Goal: Task Accomplishment & Management: Manage account settings

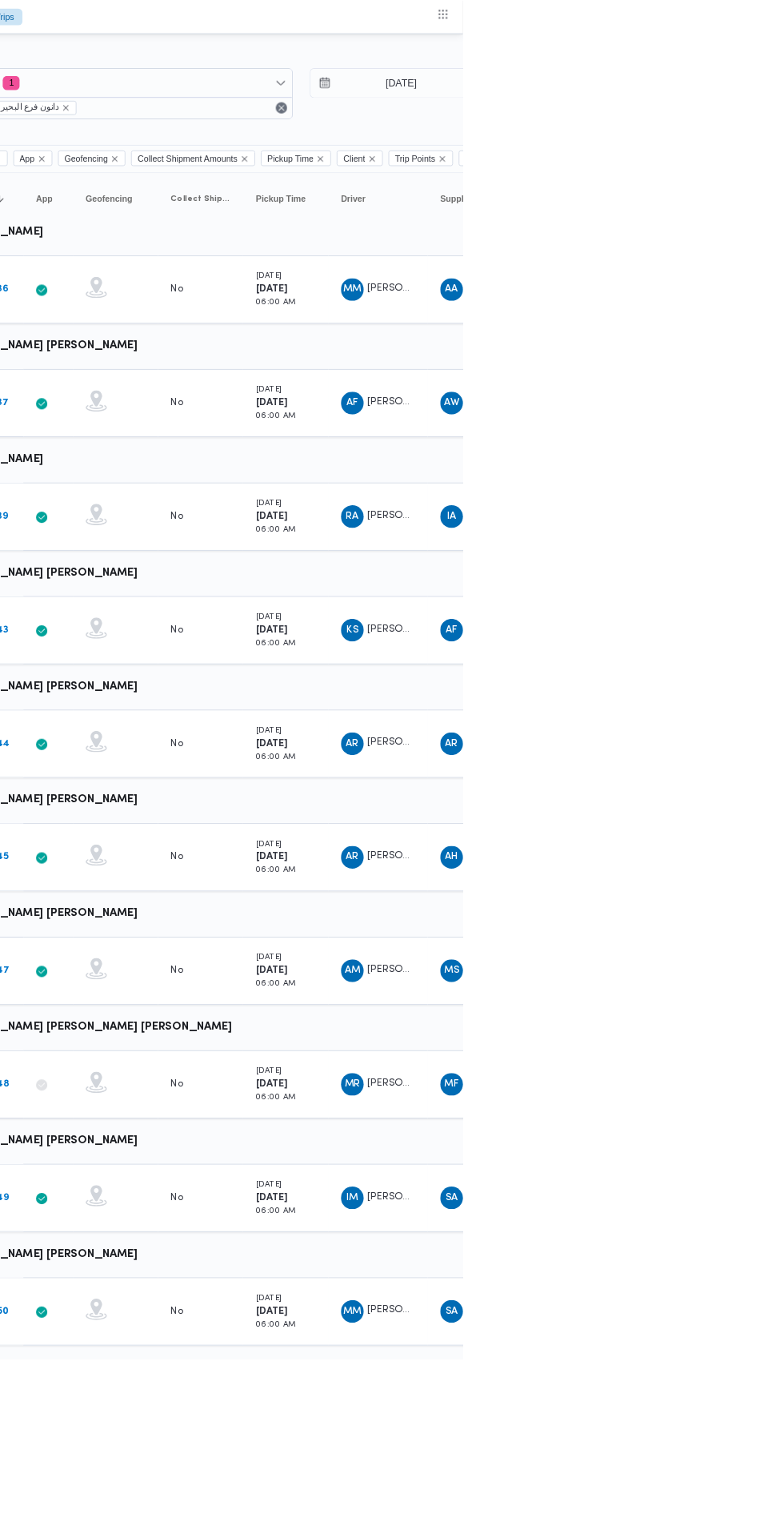
scroll to position [0, 25]
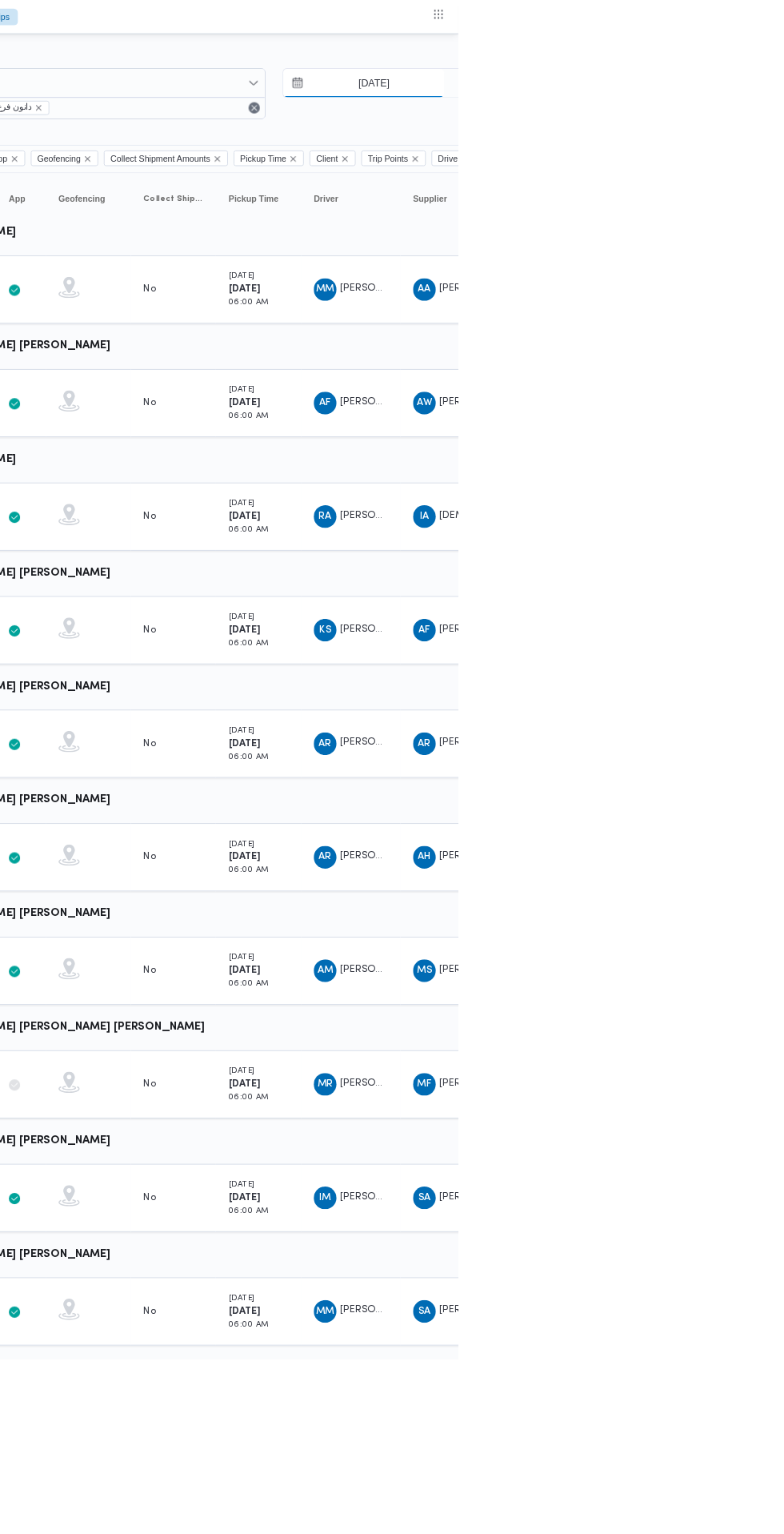
click at [708, 97] on input "[DATE]" at bounding box center [677, 94] width 182 height 32
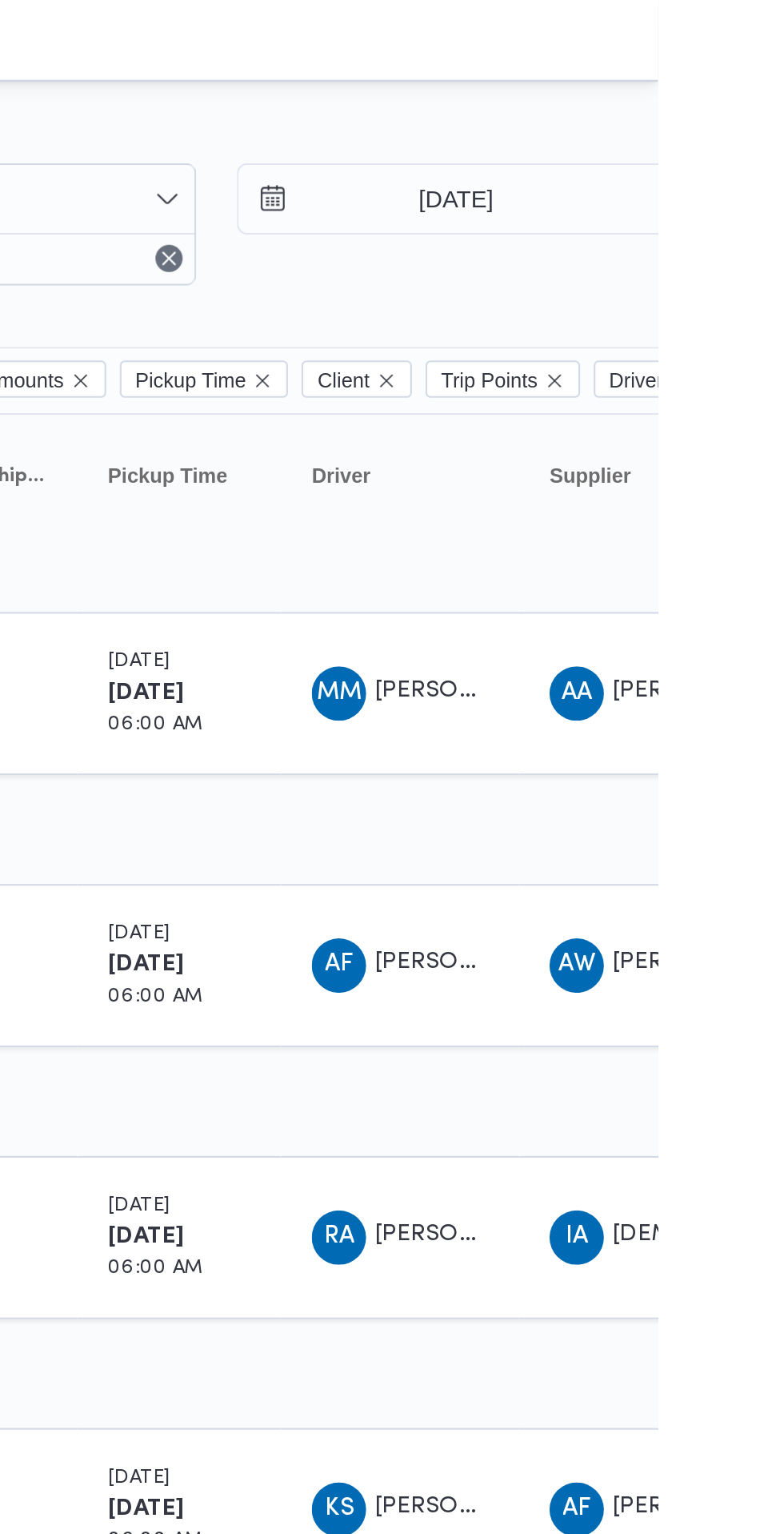
click at [765, 54] on div at bounding box center [663, 64] width 961 height 25
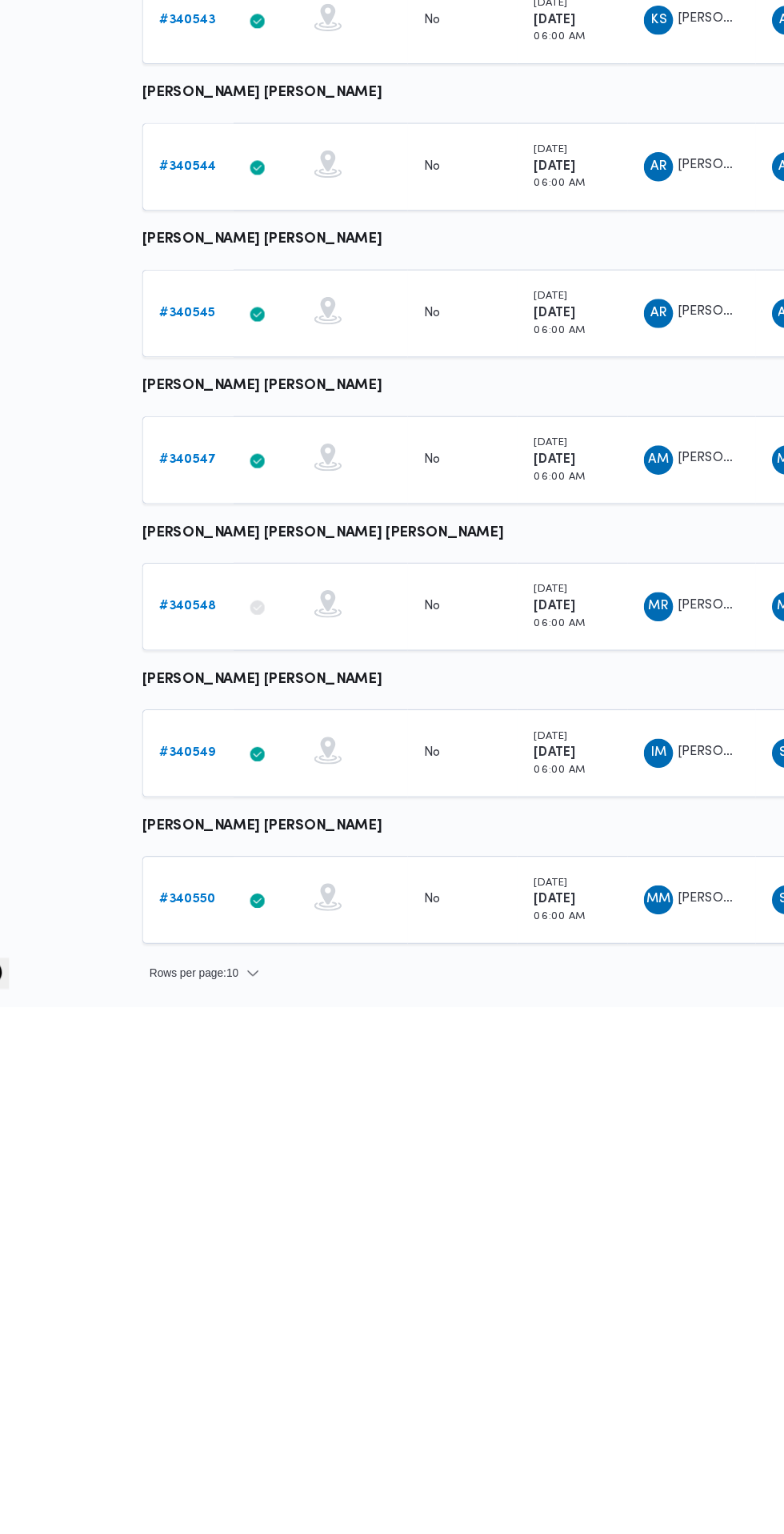
scroll to position [0, 0]
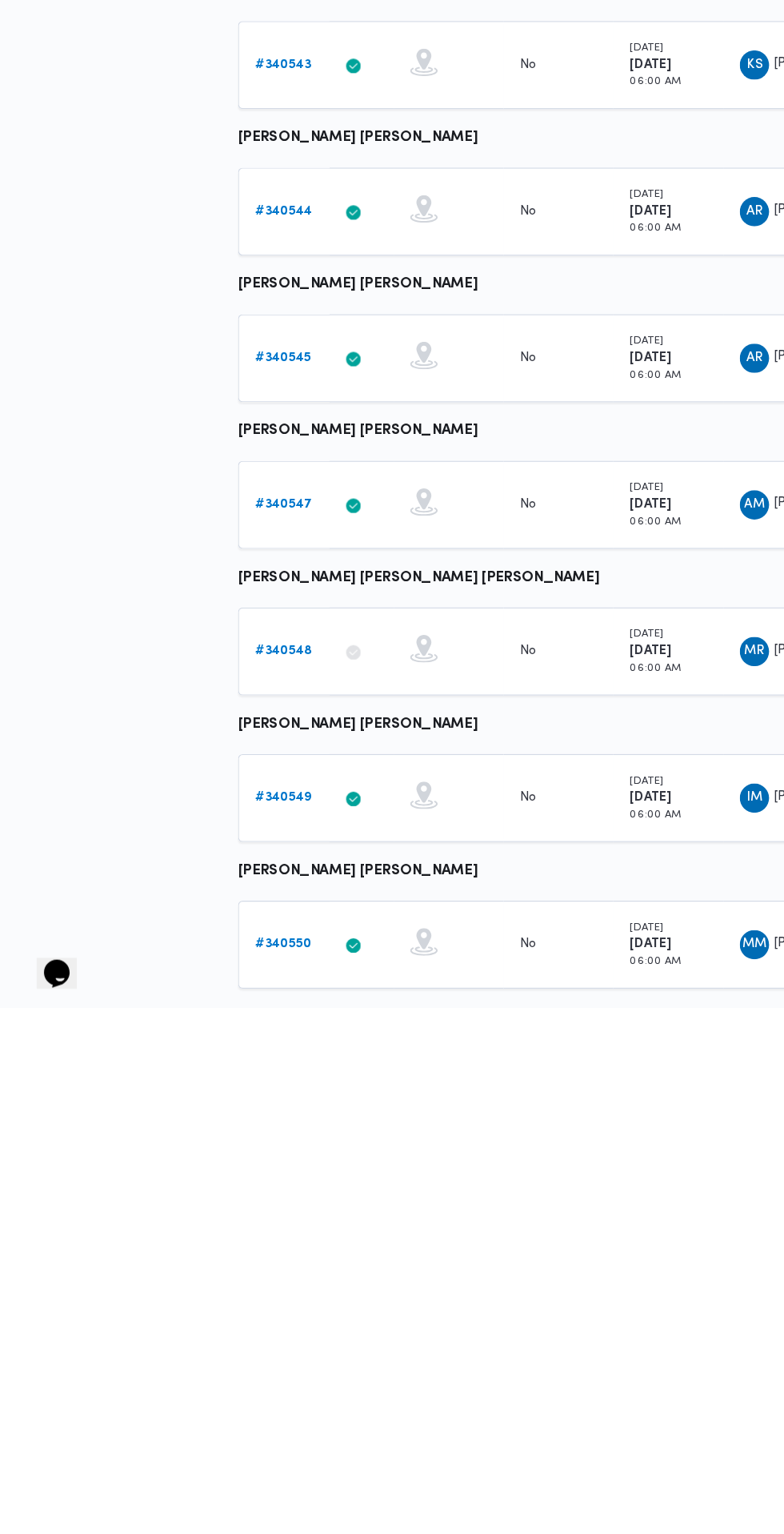
click at [271, 1449] on td "Trip ID # 340550" at bounding box center [248, 1479] width 80 height 77
click at [285, 1533] on span "Rows per page : 10" at bounding box center [253, 1544] width 78 height 19
click at [299, 1518] on button "20 rows" at bounding box center [280, 1508] width 90 height 32
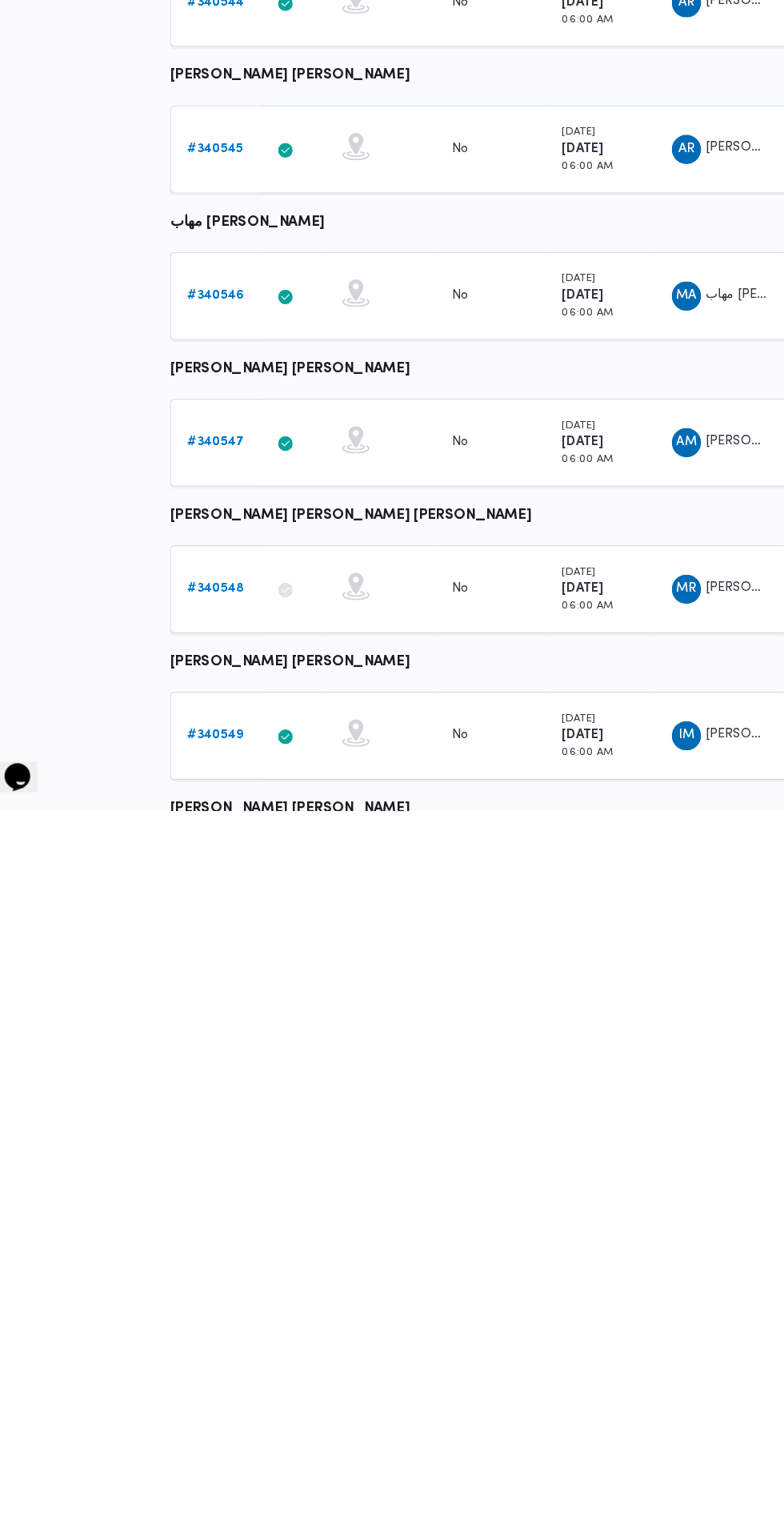
scroll to position [0, 24]
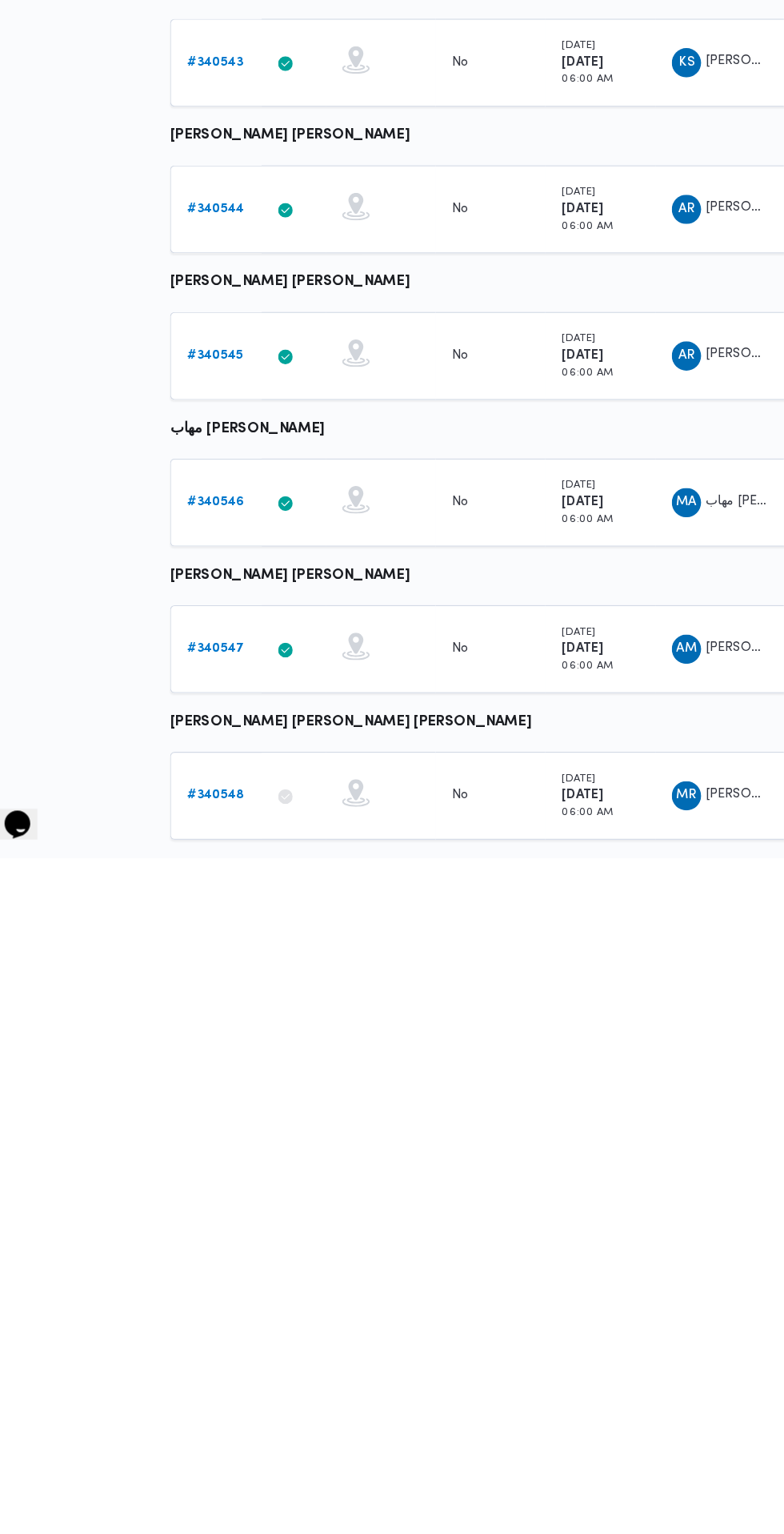
click at [234, 1354] on b "# 340547" at bounding box center [223, 1350] width 50 height 10
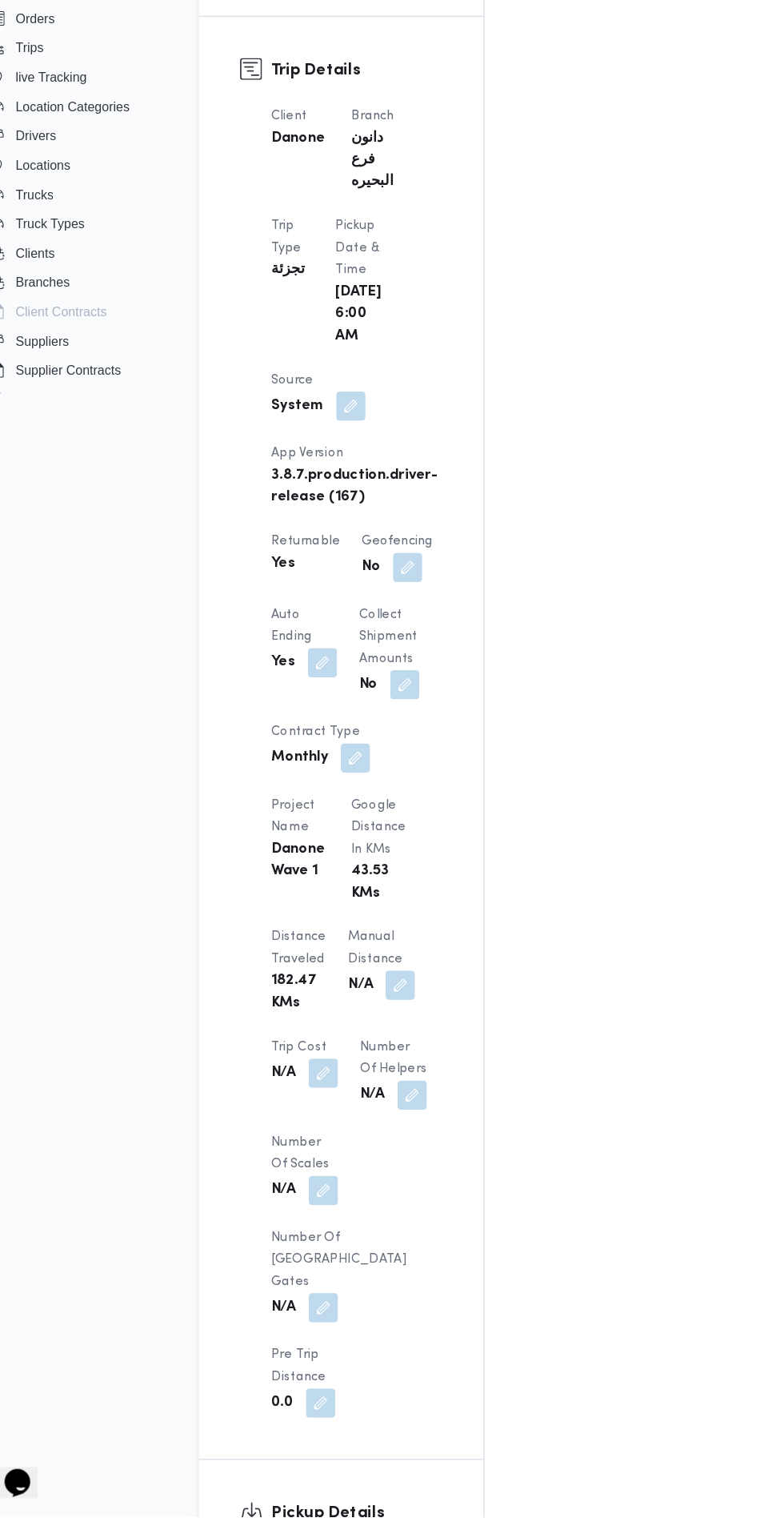
scroll to position [663, 0]
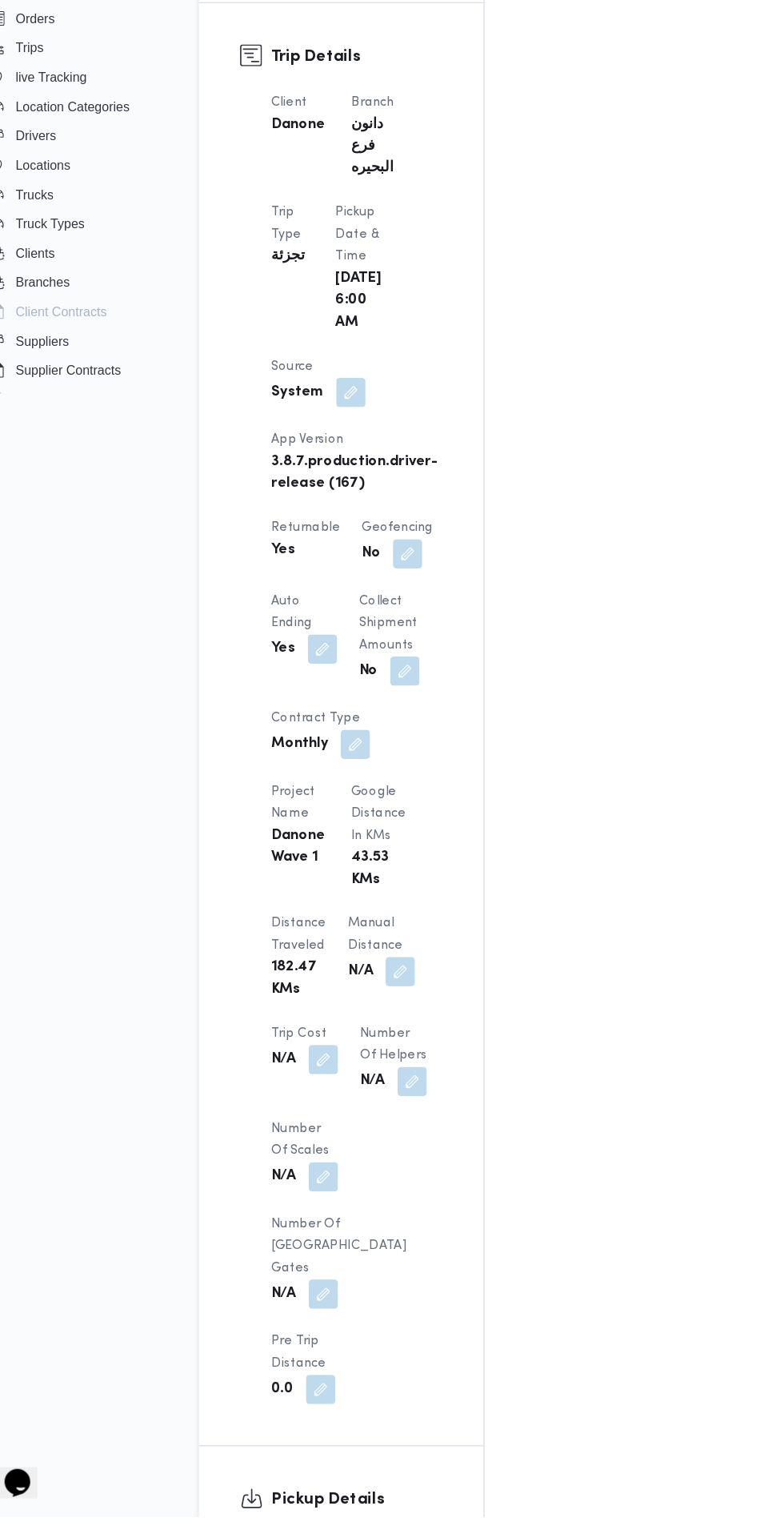
click at [561, 1284] on div "Assignees • Account Manager [PERSON_NAME][EMAIL_ADDRESS][PERSON_NAME][DOMAIN_NA…" at bounding box center [655, 857] width 393 height 2418
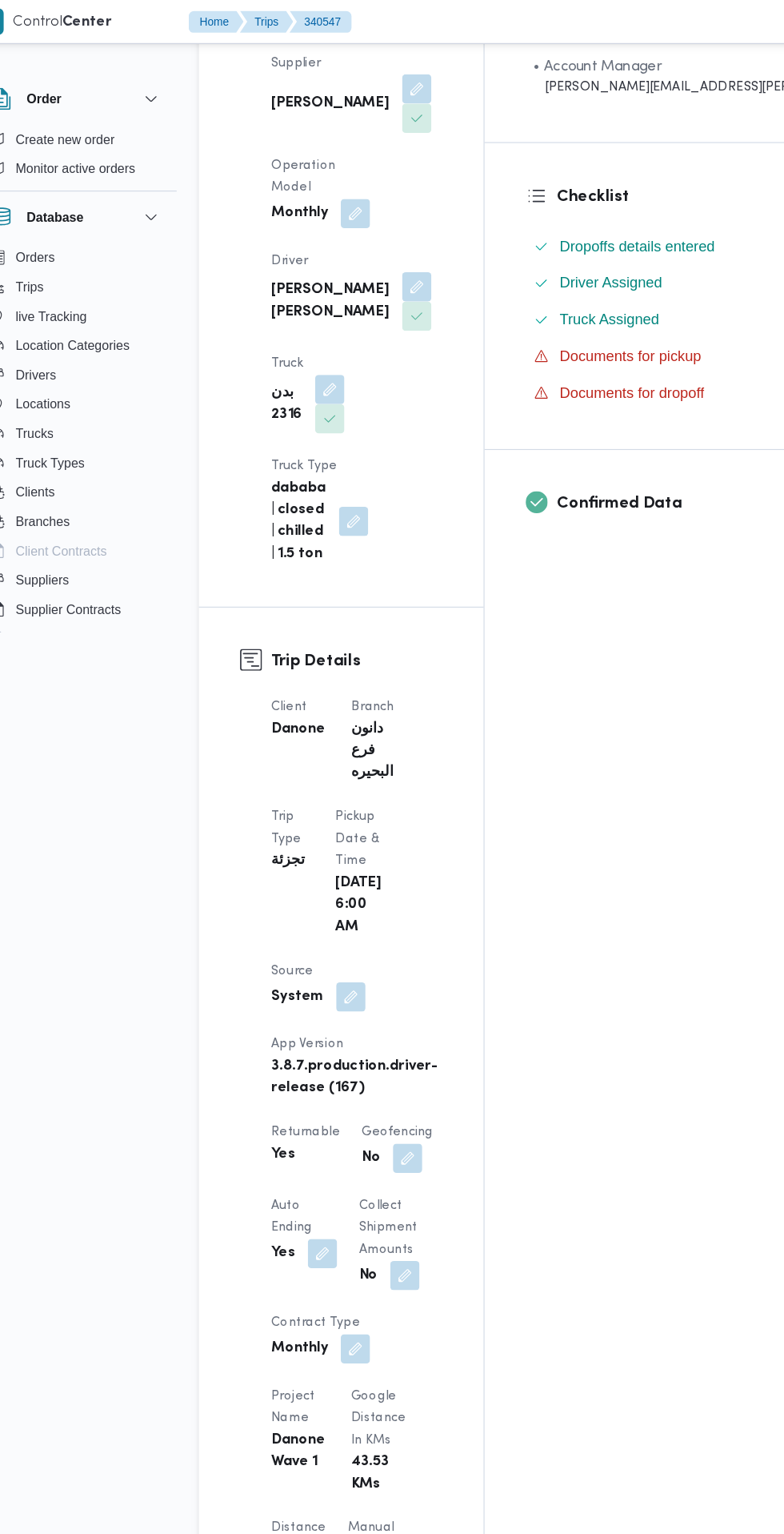
scroll to position [0, 0]
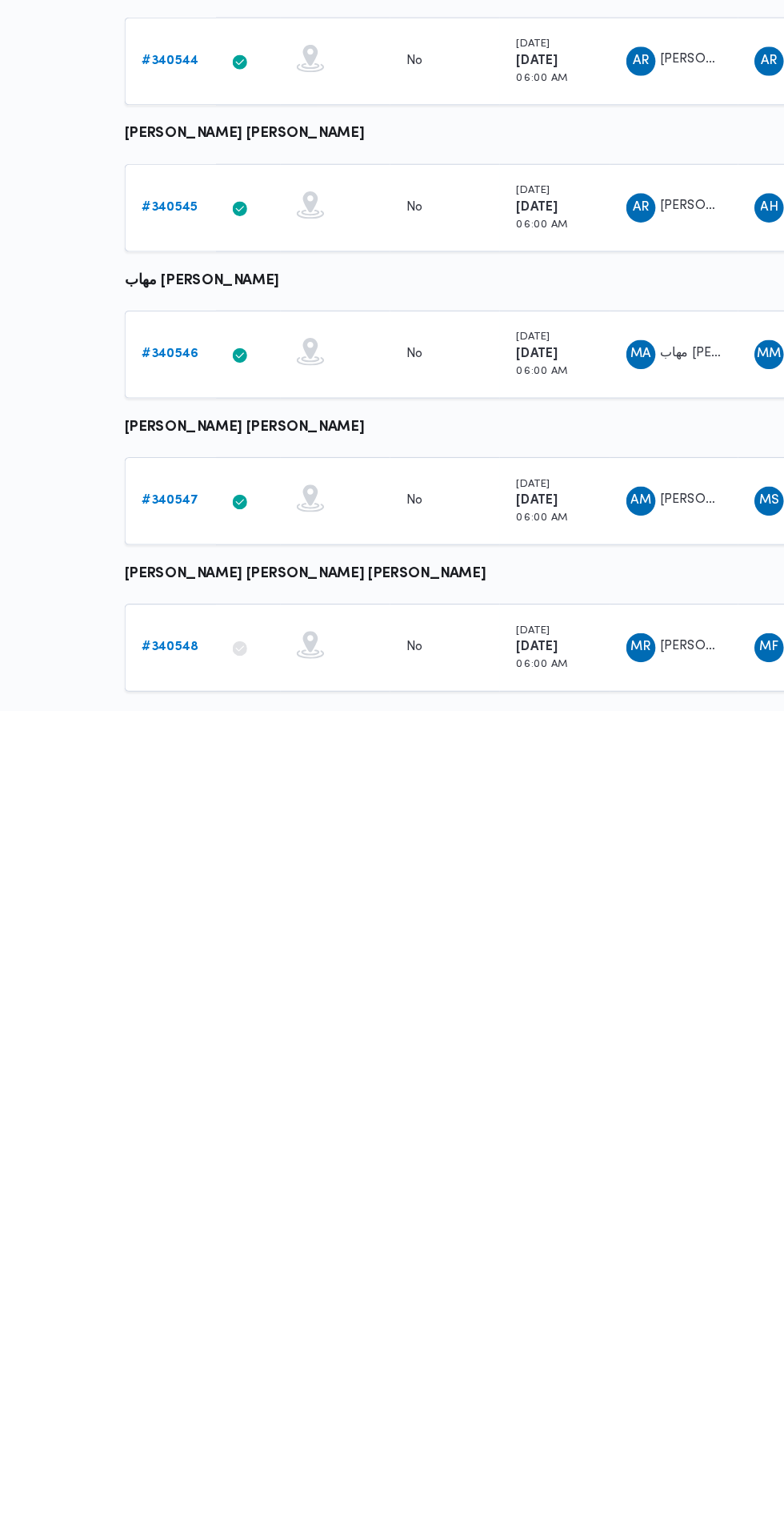
scroll to position [0, 24]
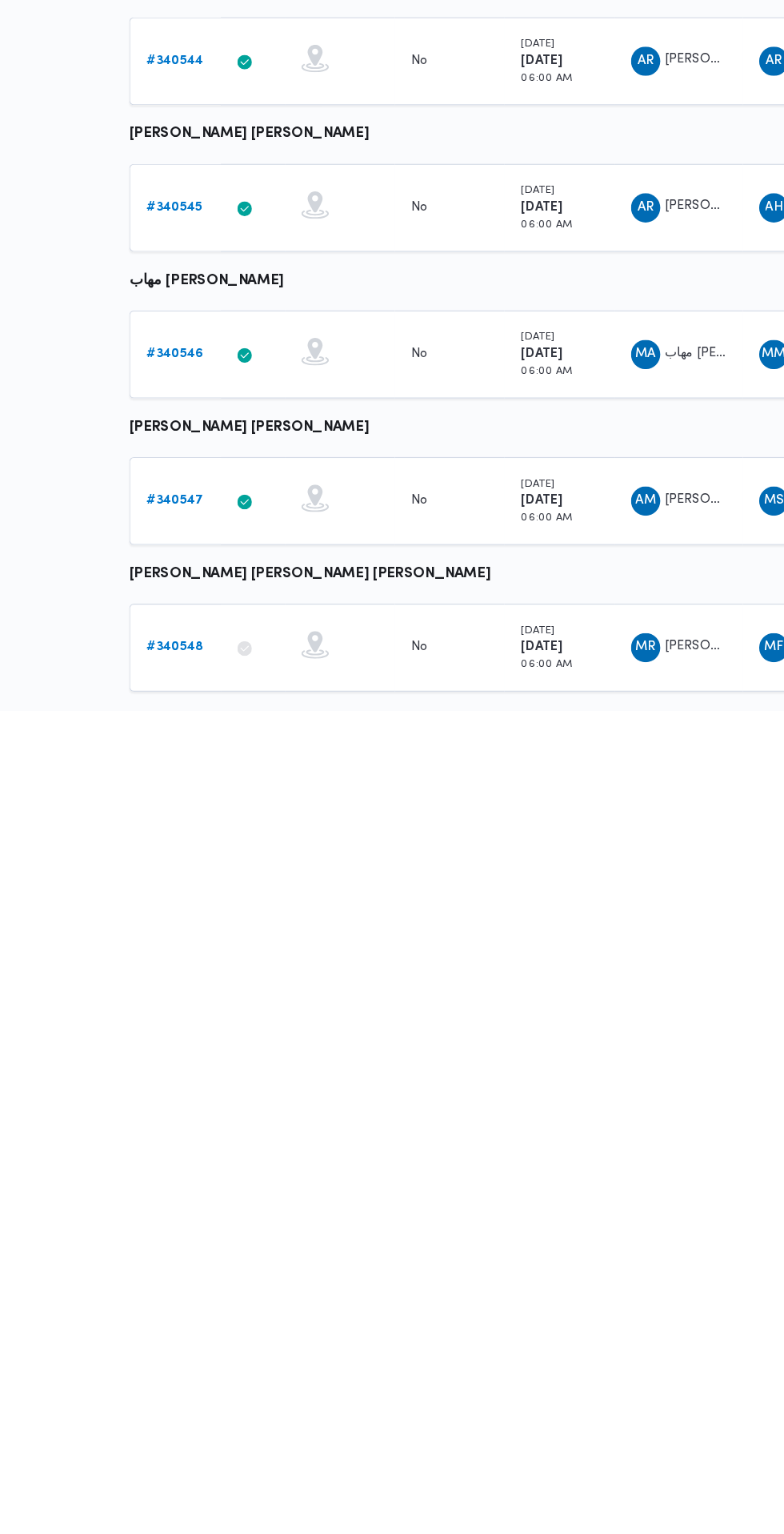
click at [228, 1477] on b "# 340548" at bounding box center [223, 1479] width 50 height 10
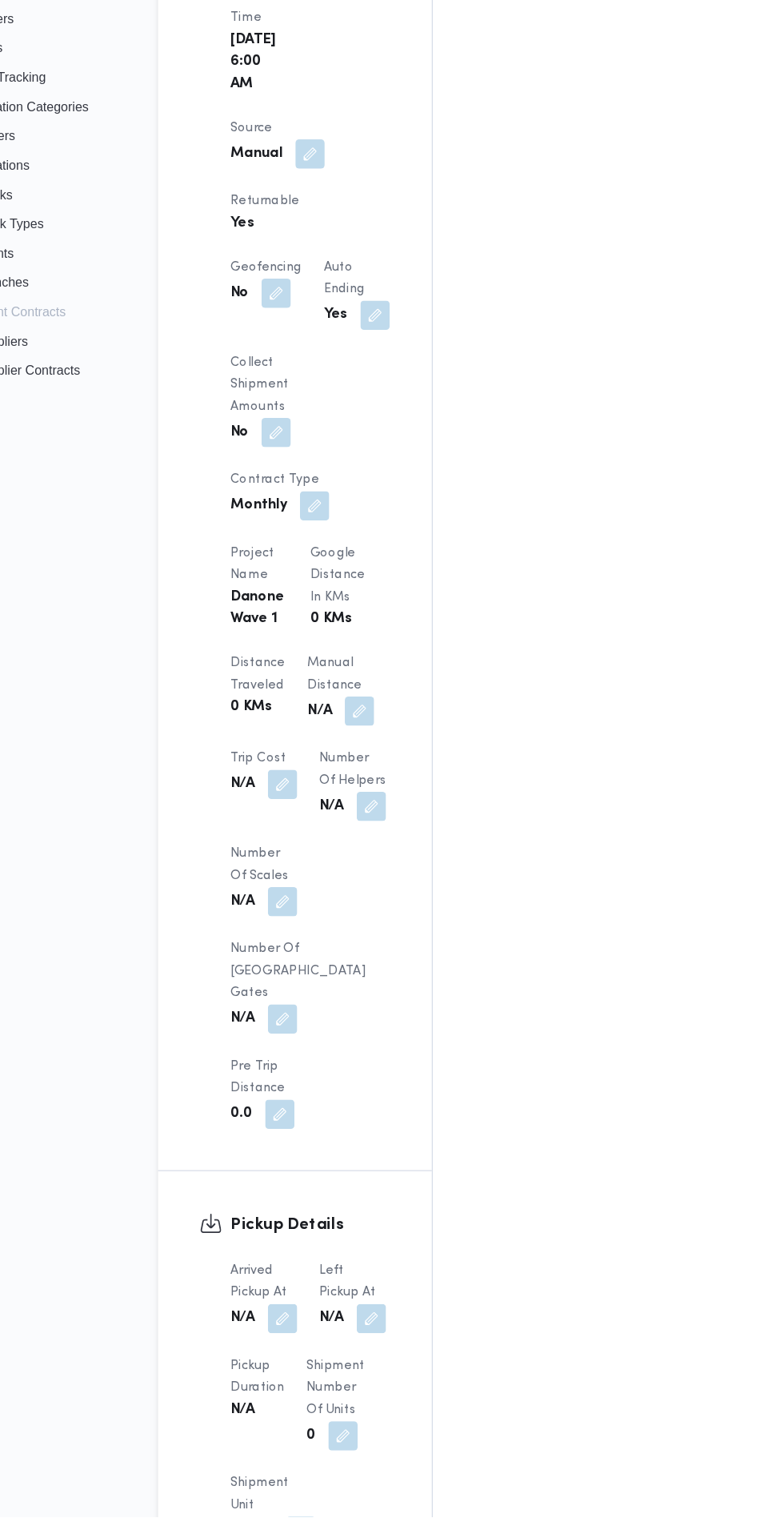
scroll to position [930, 0]
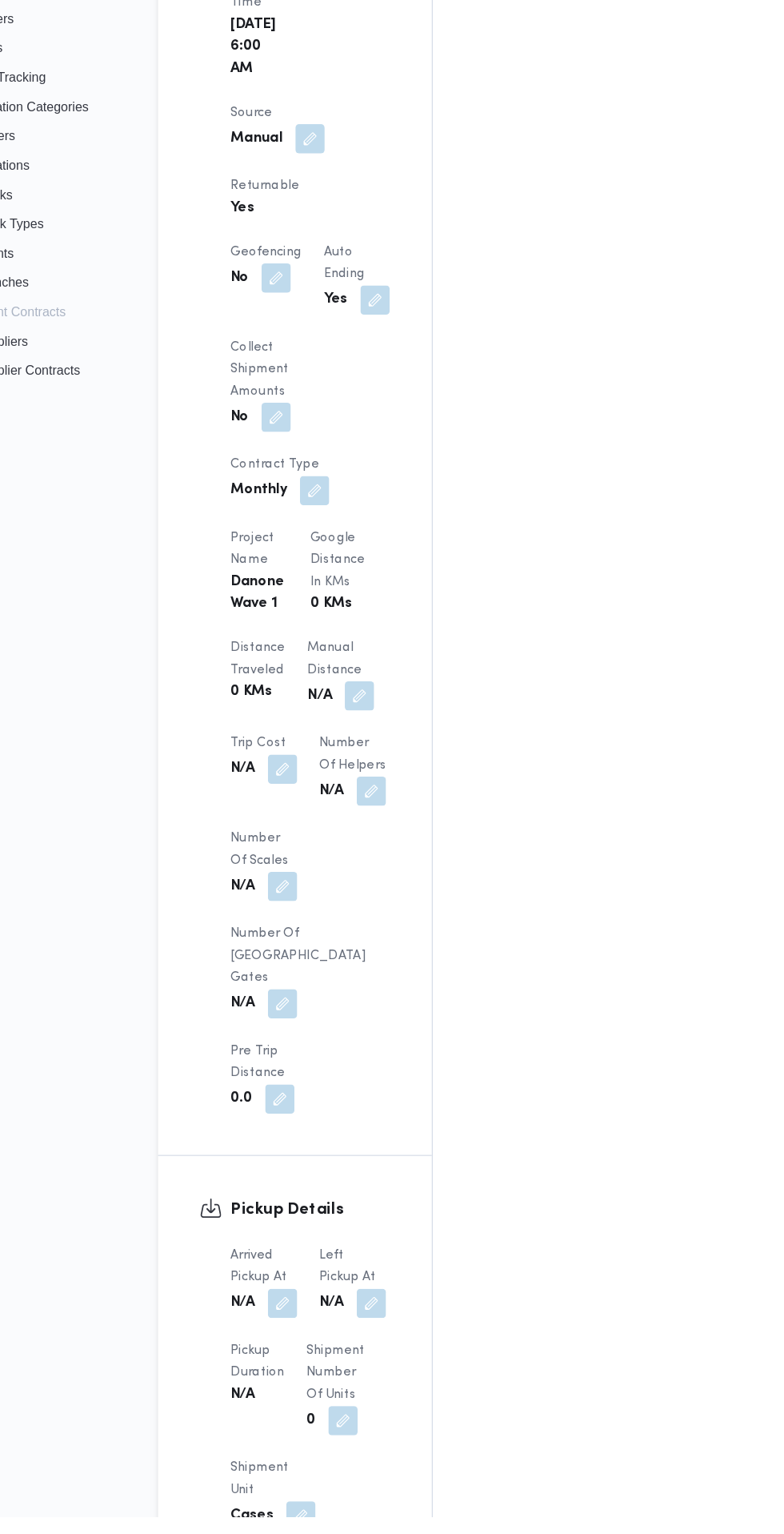
click at [318, 1335] on button "button" at bounding box center [316, 1347] width 25 height 25
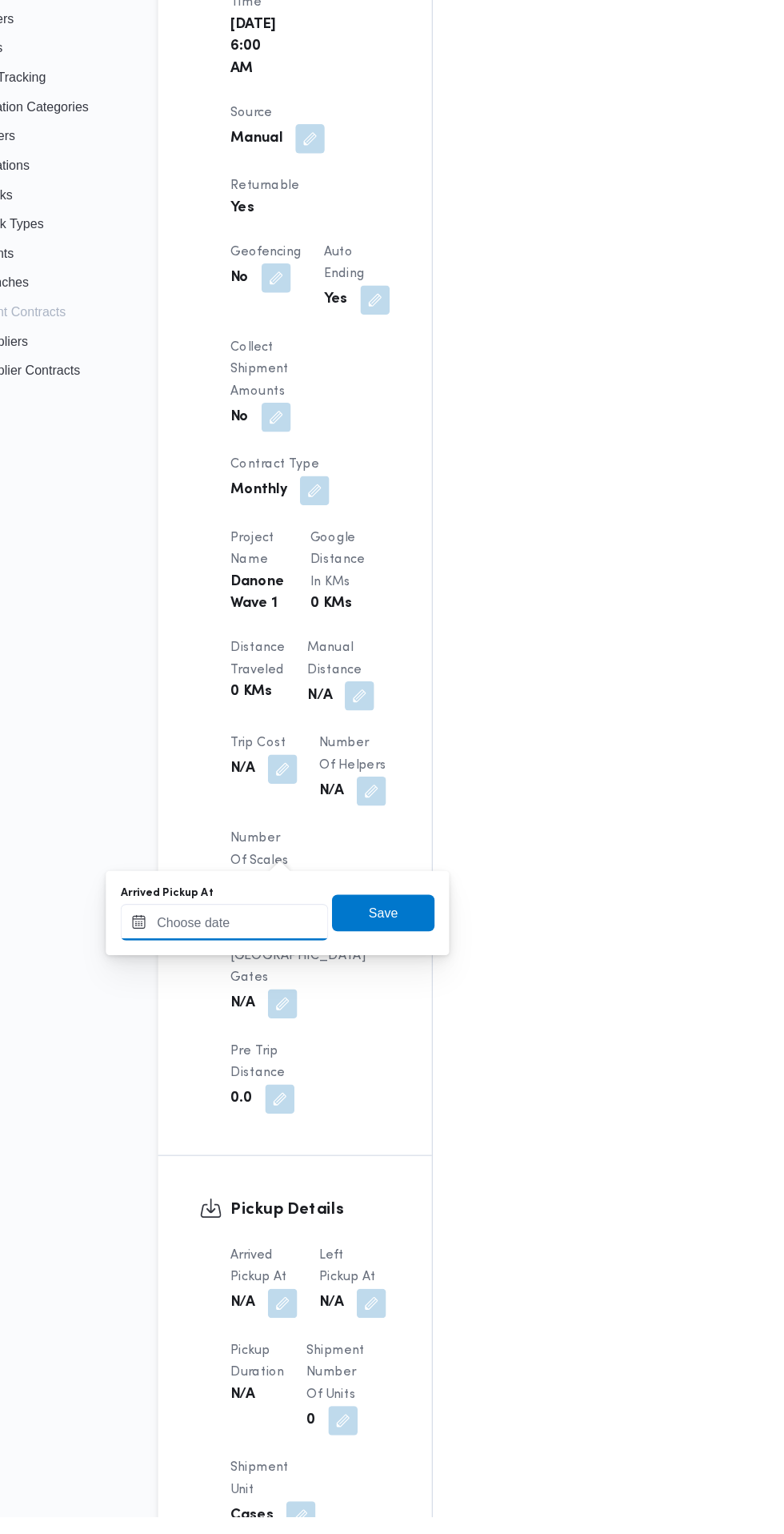
click at [305, 1013] on input "Arrived Pickup At" at bounding box center [267, 1014] width 182 height 32
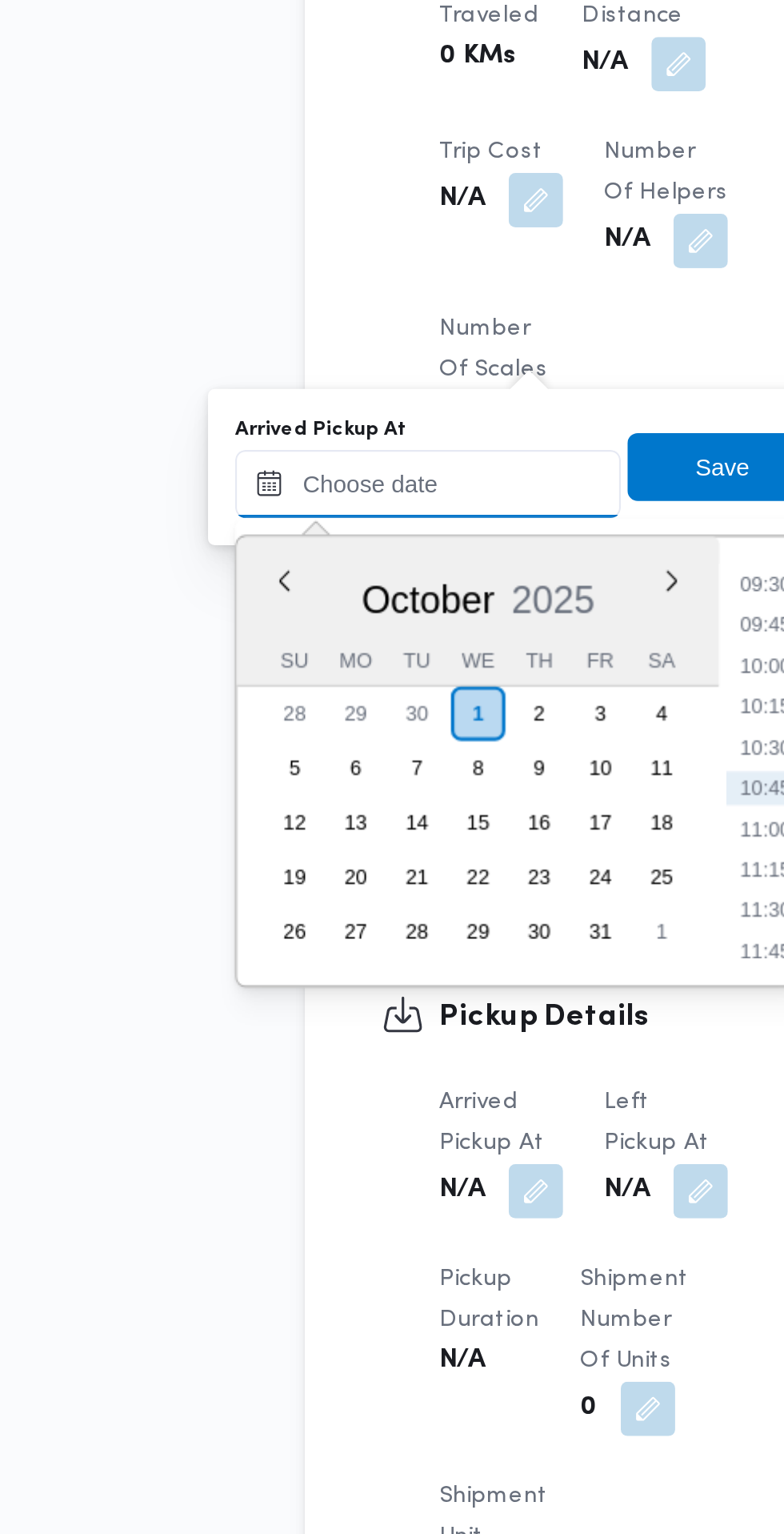
scroll to position [974, 0]
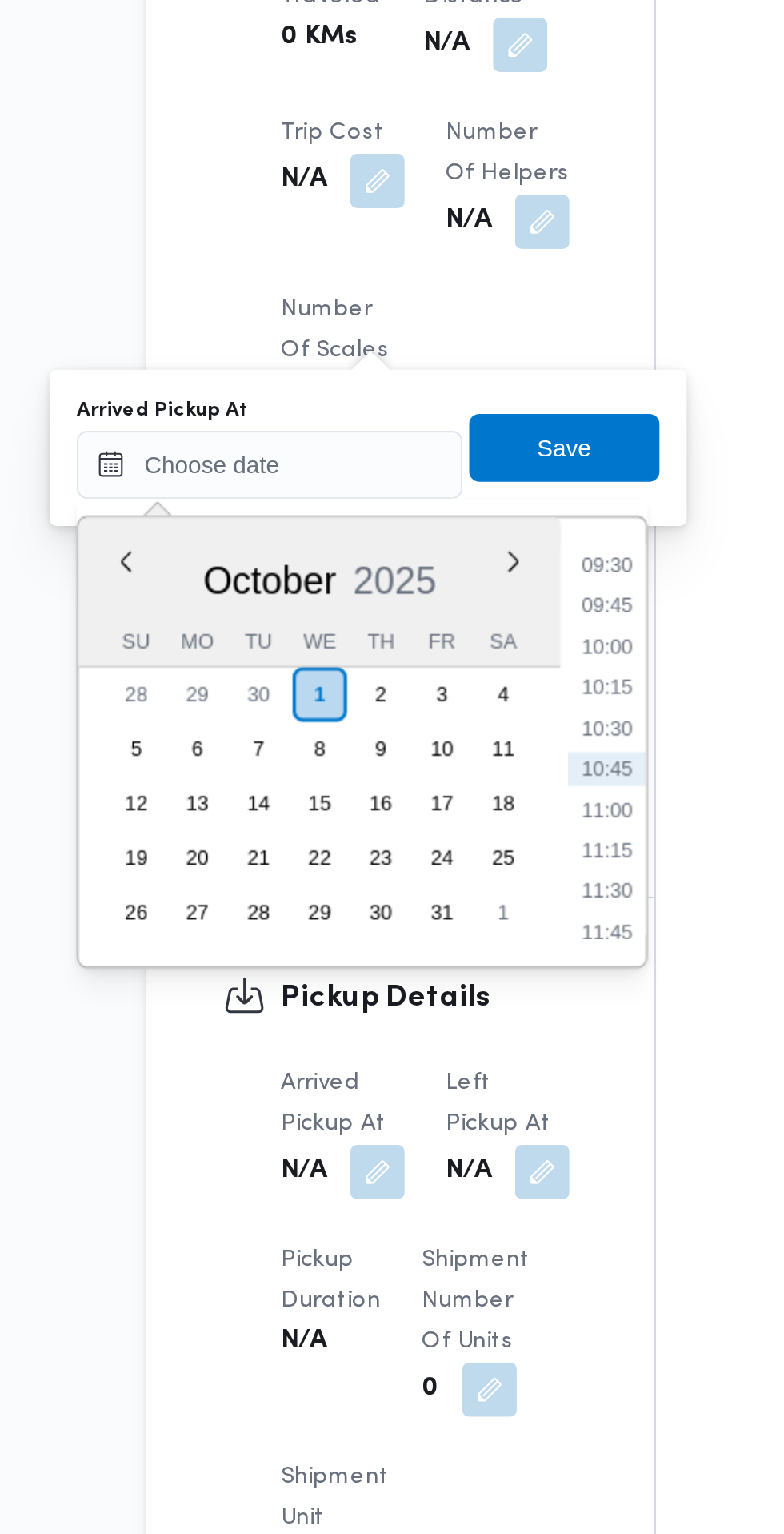
click at [427, 1021] on li "09:30" at bounding box center [425, 1018] width 37 height 16
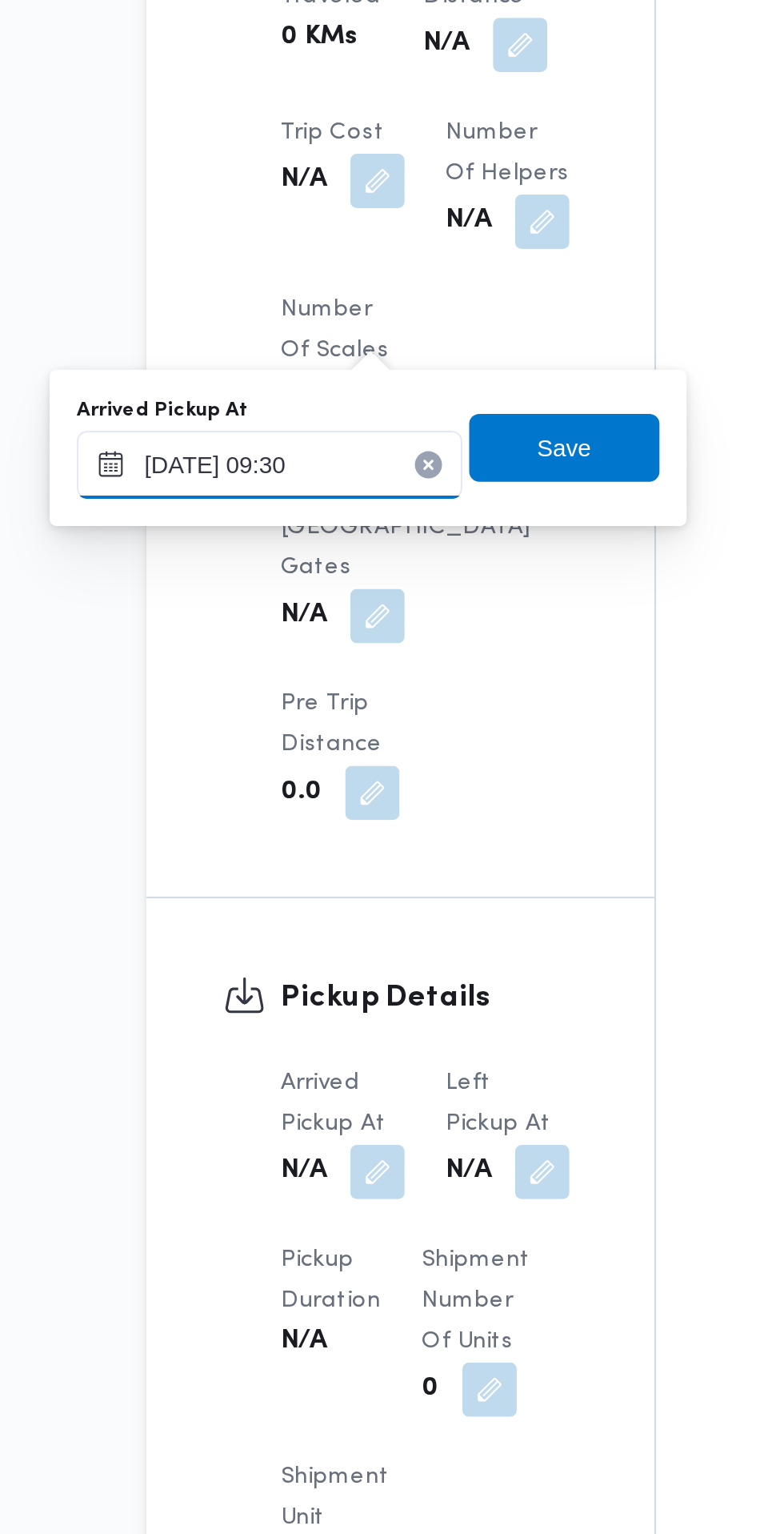
click at [315, 970] on input "[DATE] 09:30" at bounding box center [267, 970] width 182 height 32
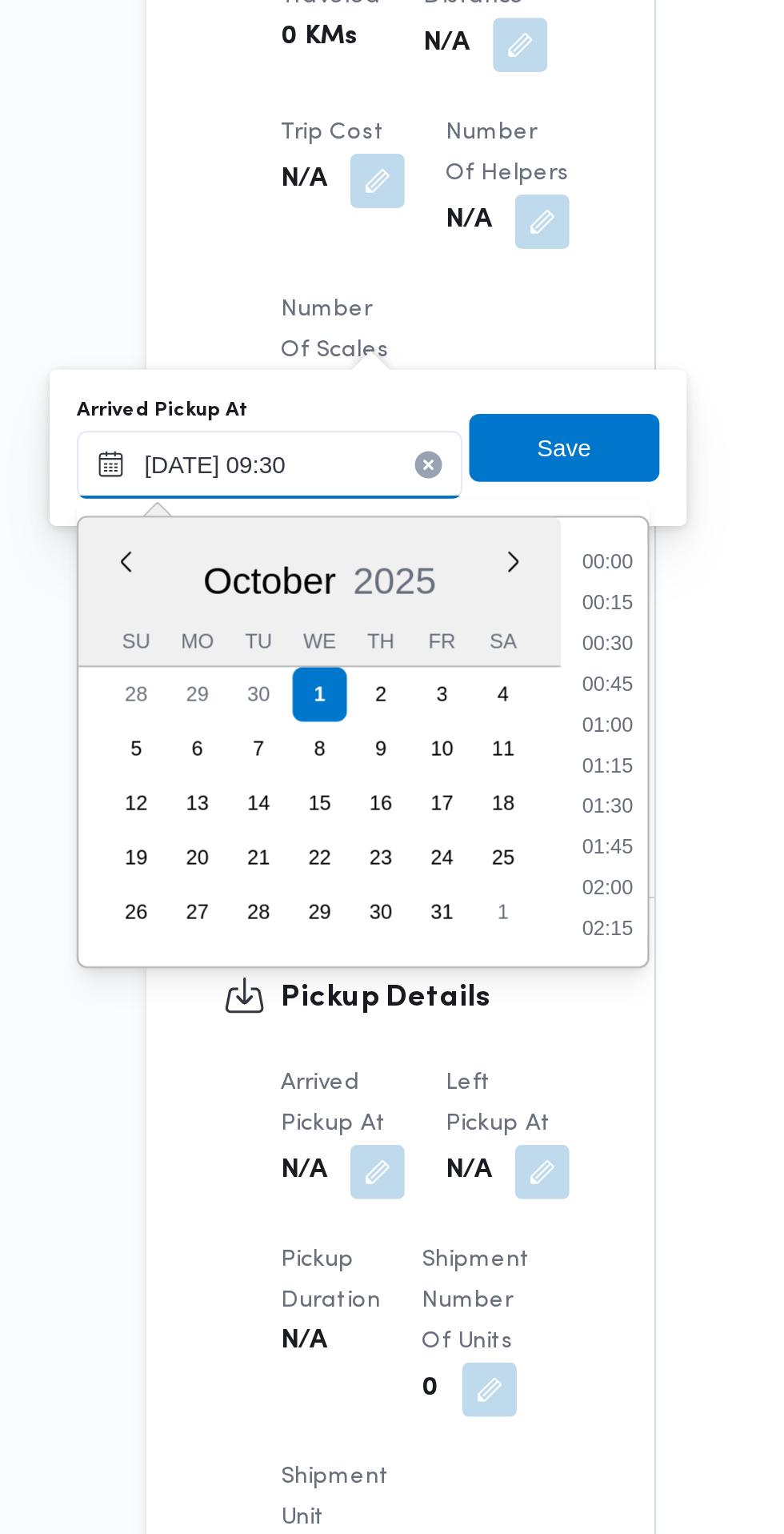
scroll to position [632, 0]
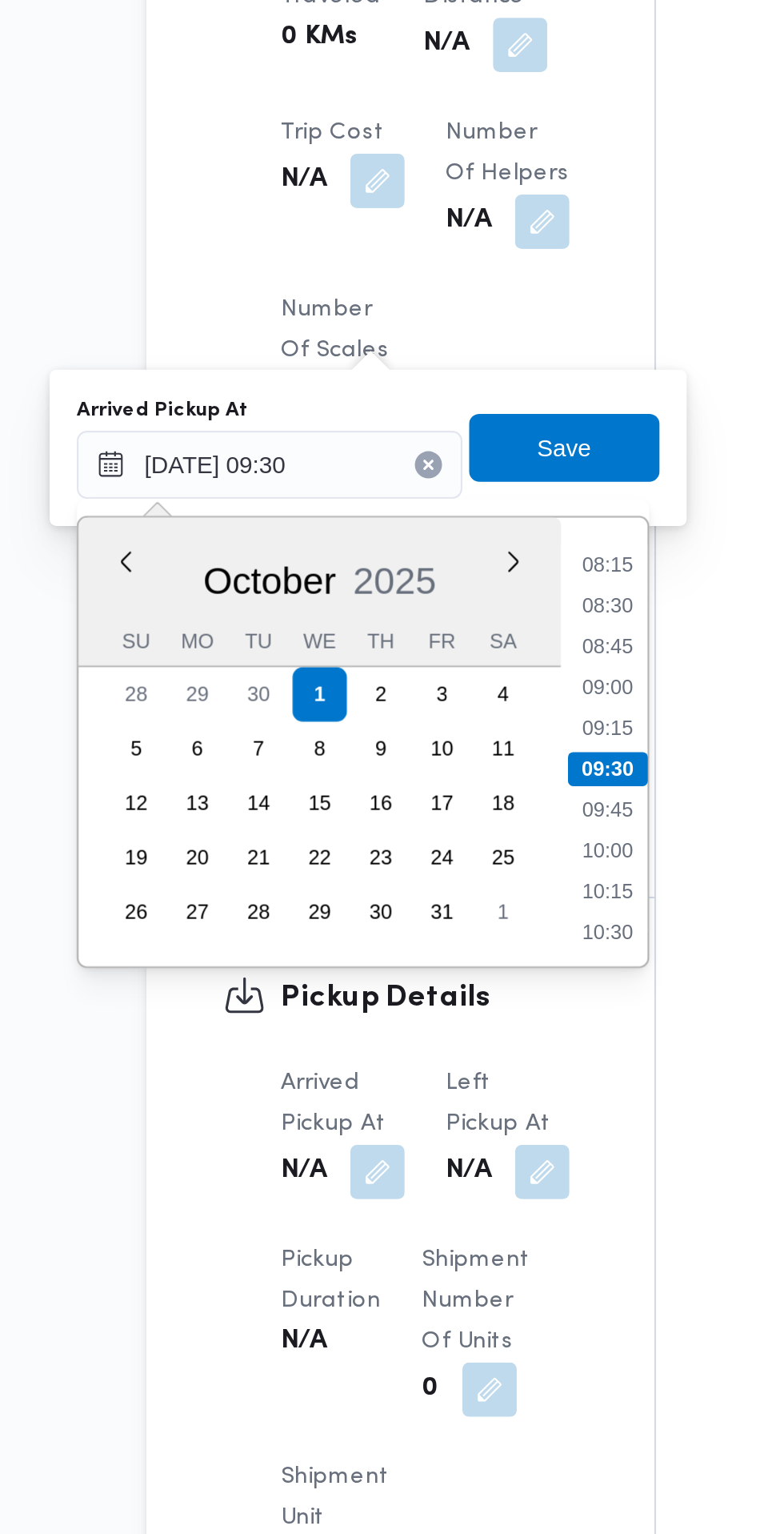
click at [434, 1022] on li "08:15" at bounding box center [425, 1018] width 37 height 16
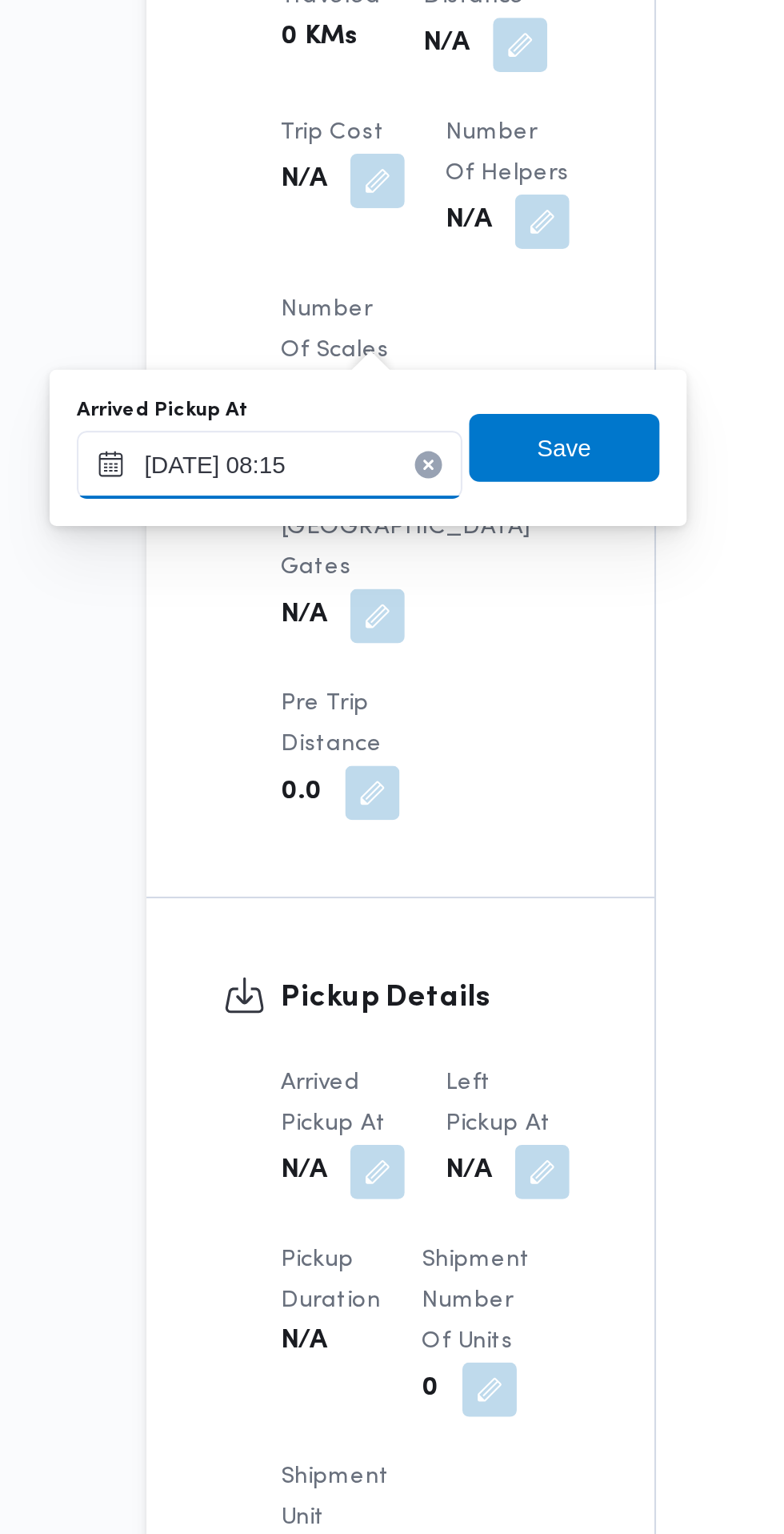
click at [298, 966] on input "[DATE] 08:15" at bounding box center [267, 970] width 182 height 32
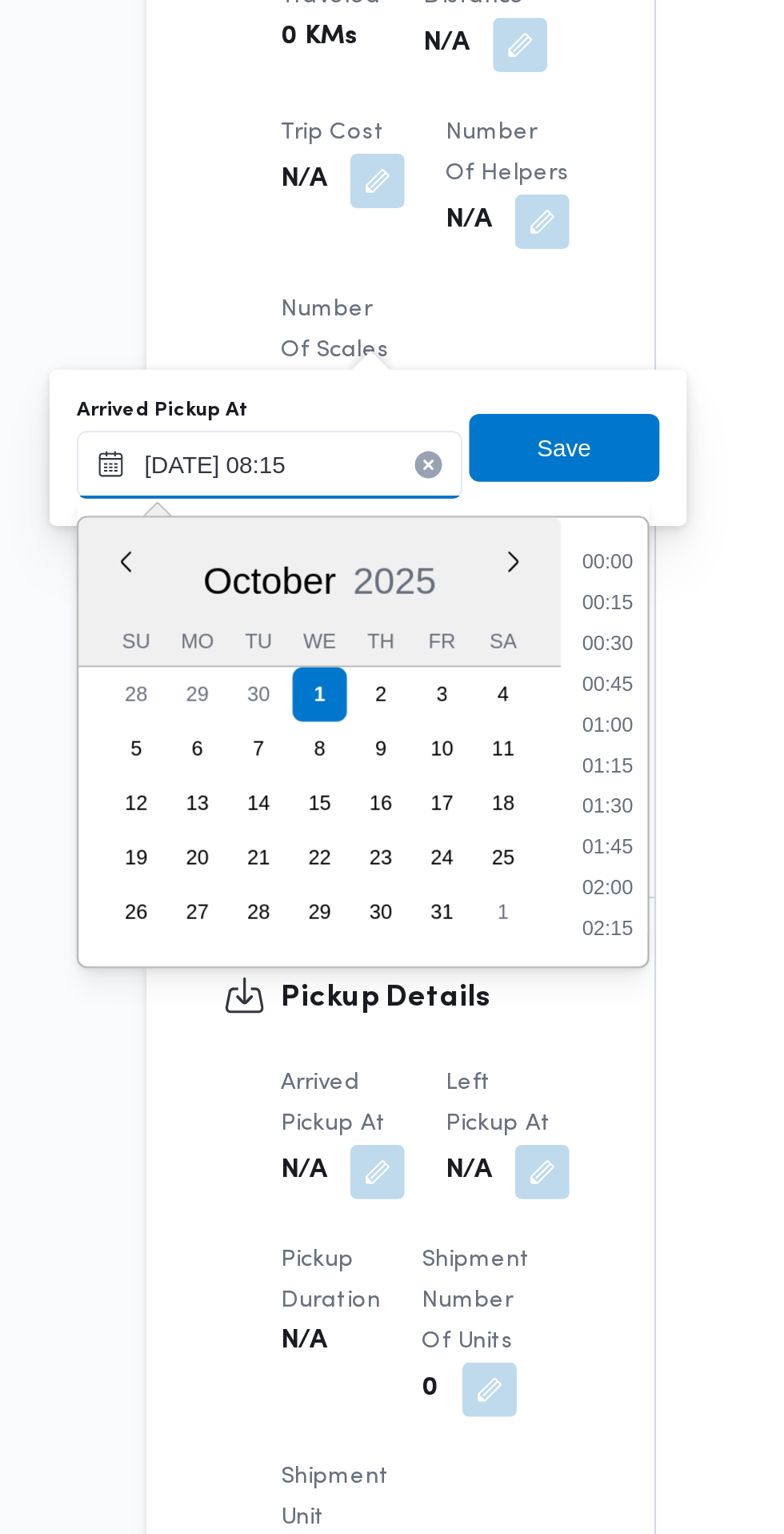
scroll to position [537, 0]
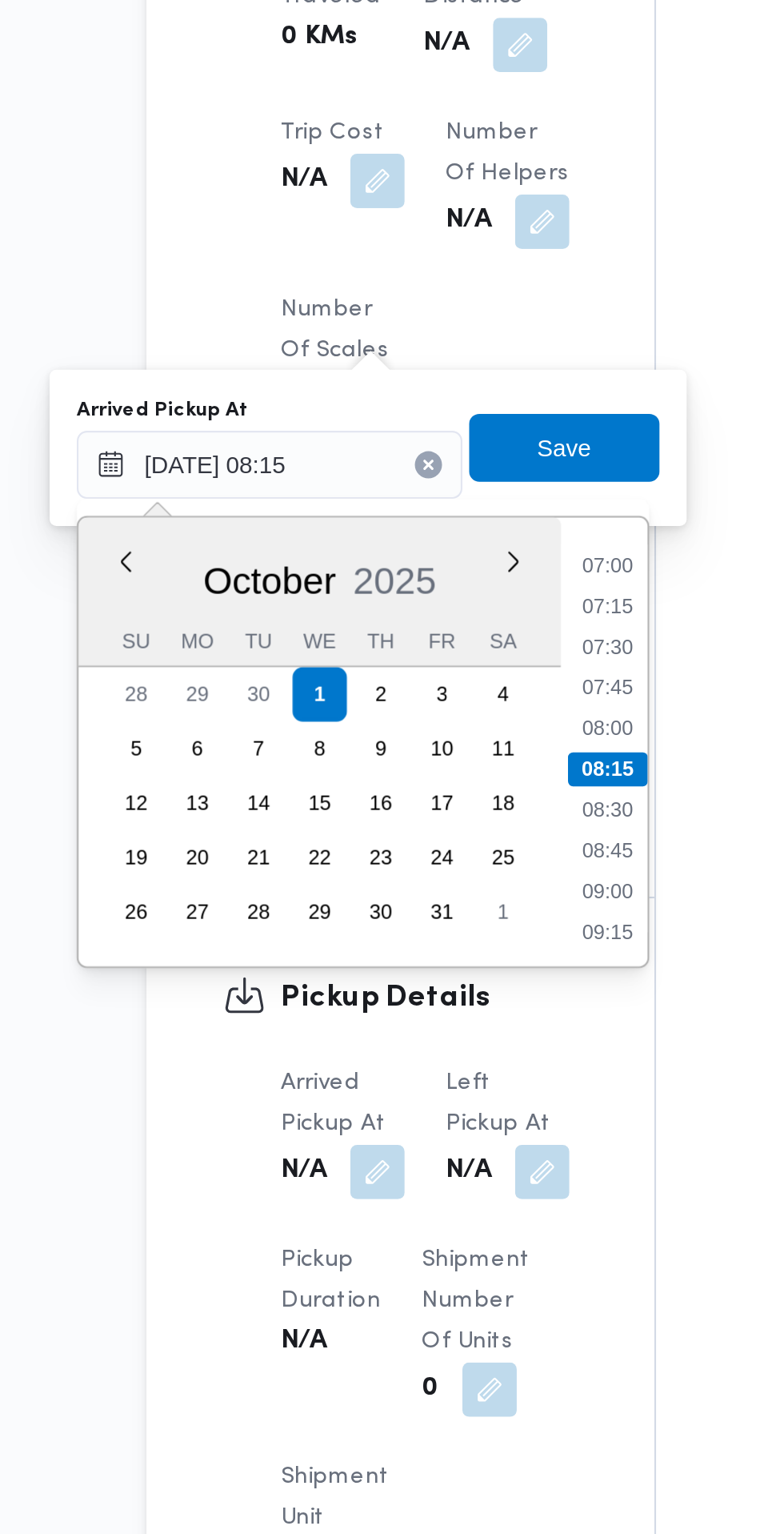
click at [434, 1055] on li "07:30" at bounding box center [425, 1057] width 37 height 16
type input "[DATE] 07:30"
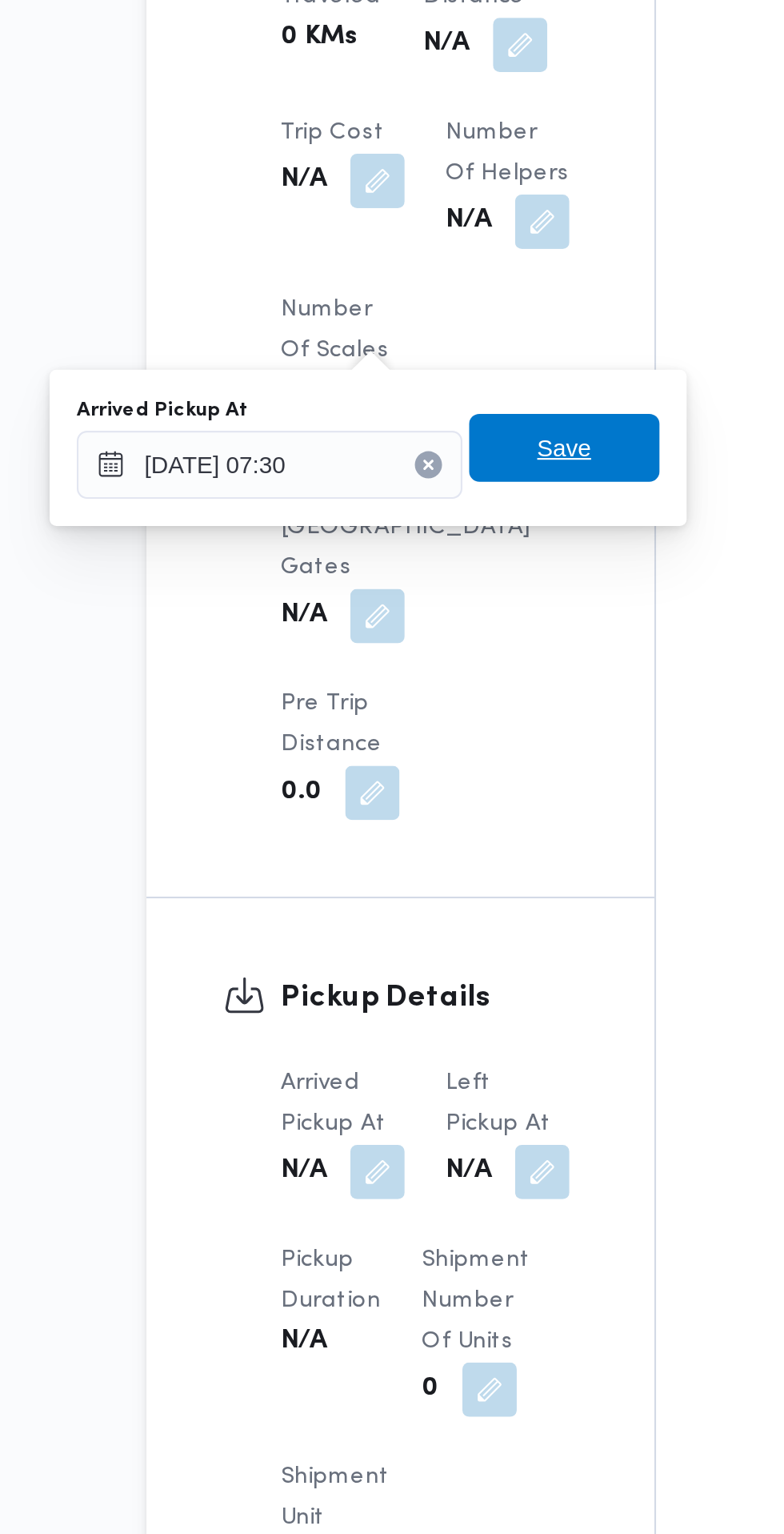
click at [416, 956] on span "Save" at bounding box center [405, 963] width 25 height 19
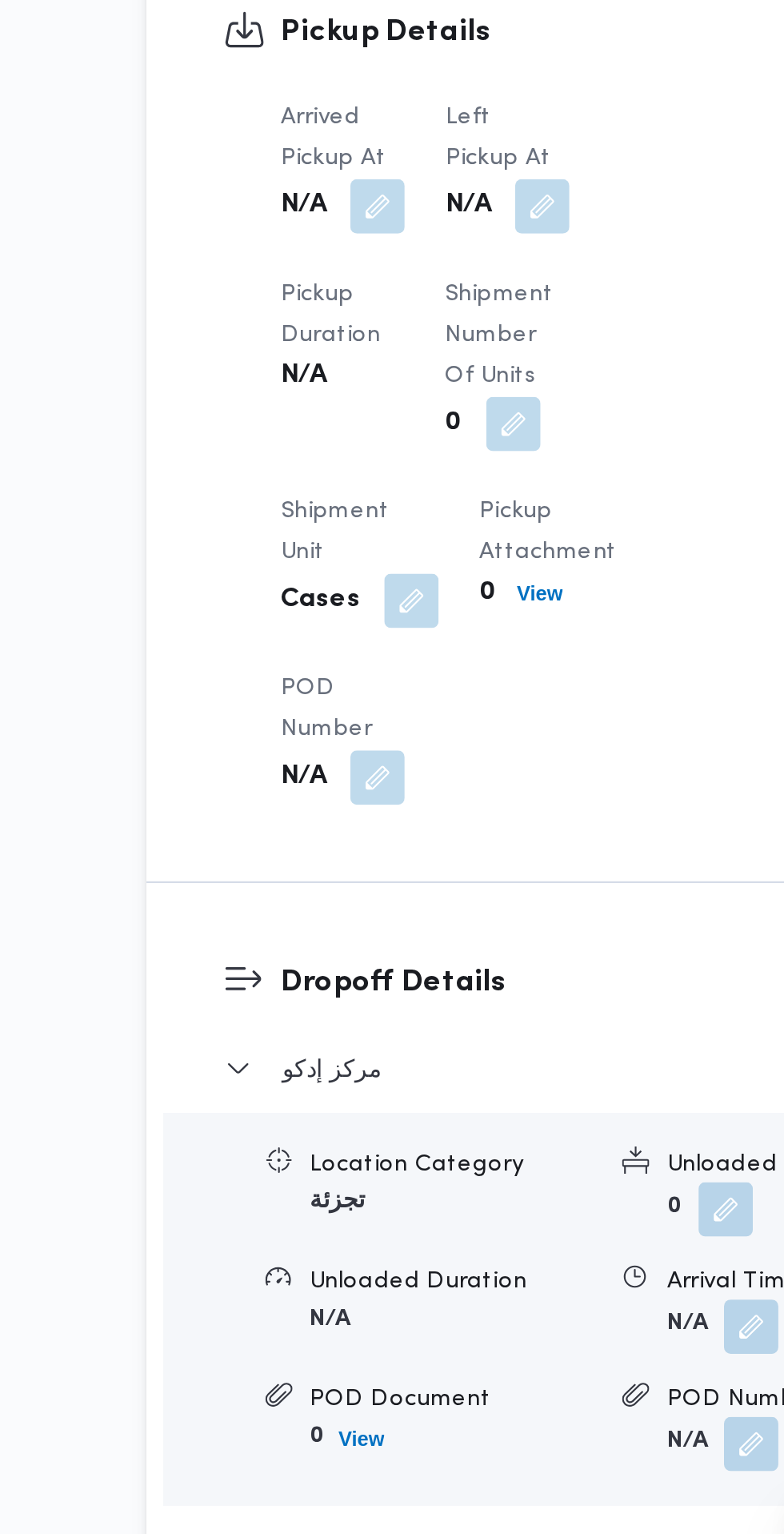
click at [397, 926] on dt "Shipment Number of Units" at bounding box center [378, 910] width 59 height 58
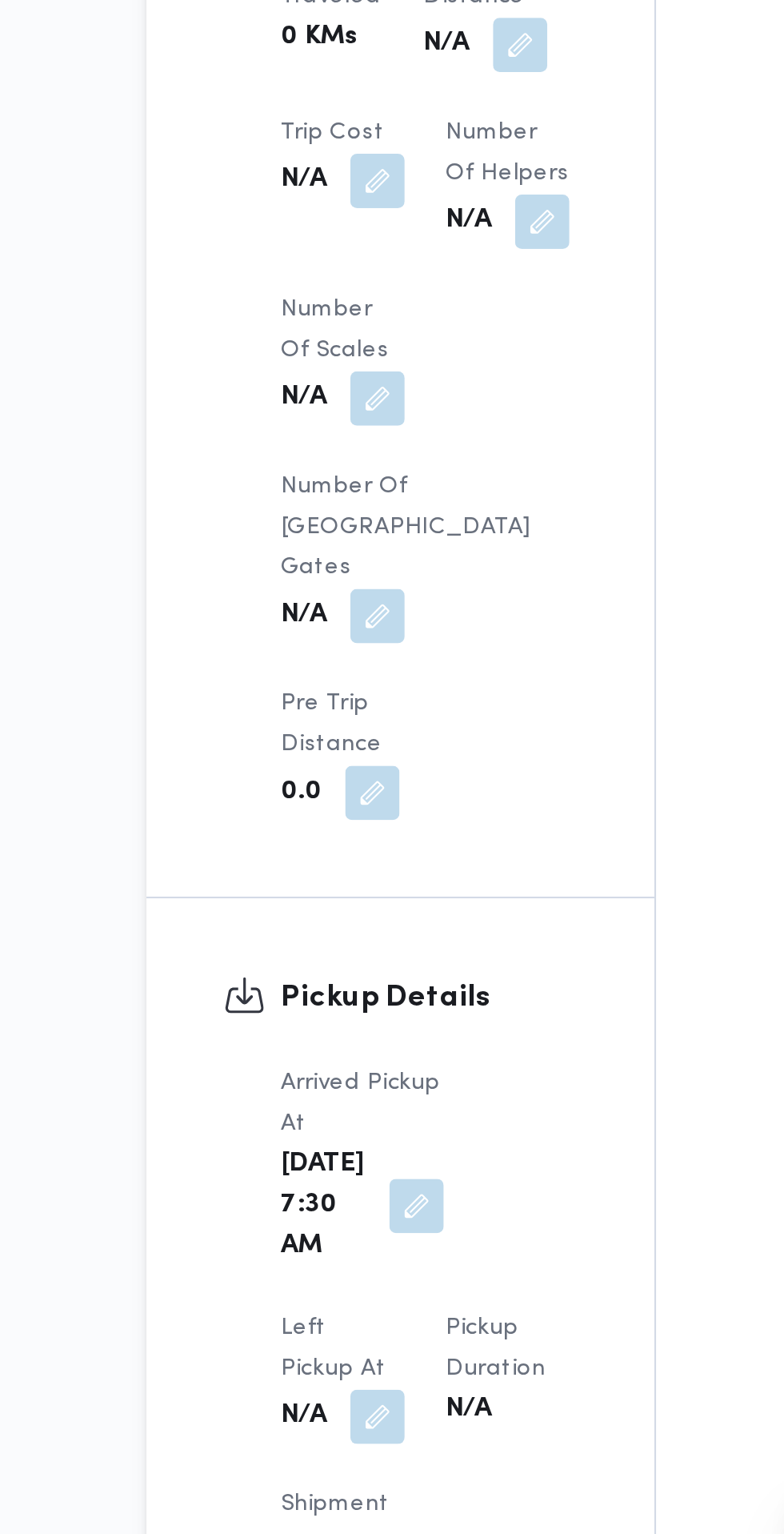
click at [330, 1406] on button "button" at bounding box center [316, 1419] width 25 height 25
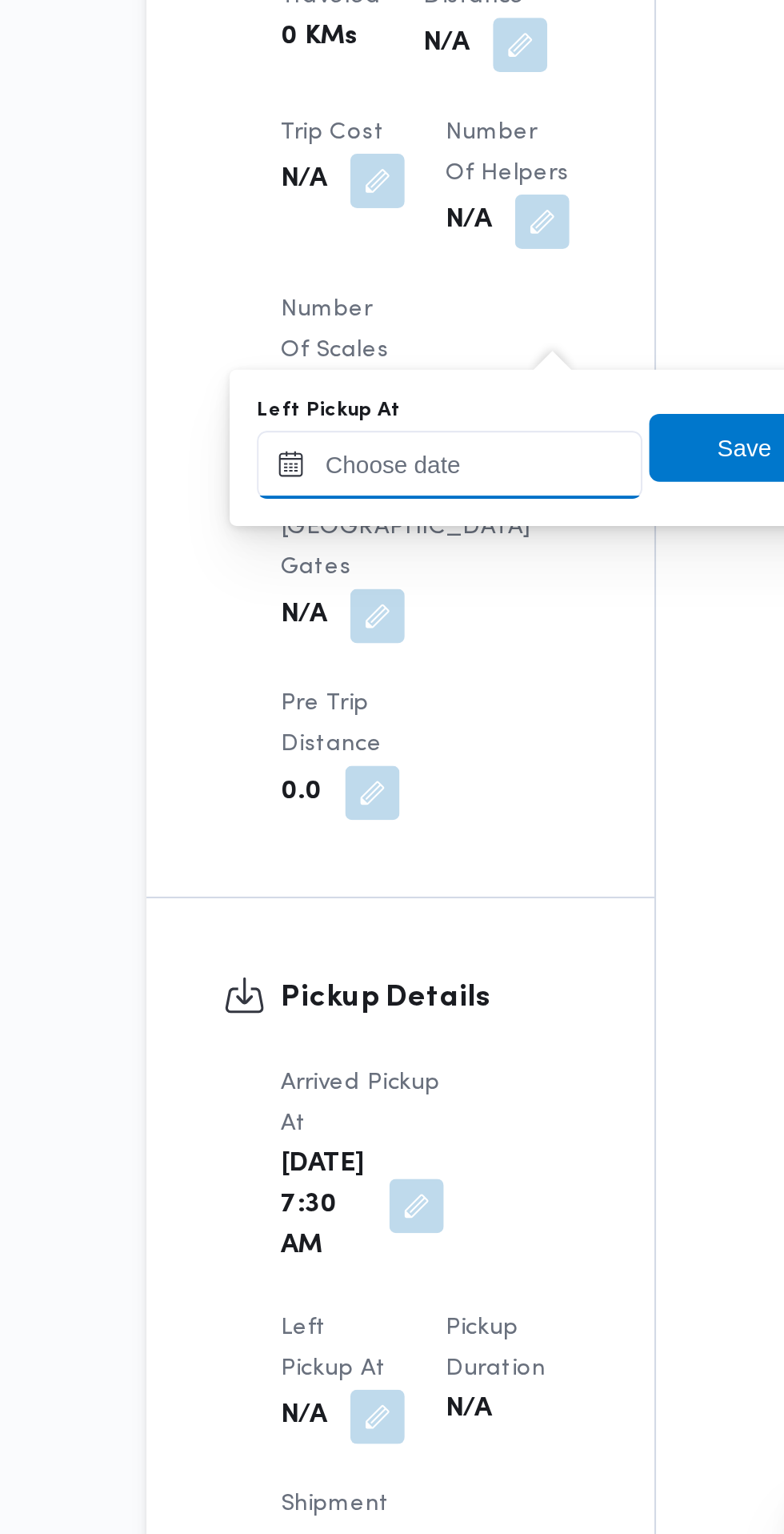
click at [376, 965] on input "Left Pickup At" at bounding box center [351, 970] width 182 height 32
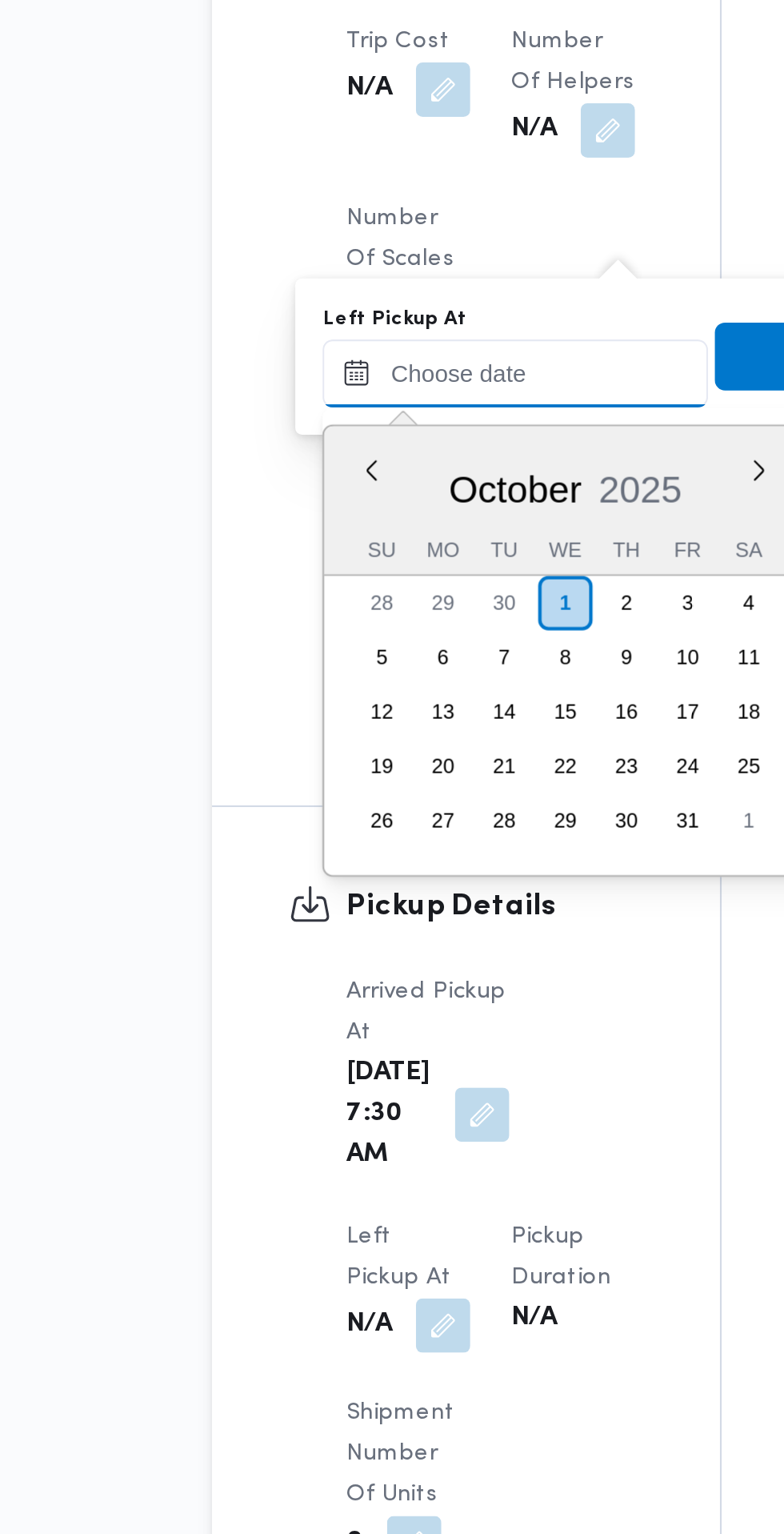
scroll to position [974, 0]
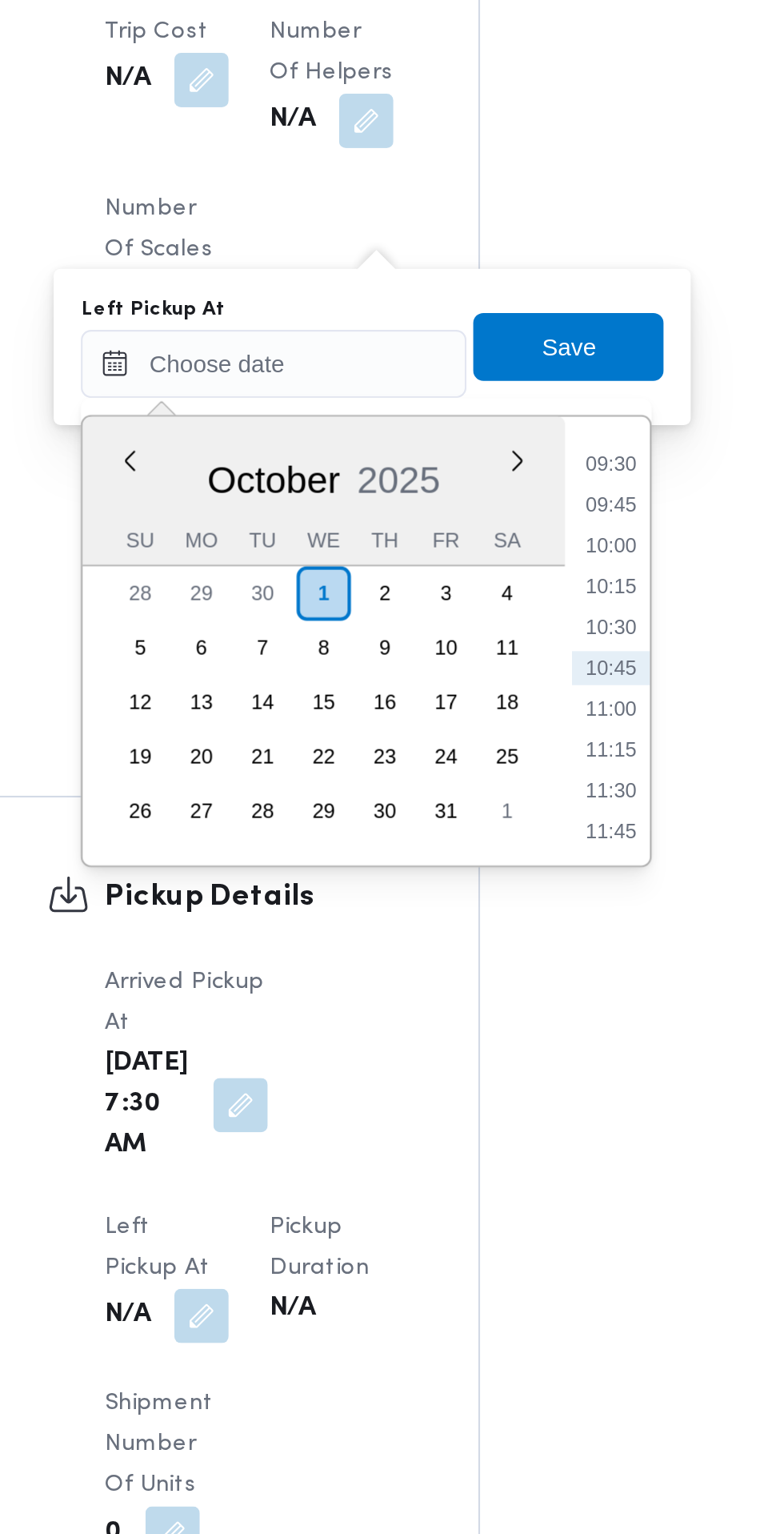
click at [517, 1014] on li "09:30" at bounding box center [510, 1018] width 37 height 16
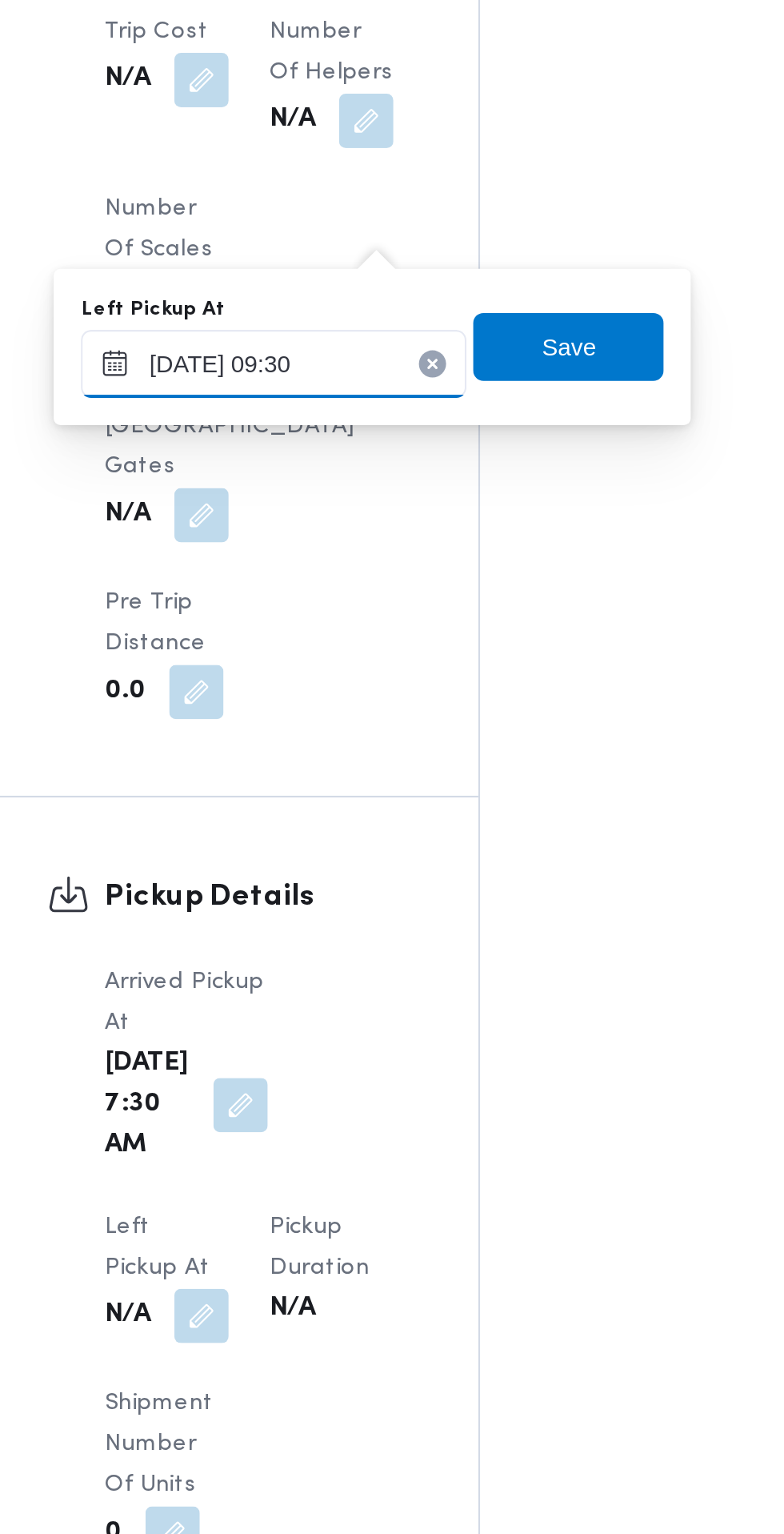
click at [399, 966] on input "[DATE] 09:30" at bounding box center [351, 970] width 182 height 32
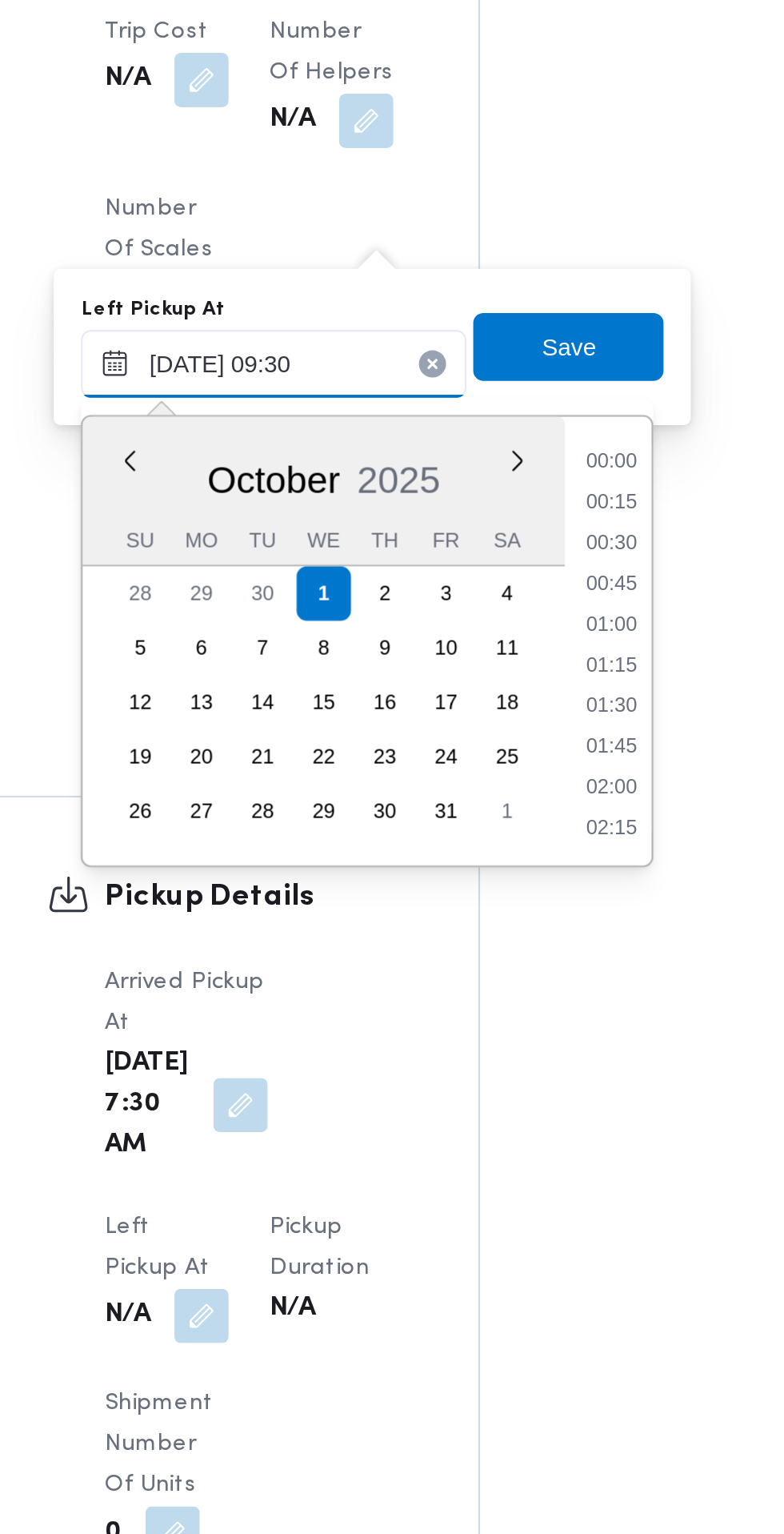
scroll to position [0, 0]
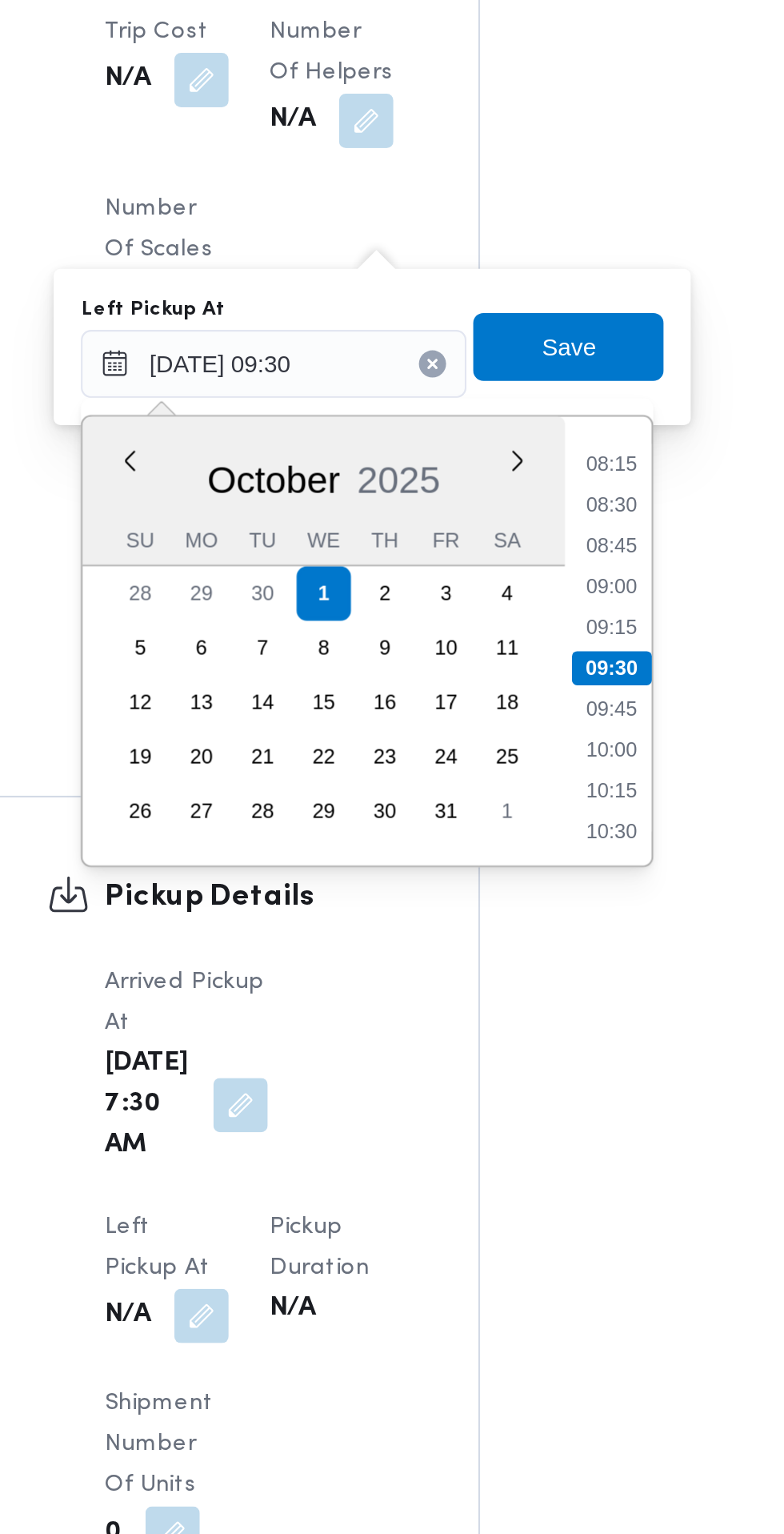
click at [516, 1053] on li "08:45" at bounding box center [510, 1057] width 37 height 16
type input "[DATE] 08:45"
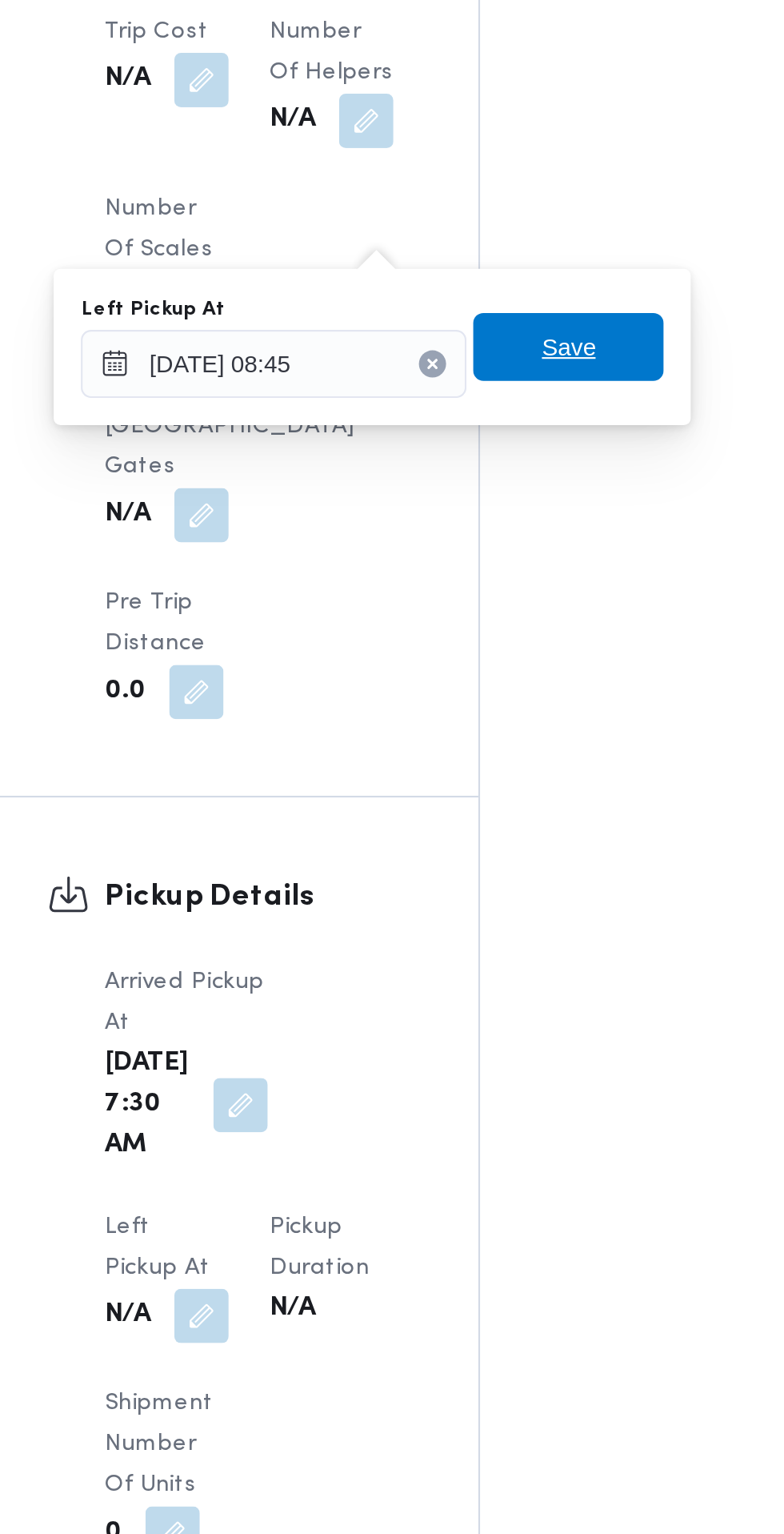
click at [510, 961] on span "Save" at bounding box center [489, 962] width 90 height 32
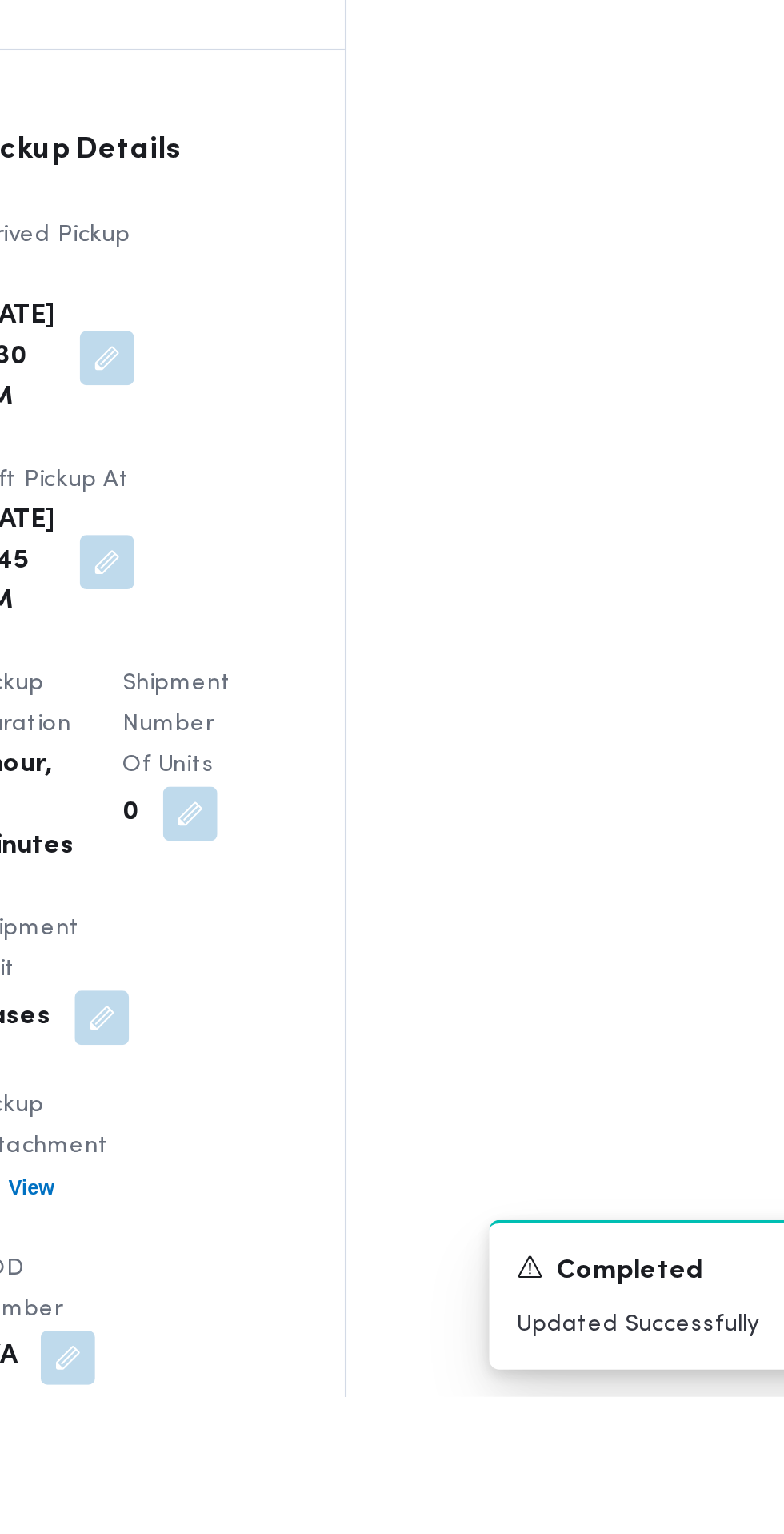
scroll to position [1281, 0]
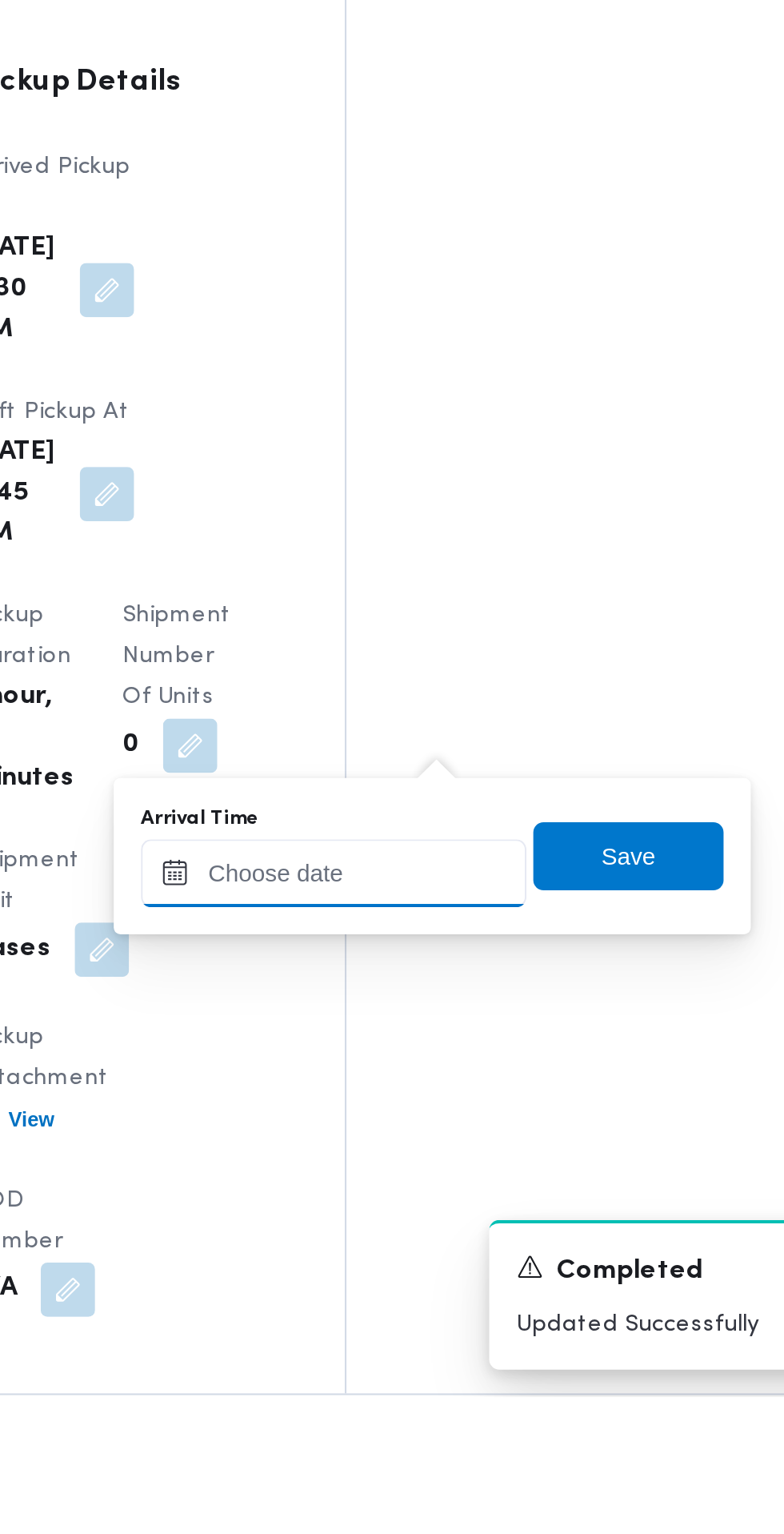
click at [461, 1281] on input "Arrival Time" at bounding box center [442, 1287] width 182 height 32
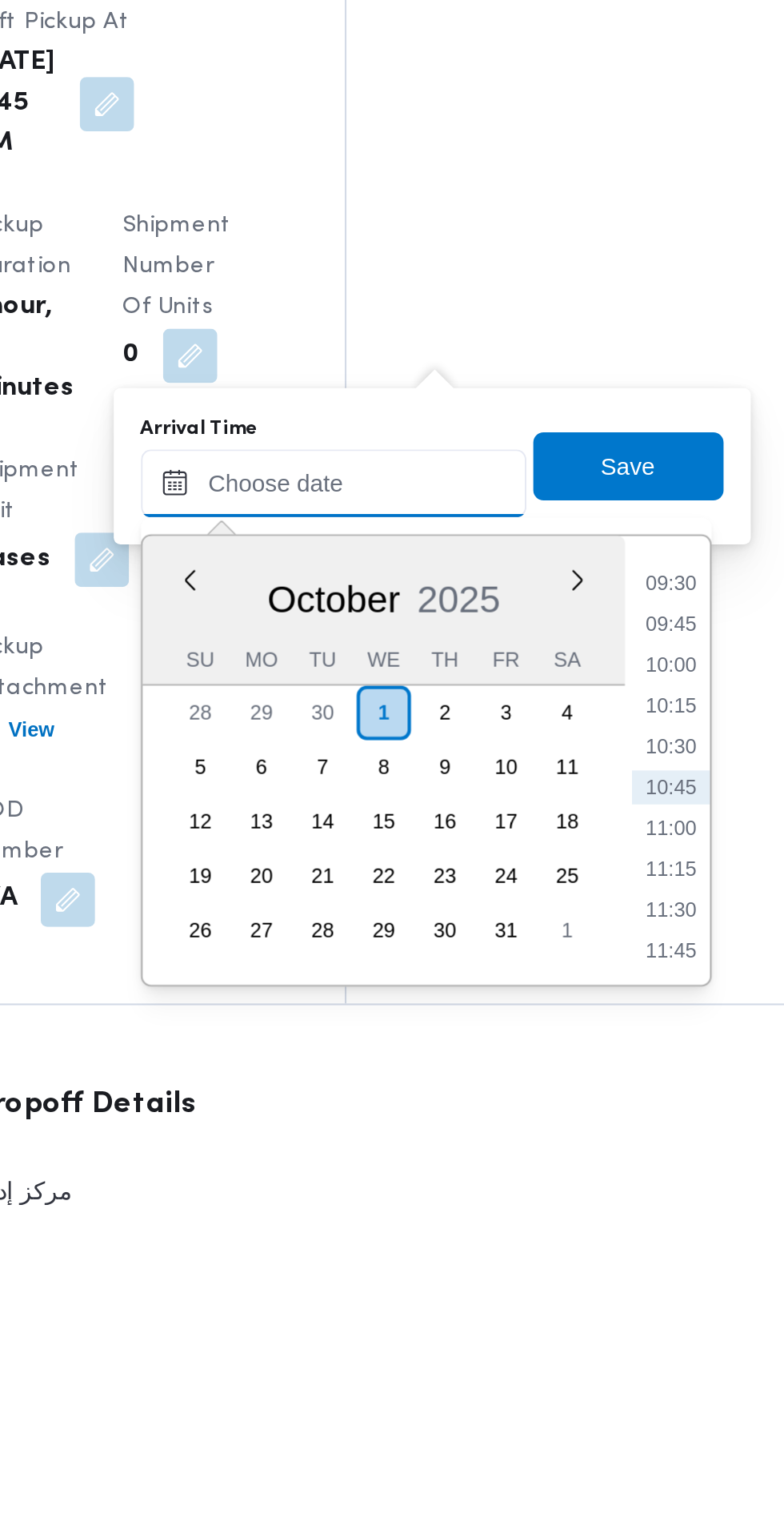
scroll to position [1373, 0]
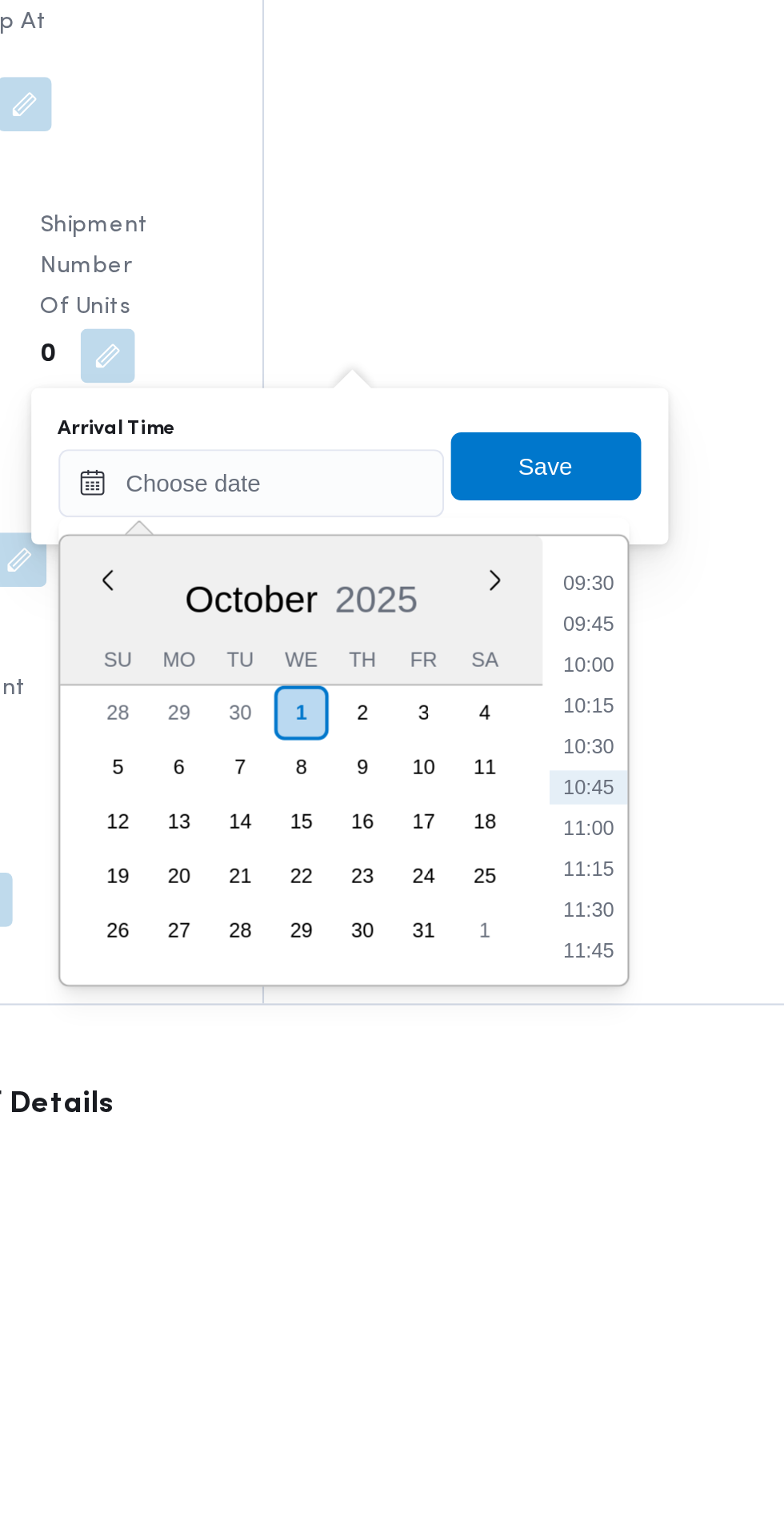
click at [597, 1245] on li "09:30" at bounding box center [601, 1241] width 37 height 16
type input "[DATE] 09:30"
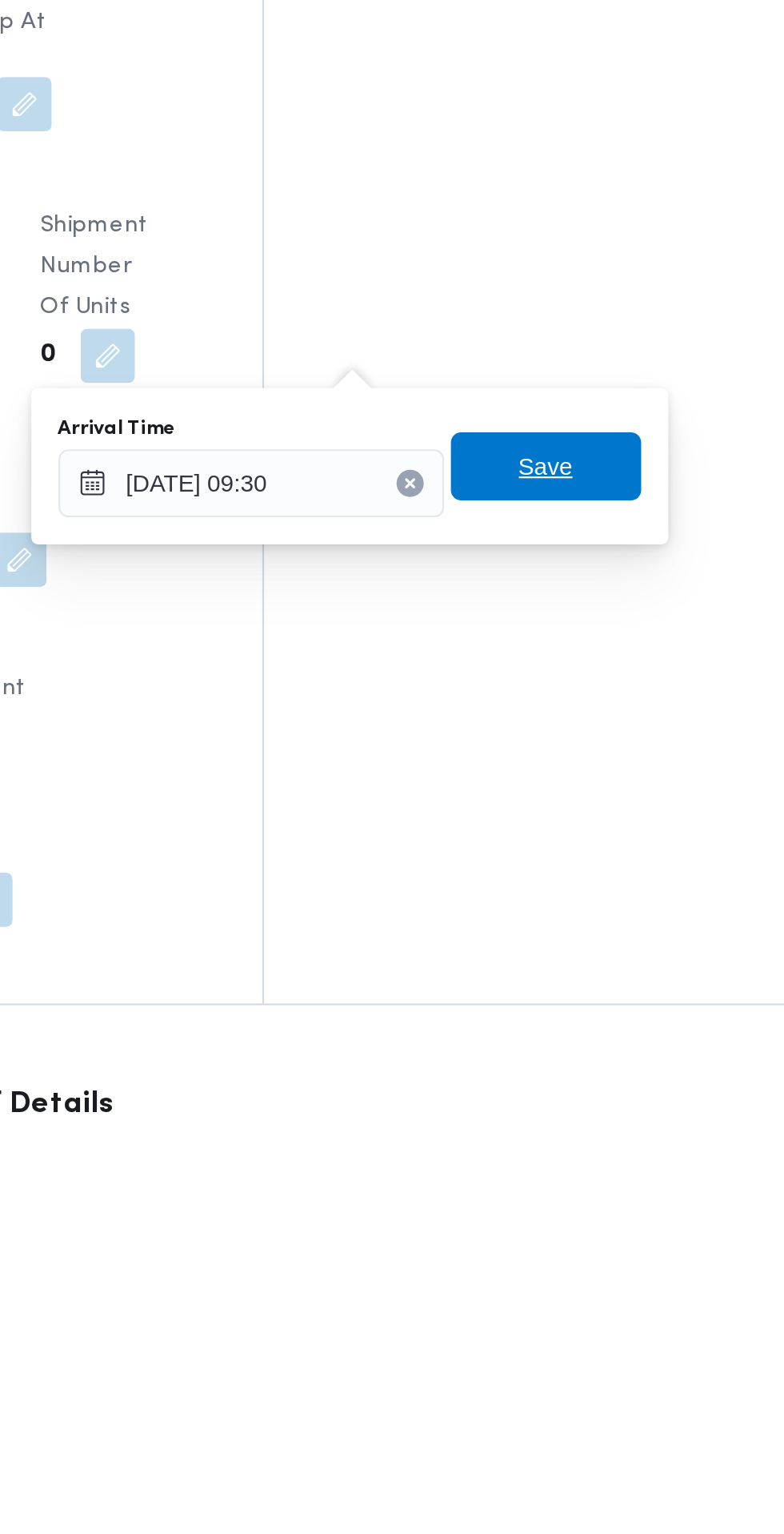
click at [593, 1183] on span "Save" at bounding box center [580, 1186] width 25 height 19
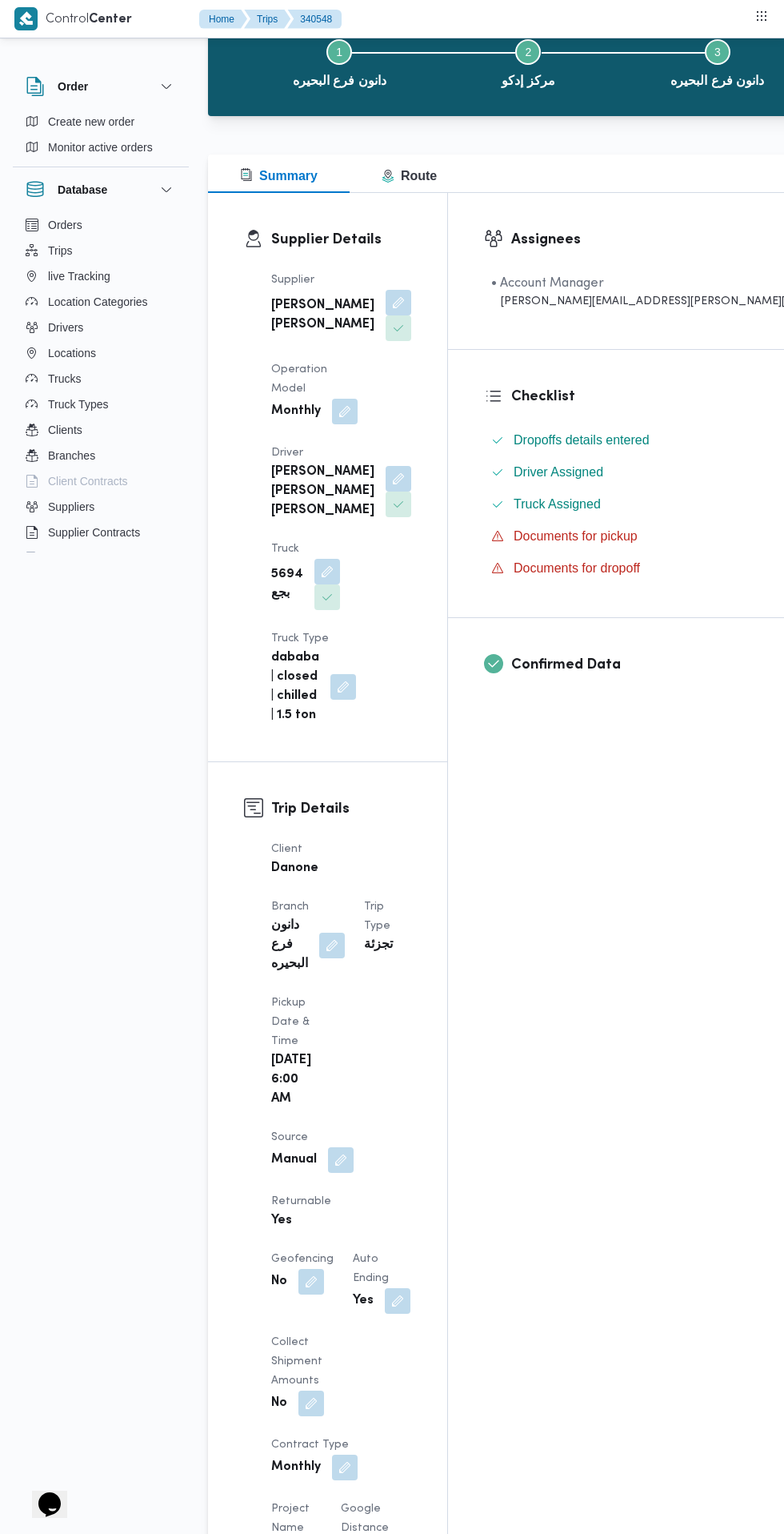
scroll to position [0, 0]
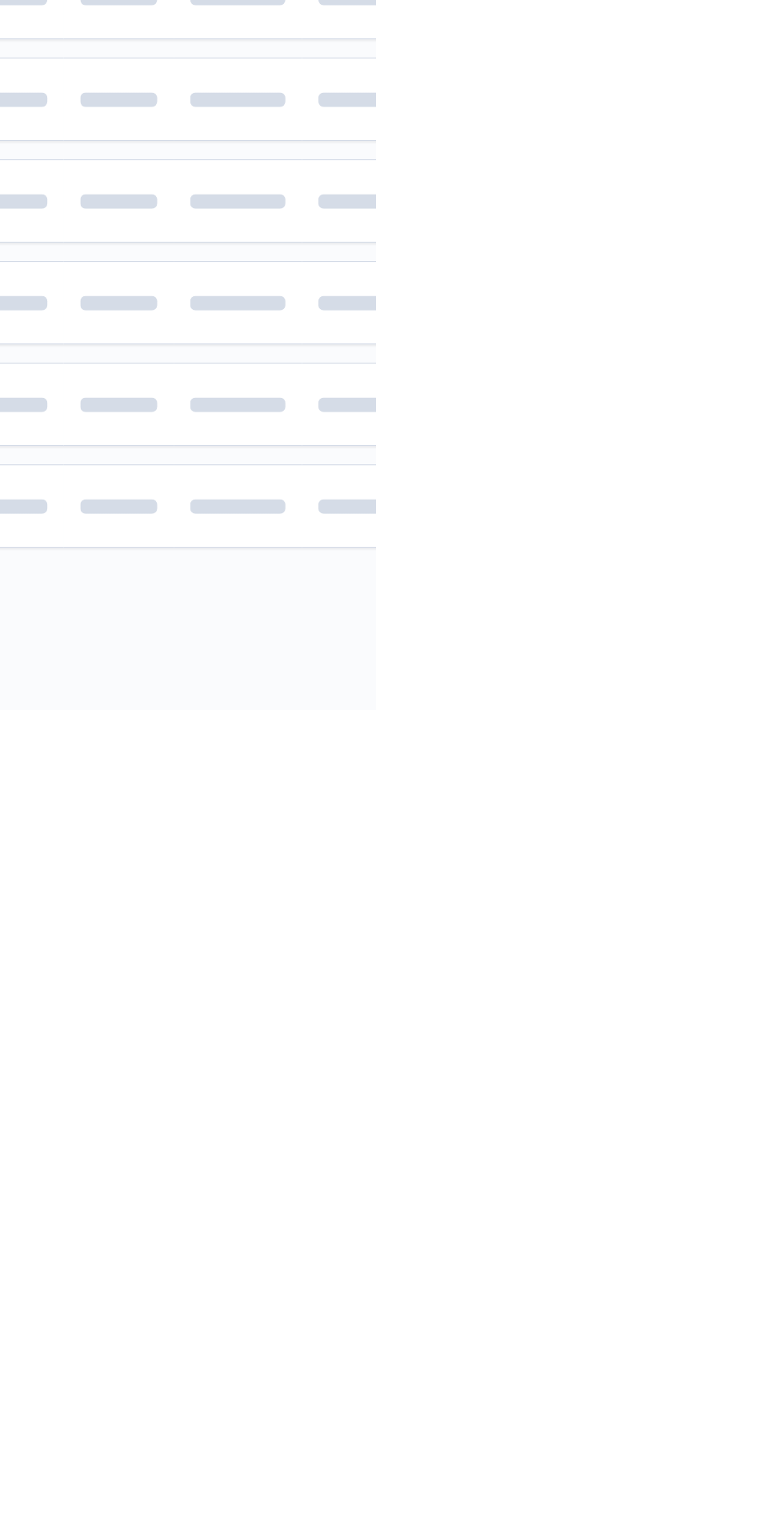
scroll to position [0, 25]
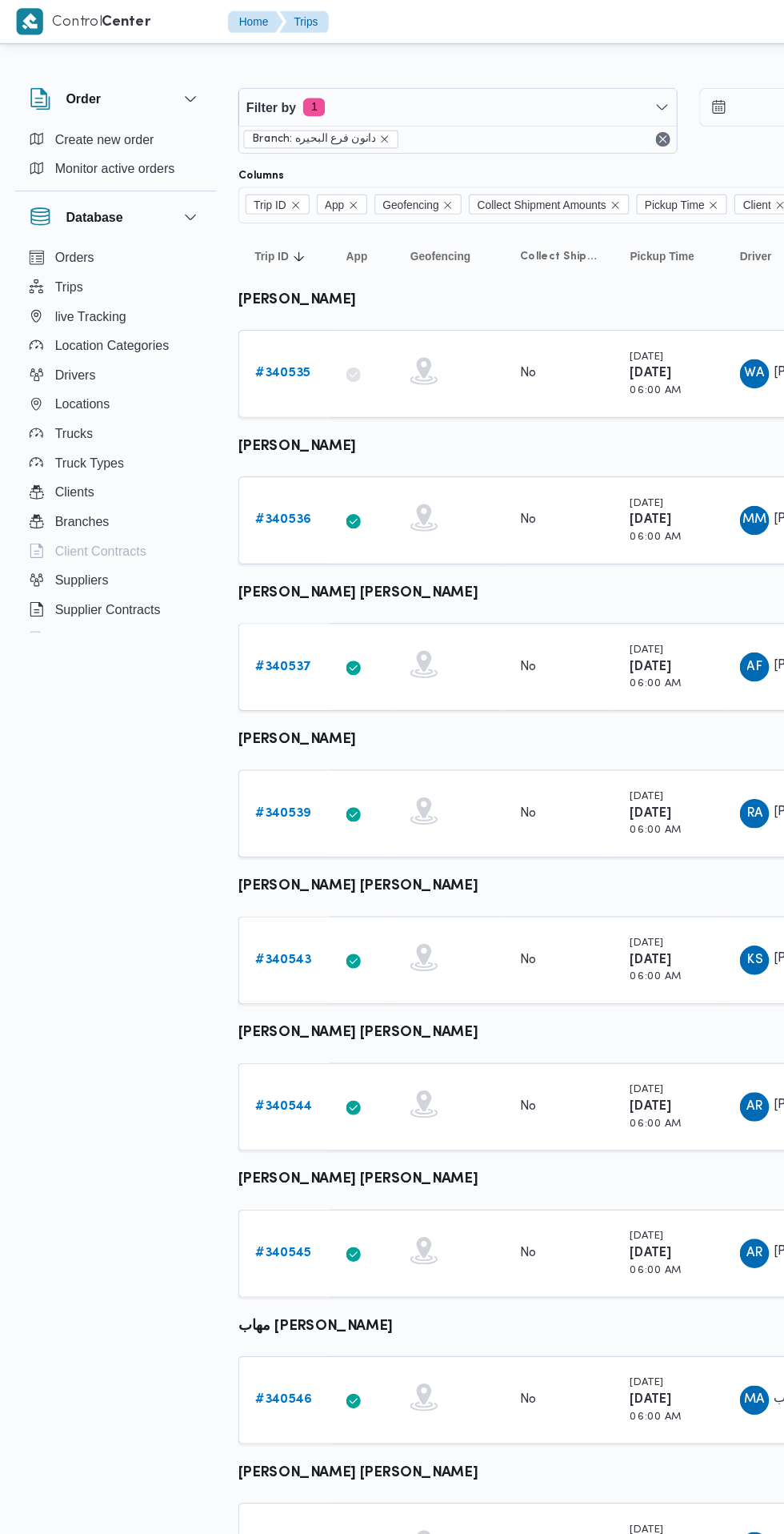
click at [246, 327] on b "# 340535" at bounding box center [246, 326] width 48 height 10
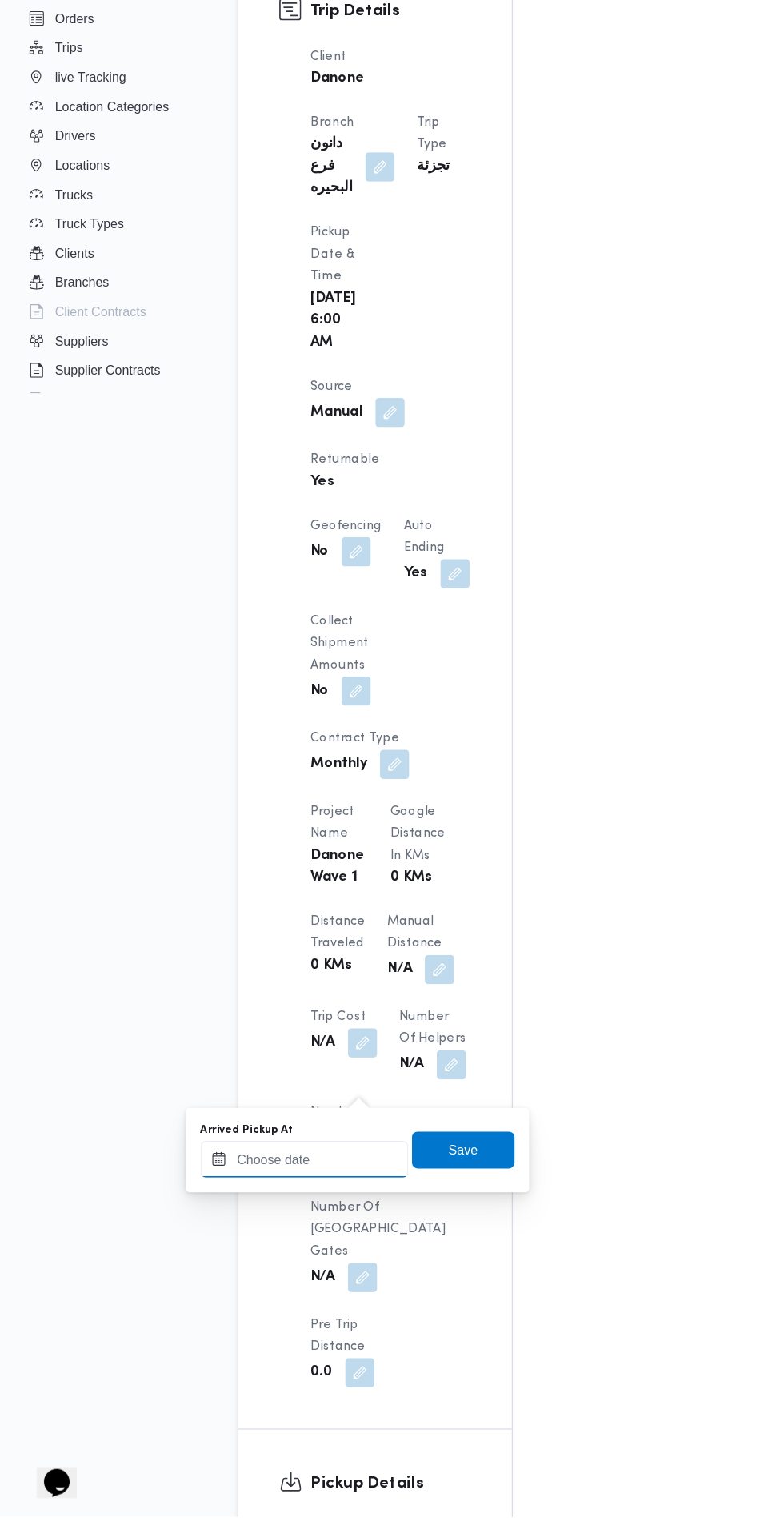
click at [295, 1221] on input "Arrived Pickup At" at bounding box center [267, 1221] width 182 height 32
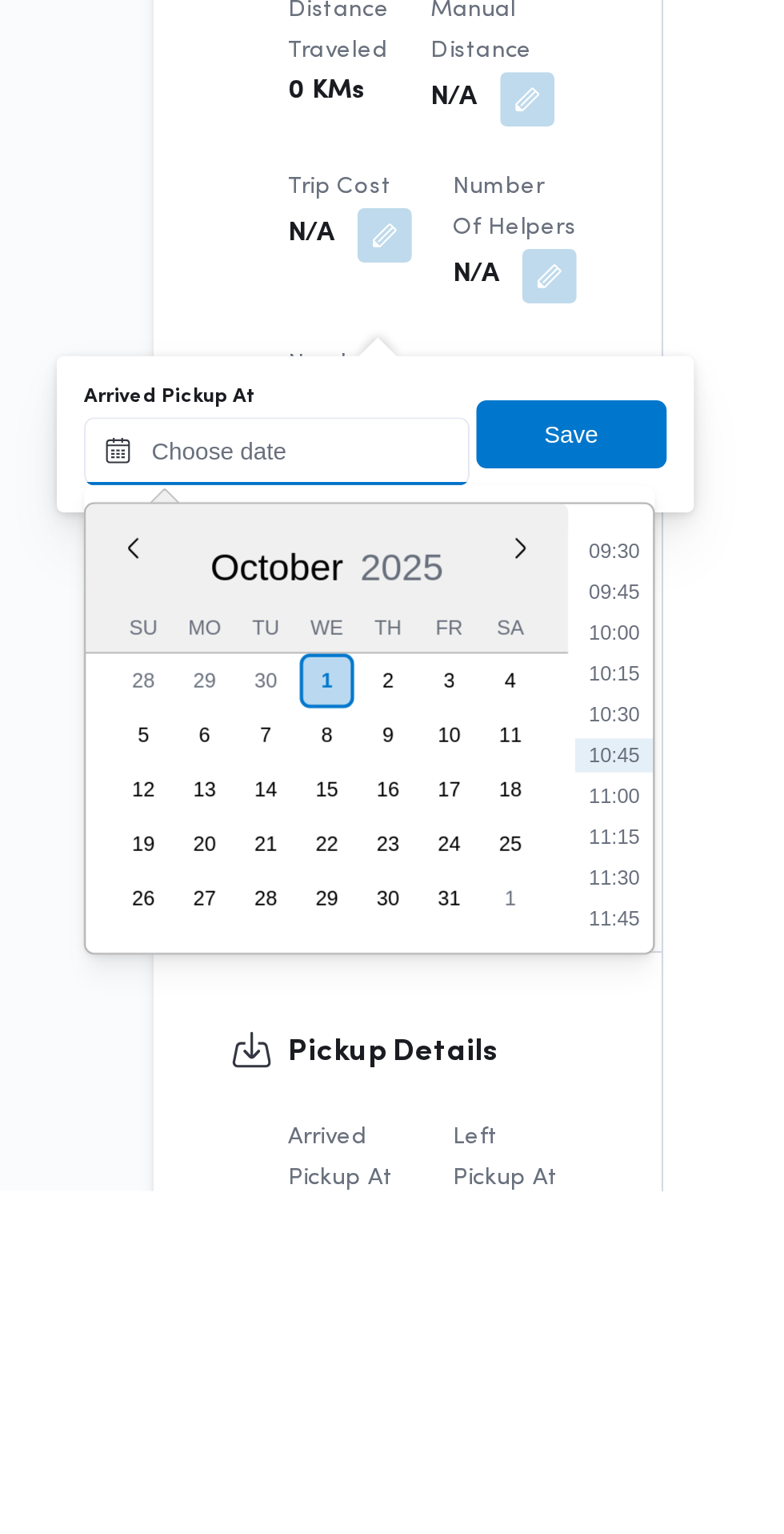
paste input "[DATE] 07:30"
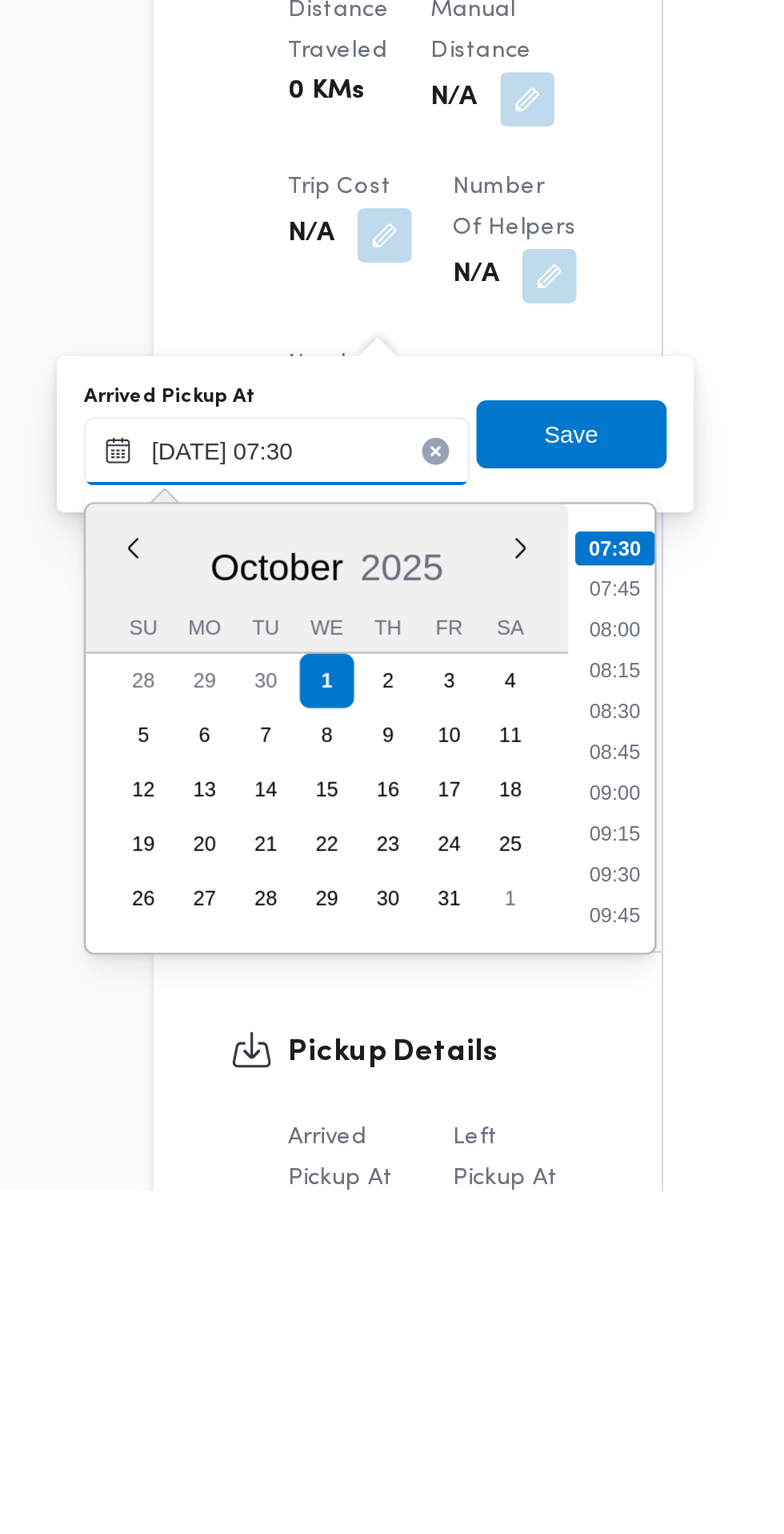
type input "[DATE] 07:30"
click at [438, 1236] on li "07:30" at bounding box center [425, 1231] width 38 height 16
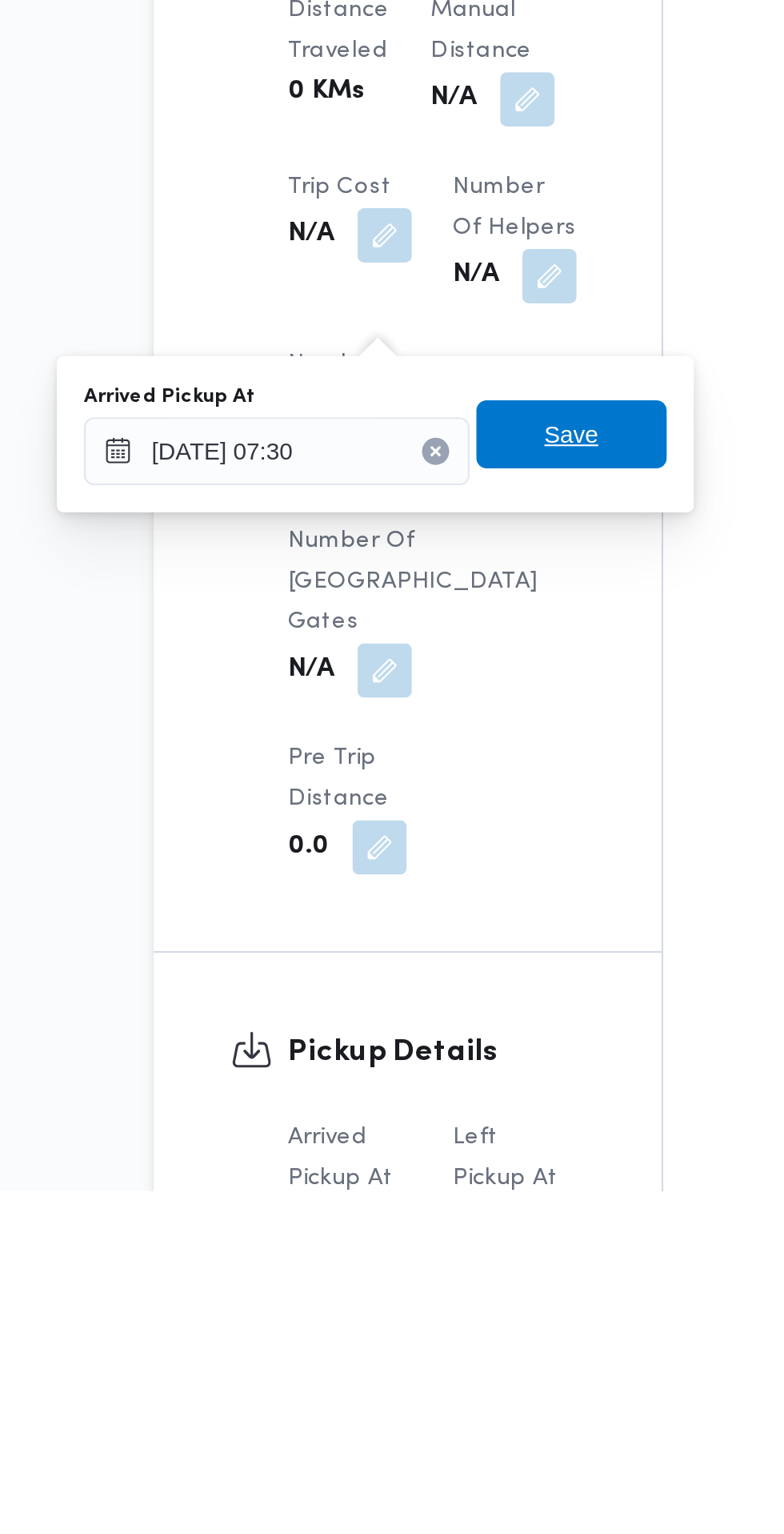
click at [418, 1178] on span "Save" at bounding box center [405, 1177] width 25 height 19
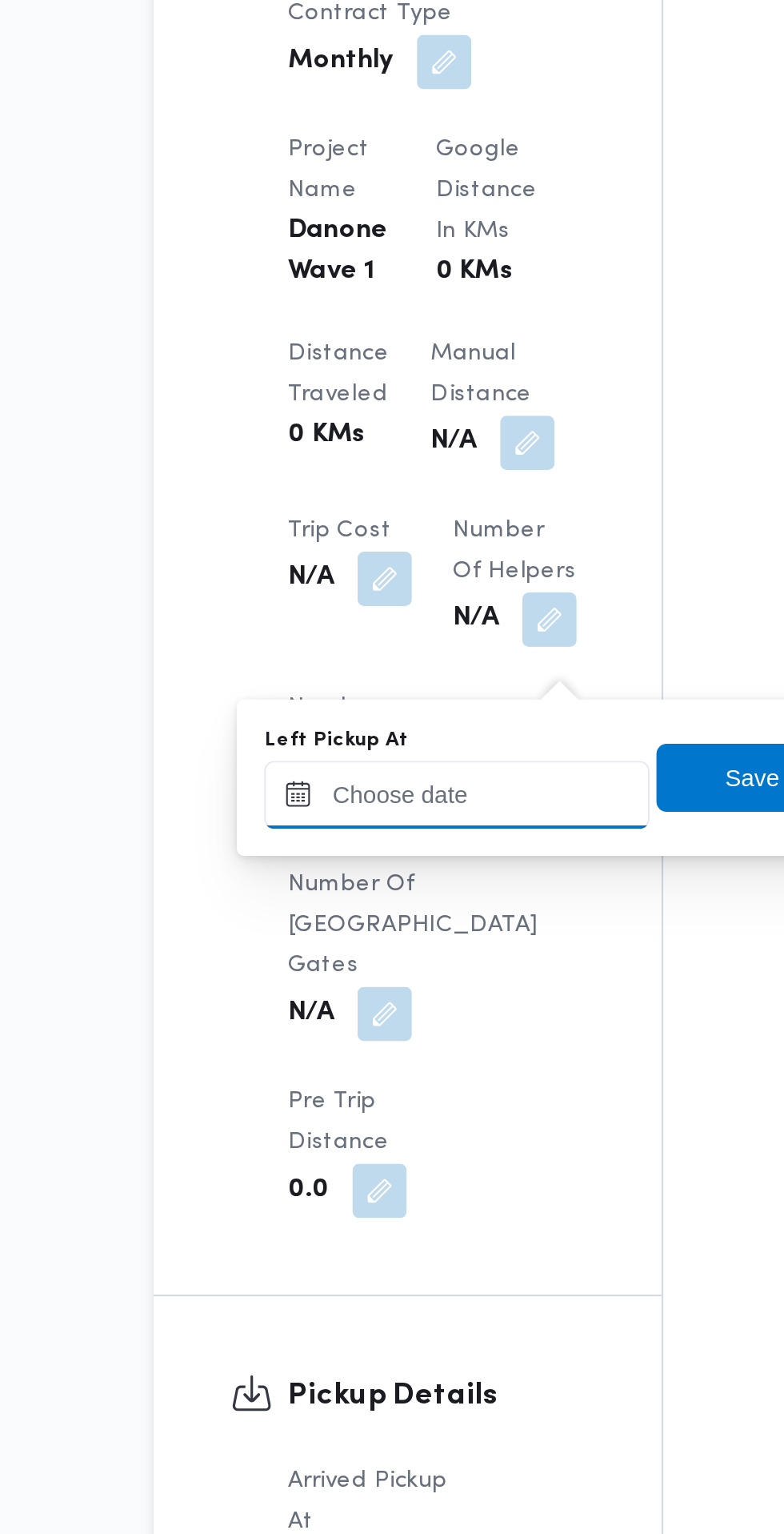
click at [345, 1188] on input "Left Pickup At" at bounding box center [351, 1185] width 182 height 32
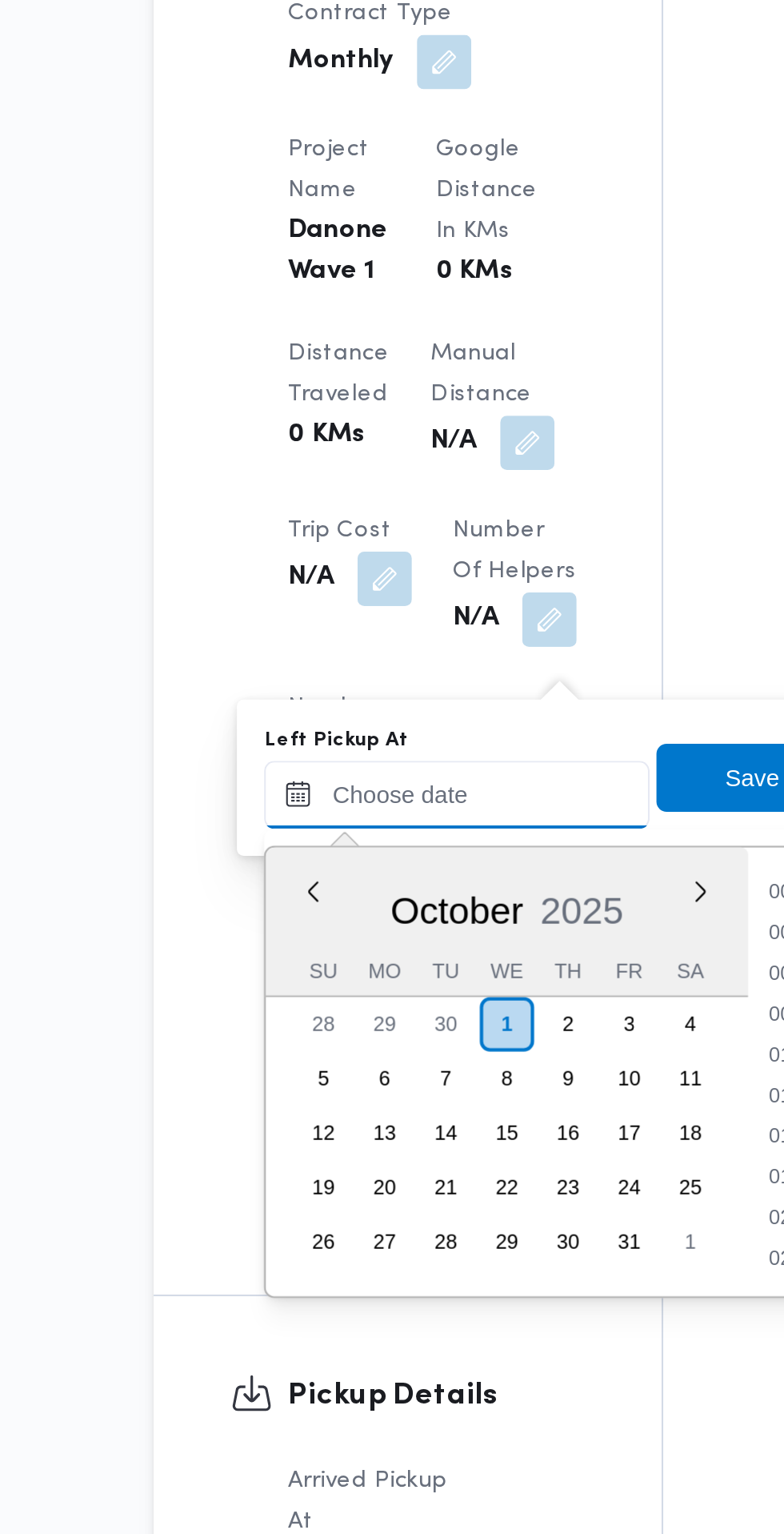
scroll to position [728, 0]
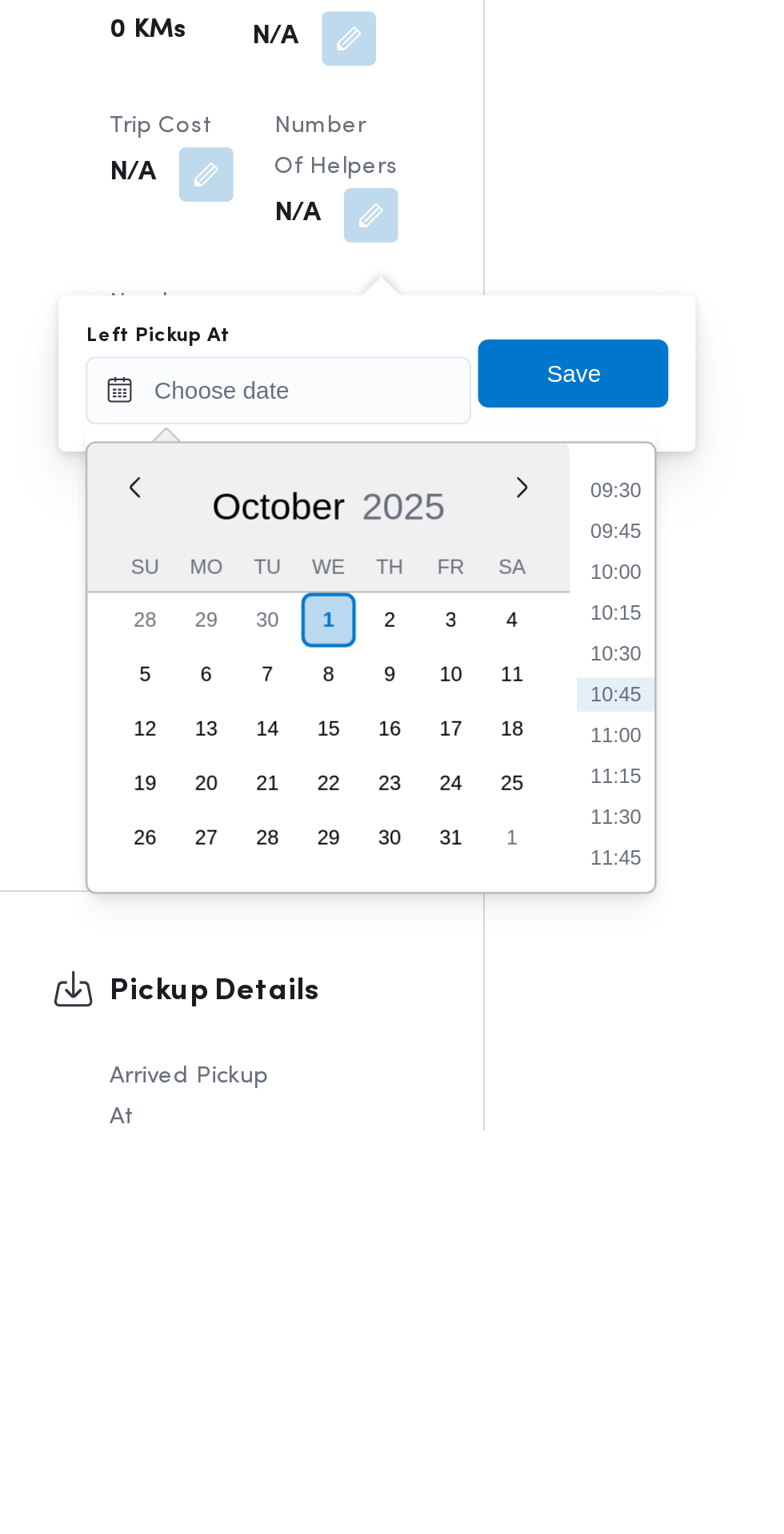
click at [511, 1251] on li "09:45" at bounding box center [510, 1252] width 37 height 16
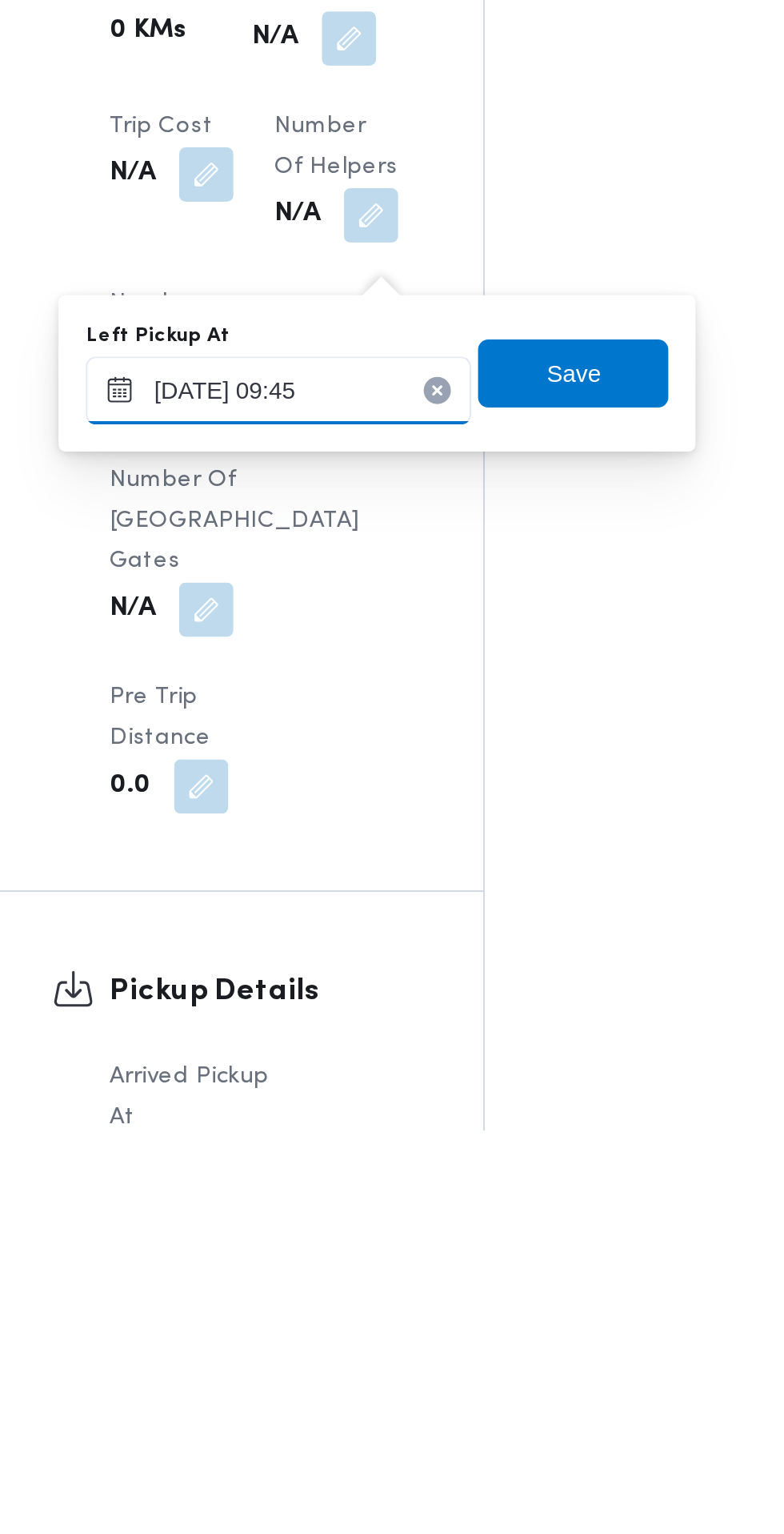
click at [408, 1179] on input "[DATE] 09:45" at bounding box center [351, 1185] width 182 height 32
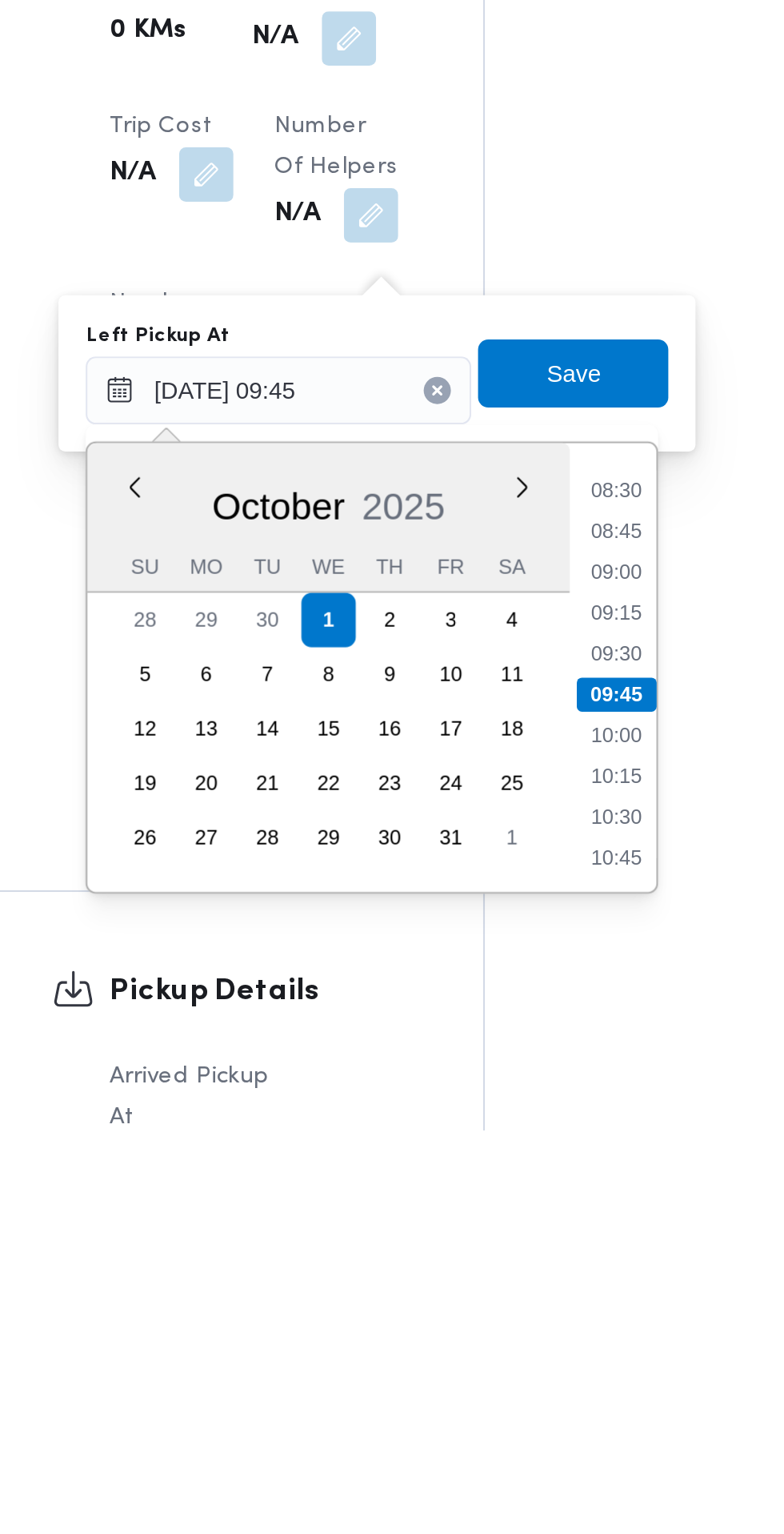
click at [513, 1252] on li "08:45" at bounding box center [510, 1252] width 37 height 16
type input "[DATE] 08:45"
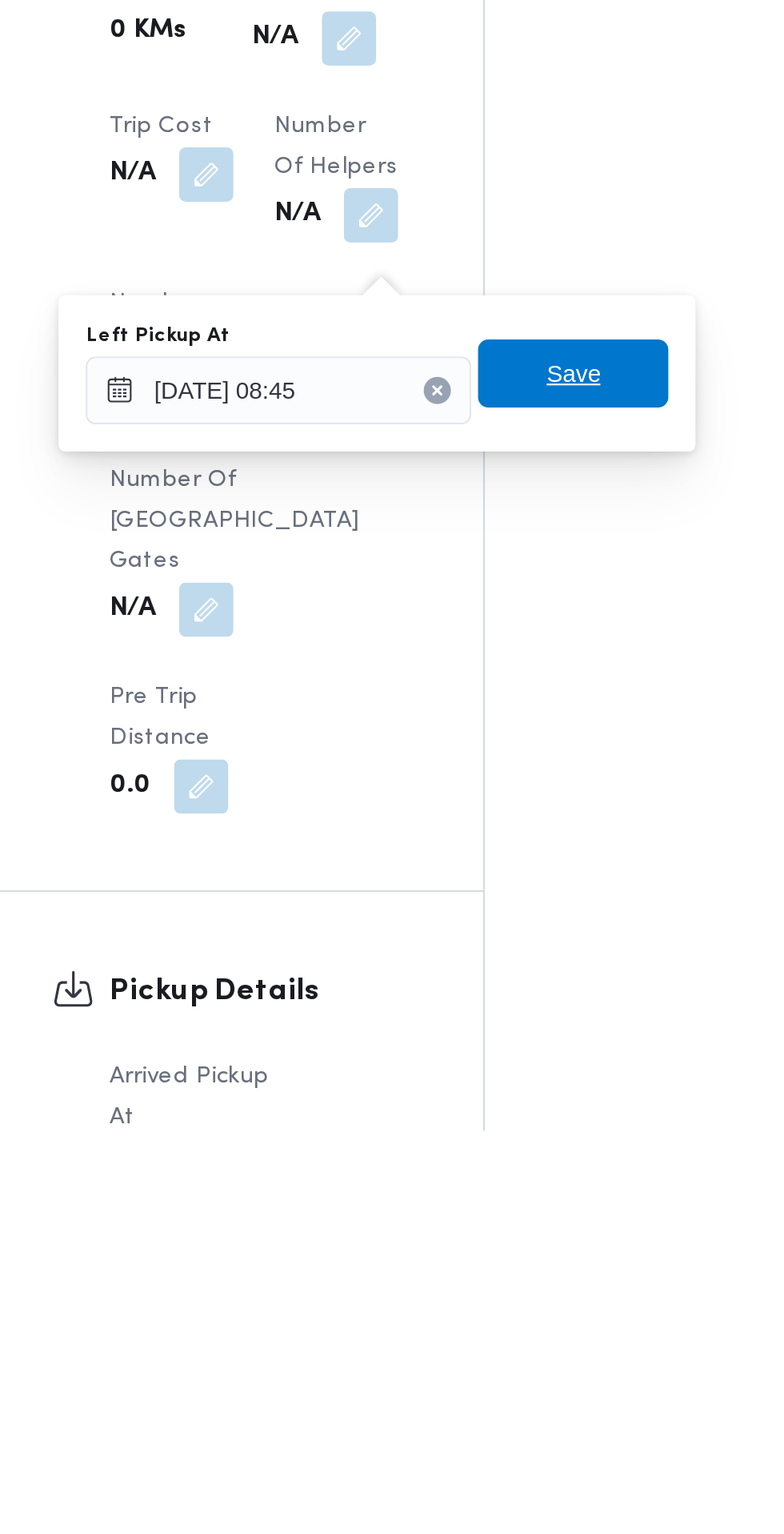
click at [502, 1183] on span "Save" at bounding box center [489, 1177] width 25 height 19
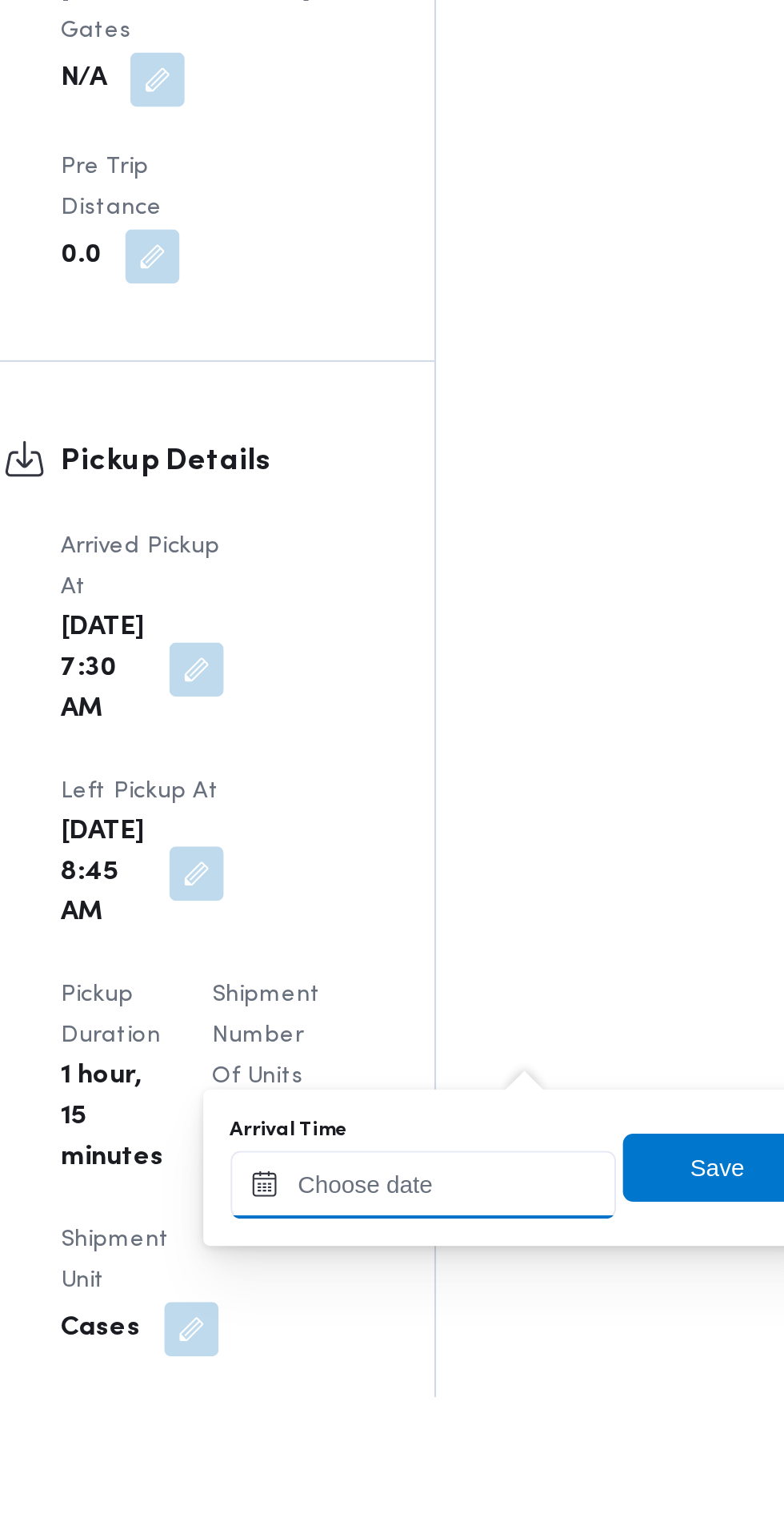
click at [464, 1432] on input "Arrival Time" at bounding box center [442, 1433] width 182 height 32
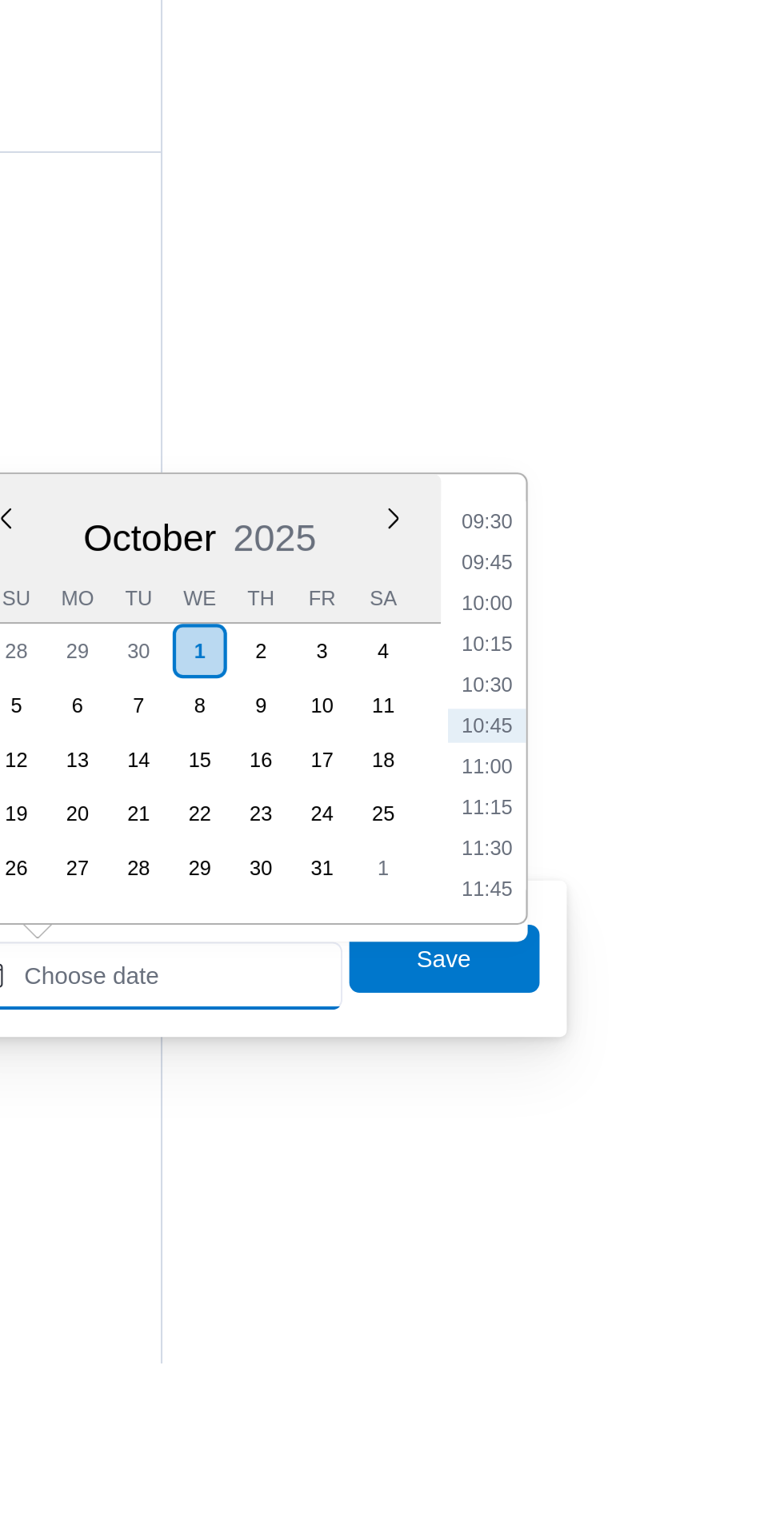
scroll to position [1178, 0]
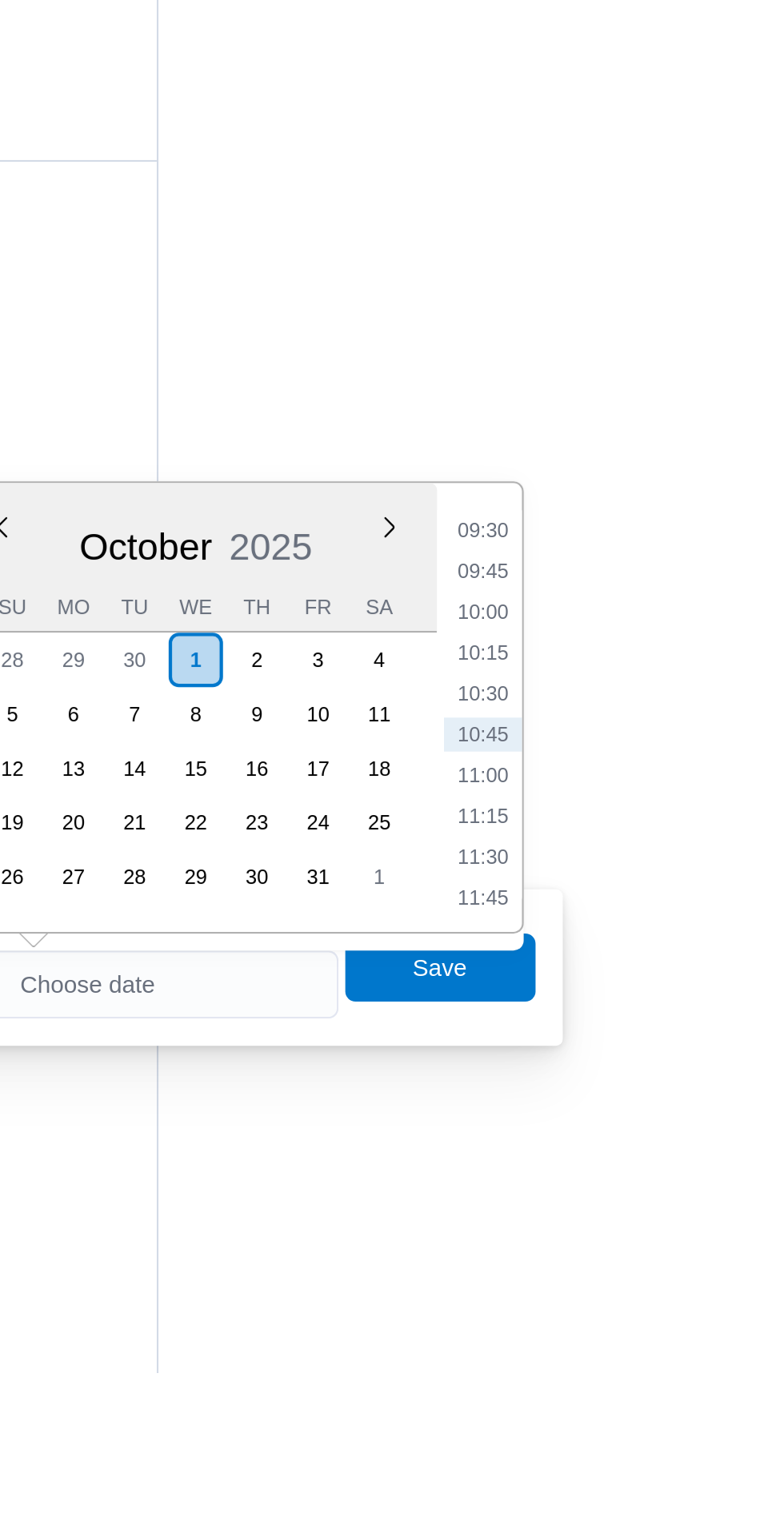
click at [601, 1134] on li "09:30" at bounding box center [601, 1137] width 37 height 16
type input "[DATE] 09:30"
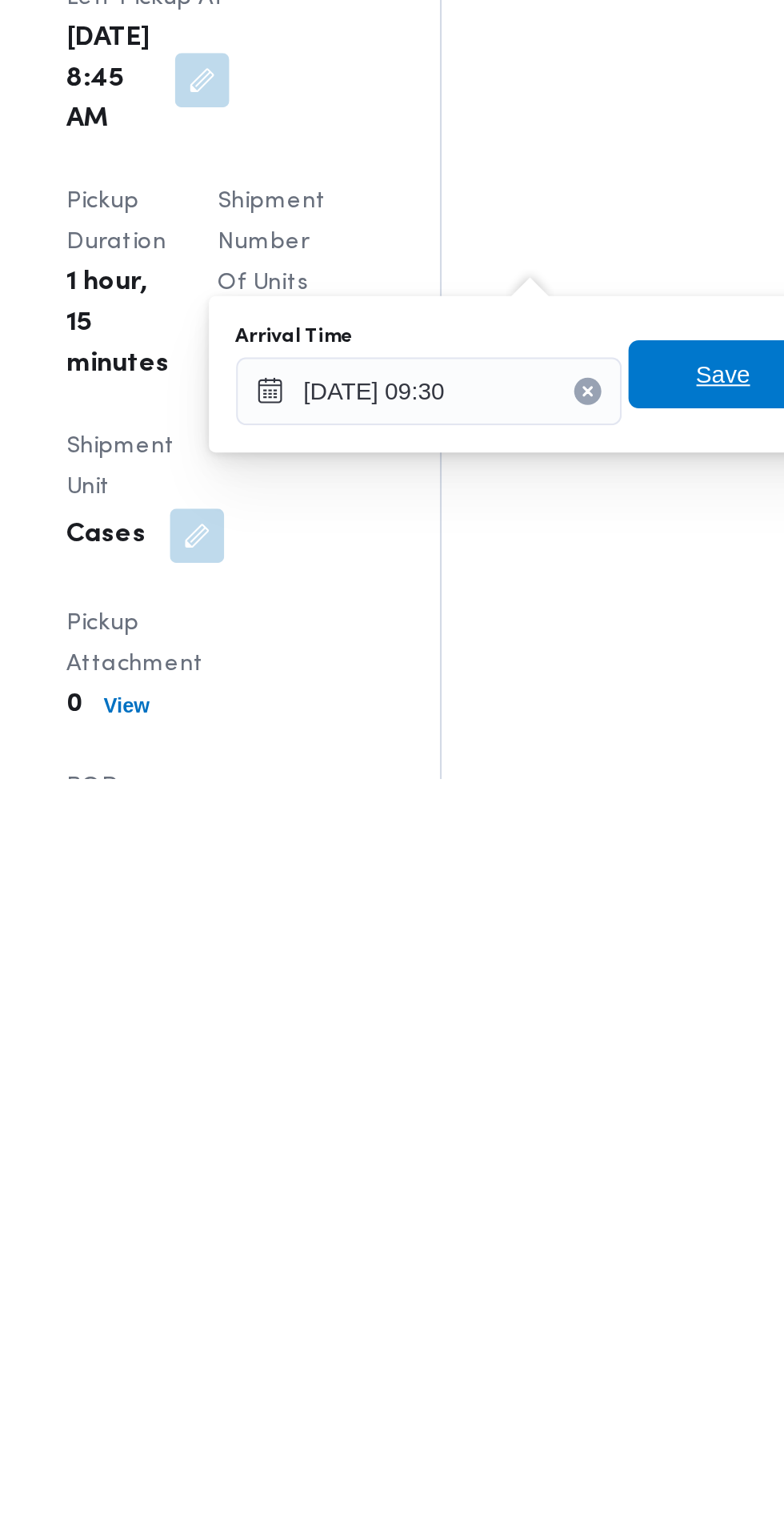
click at [574, 1349] on span "Save" at bounding box center [580, 1343] width 25 height 19
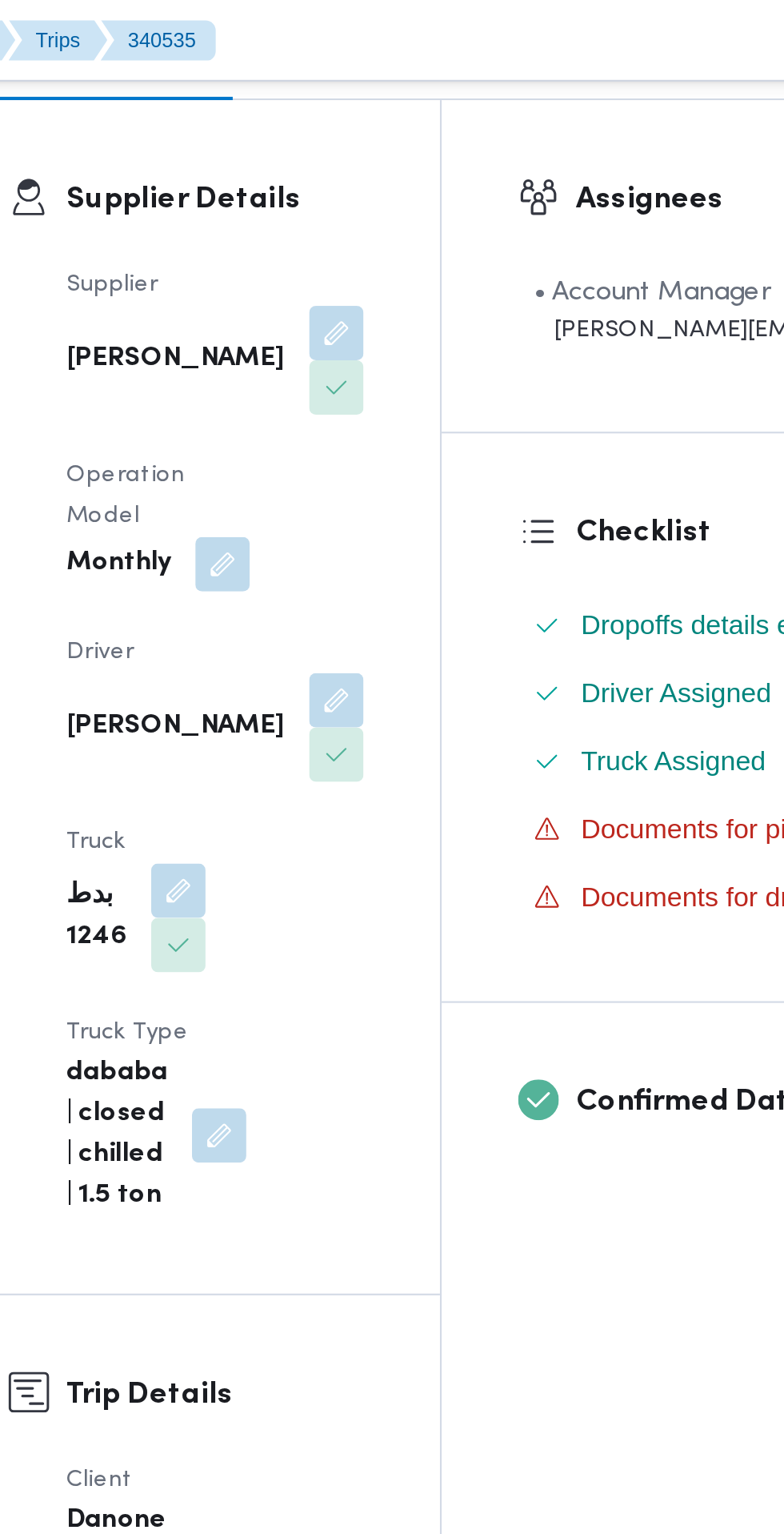
scroll to position [0, 0]
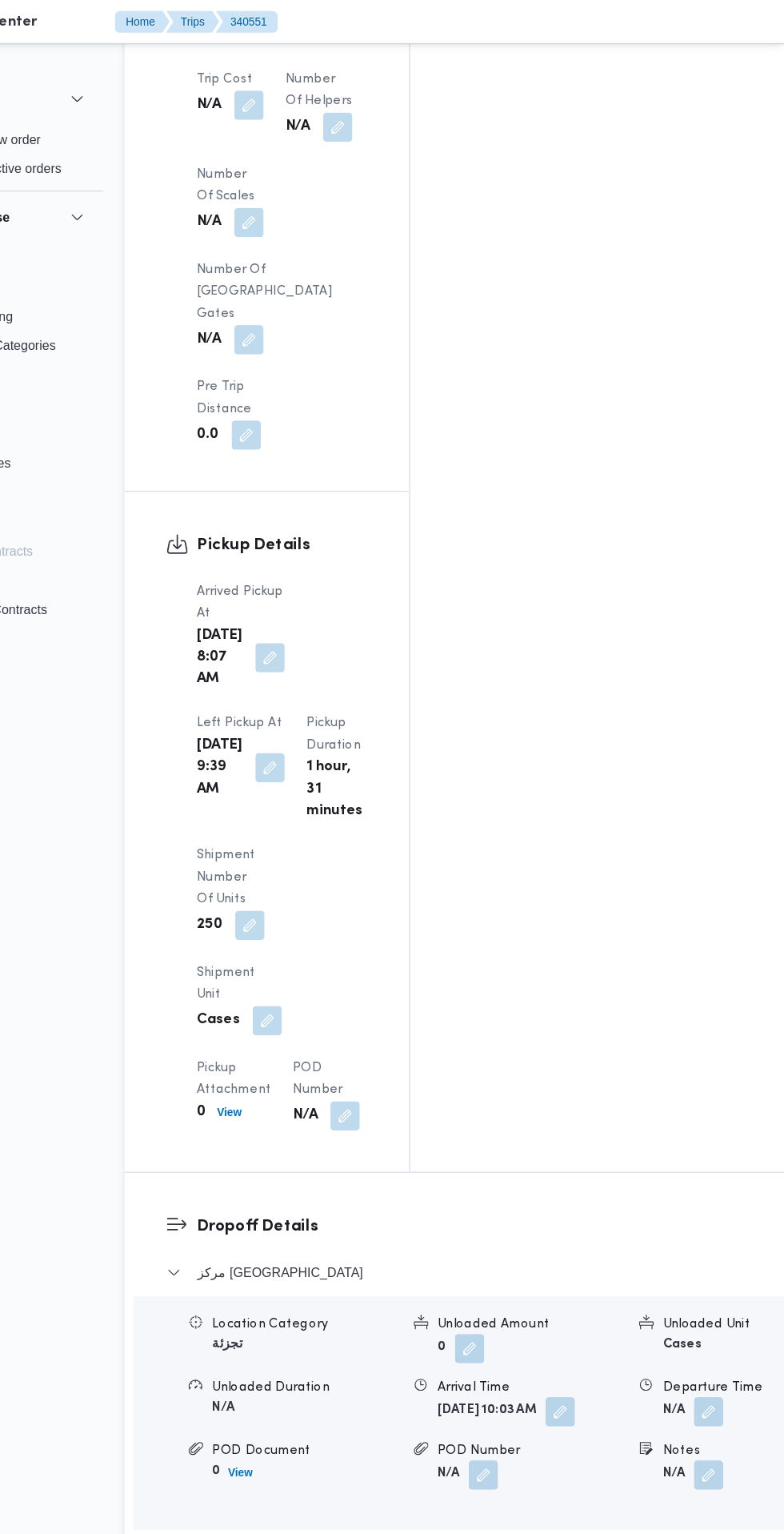
scroll to position [1227, 0]
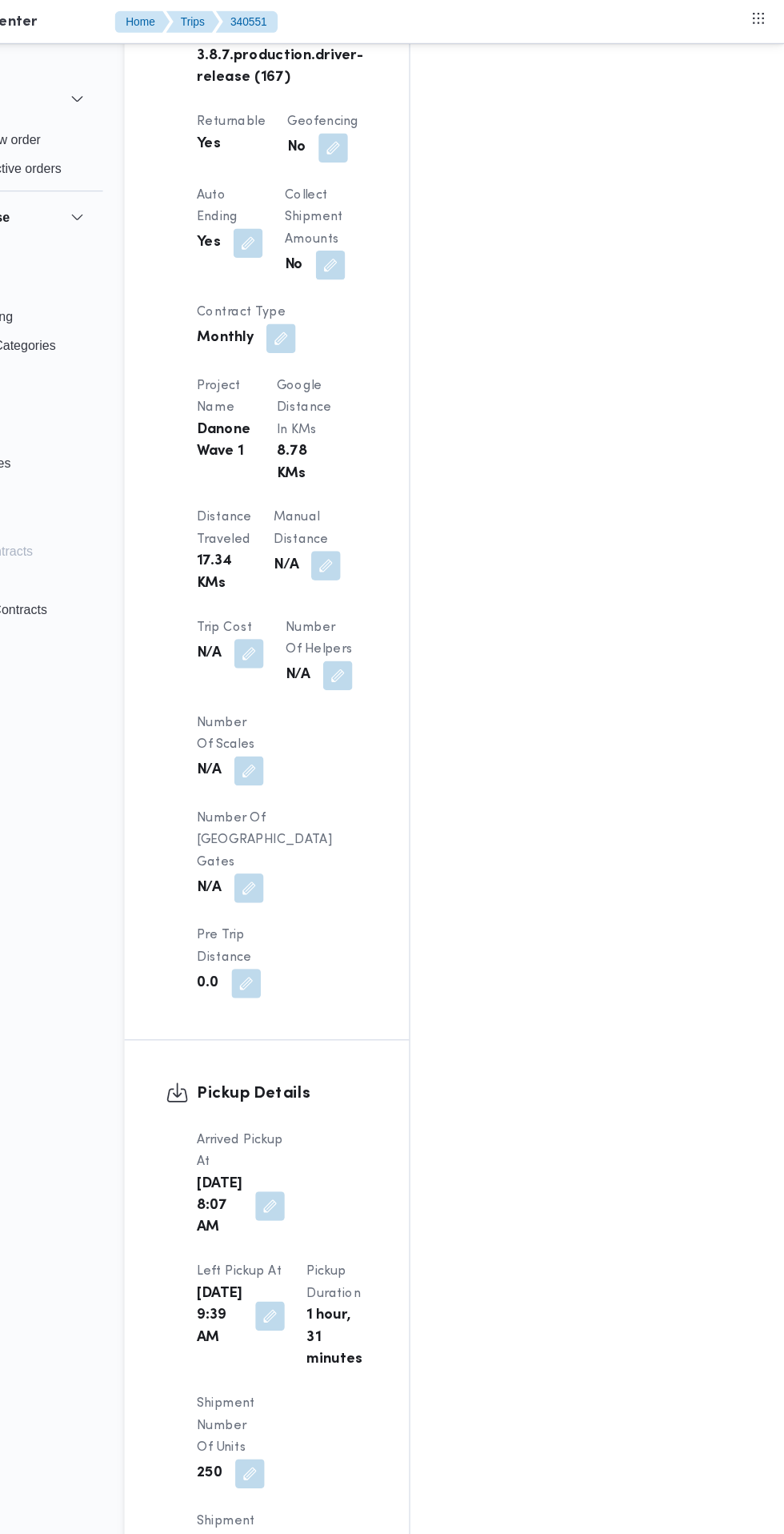
click at [619, 917] on div "Assignees • Account Manager [PERSON_NAME][EMAIL_ADDRESS][PERSON_NAME][DOMAIN_NA…" at bounding box center [655, 294] width 393 height 2418
click at [326, 1040] on button "button" at bounding box center [335, 1052] width 25 height 25
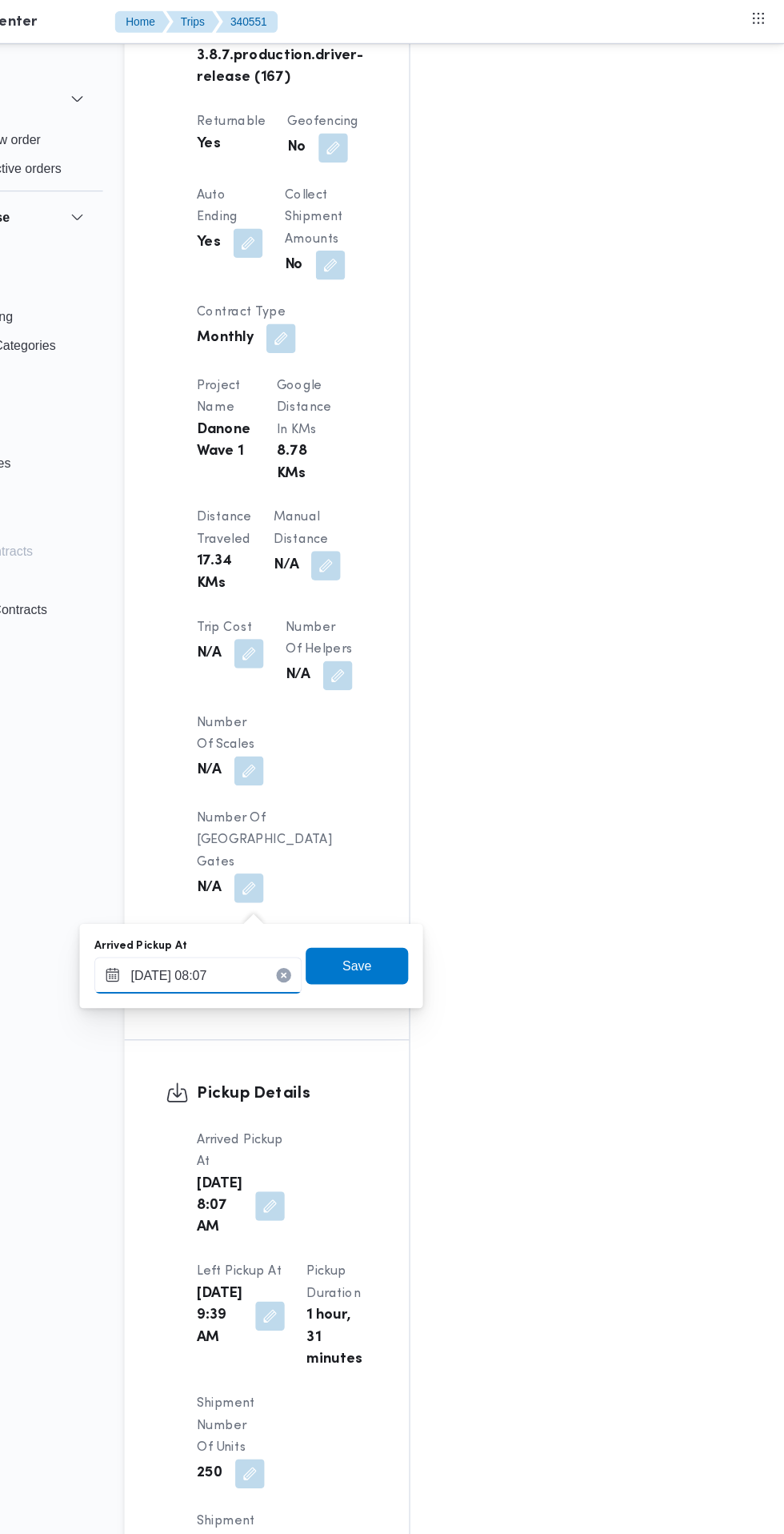
click at [310, 850] on input "[DATE] 08:07" at bounding box center [273, 851] width 182 height 32
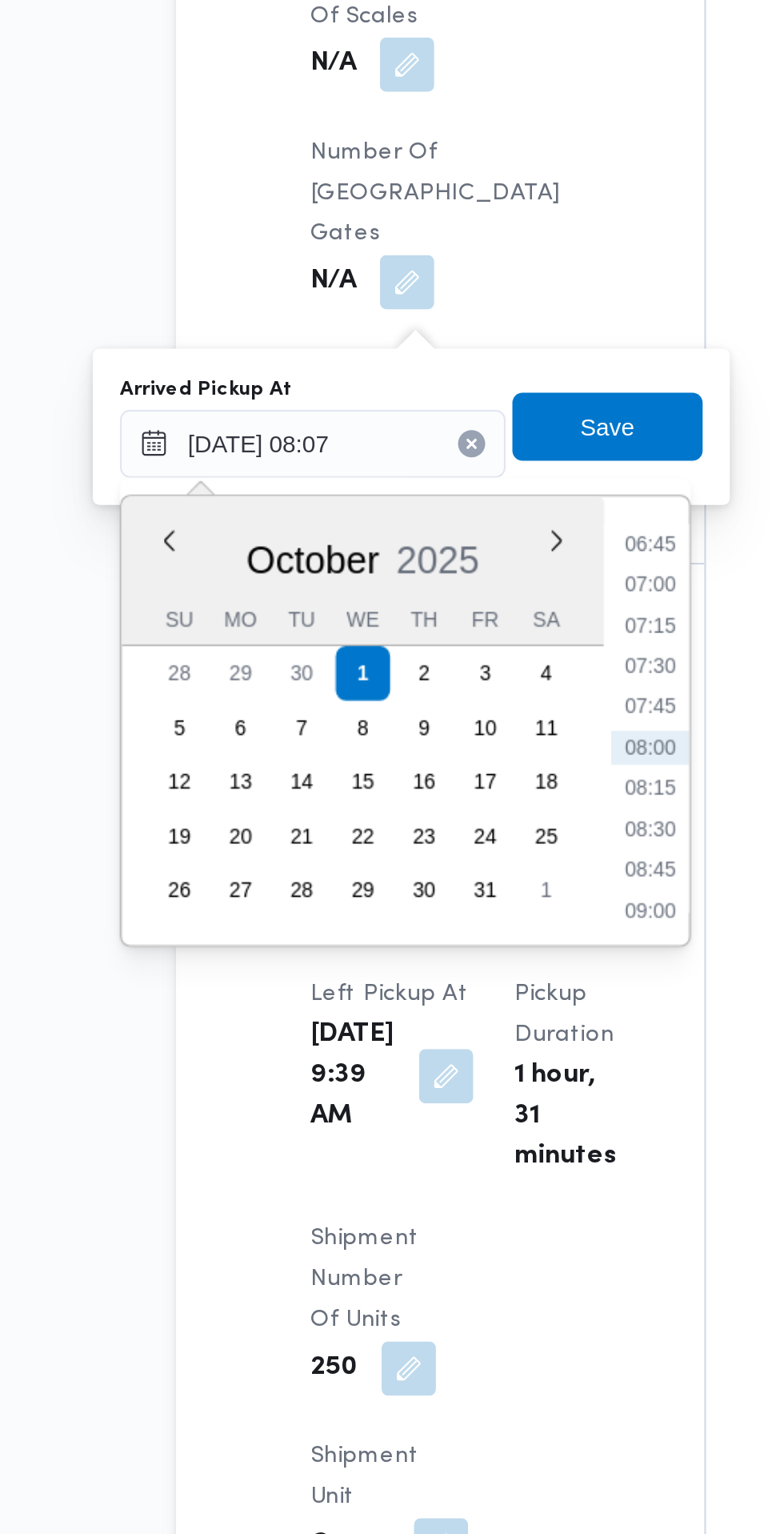
click at [430, 962] on li "07:30" at bounding box center [432, 956] width 37 height 16
type input "[DATE] 07:30"
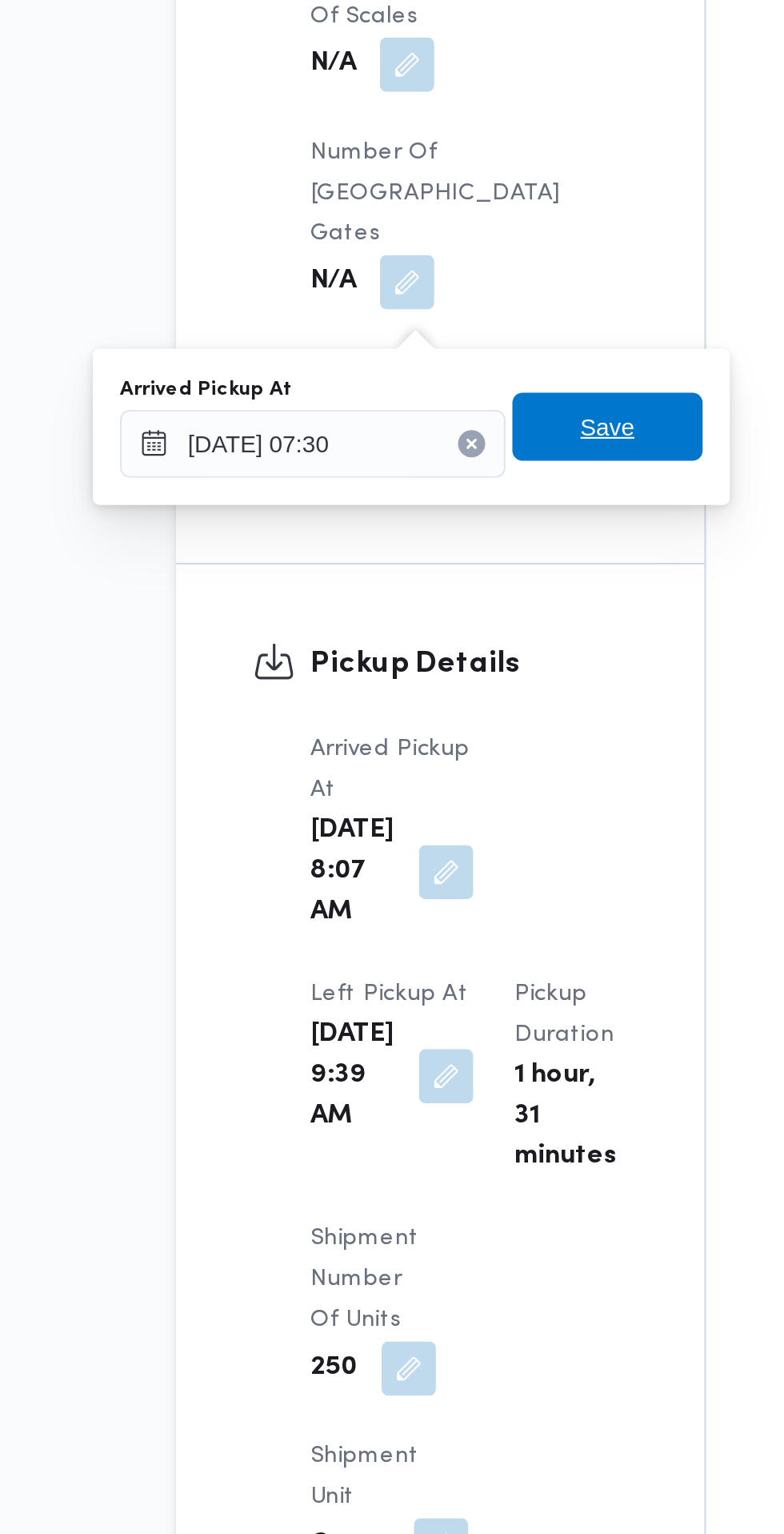
click at [431, 847] on span "Save" at bounding box center [411, 843] width 90 height 32
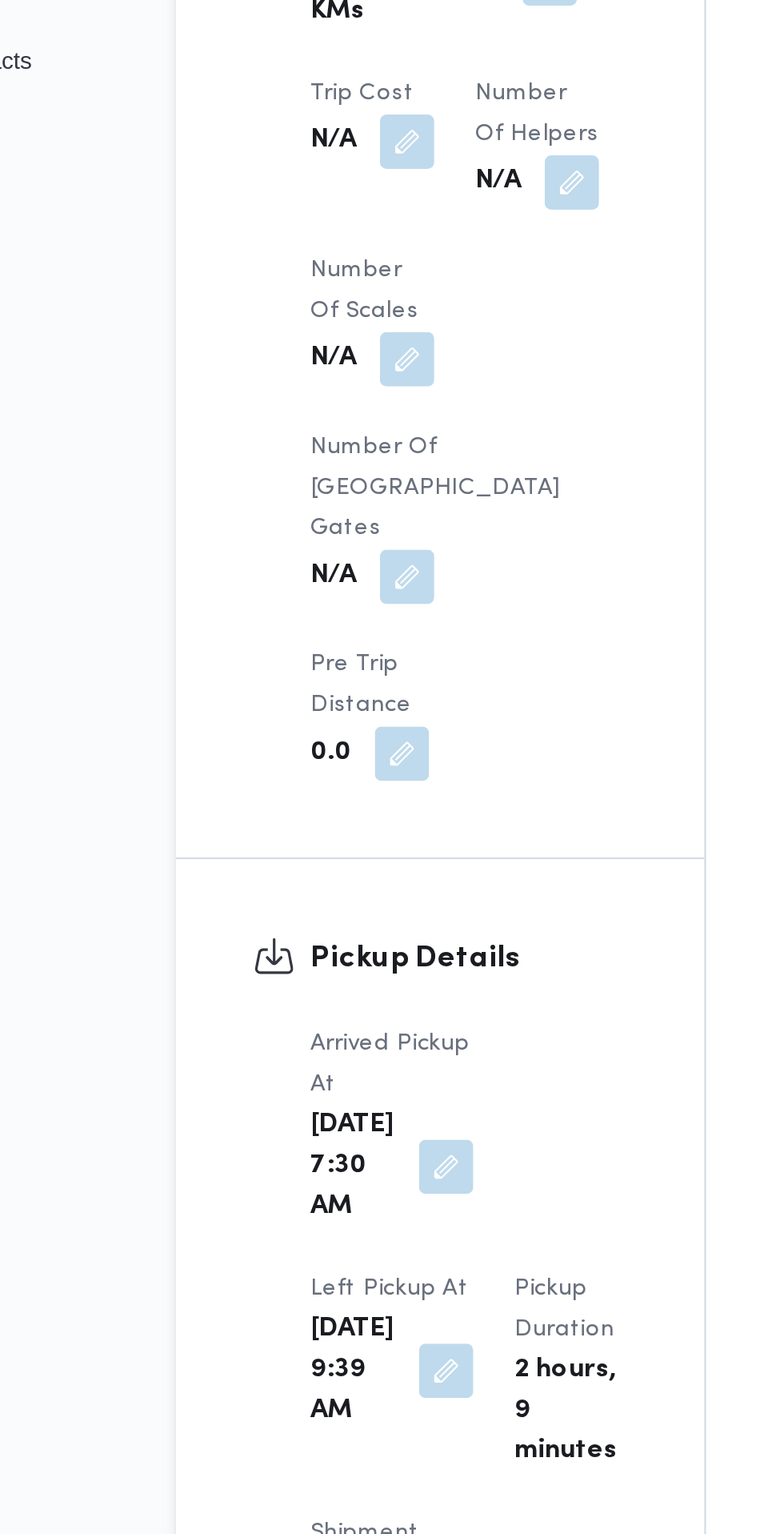
click at [348, 1136] on button "button" at bounding box center [335, 1149] width 25 height 25
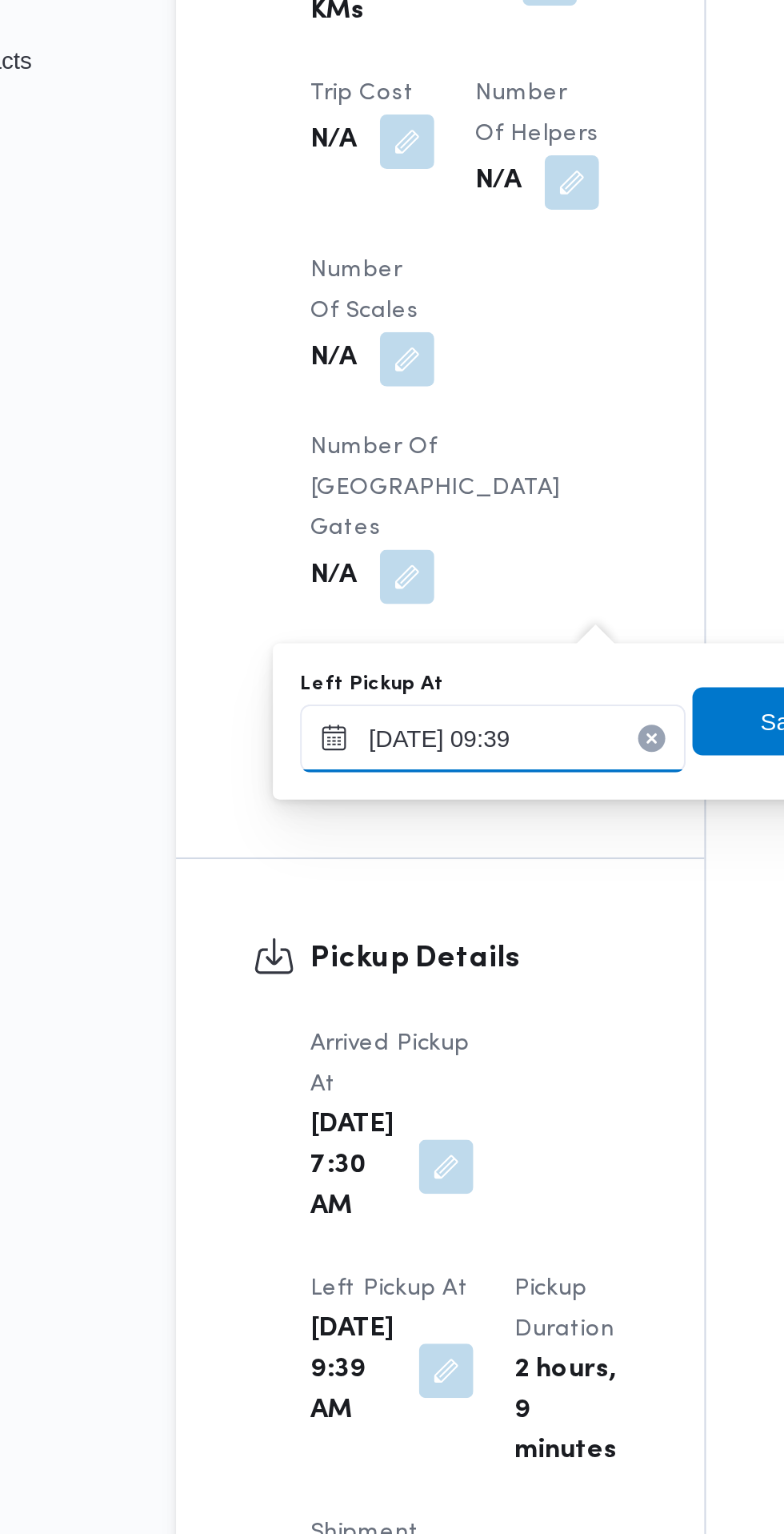
click at [375, 850] on input "[DATE] 09:39" at bounding box center [357, 851] width 182 height 32
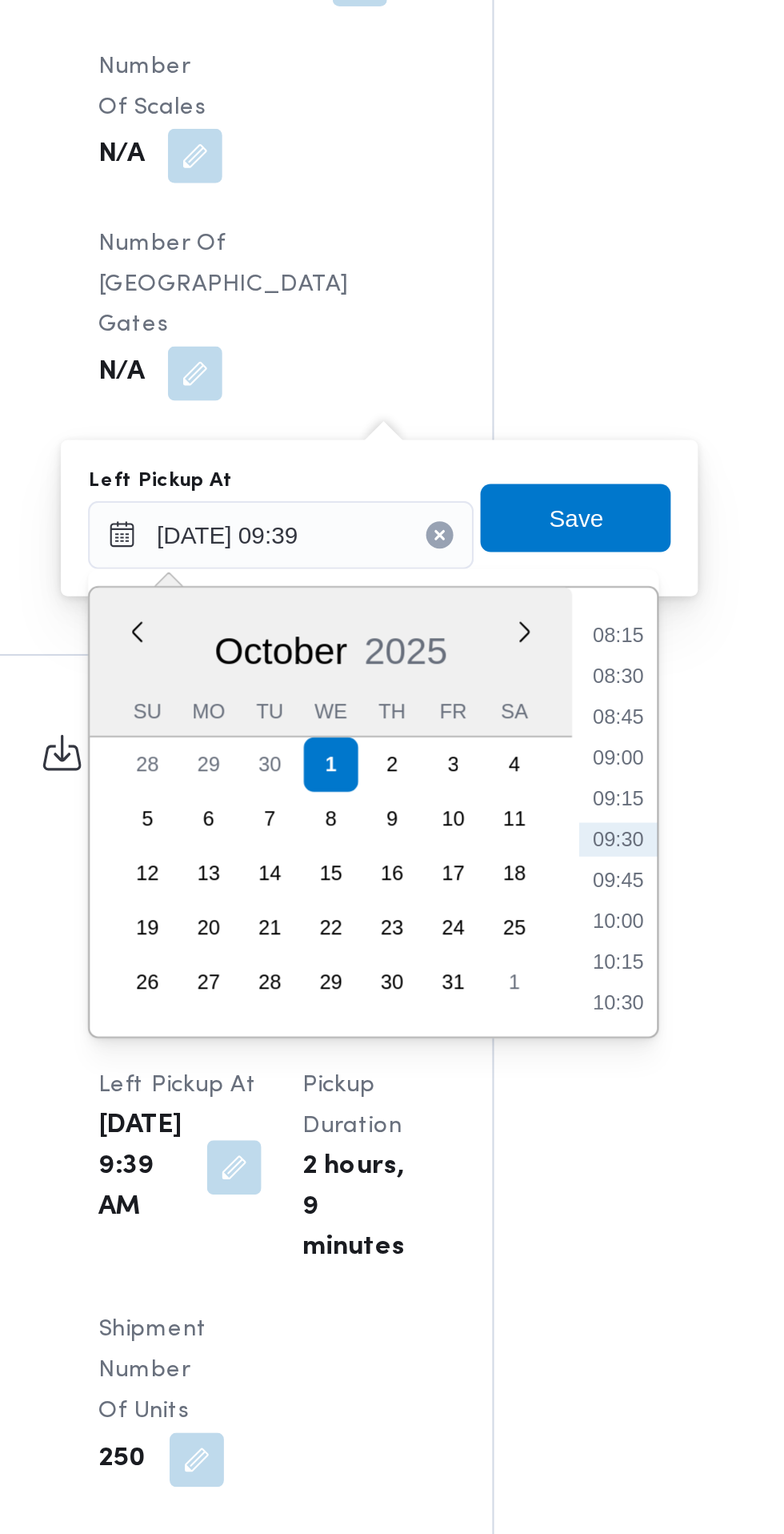
click at [521, 940] on li "08:45" at bounding box center [517, 937] width 37 height 16
type input "[DATE] 08:45"
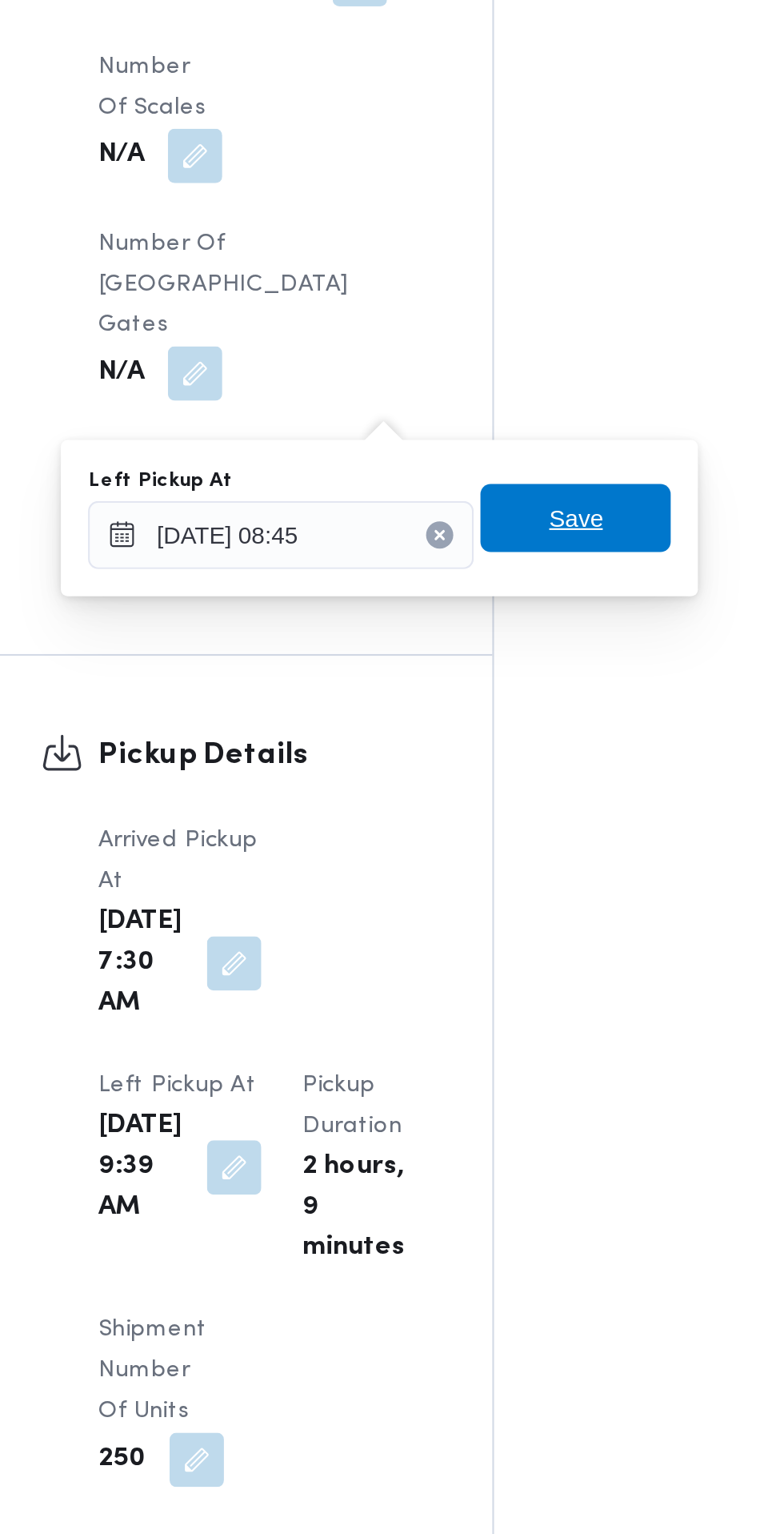
click at [514, 847] on span "Save" at bounding box center [496, 843] width 90 height 32
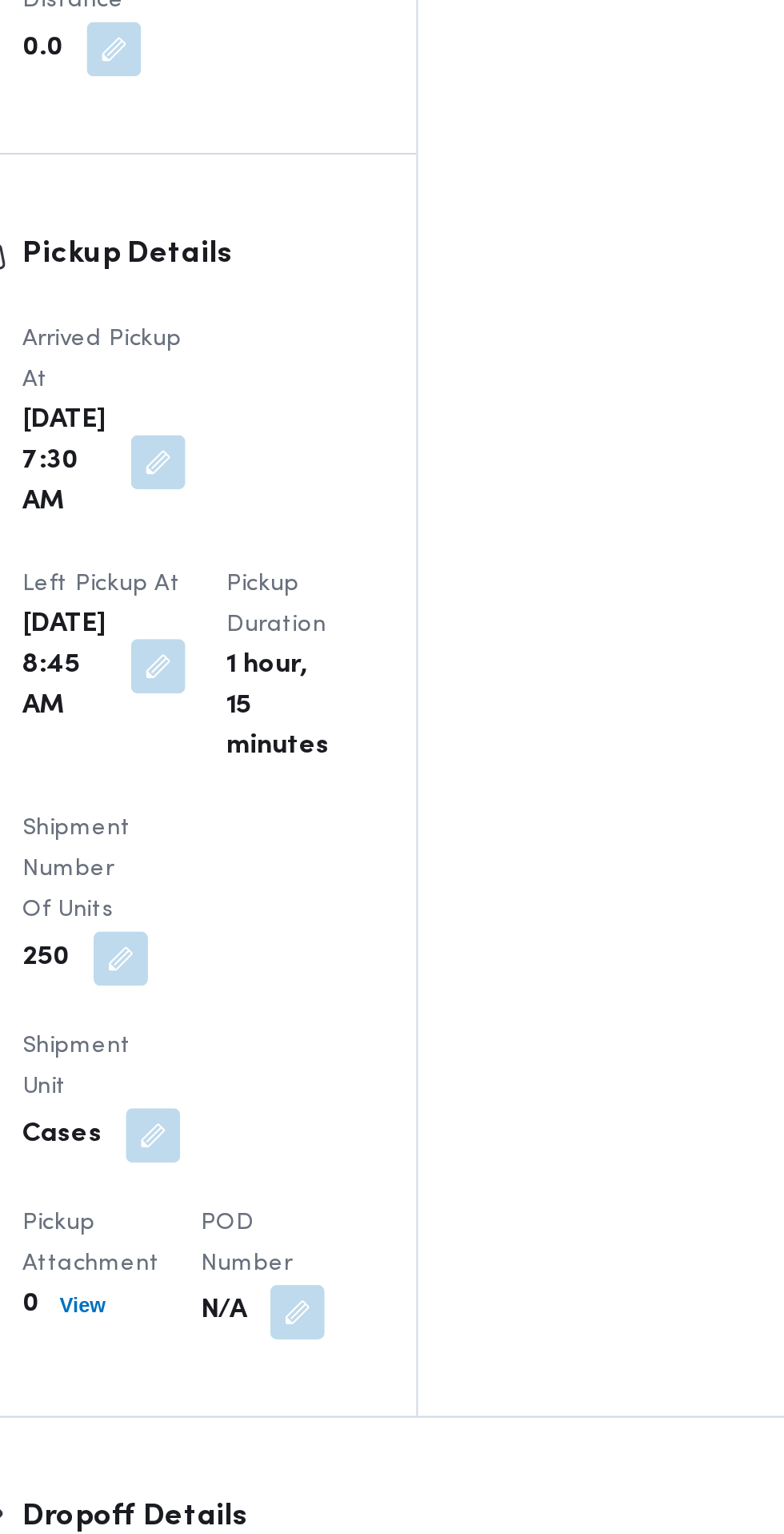
scroll to position [1440, 0]
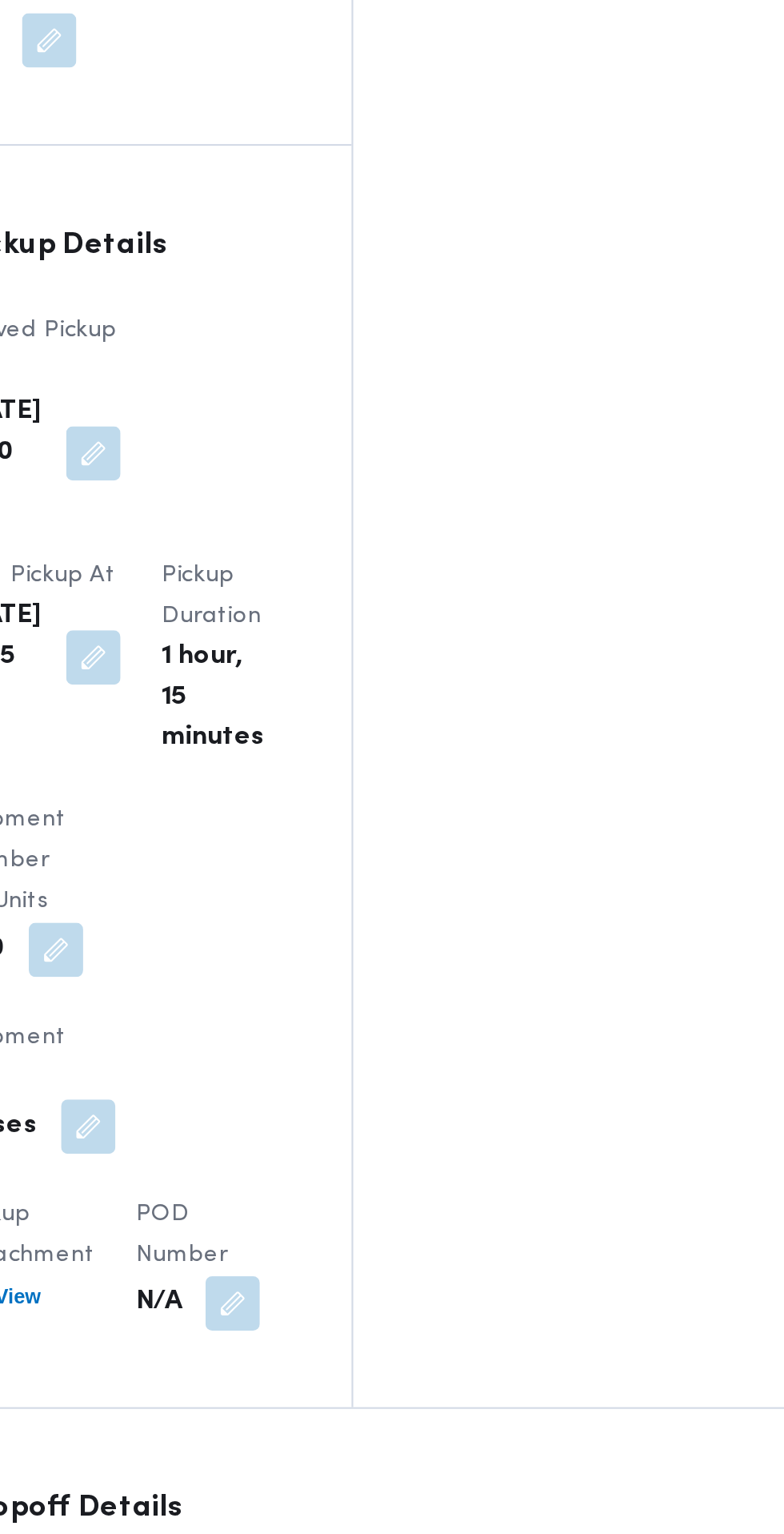
click at [576, 1485] on button "button" at bounding box center [588, 1497] width 25 height 25
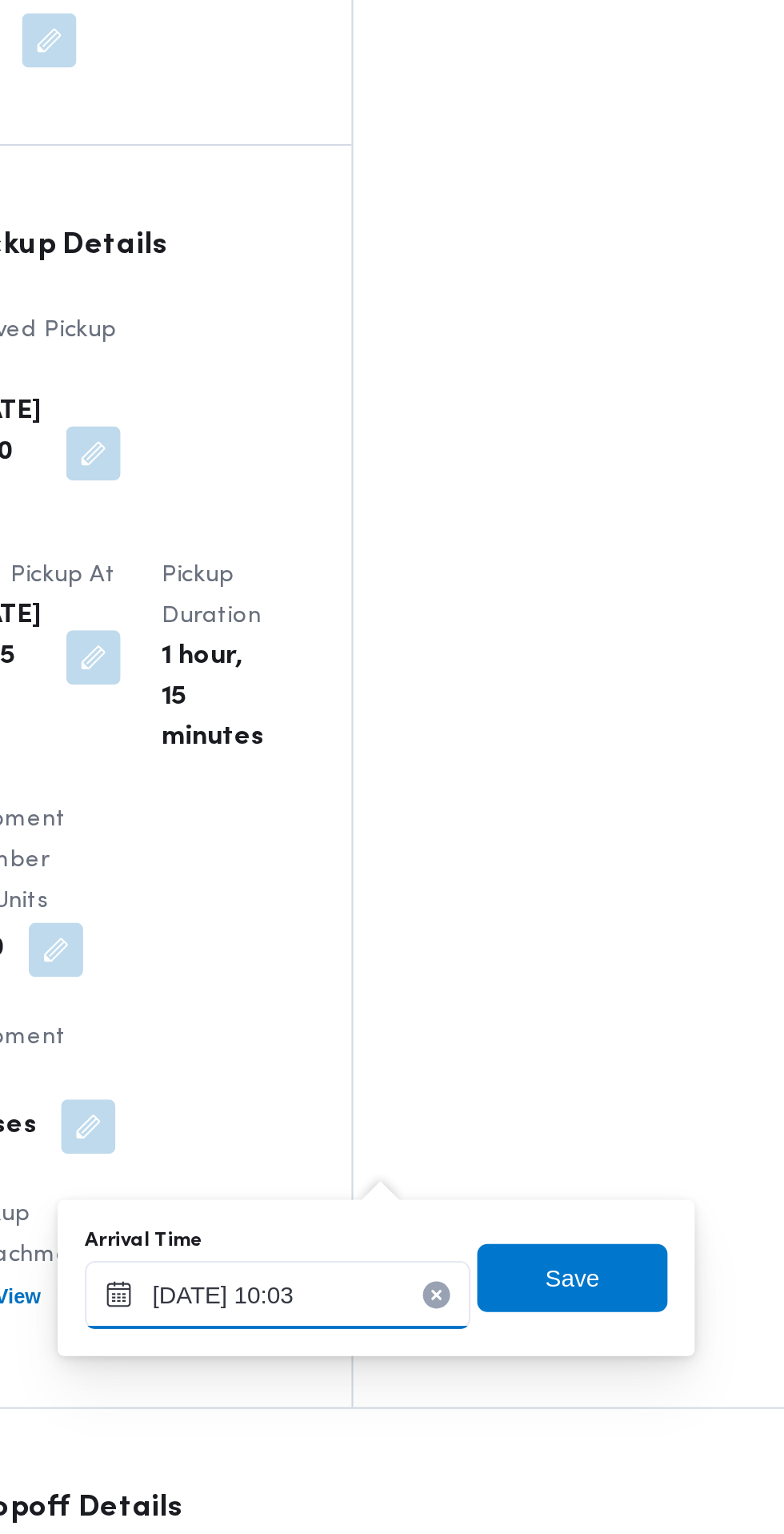
click at [457, 1240] on input "[DATE] 10:03" at bounding box center [422, 1235] width 182 height 32
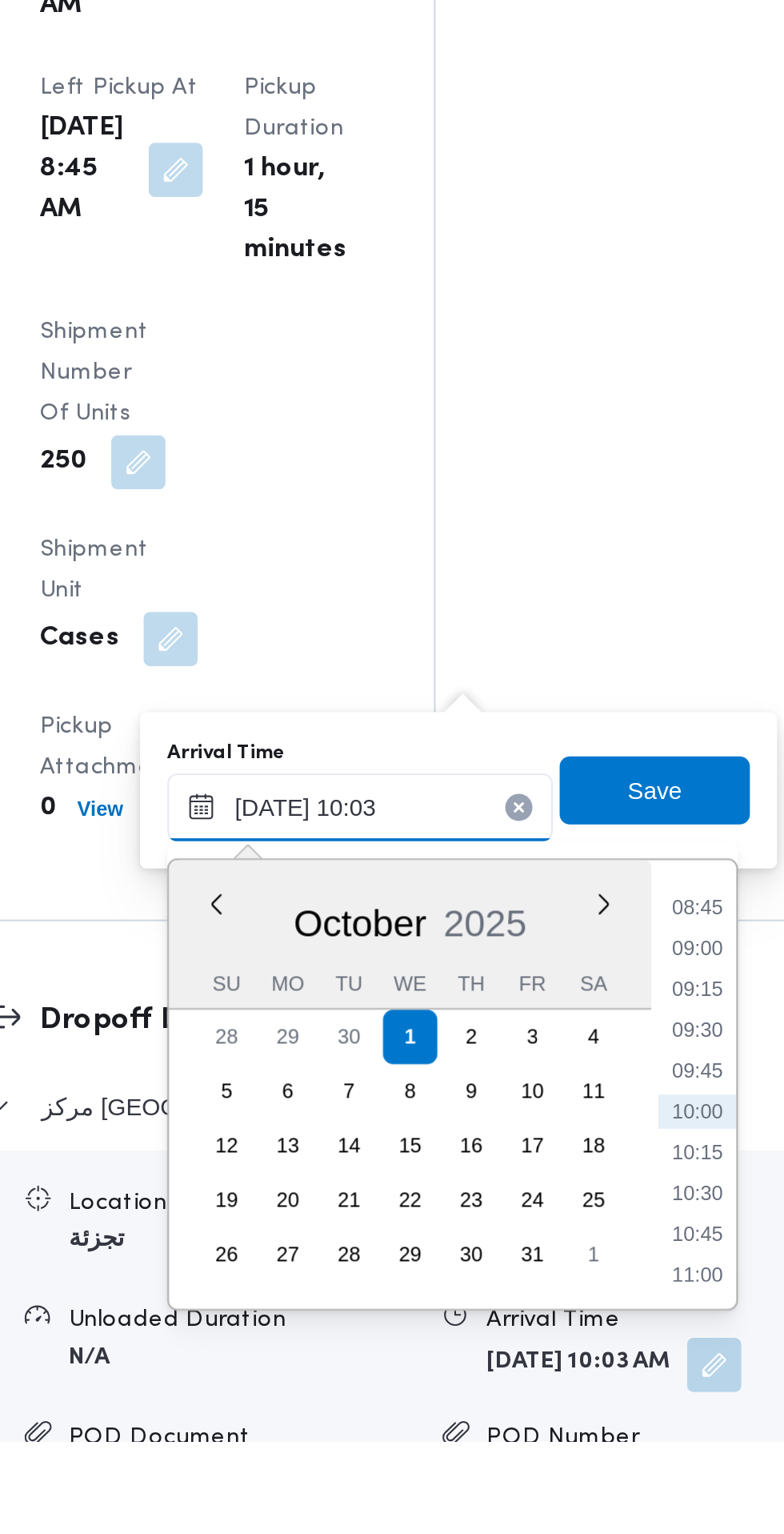
scroll to position [1441, 0]
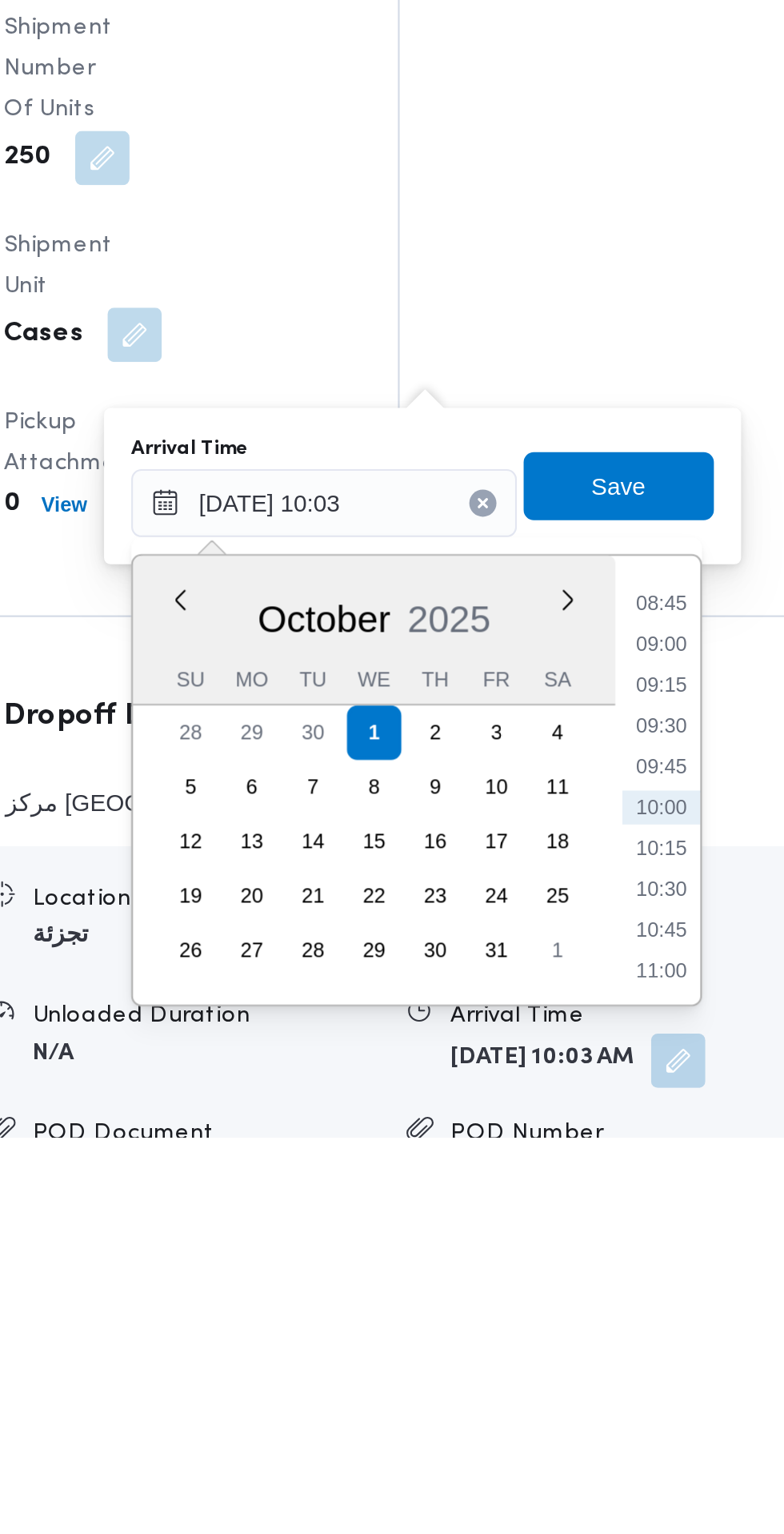
click at [586, 1302] on li "09:00" at bounding box center [581, 1301] width 37 height 16
type input "[DATE] 09:00"
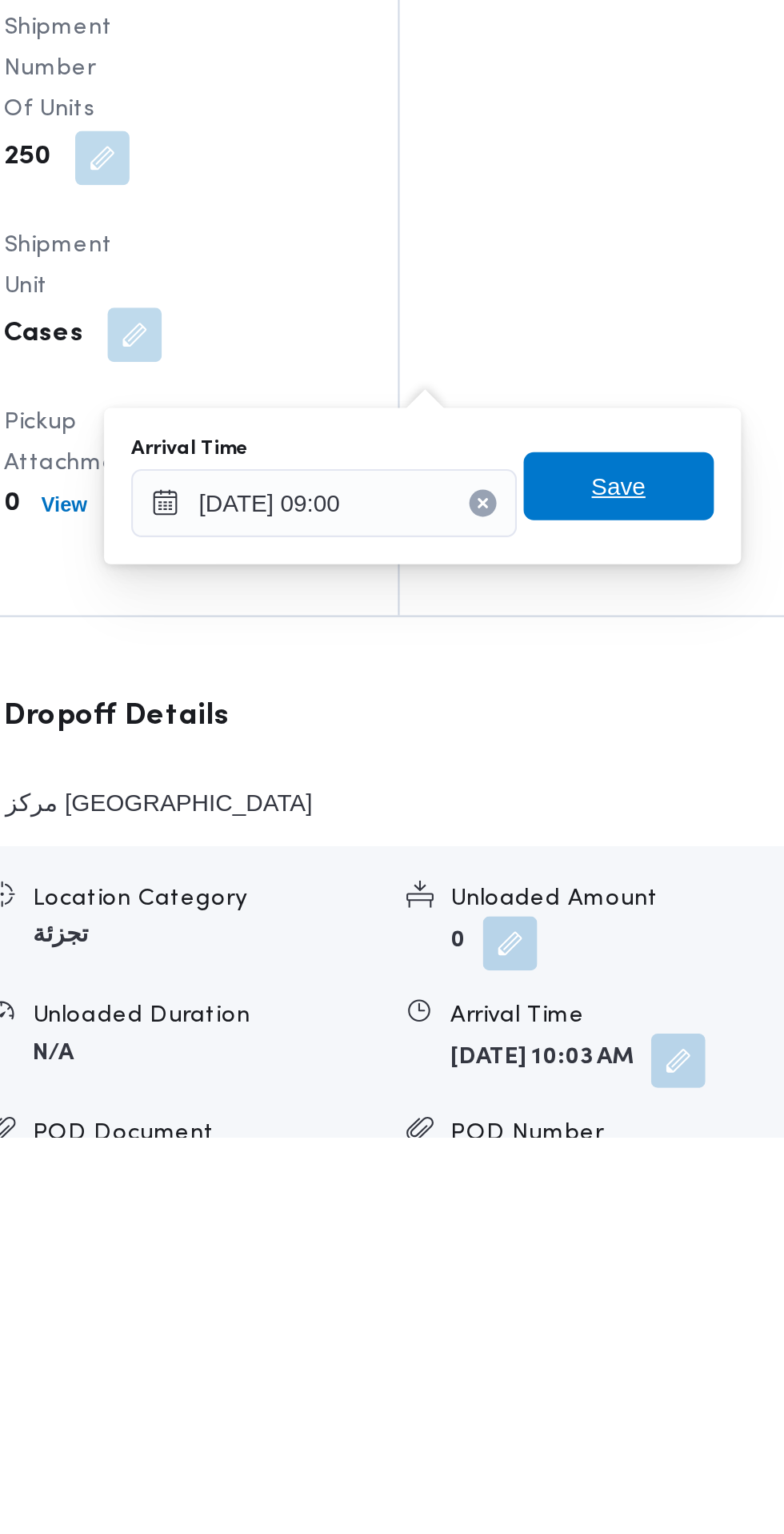
click at [585, 1225] on span "Save" at bounding box center [561, 1227] width 90 height 32
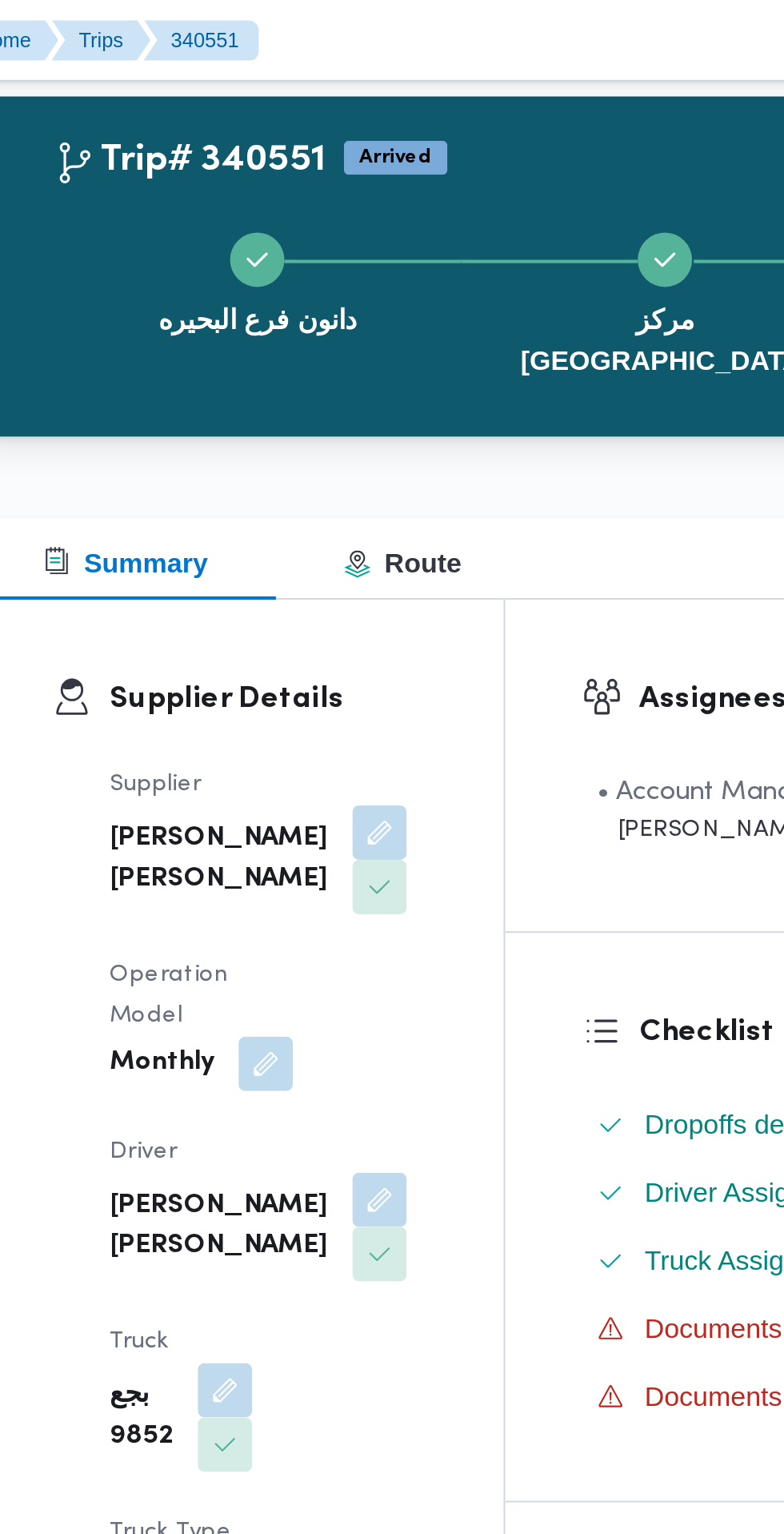
scroll to position [0, 0]
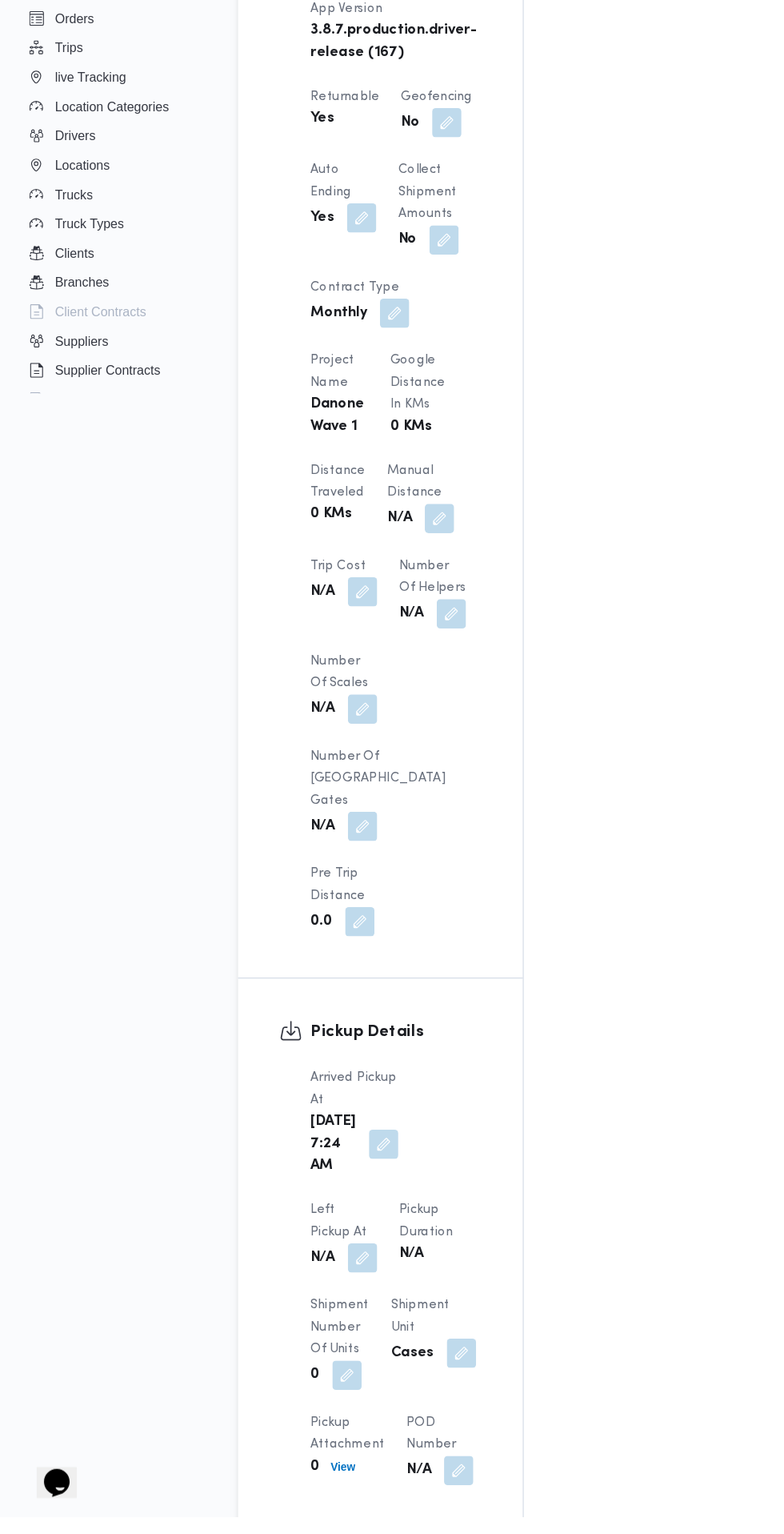
scroll to position [1022, 0]
click at [330, 1295] on button "button" at bounding box center [316, 1307] width 25 height 25
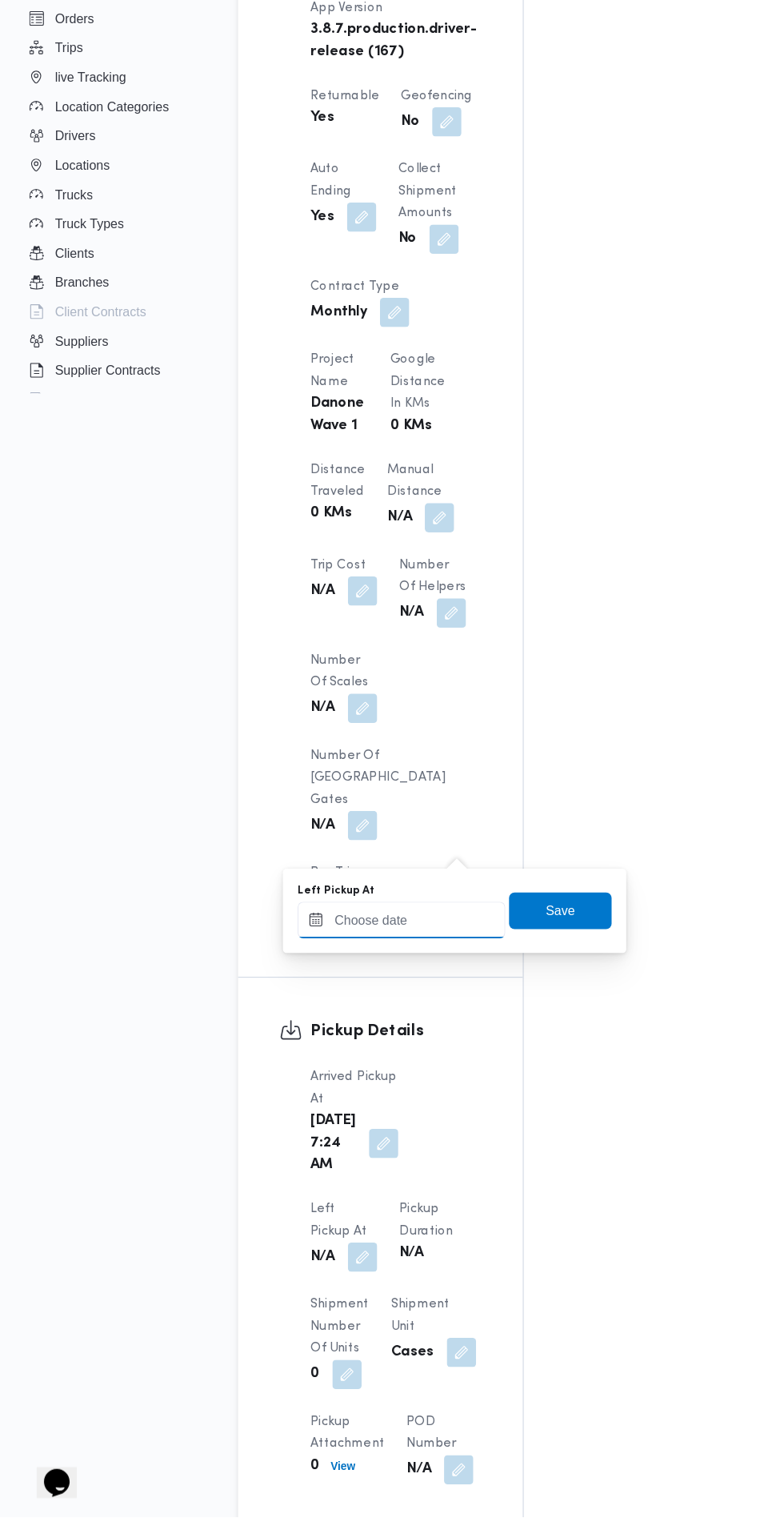
click at [365, 1012] on input "Left Pickup At" at bounding box center [351, 1012] width 182 height 32
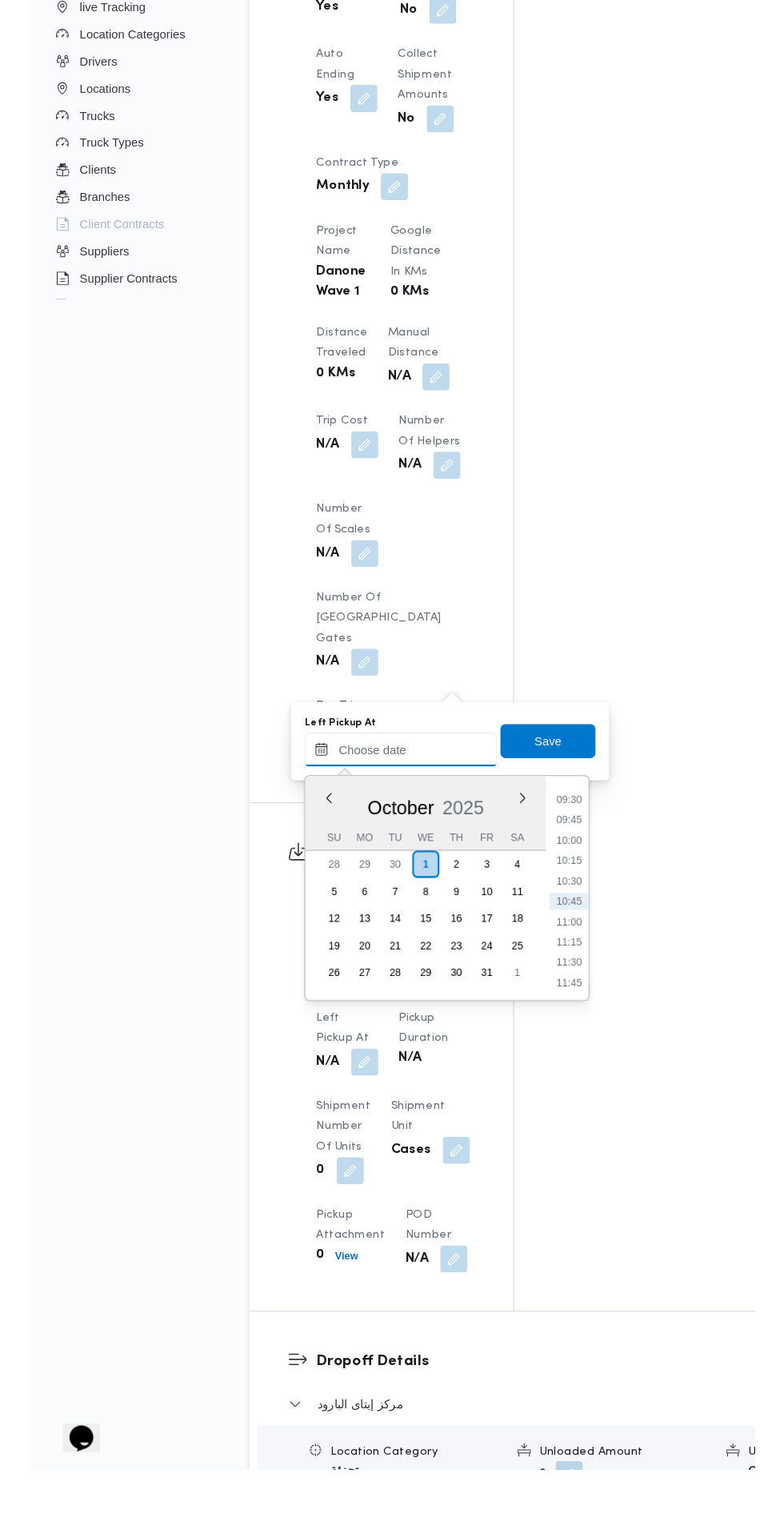
scroll to position [1058, 0]
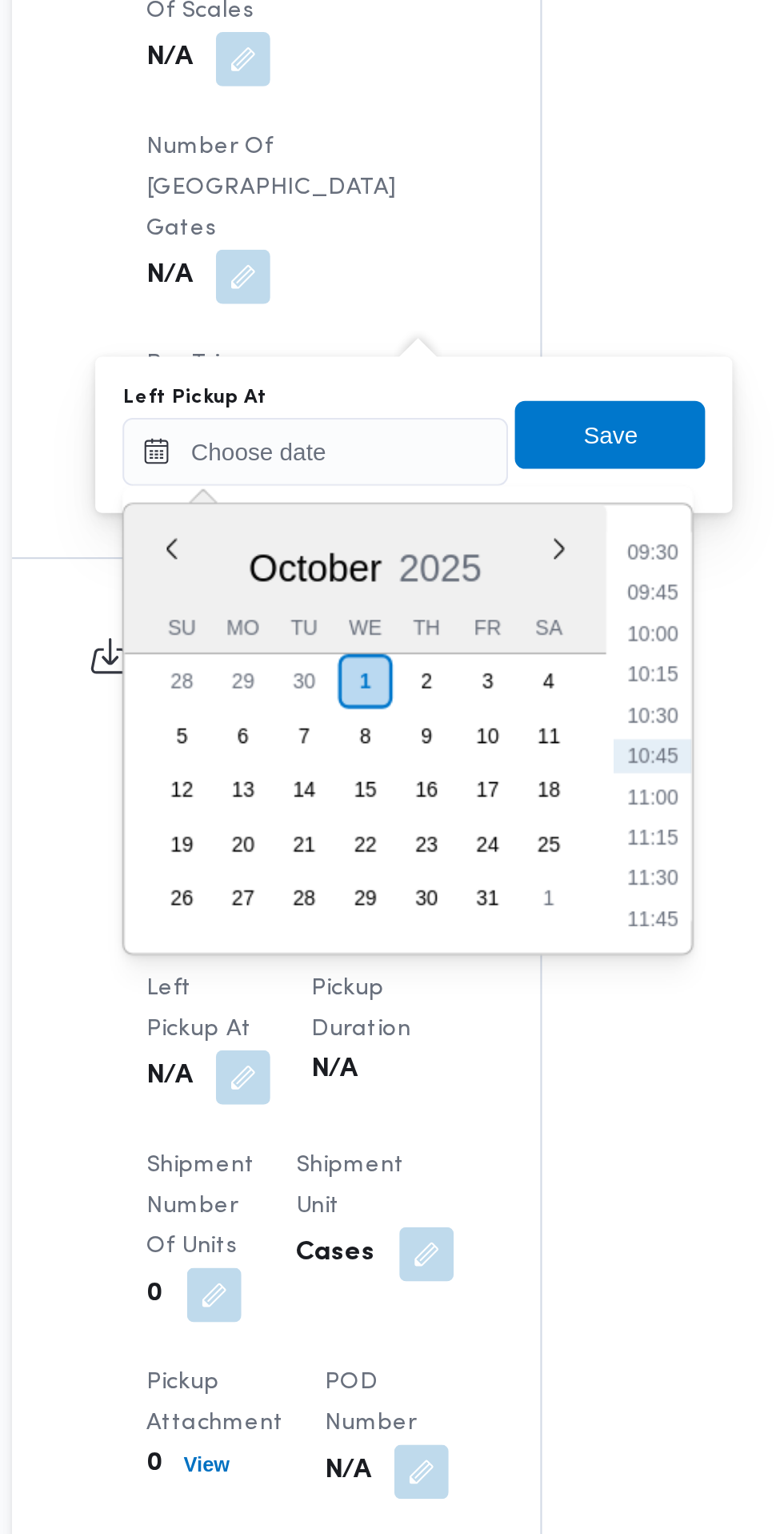
click at [511, 1023] on li "09:30" at bounding box center [510, 1024] width 37 height 16
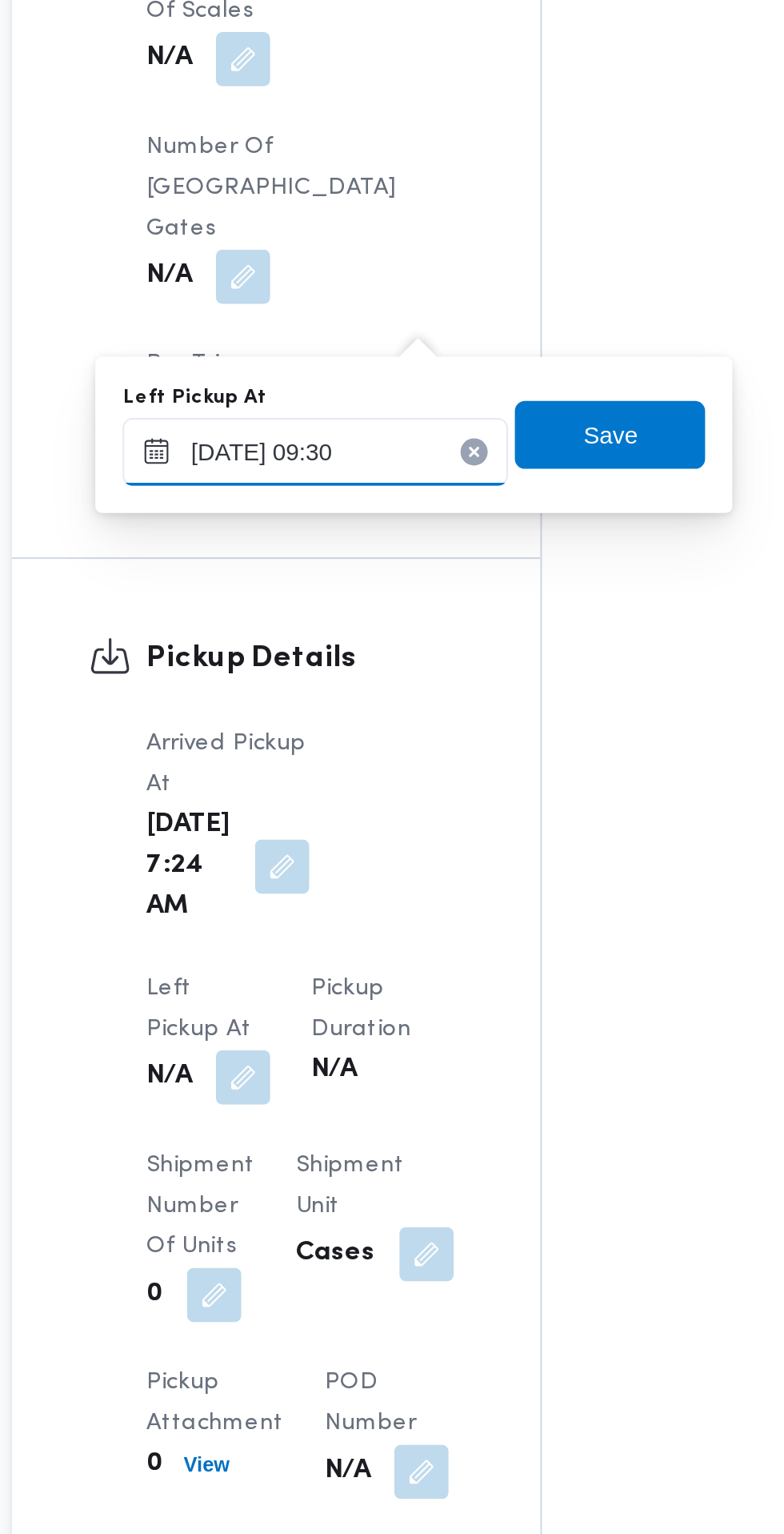
click at [390, 975] on input "[DATE] 09:30" at bounding box center [351, 976] width 182 height 32
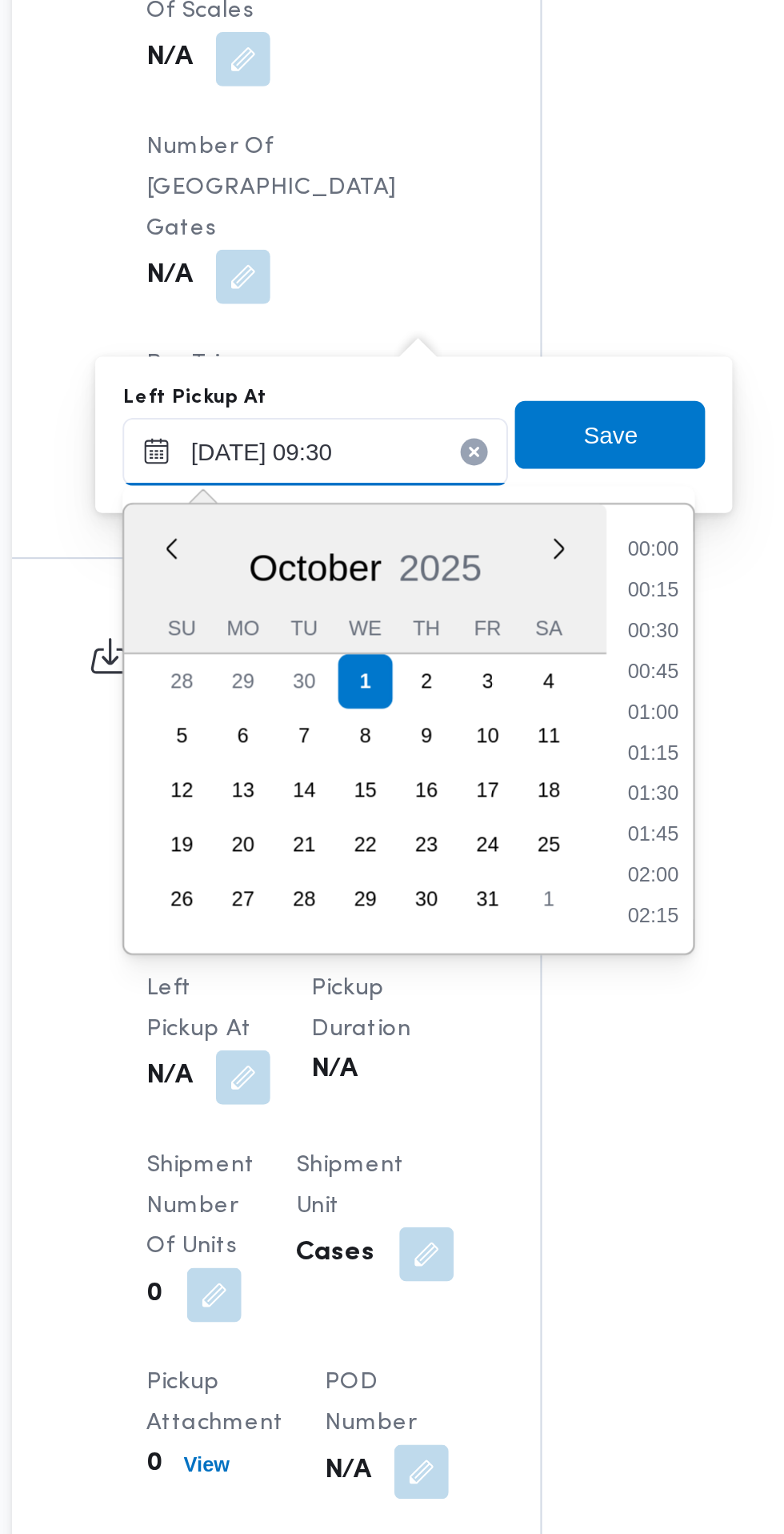
scroll to position [632, 0]
click at [514, 1073] on li "09:00" at bounding box center [510, 1081] width 37 height 16
type input "[DATE] 09:00"
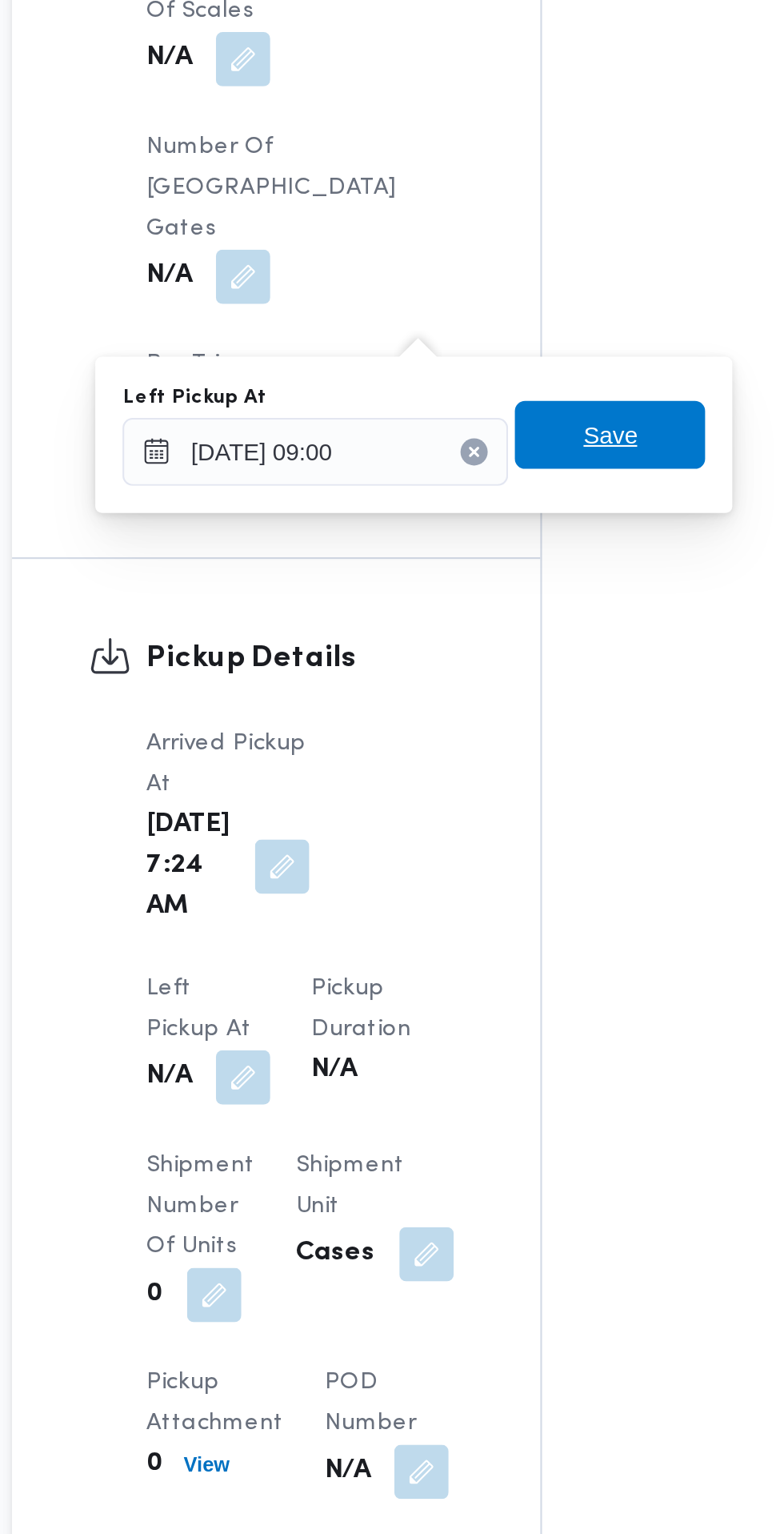
click at [501, 973] on span "Save" at bounding box center [489, 968] width 25 height 19
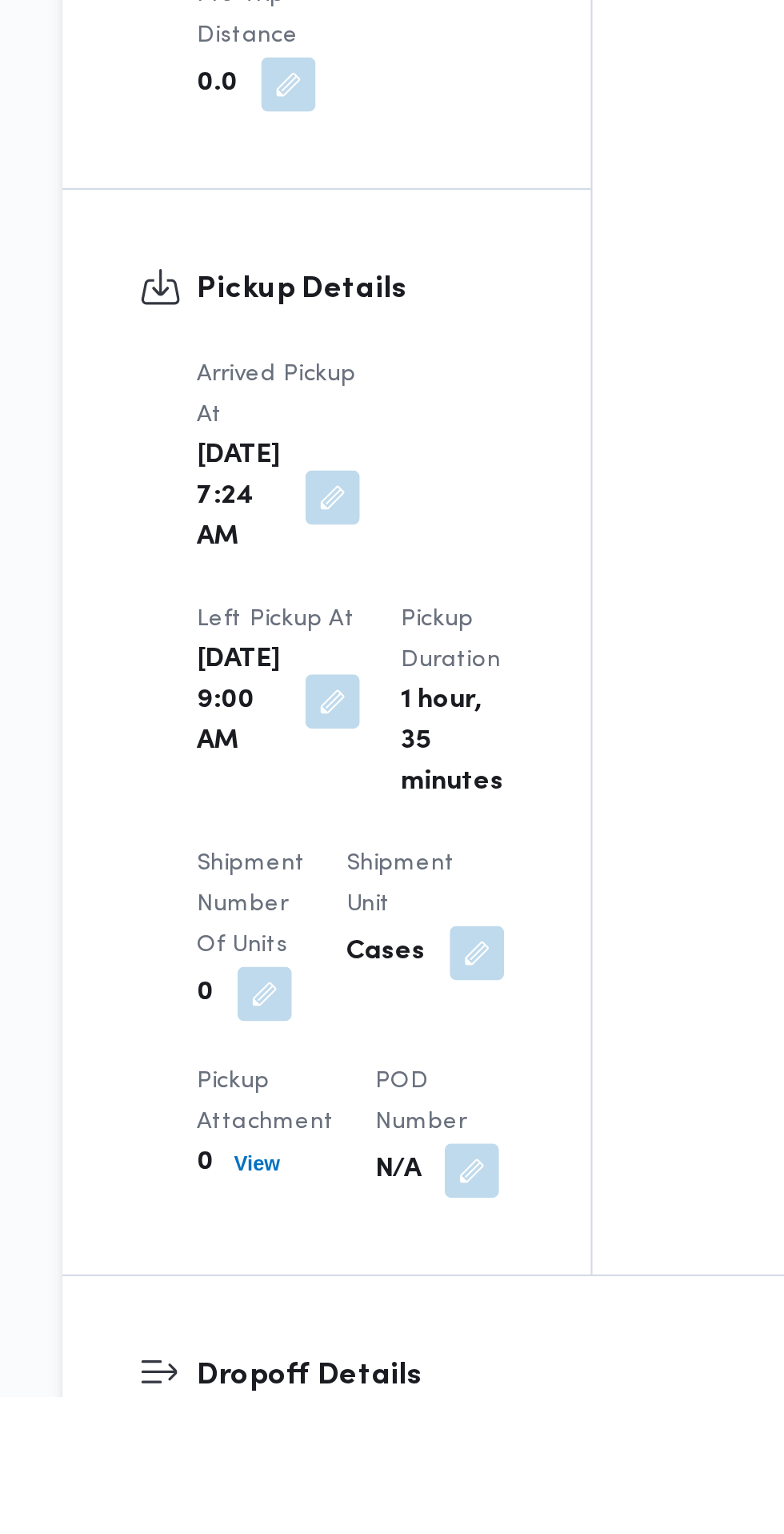
scroll to position [1134, 0]
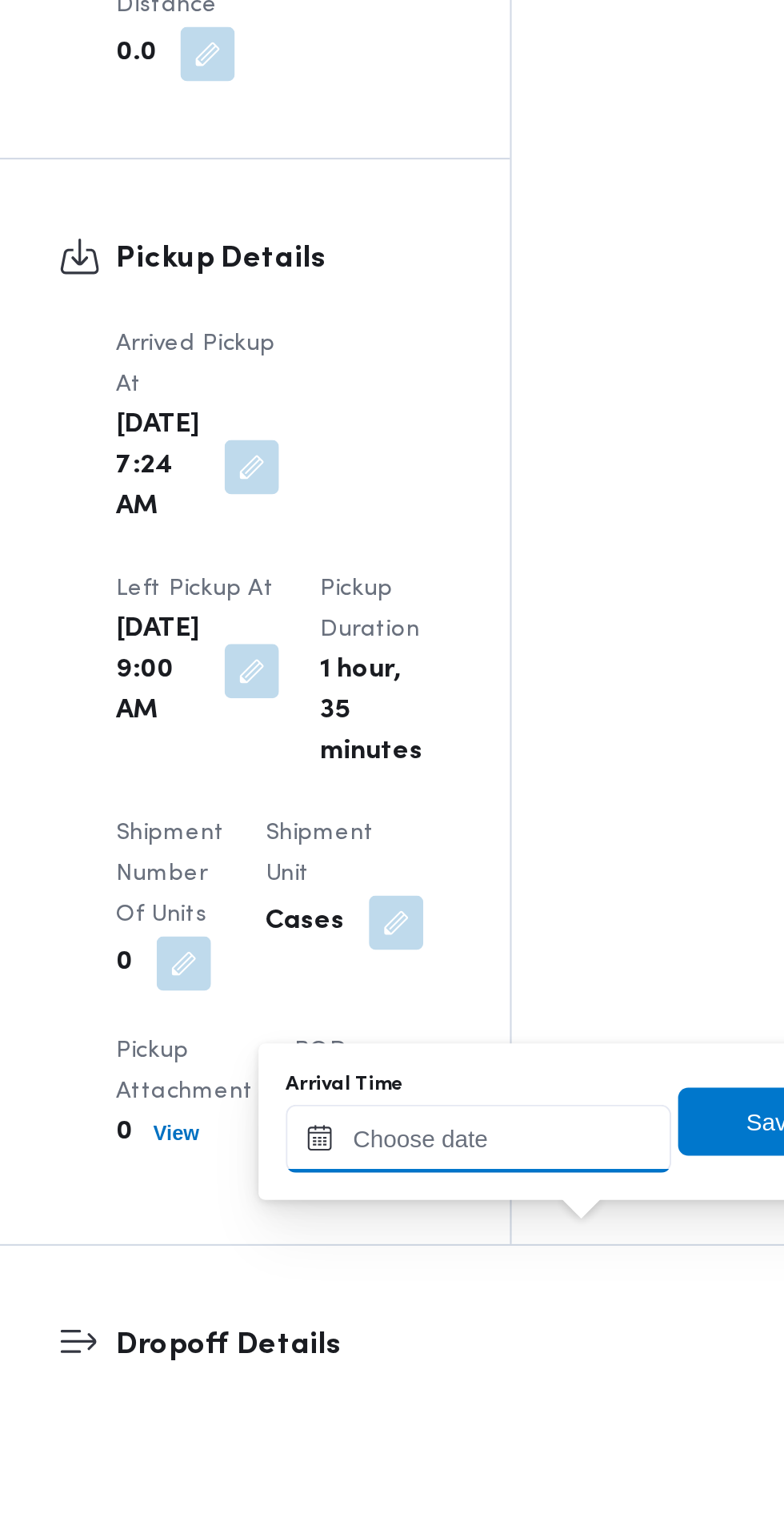
click at [461, 1413] on input "Arrival Time" at bounding box center [442, 1412] width 182 height 32
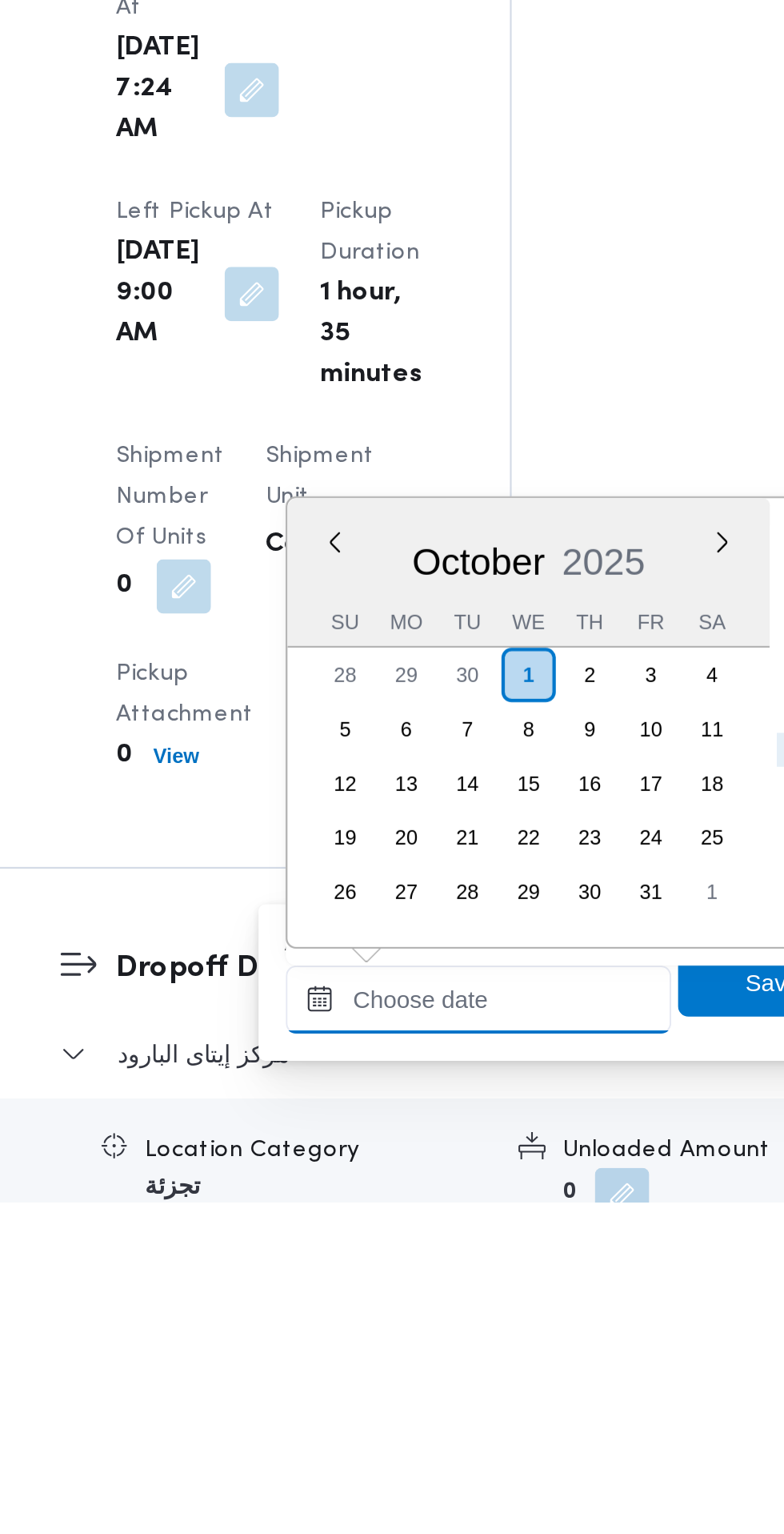
scroll to position [1218, 0]
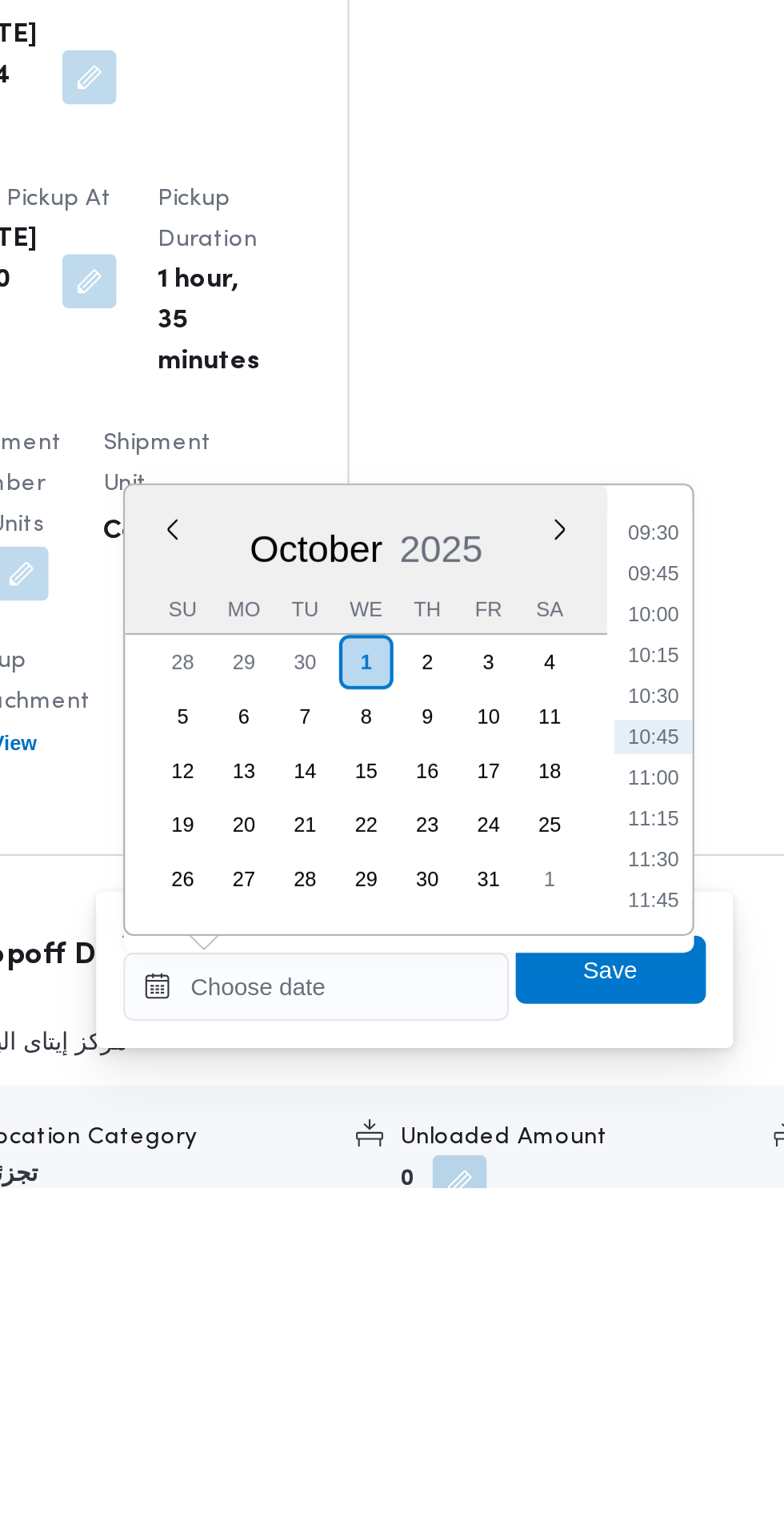
click at [603, 1246] on li "09:45" at bounding box center [601, 1245] width 37 height 16
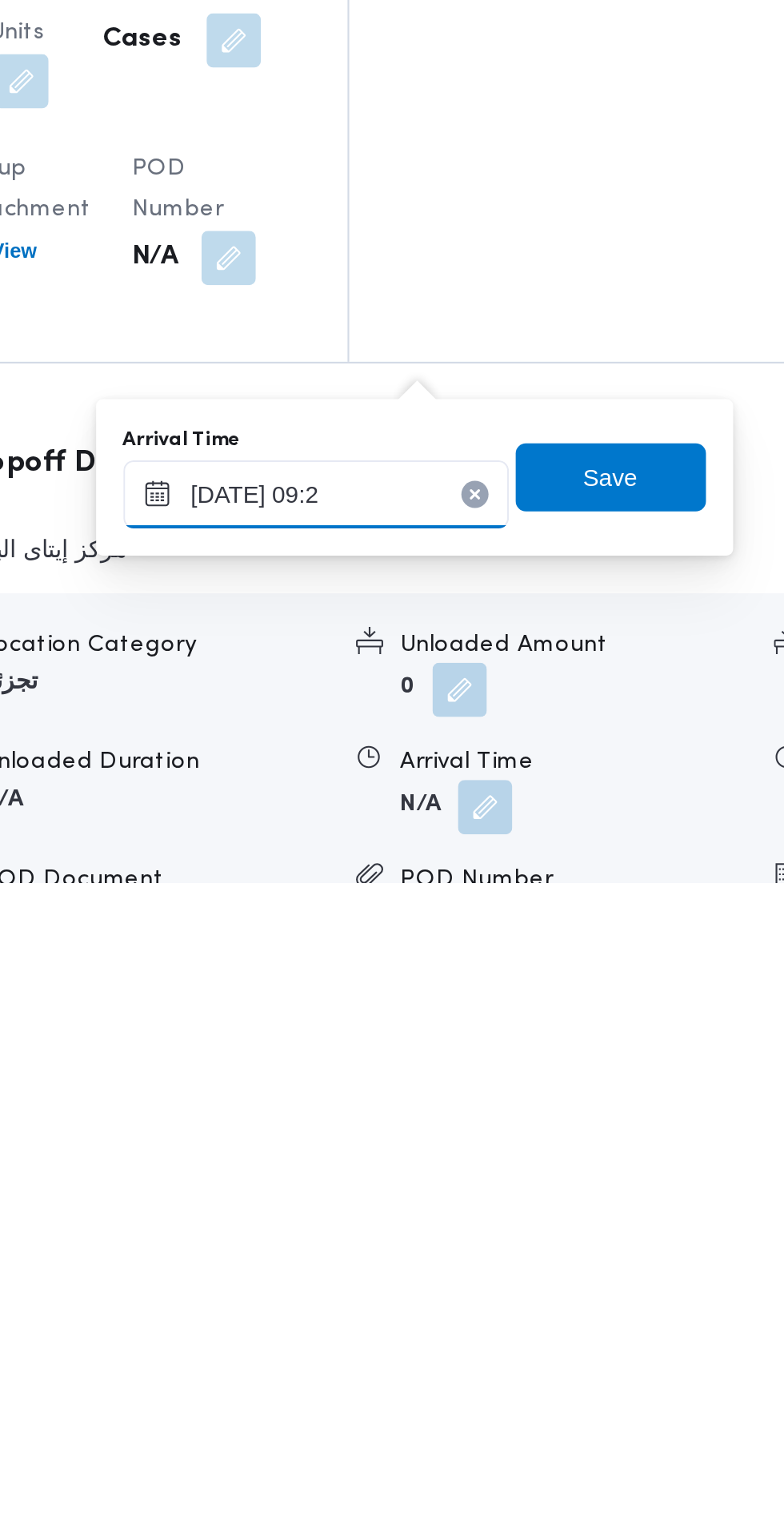
type input "[DATE] 09:20"
click at [605, 1354] on span "Save" at bounding box center [581, 1343] width 90 height 32
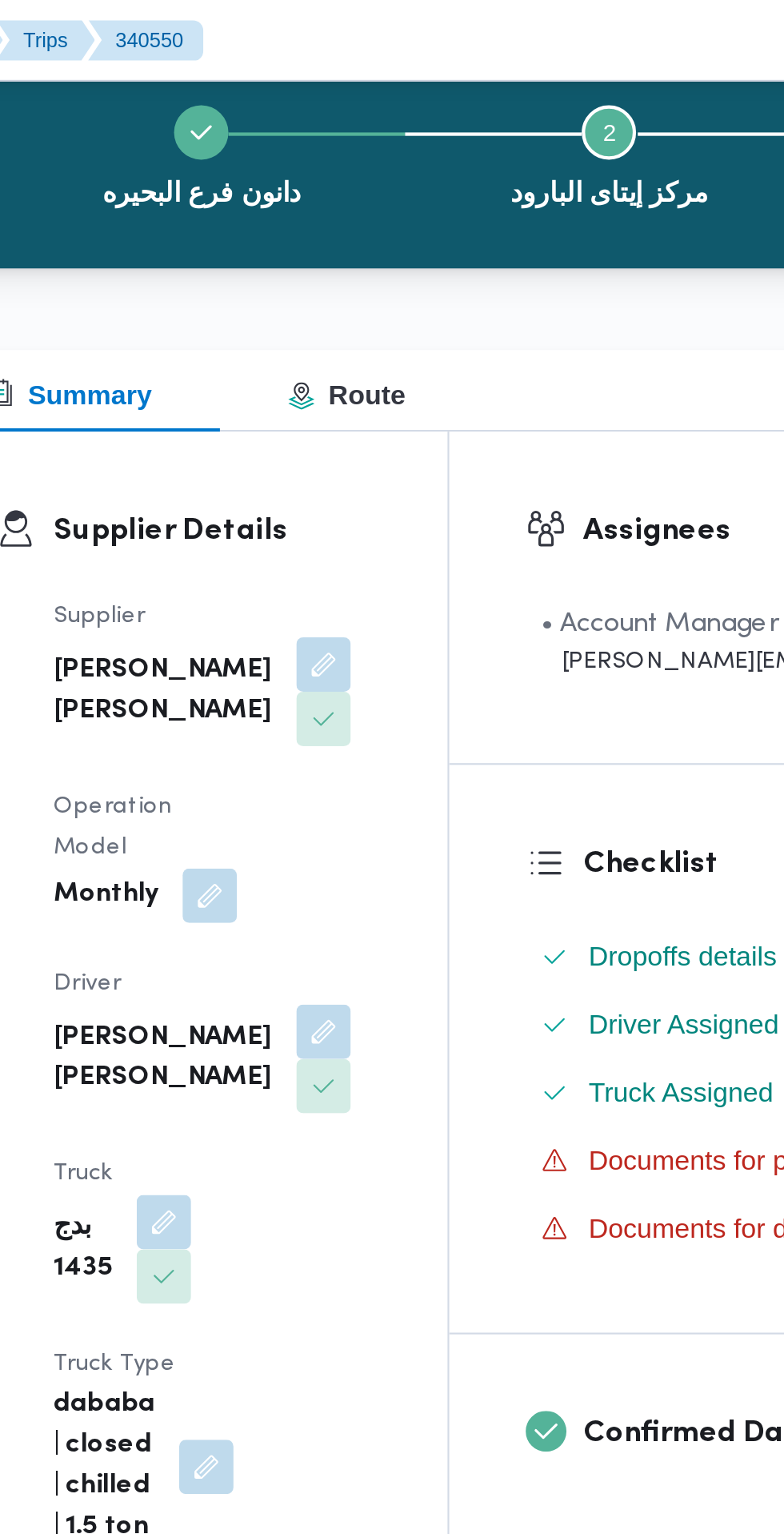
scroll to position [0, 0]
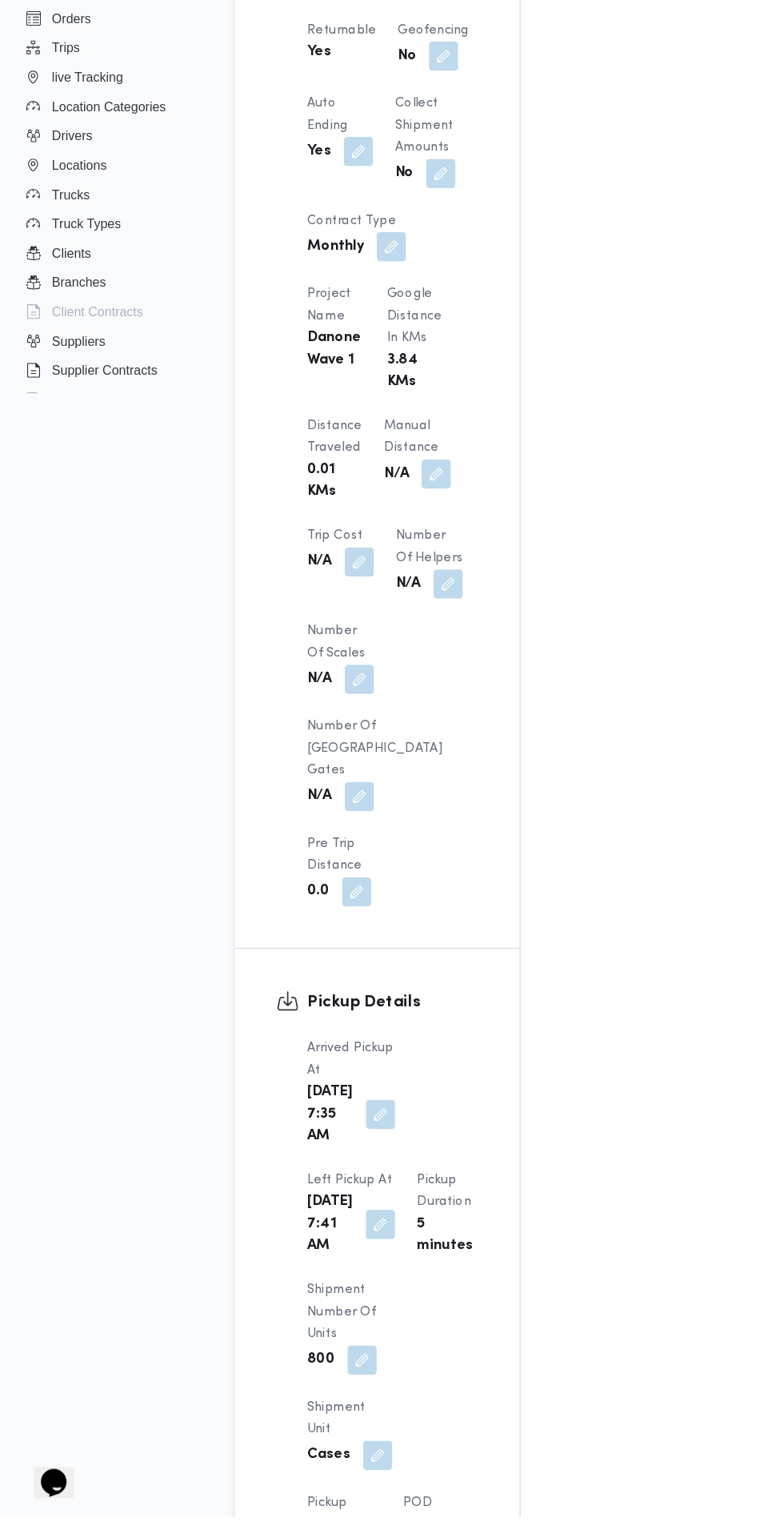
scroll to position [1079, 0]
click at [348, 1265] on button "button" at bounding box center [335, 1277] width 25 height 25
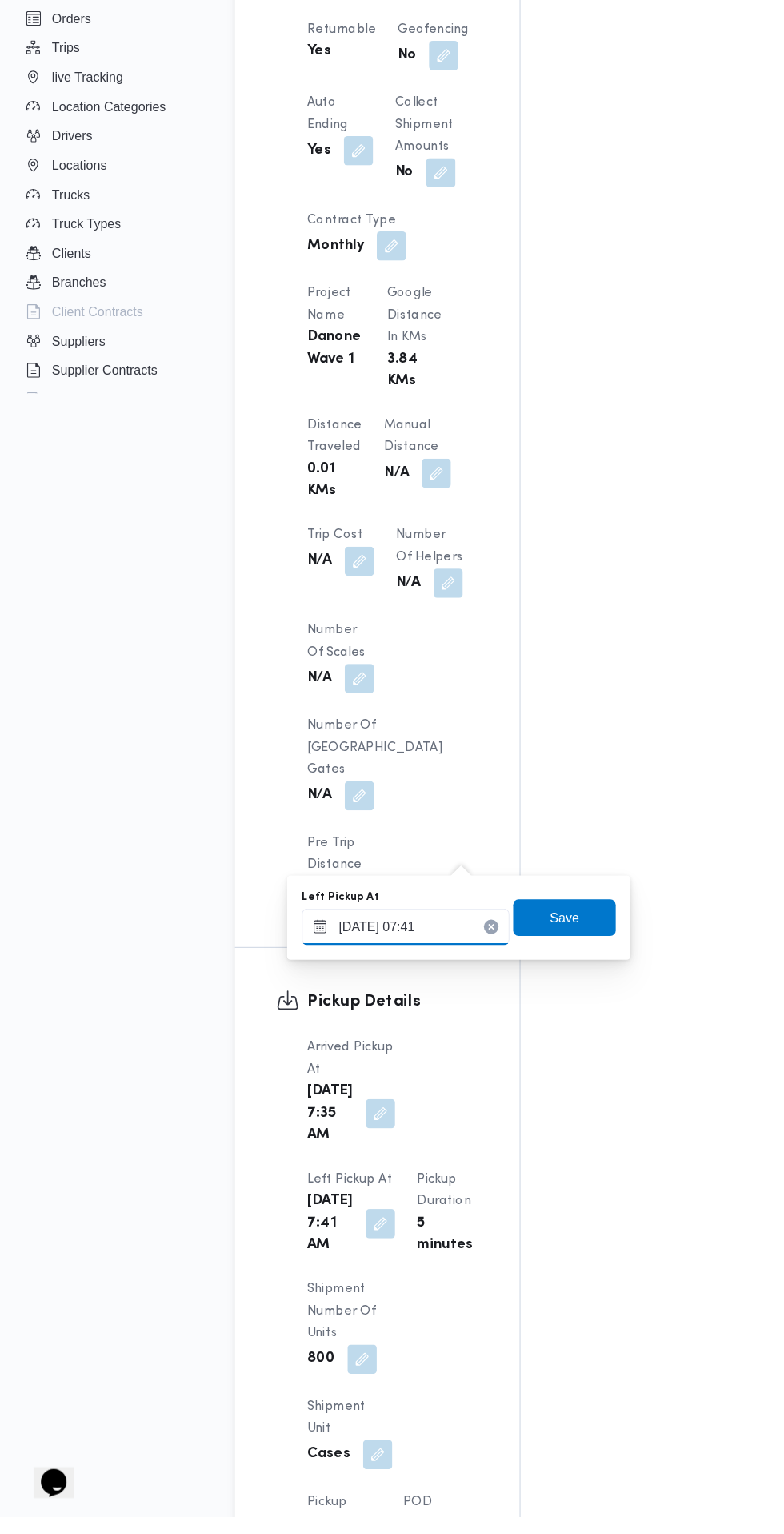
click at [392, 1015] on input "[DATE] 07:41" at bounding box center [357, 1018] width 182 height 32
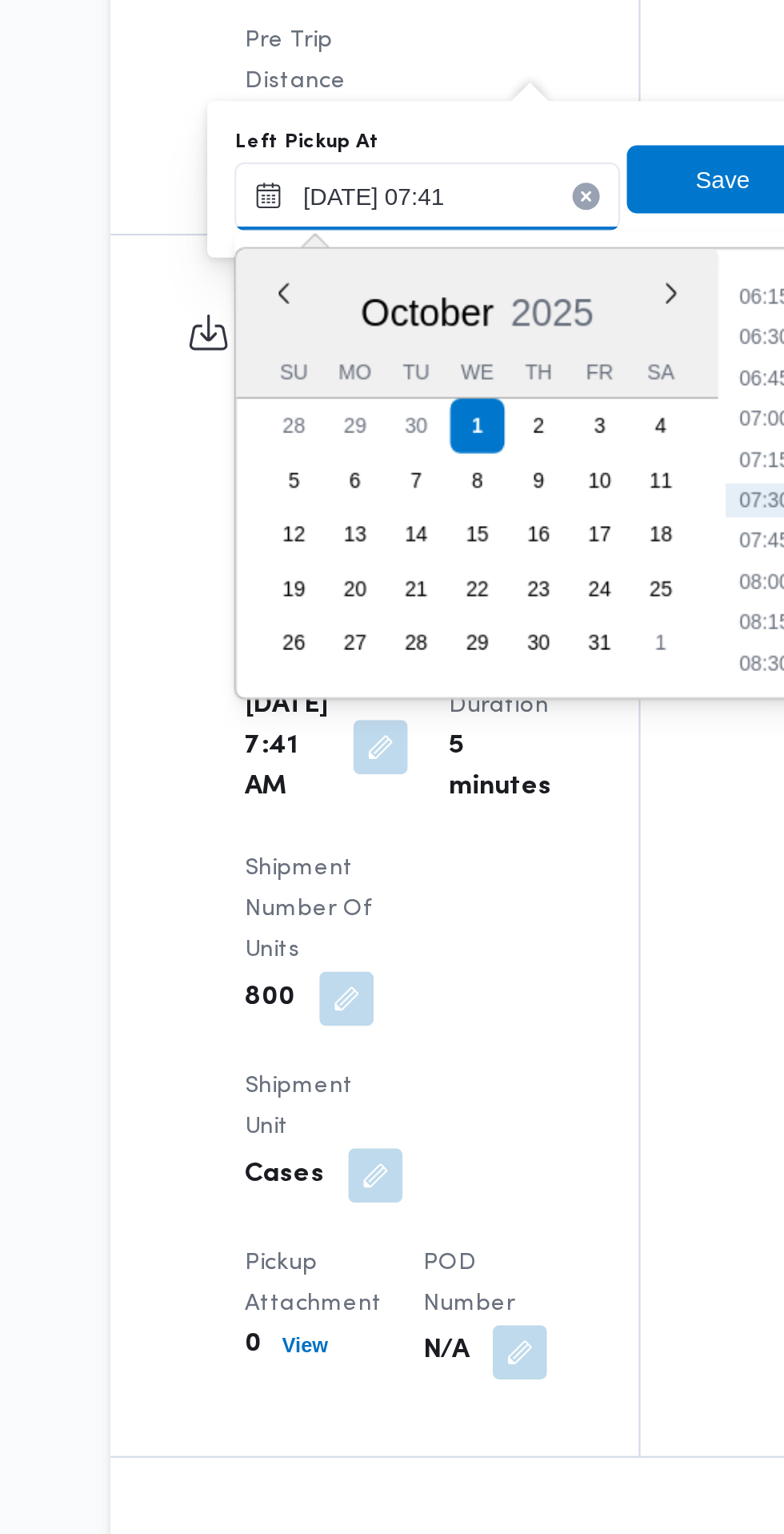
scroll to position [1217, 0]
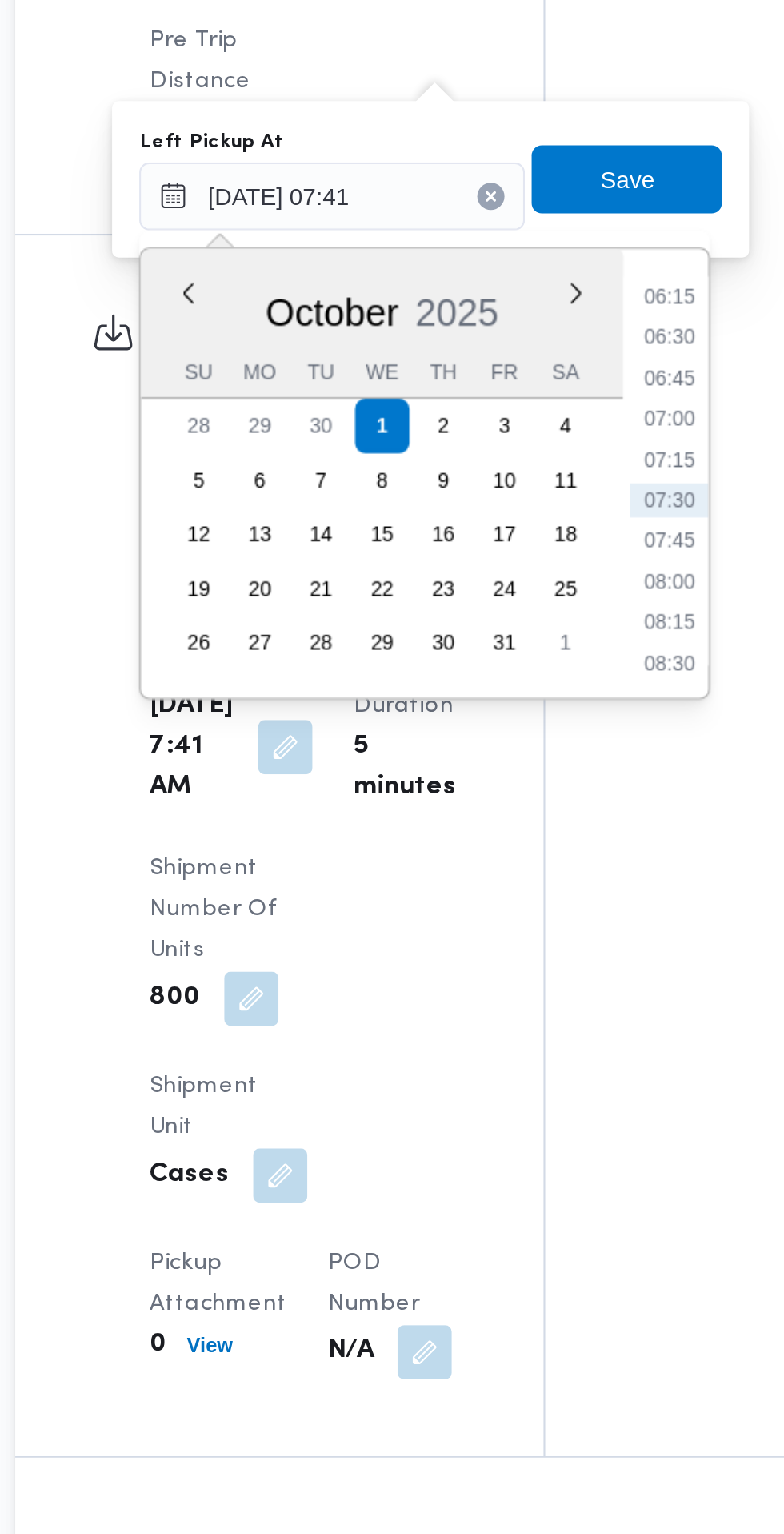
click at [521, 1105] on div "Time 00:00 00:15 00:30 00:45 01:00 01:15 01:30 01:45 02:00 02:15 02:30 02:45 03…" at bounding box center [515, 1012] width 40 height 212
click at [524, 1103] on li "08:30" at bounding box center [517, 1101] width 37 height 16
type input "[DATE] 08:30"
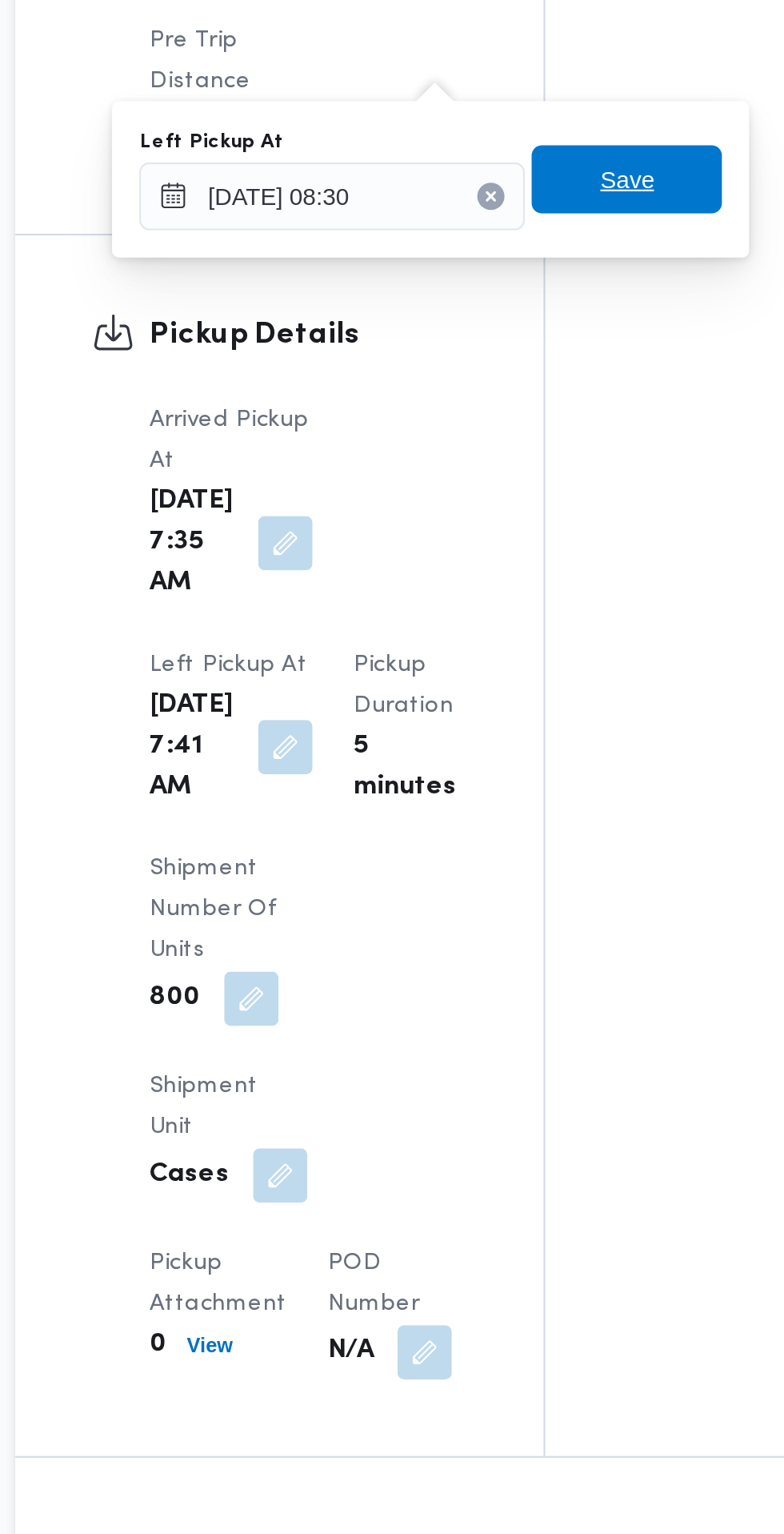
click at [509, 878] on span "Save" at bounding box center [496, 873] width 25 height 19
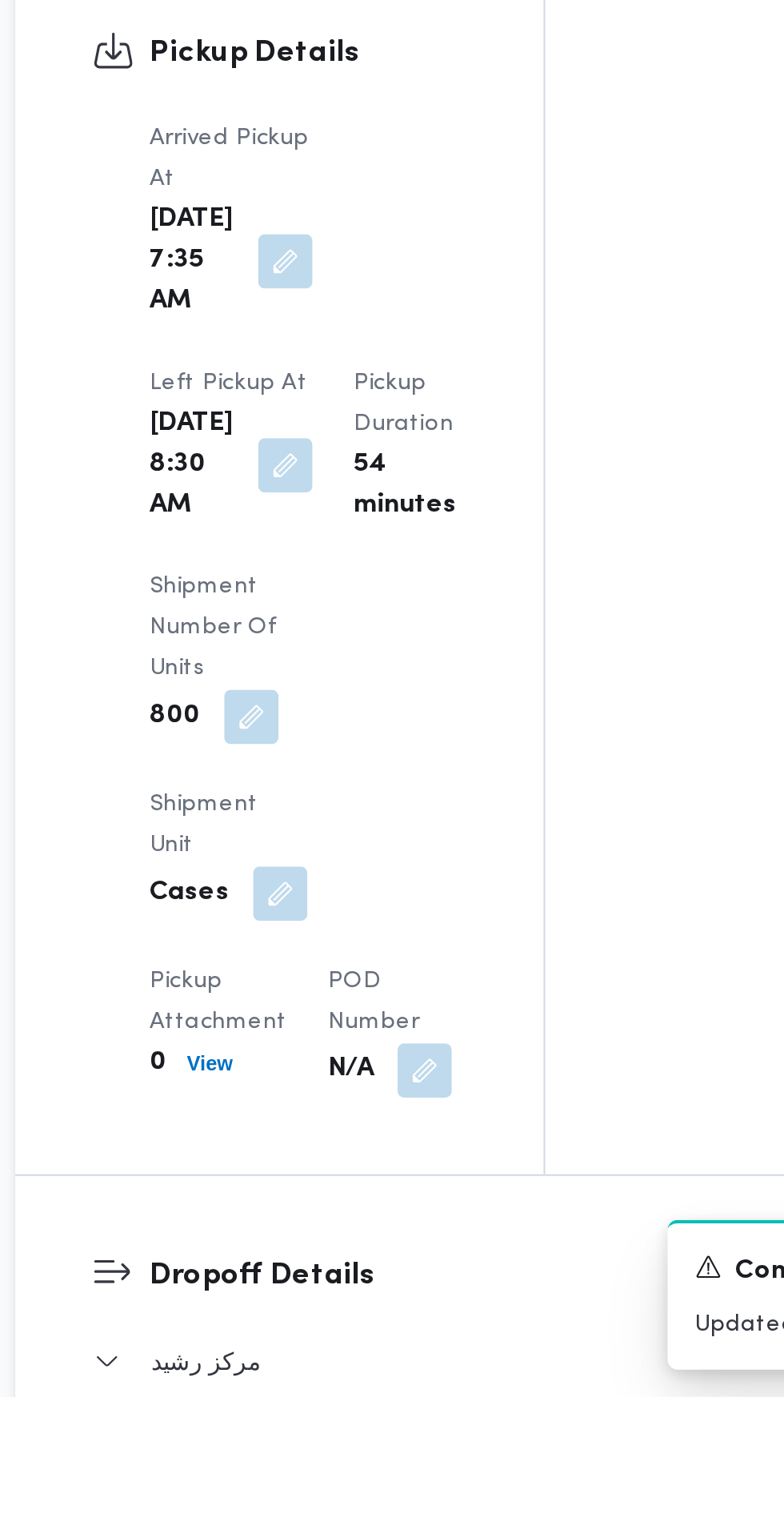
scroll to position [1288, 0]
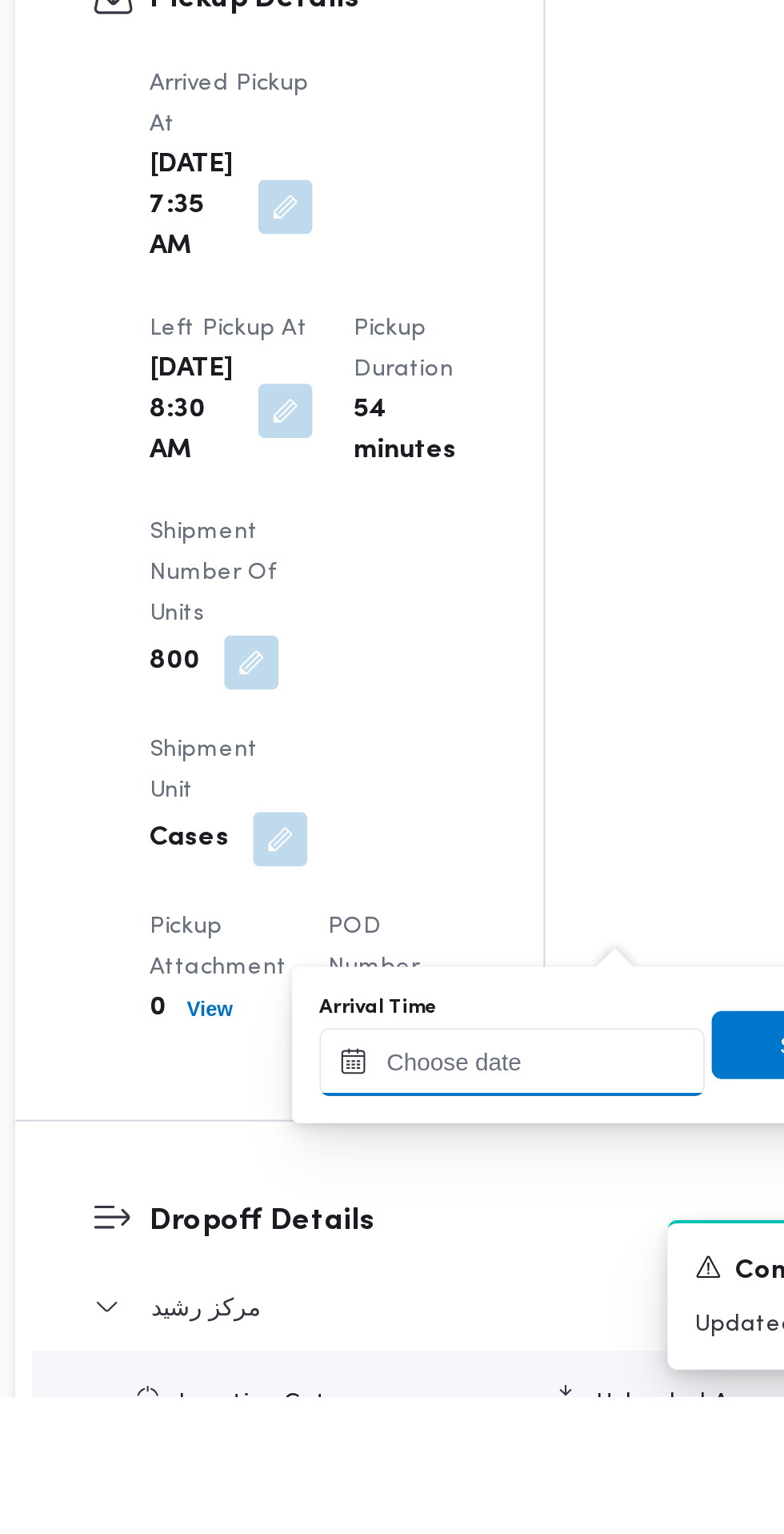
click at [437, 1373] on input "Arrival Time" at bounding box center [442, 1376] width 182 height 32
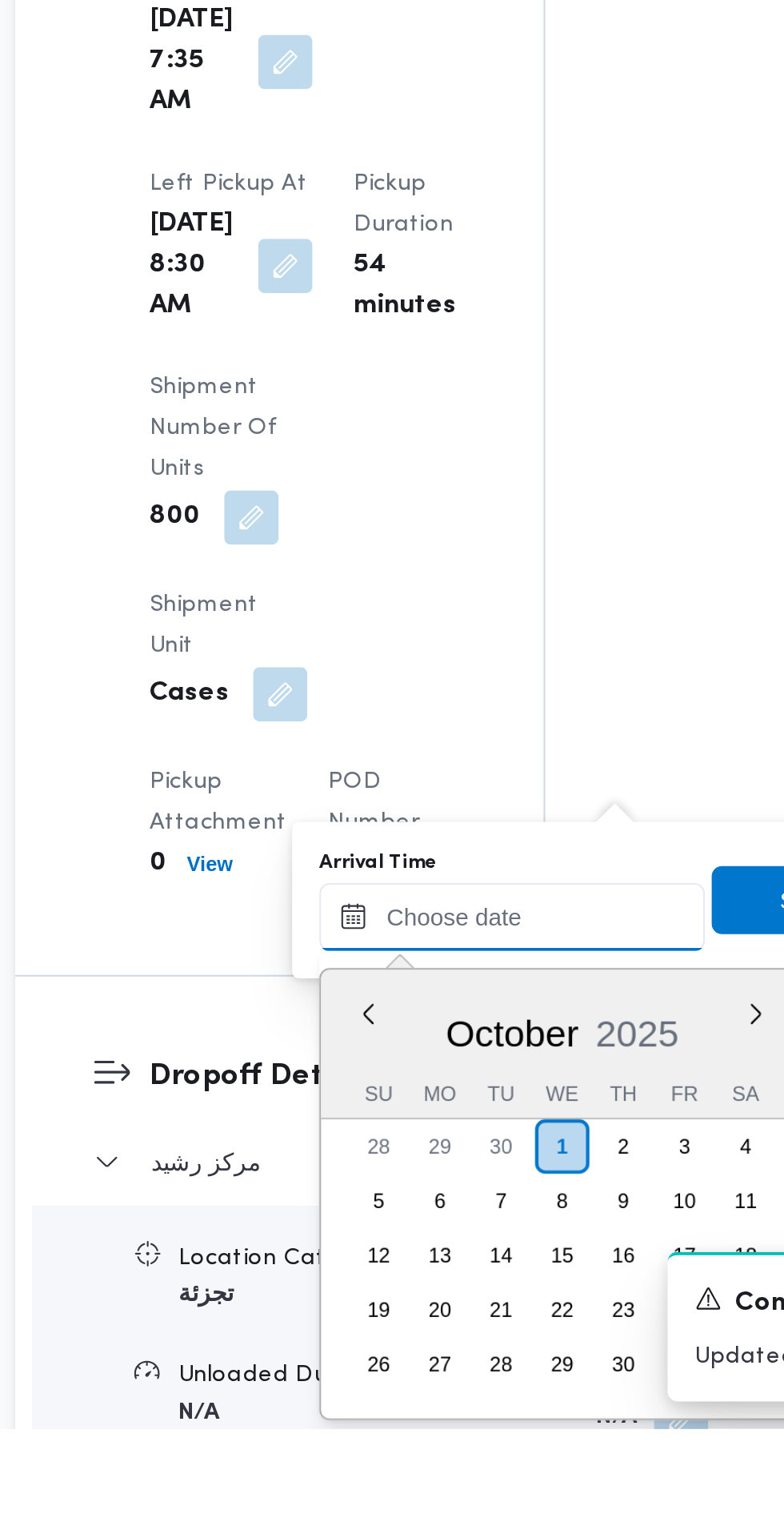
scroll to position [1371, 0]
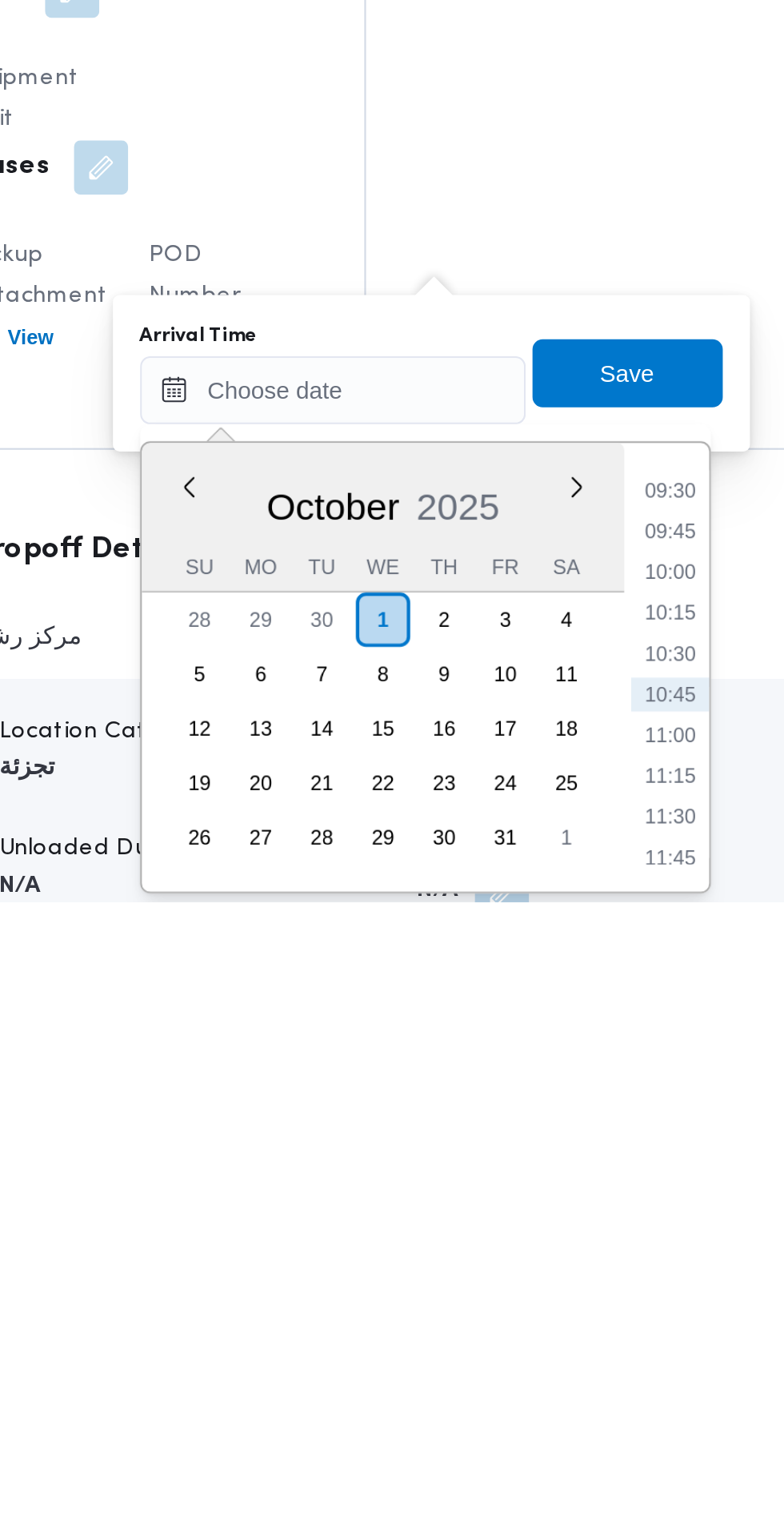
click at [608, 1336] on li "09:30" at bounding box center [601, 1340] width 37 height 16
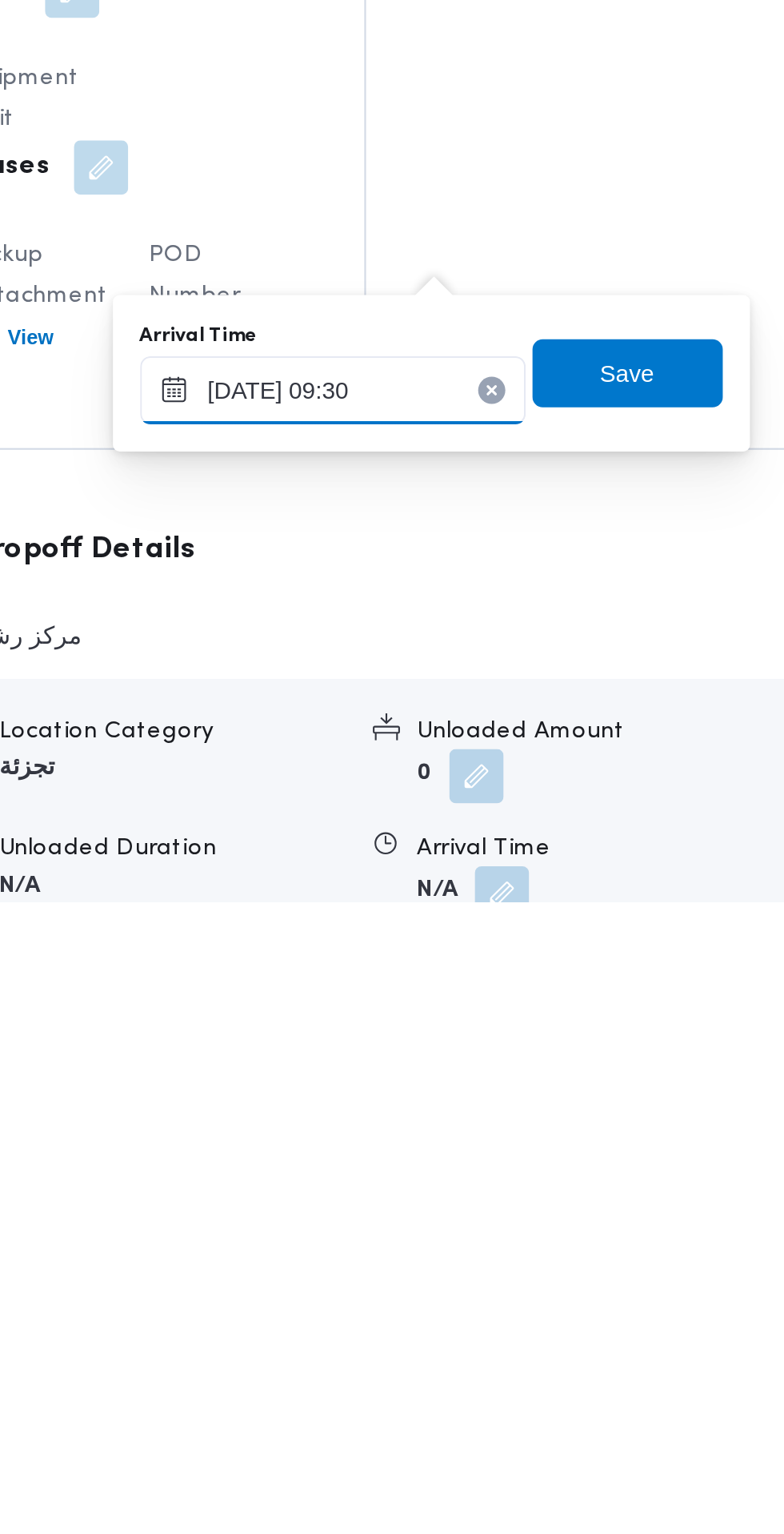
click at [484, 1291] on input "[DATE] 09:30" at bounding box center [442, 1293] width 182 height 32
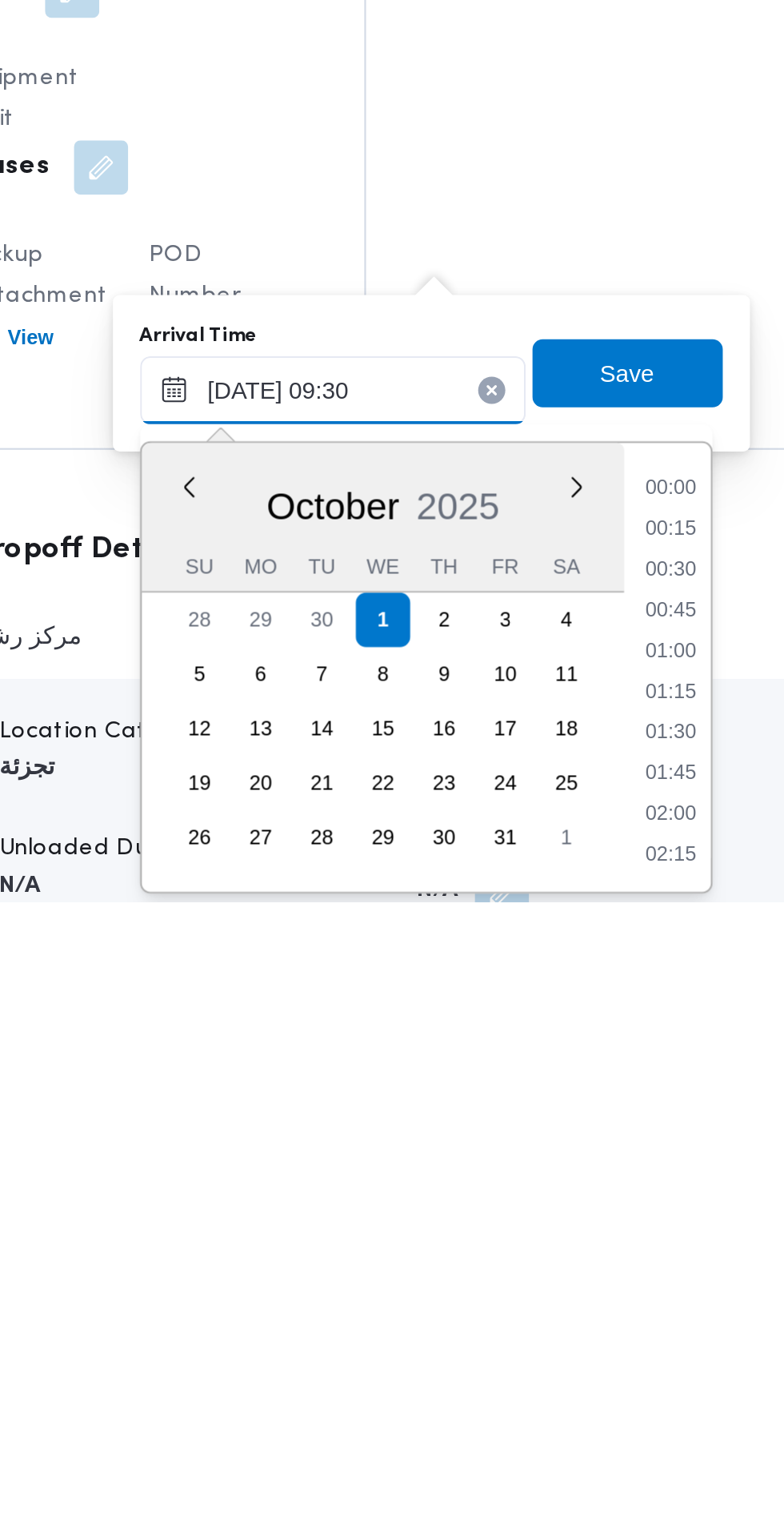
scroll to position [632, 0]
click at [605, 1379] on li "08:45" at bounding box center [601, 1378] width 37 height 16
type input "[DATE] 08:45"
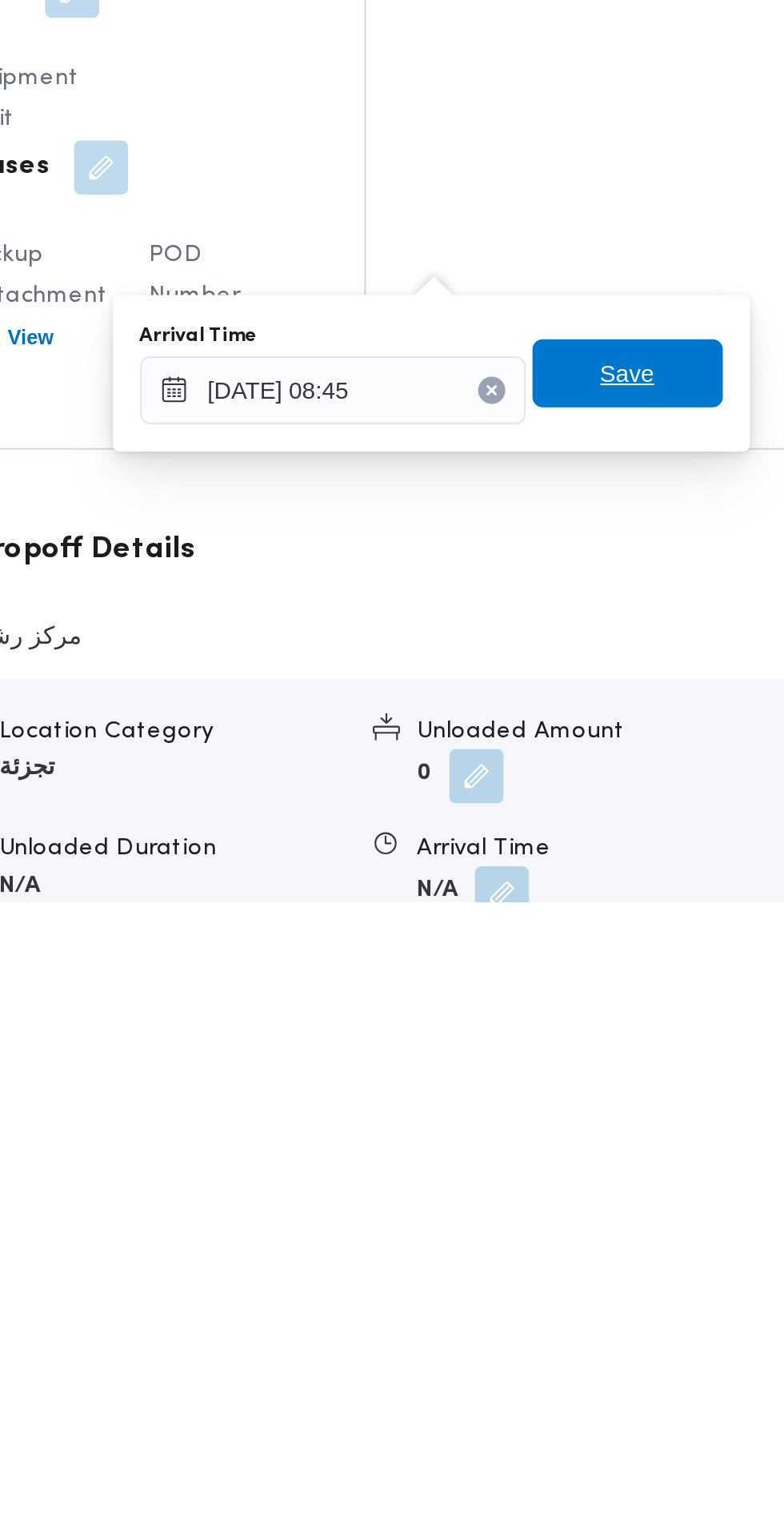
click at [593, 1289] on span "Save" at bounding box center [580, 1285] width 25 height 19
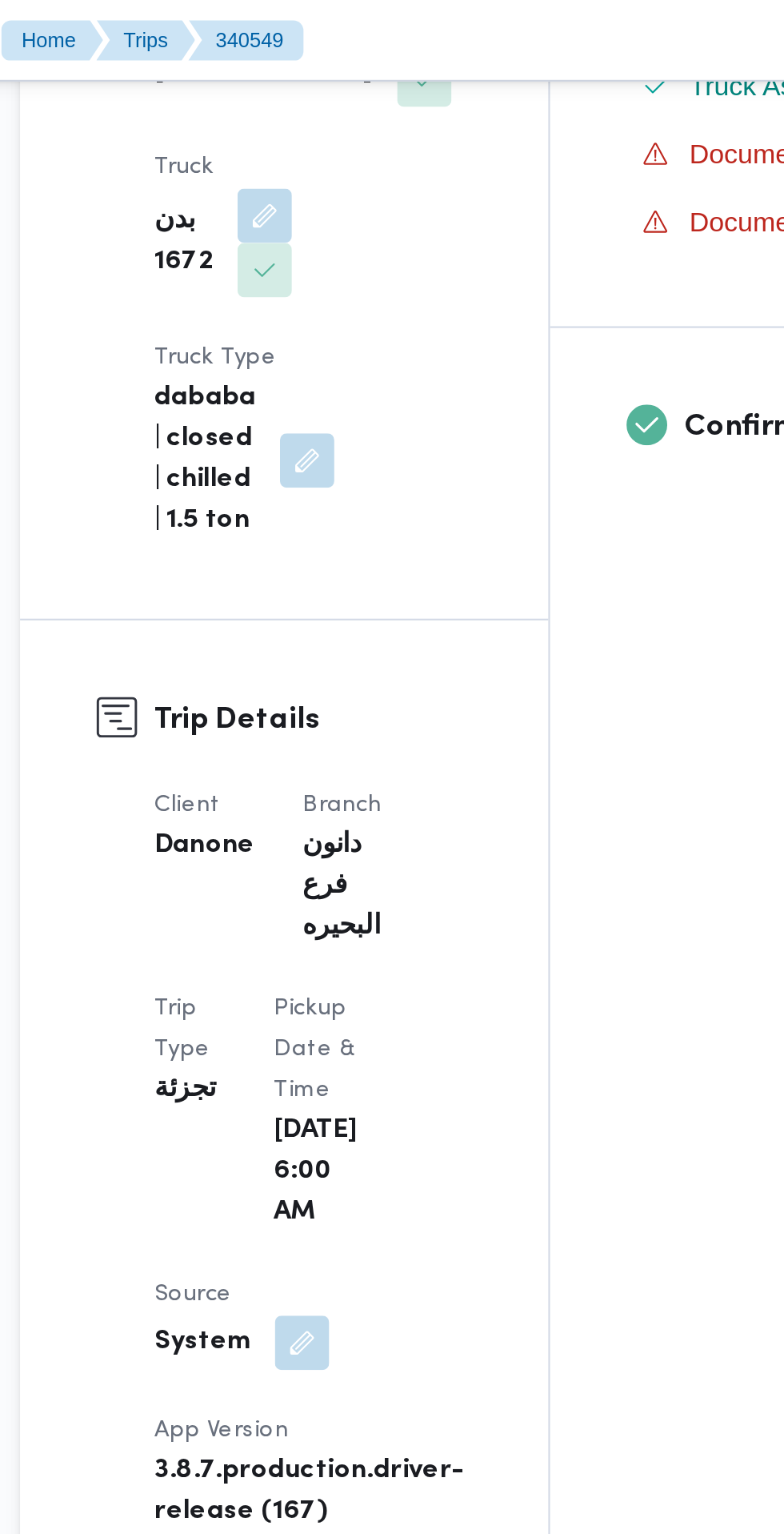
scroll to position [551, 0]
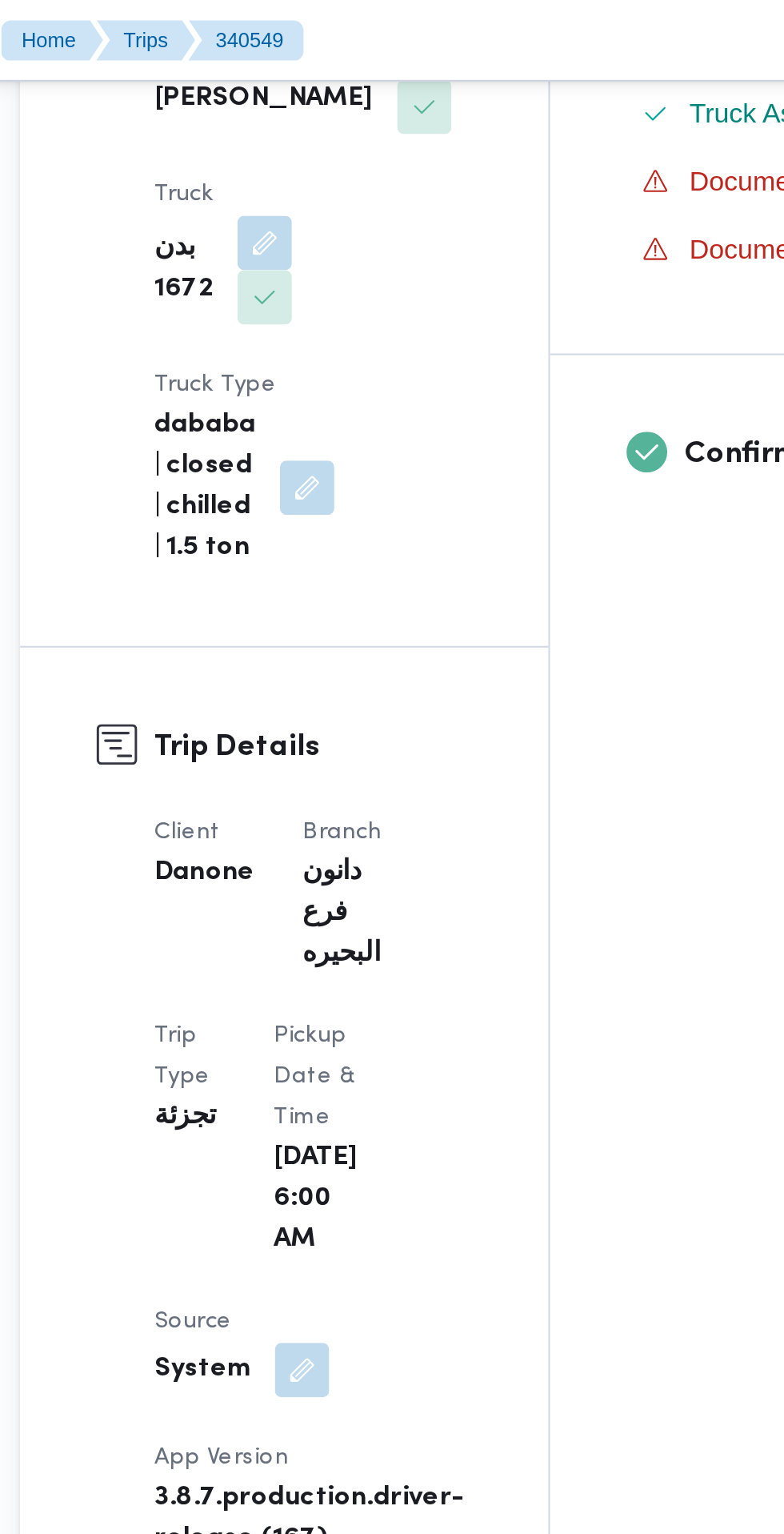
click at [457, 452] on div "Trip Details Client Danone Branch دانون فرع البحيره Trip Type تجزئة Pickup date…" at bounding box center [332, 934] width 249 height 1260
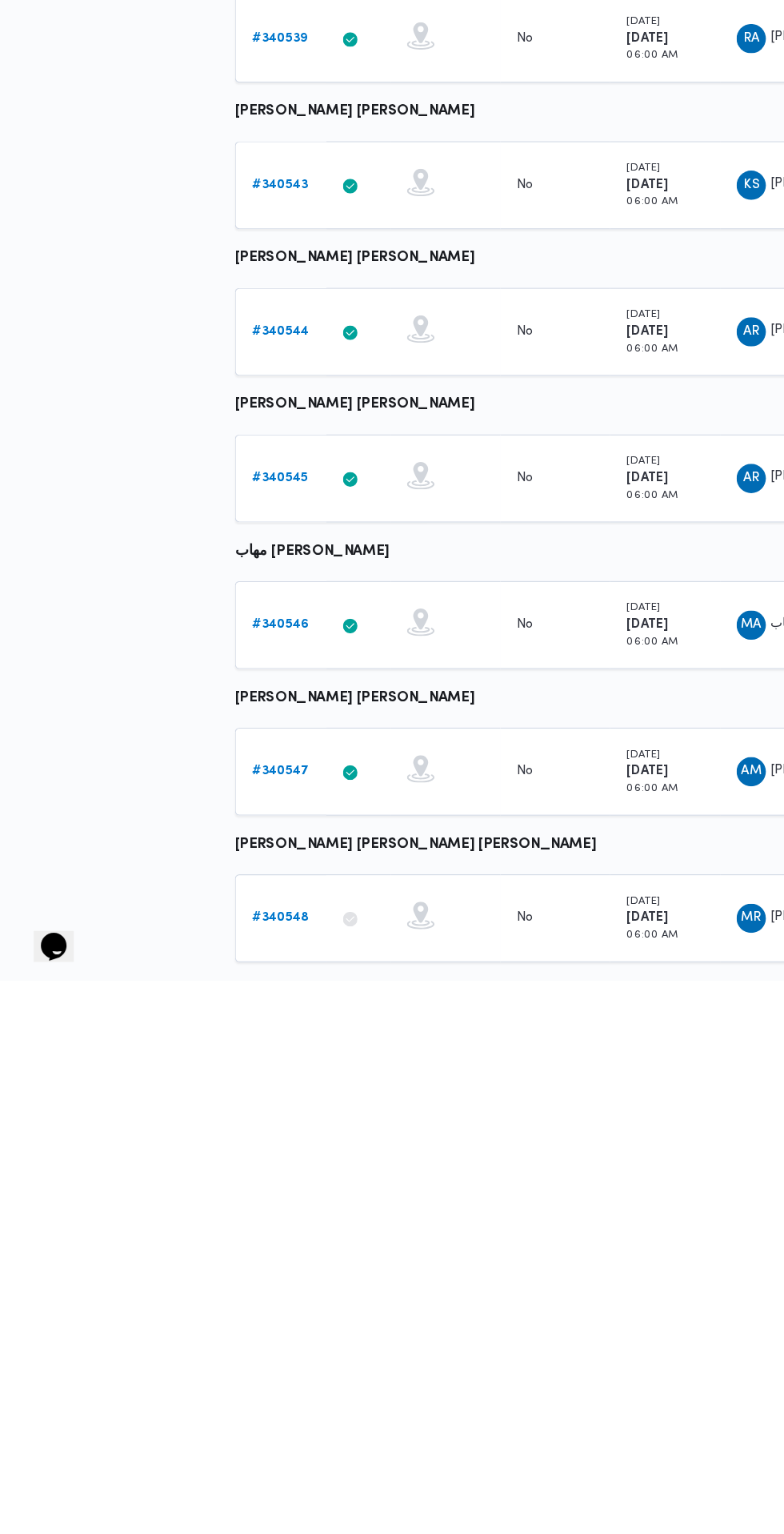
click at [251, 1349] on b "# 340547" at bounding box center [247, 1350] width 50 height 10
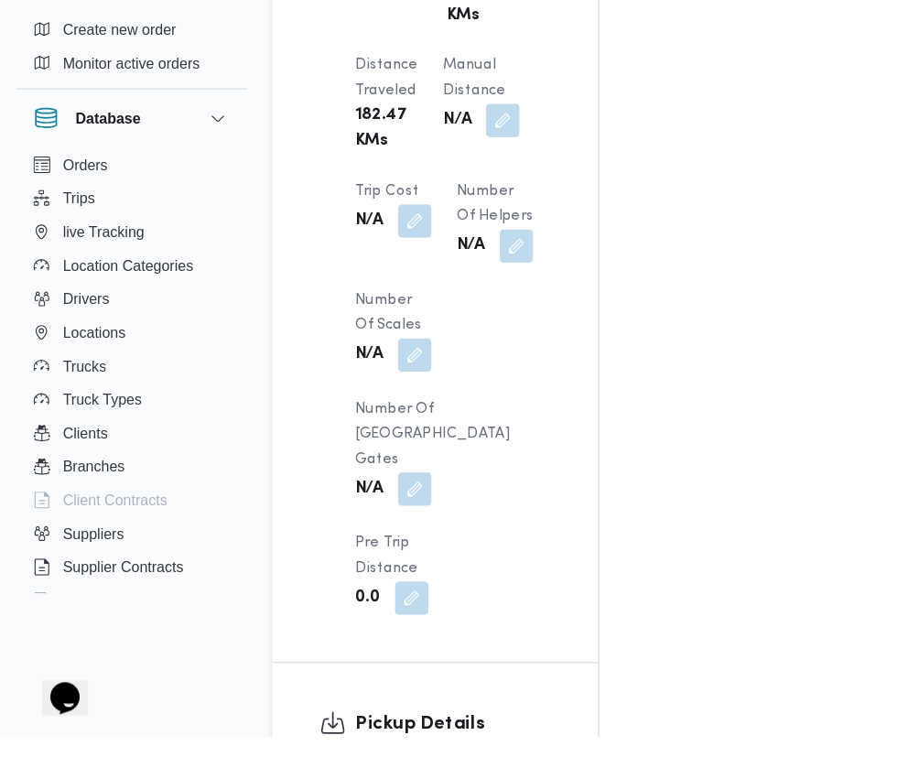
scroll to position [1750, 0]
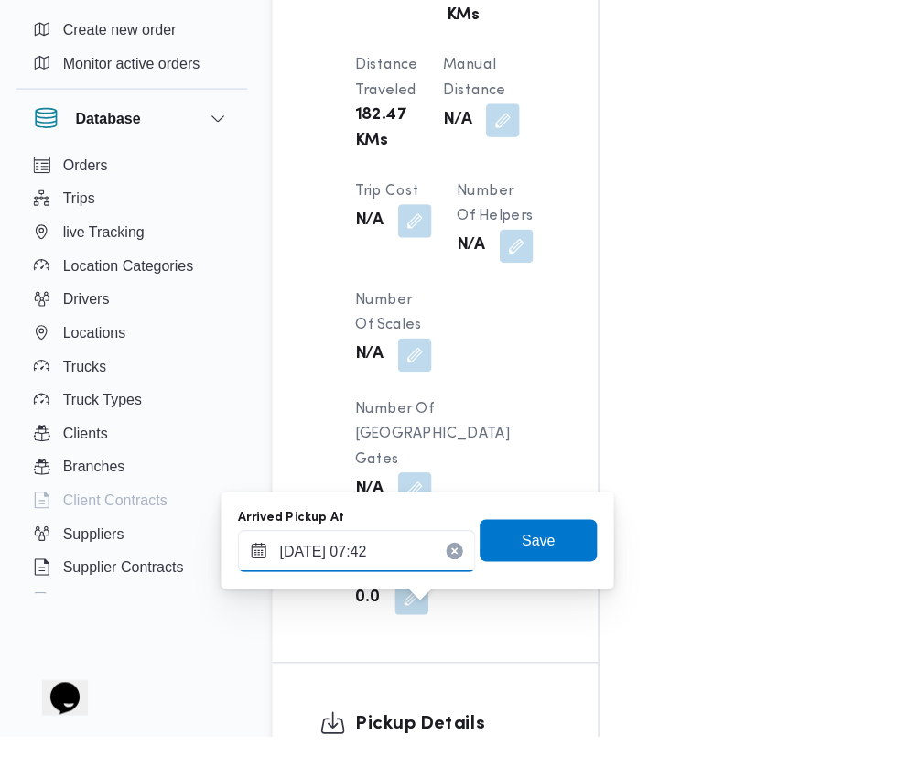
click at [343, 600] on input "[DATE] 07:42" at bounding box center [312, 595] width 208 height 37
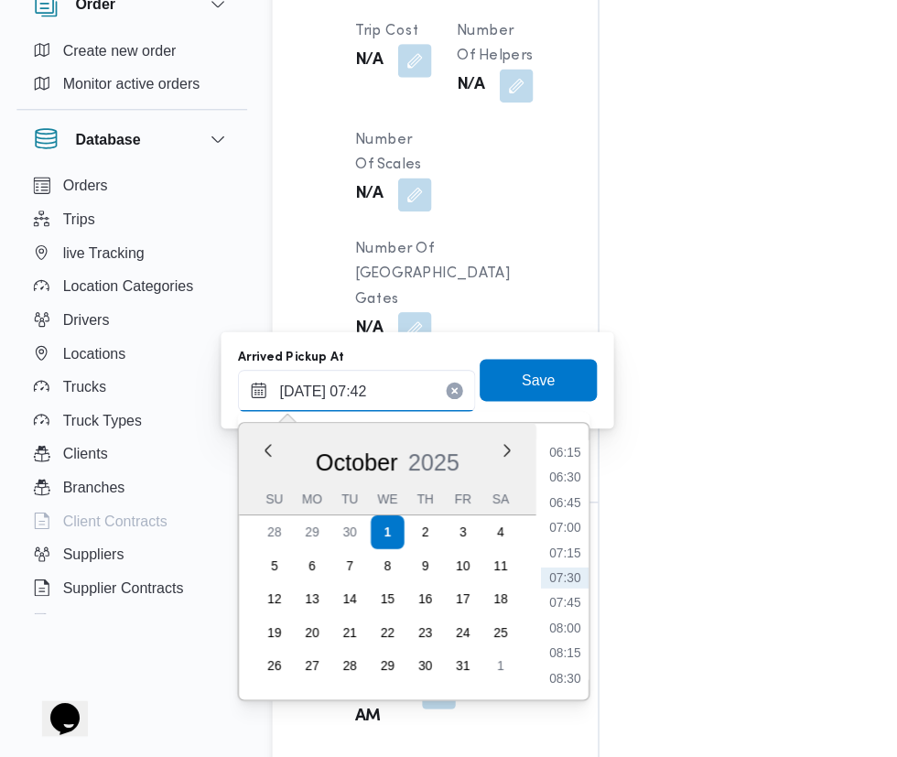
scroll to position [1908, 0]
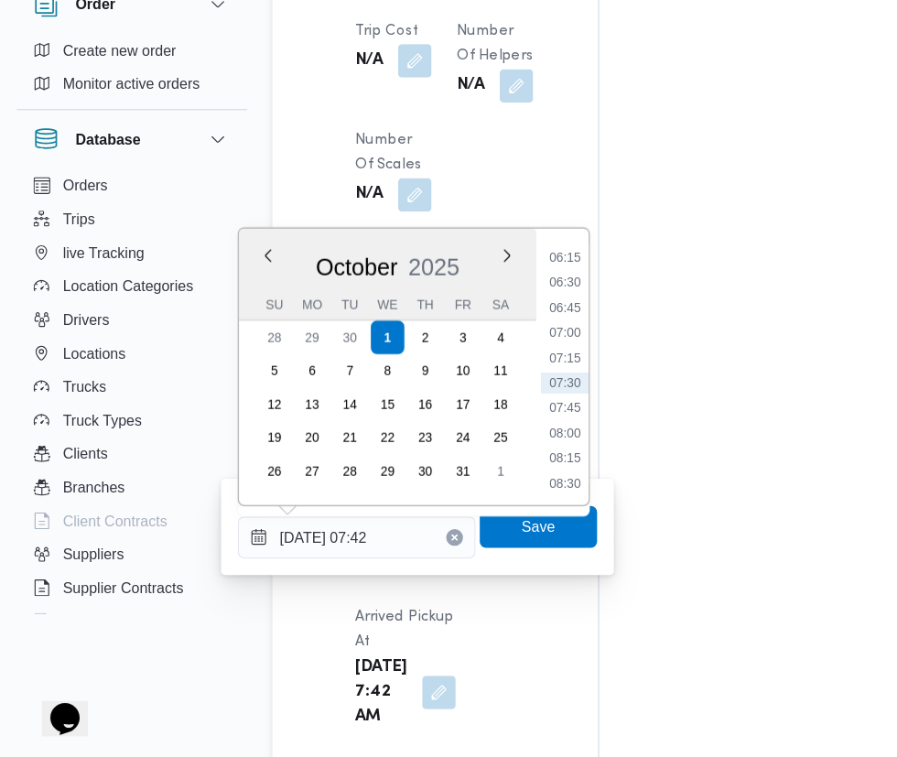
click at [501, 433] on li "07:30" at bounding box center [494, 430] width 42 height 18
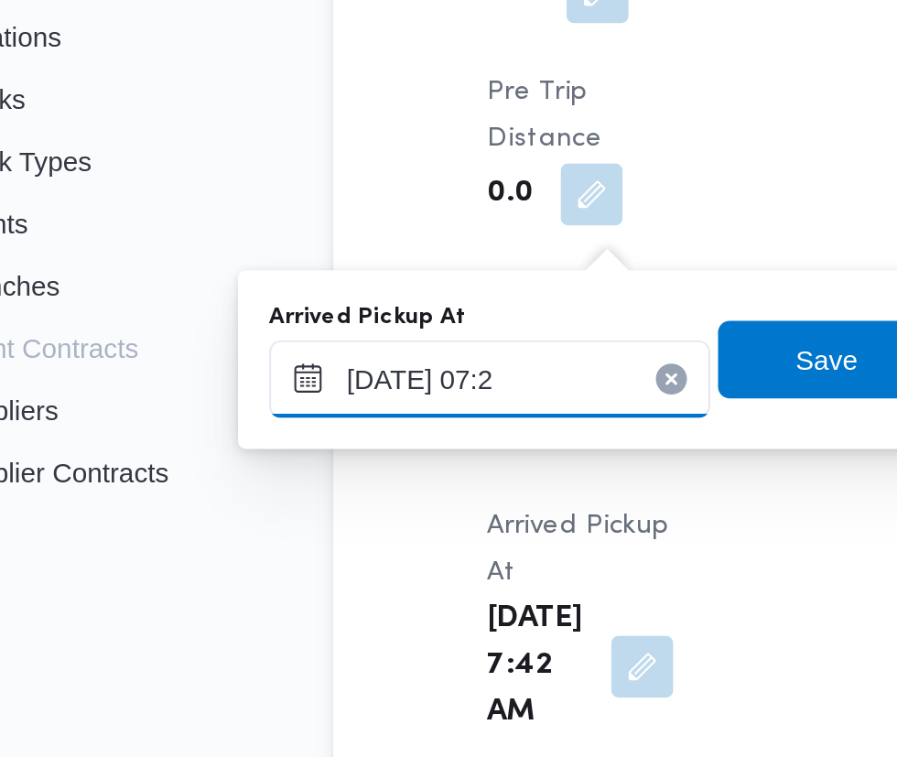
type input "[DATE] 07:20"
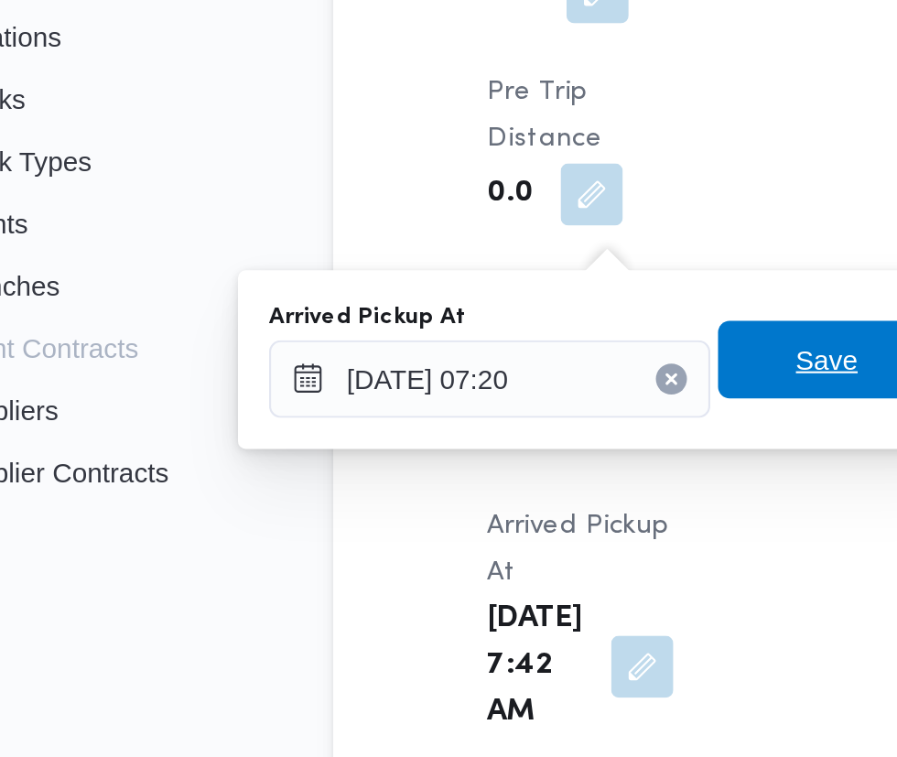
click at [464, 559] on span "Save" at bounding box center [470, 556] width 29 height 22
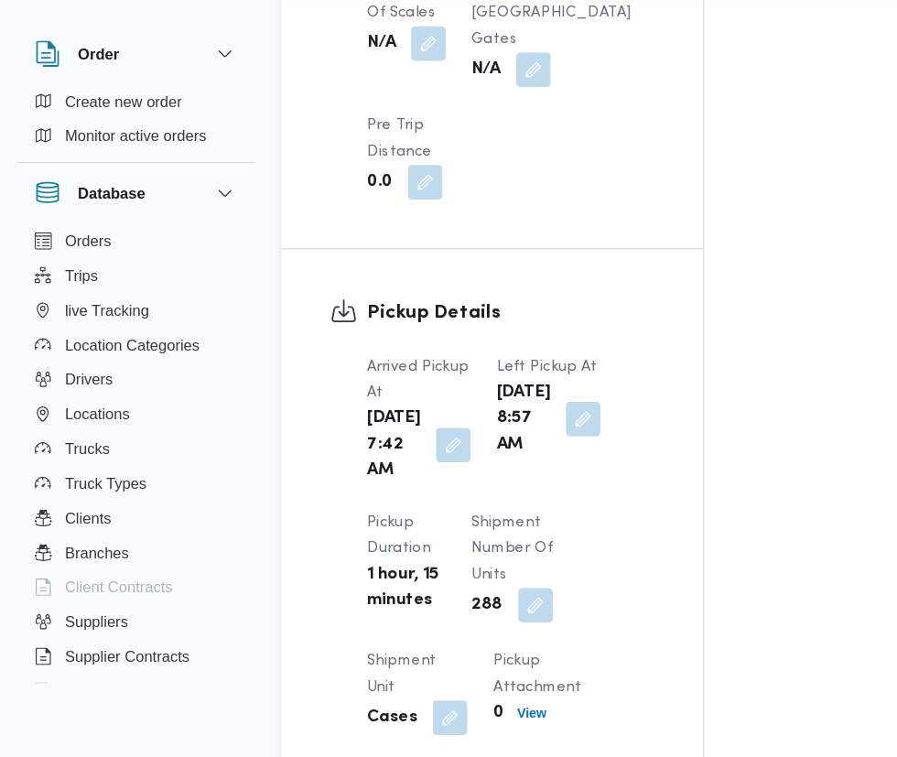
scroll to position [1790, 0]
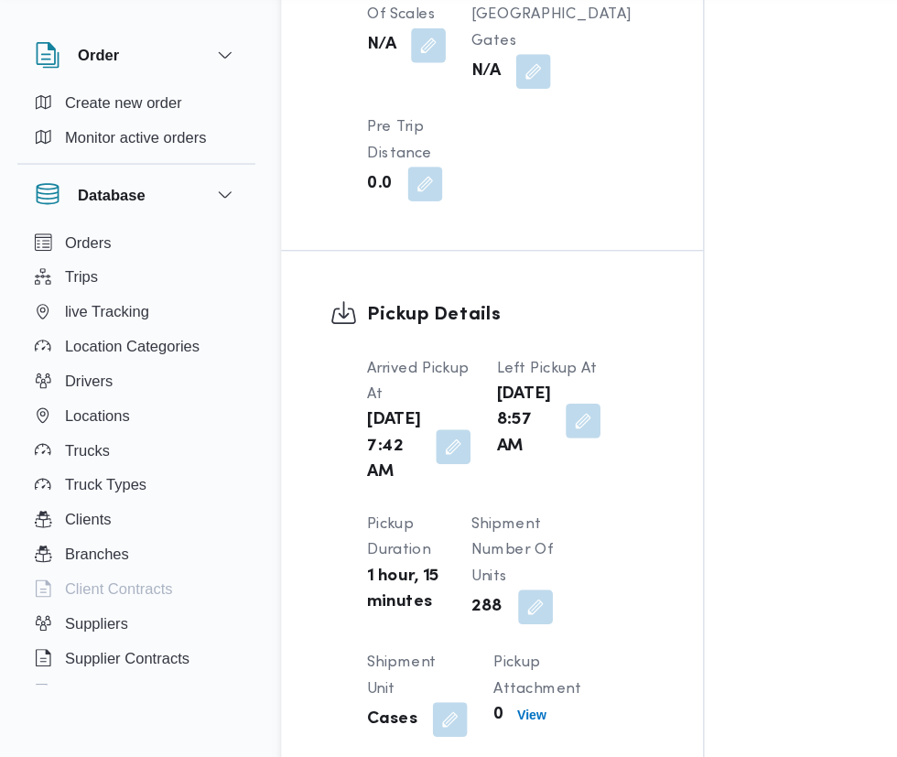
click at [378, 445] on button "button" at bounding box center [383, 430] width 29 height 29
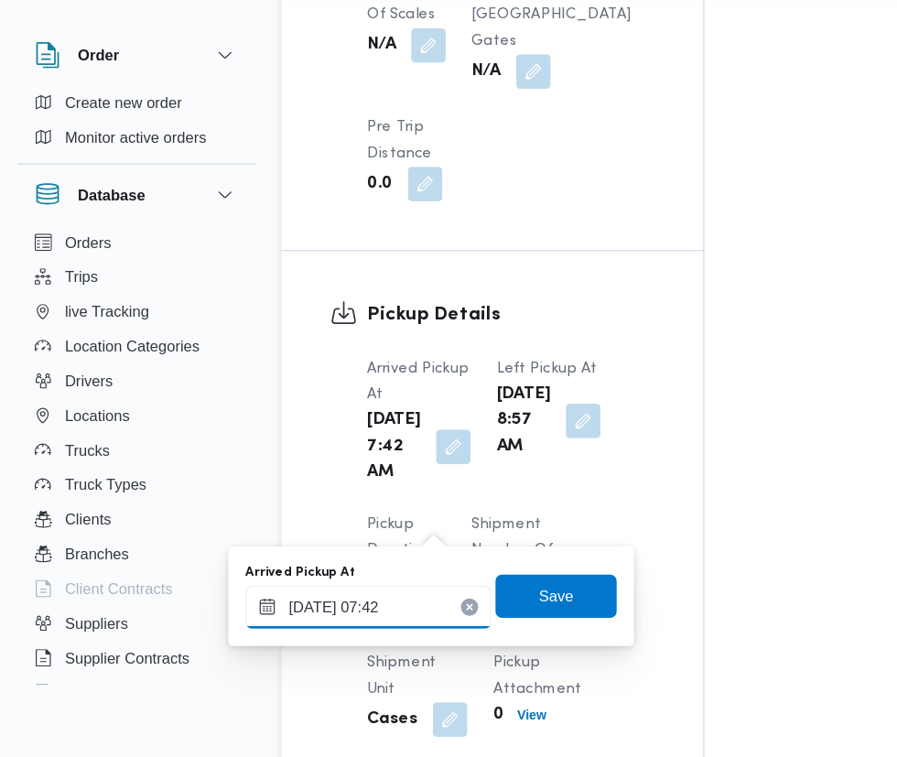
click at [333, 566] on input "[DATE] 07:42" at bounding box center [312, 566] width 208 height 37
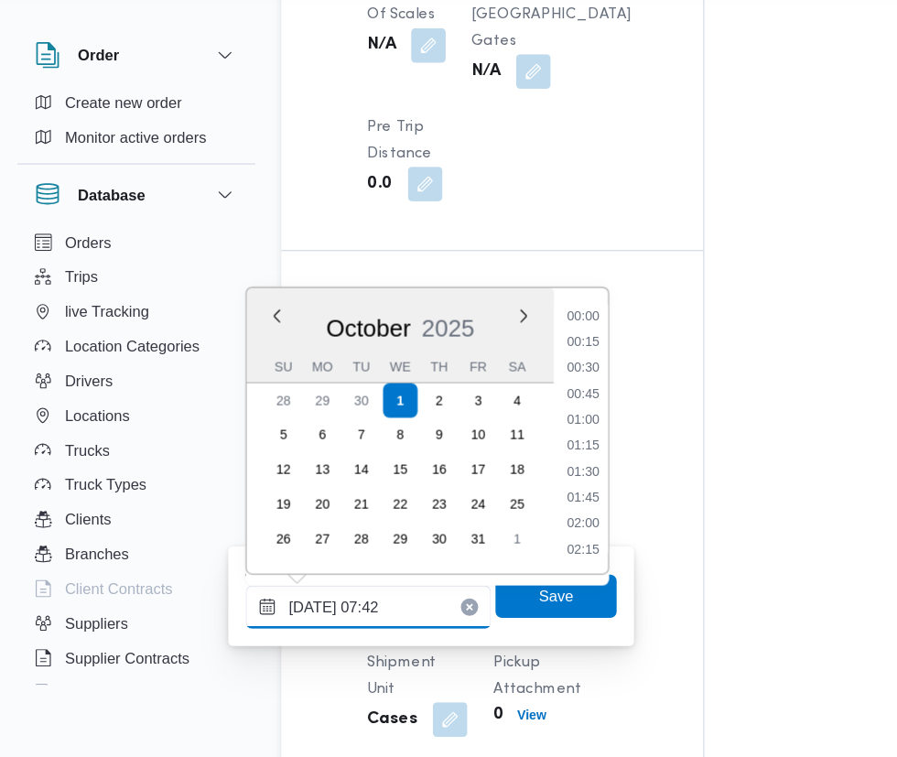
scroll to position [548, 0]
click at [507, 429] on li "07:30" at bounding box center [494, 431] width 42 height 18
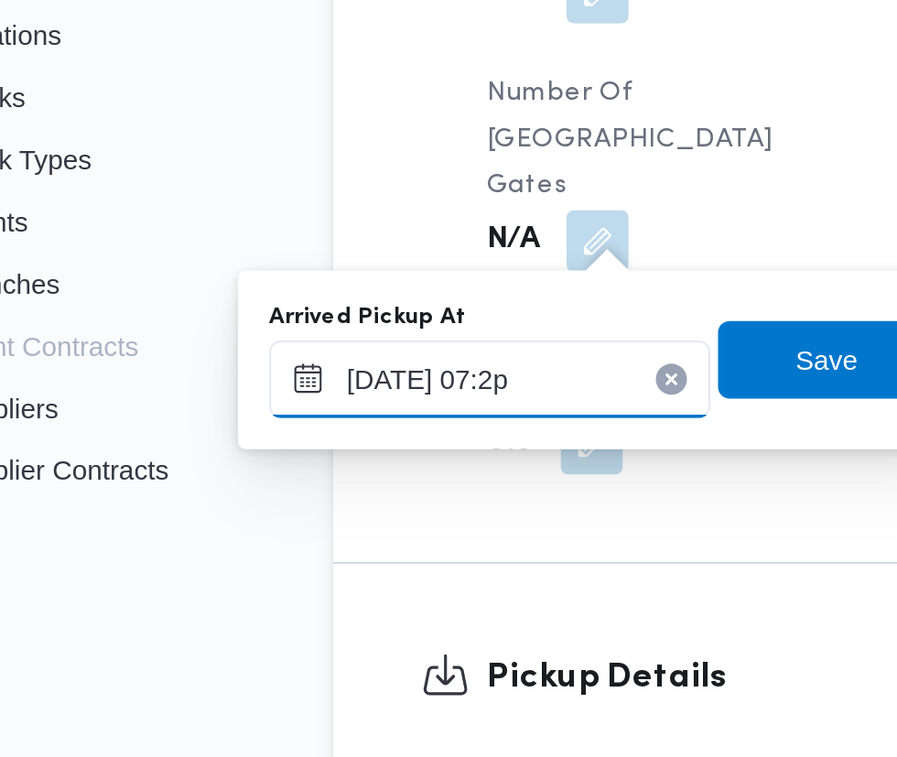
scroll to position [1908, 0]
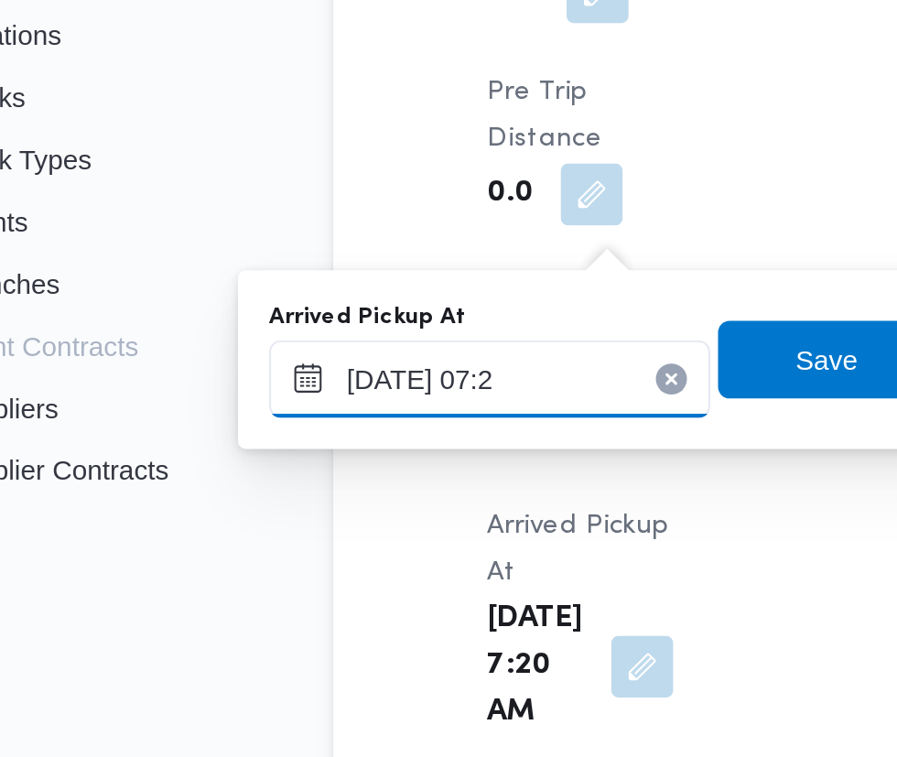
type input "[DATE] 07:20"
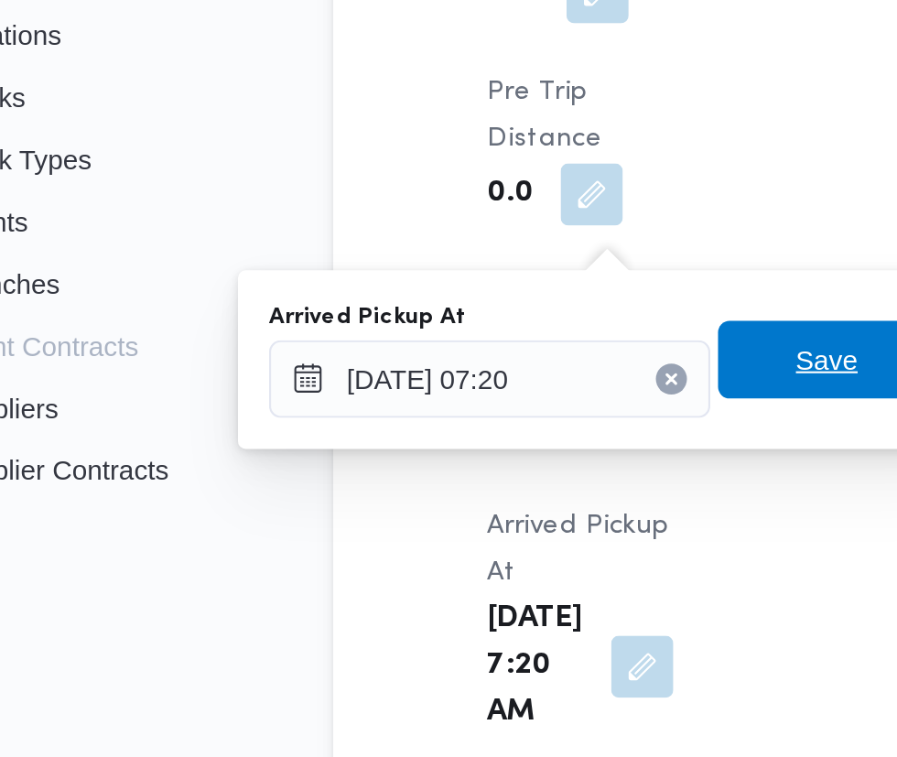
click at [466, 564] on span "Save" at bounding box center [470, 557] width 29 height 22
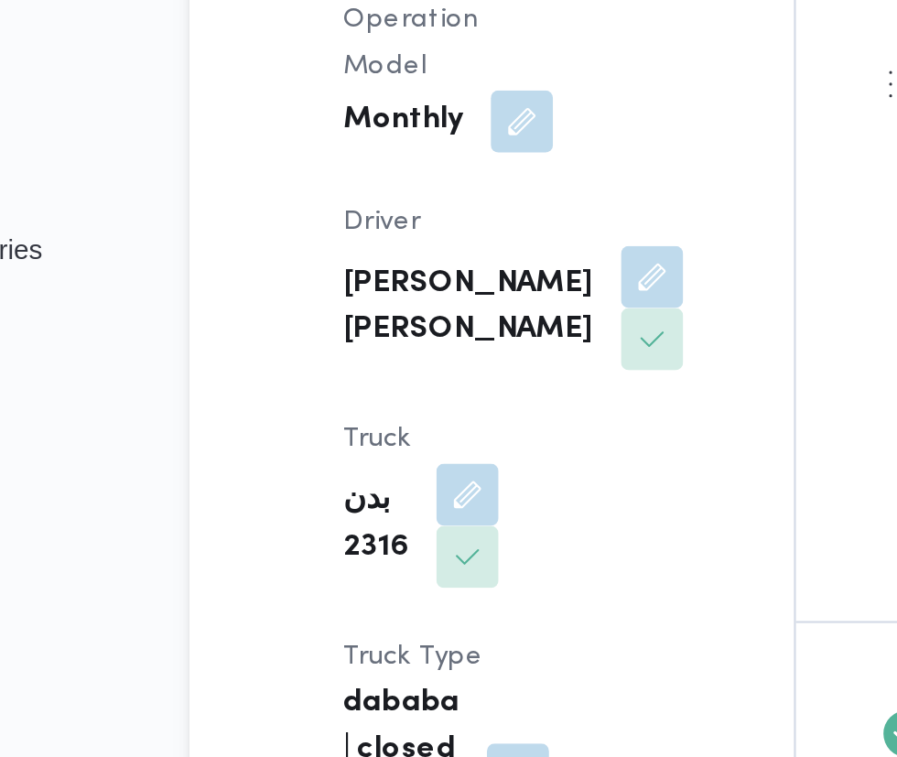
scroll to position [322, 0]
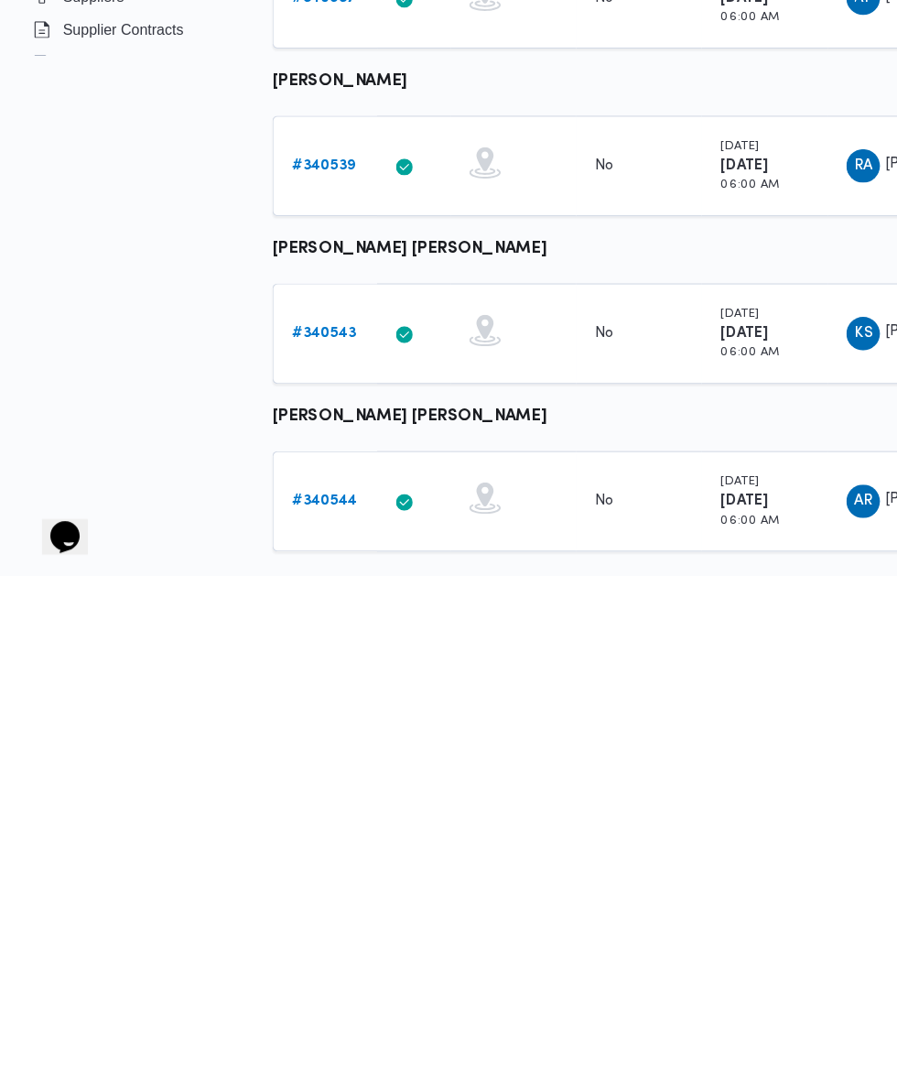
scroll to position [85, 0]
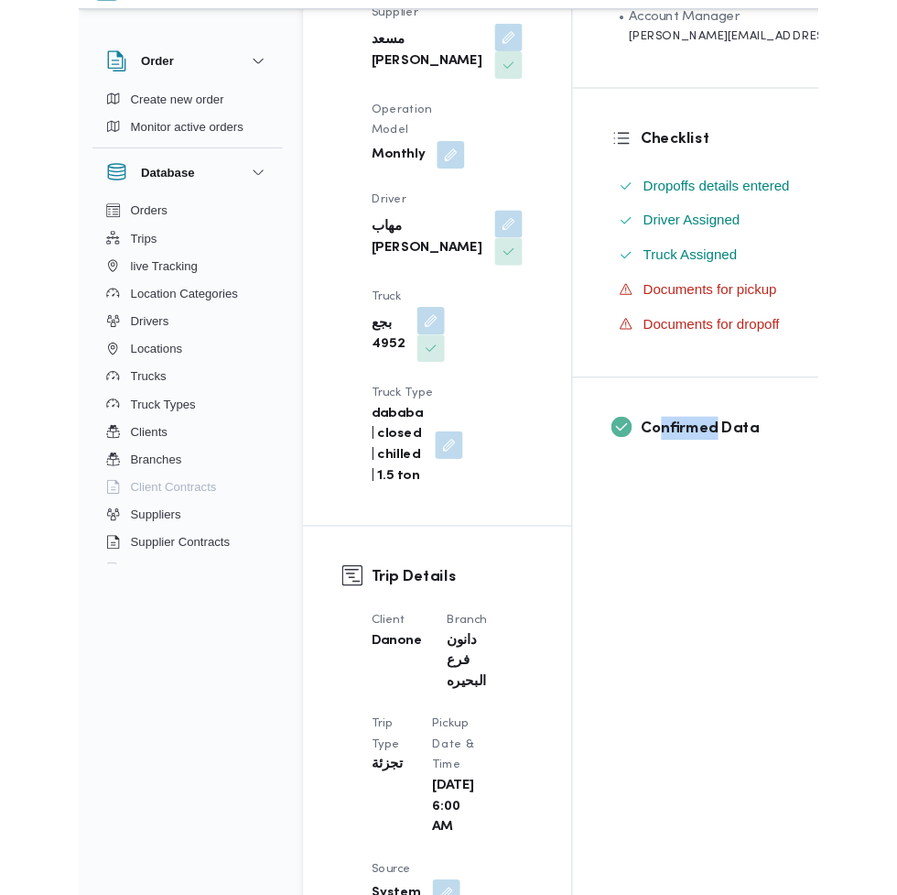
scroll to position [408, 0]
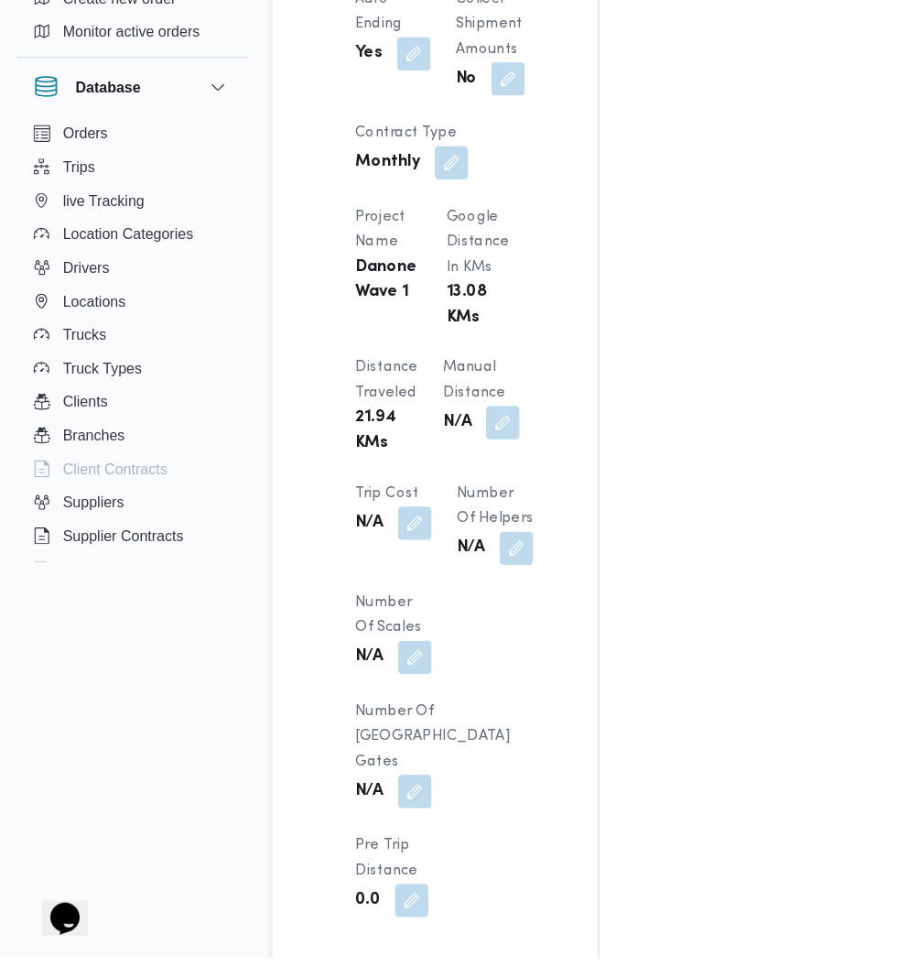
scroll to position [1480, 0]
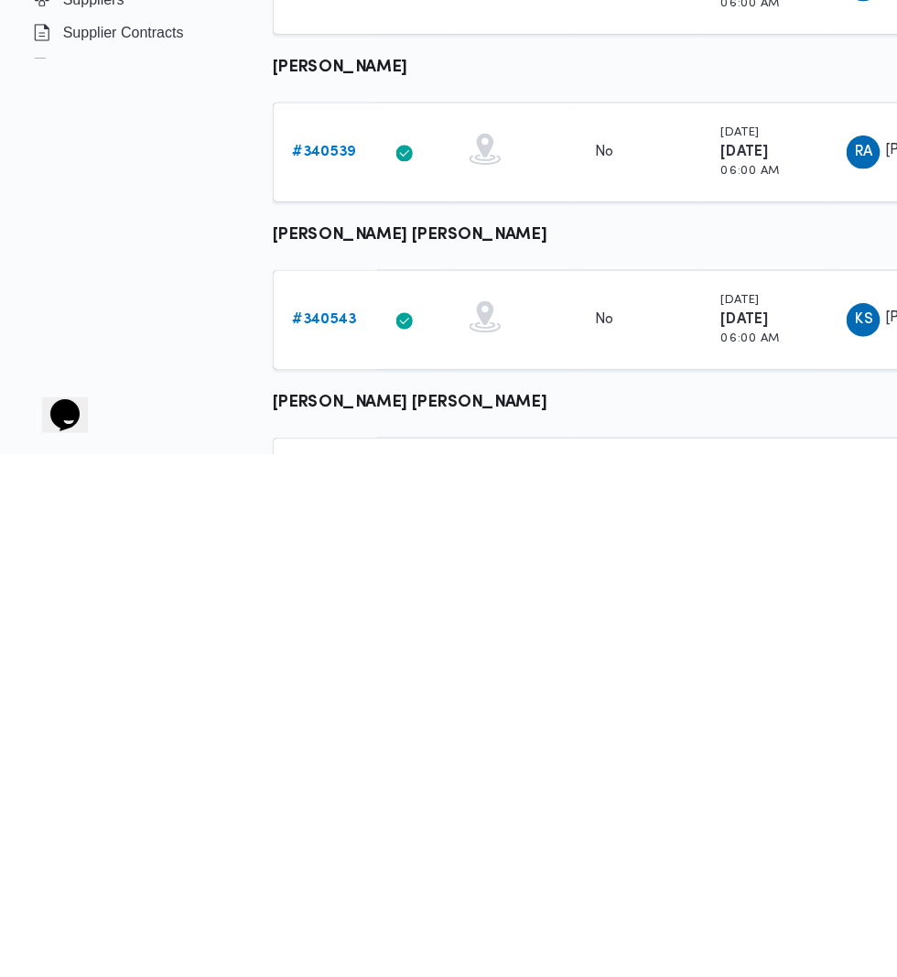
scroll to position [319, 0]
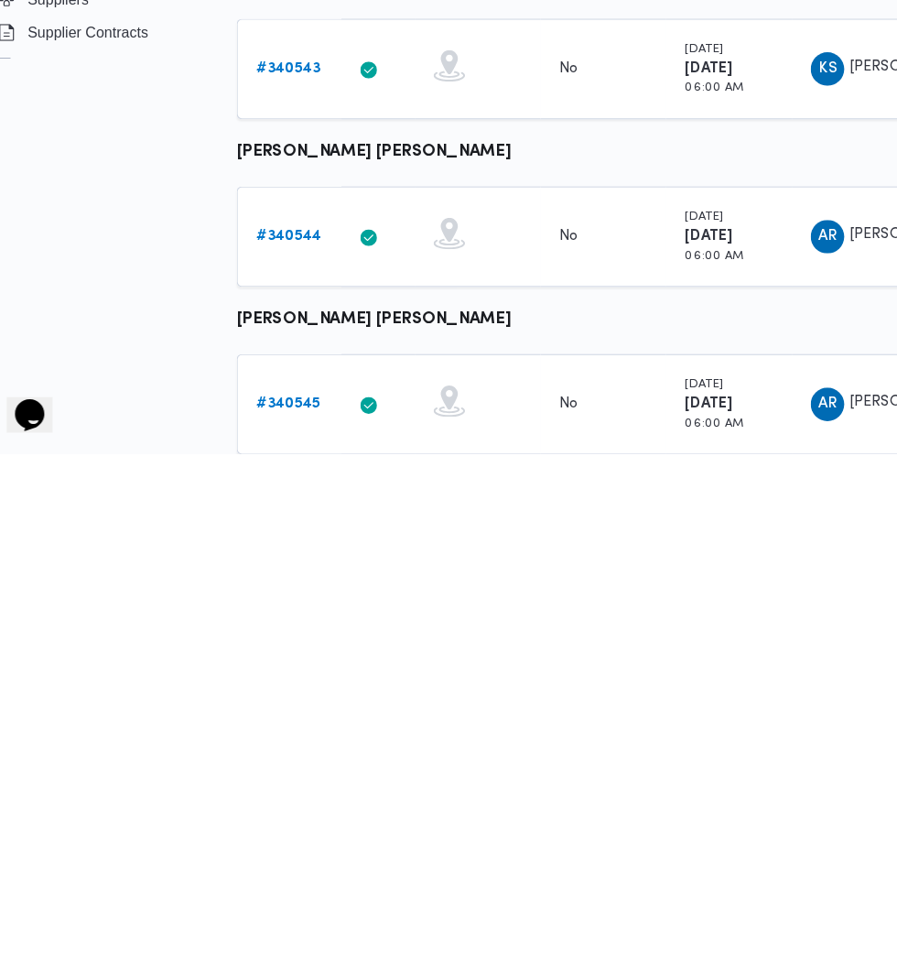
click at [282, 931] on b "# 340545" at bounding box center [283, 934] width 56 height 12
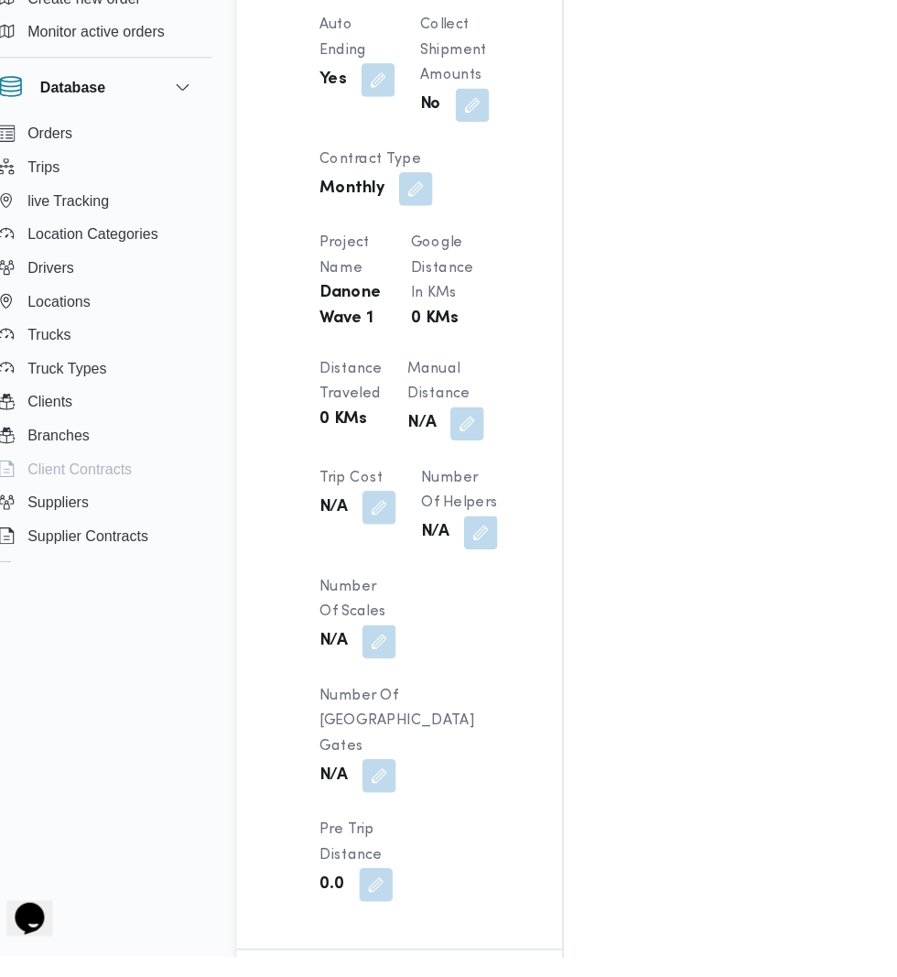
scroll to position [1423, 0]
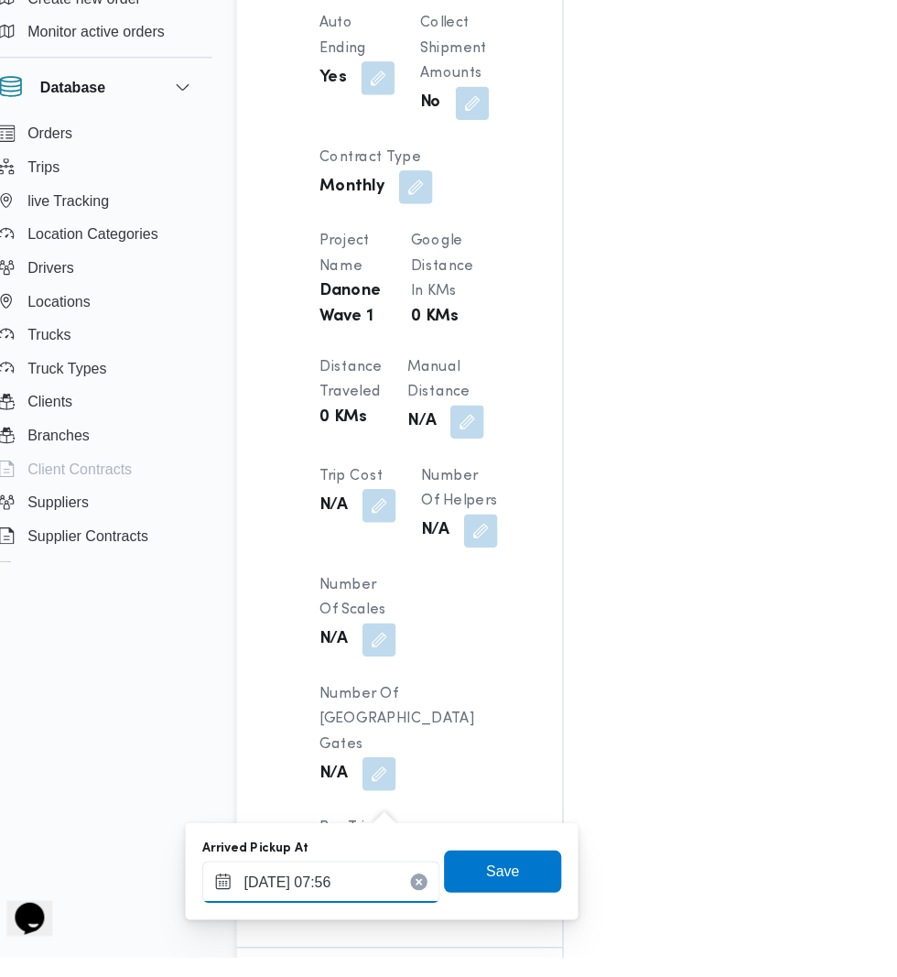
click at [335, 908] on input "[DATE] 07:56" at bounding box center [312, 911] width 208 height 37
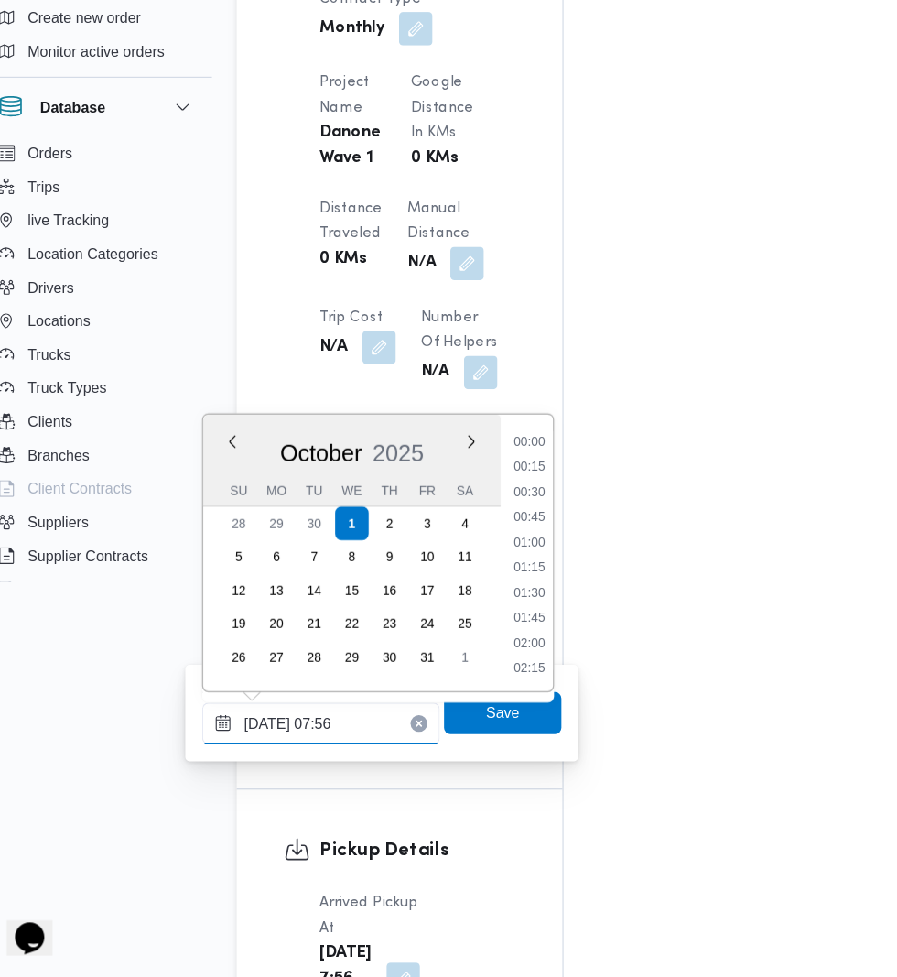
scroll to position [570, 0]
click at [485, 601] on li "07:30" at bounding box center [494, 598] width 42 height 18
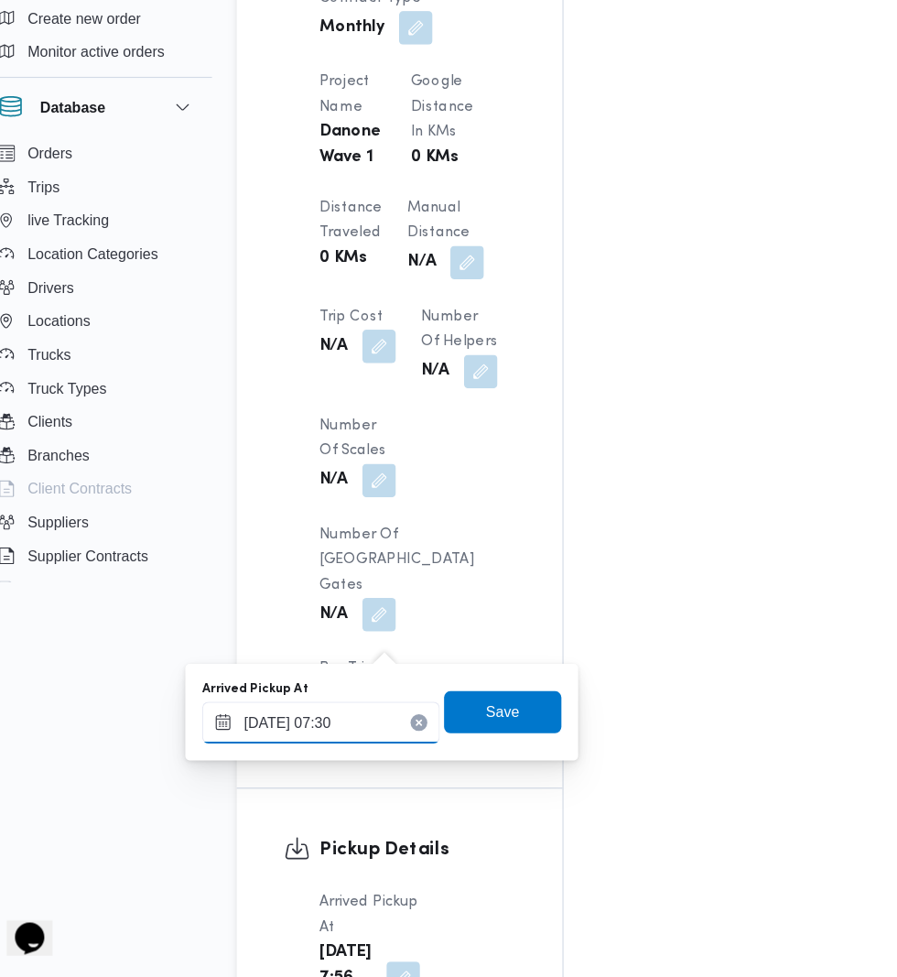
scroll to position [1586, 0]
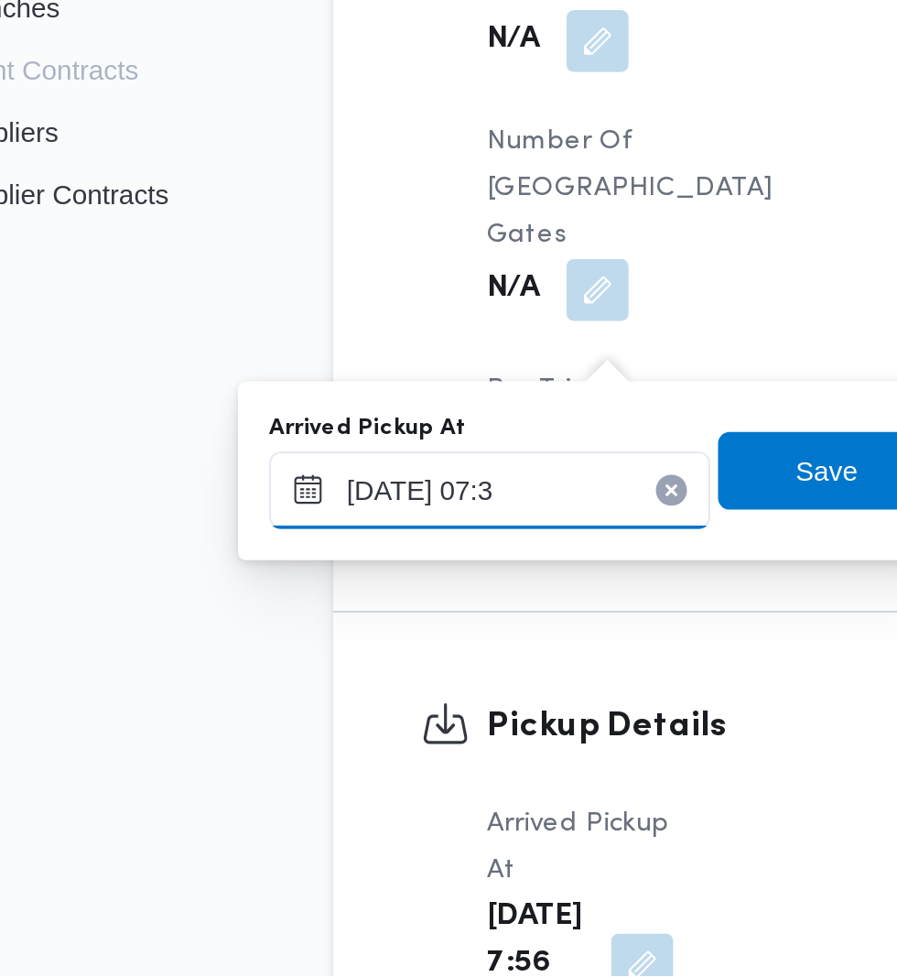
type input "[DATE] 07:35"
click at [472, 738] on span "Save" at bounding box center [470, 739] width 29 height 22
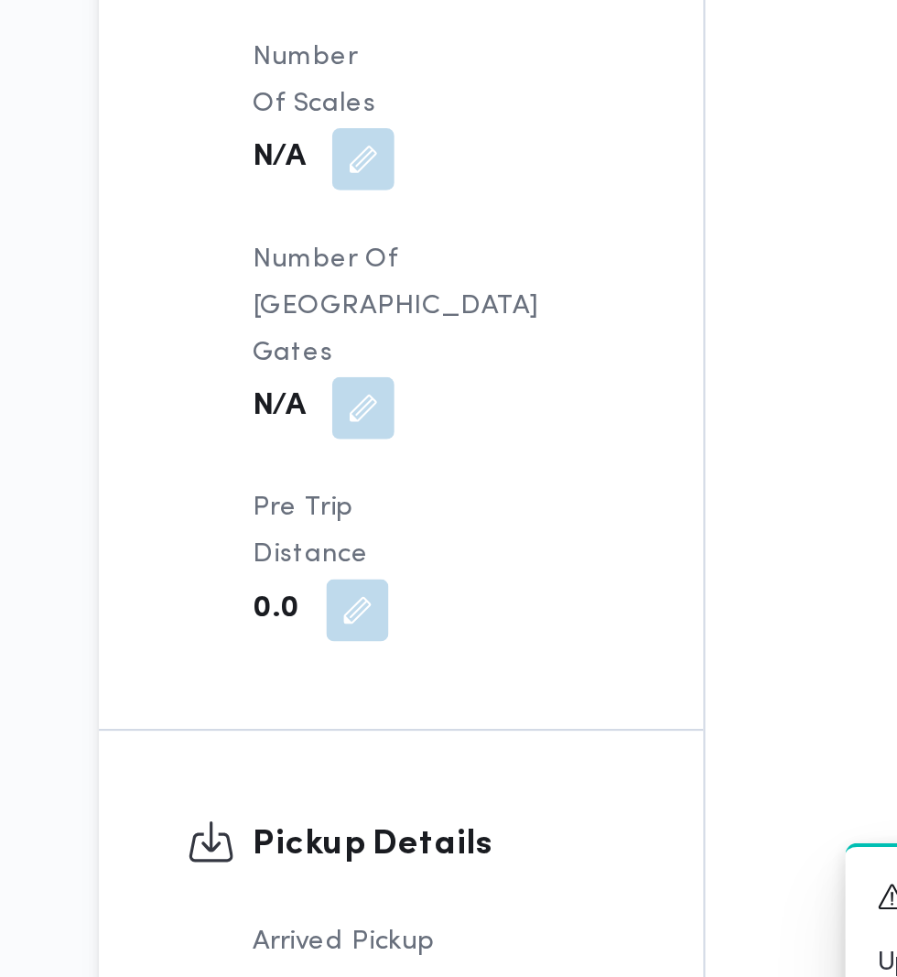
scroll to position [1585, 0]
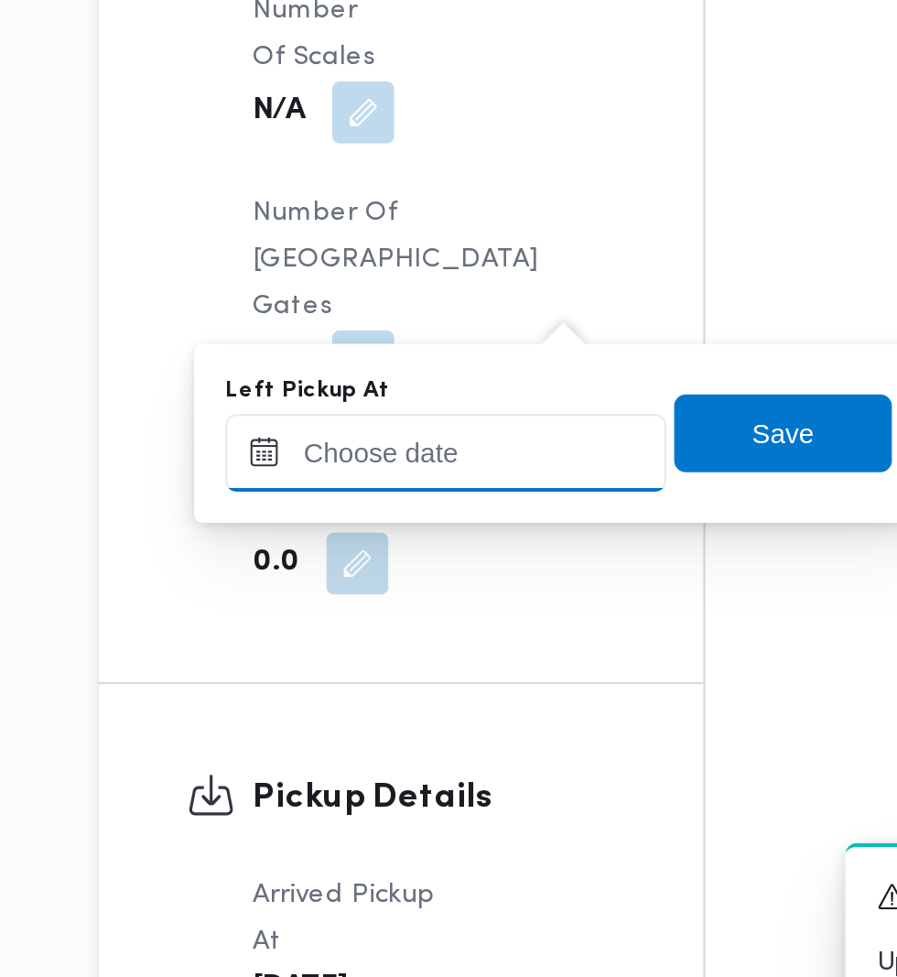
click at [424, 694] on input "Left Pickup At" at bounding box center [402, 697] width 208 height 37
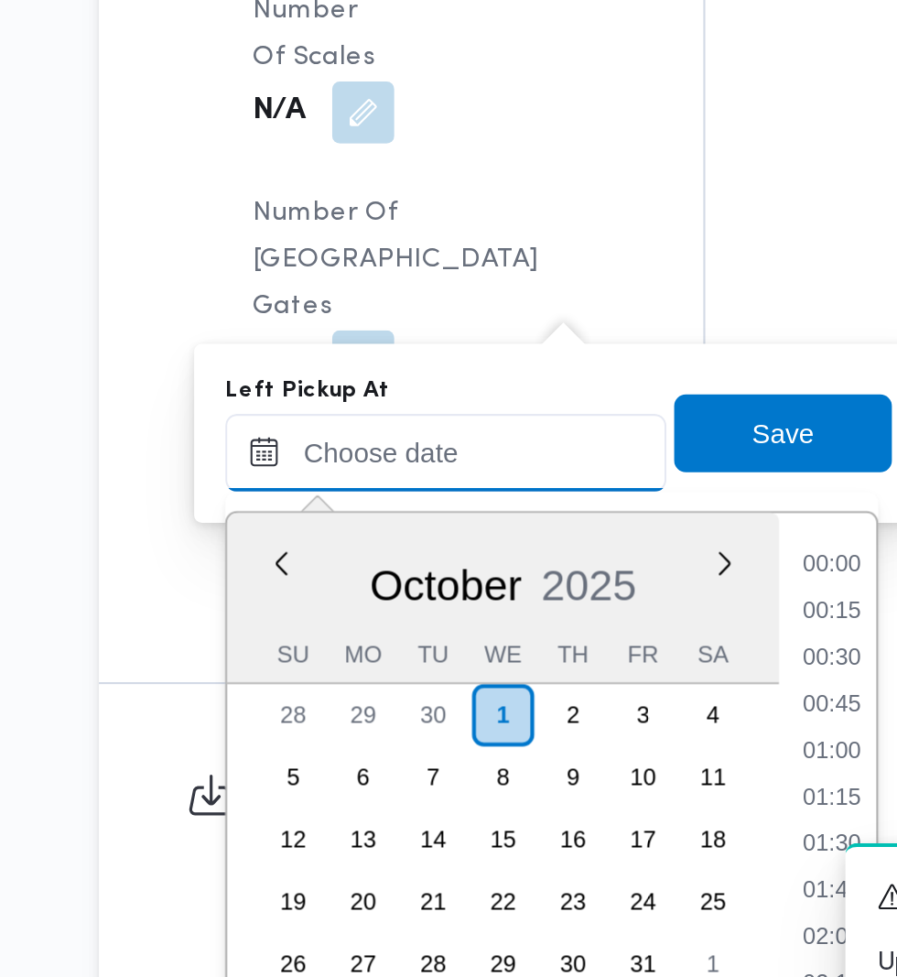
scroll to position [833, 0]
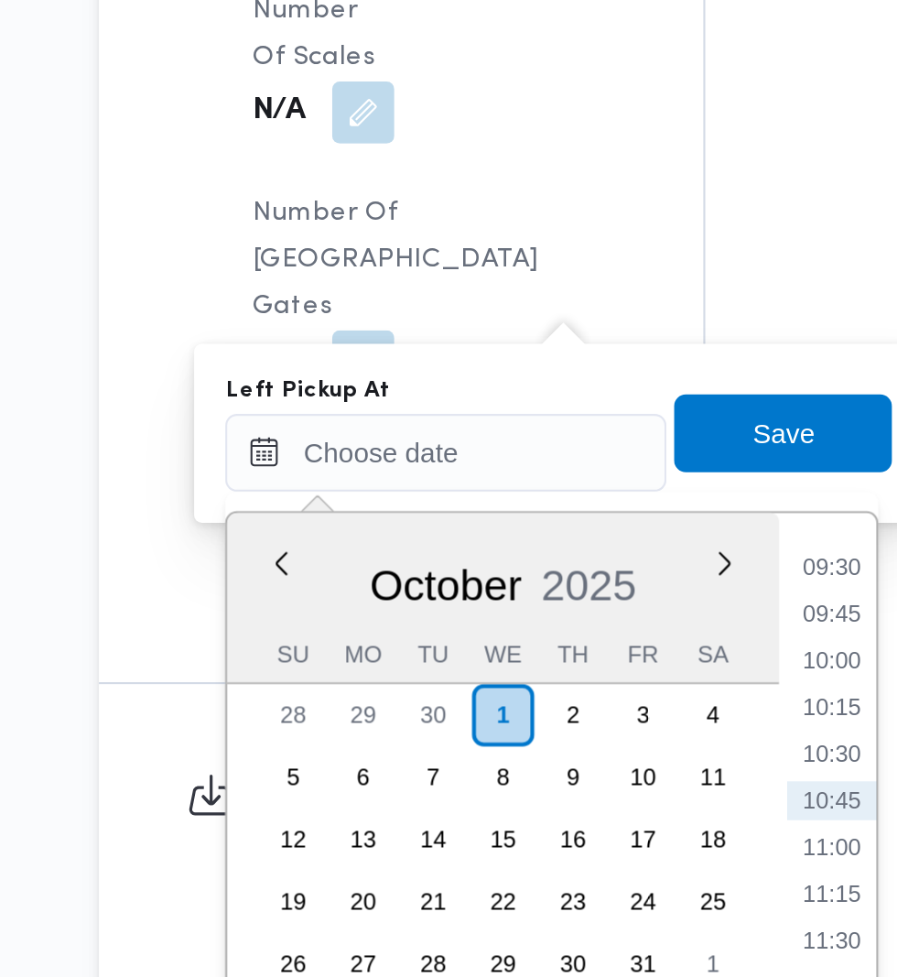
click at [585, 756] on li "09:30" at bounding box center [583, 752] width 42 height 18
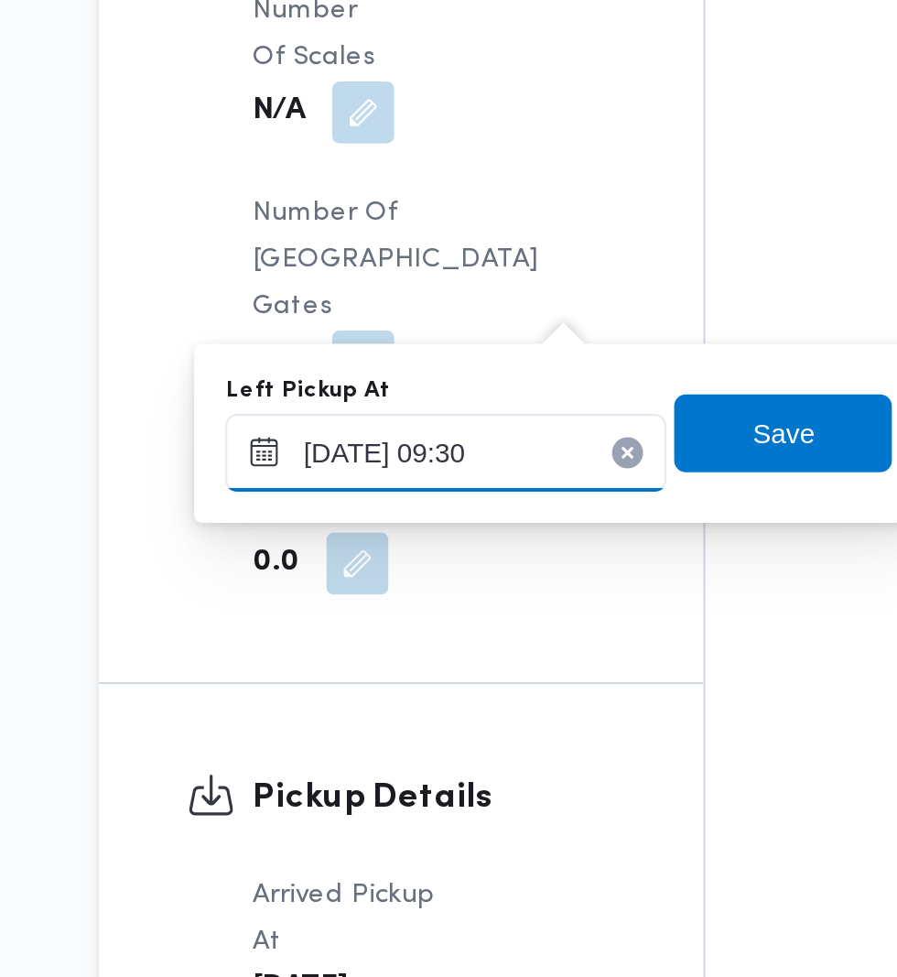
click at [438, 690] on input "[DATE] 09:30" at bounding box center [402, 697] width 208 height 37
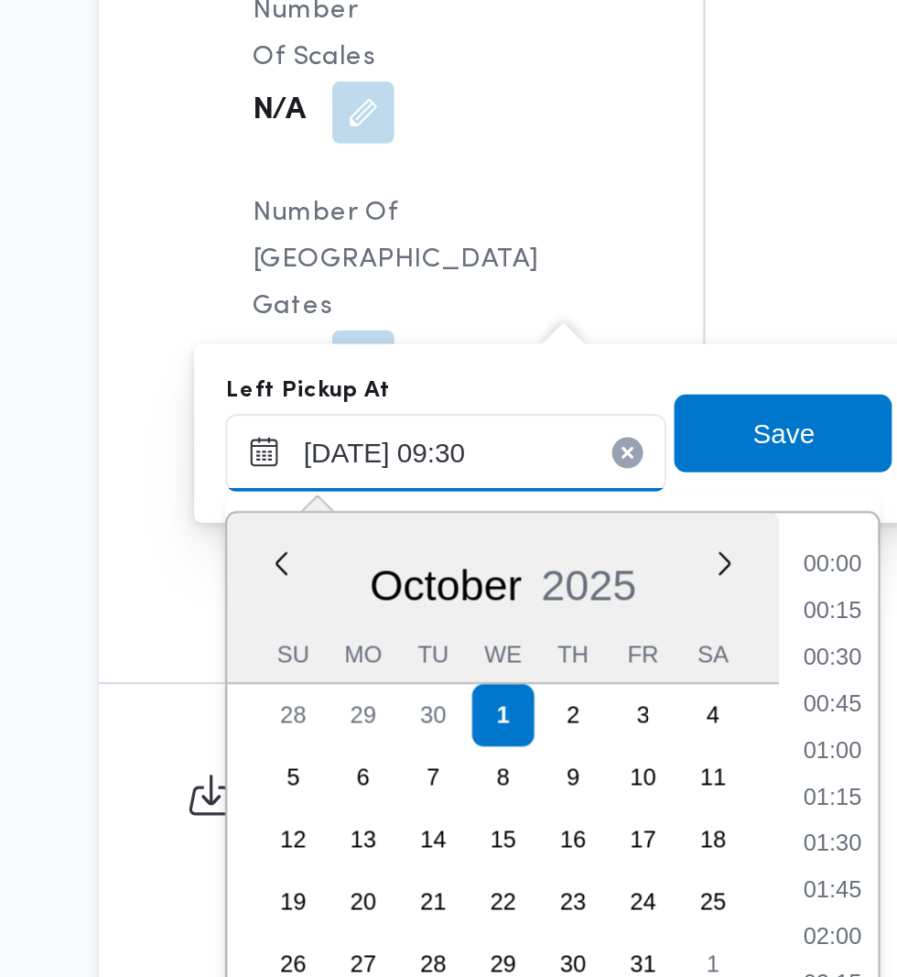
scroll to position [723, 0]
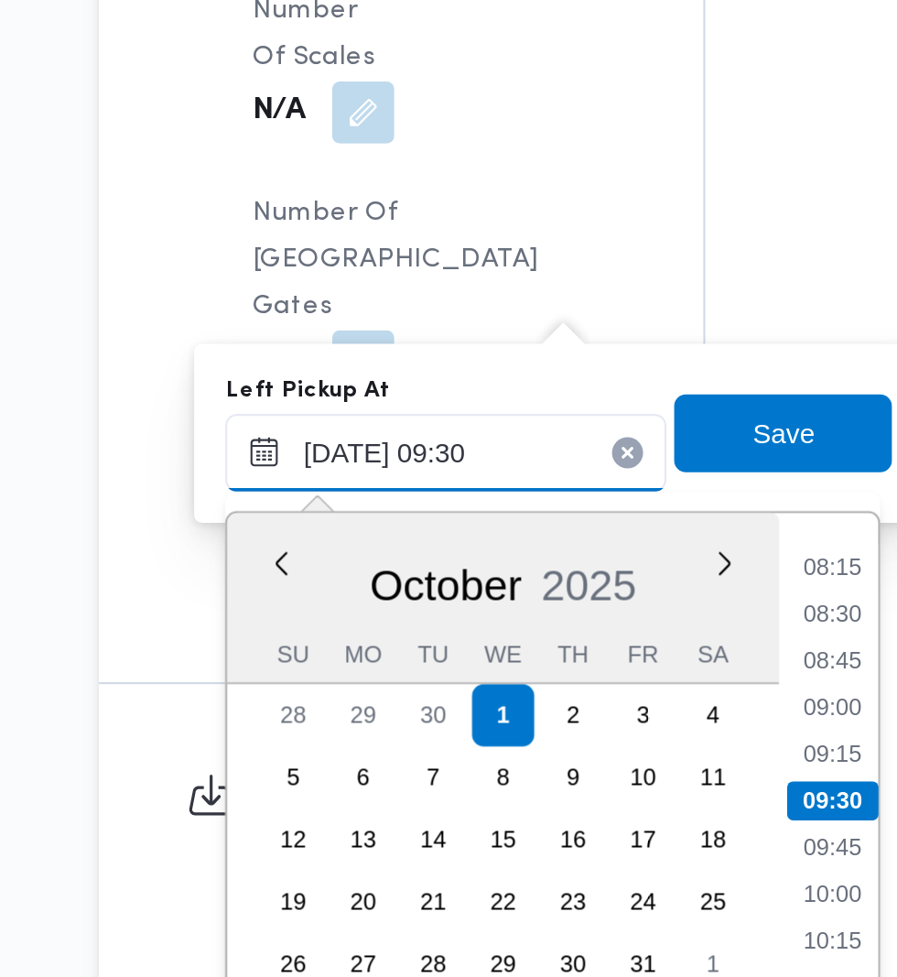
click at [437, 696] on input "[DATE] 09:30" at bounding box center [402, 697] width 208 height 37
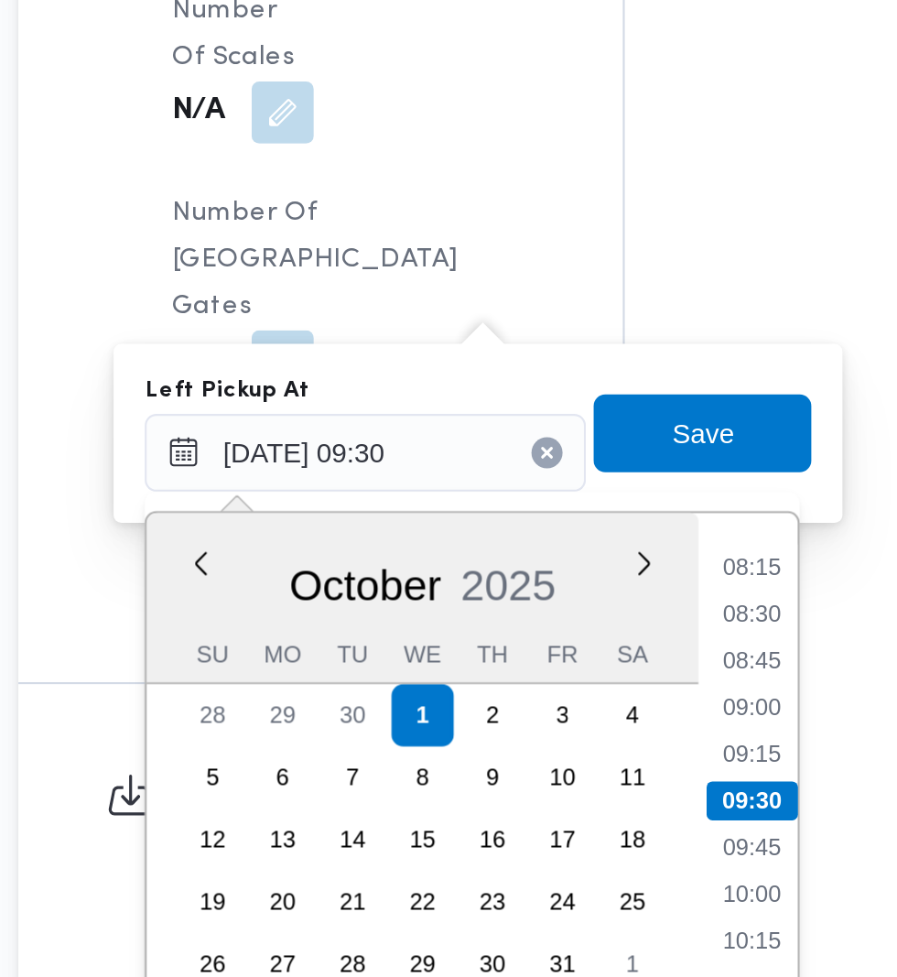
click at [593, 778] on li "08:30" at bounding box center [584, 774] width 42 height 18
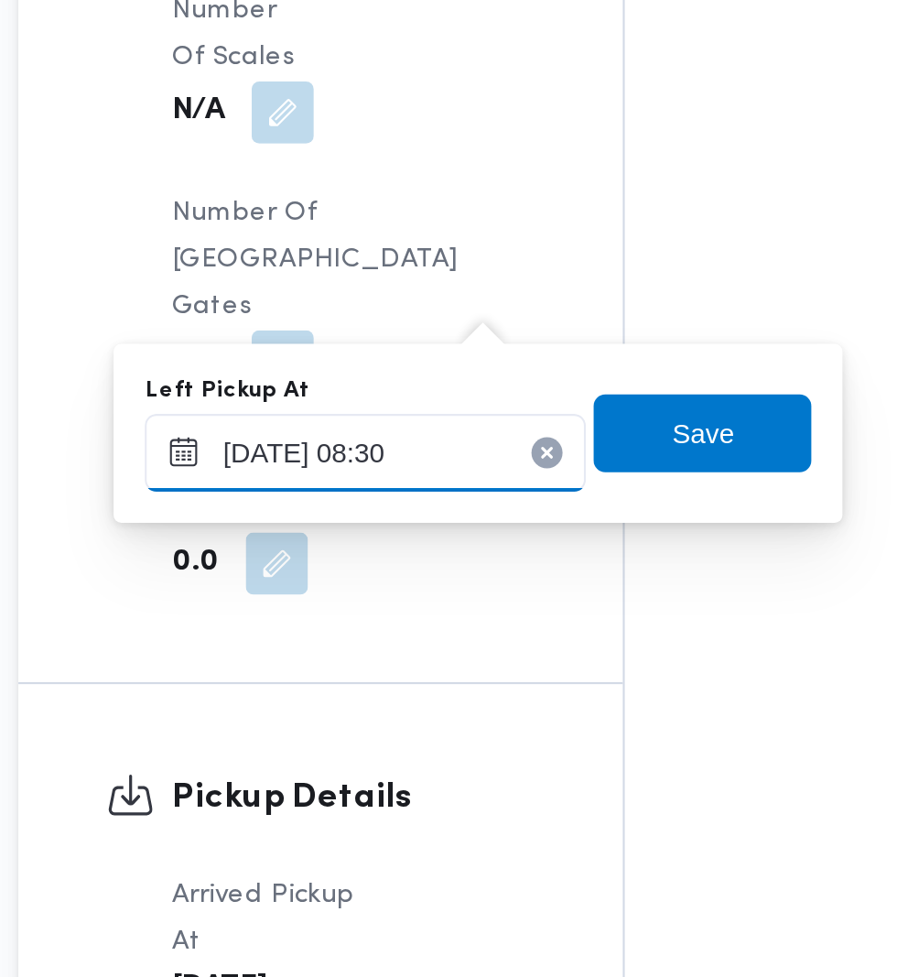
click at [462, 696] on input "[DATE] 08:30" at bounding box center [402, 697] width 208 height 37
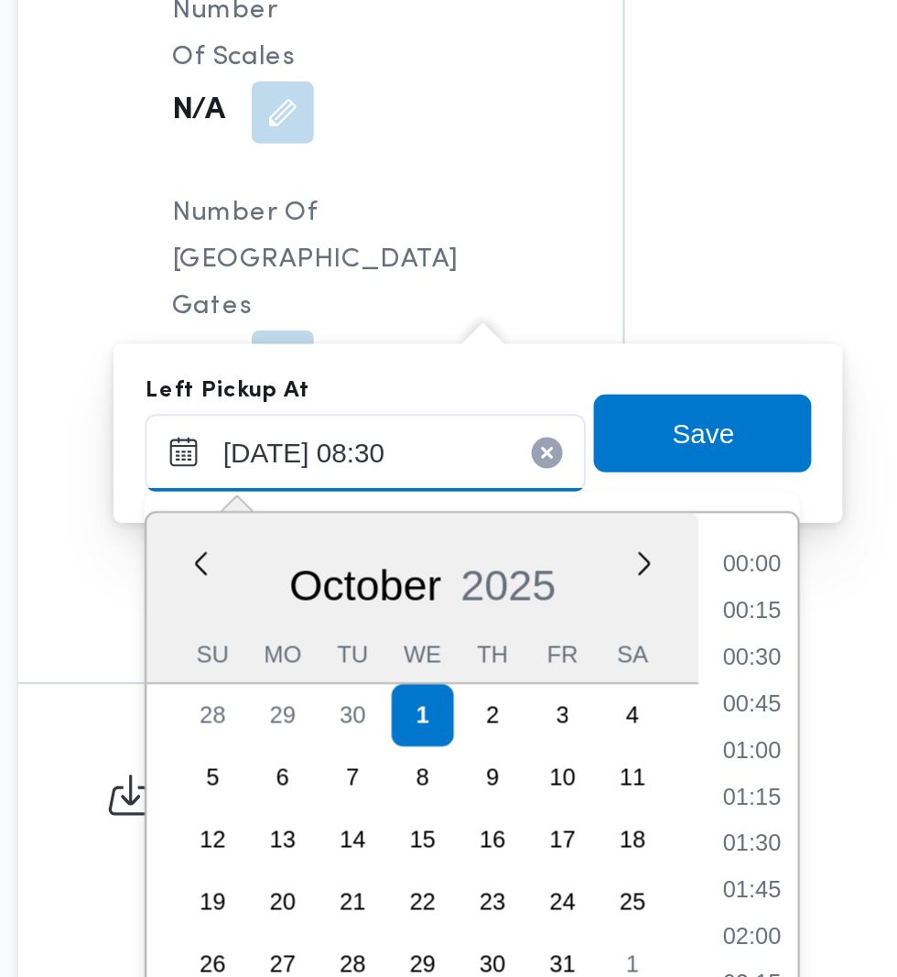
scroll to position [636, 0]
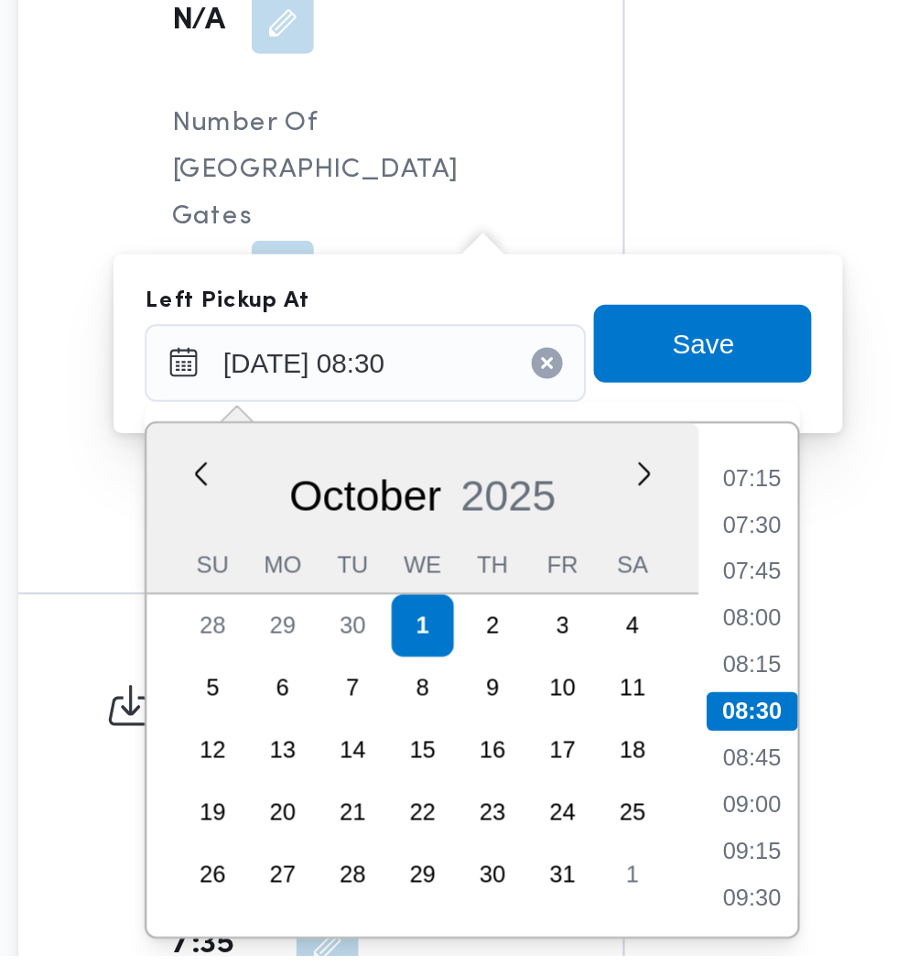
click at [589, 882] on li "08:45" at bounding box center [584, 884] width 42 height 18
type input "[DATE] 08:45"
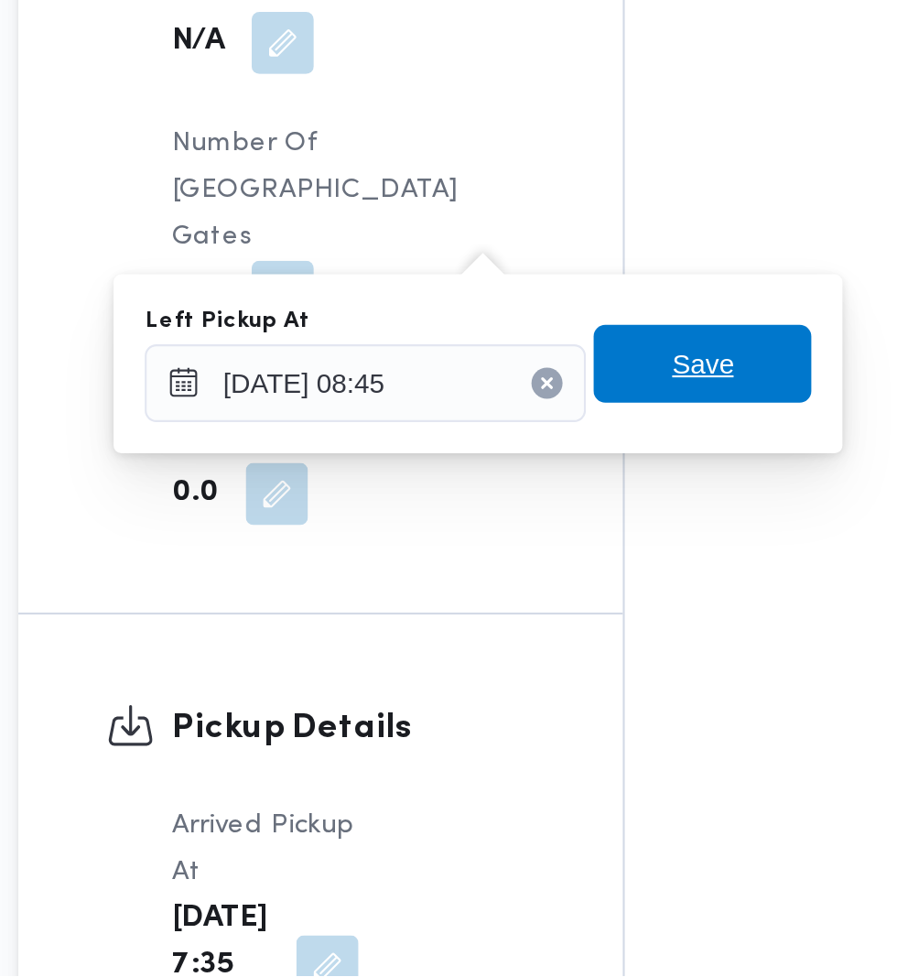
click at [575, 687] on span "Save" at bounding box center [560, 689] width 29 height 22
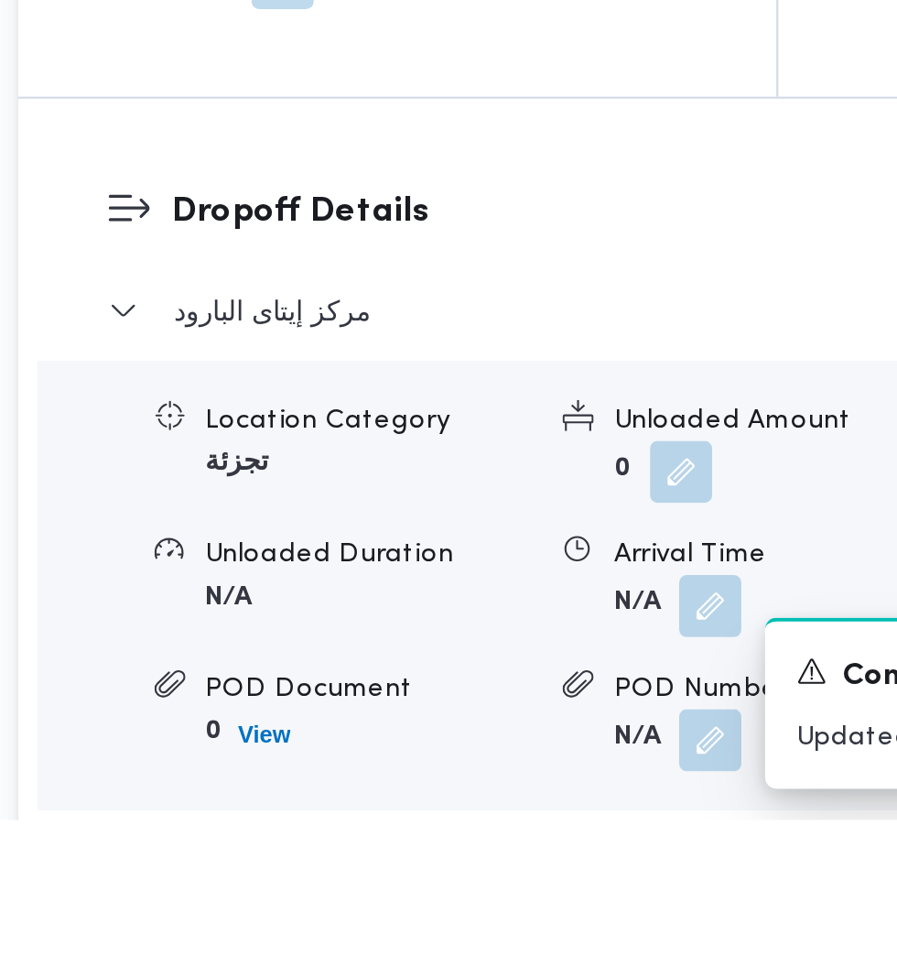
scroll to position [1931, 0]
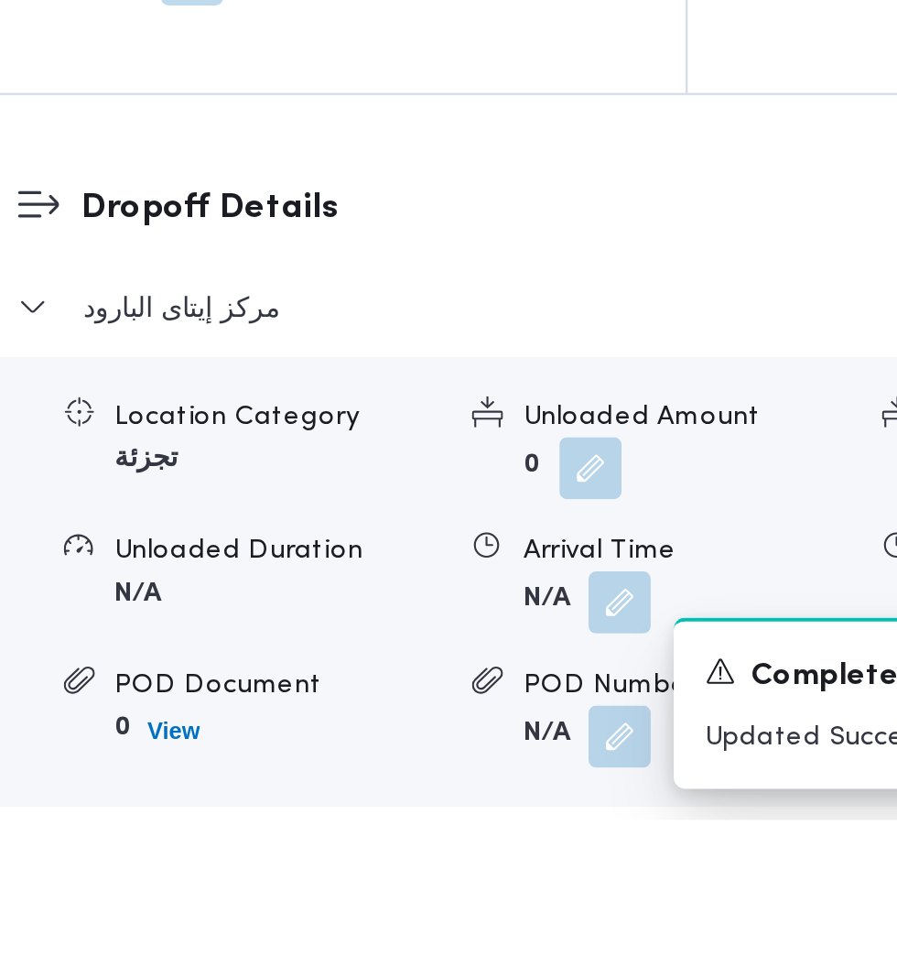
click at [565, 889] on button "button" at bounding box center [563, 874] width 29 height 29
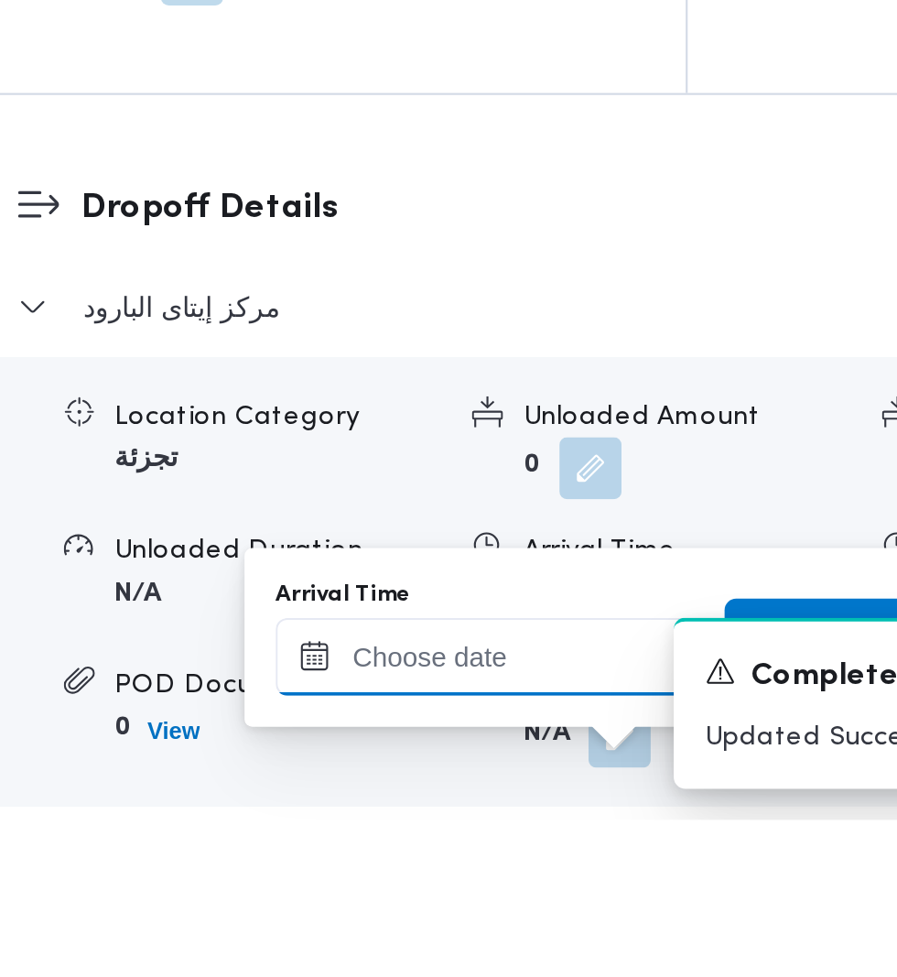
click at [538, 897] on input "Arrival Time" at bounding box center [506, 900] width 208 height 37
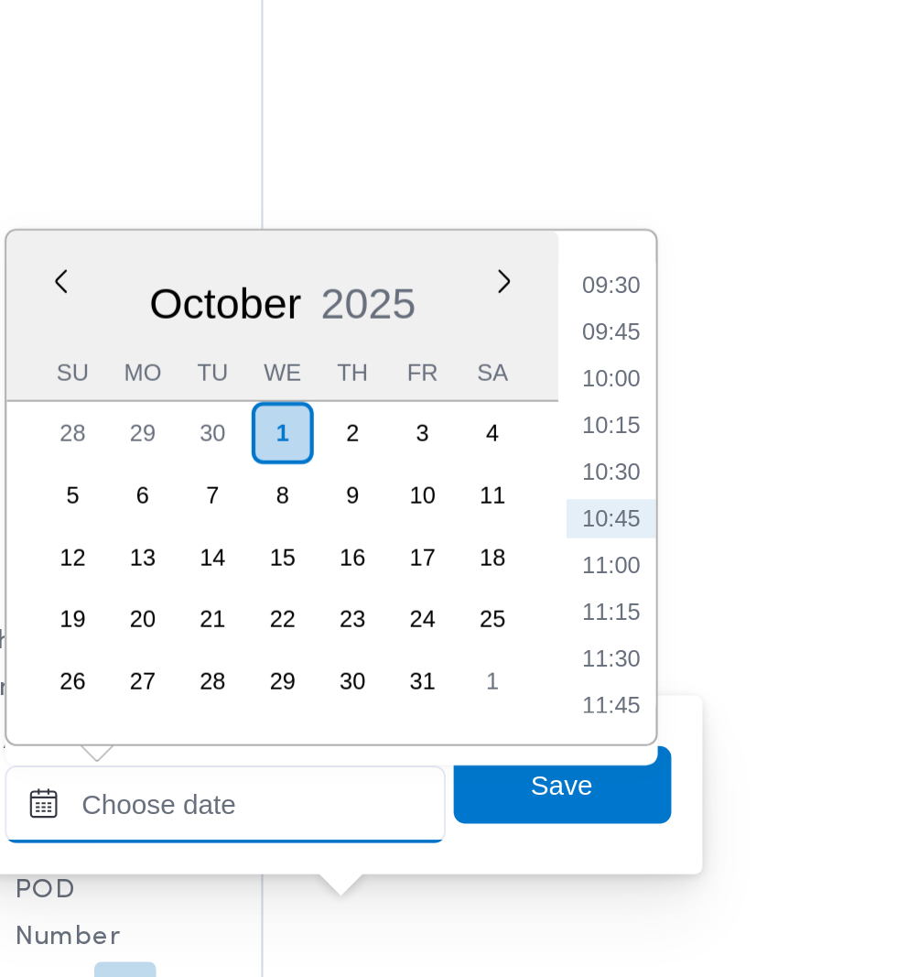
scroll to position [2071, 0]
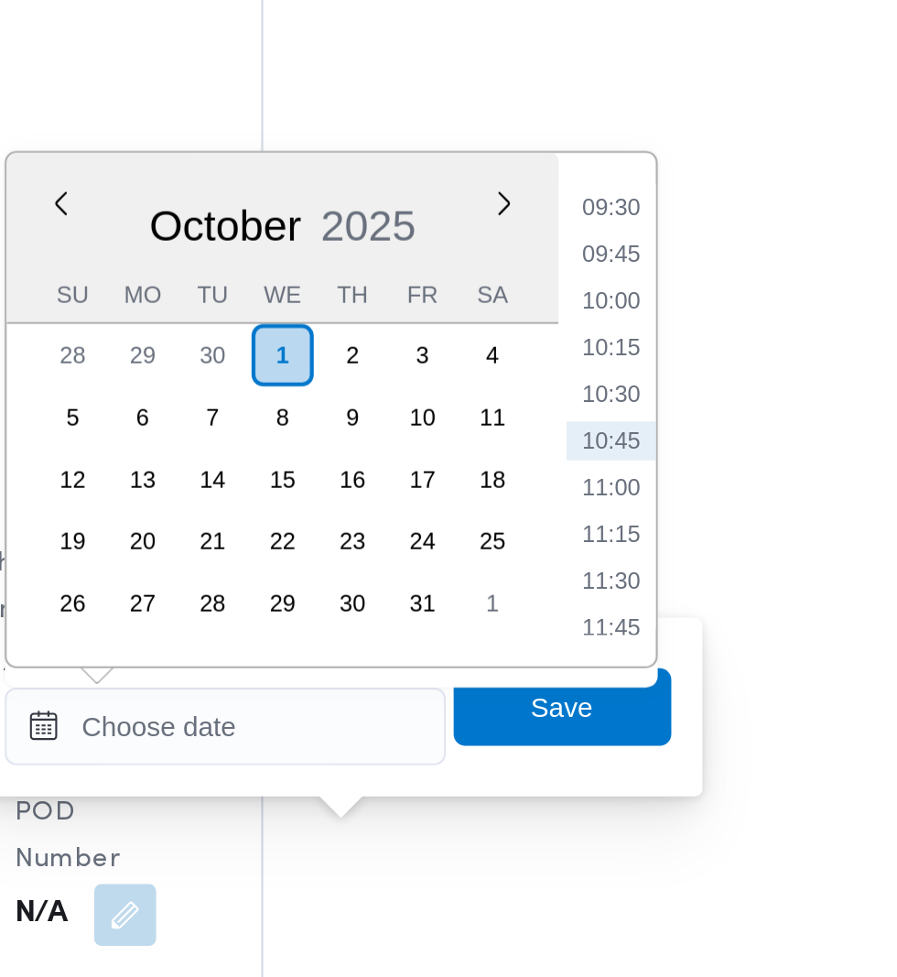
click at [691, 560] on ul "00:00 00:15 00:30 00:45 01:00 01:15 01:30 01:45 02:00 02:15 02:30 02:45 03:00 0…" at bounding box center [688, 611] width 42 height 212
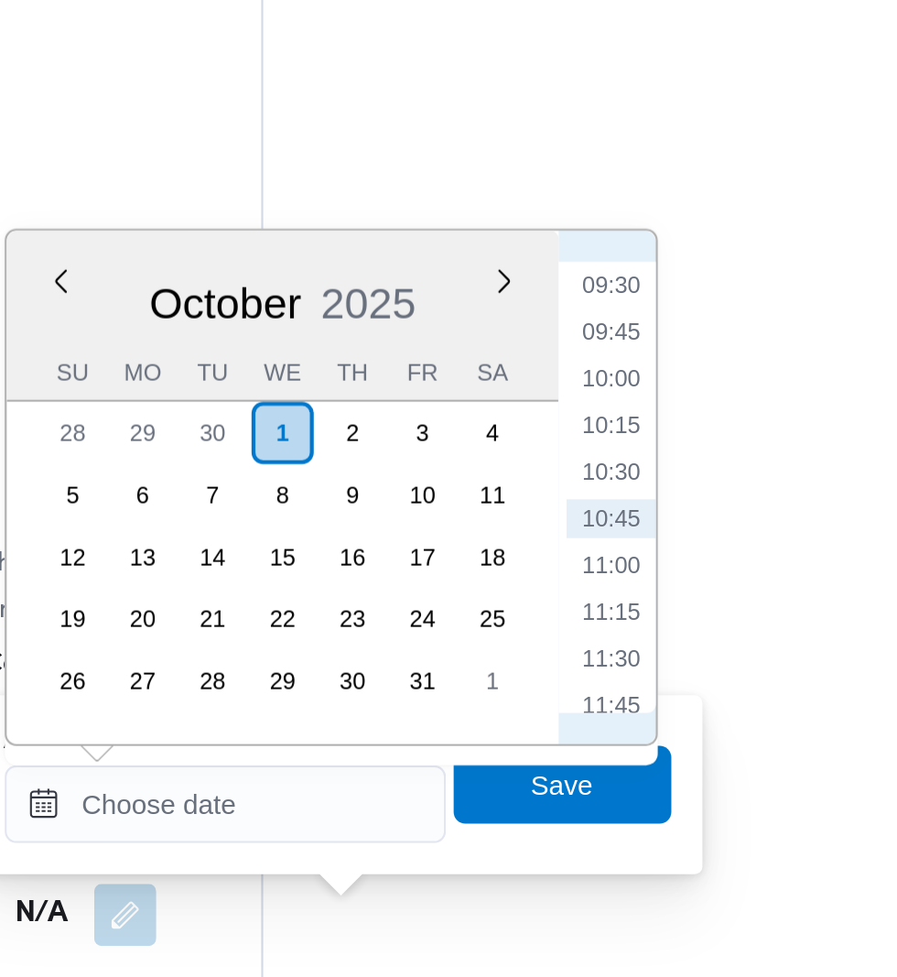
click at [701, 547] on li "09:30" at bounding box center [688, 552] width 42 height 18
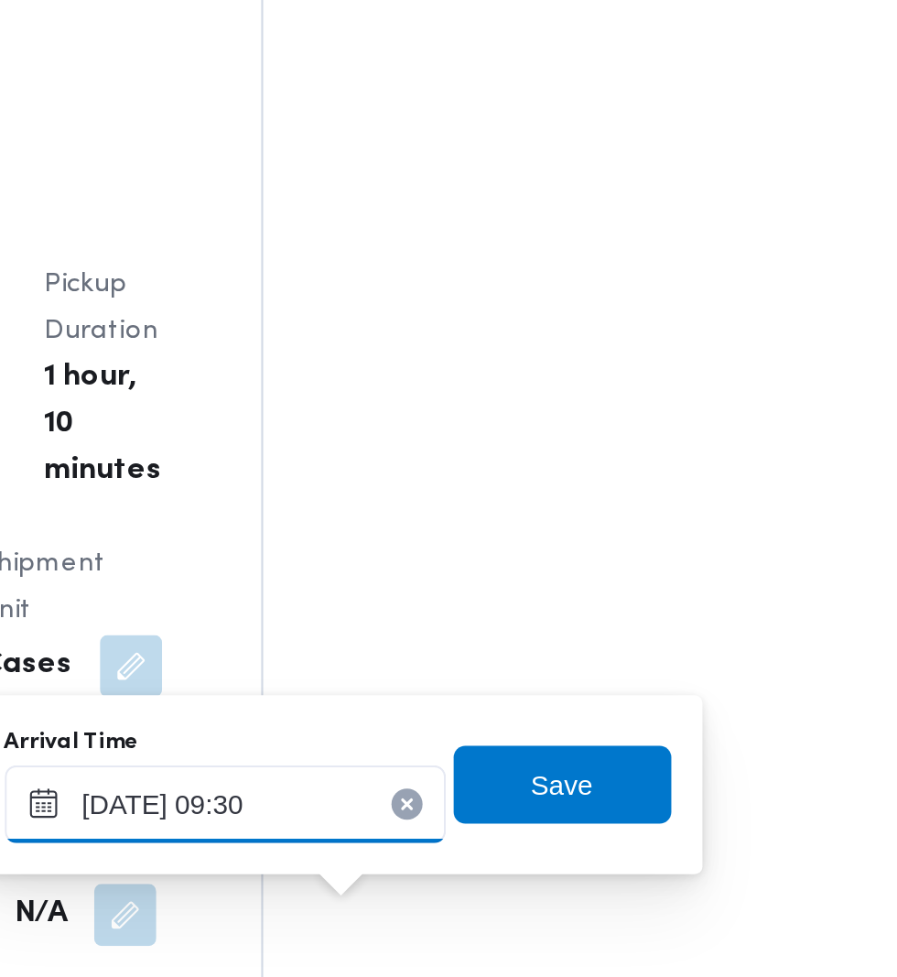
click at [560, 796] on input "[DATE] 09:30" at bounding box center [506, 796] width 208 height 37
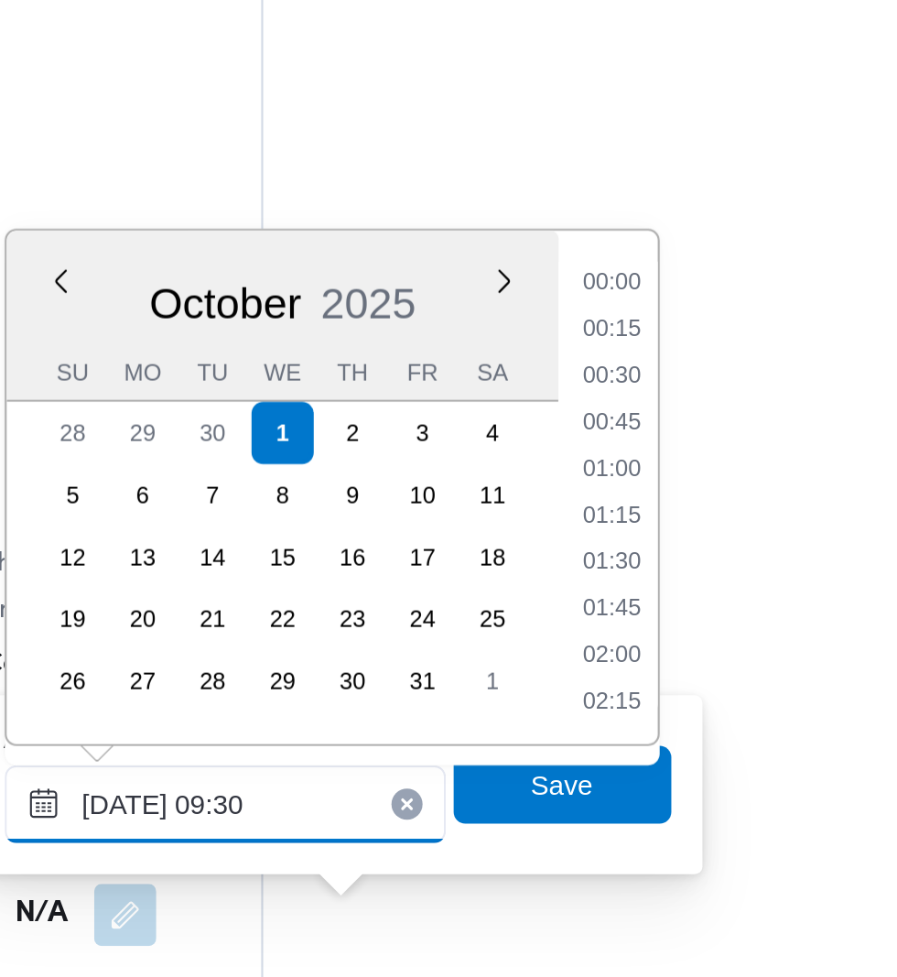
scroll to position [723, 0]
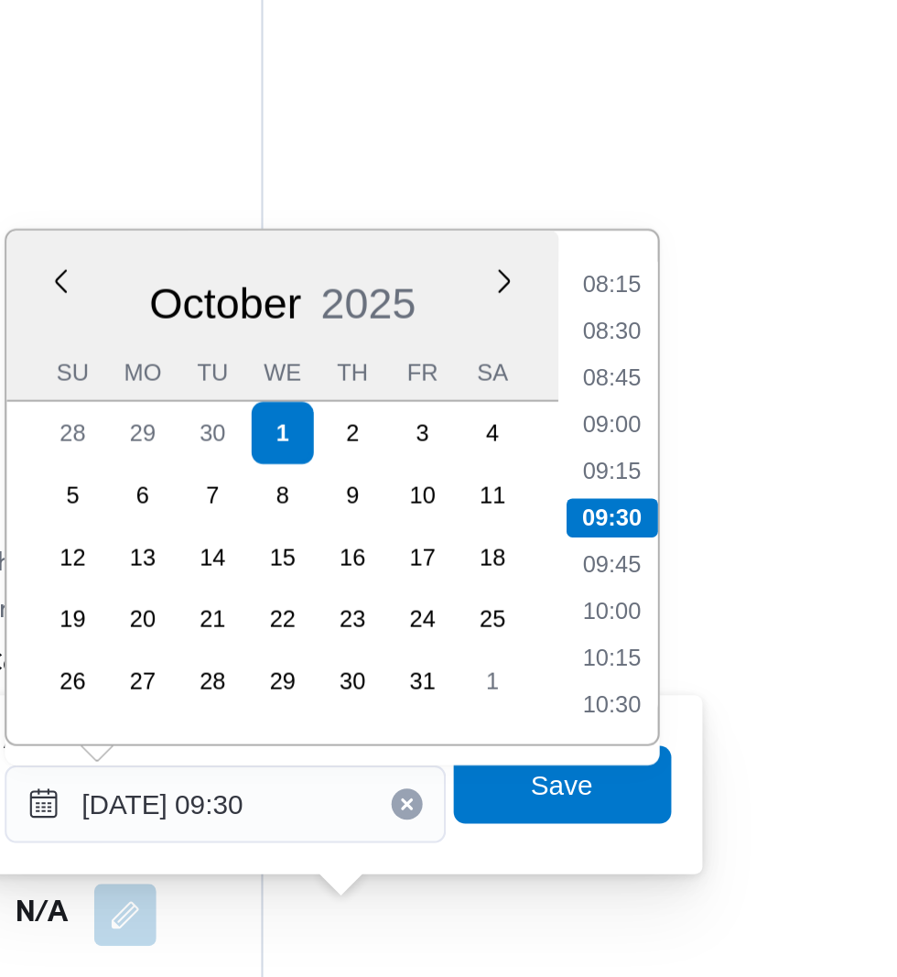
click at [695, 620] on li "09:00" at bounding box center [688, 618] width 42 height 18
type input "[DATE] 09:00"
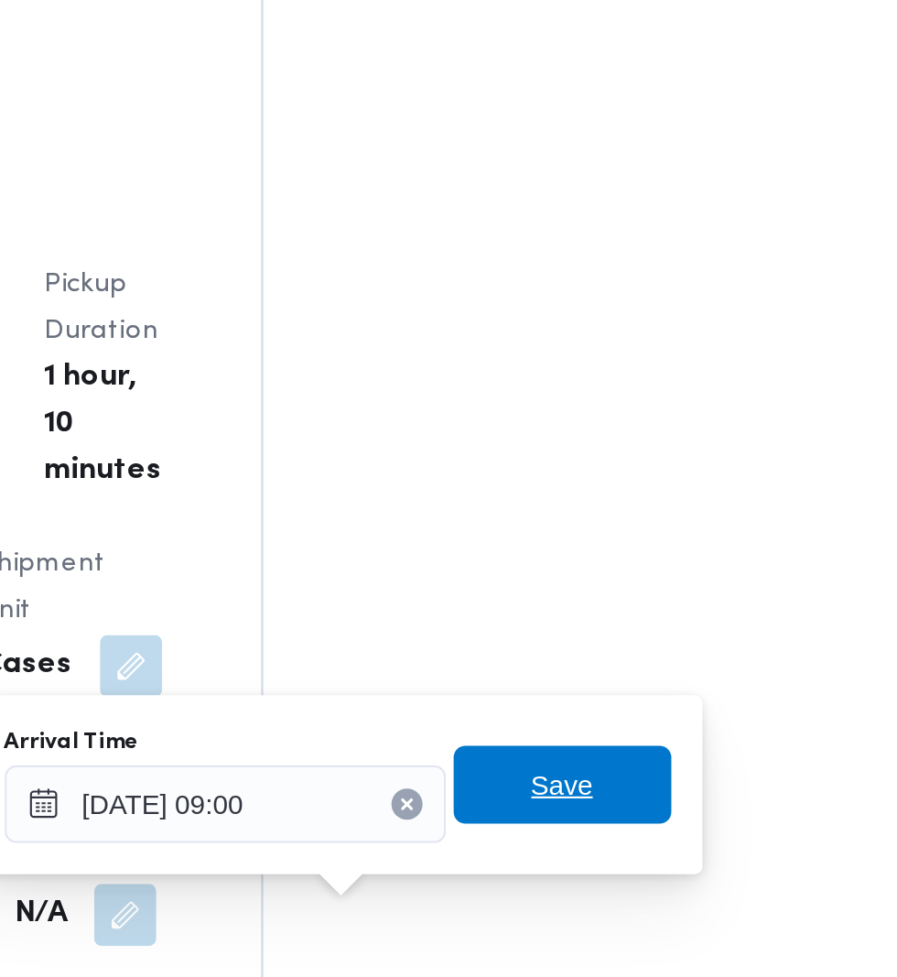
click at [674, 792] on span "Save" at bounding box center [664, 788] width 29 height 22
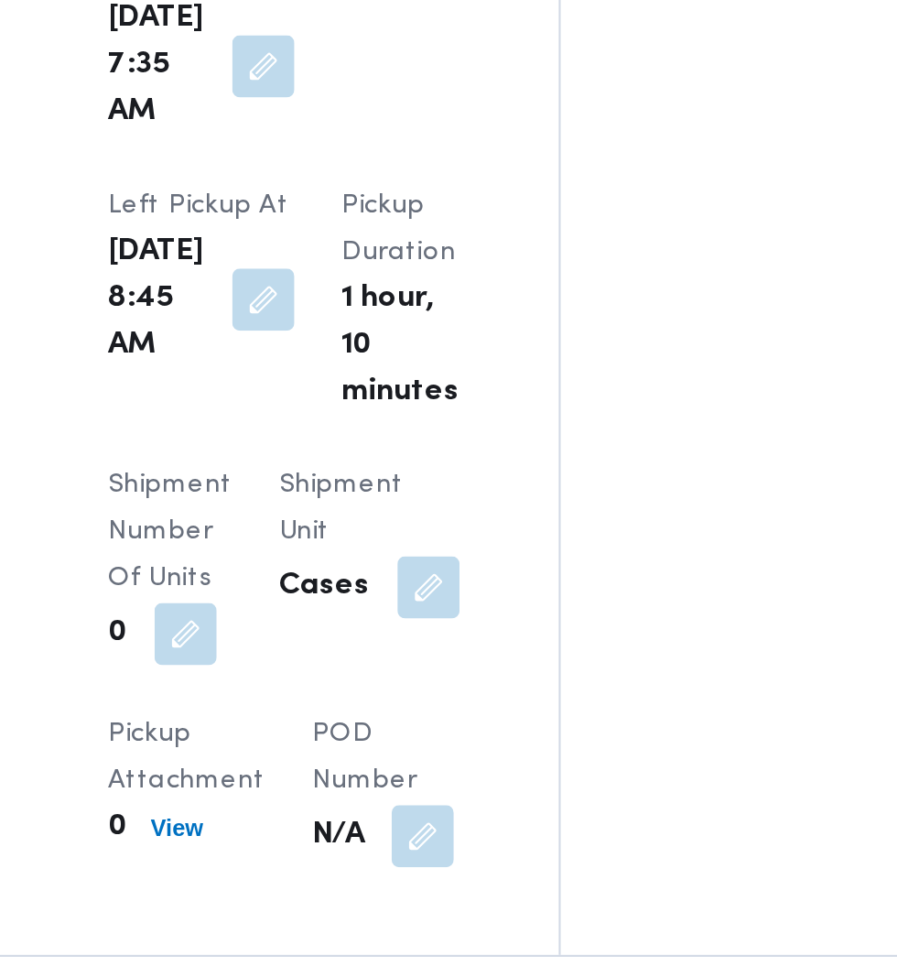
scroll to position [2071, 0]
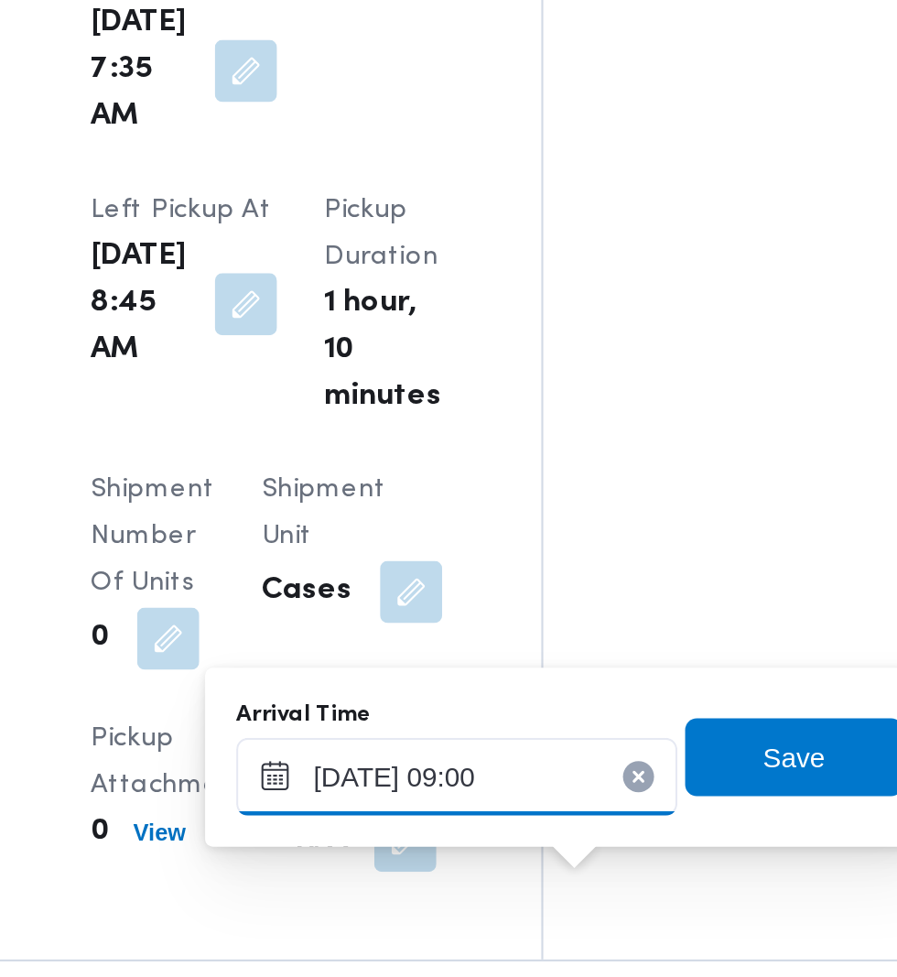
click at [535, 811] on input "[DATE] 09:00" at bounding box center [483, 818] width 208 height 37
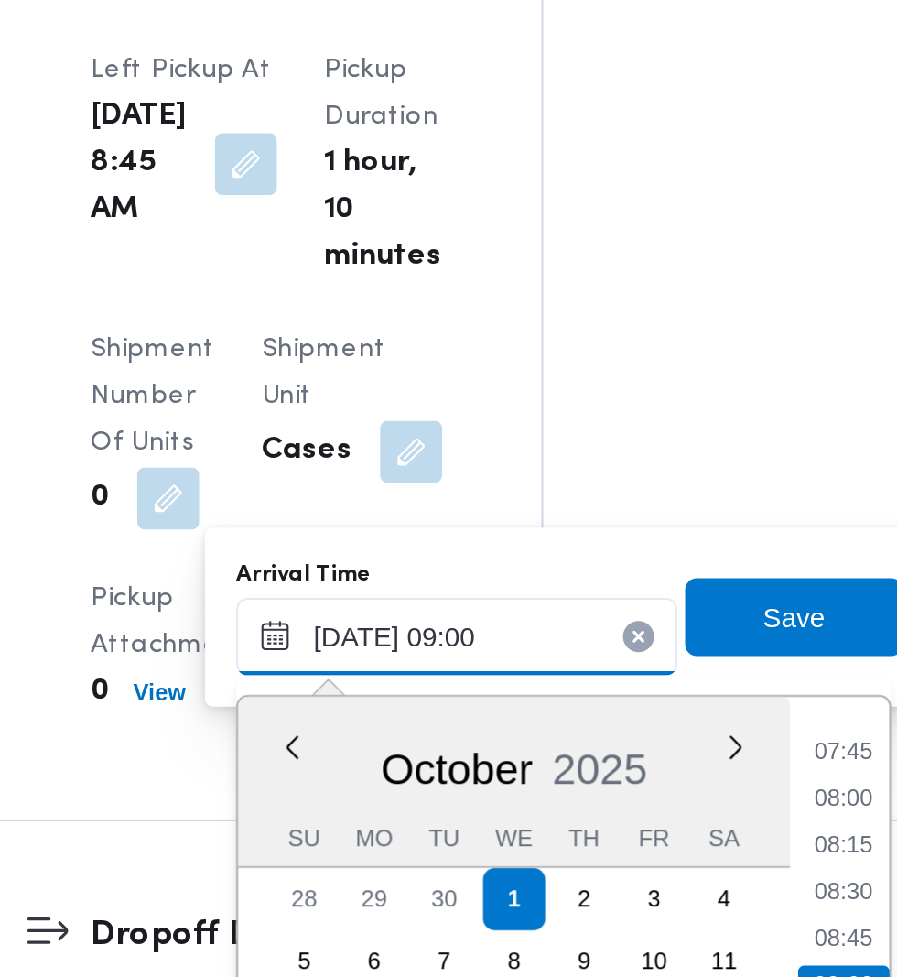
scroll to position [2072, 0]
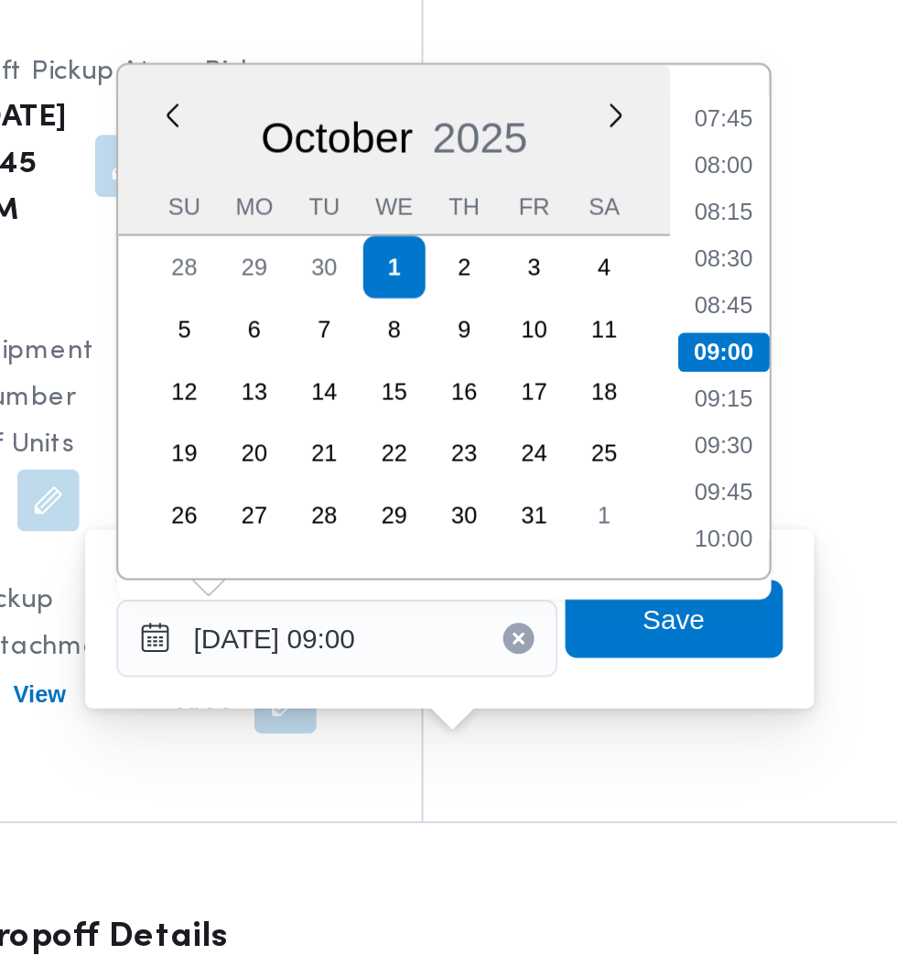
click at [664, 752] on li "09:45" at bounding box center [665, 749] width 42 height 18
type input "[DATE] 09:45"
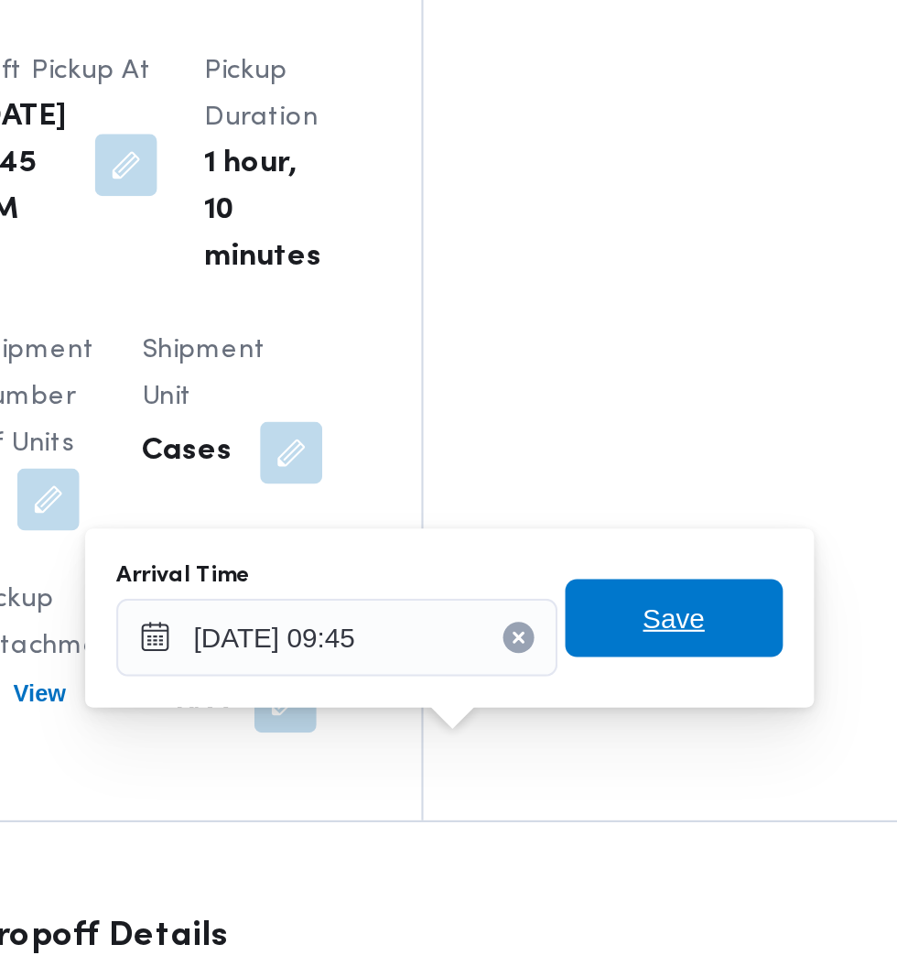
click at [656, 810] on span "Save" at bounding box center [641, 809] width 29 height 22
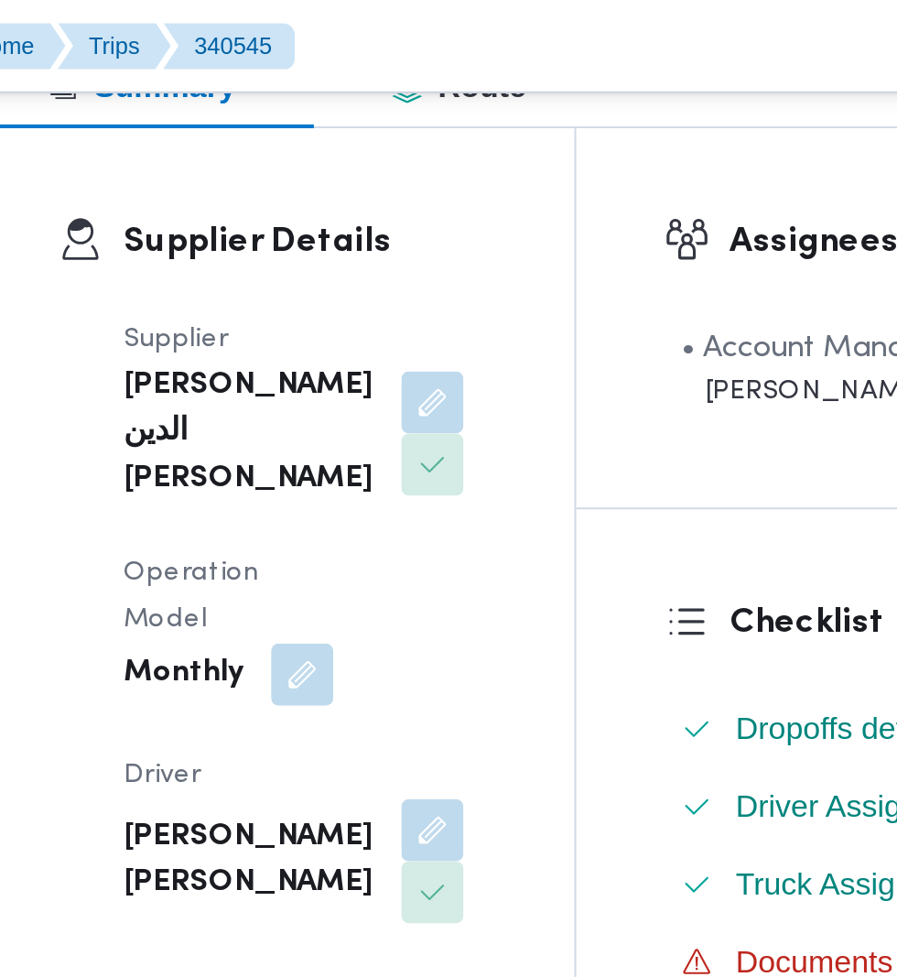
scroll to position [0, 0]
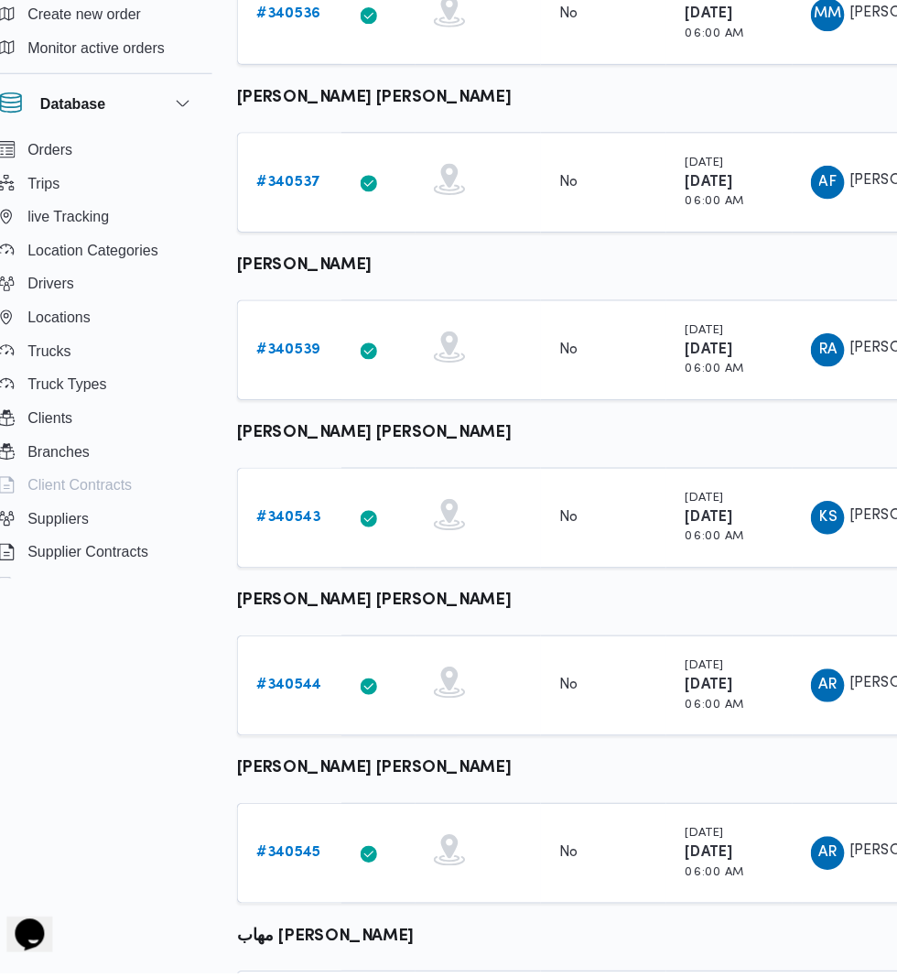
scroll to position [381, 0]
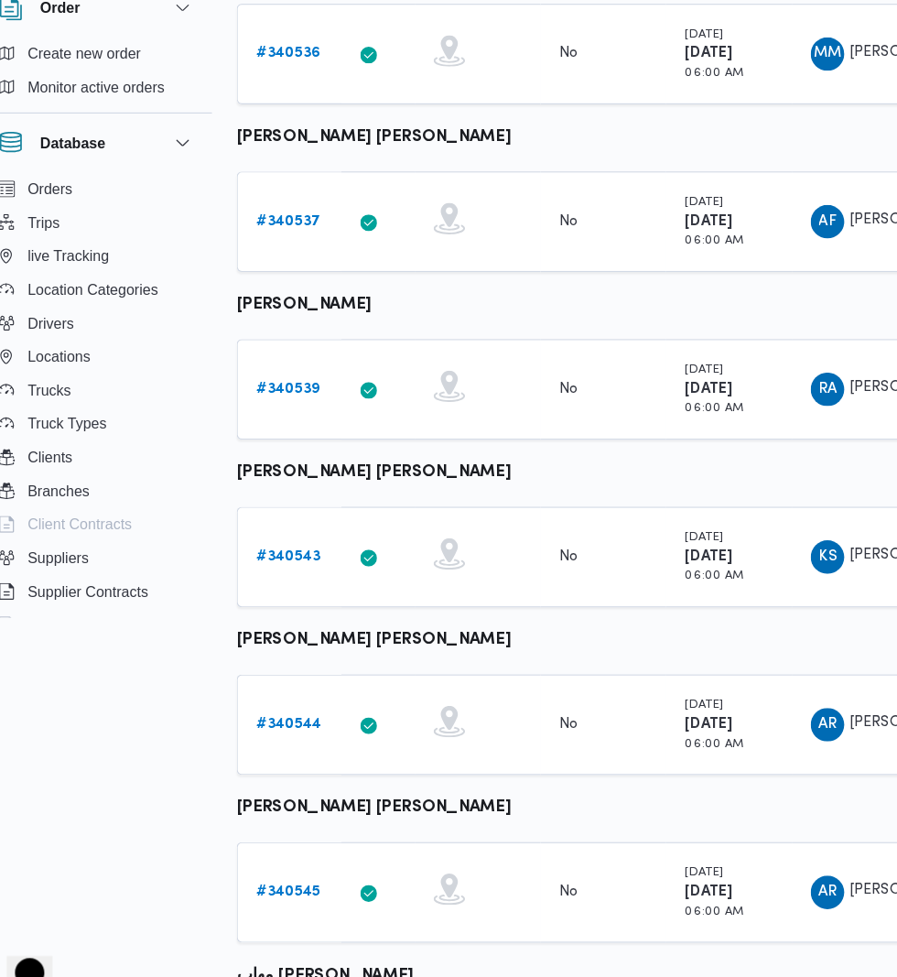
click at [284, 714] on link "# 340544" at bounding box center [283, 725] width 57 height 22
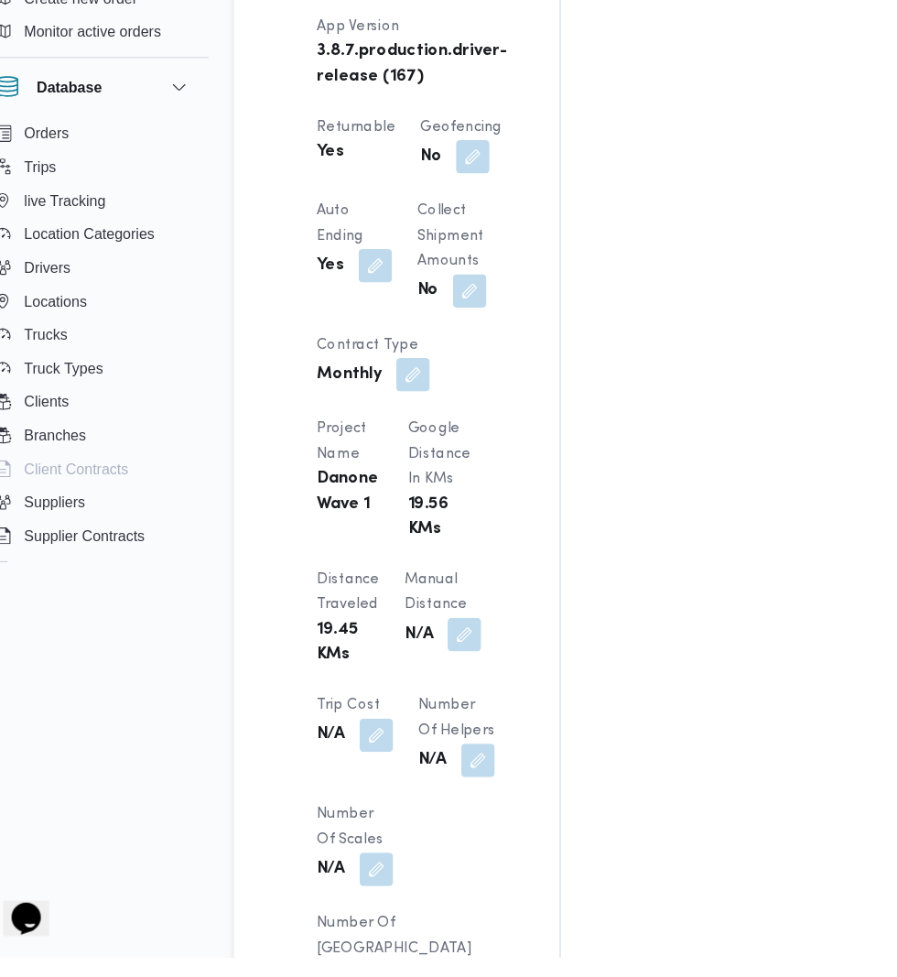
scroll to position [1478, 0]
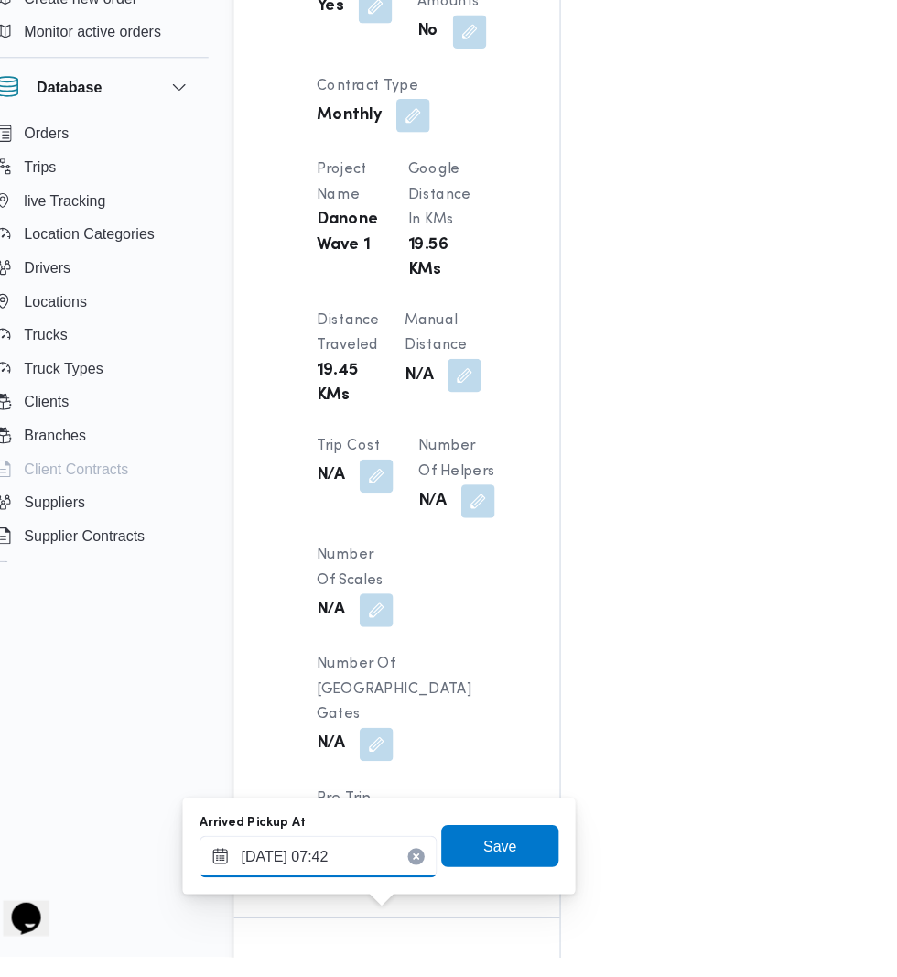
click at [359, 888] on input "[DATE] 07:42" at bounding box center [312, 889] width 208 height 37
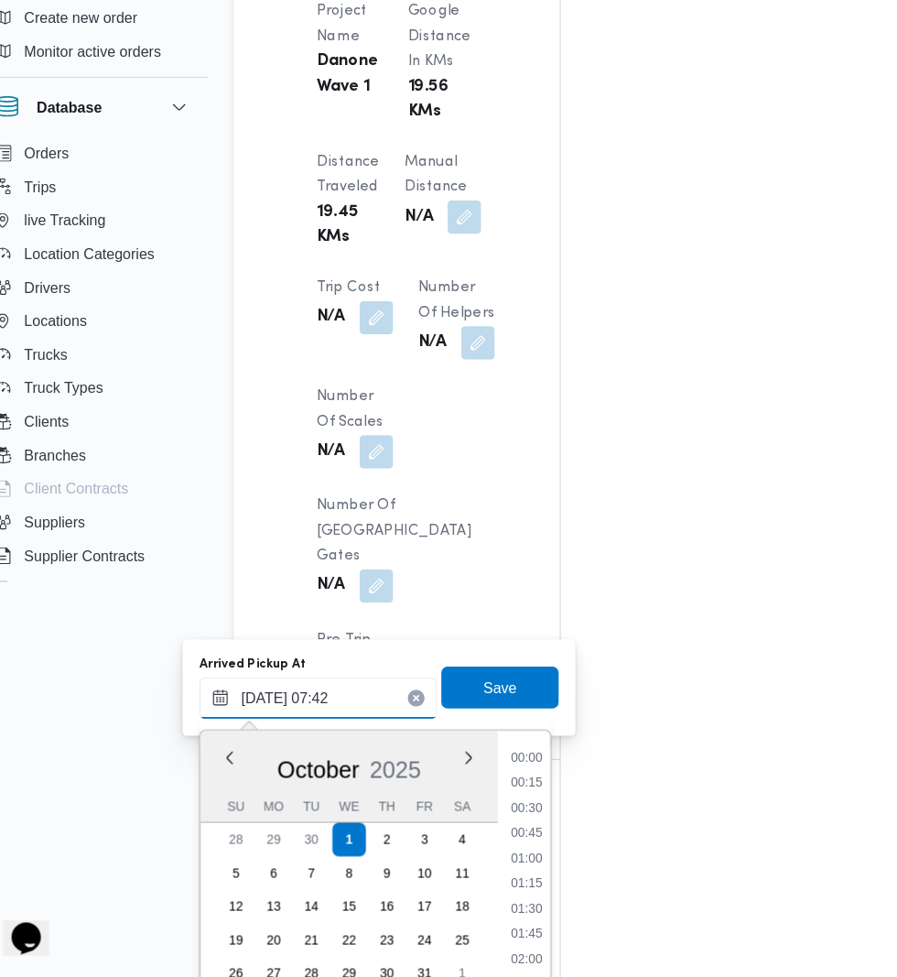
scroll to position [548, 0]
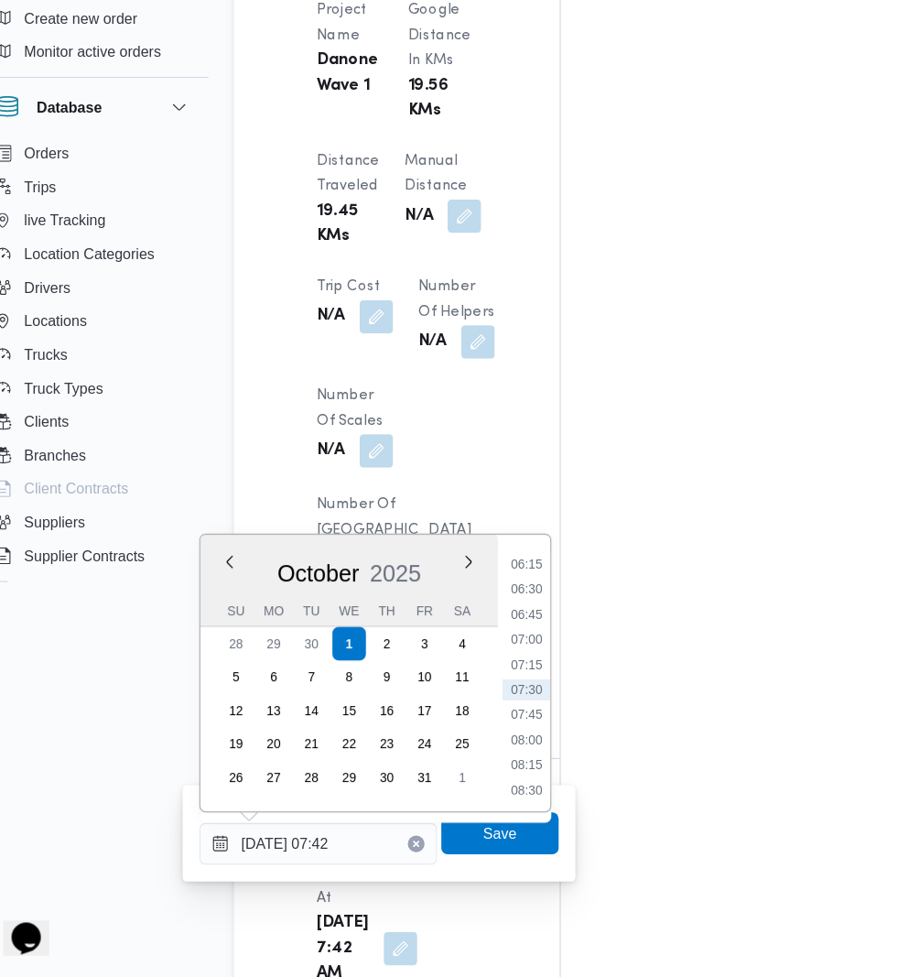
click at [487, 701] on li "07:15" at bounding box center [494, 704] width 42 height 18
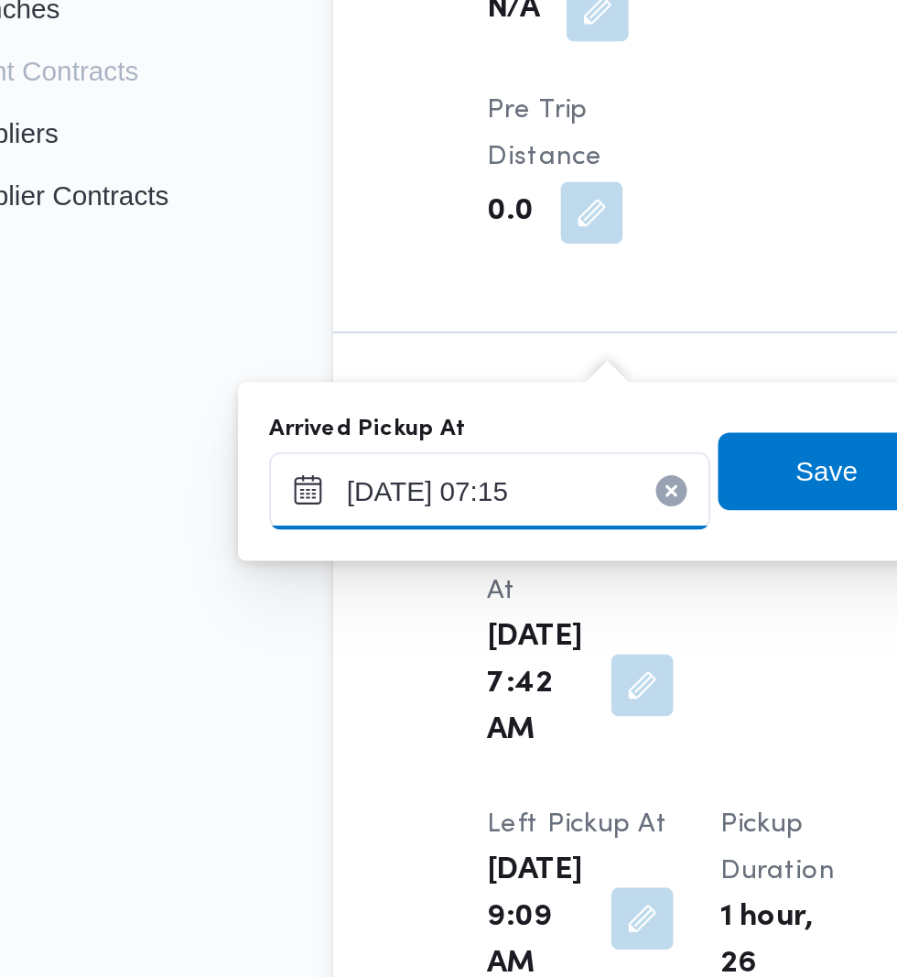
scroll to position [1747, 0]
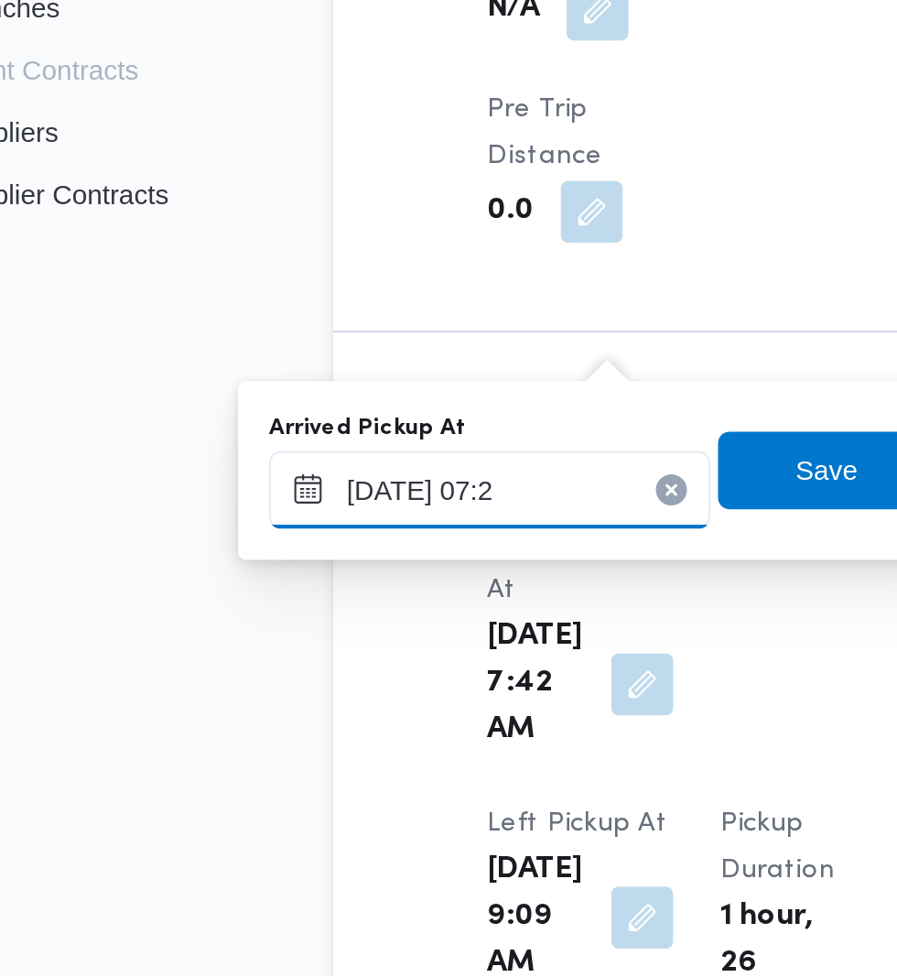
type input "[DATE] 07:29"
click at [466, 745] on span "Save" at bounding box center [470, 739] width 29 height 22
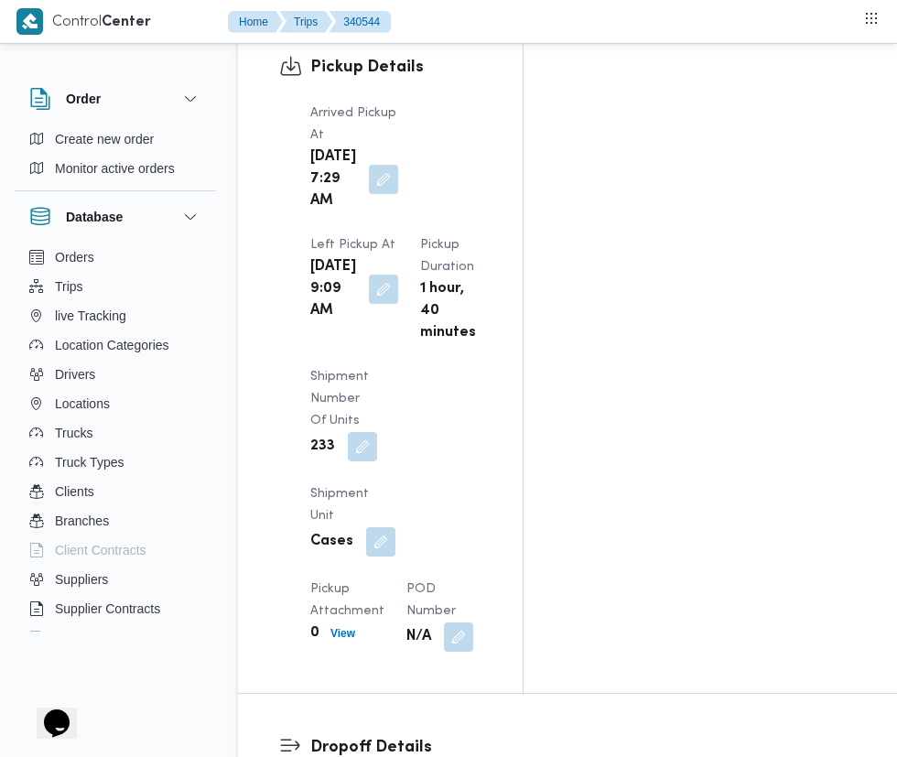
scroll to position [2408, 0]
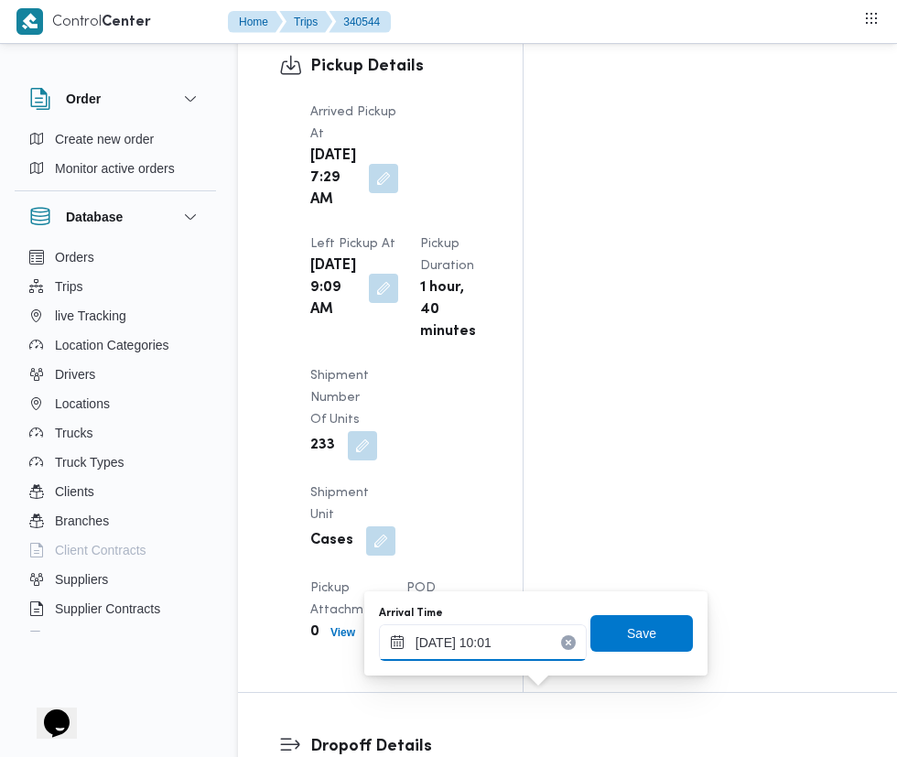
click at [506, 642] on input "[DATE] 10:01" at bounding box center [483, 643] width 208 height 37
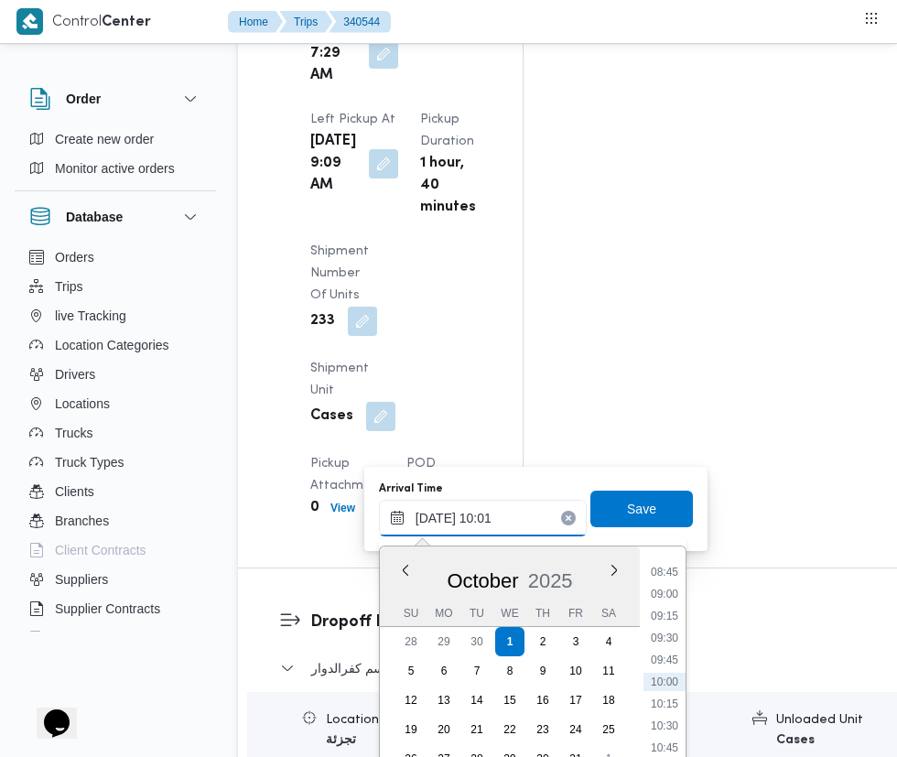
scroll to position [2548, 0]
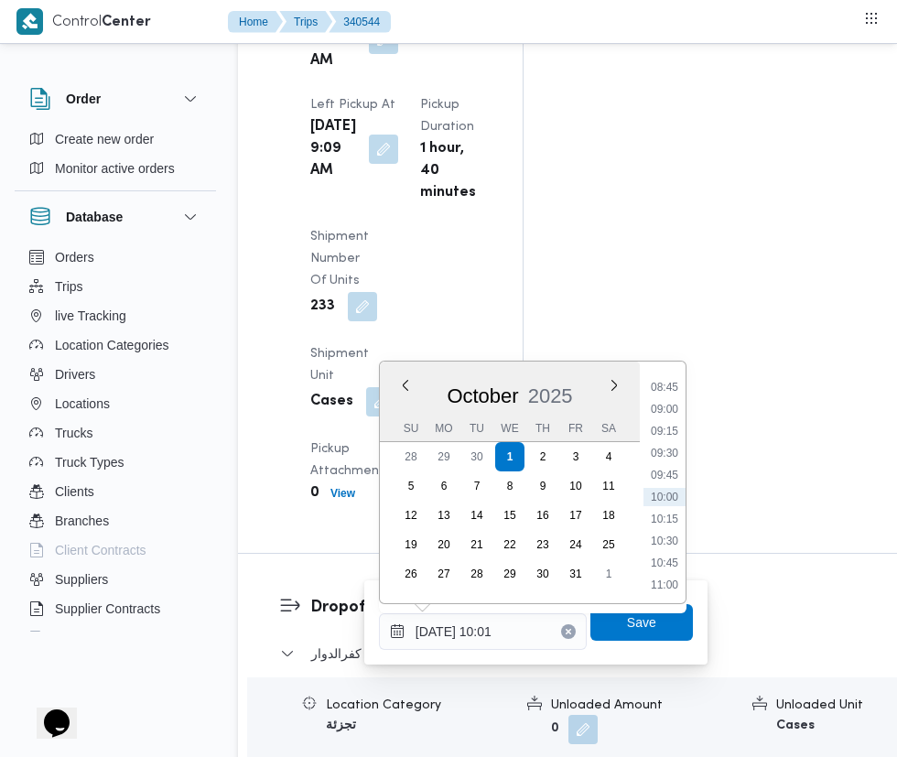
click at [665, 562] on li "10:45" at bounding box center [665, 563] width 42 height 18
type input "[DATE] 10:45"
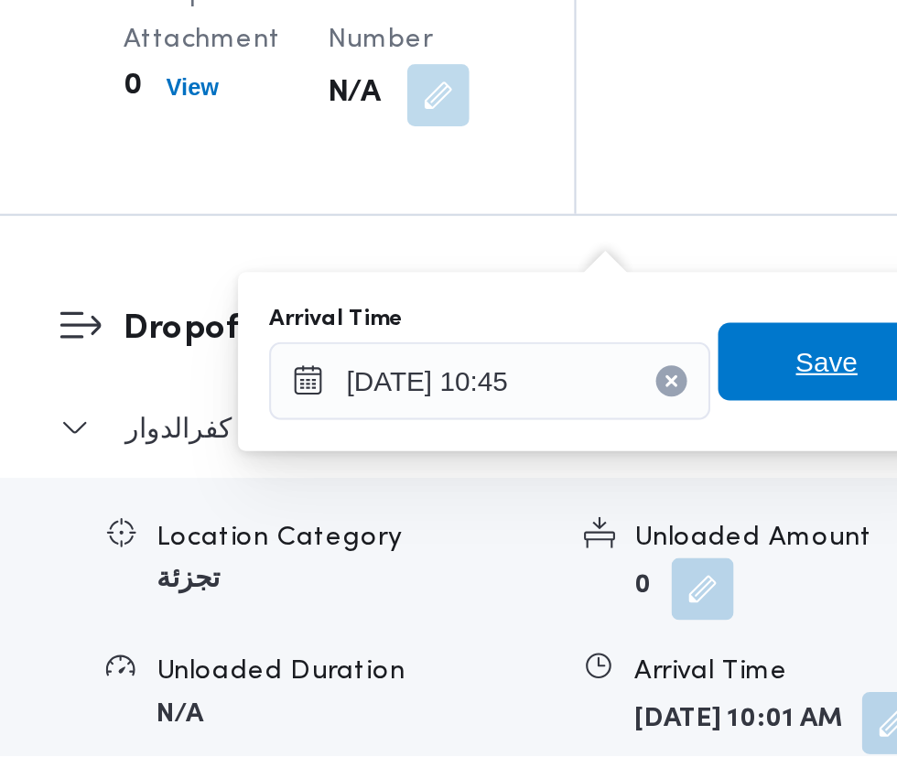
click at [638, 574] on span "Save" at bounding box center [641, 571] width 29 height 22
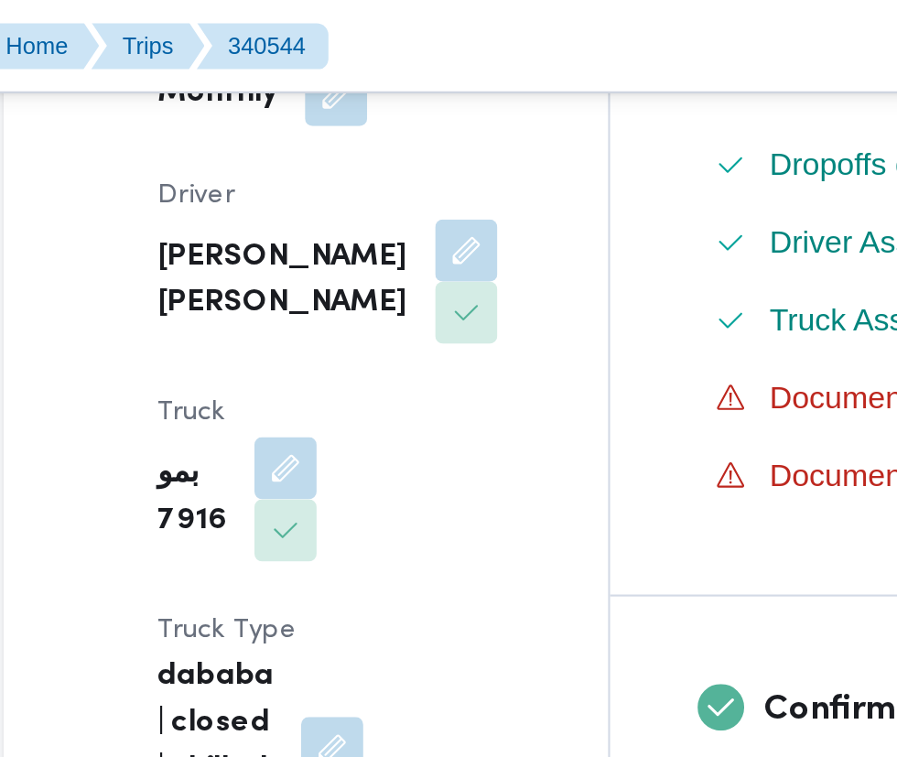
scroll to position [535, 0]
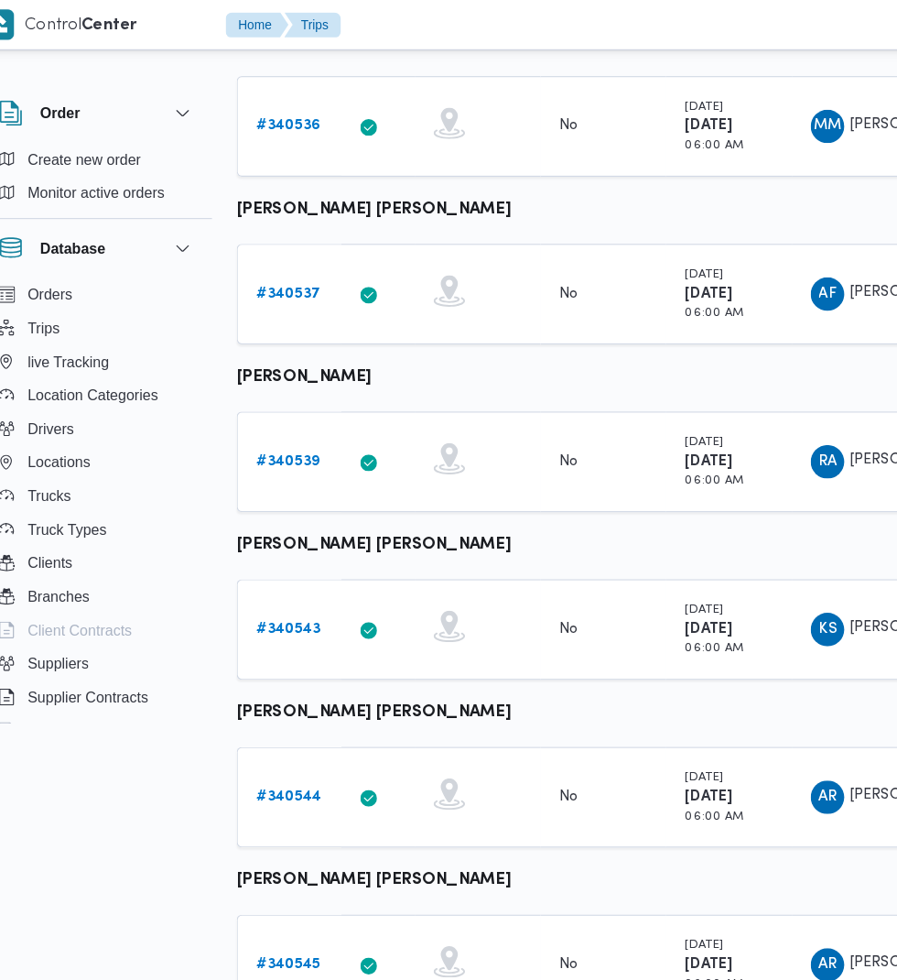
scroll to position [390, 0]
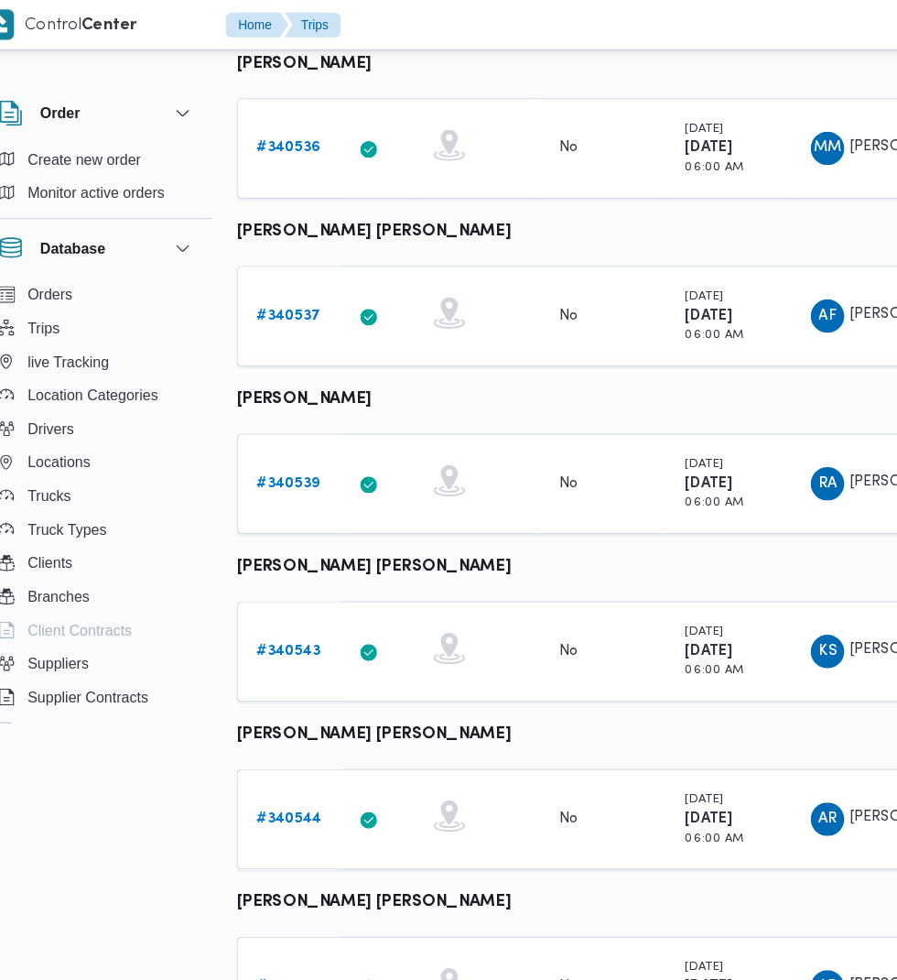
click at [277, 574] on link "# 340543" at bounding box center [283, 570] width 56 height 22
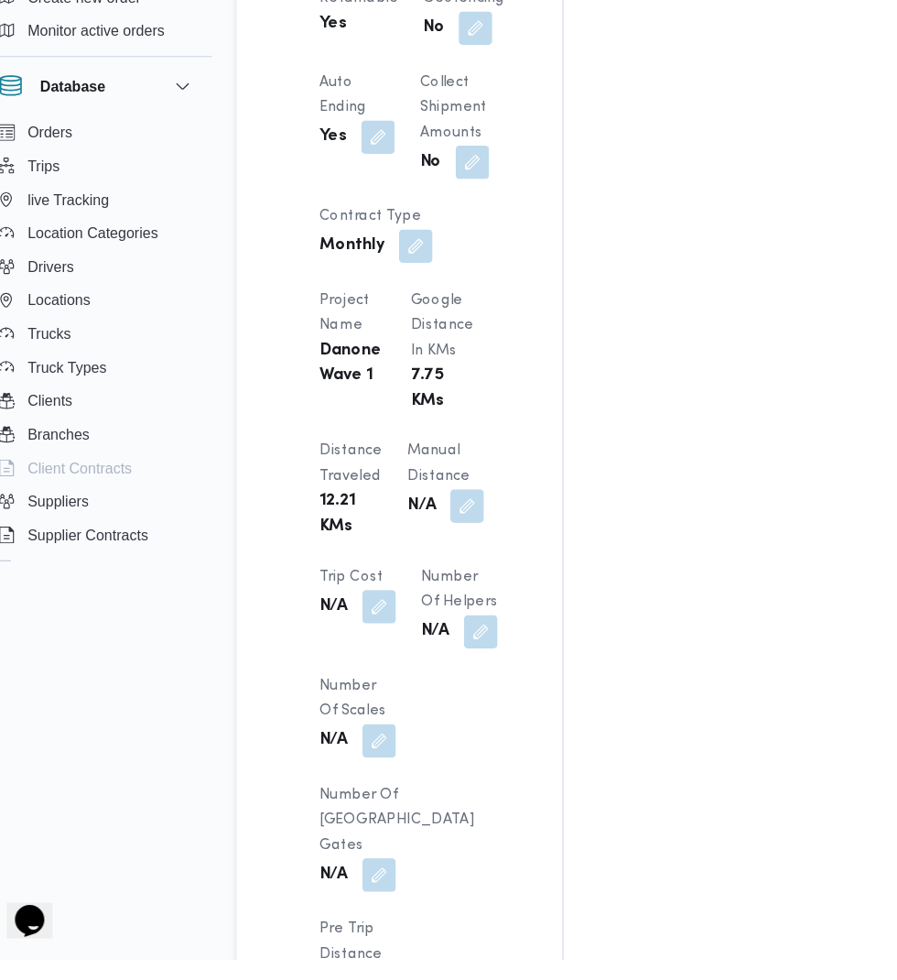
scroll to position [1400, 0]
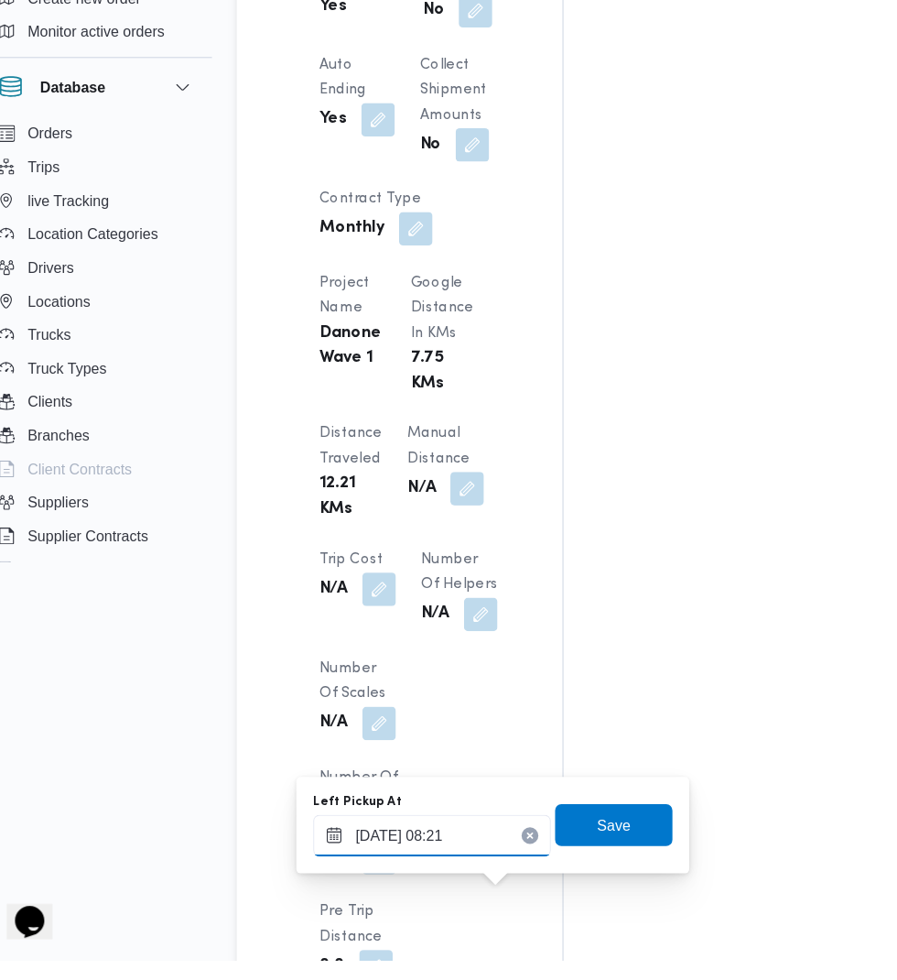
click at [426, 871] on input "[DATE] 08:21" at bounding box center [409, 871] width 208 height 37
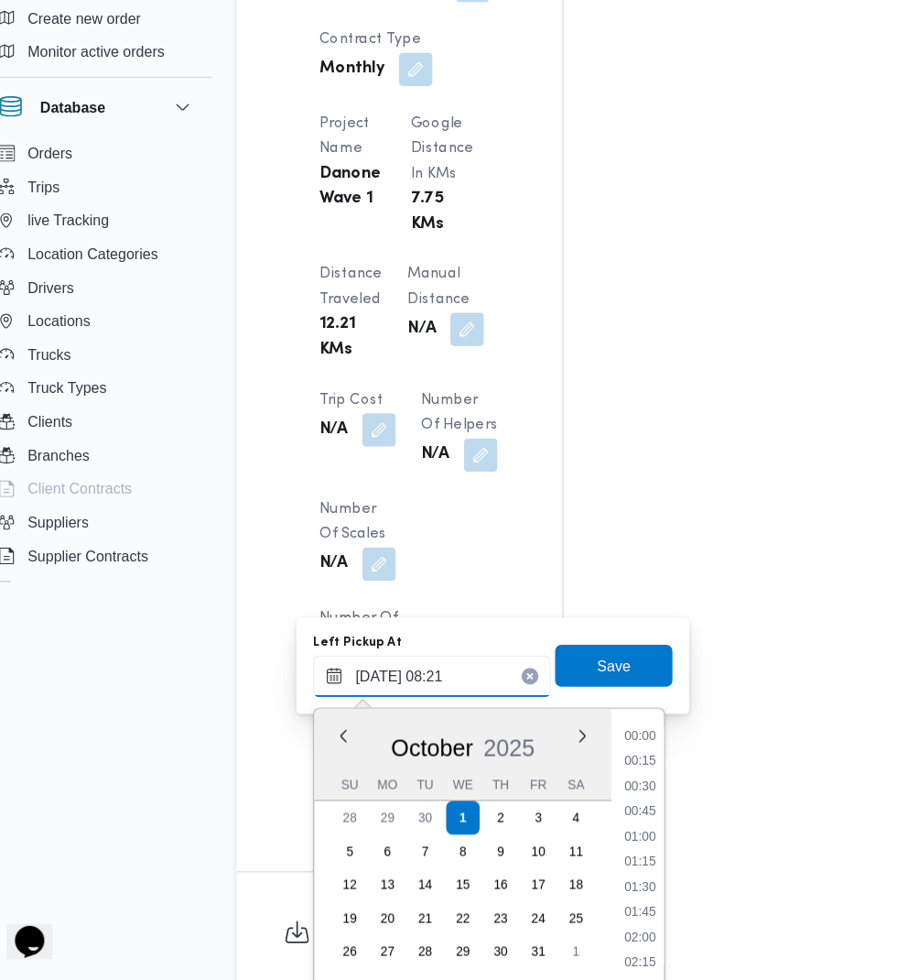
scroll to position [614, 0]
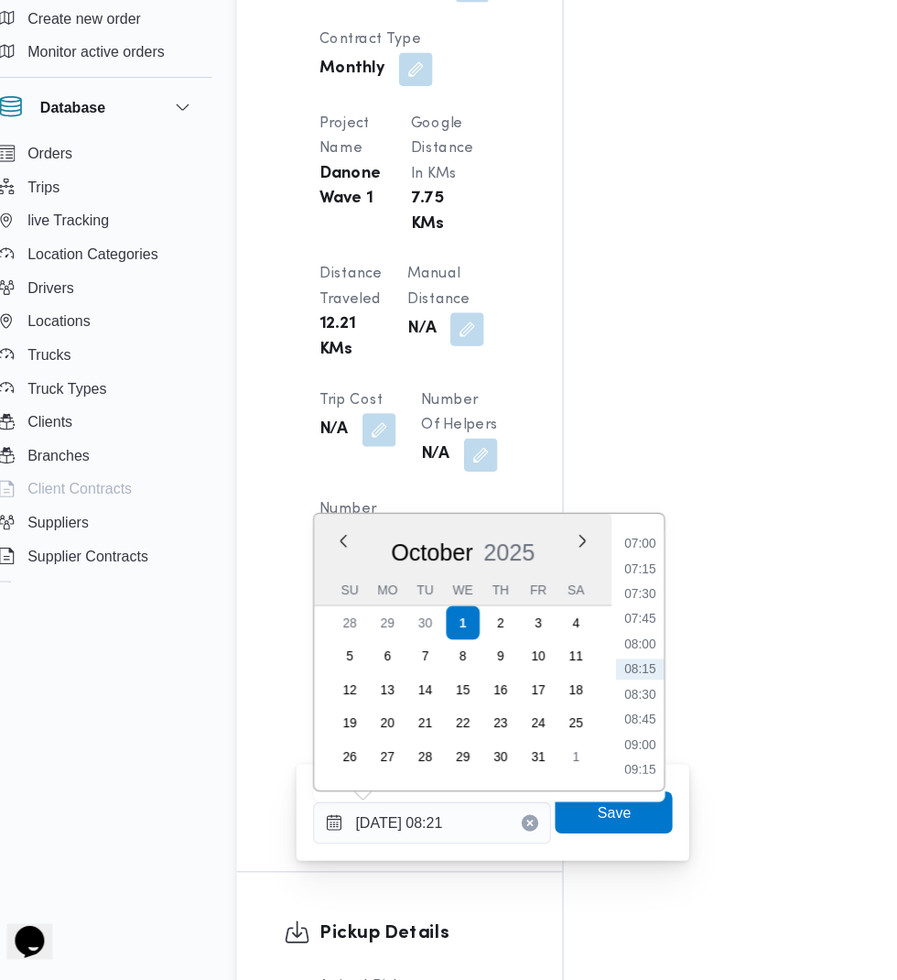
click at [592, 773] on li "09:00" at bounding box center [591, 774] width 42 height 18
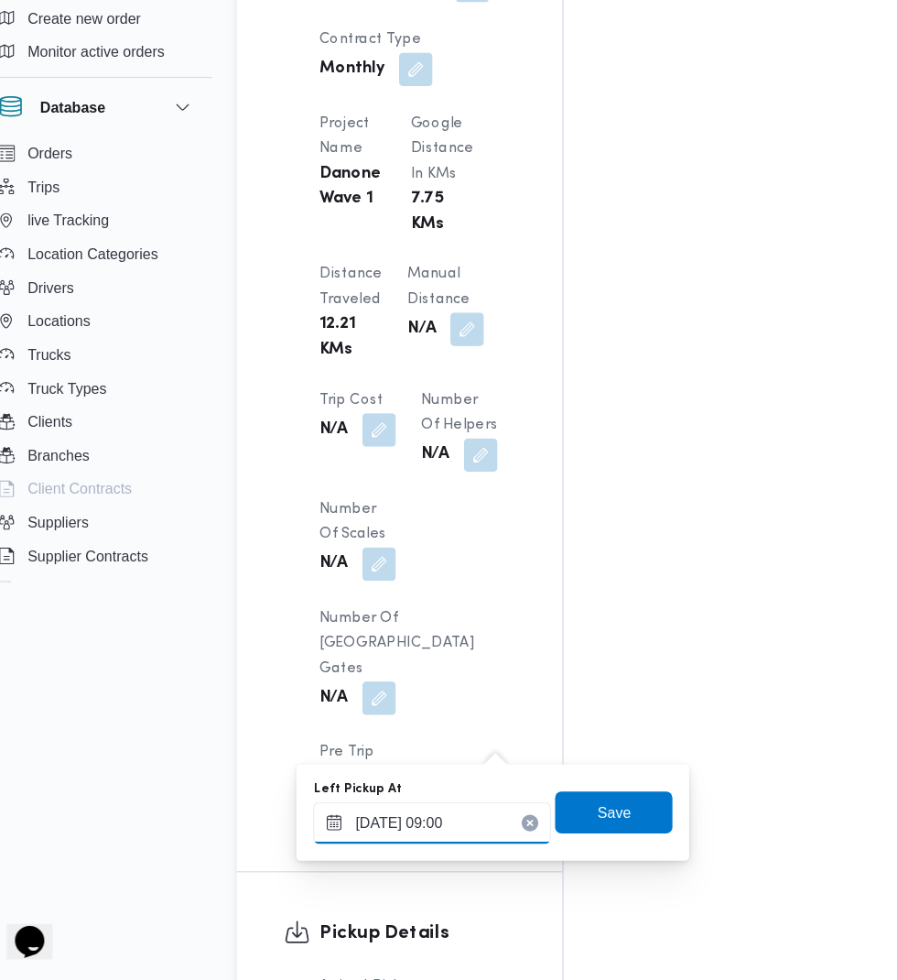
scroll to position [1649, 0]
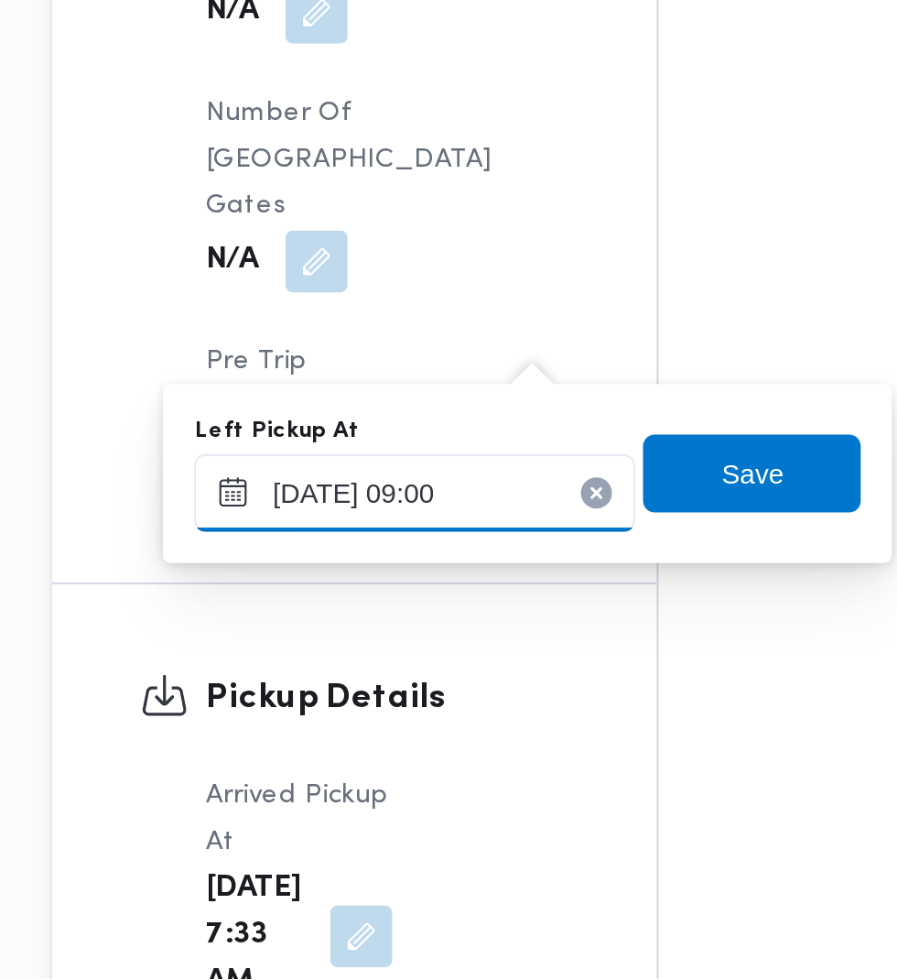
click at [464, 745] on input "[DATE] 09:00" at bounding box center [409, 751] width 208 height 37
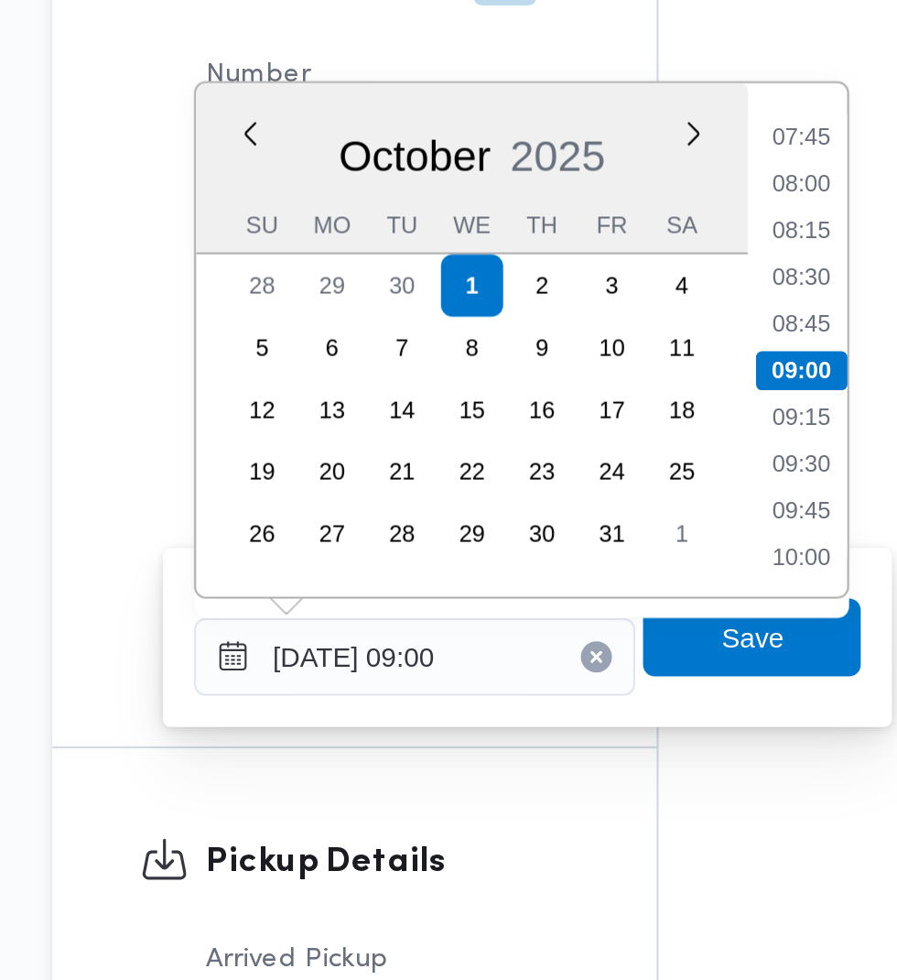
click at [593, 603] on li "08:45" at bounding box center [592, 594] width 42 height 18
type input "[DATE] 08:45"
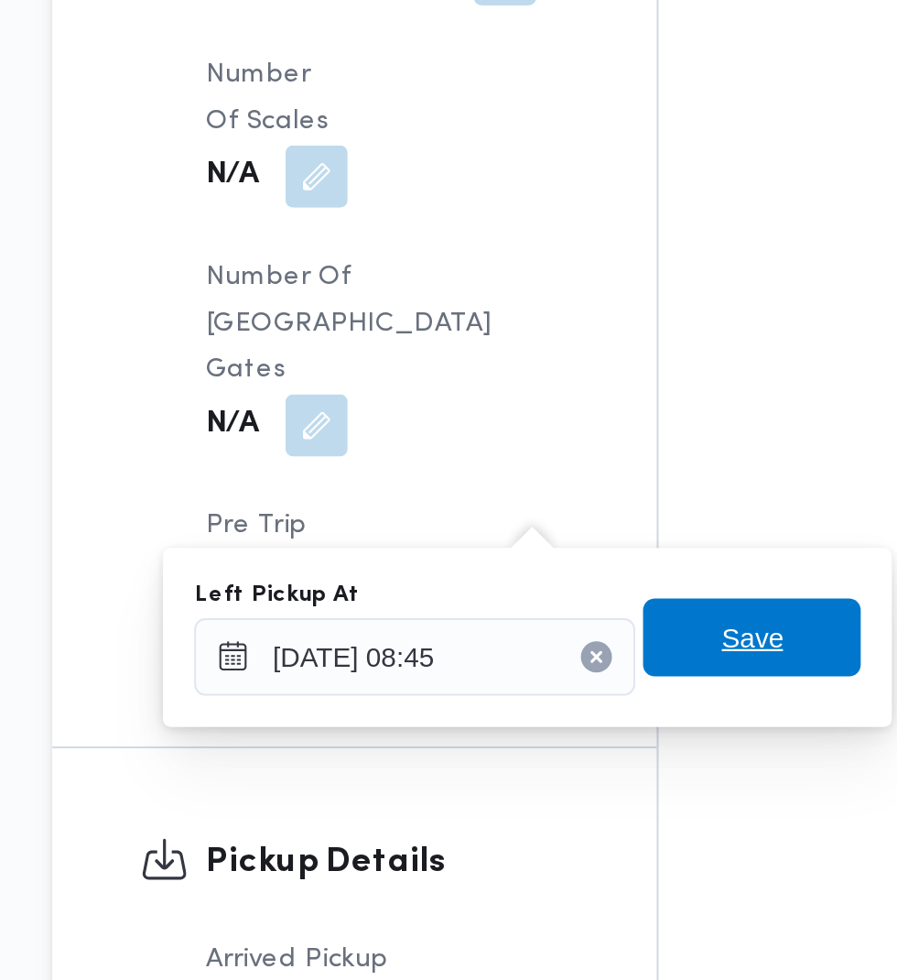
click at [579, 747] on span "Save" at bounding box center [567, 742] width 29 height 22
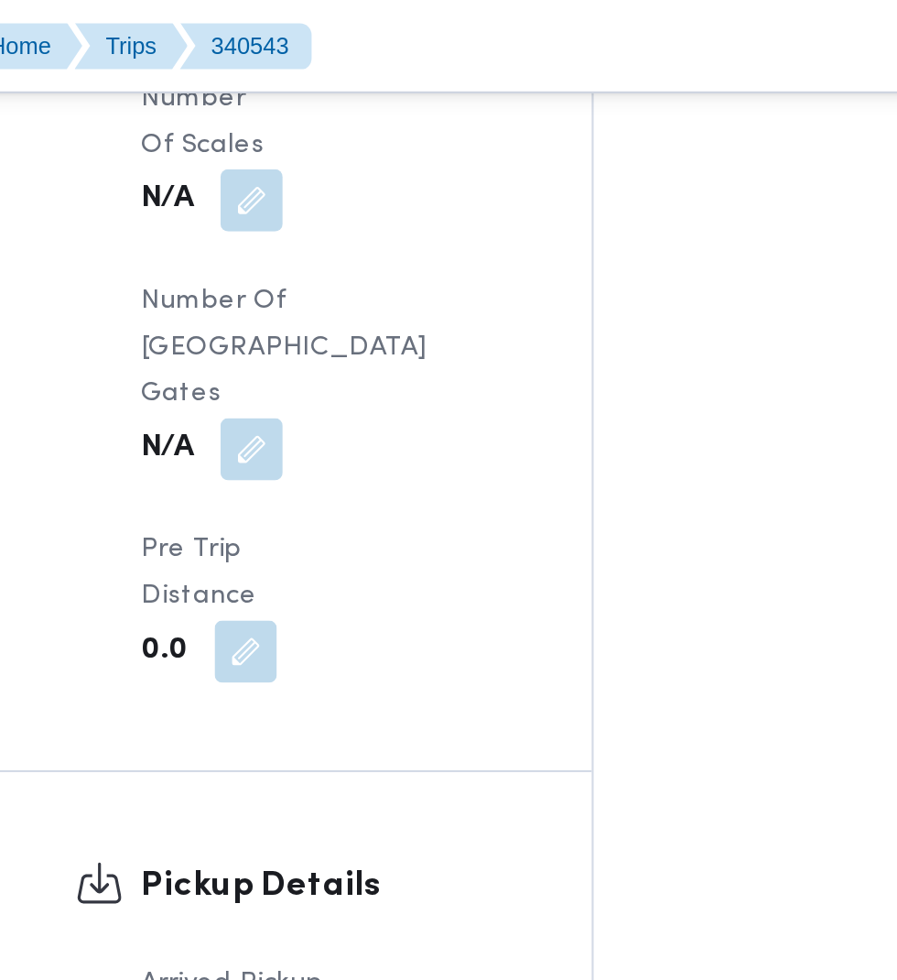
scroll to position [2079, 0]
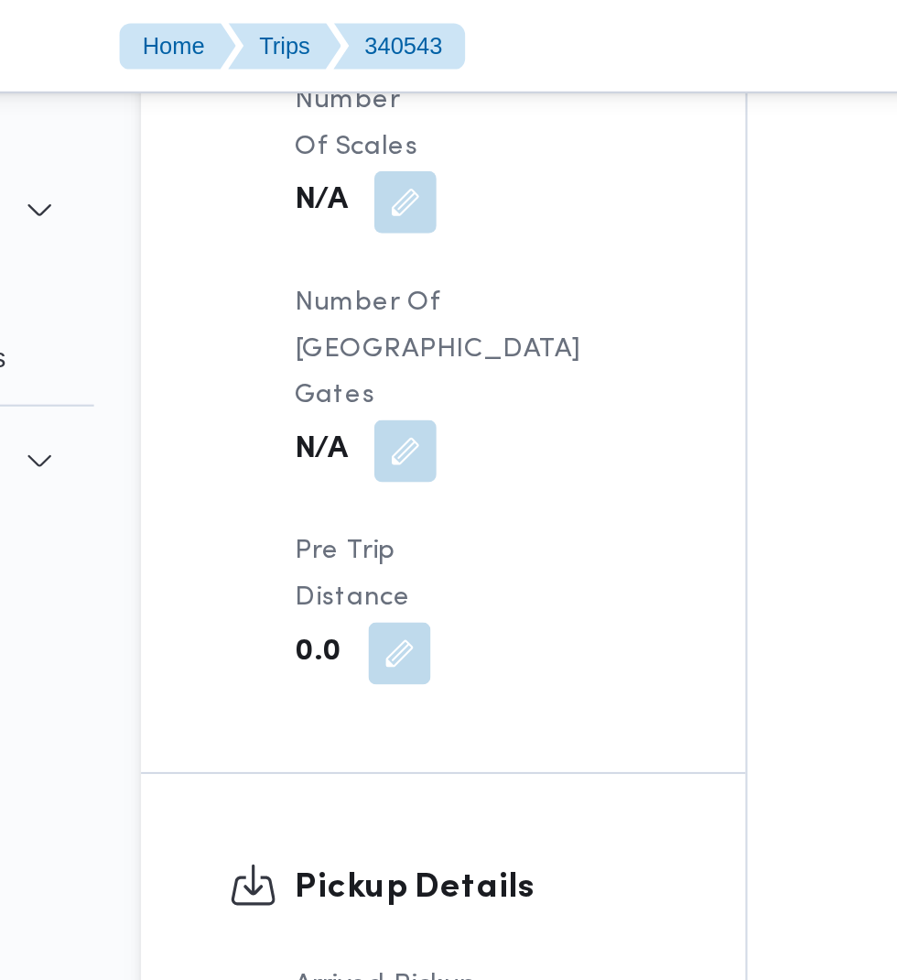
click at [372, 516] on button "button" at bounding box center [383, 530] width 29 height 29
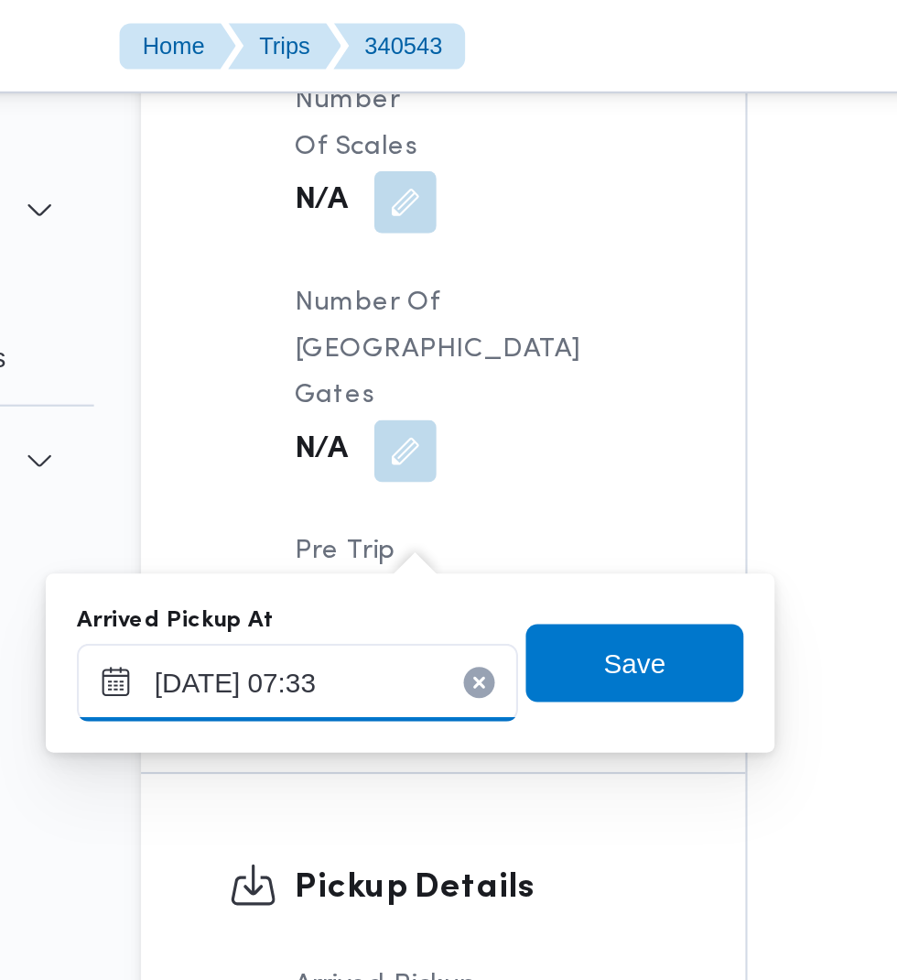
click at [357, 321] on input "[DATE] 07:33" at bounding box center [312, 321] width 208 height 37
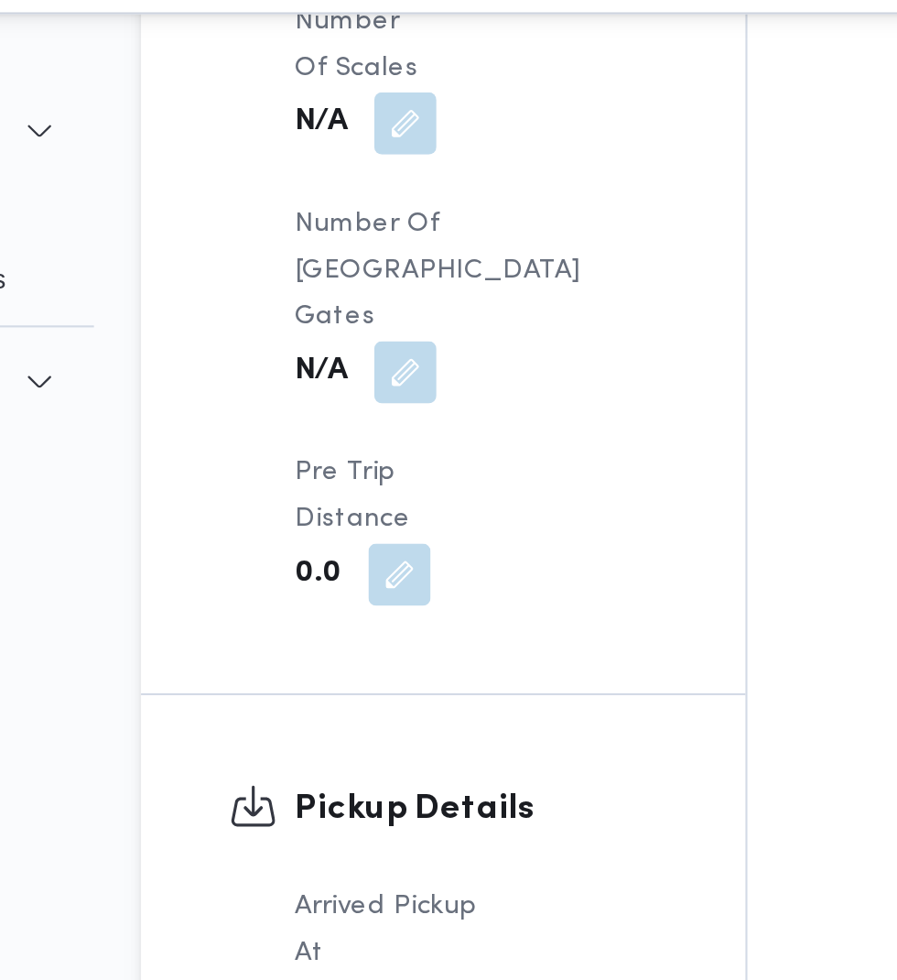
click at [523, 364] on div "Pickup Details Arrived Pickup At [DATE] 7:33 AM Left Pickup At [DATE] 8:21 AM P…" at bounding box center [380, 693] width 285 height 658
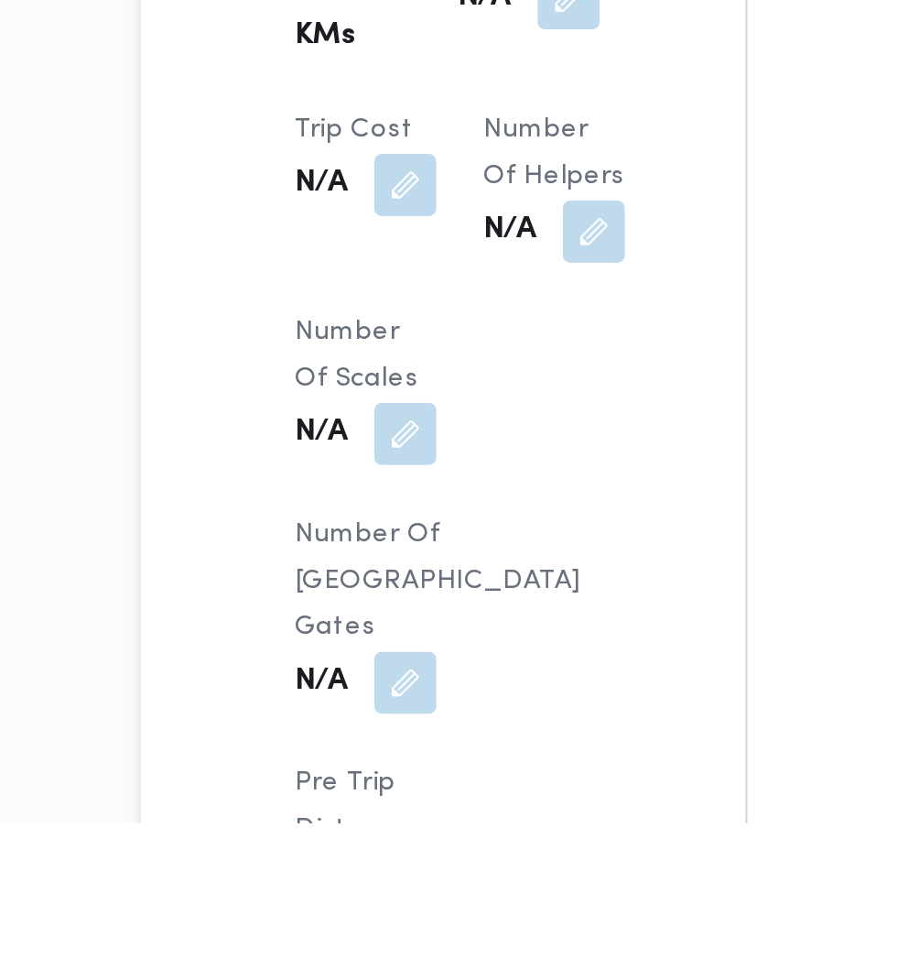
scroll to position [1419, 0]
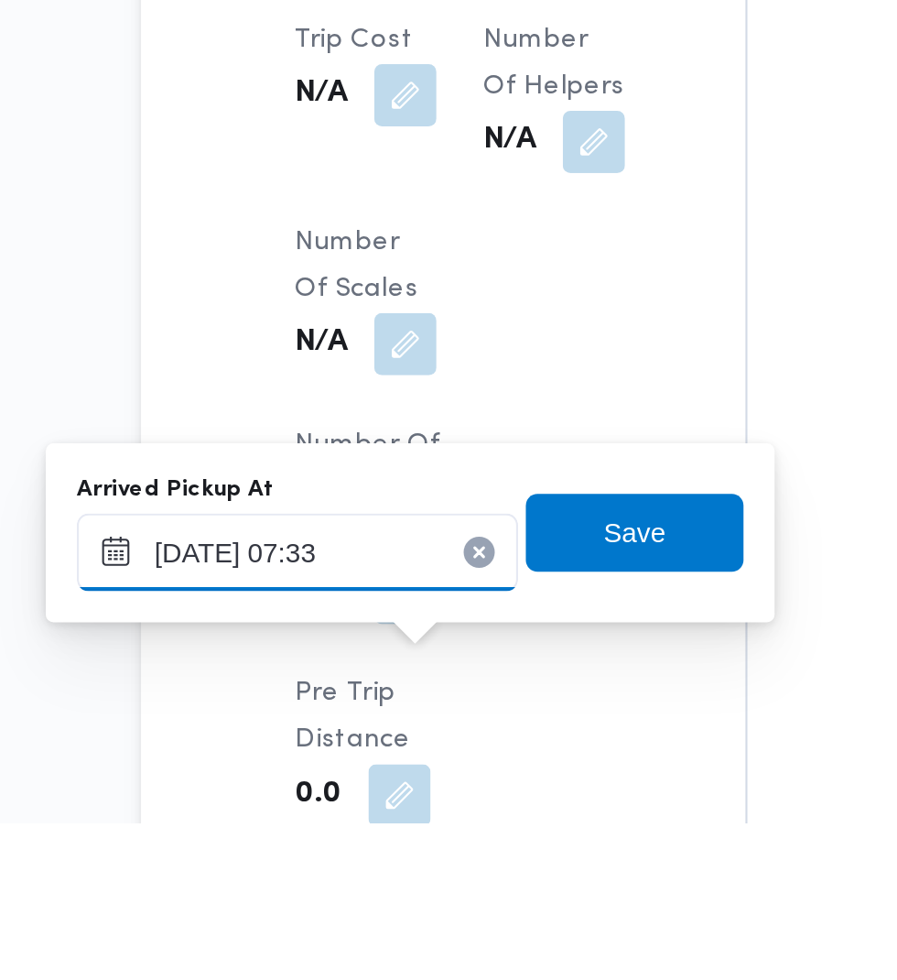
click at [364, 855] on input "[DATE] 07:33" at bounding box center [312, 852] width 208 height 37
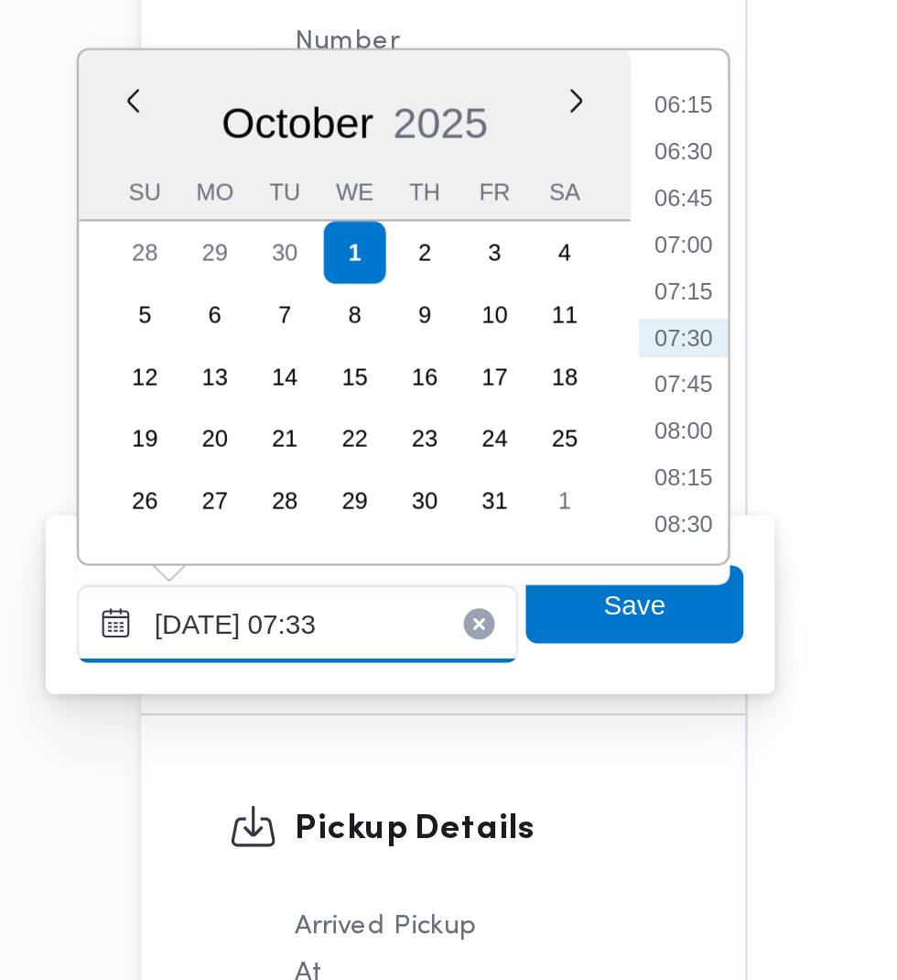
scroll to position [1632, 0]
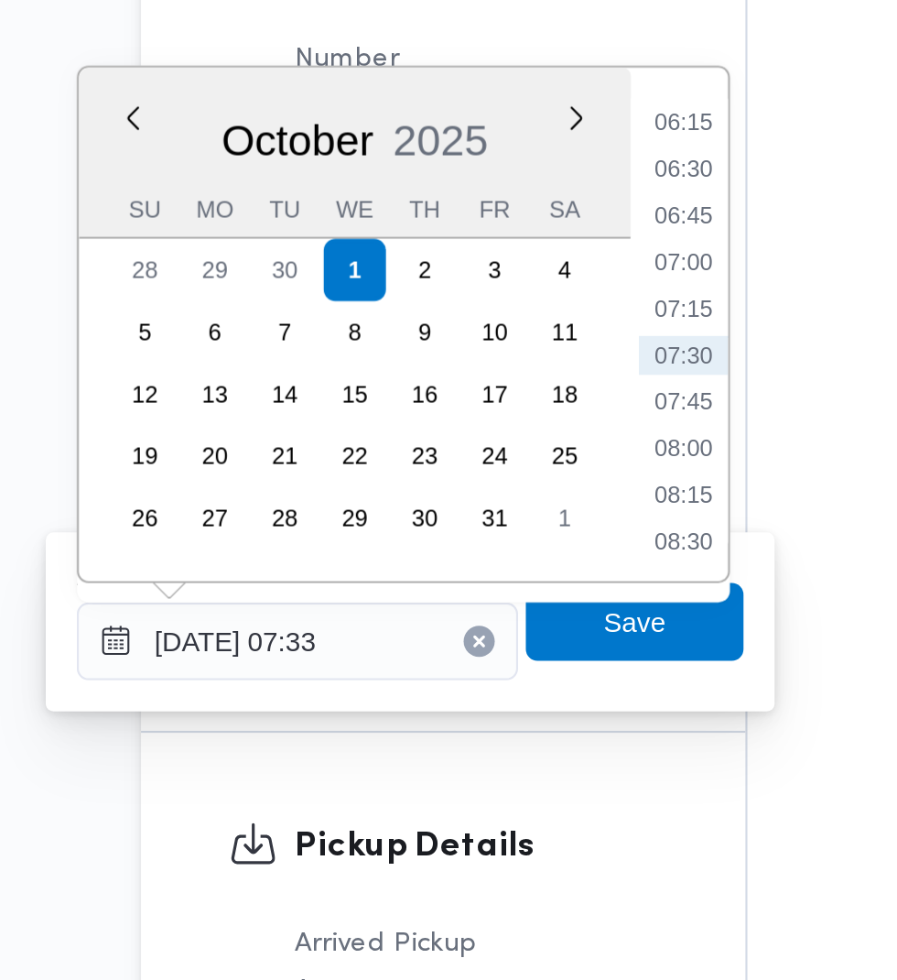
click at [506, 635] on li "07:30" at bounding box center [494, 634] width 42 height 18
type input "[DATE] 07:30"
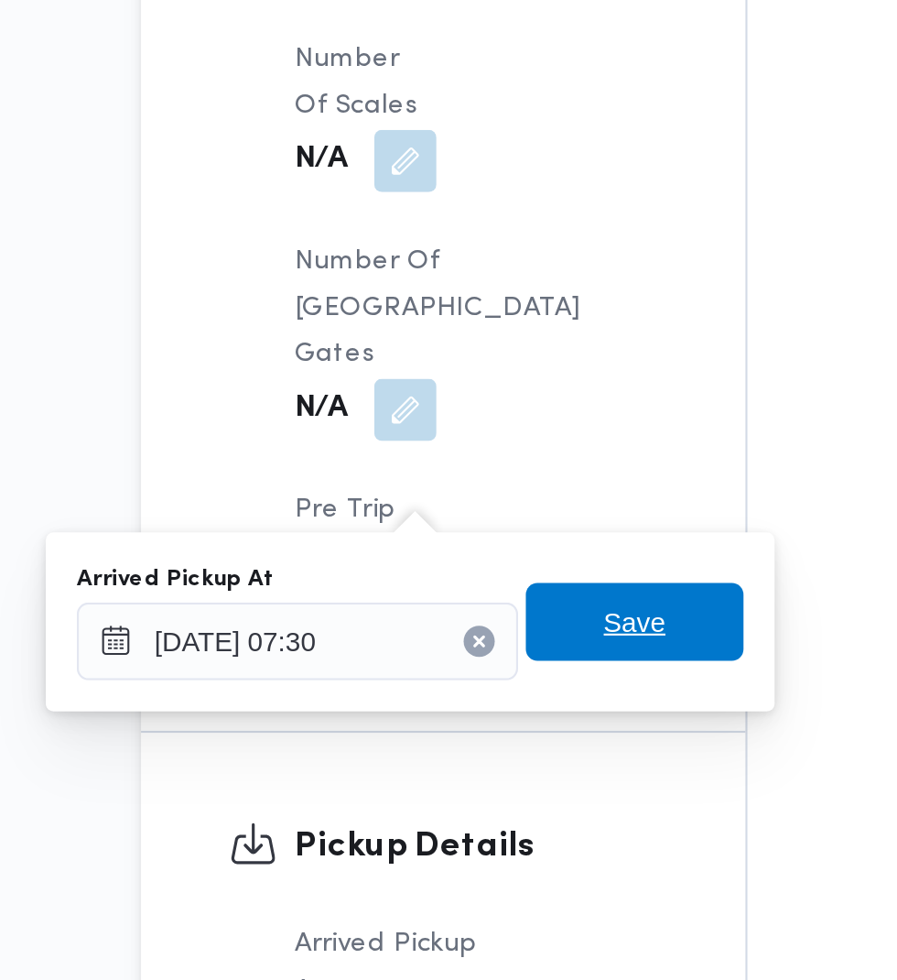
click at [495, 752] on span "Save" at bounding box center [470, 759] width 103 height 37
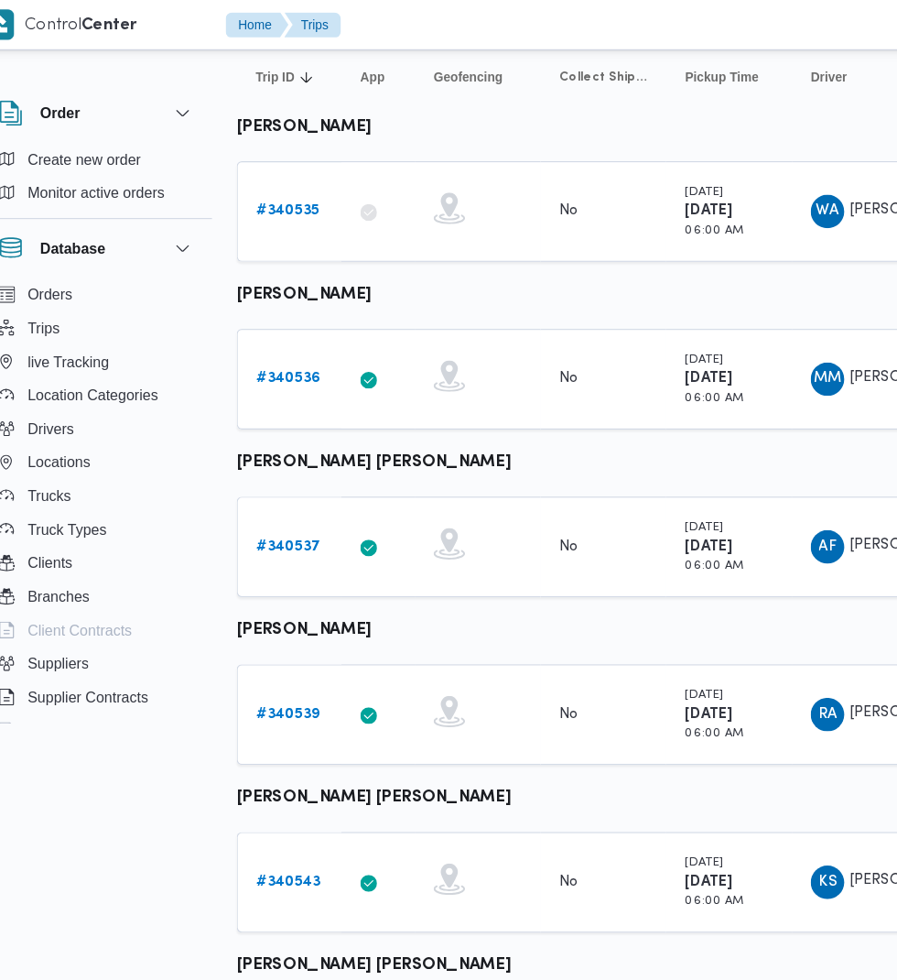
scroll to position [177, 0]
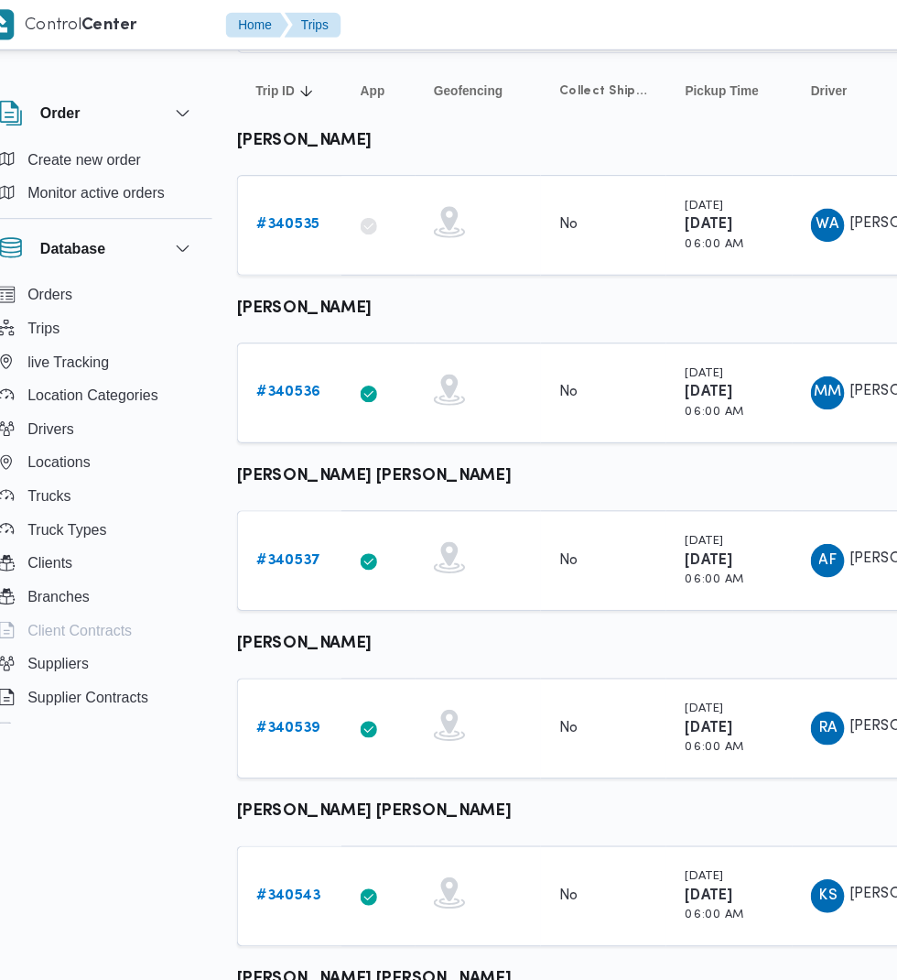
click at [282, 635] on b "# 340539" at bounding box center [282, 636] width 55 height 12
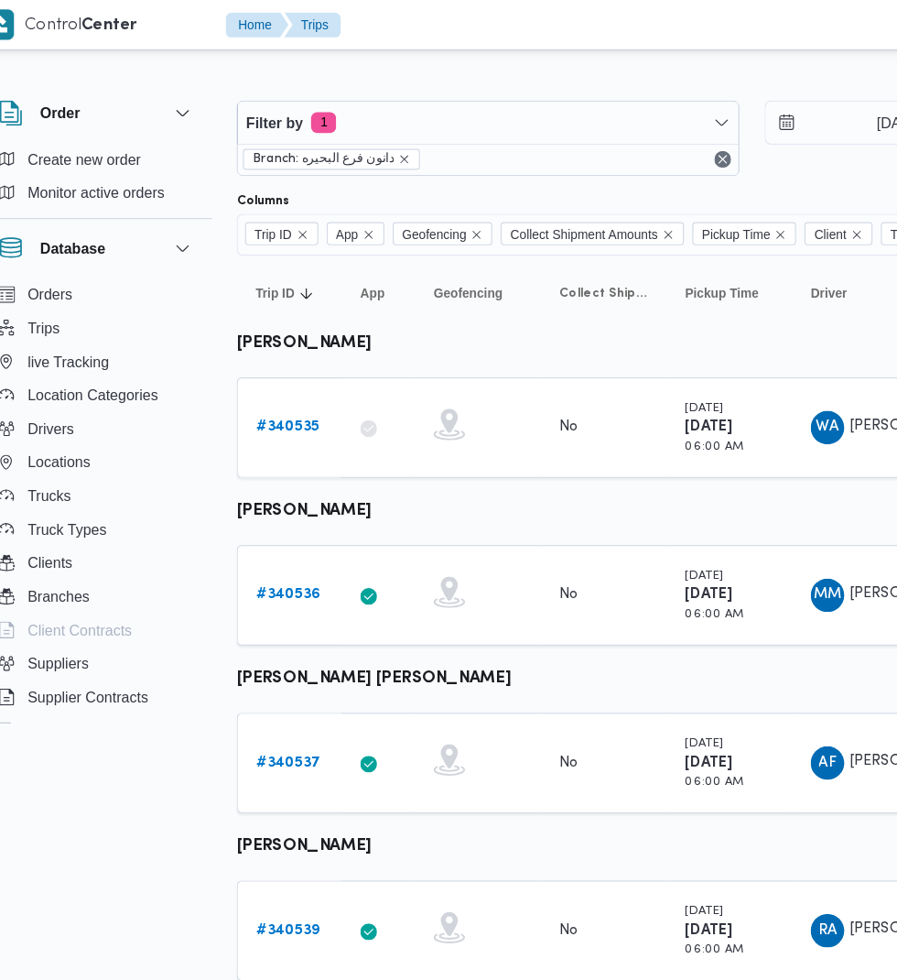
click at [296, 516] on b "# 340536" at bounding box center [283, 520] width 56 height 12
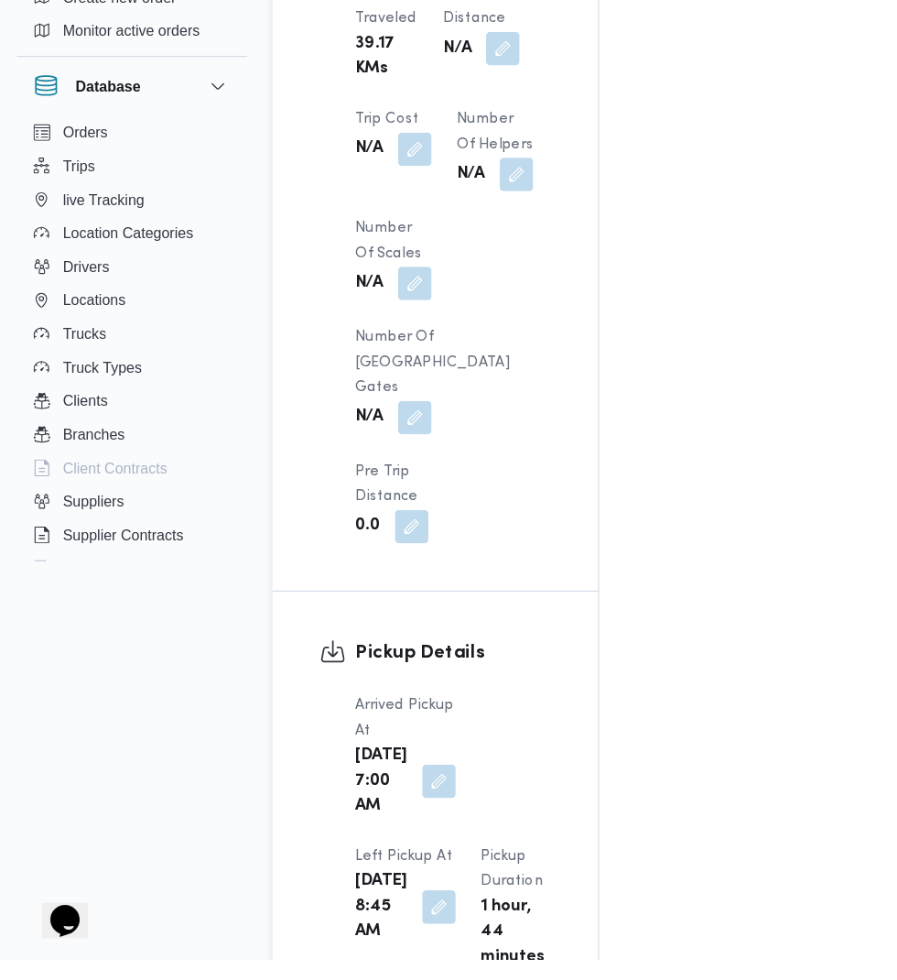
scroll to position [1763, 0]
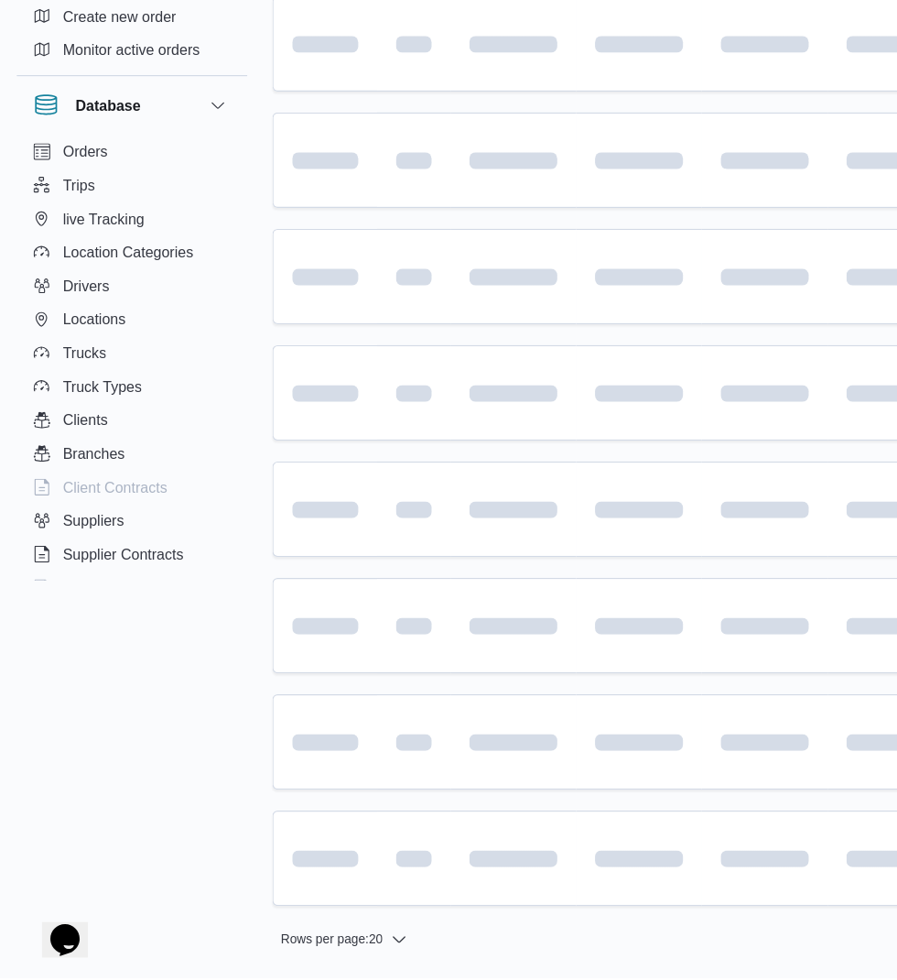
scroll to position [6, 0]
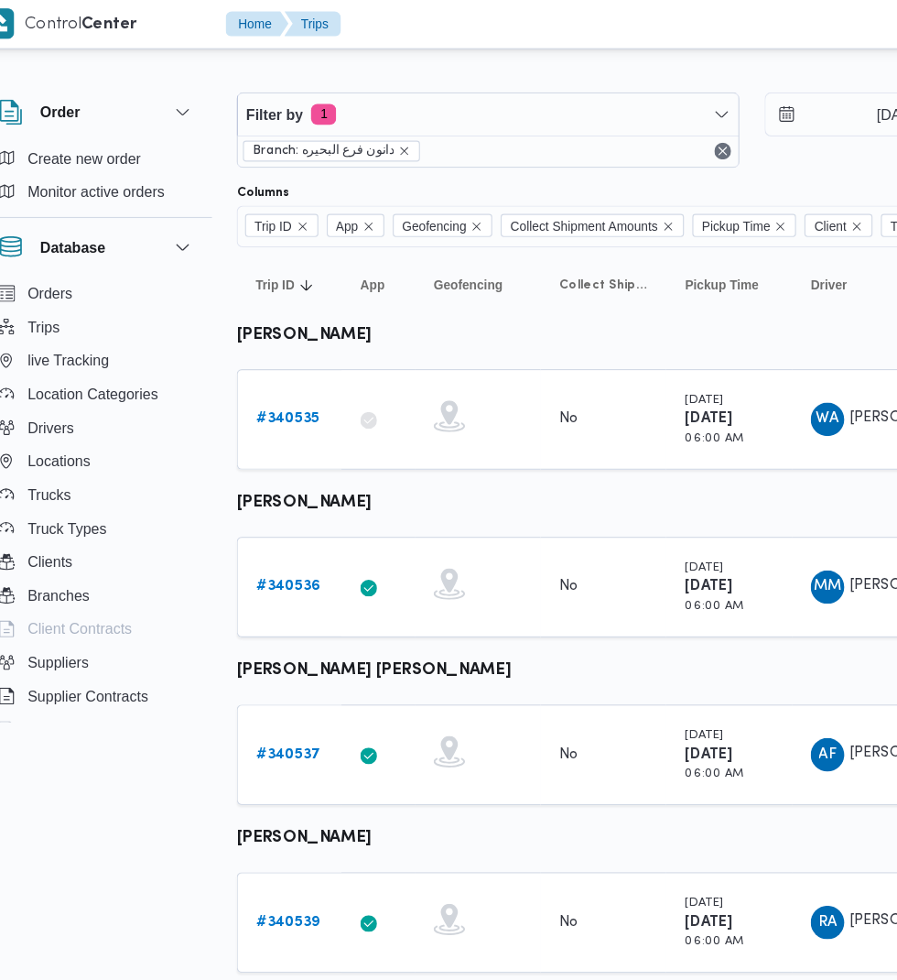
click at [260, 366] on b "# 340535" at bounding box center [282, 367] width 55 height 12
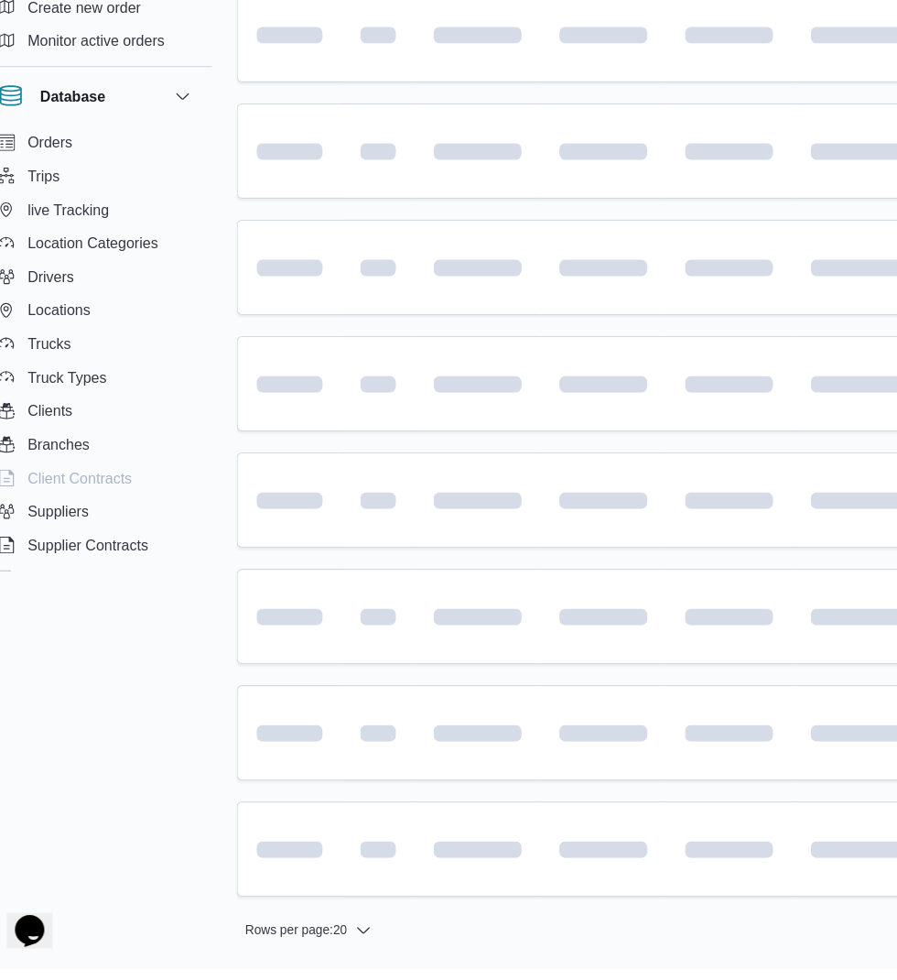
scroll to position [37, 0]
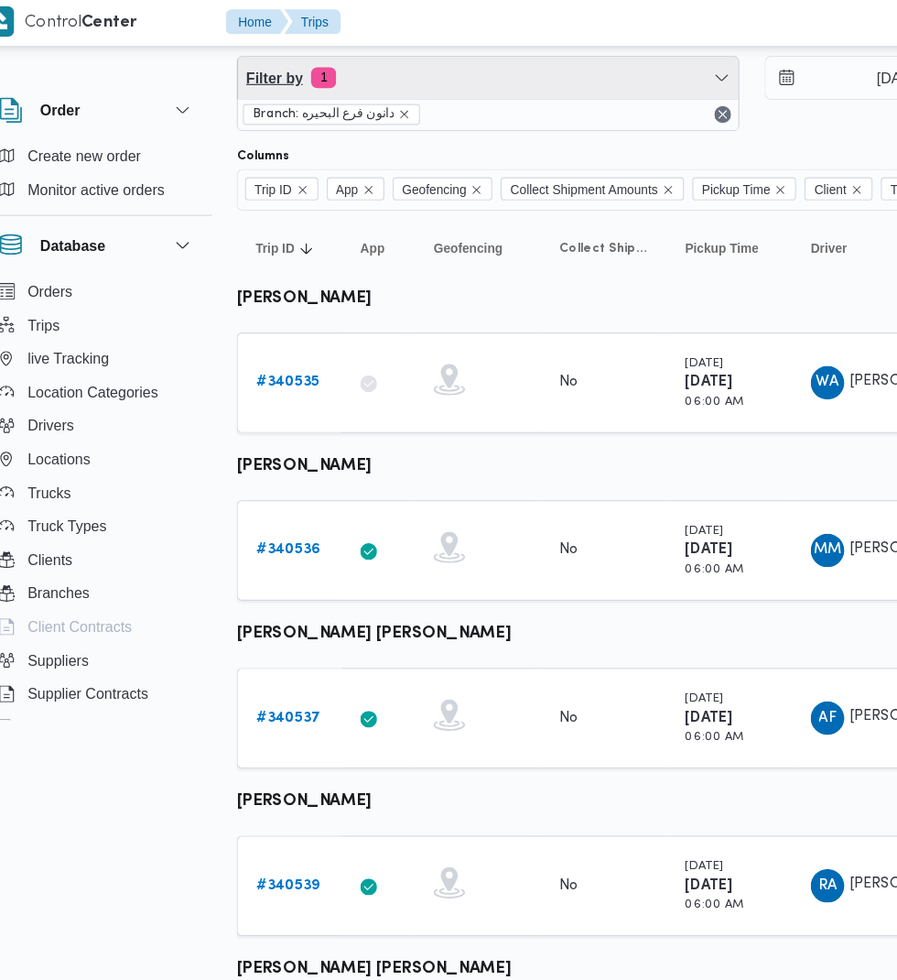
click at [343, 69] on span "Filter by 1" at bounding box center [458, 70] width 438 height 37
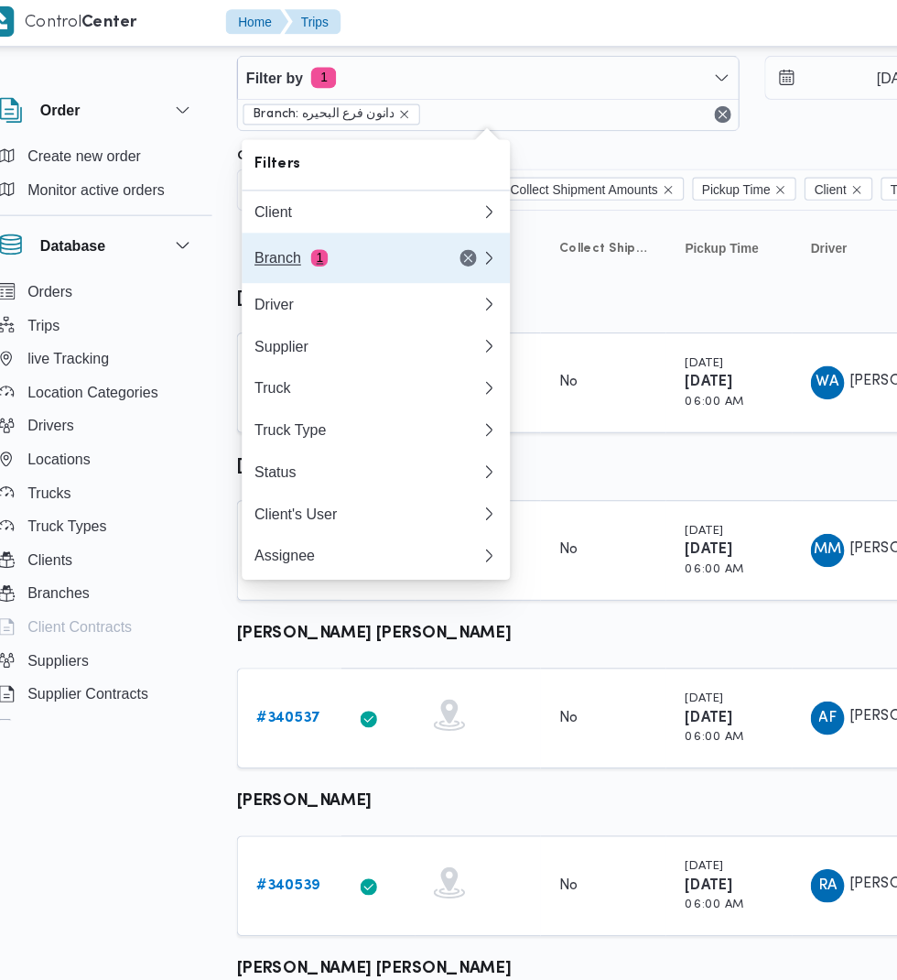
click at [308, 234] on span "1" at bounding box center [310, 228] width 15 height 15
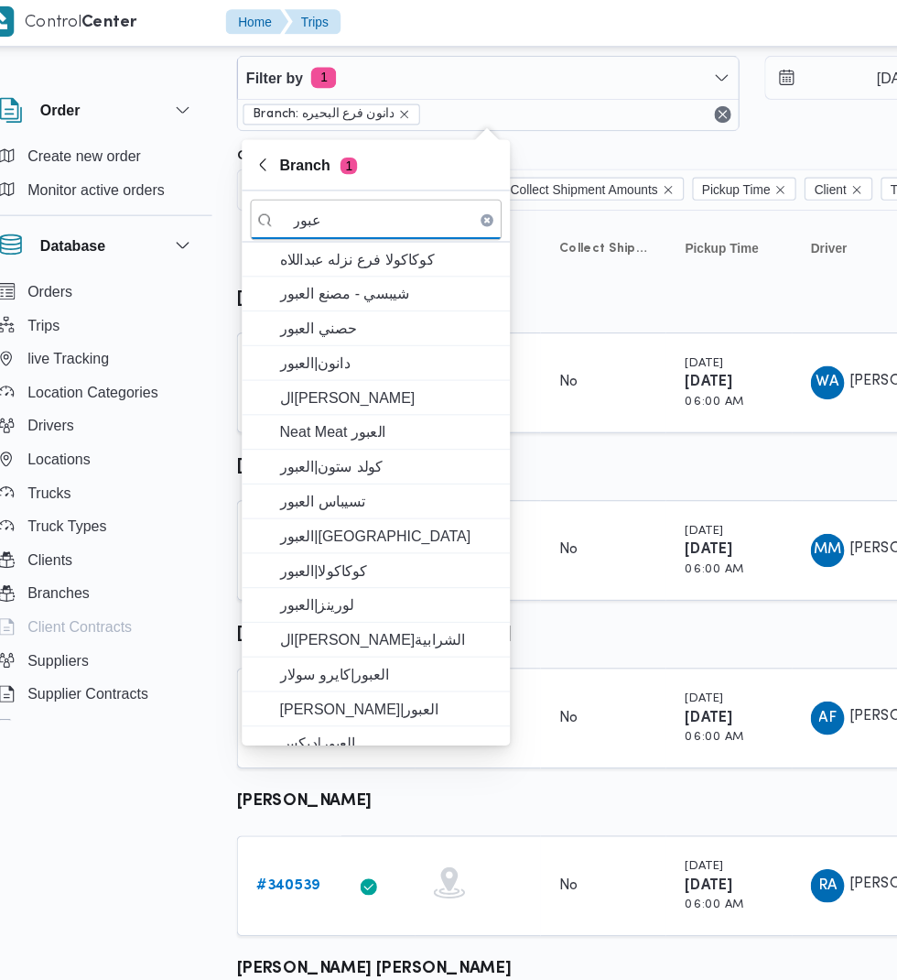
type input "عبور"
click at [324, 318] on span "دانون|العبور" at bounding box center [371, 320] width 190 height 22
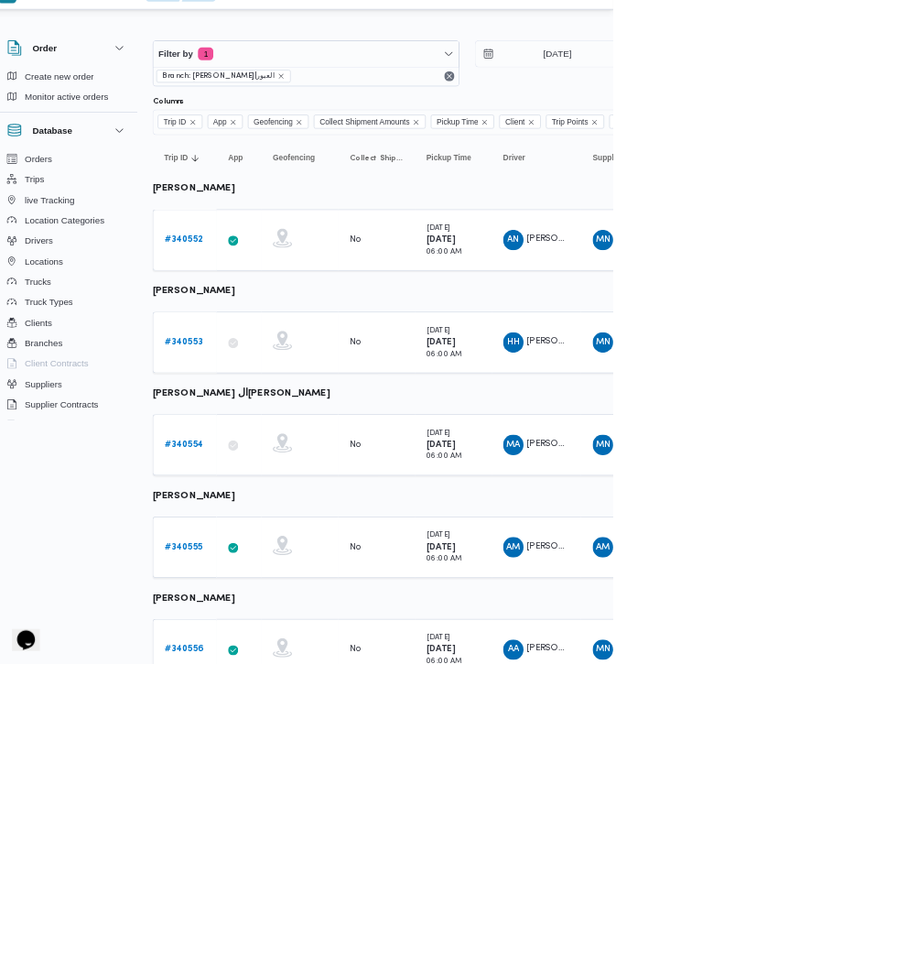
click at [287, 519] on b "# 340553" at bounding box center [282, 520] width 55 height 12
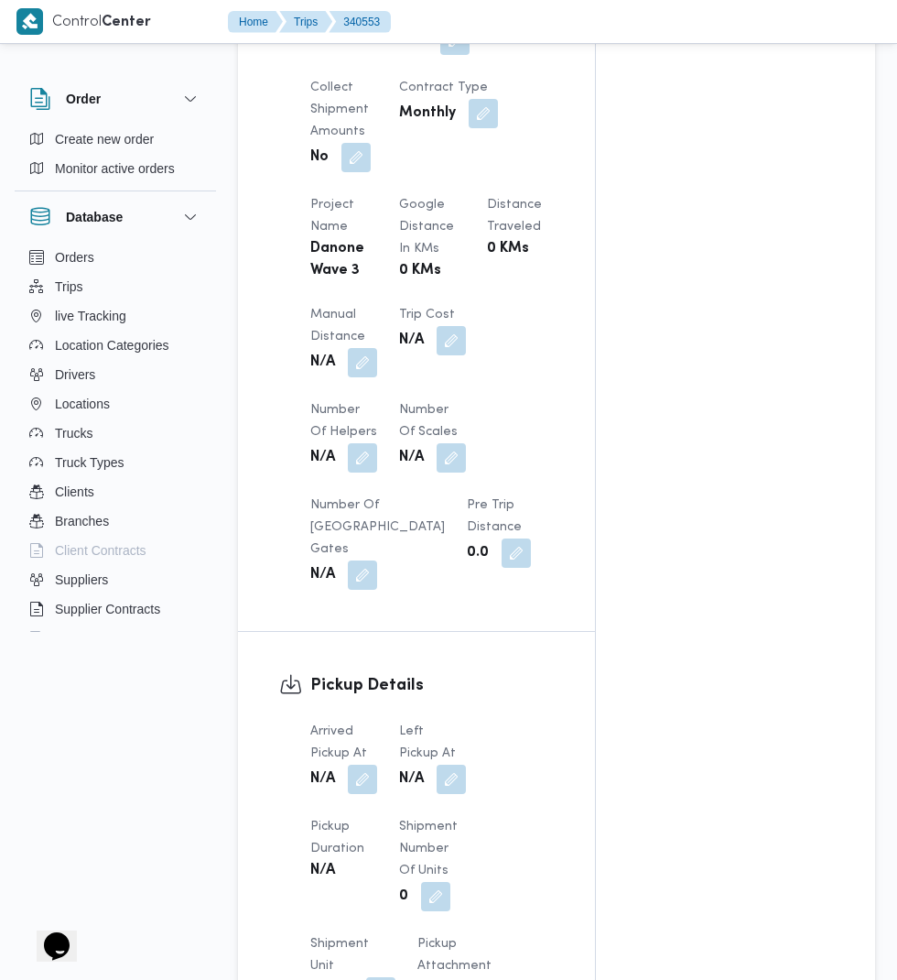
scroll to position [1277, 0]
click at [353, 794] on button "button" at bounding box center [362, 779] width 29 height 29
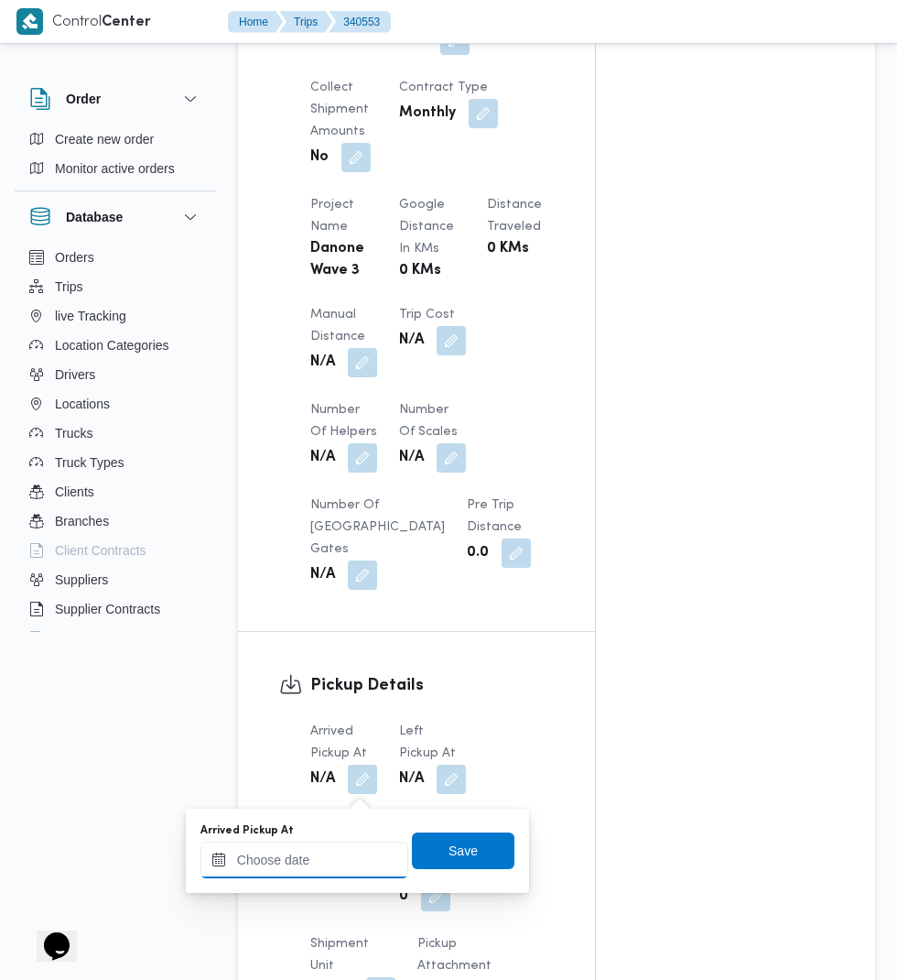
click at [315, 859] on input "Arrived Pickup At" at bounding box center [305, 860] width 208 height 37
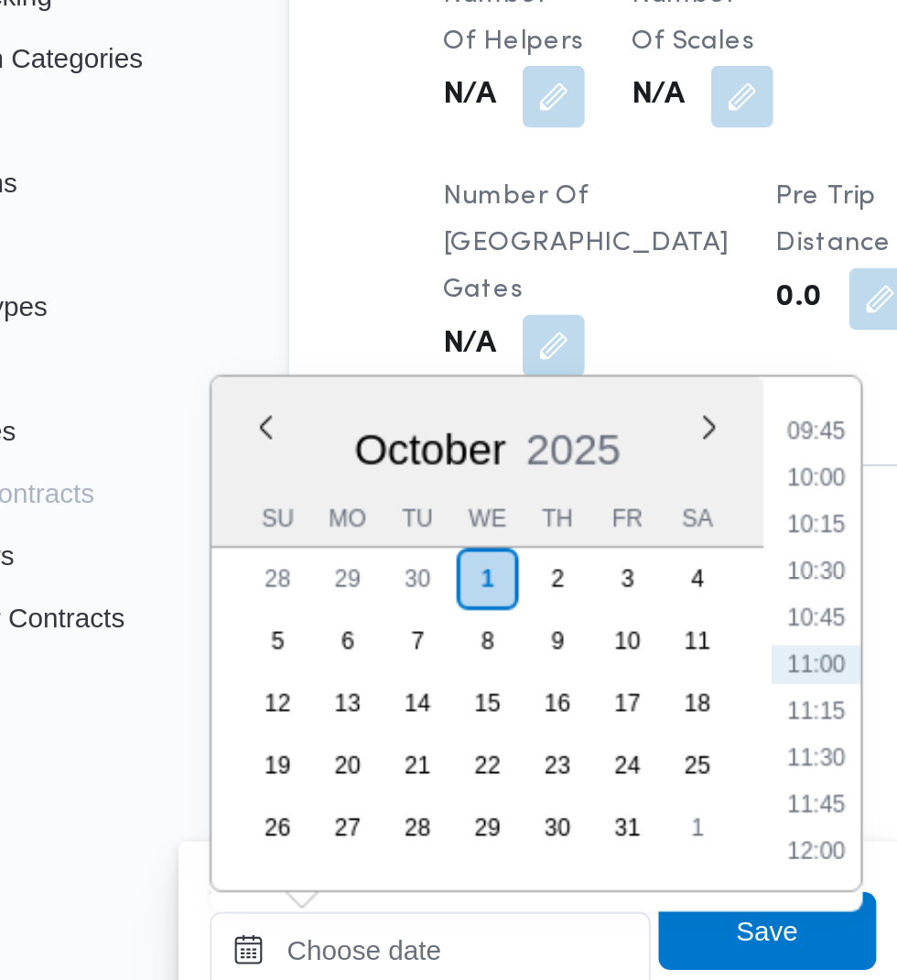
scroll to position [1371, 0]
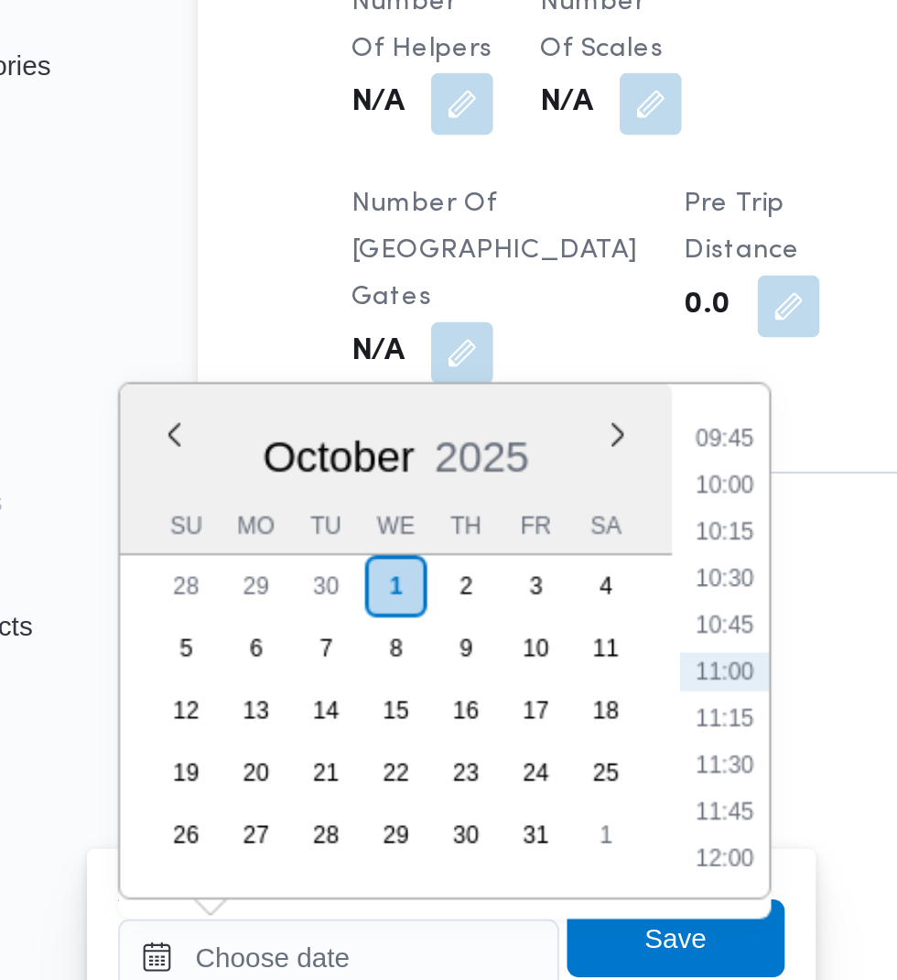
click at [490, 521] on li "09:45" at bounding box center [486, 521] width 42 height 18
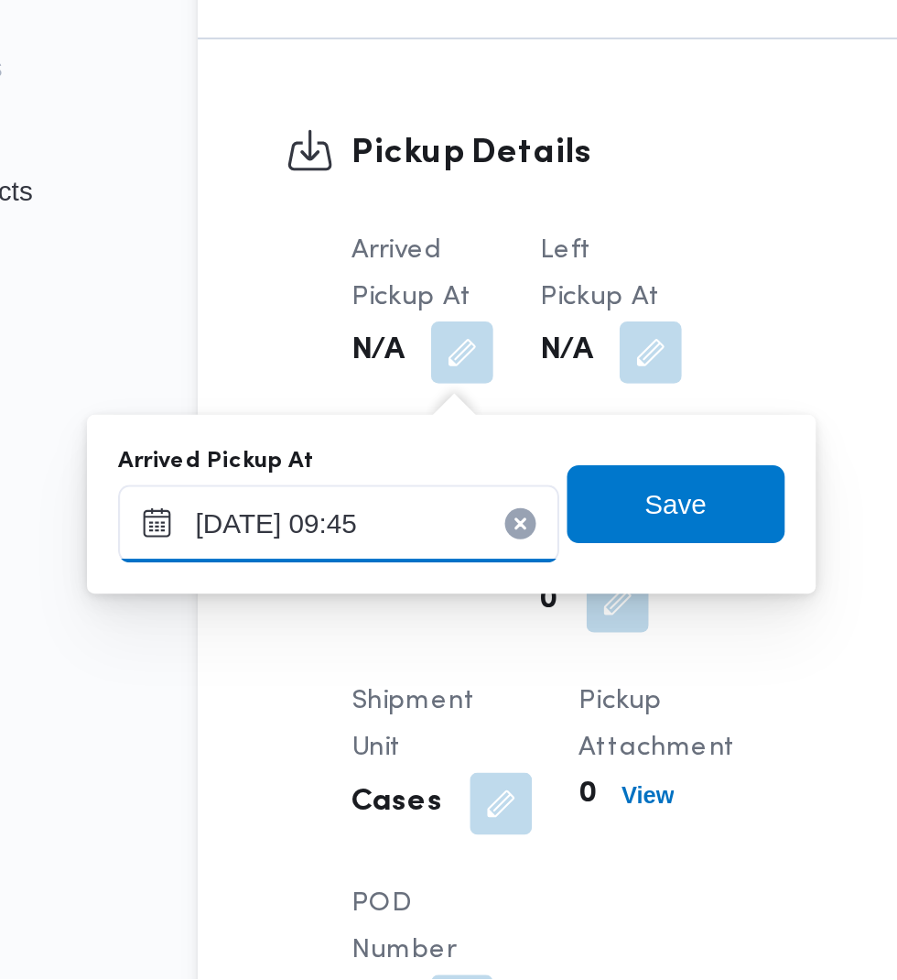
click at [321, 766] on input "[DATE] 09:45" at bounding box center [305, 765] width 208 height 37
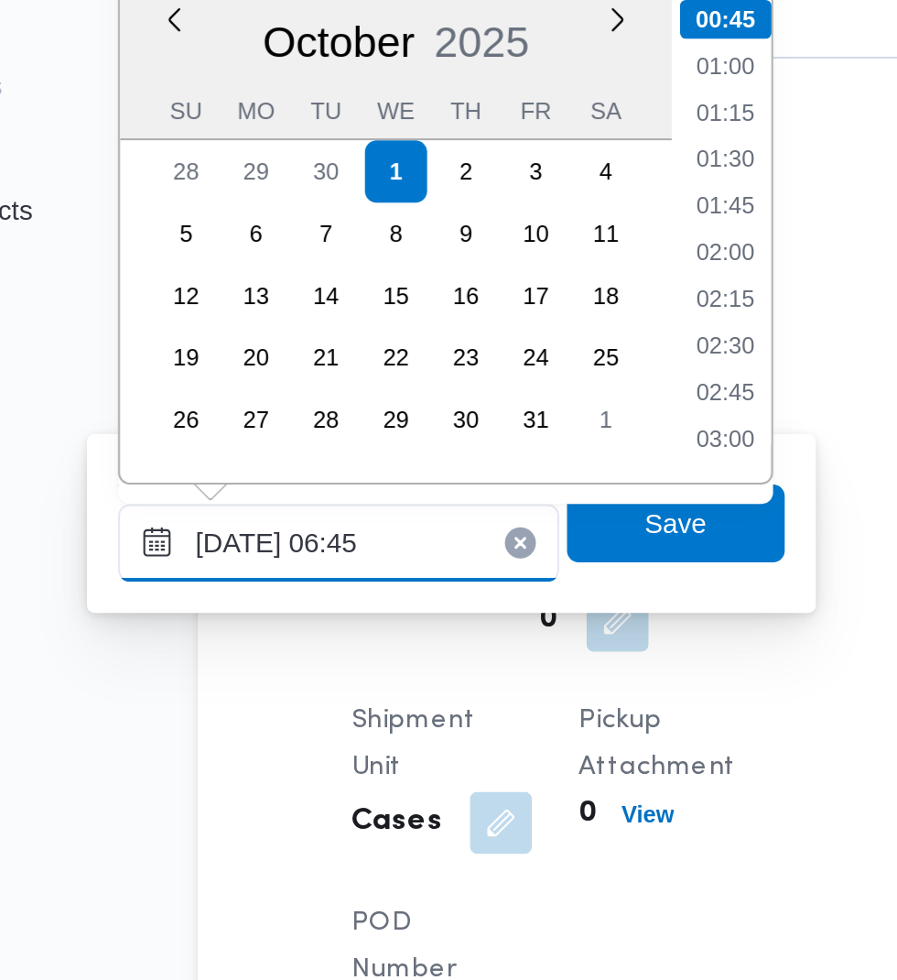
scroll to position [399, 0]
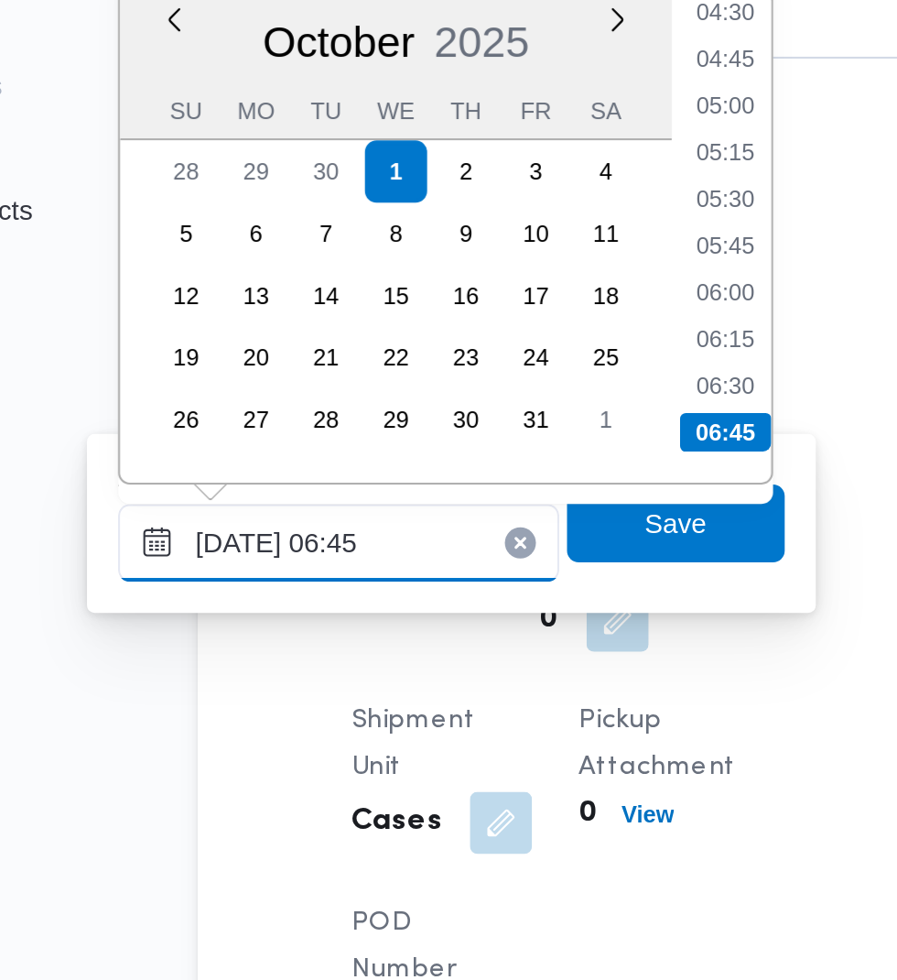
type input "[DATE] 06:45"
click at [487, 709] on li "06:45" at bounding box center [486, 713] width 43 height 18
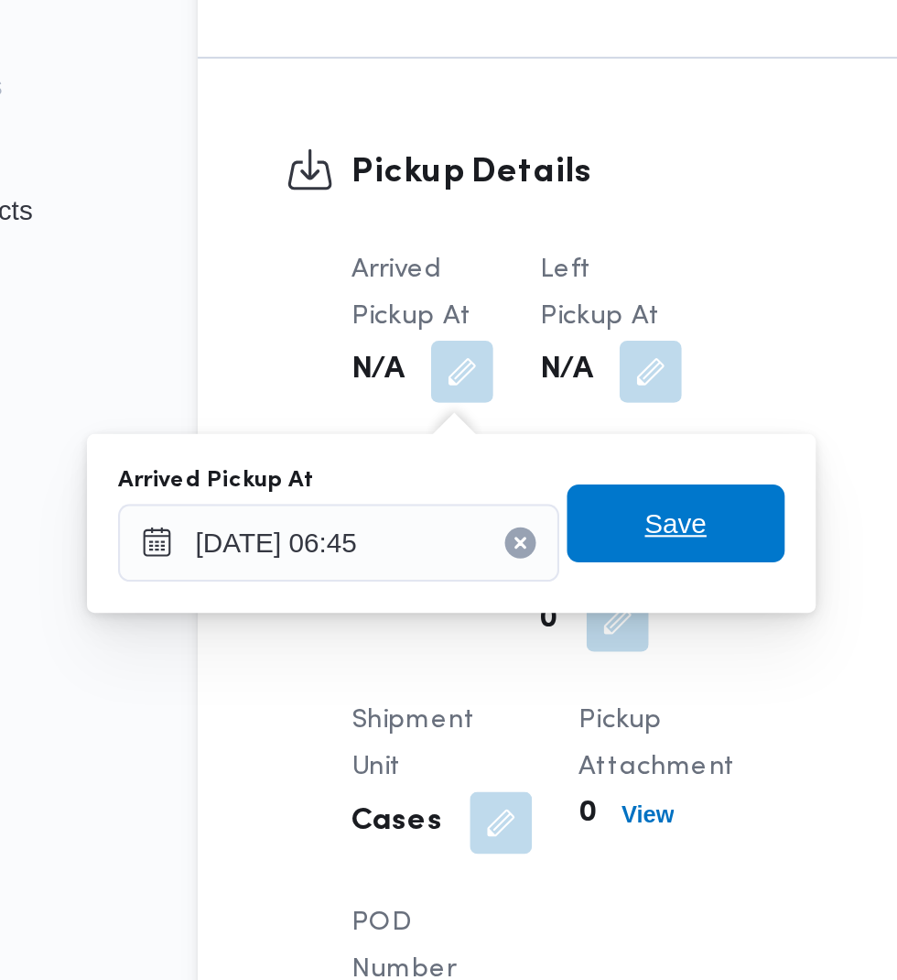
click at [482, 759] on span "Save" at bounding box center [463, 756] width 103 height 37
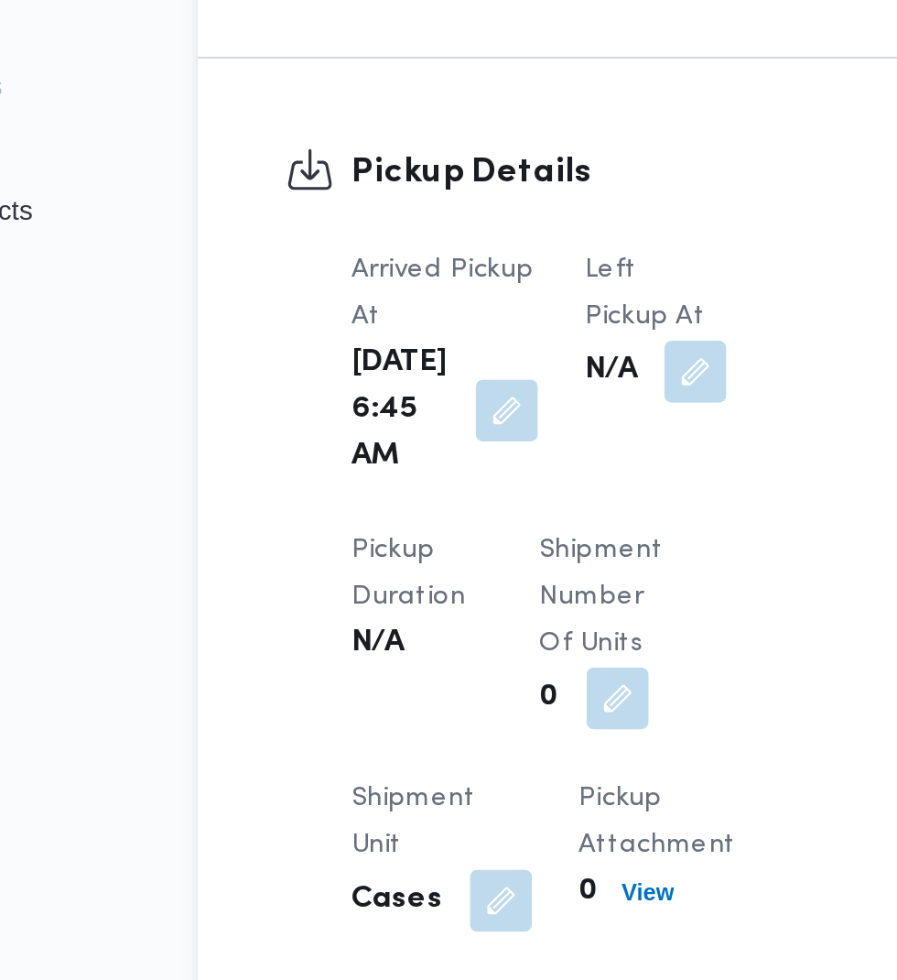
click at [472, 700] on button "button" at bounding box center [472, 684] width 29 height 29
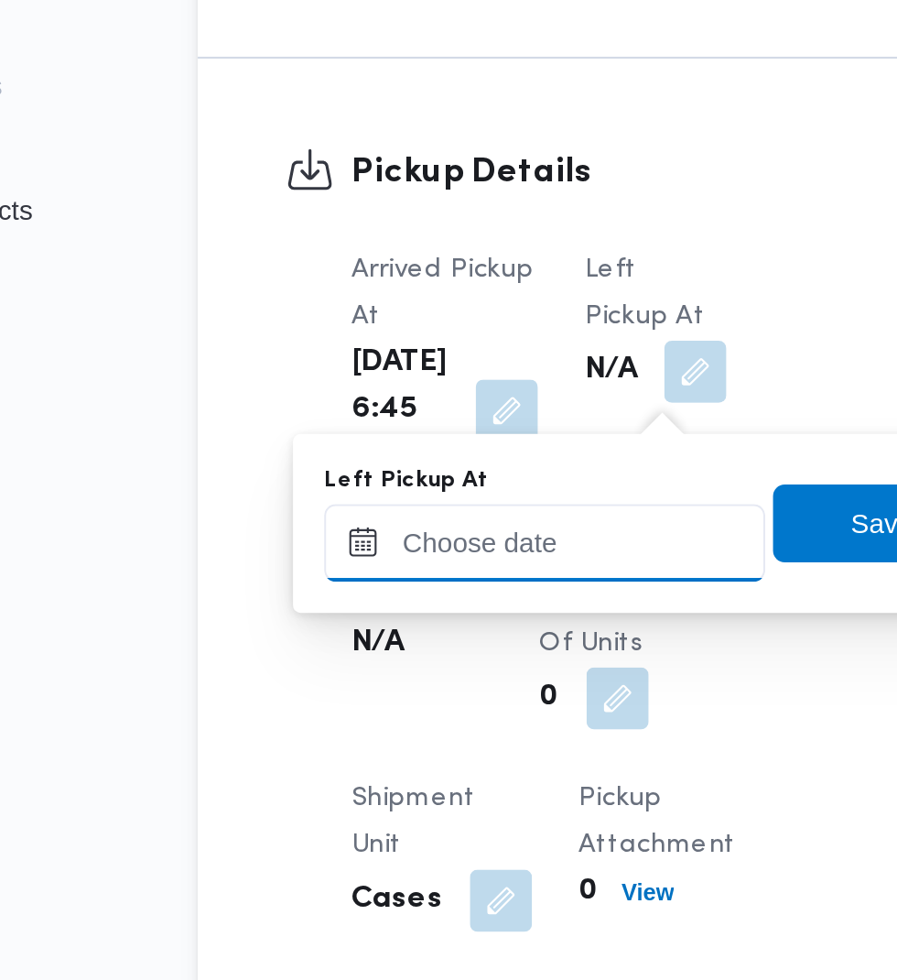
click at [410, 762] on input "Left Pickup At" at bounding box center [402, 765] width 208 height 37
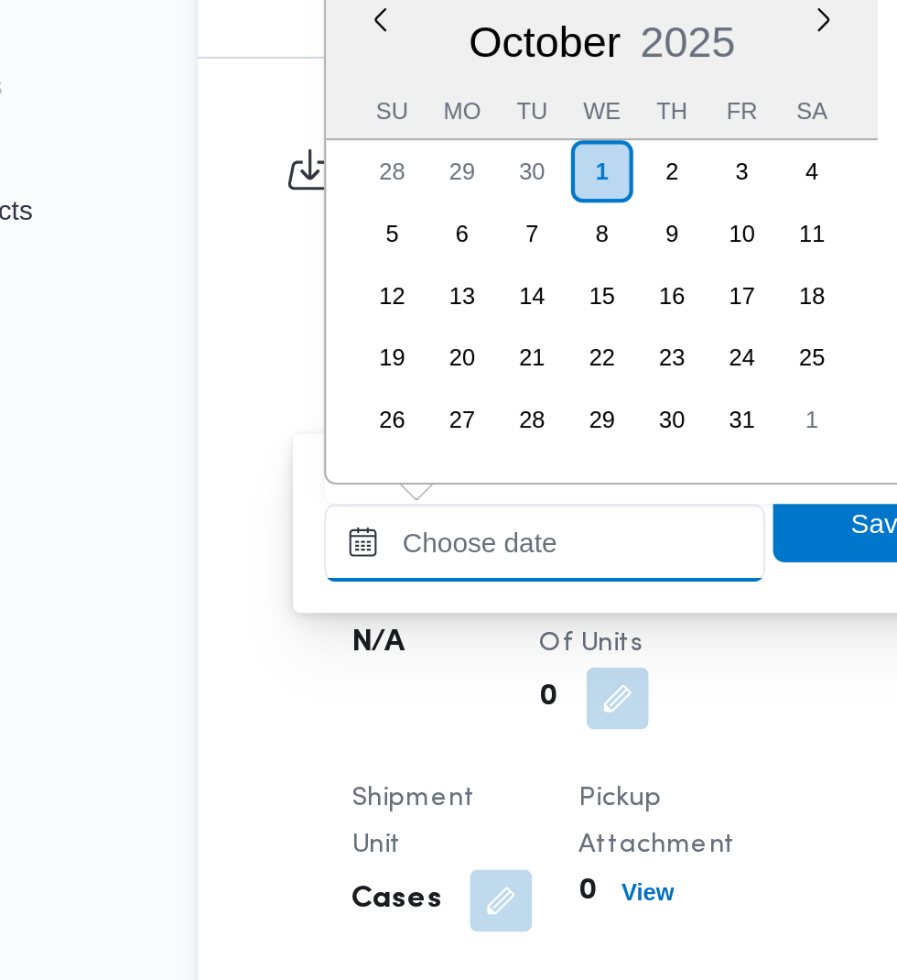
scroll to position [855, 0]
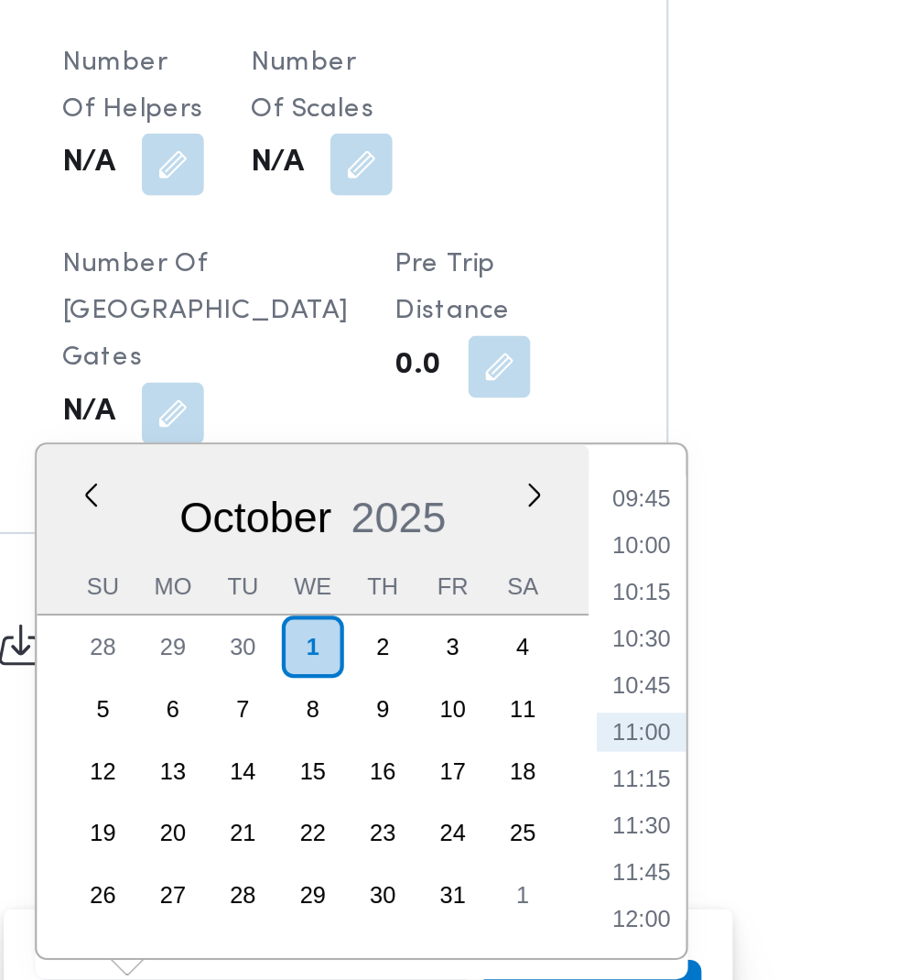
click at [589, 524] on li "09:45" at bounding box center [583, 521] width 42 height 18
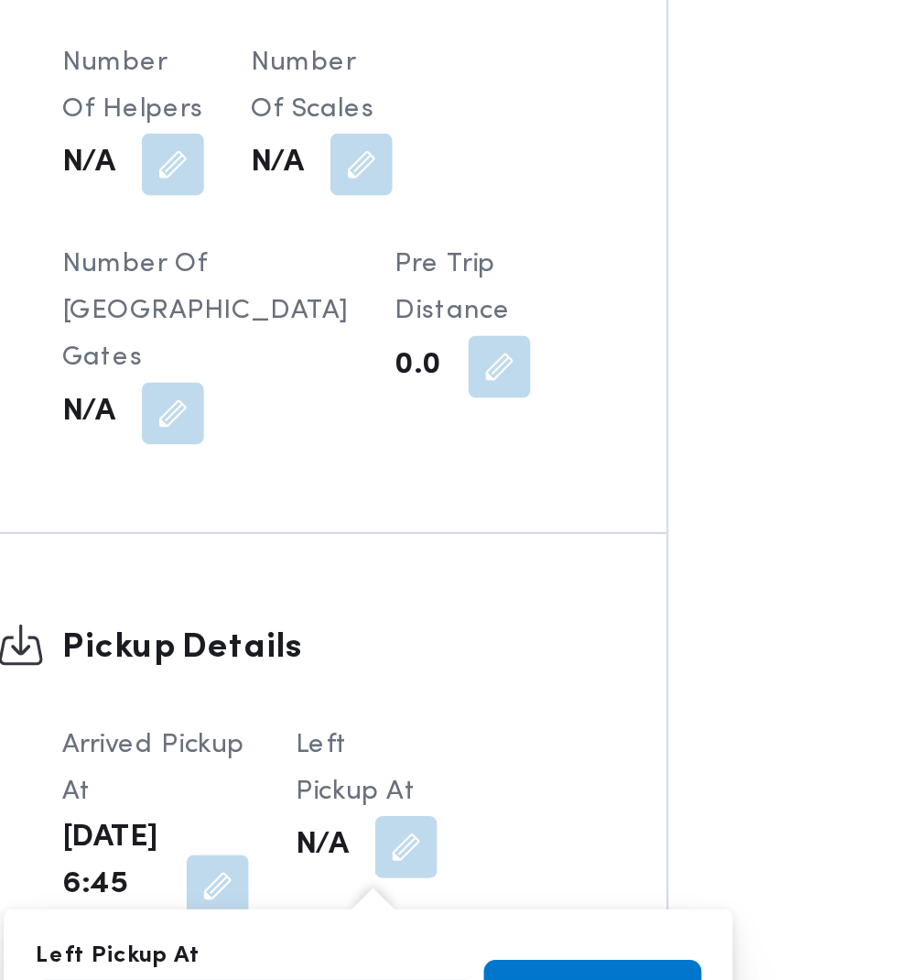
scroll to position [1371, 0]
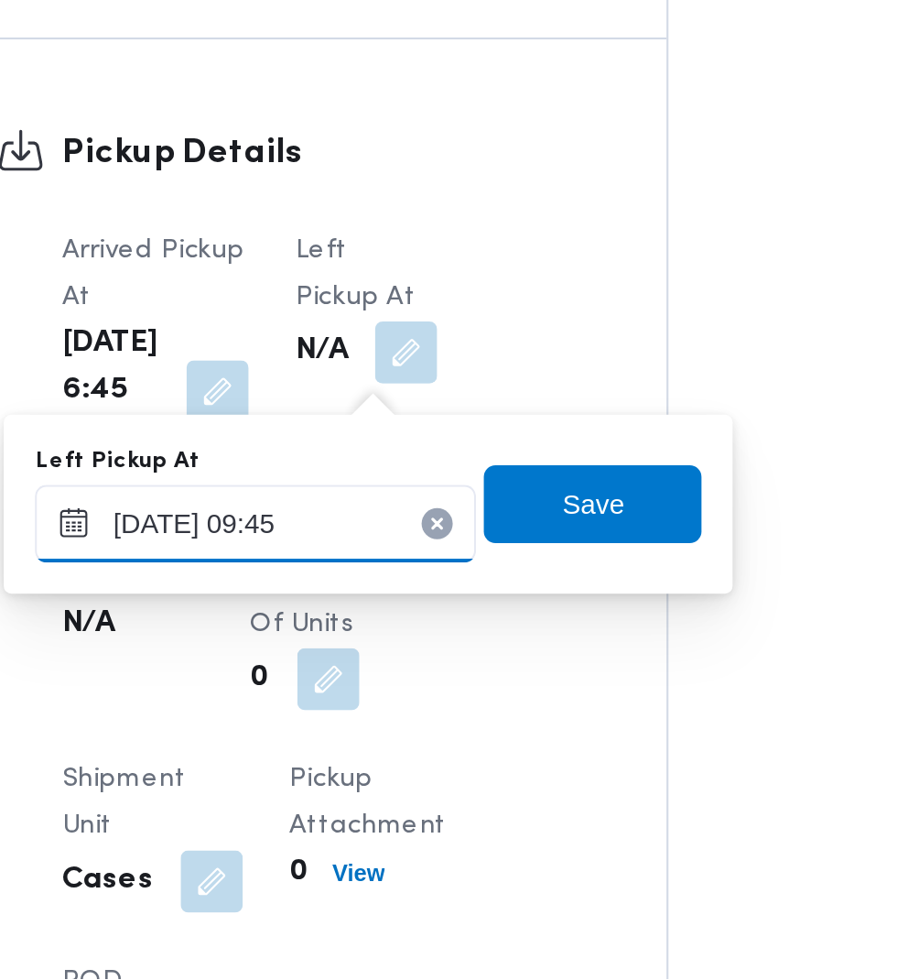
click at [419, 766] on input "[DATE] 09:45" at bounding box center [402, 765] width 208 height 37
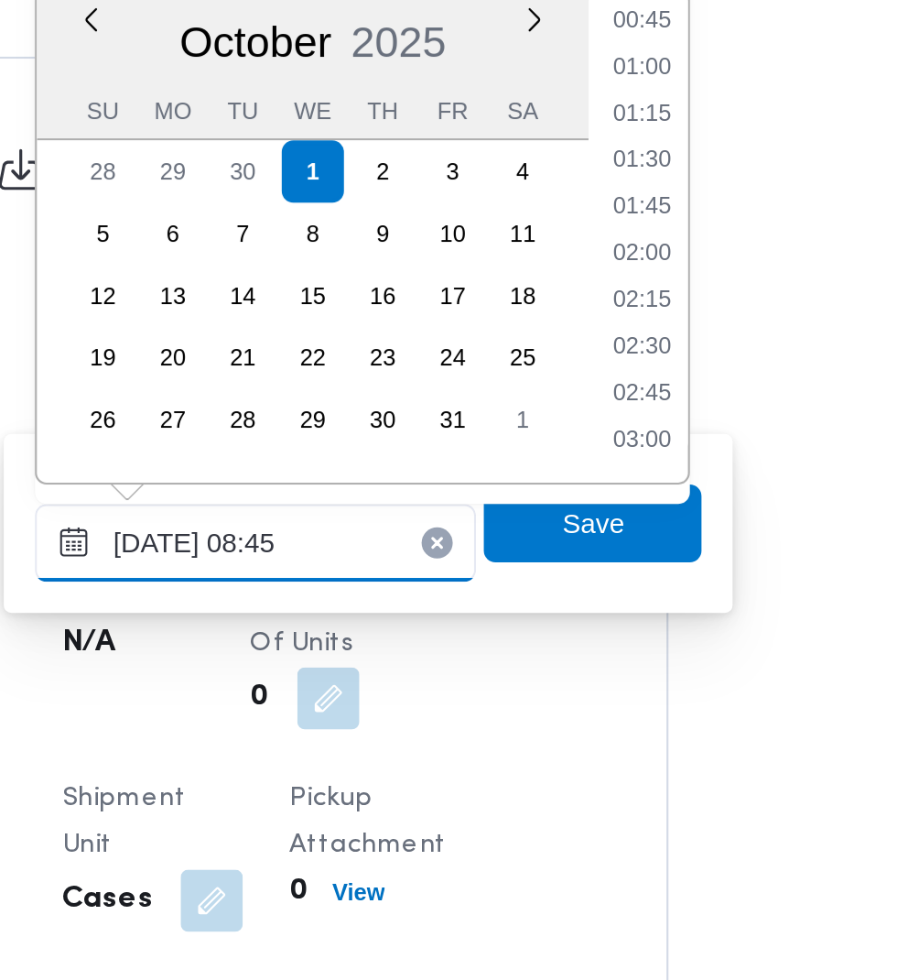
scroll to position [575, 0]
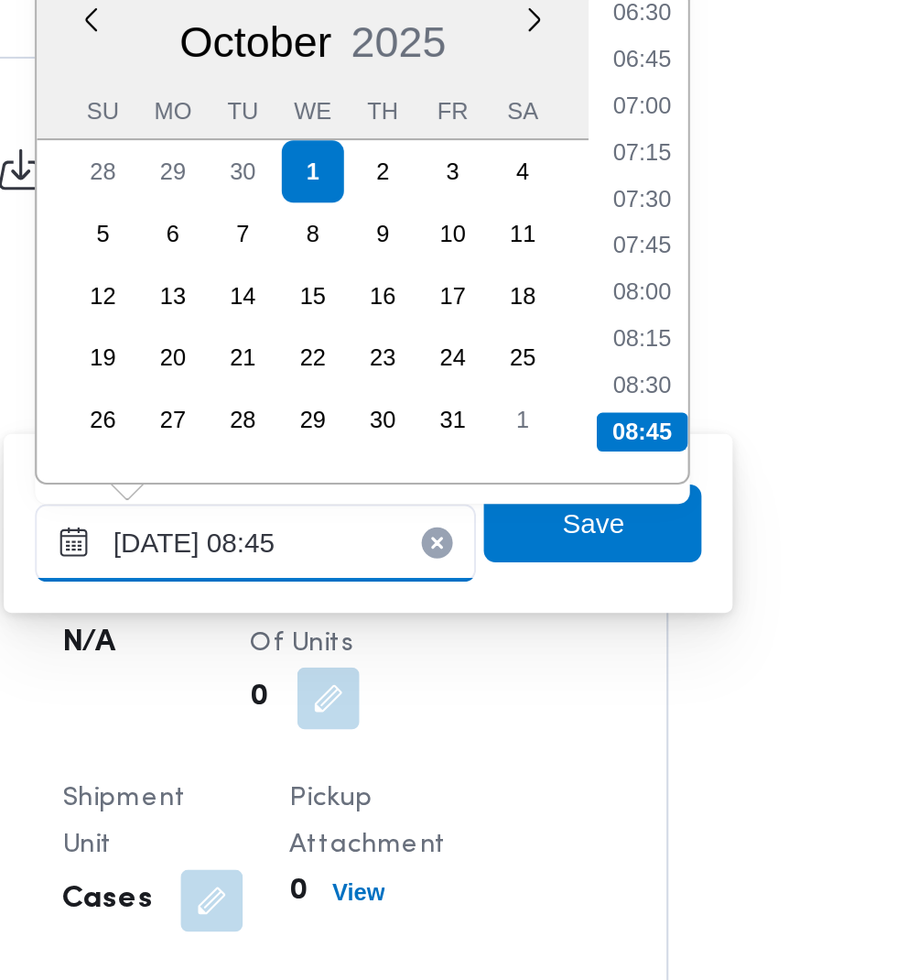
type input "[DATE] 08:45"
click at [592, 719] on li "08:45" at bounding box center [583, 713] width 43 height 18
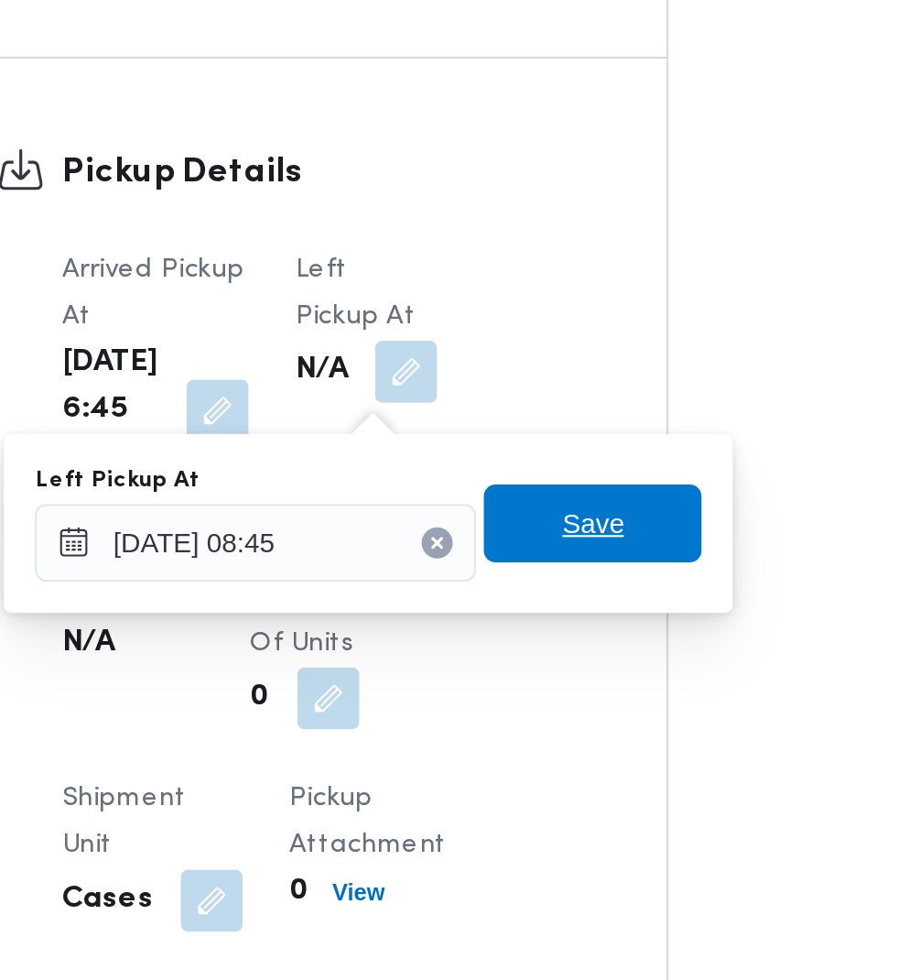
click at [567, 761] on span "Save" at bounding box center [560, 756] width 29 height 22
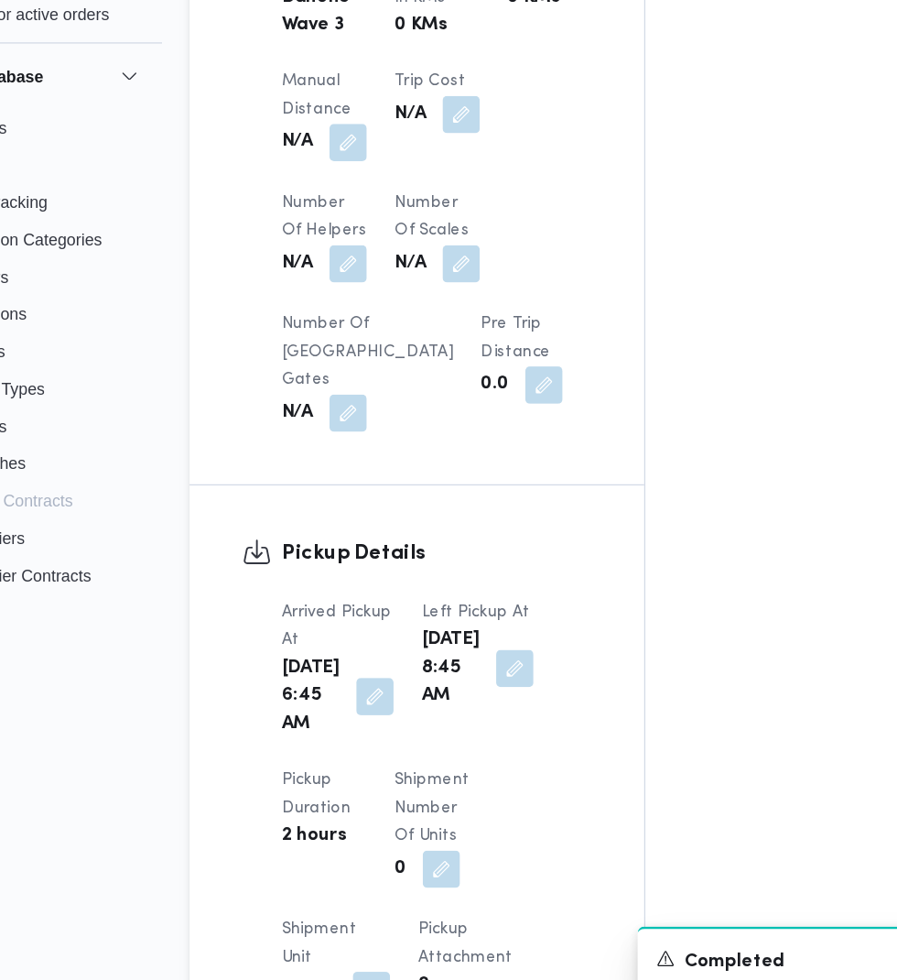
scroll to position [1370, 0]
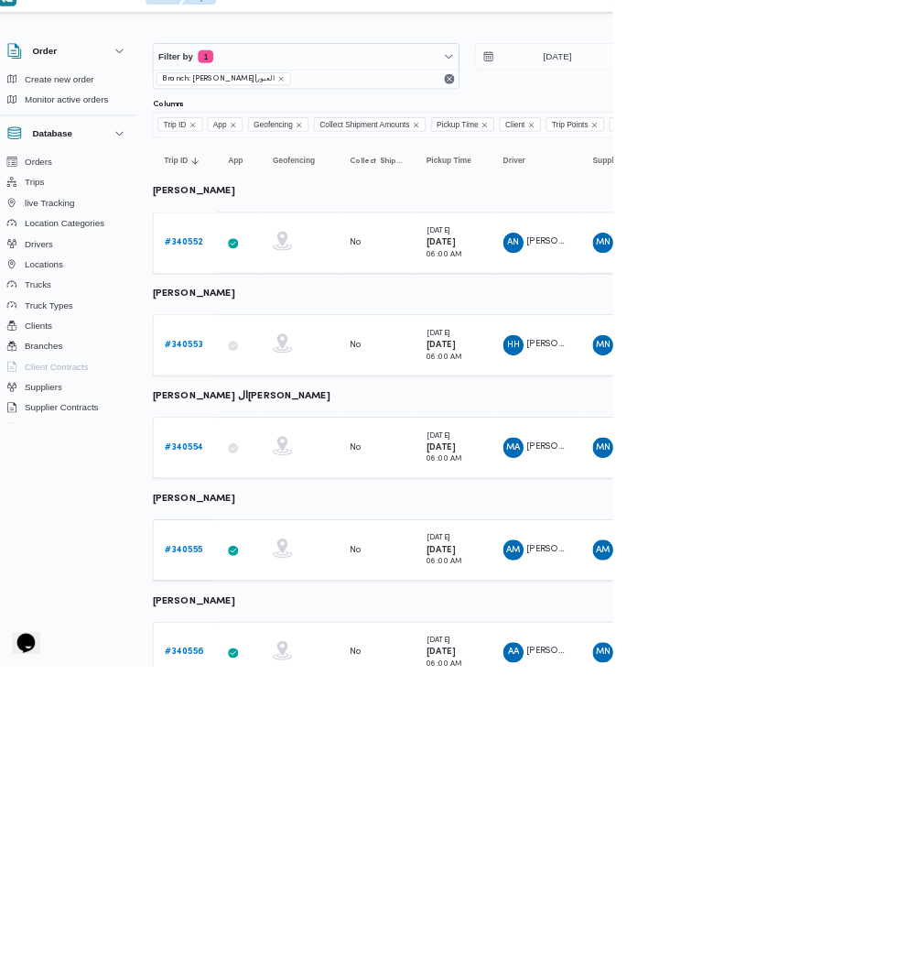
click at [275, 660] on b "# 340554" at bounding box center [283, 666] width 56 height 12
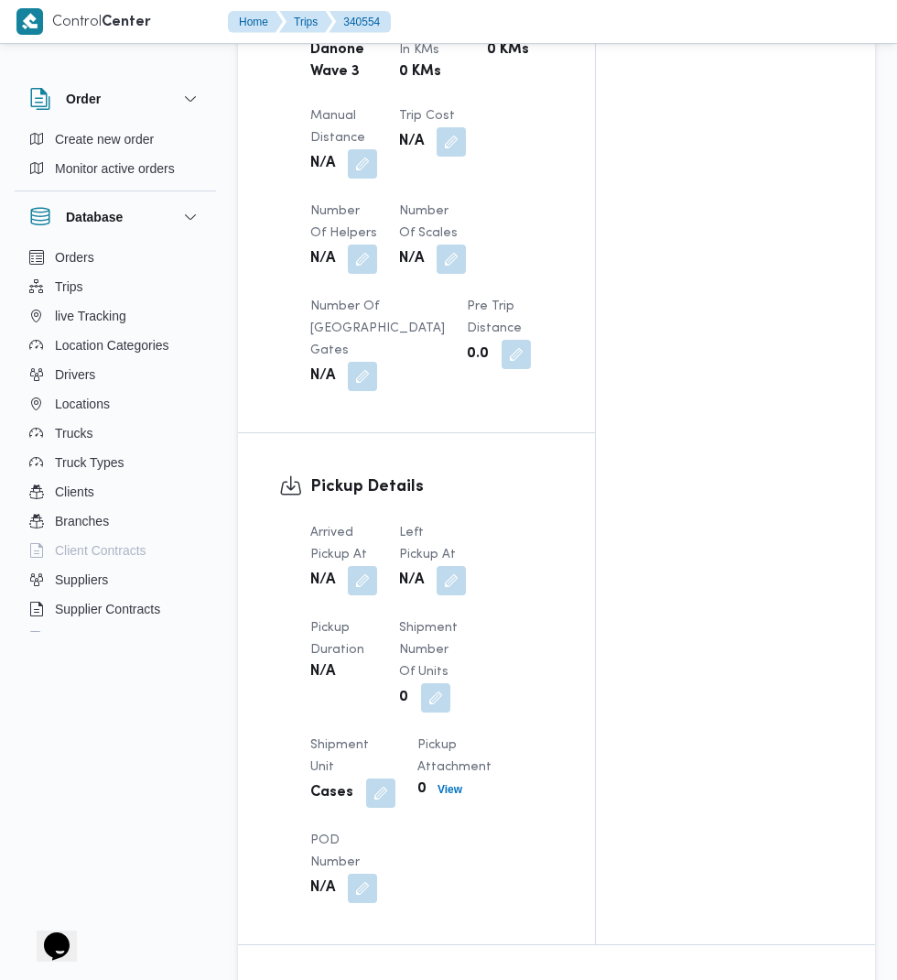
scroll to position [1478, 0]
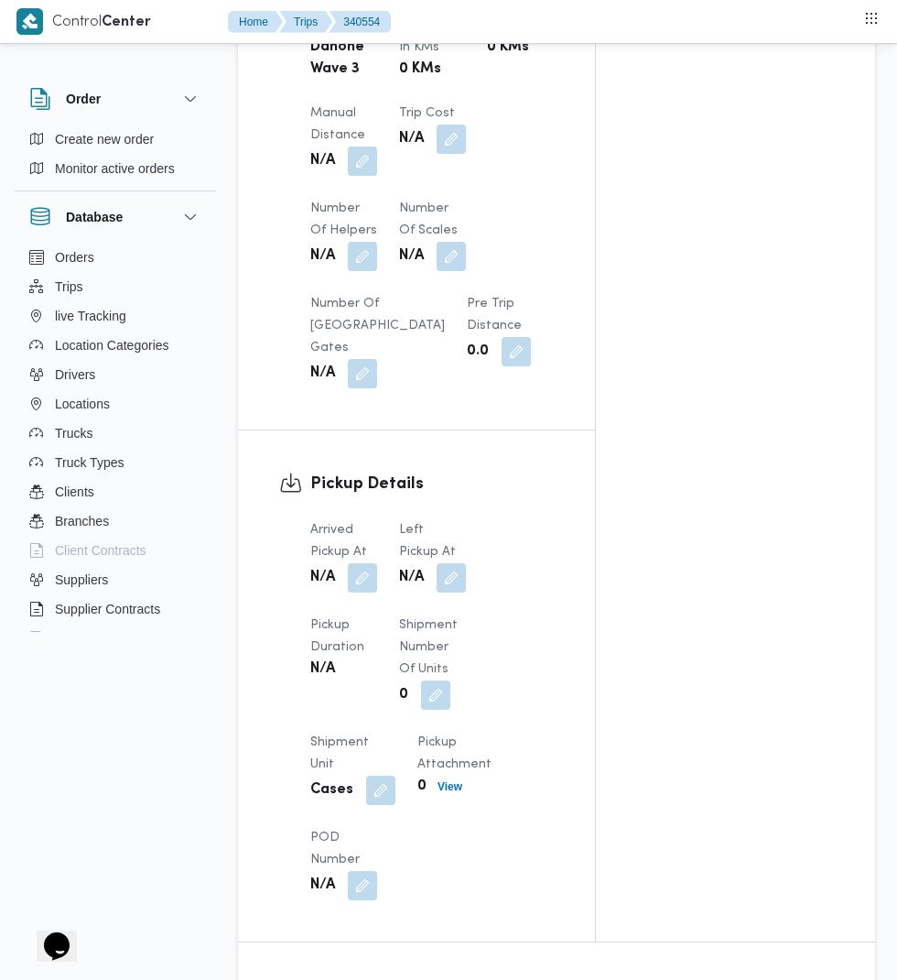
click at [364, 592] on button "button" at bounding box center [362, 577] width 29 height 29
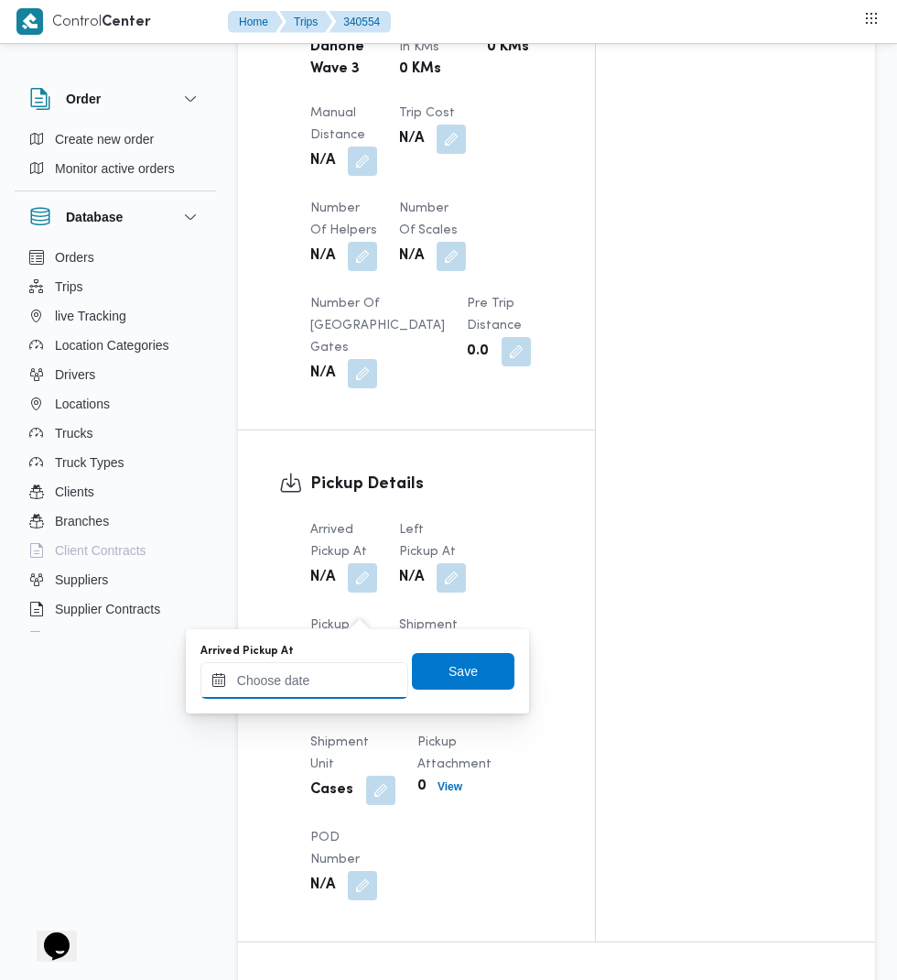
click at [302, 676] on input "Arrived Pickup At" at bounding box center [305, 680] width 208 height 37
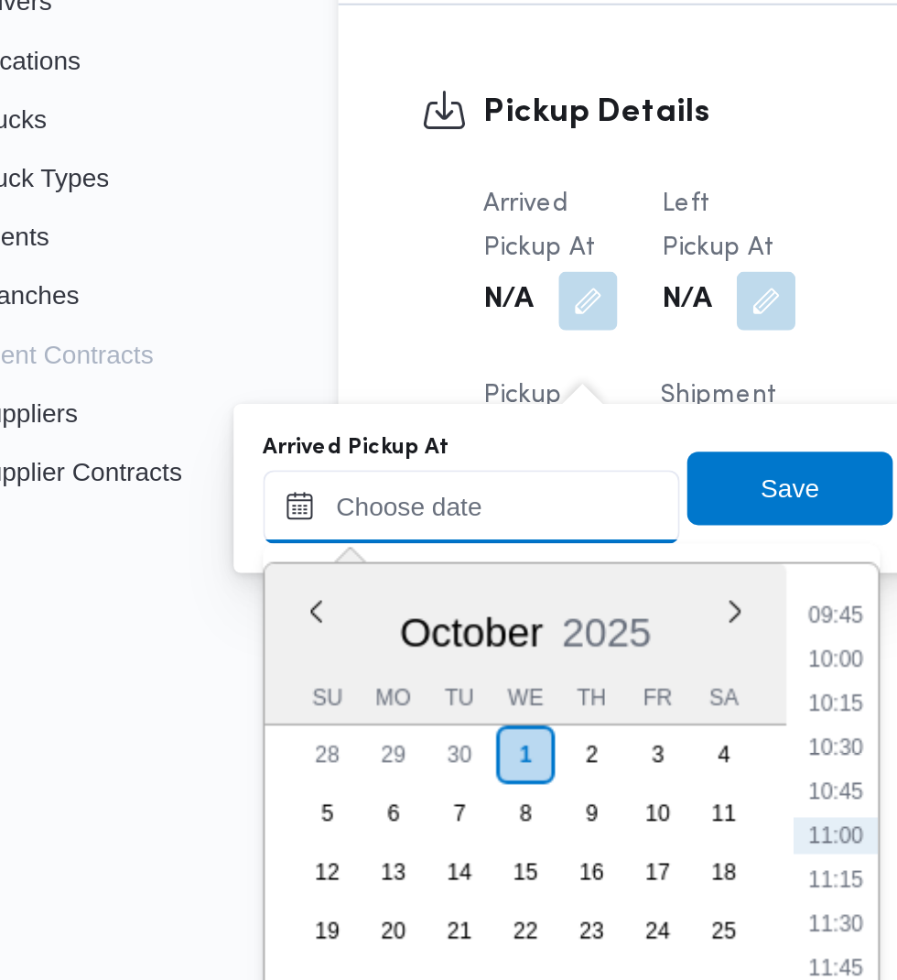
scroll to position [1533, 0]
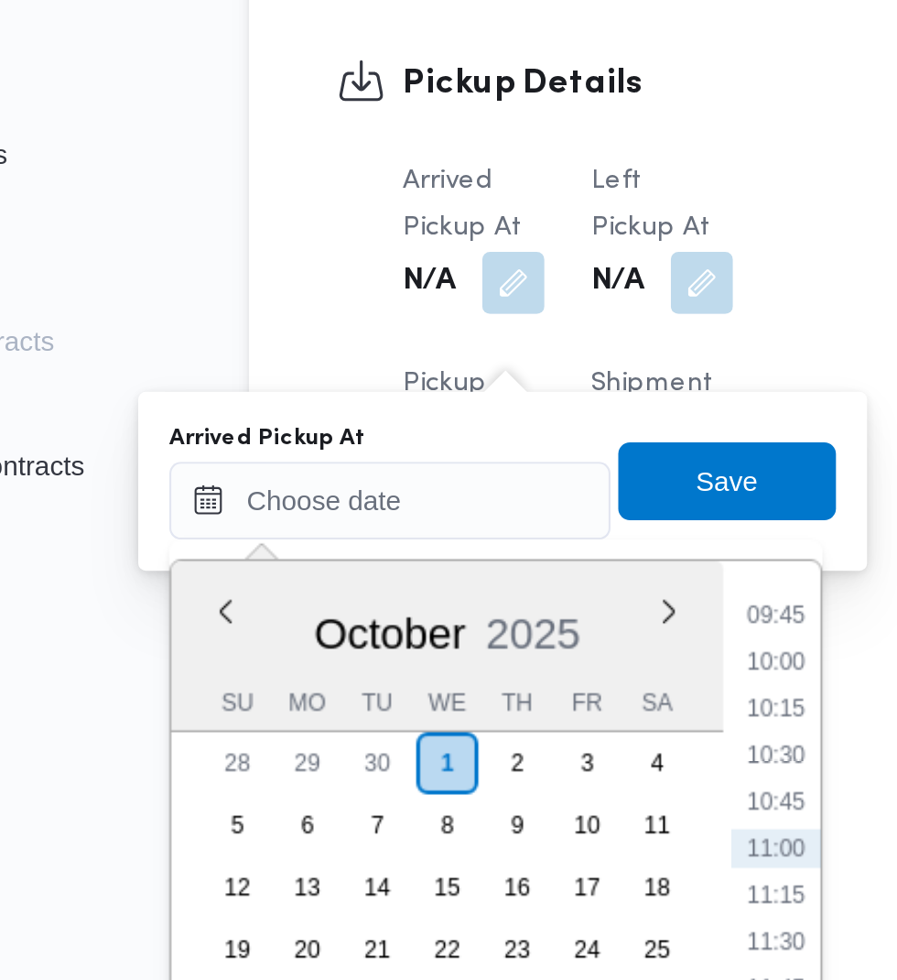
click at [486, 701] on li "10:00" at bounding box center [486, 701] width 42 height 18
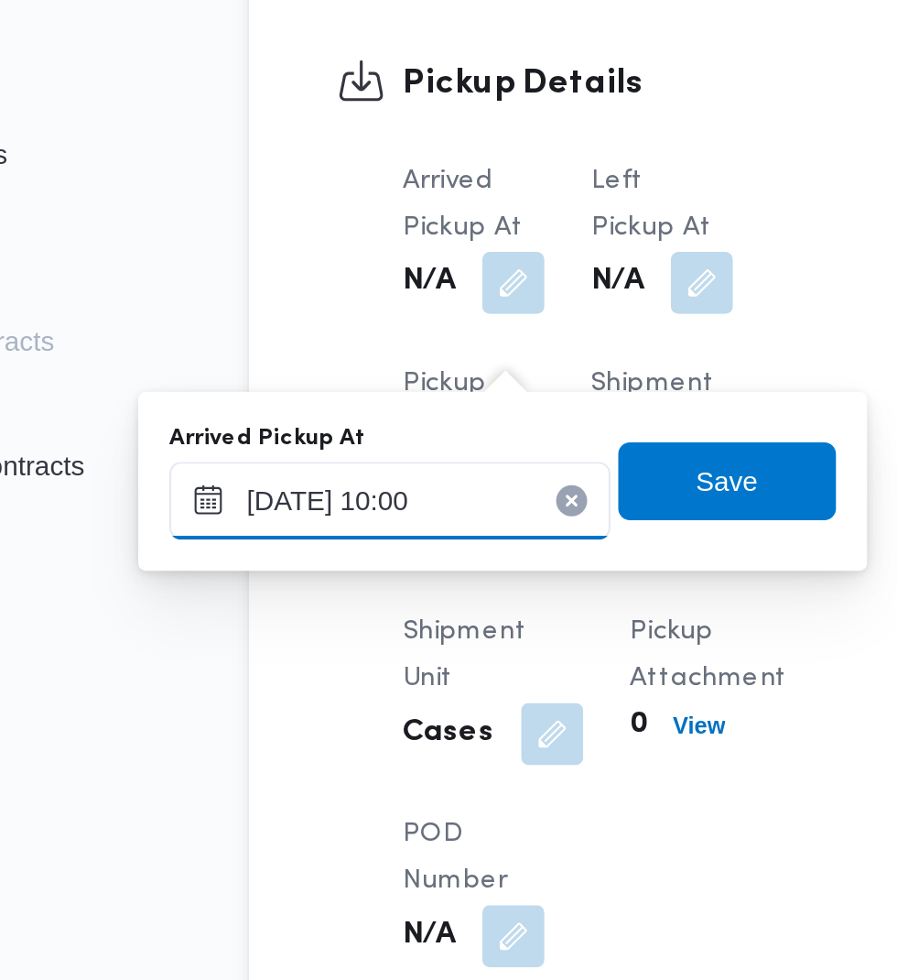
click at [323, 625] on input "[DATE] 10:00" at bounding box center [305, 625] width 208 height 37
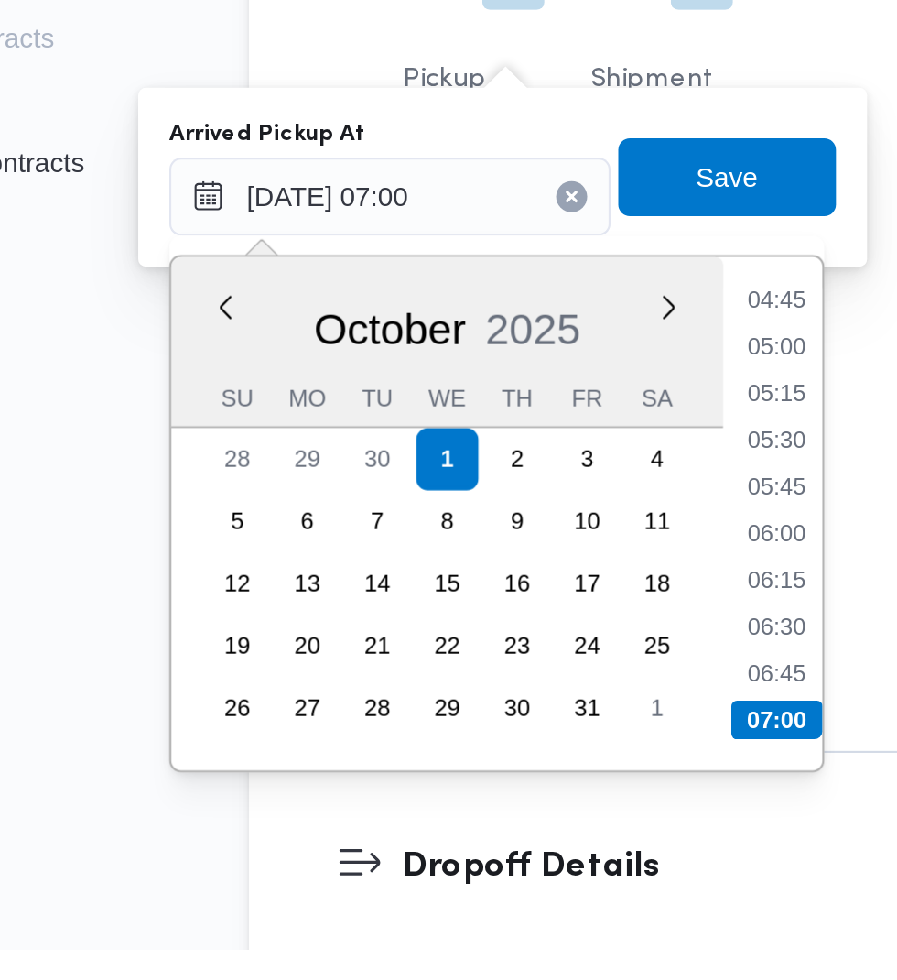
click at [493, 875] on li "07:00" at bounding box center [486, 872] width 43 height 18
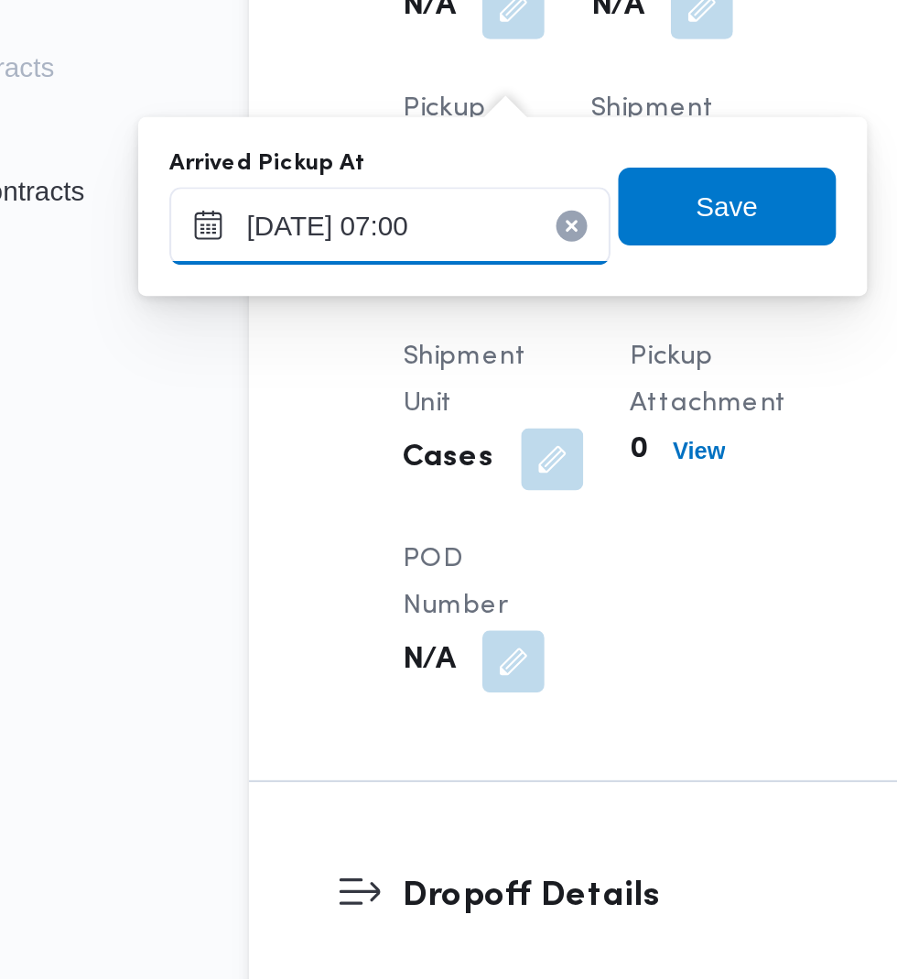
click at [362, 623] on input "[DATE] 07:00" at bounding box center [305, 625] width 208 height 37
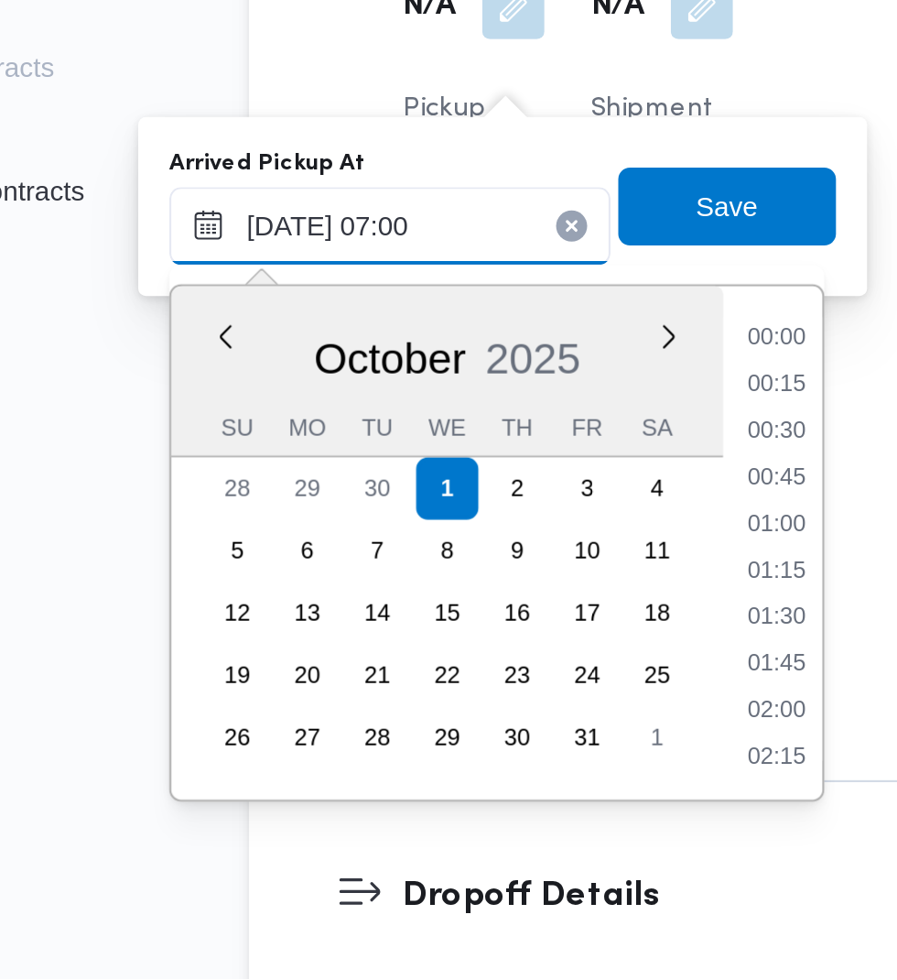
scroll to position [504, 0]
type input "[DATE] 07:12"
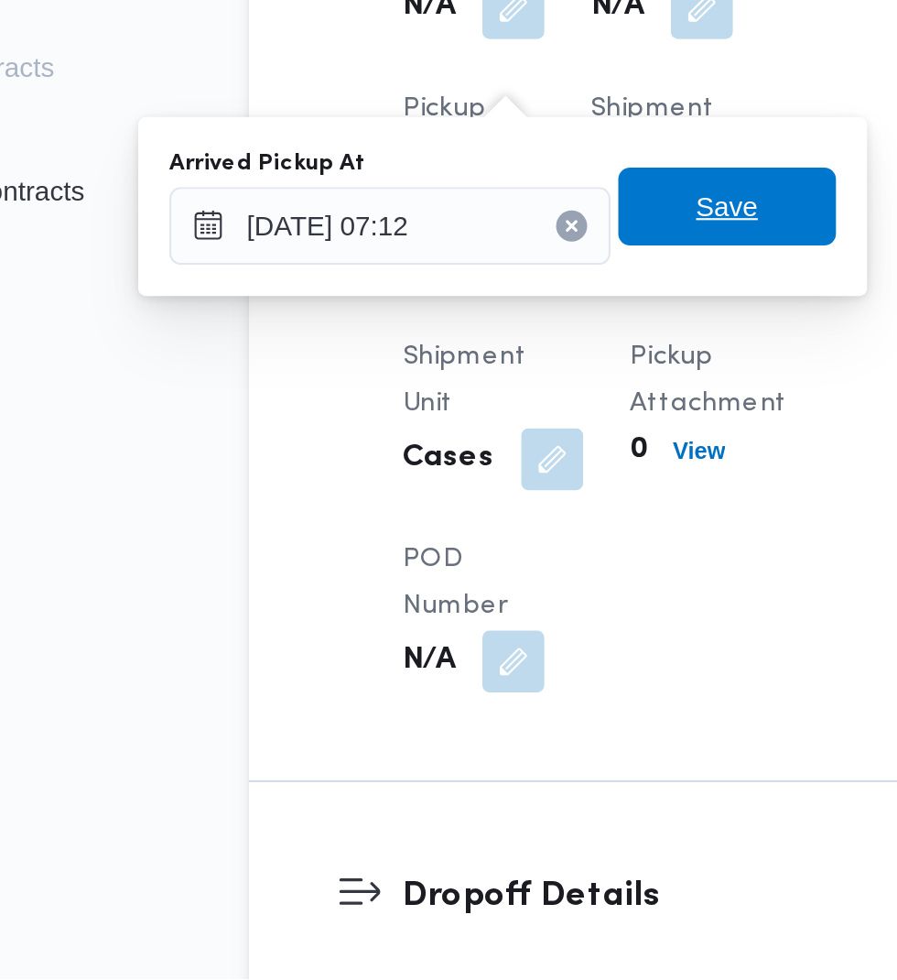
click at [488, 619] on span "Save" at bounding box center [463, 616] width 103 height 37
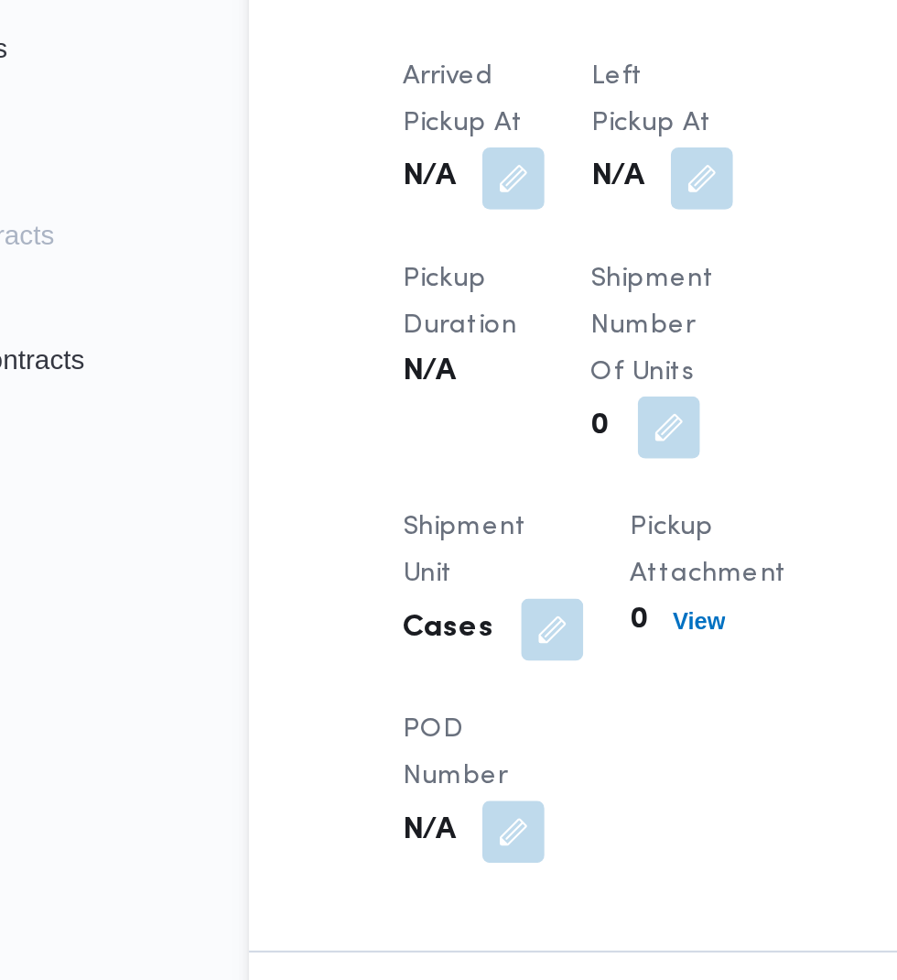
scroll to position [1533, 0]
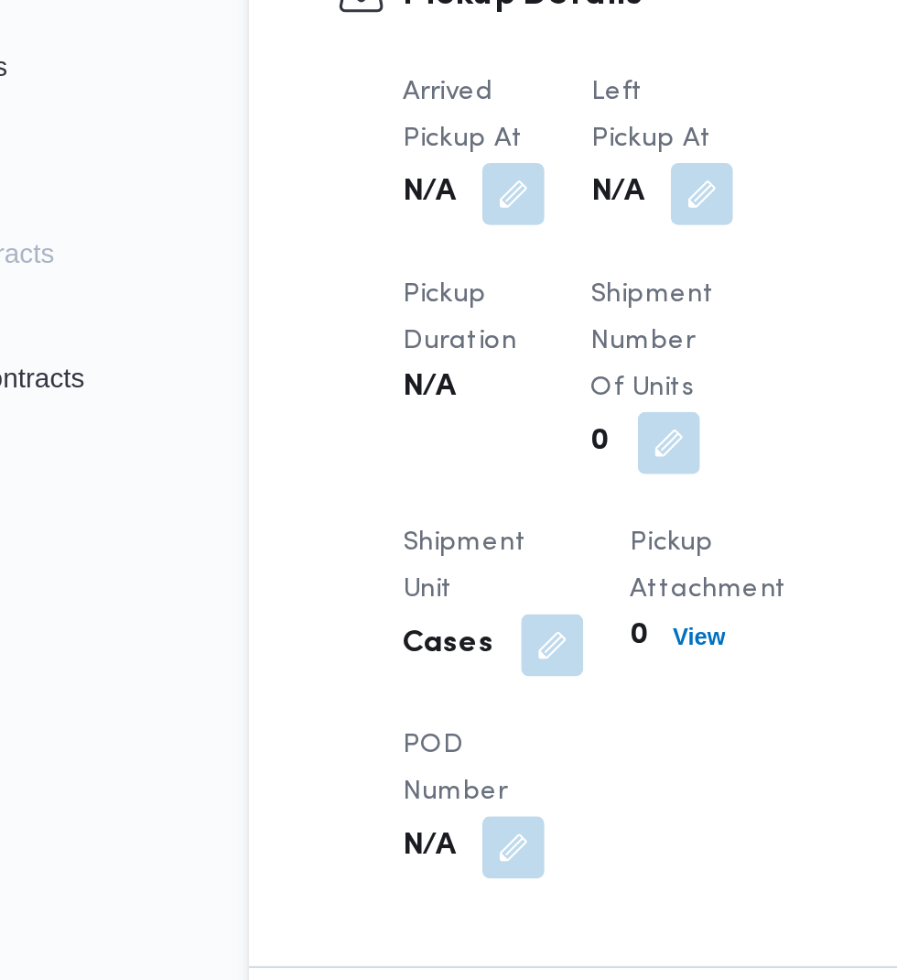
click at [459, 538] on button "button" at bounding box center [451, 522] width 29 height 29
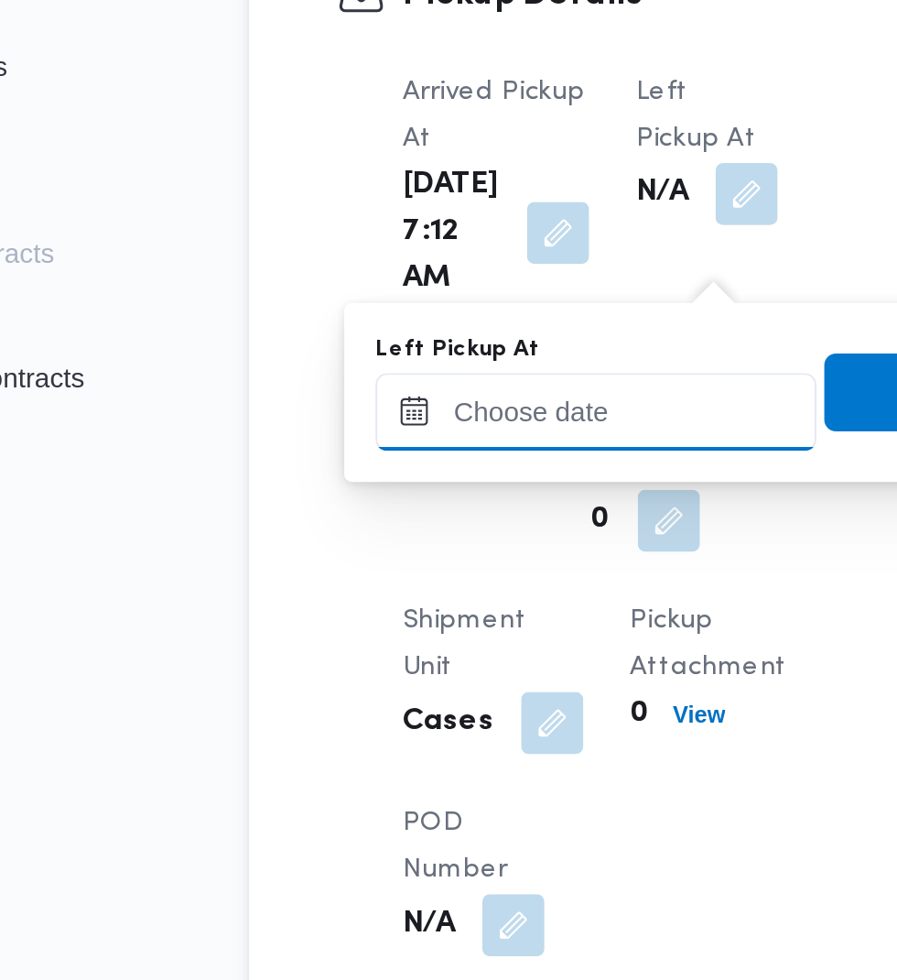
click at [442, 621] on input "Left Pickup At" at bounding box center [402, 625] width 208 height 37
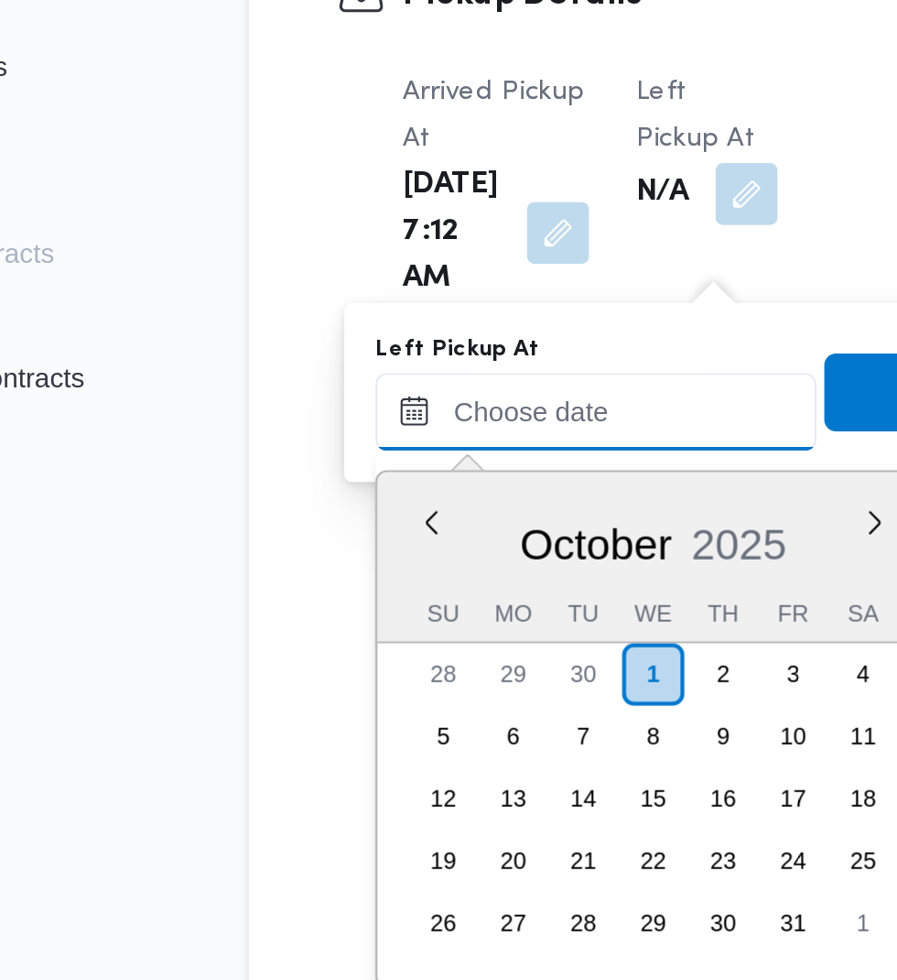
scroll to position [855, 0]
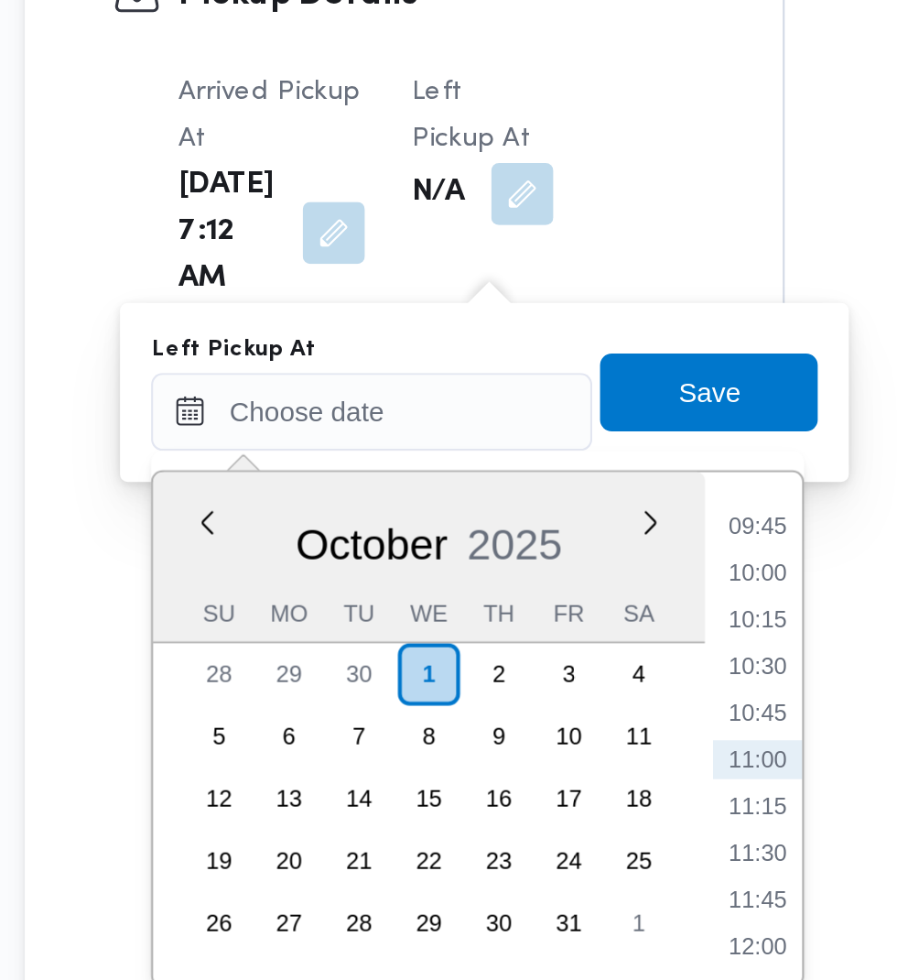
click at [590, 685] on li "09:45" at bounding box center [583, 679] width 42 height 18
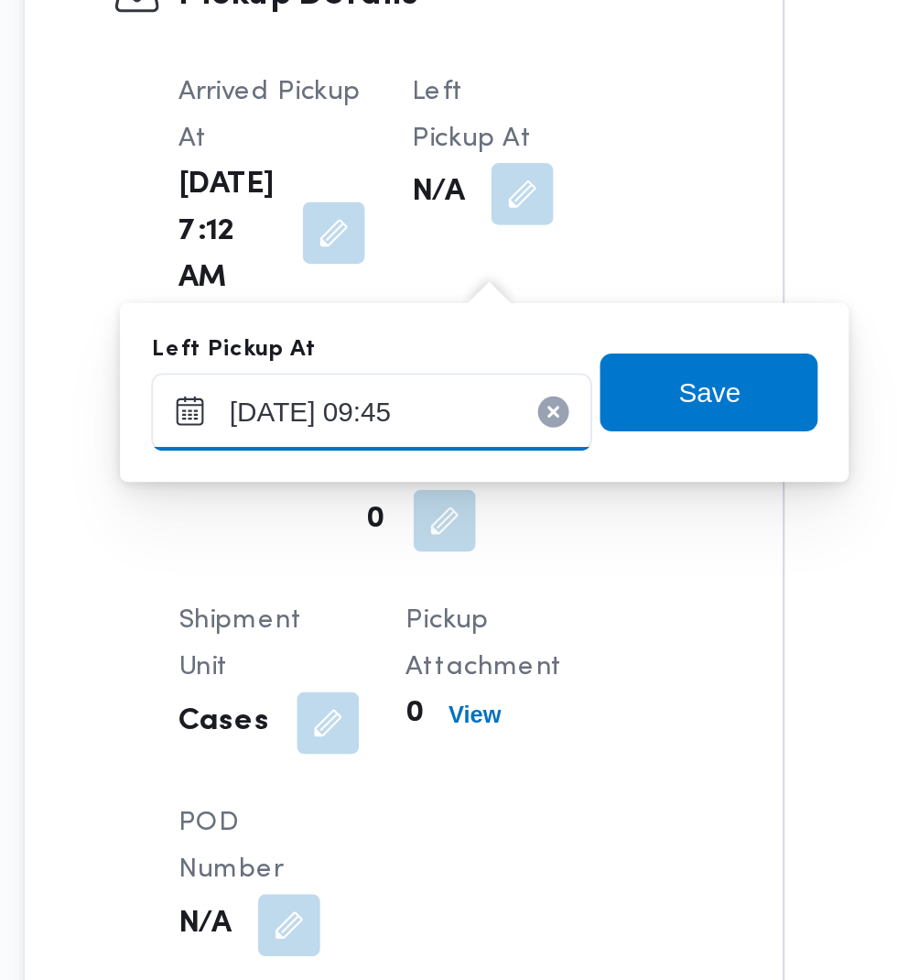
click at [443, 632] on input "[DATE] 09:45" at bounding box center [402, 625] width 208 height 37
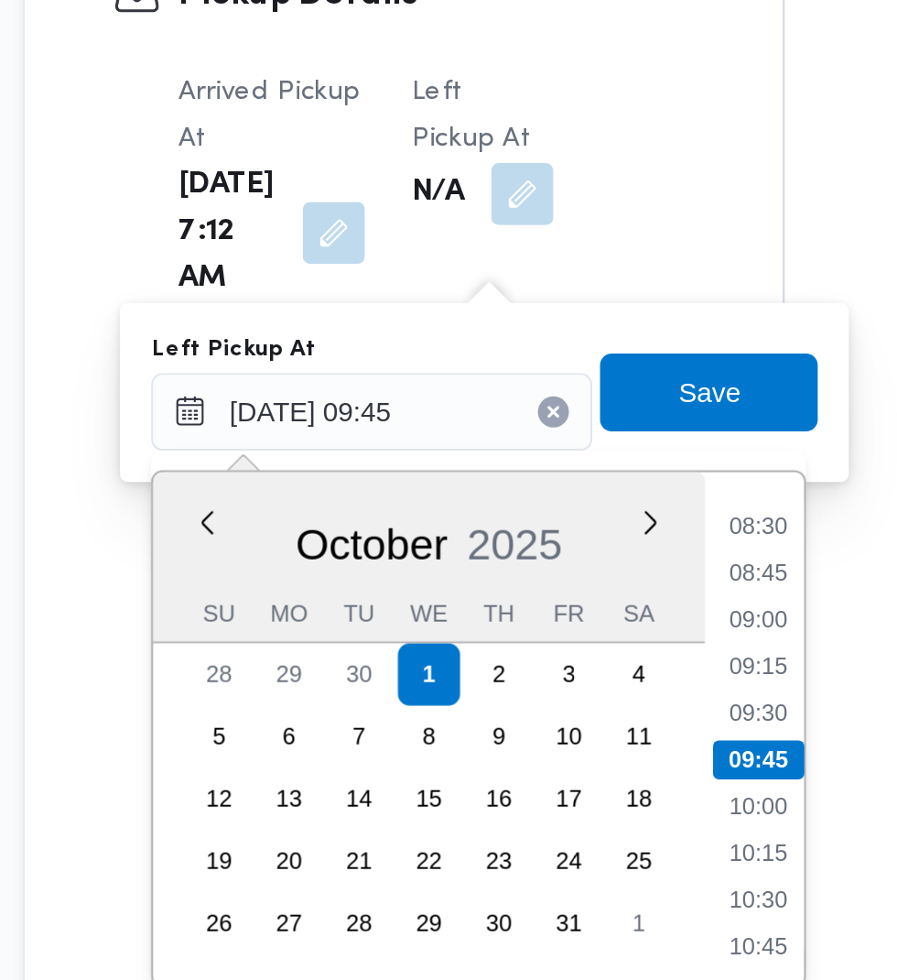
click at [584, 701] on li "08:45" at bounding box center [584, 701] width 42 height 18
type input "[DATE] 08:45"
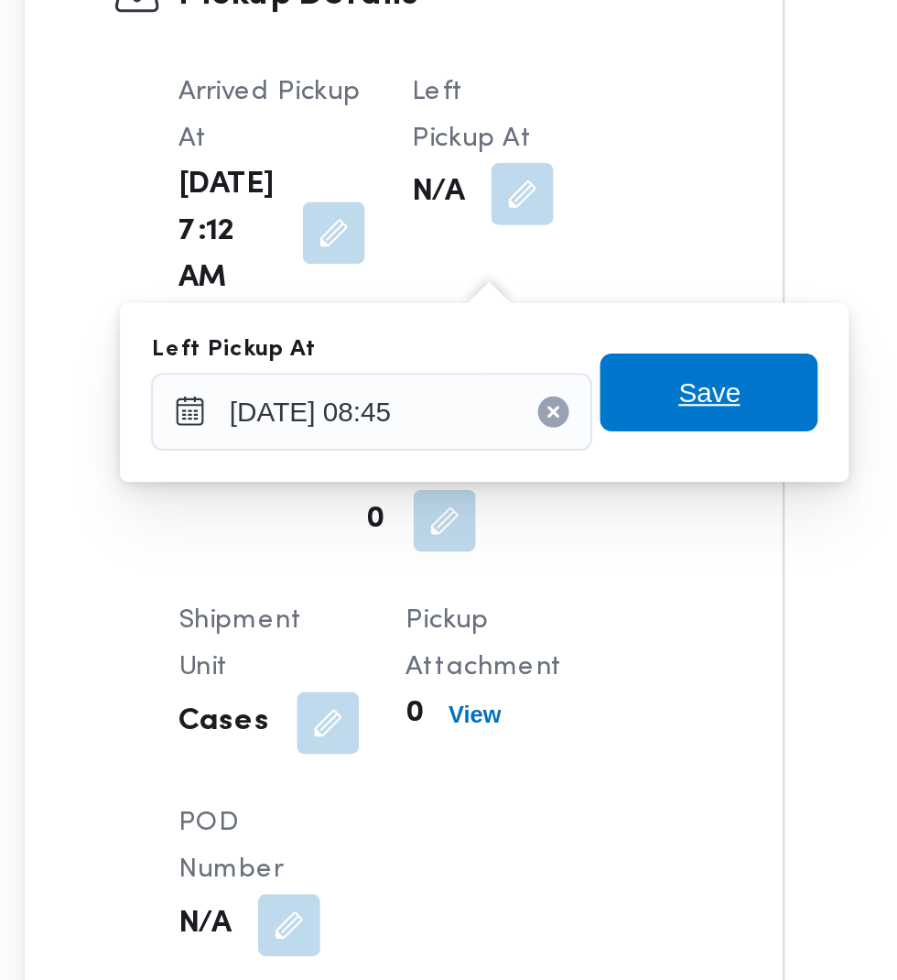
click at [586, 612] on span "Save" at bounding box center [560, 616] width 103 height 37
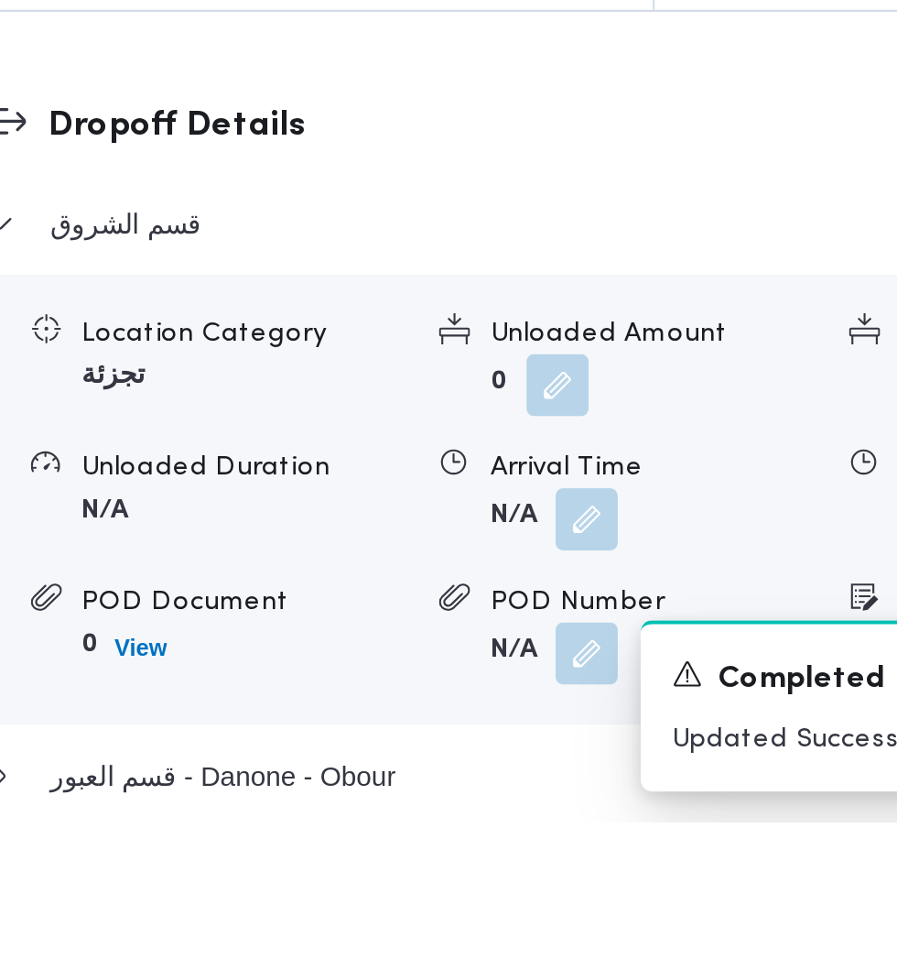
scroll to position [1882, 0]
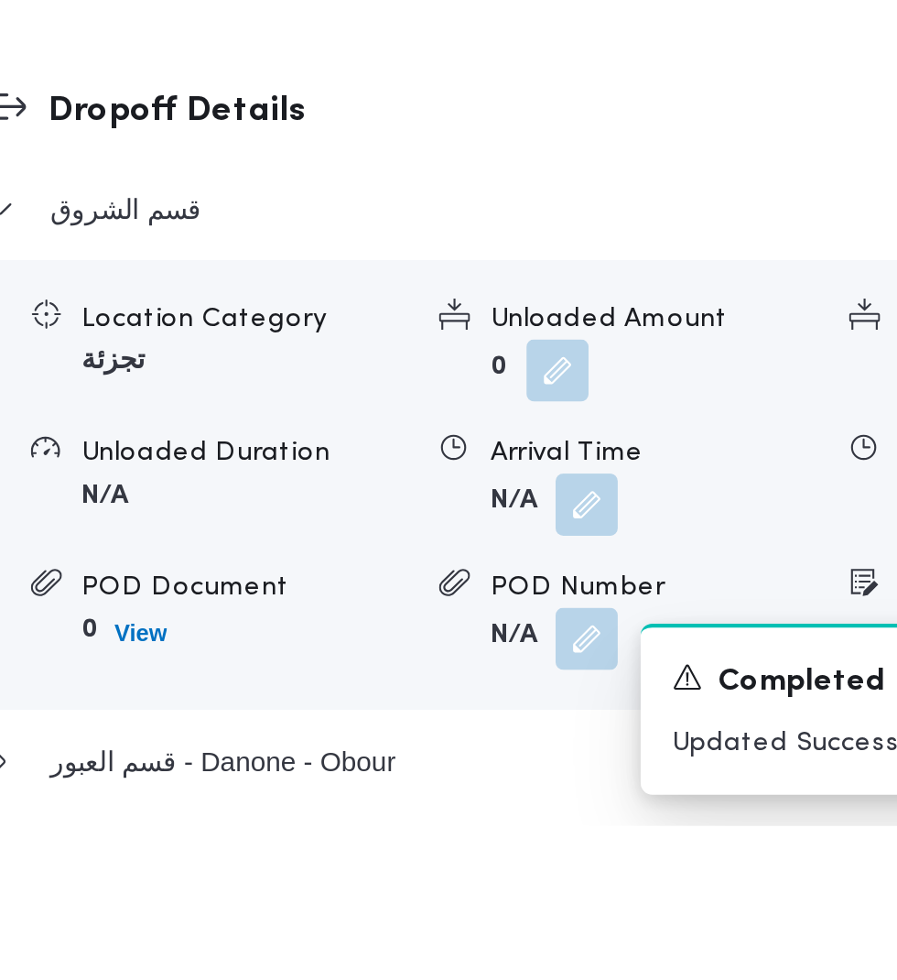
click at [570, 843] on button "button" at bounding box center [563, 828] width 29 height 29
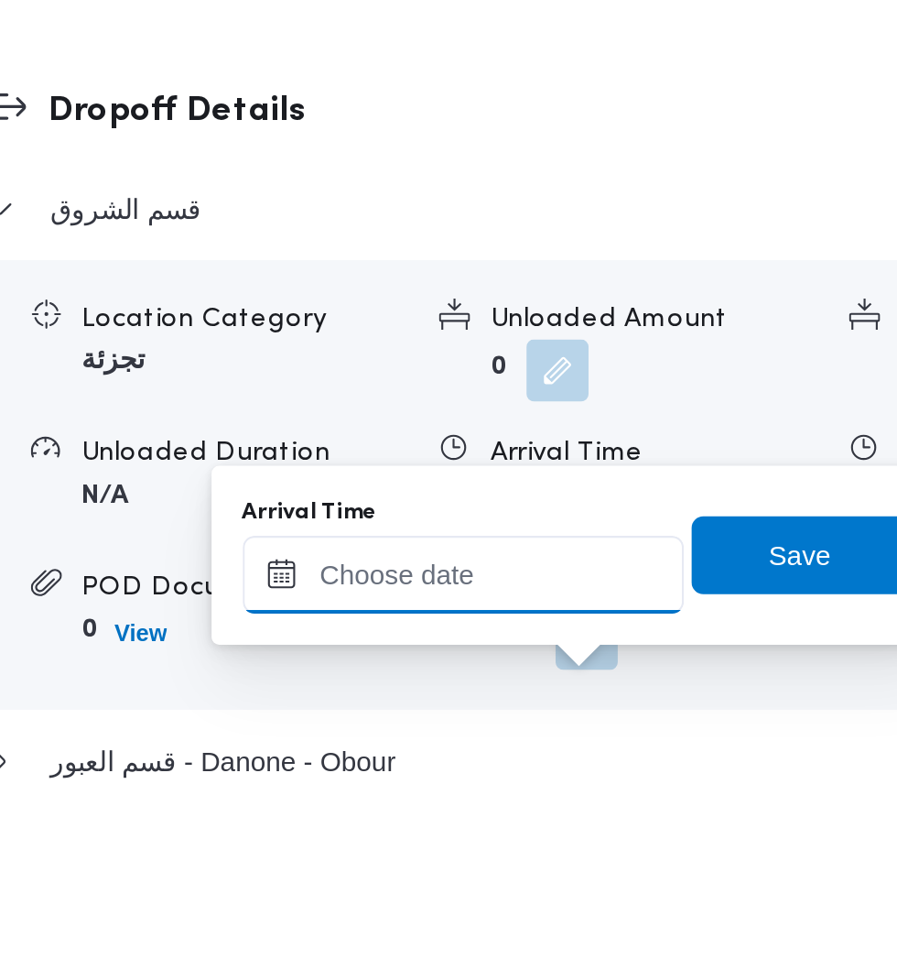
click at [572, 853] on input "Arrival Time" at bounding box center [506, 861] width 208 height 37
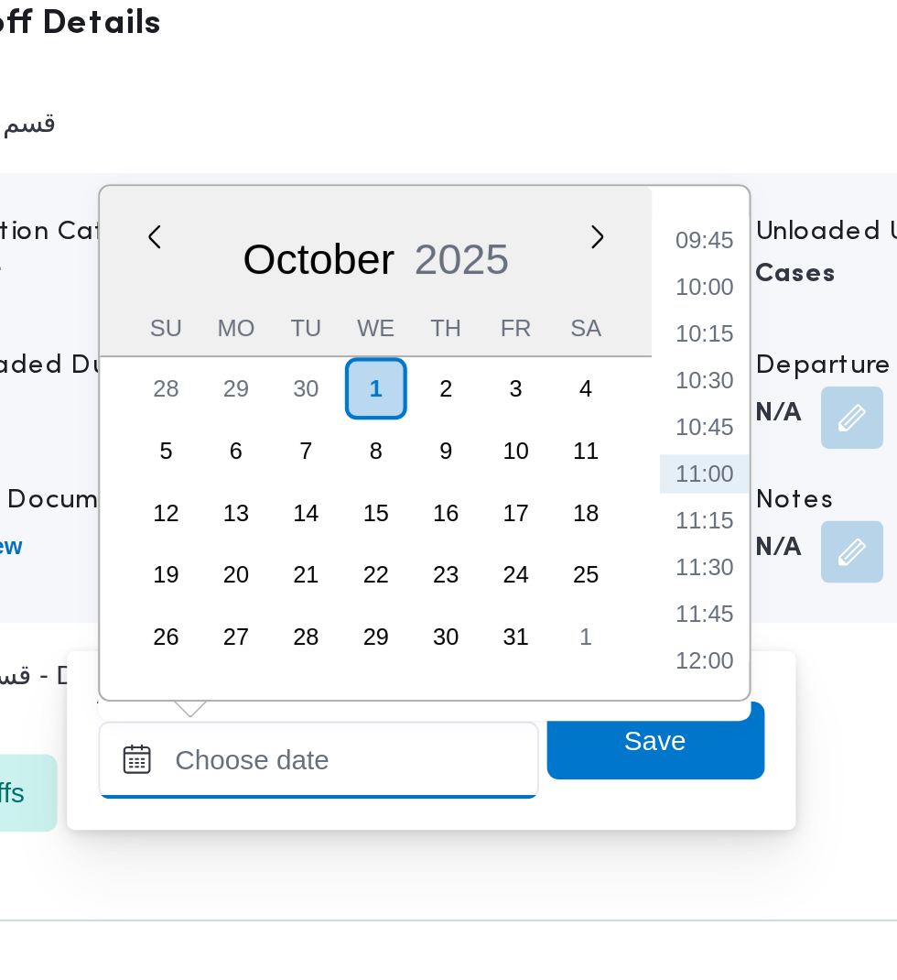
scroll to position [1986, 0]
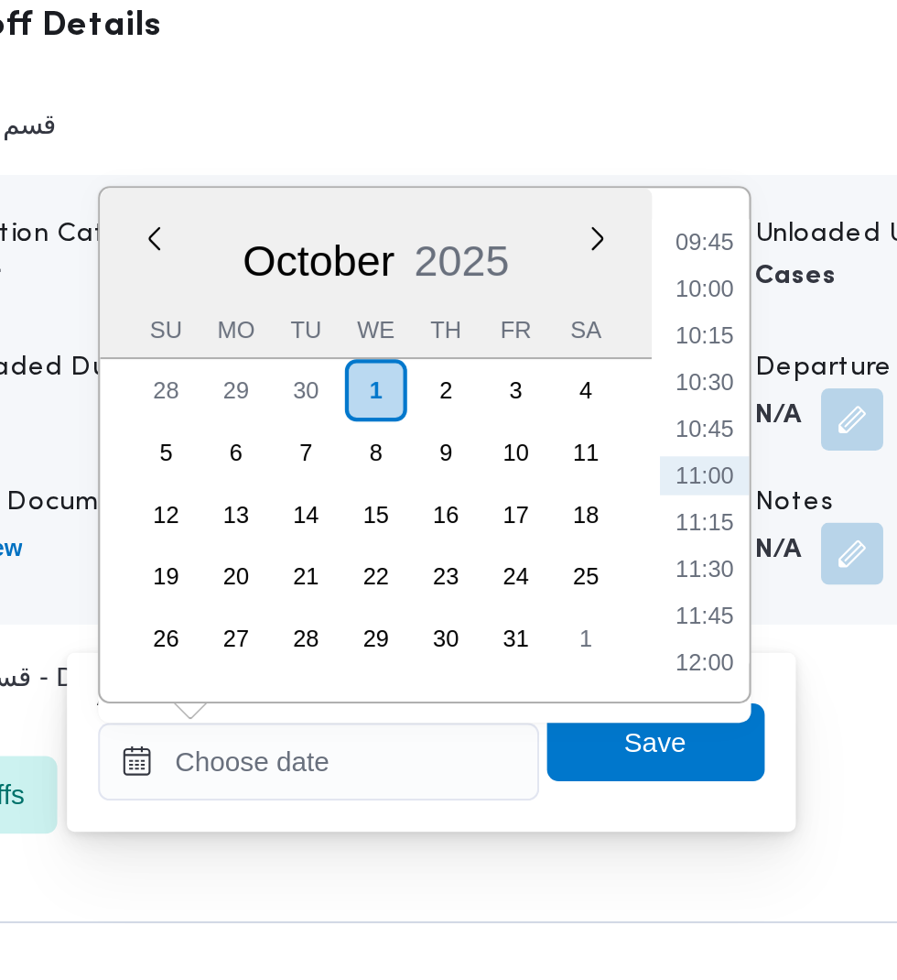
click at [701, 648] on li "09:45" at bounding box center [688, 641] width 42 height 18
type input "[DATE] 09:45"
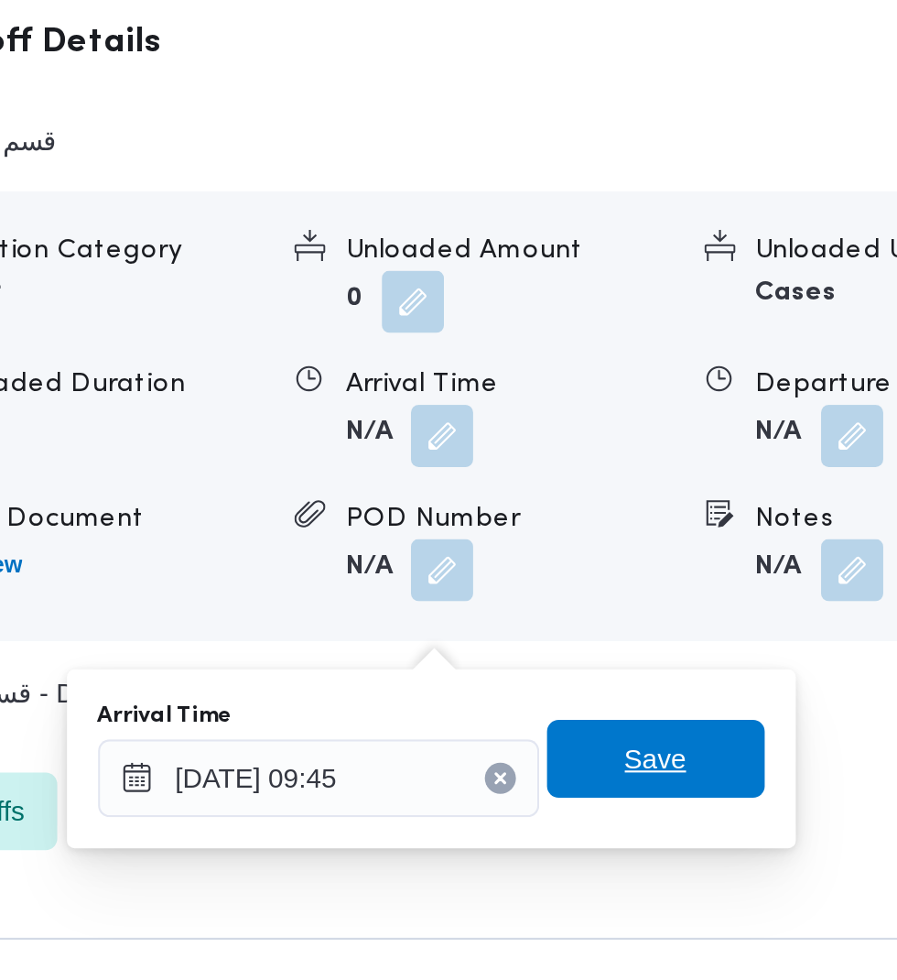
click at [679, 879] on span "Save" at bounding box center [664, 876] width 29 height 22
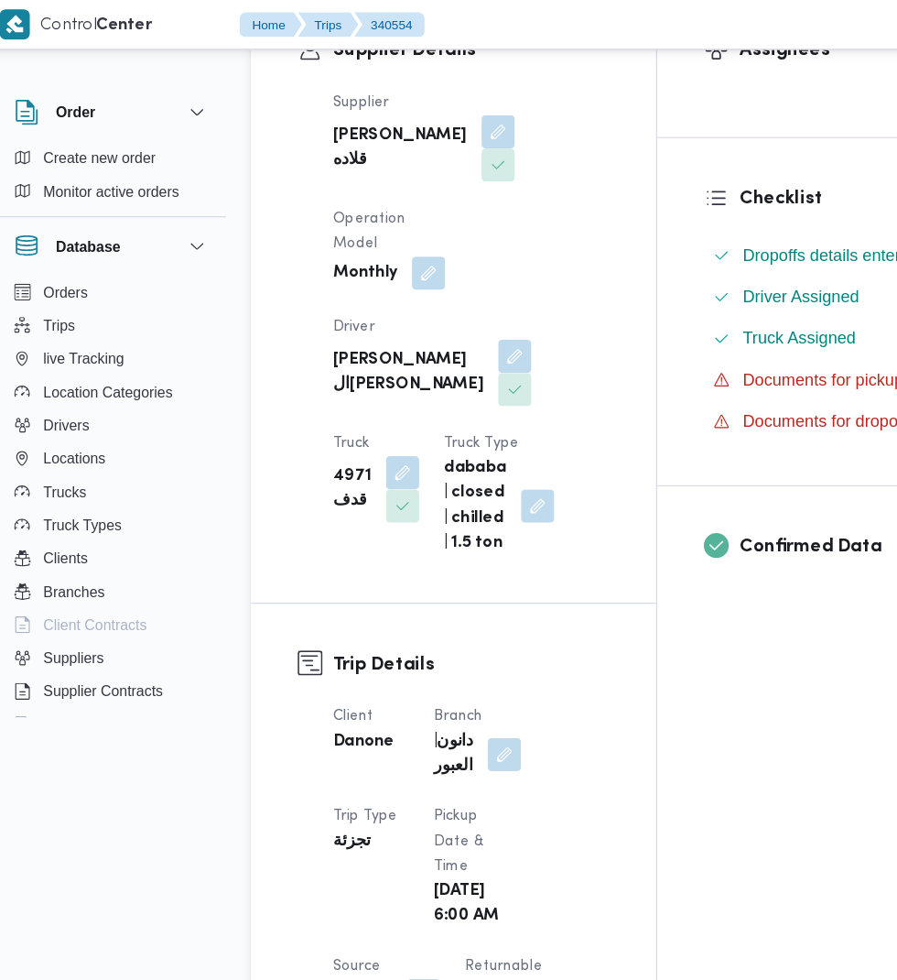
scroll to position [0, 0]
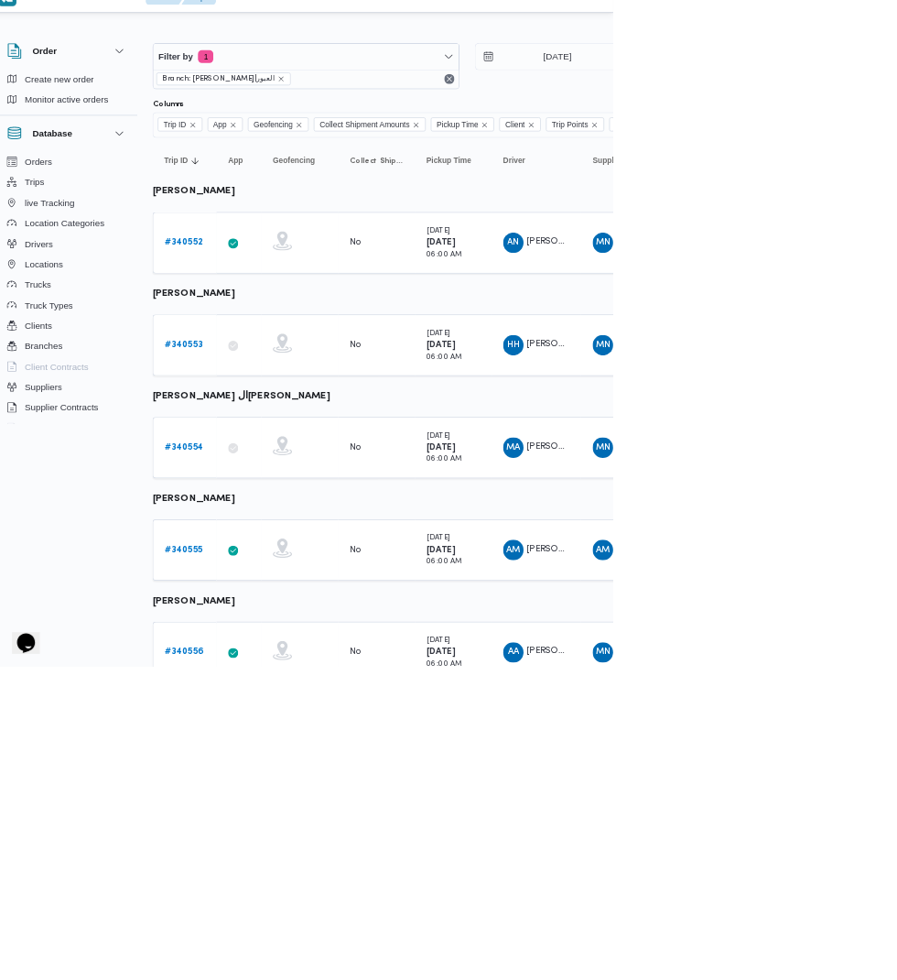
scroll to position [0, 29]
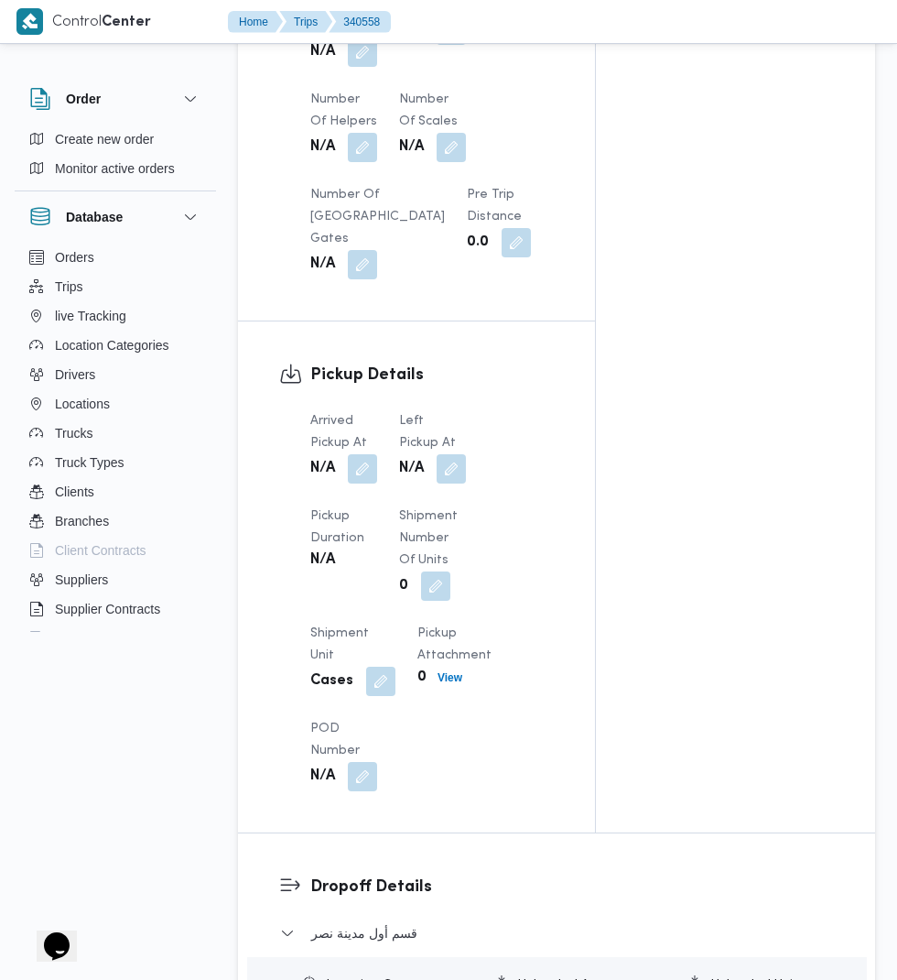
scroll to position [1662, 0]
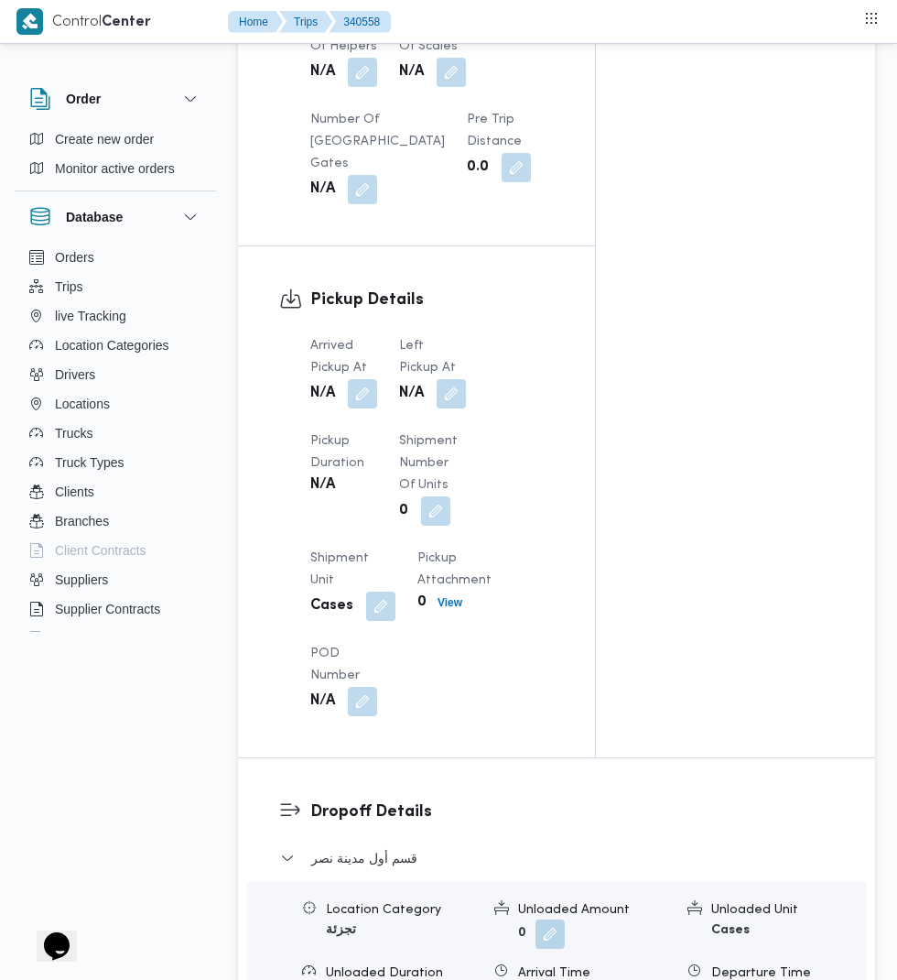
click at [355, 408] on button "button" at bounding box center [362, 393] width 29 height 29
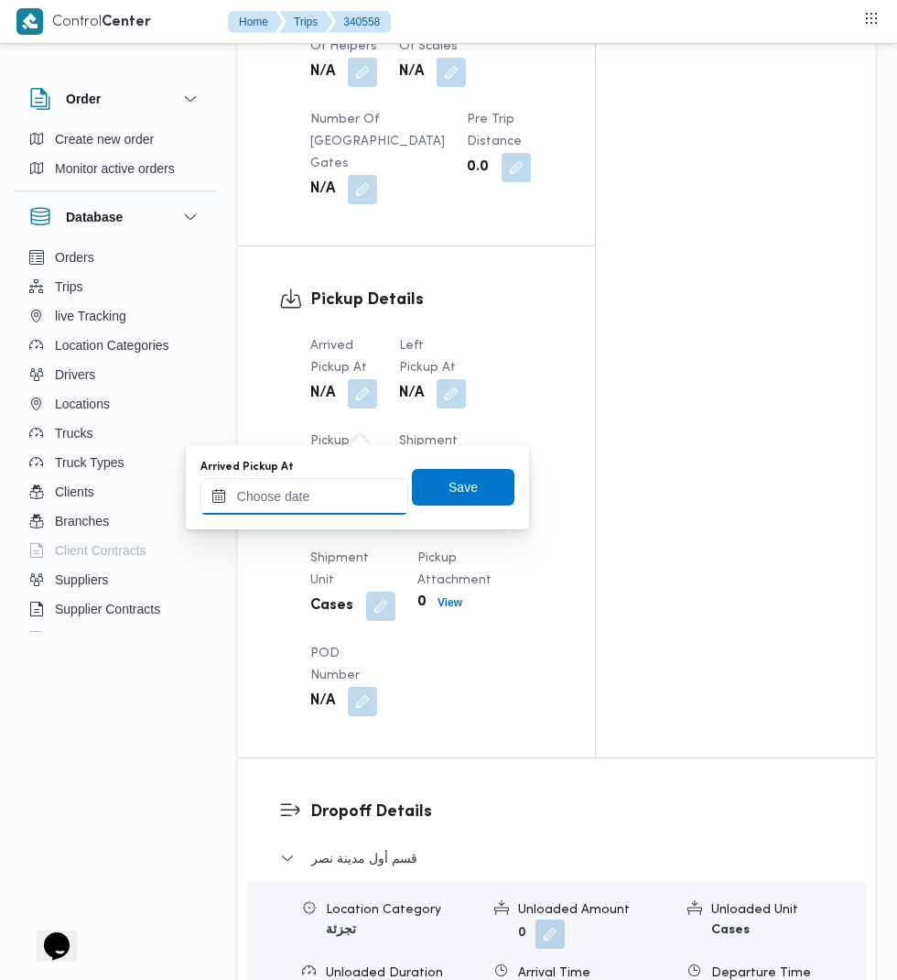
click at [324, 495] on input "Arrived Pickup At" at bounding box center [305, 496] width 208 height 37
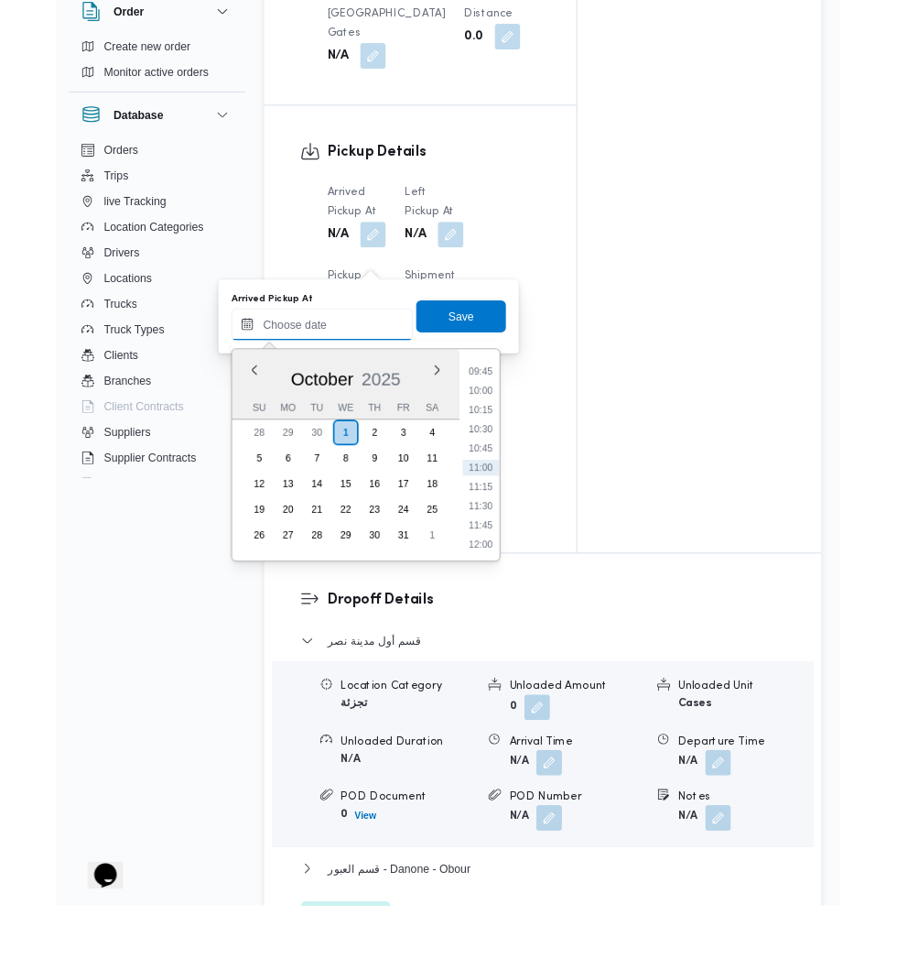
scroll to position [1701, 0]
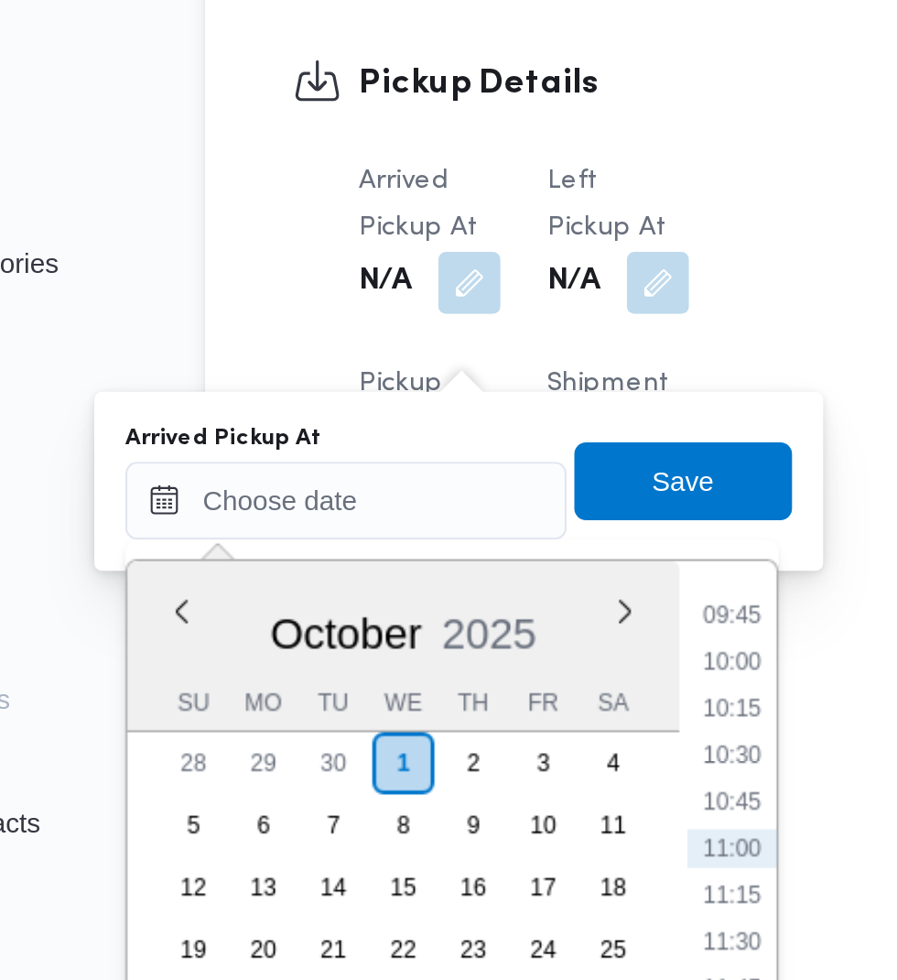
click at [492, 516] on li "09:45" at bounding box center [486, 511] width 42 height 18
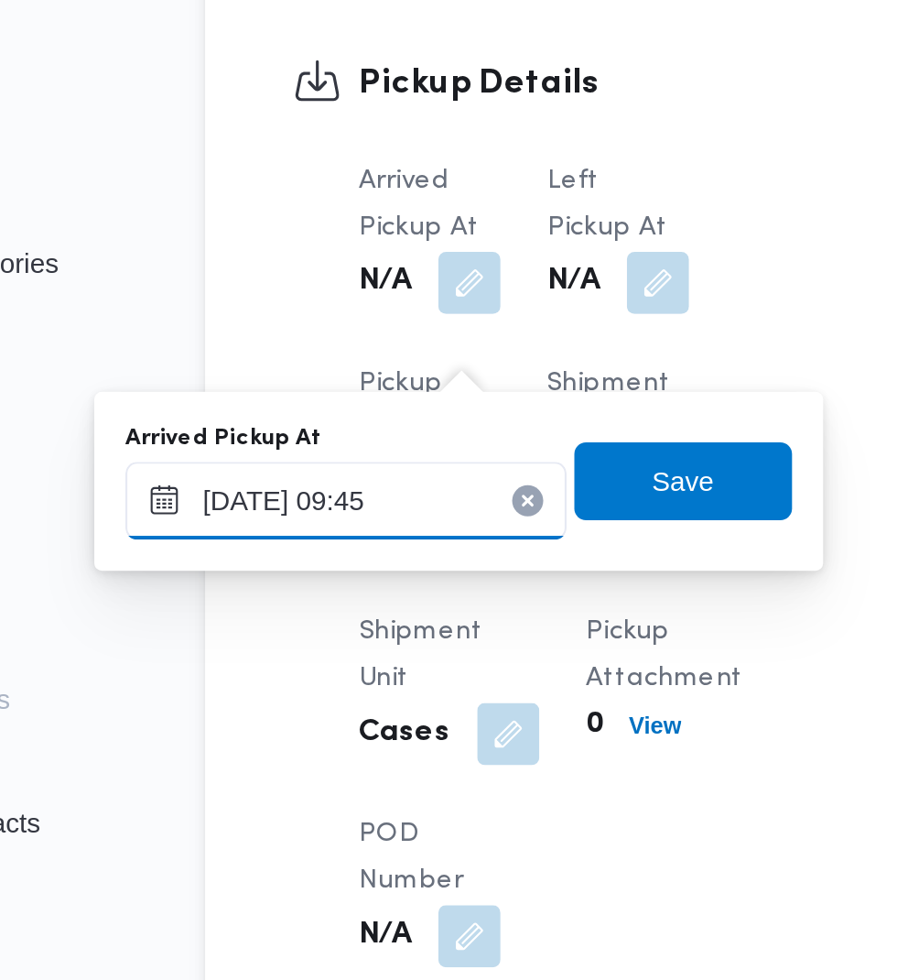
click at [353, 451] on input "[DATE] 09:45" at bounding box center [305, 457] width 208 height 37
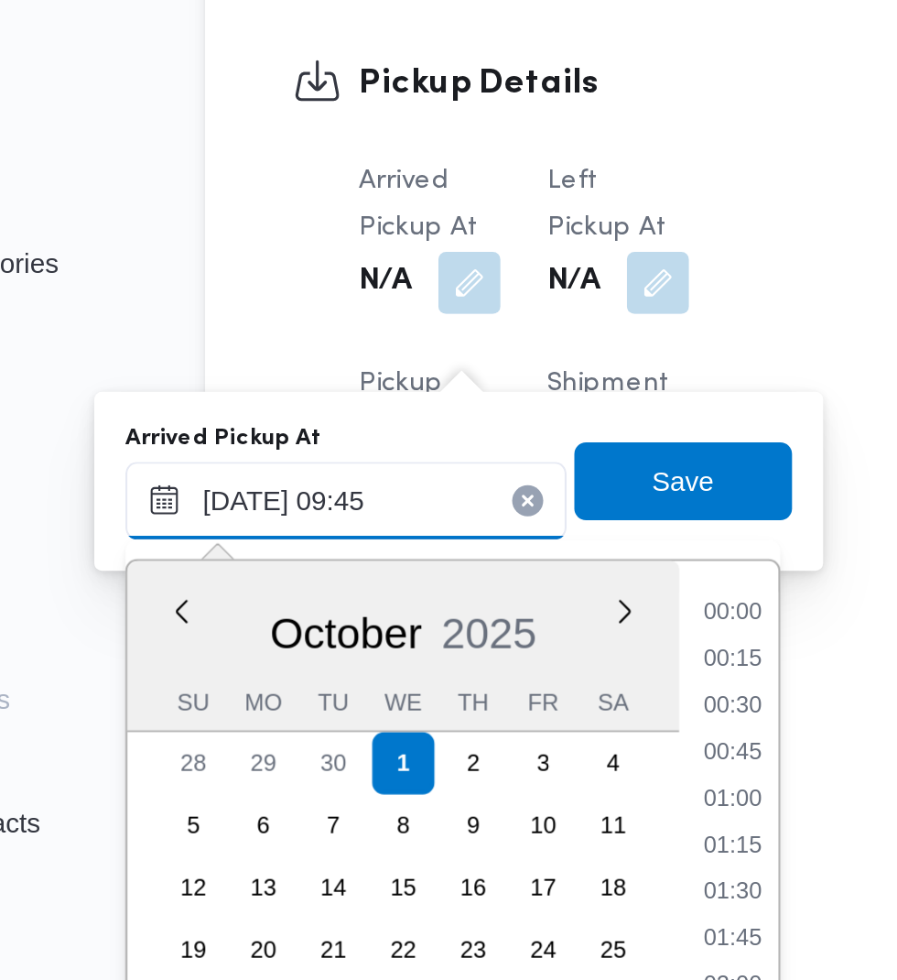
scroll to position [745, 0]
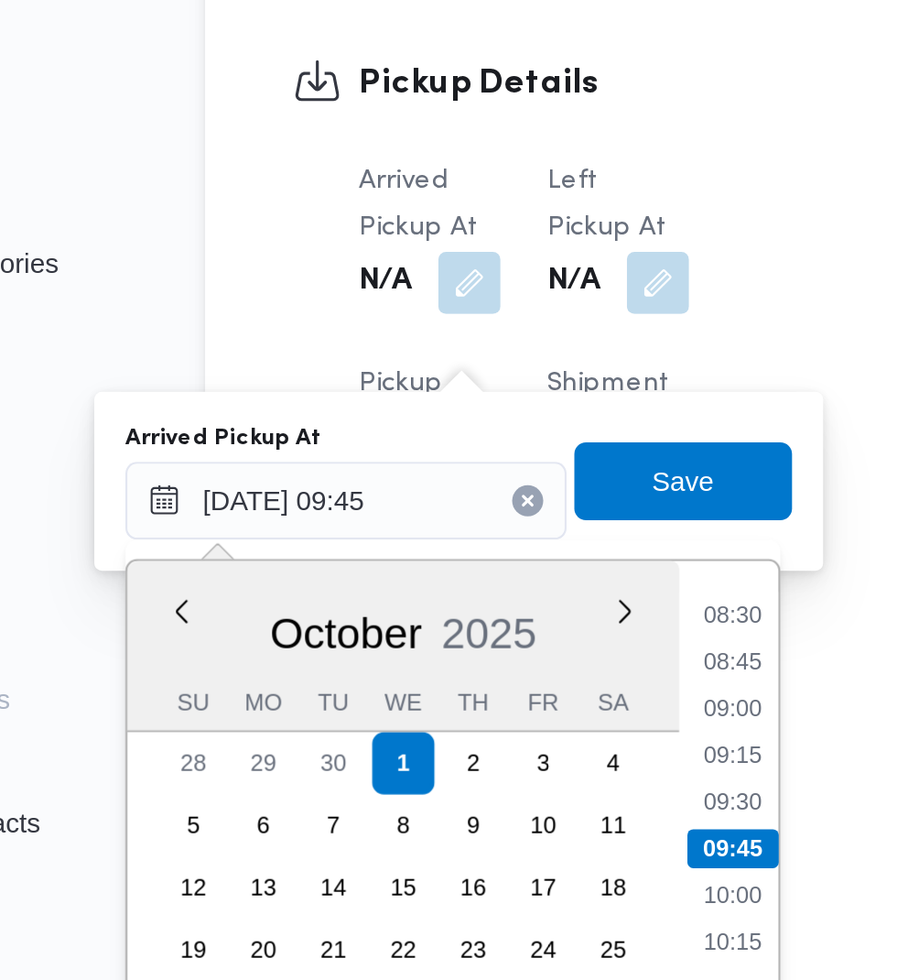
click at [487, 533] on li "08:45" at bounding box center [486, 533] width 42 height 18
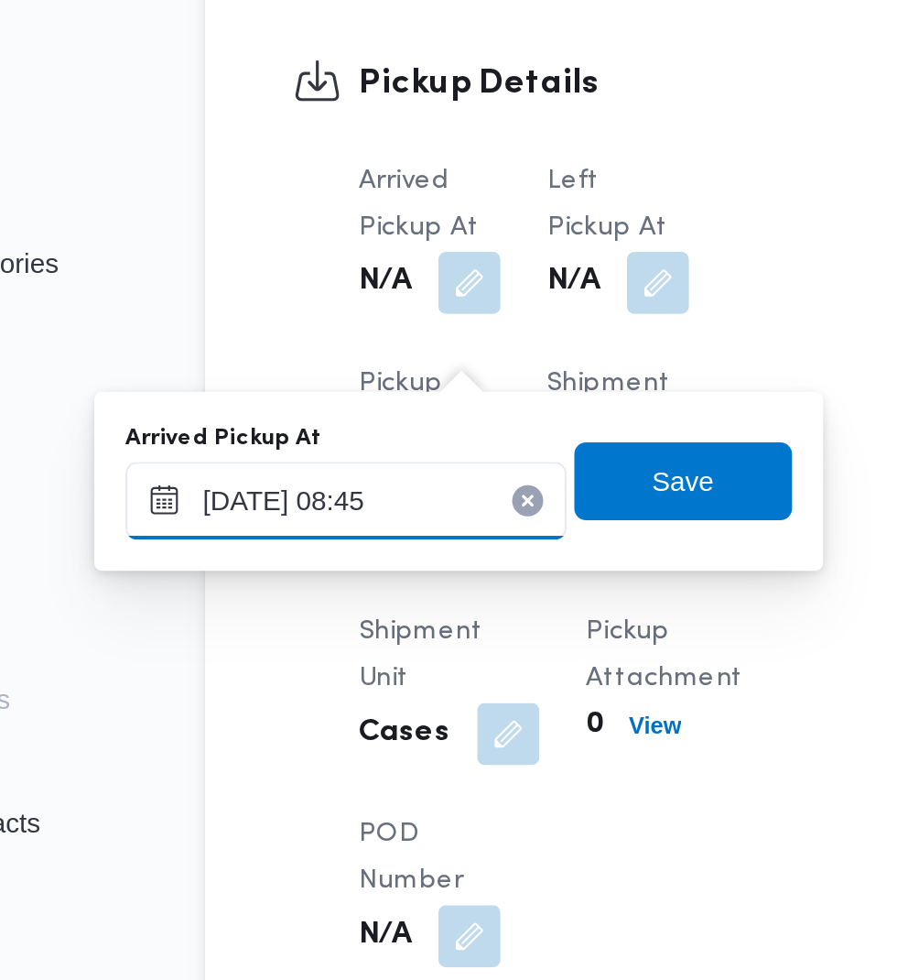
click at [342, 456] on input "[DATE] 08:45" at bounding box center [305, 457] width 208 height 37
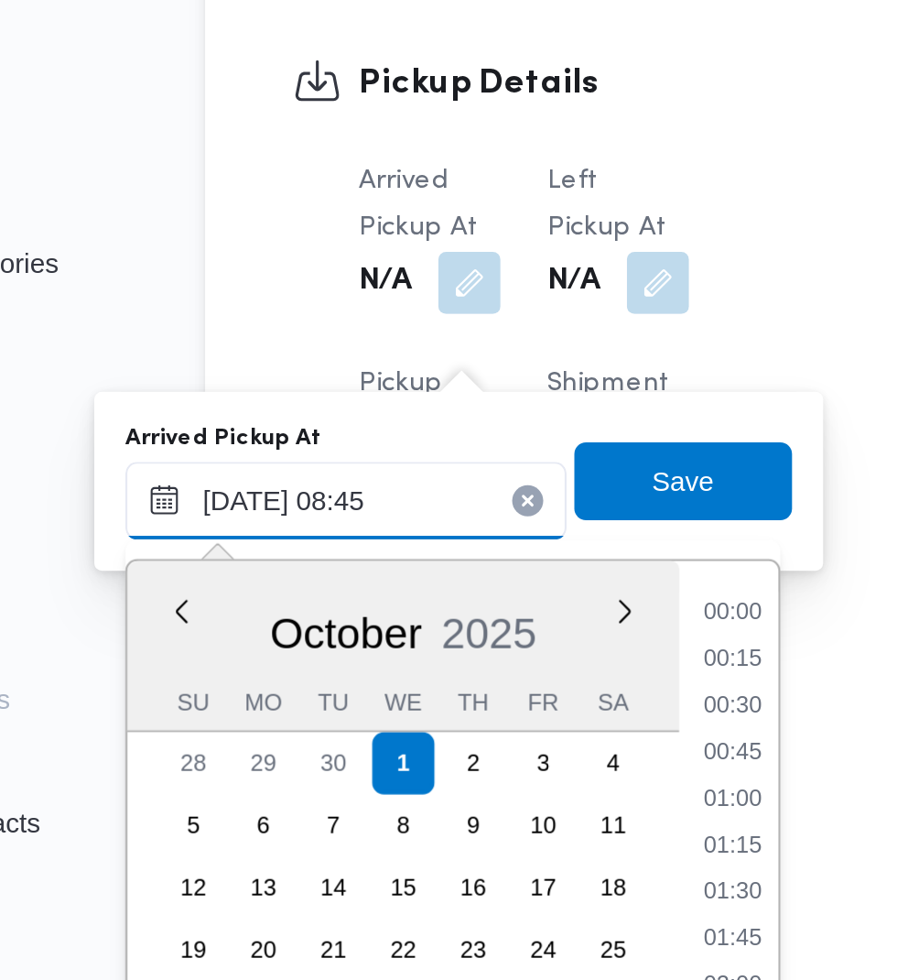
scroll to position [658, 0]
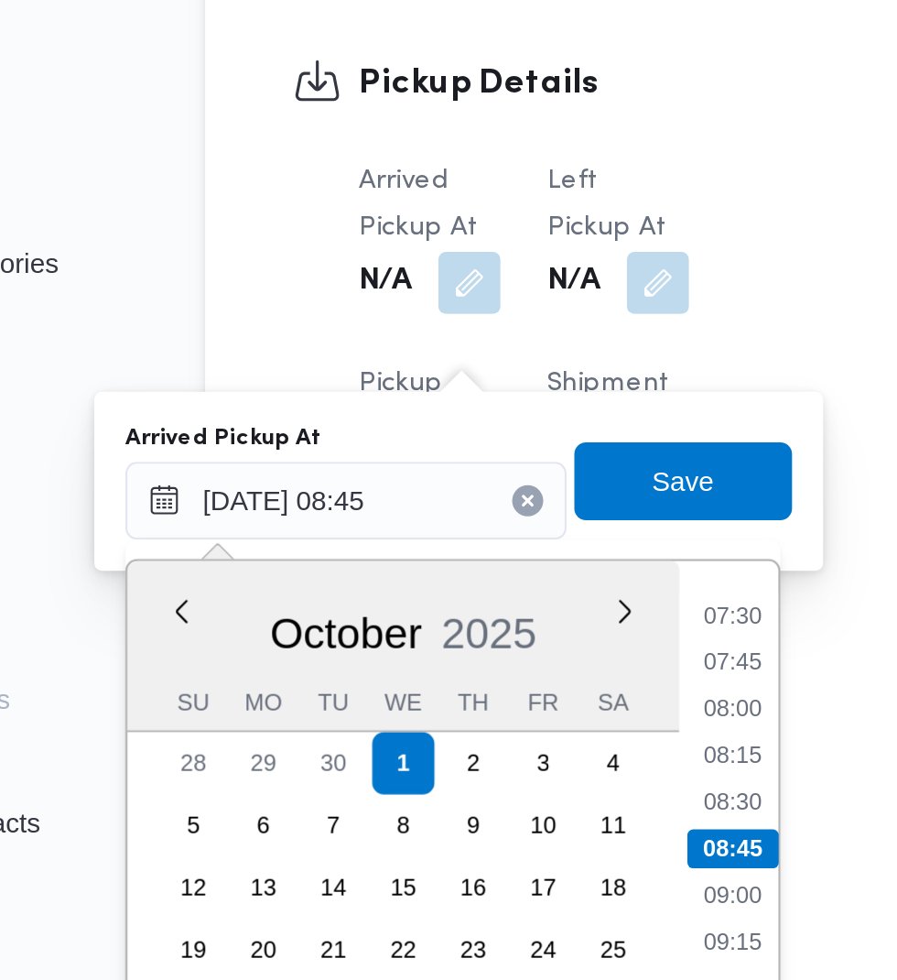
click at [493, 512] on li "07:30" at bounding box center [486, 511] width 42 height 18
type input "[DATE] 07:30"
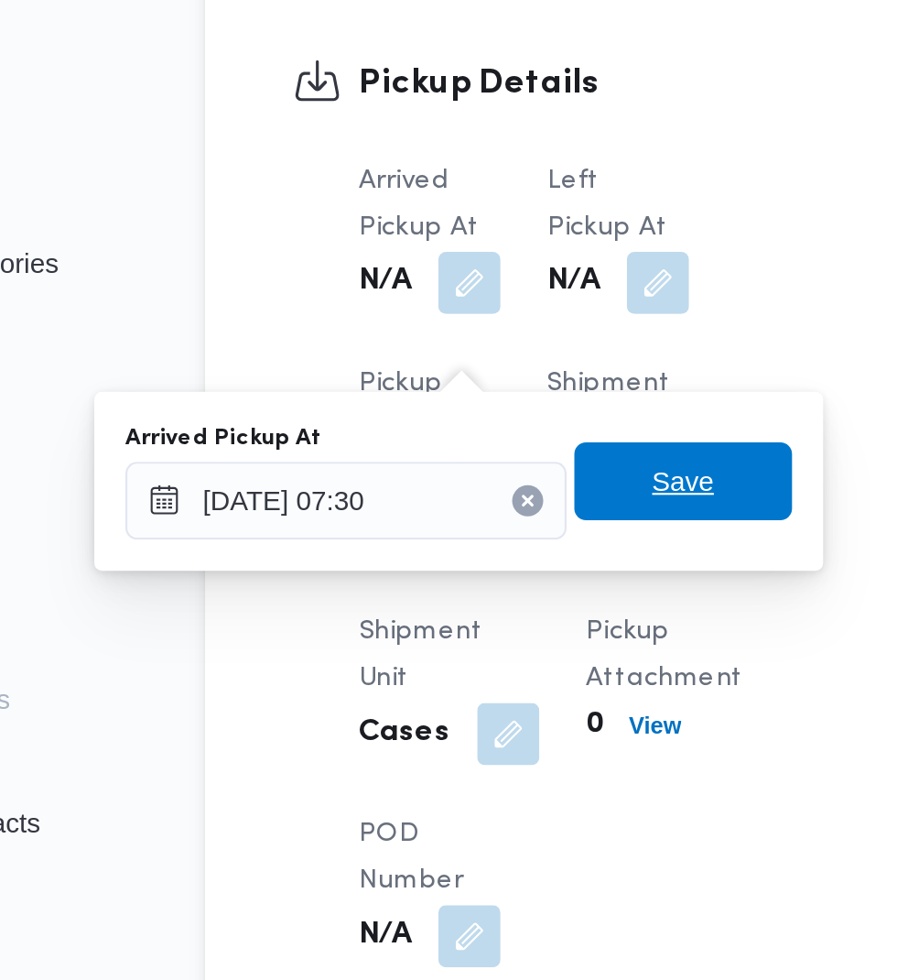
click at [467, 447] on span "Save" at bounding box center [463, 448] width 29 height 22
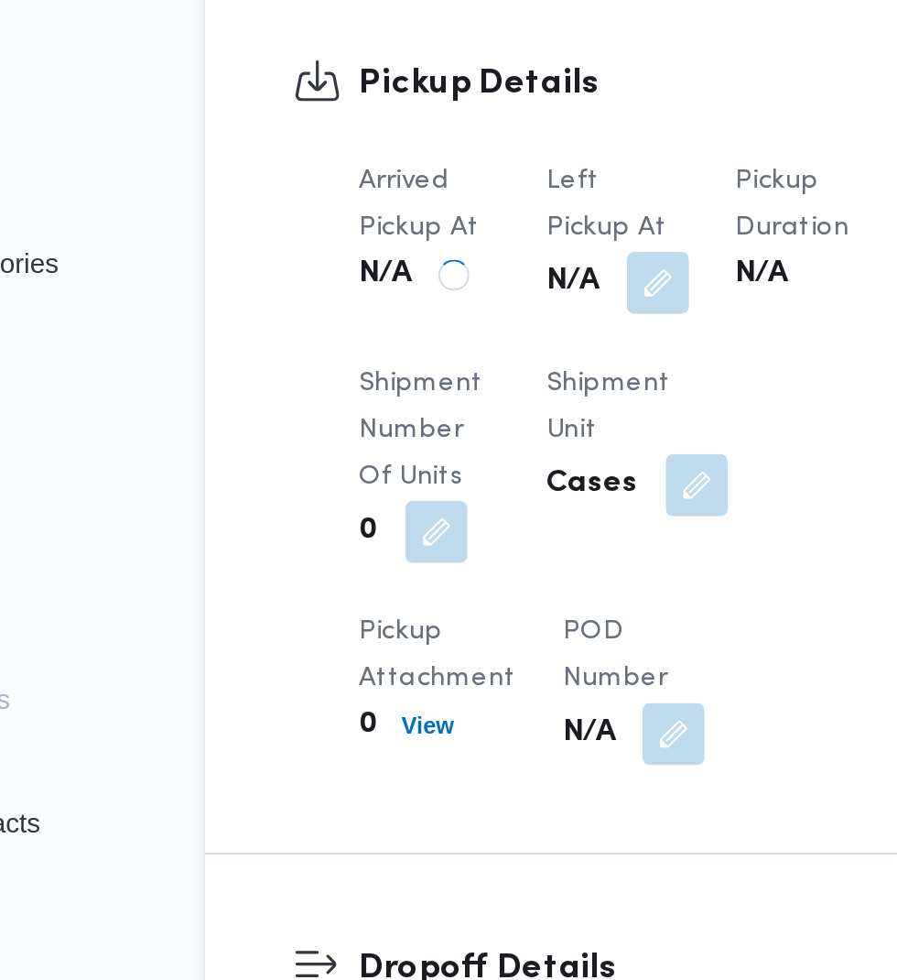
click at [453, 369] on button "button" at bounding box center [451, 354] width 29 height 29
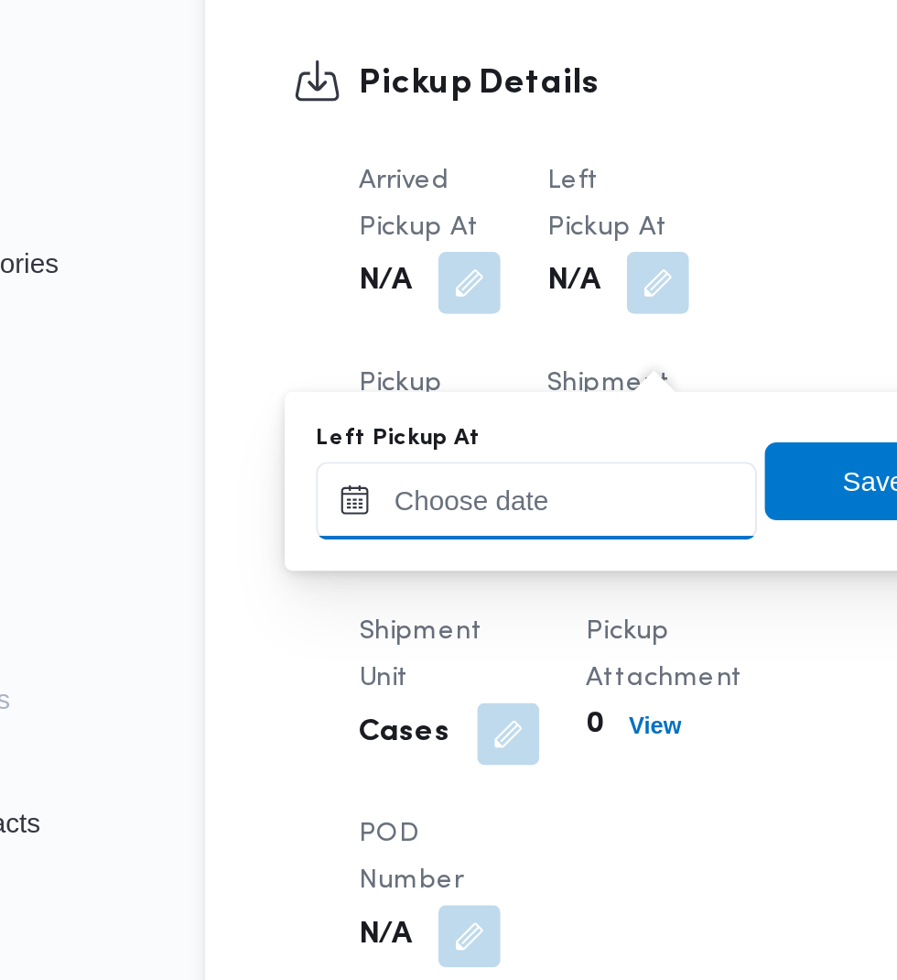
click at [436, 456] on input "Left Pickup At" at bounding box center [394, 457] width 208 height 37
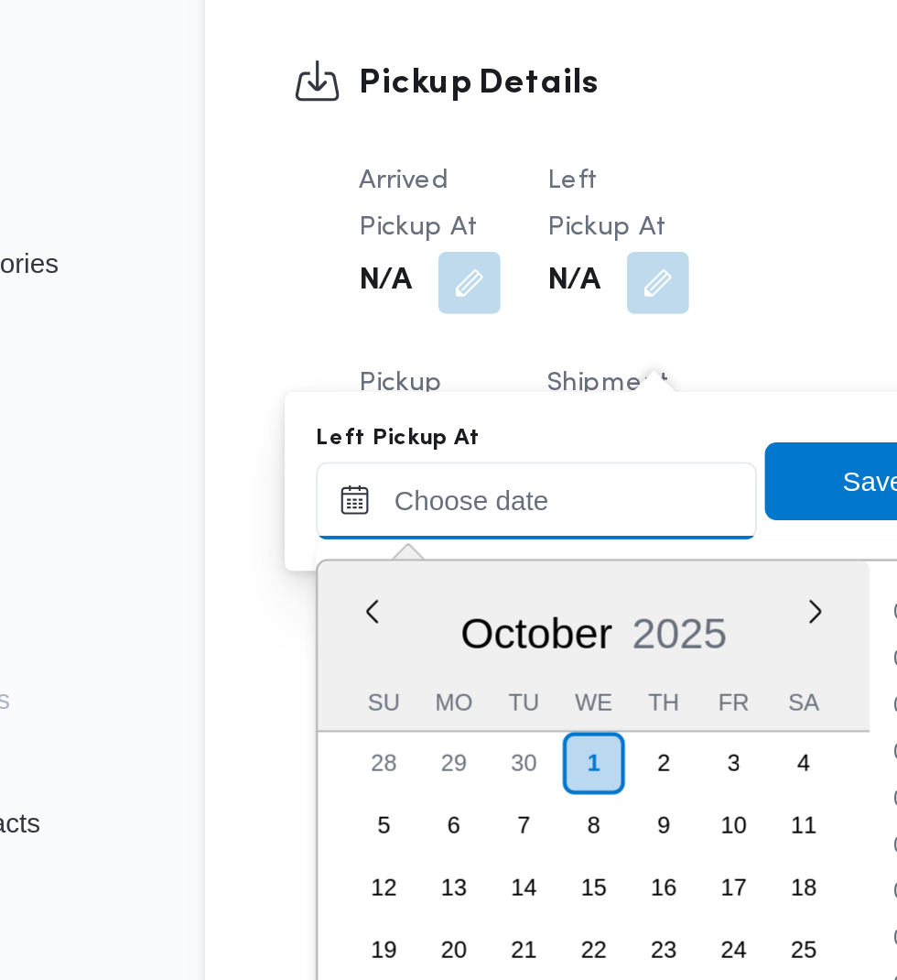
scroll to position [855, 0]
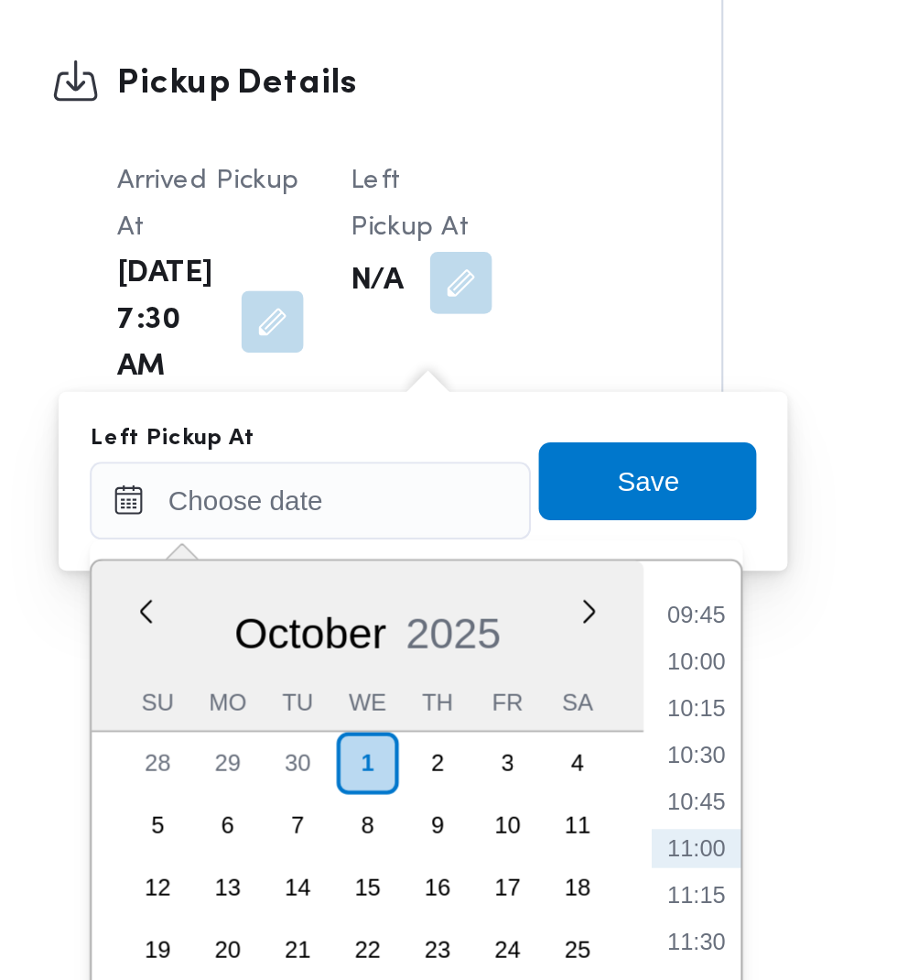
click at [592, 511] on li "09:45" at bounding box center [583, 511] width 42 height 18
type input "[DATE] 09:45"
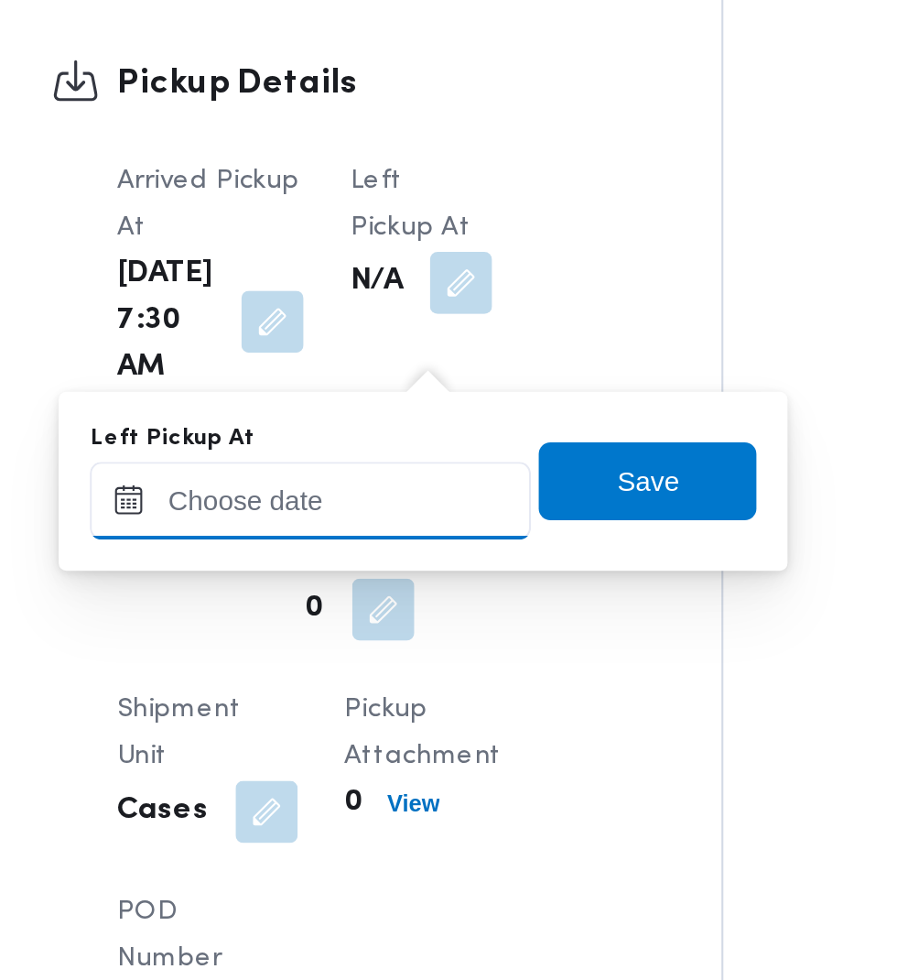
click at [464, 457] on input "Left Pickup At" at bounding box center [402, 457] width 208 height 37
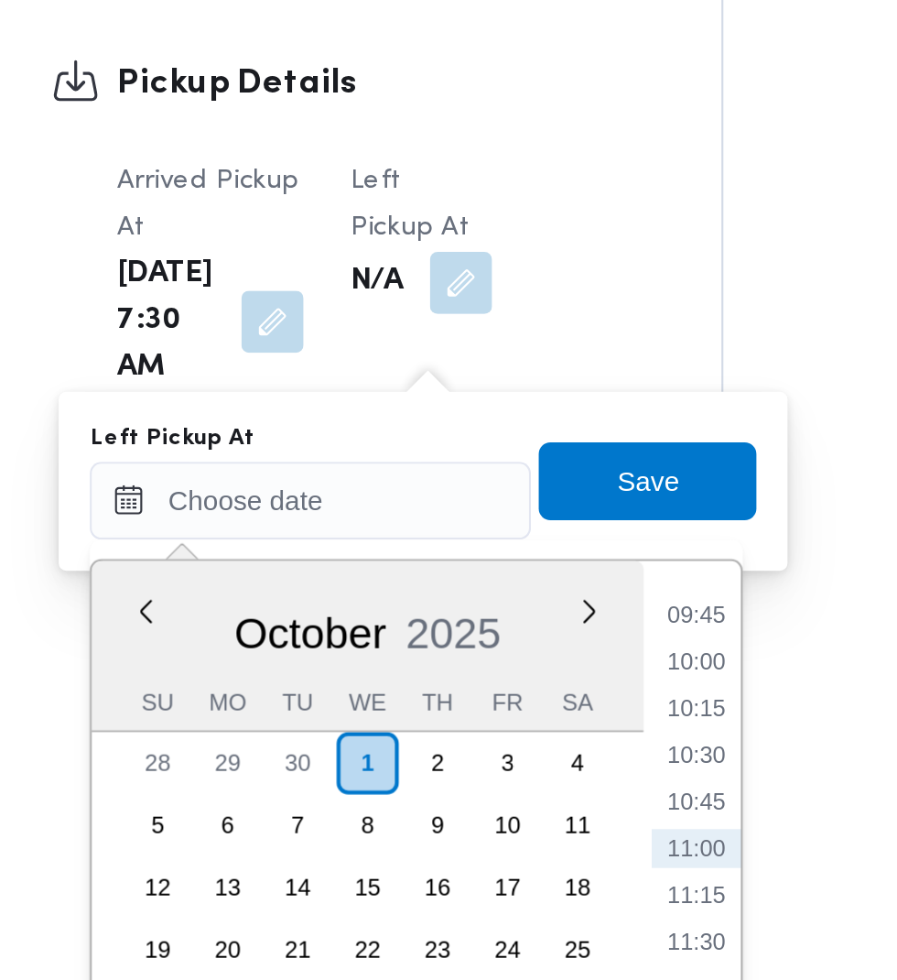
click at [592, 511] on li "09:45" at bounding box center [583, 511] width 42 height 18
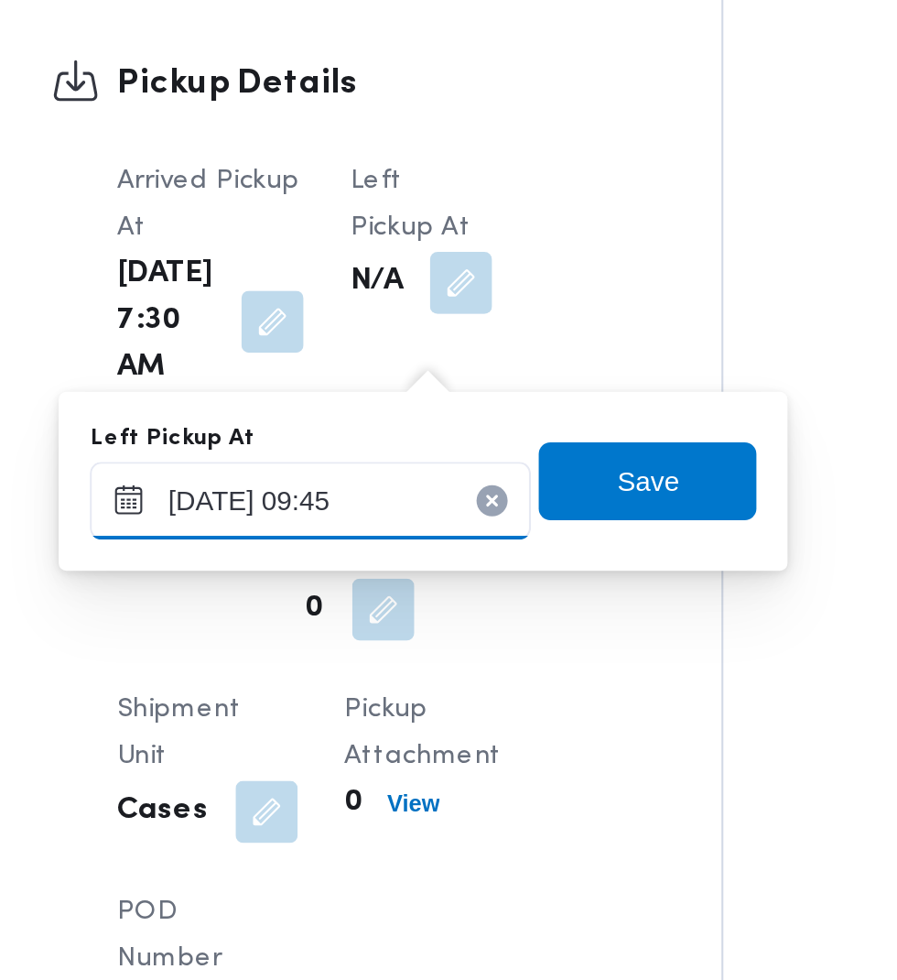
click at [440, 455] on input "[DATE] 09:45" at bounding box center [402, 457] width 208 height 37
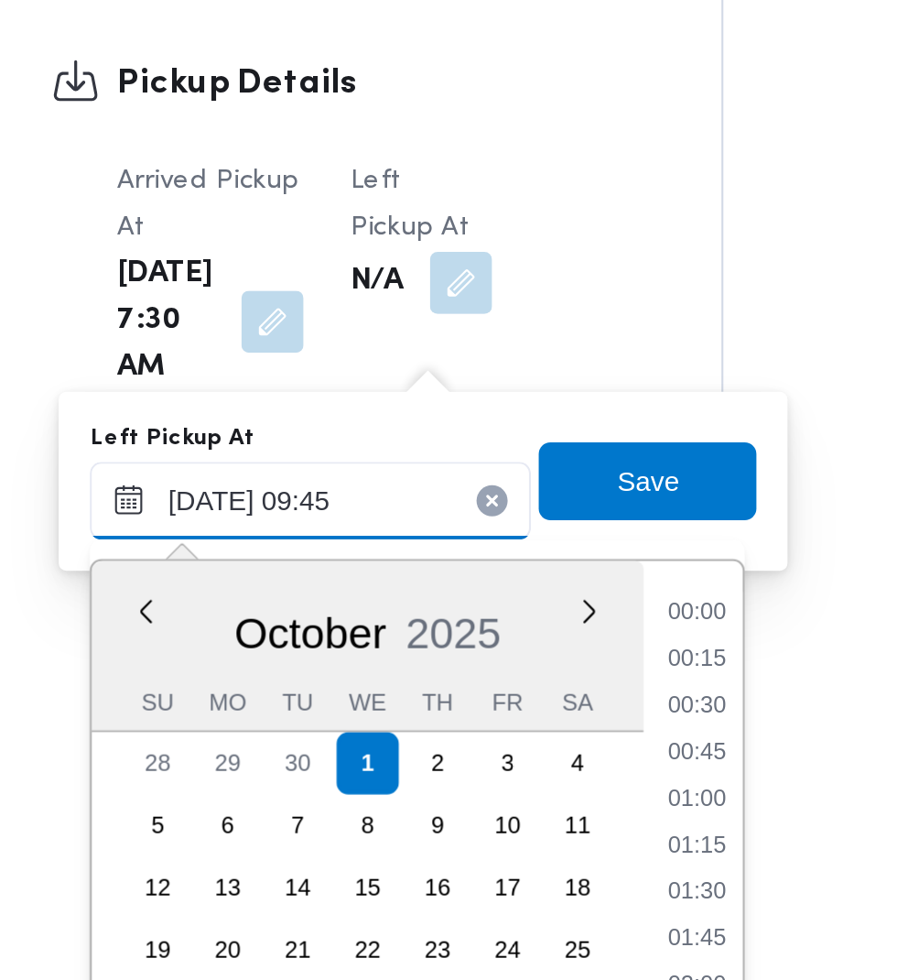
scroll to position [745, 0]
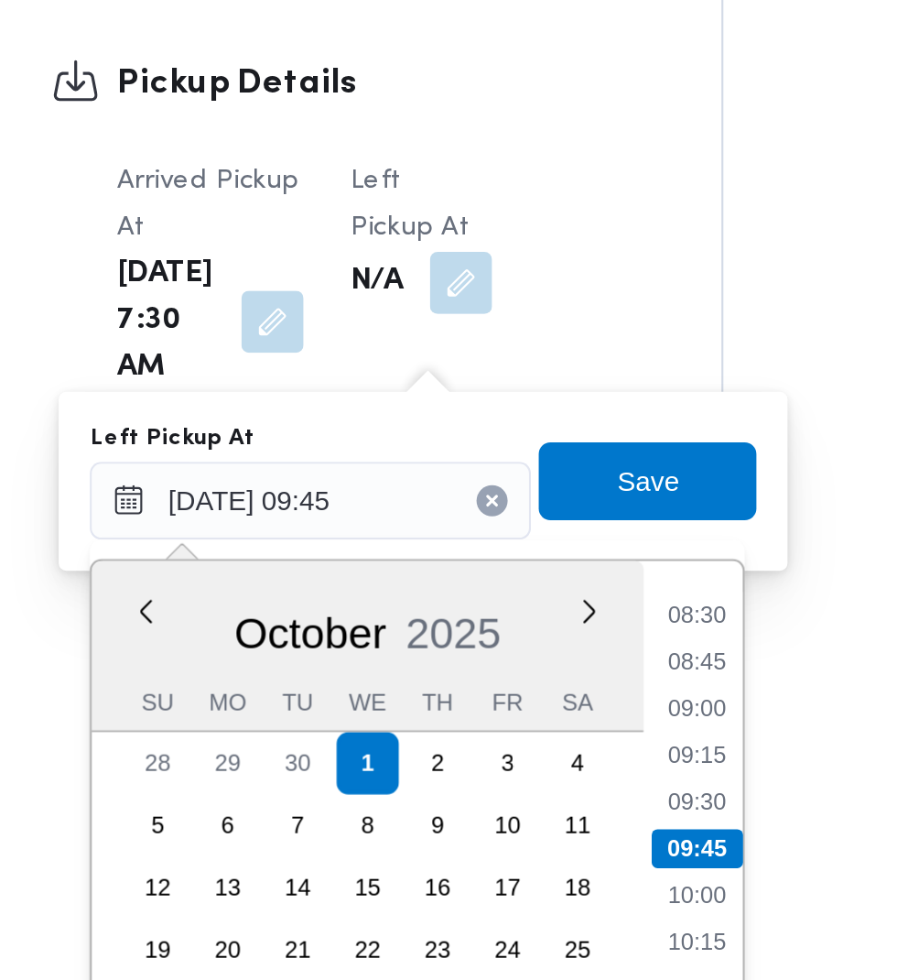
click at [581, 537] on li "08:45" at bounding box center [584, 533] width 42 height 18
type input "[DATE] 08:45"
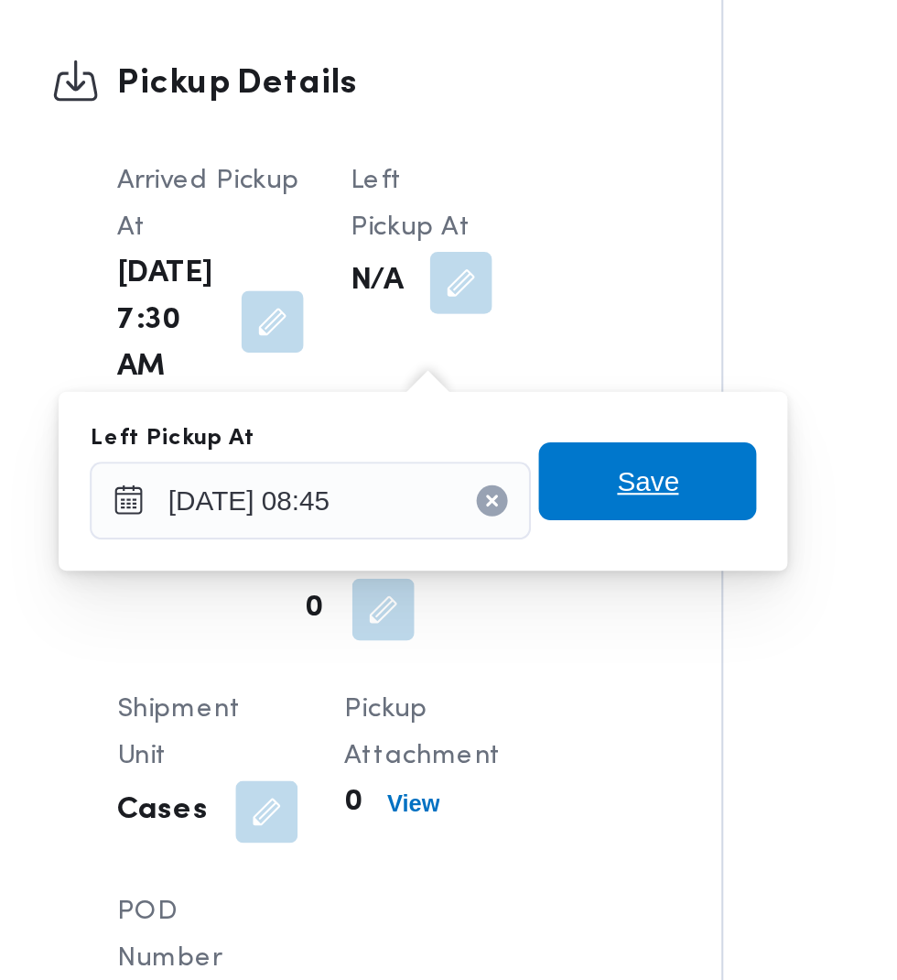
click at [580, 452] on span "Save" at bounding box center [560, 447] width 103 height 37
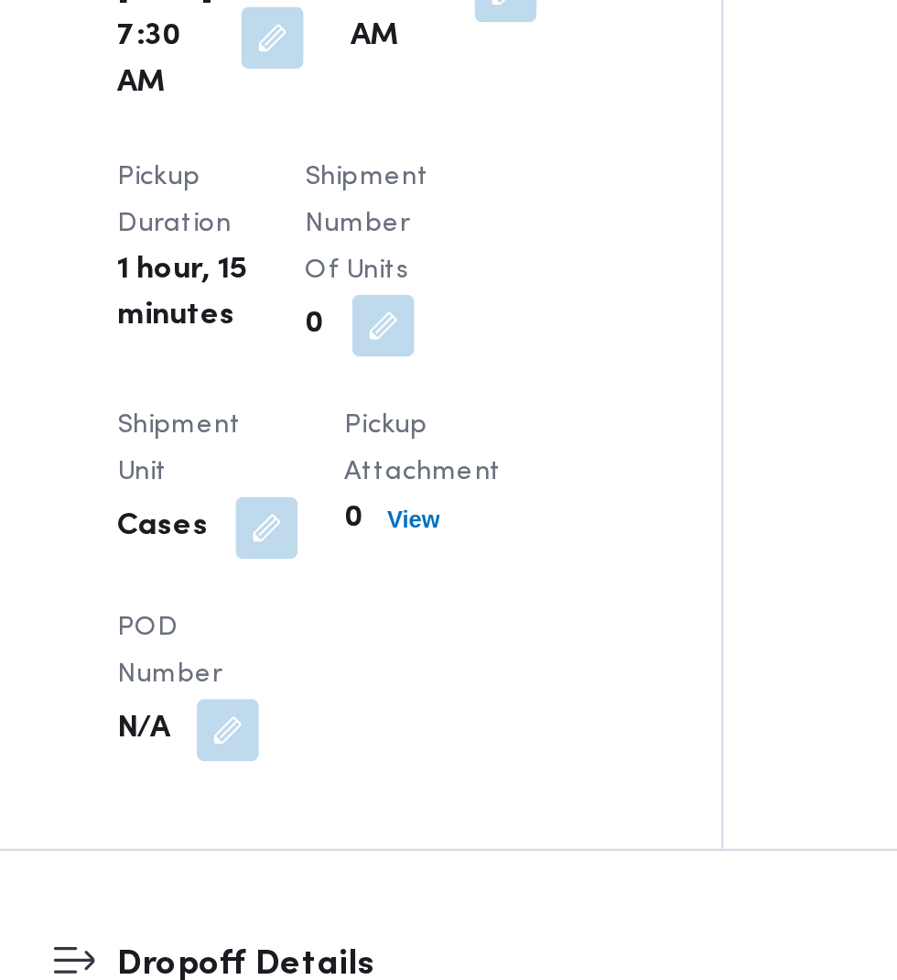
scroll to position [1664, 0]
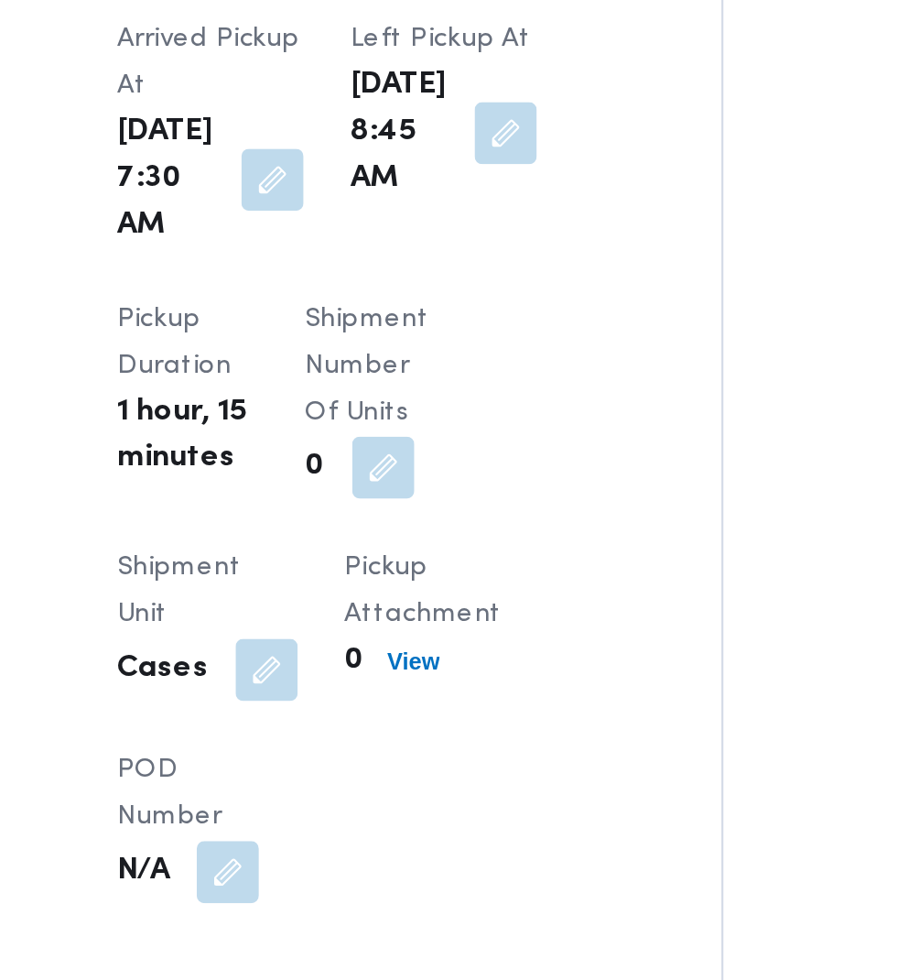
click at [378, 425] on button "button" at bounding box center [383, 410] width 29 height 29
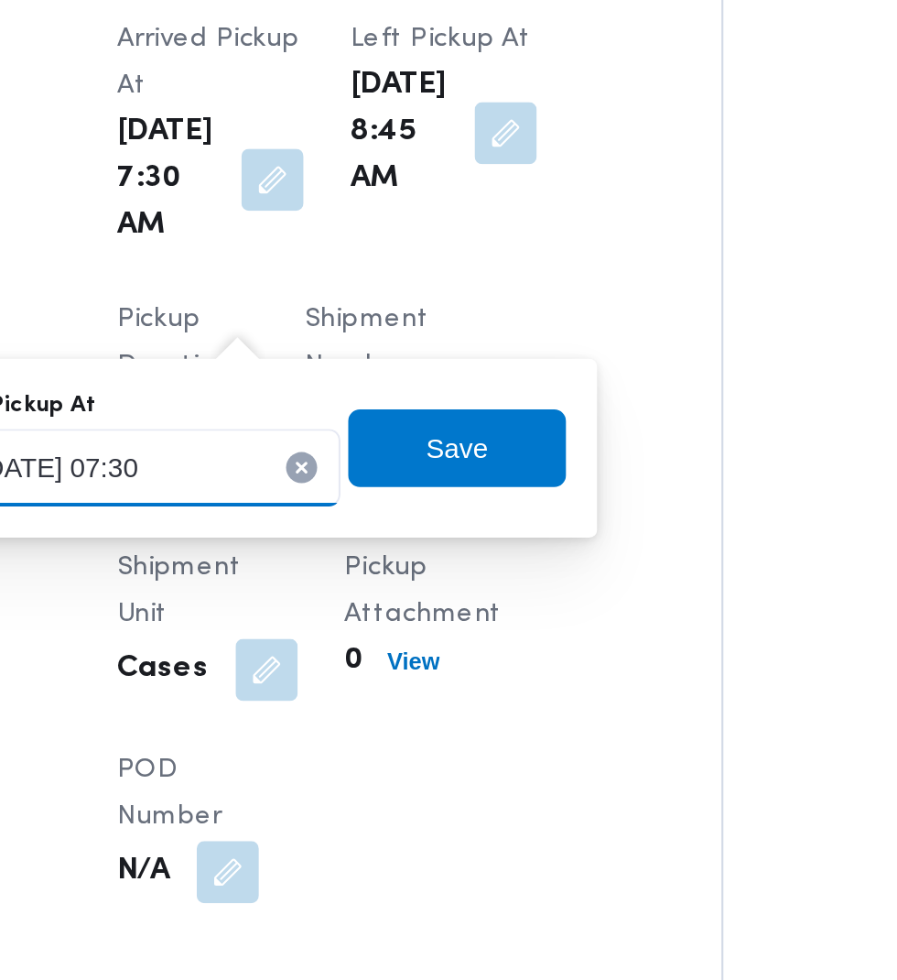
click at [380, 540] on input "[DATE] 07:30" at bounding box center [312, 545] width 208 height 37
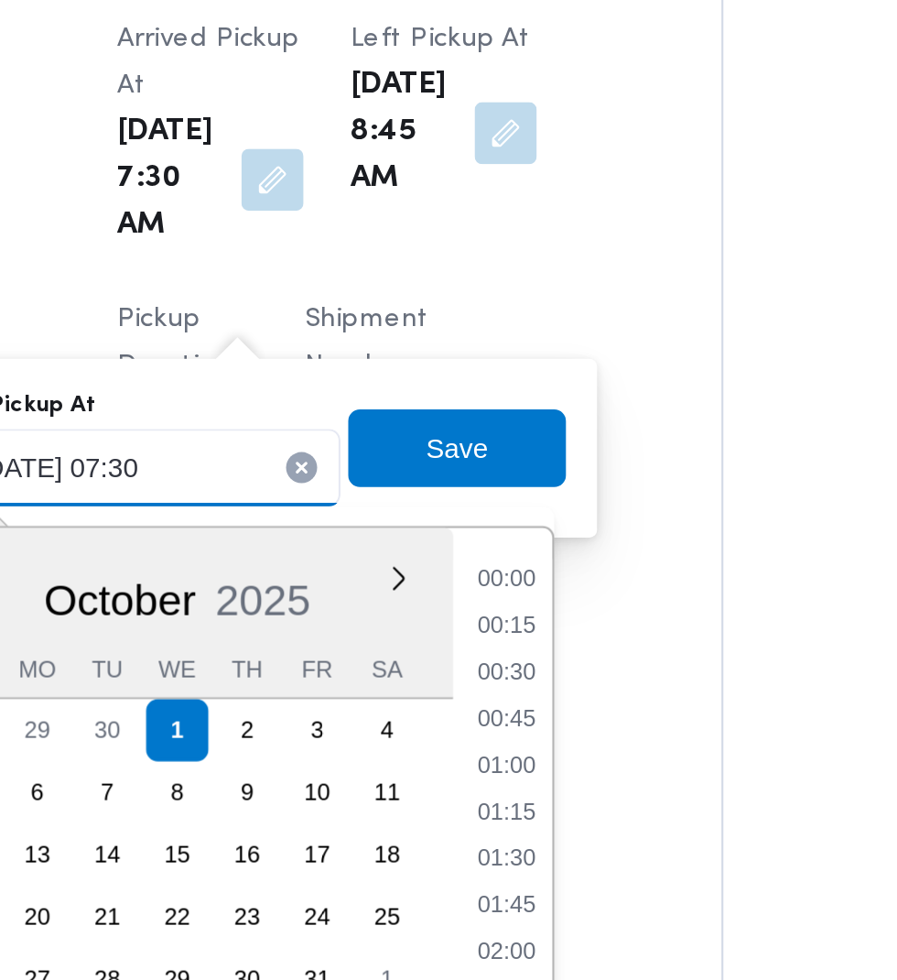
scroll to position [548, 0]
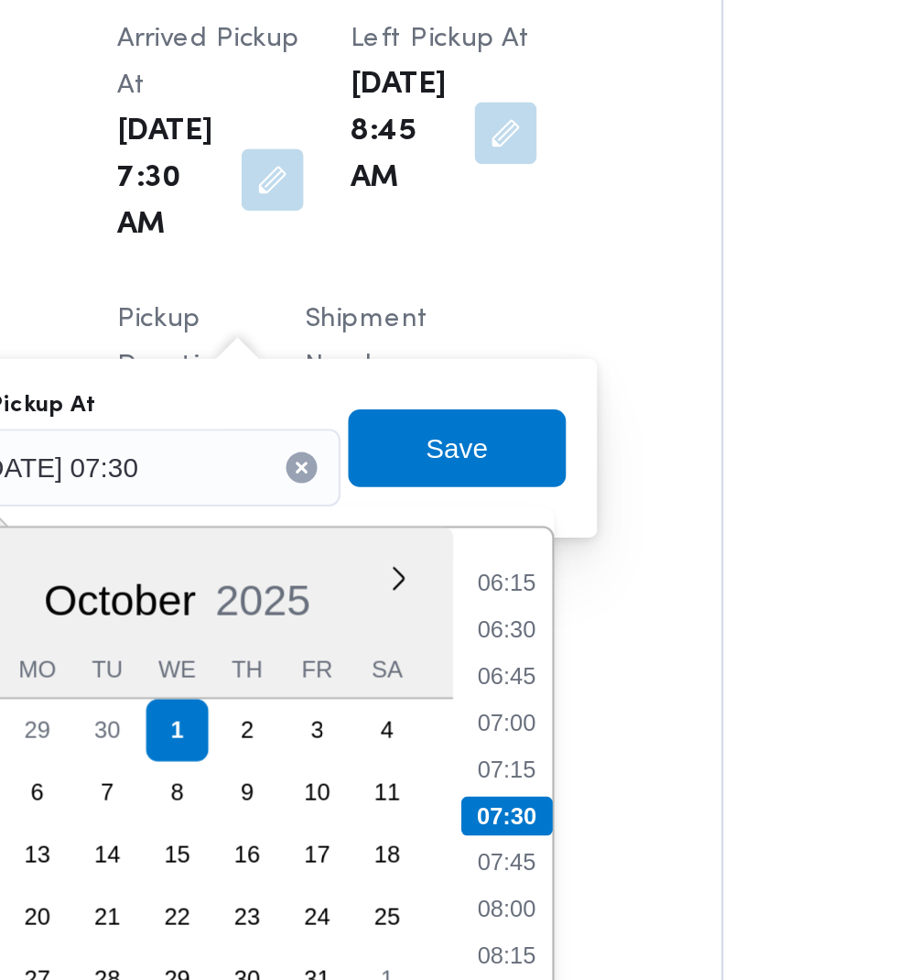
click at [496, 716] on li "07:30" at bounding box center [494, 710] width 43 height 18
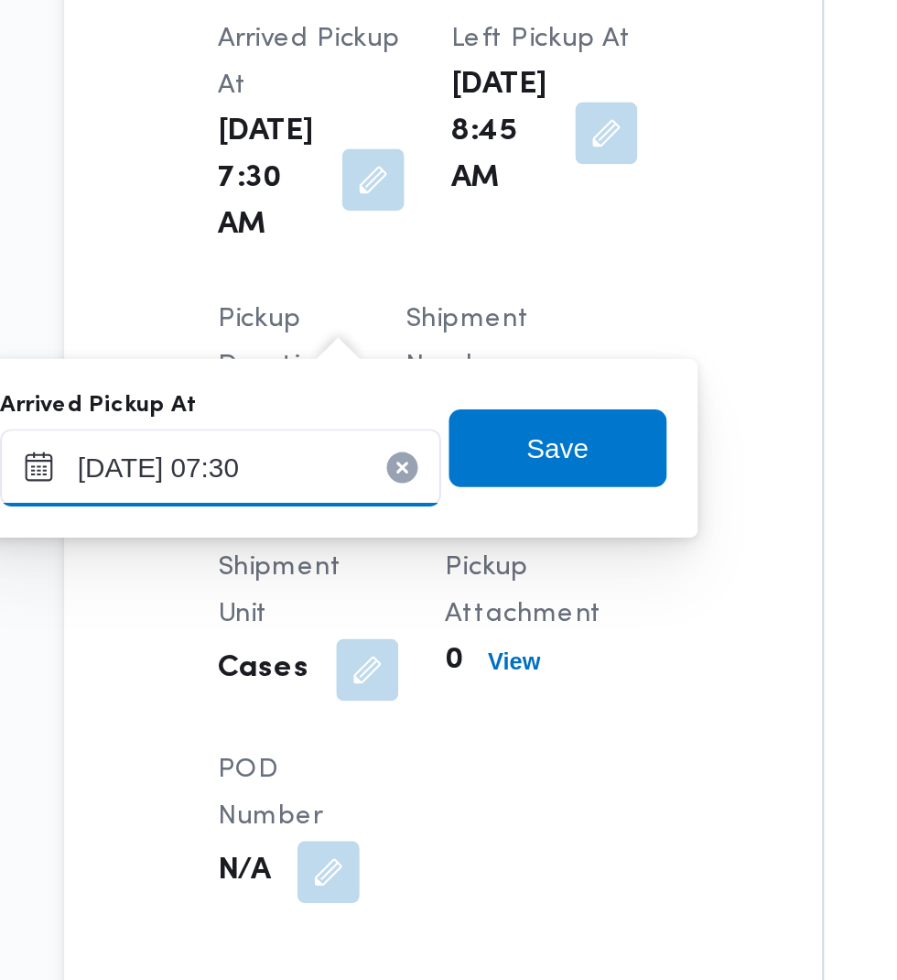
scroll to position [1664, 0]
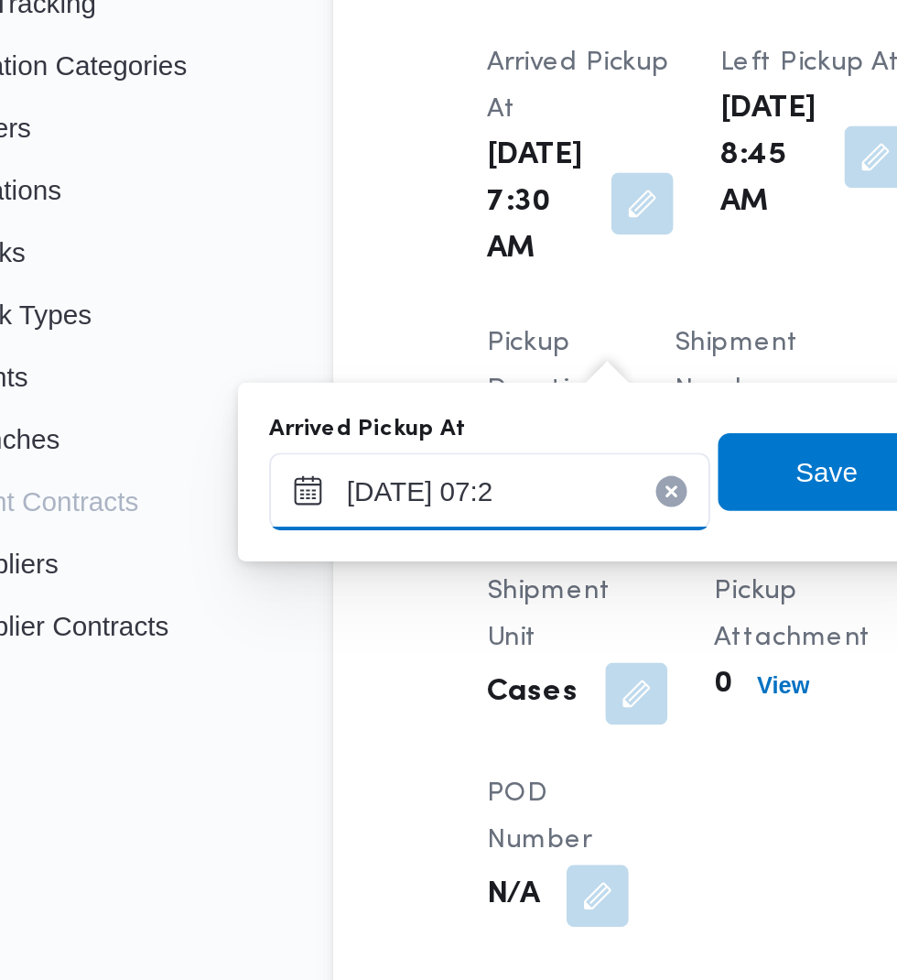
type input "[DATE] 07:24"
click at [463, 539] on span "Save" at bounding box center [470, 537] width 29 height 22
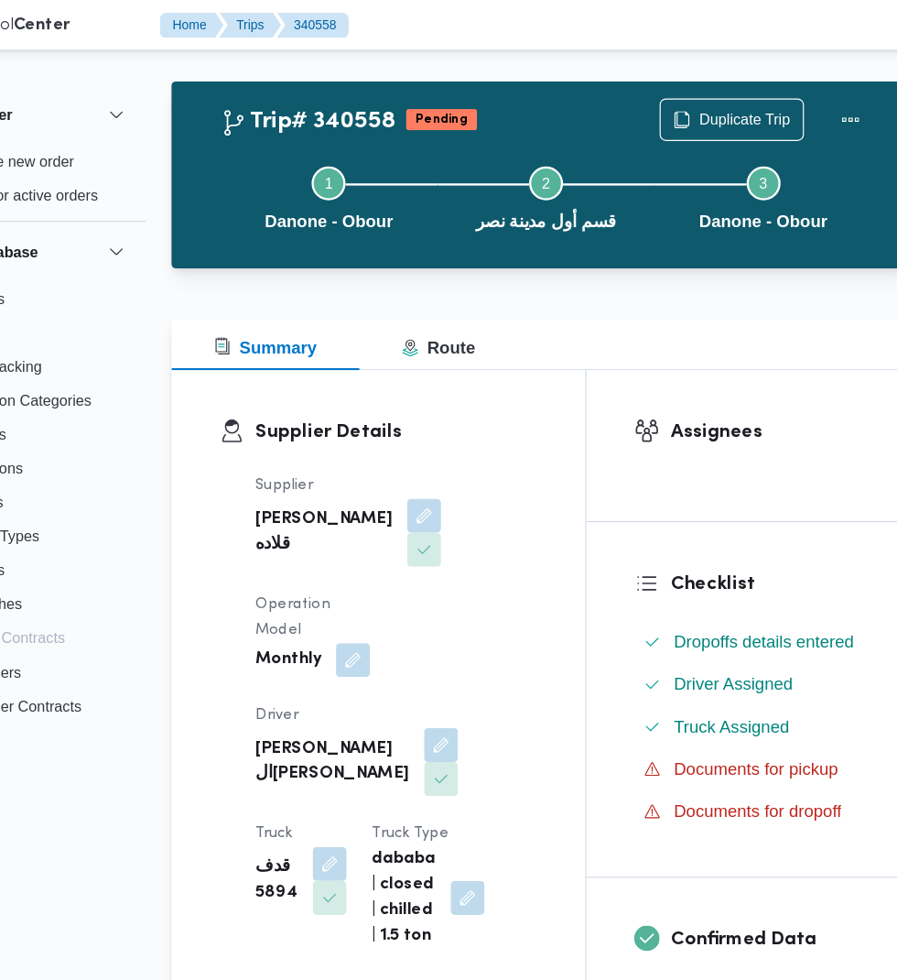
scroll to position [0, 0]
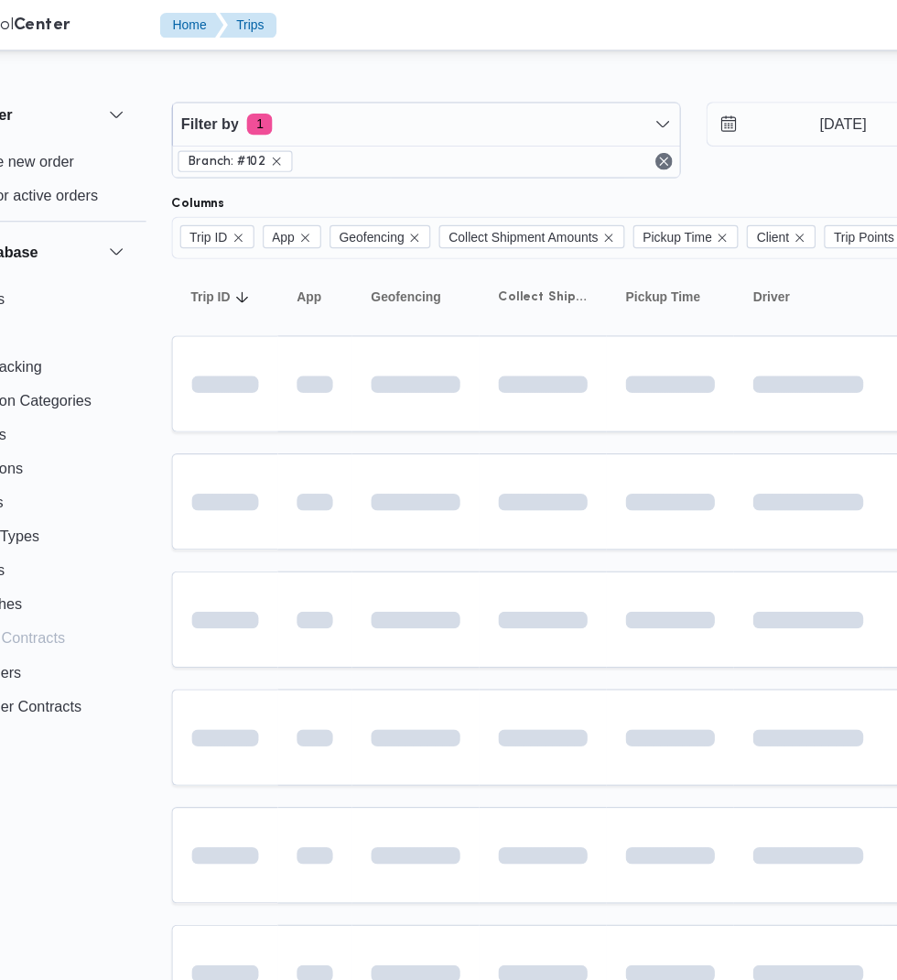
scroll to position [0, 29]
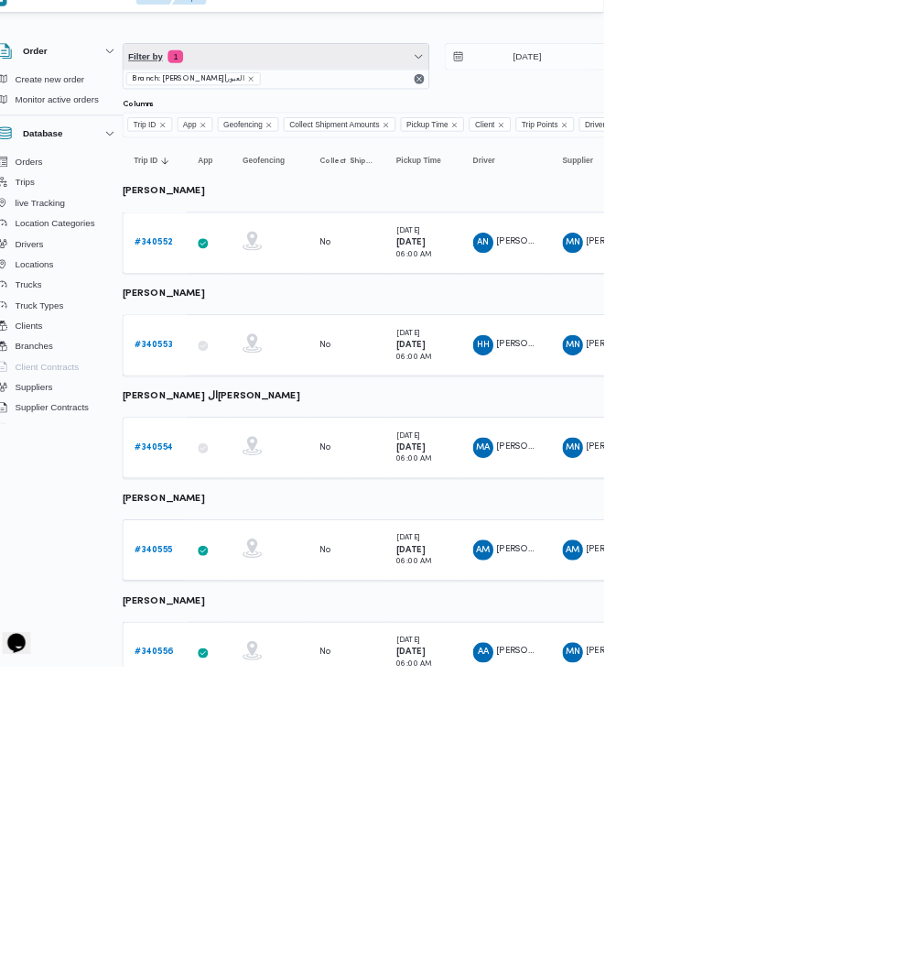
click at [369, 116] on span "Filter by 1" at bounding box center [429, 107] width 438 height 37
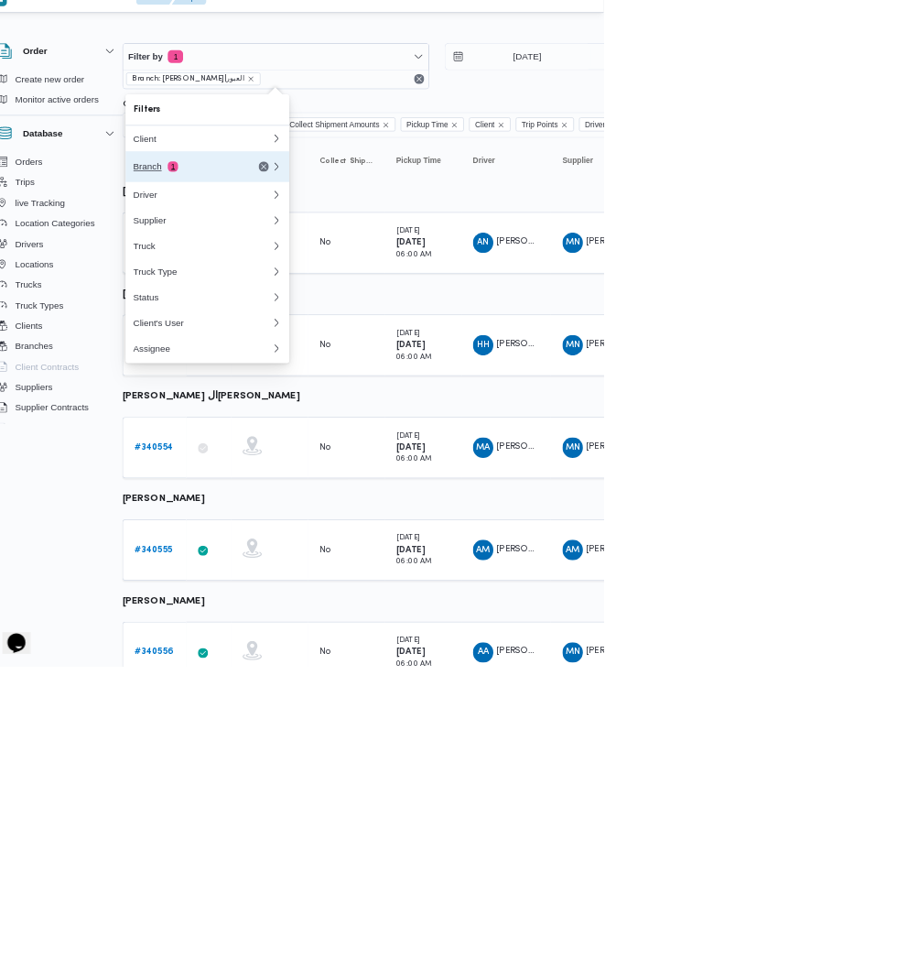
click at [268, 256] on div "Branch 1" at bounding box center [323, 265] width 220 height 44
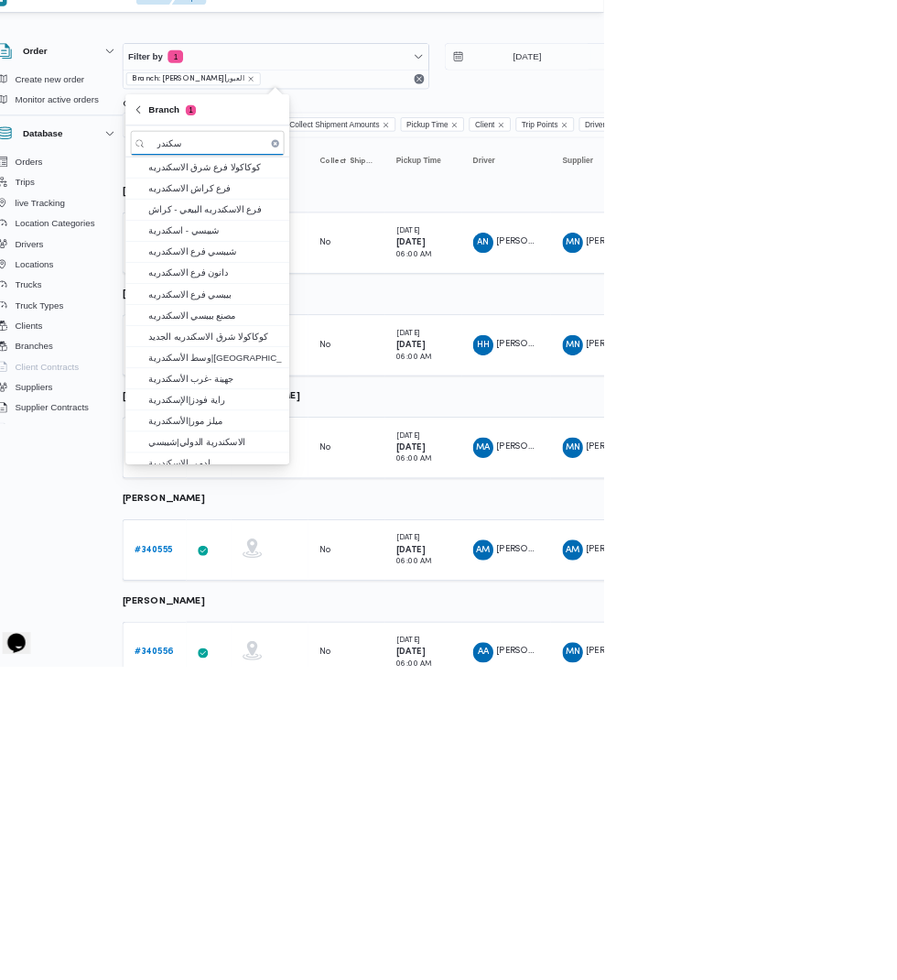
type input "سكندر"
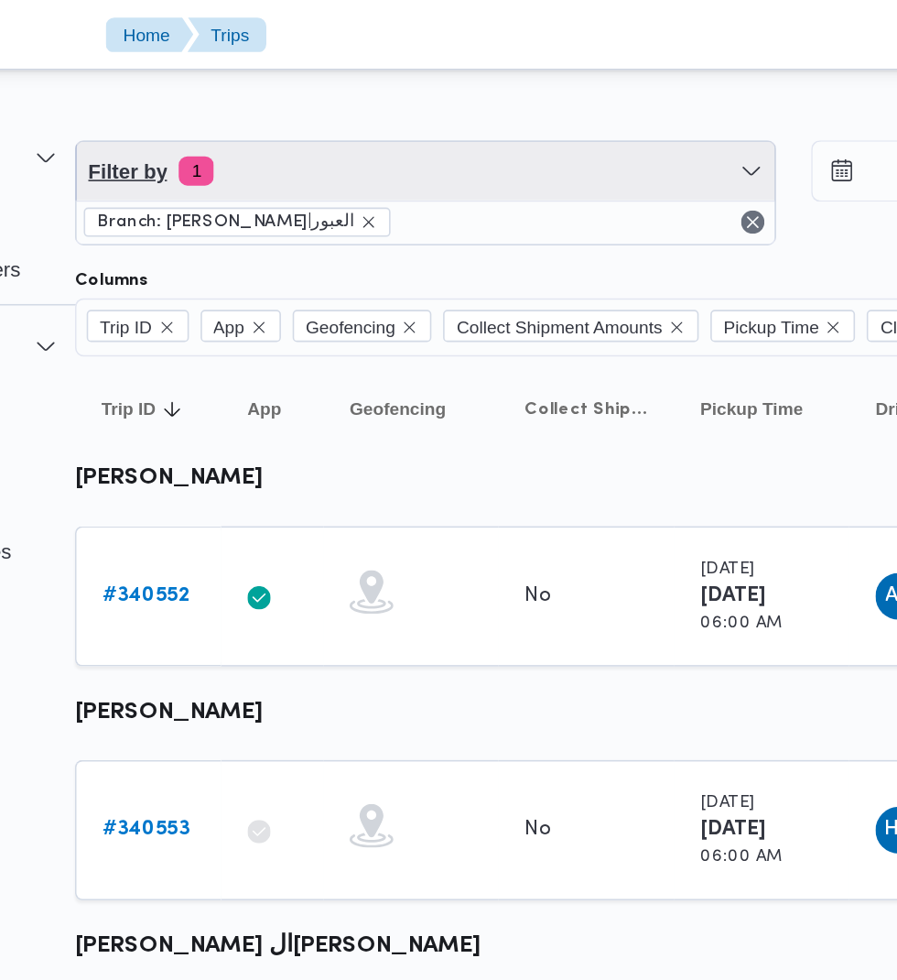
click at [472, 104] on span "Filter by 1" at bounding box center [429, 107] width 438 height 37
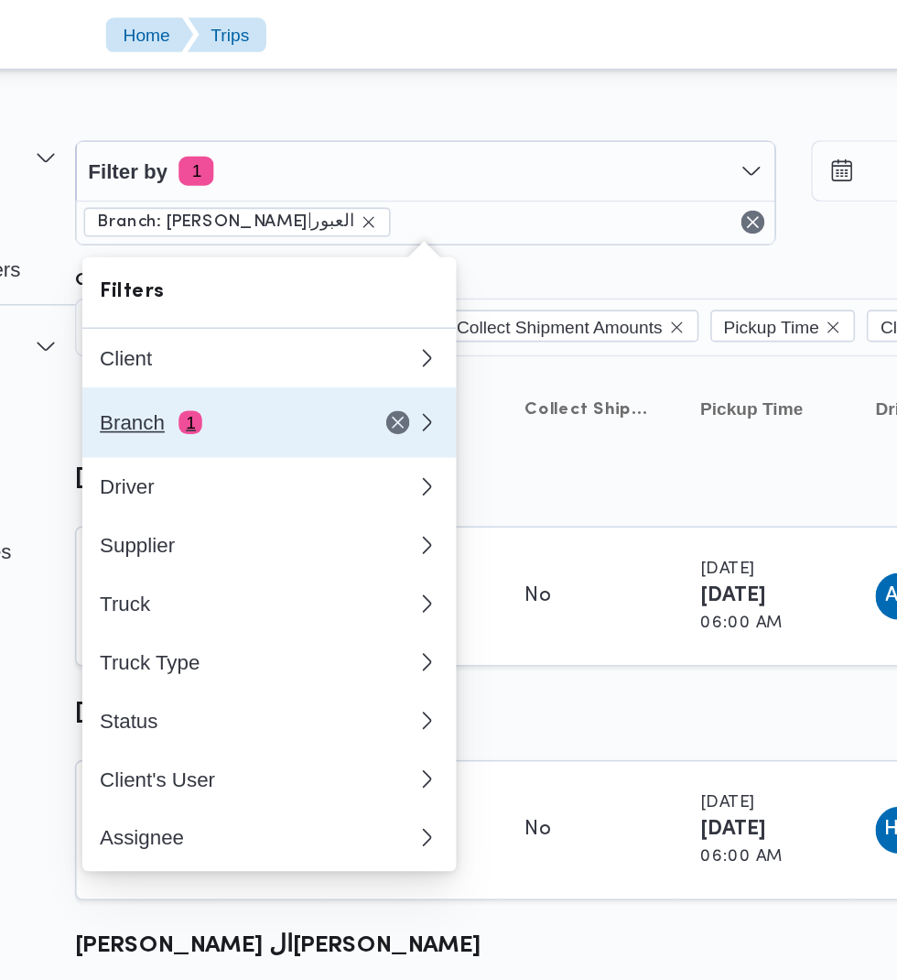
click at [300, 265] on div "Branch 1" at bounding box center [301, 264] width 154 height 15
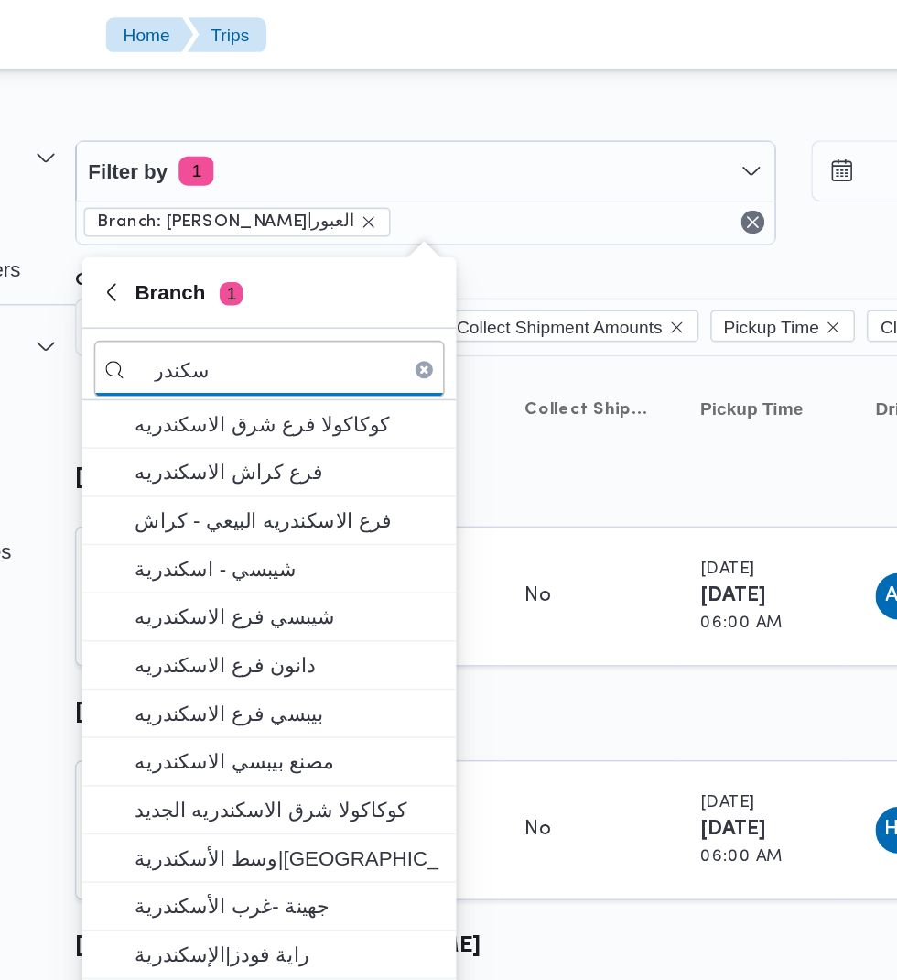
type input "سكندر"
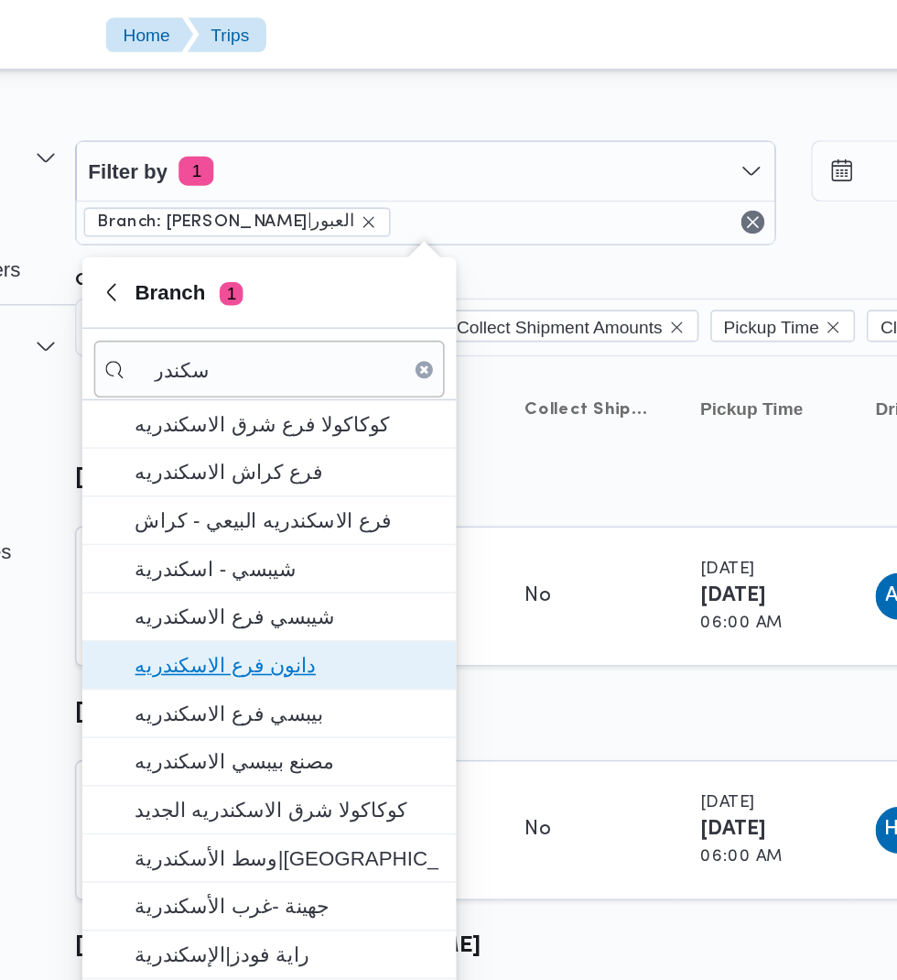
click at [301, 417] on span "دانون فرع الاسكندريه" at bounding box center [341, 417] width 190 height 22
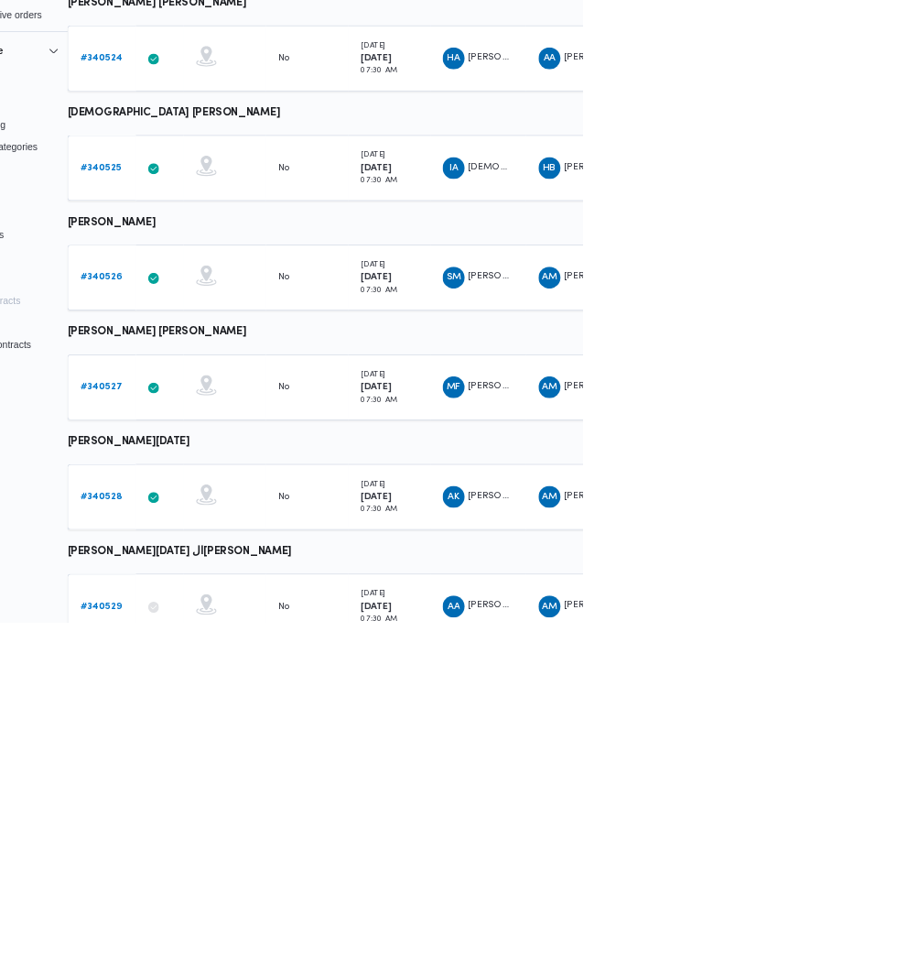
scroll to position [458, 29]
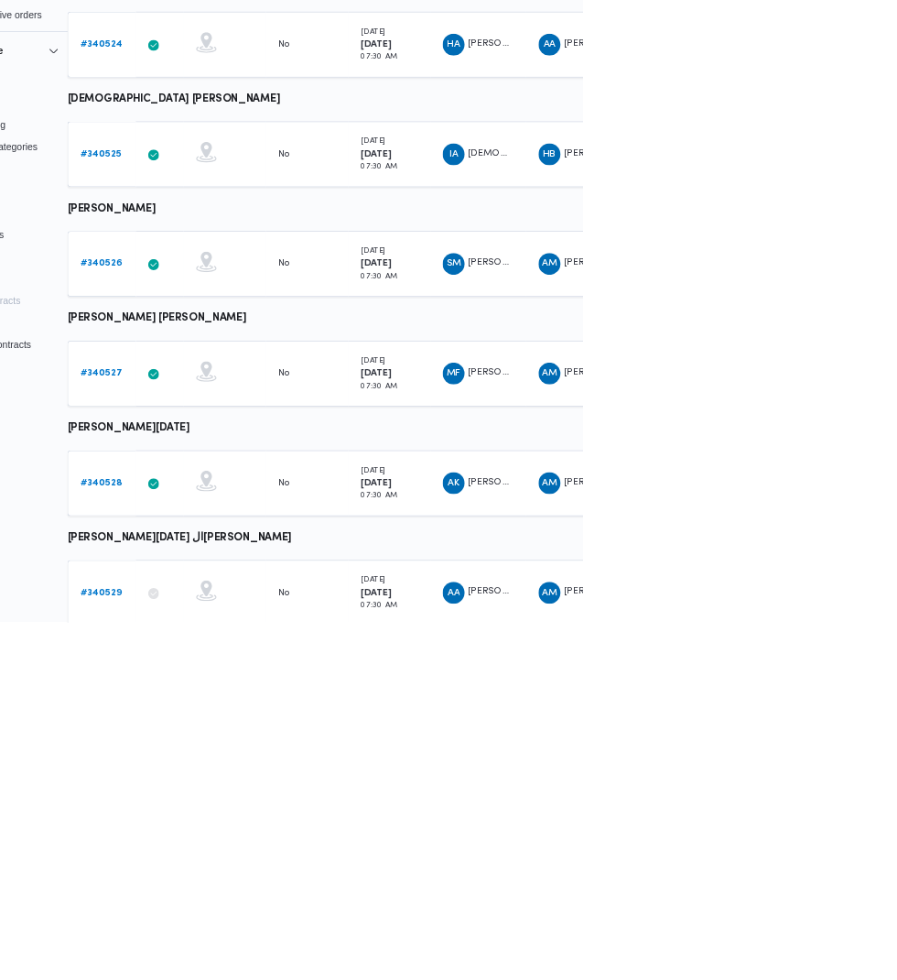
click at [253, 939] on b "# 340529" at bounding box center [253, 941] width 55 height 12
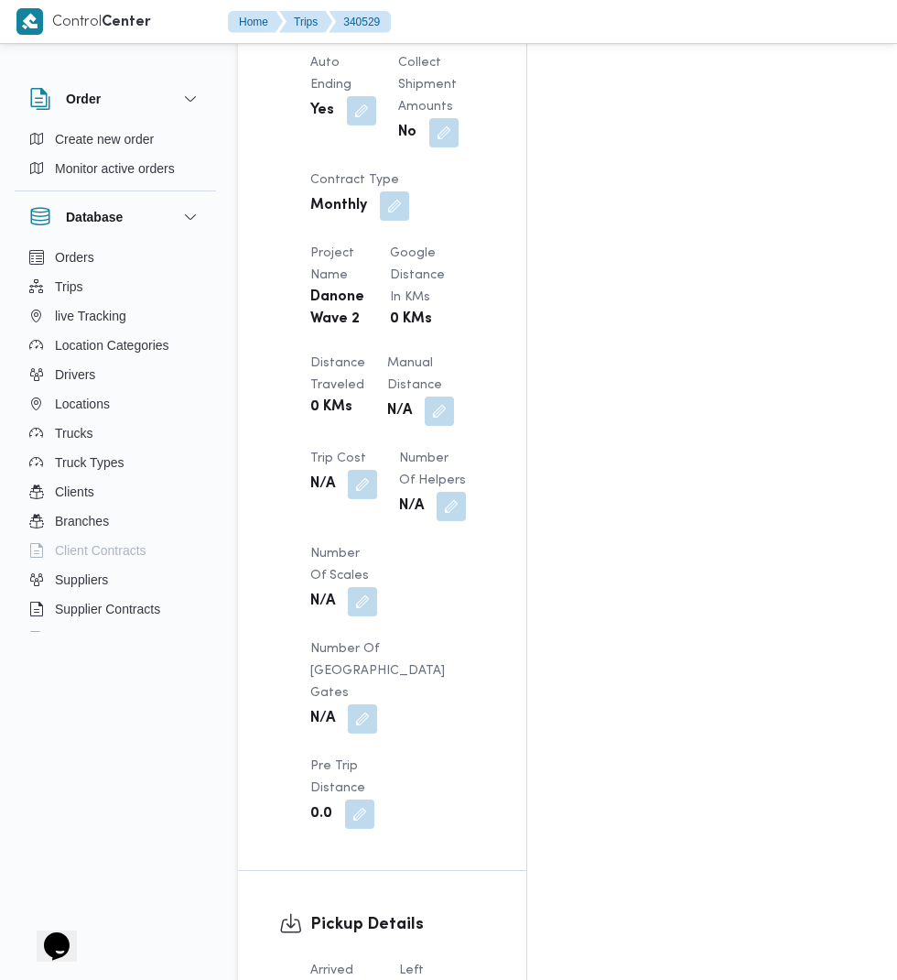
scroll to position [1458, 0]
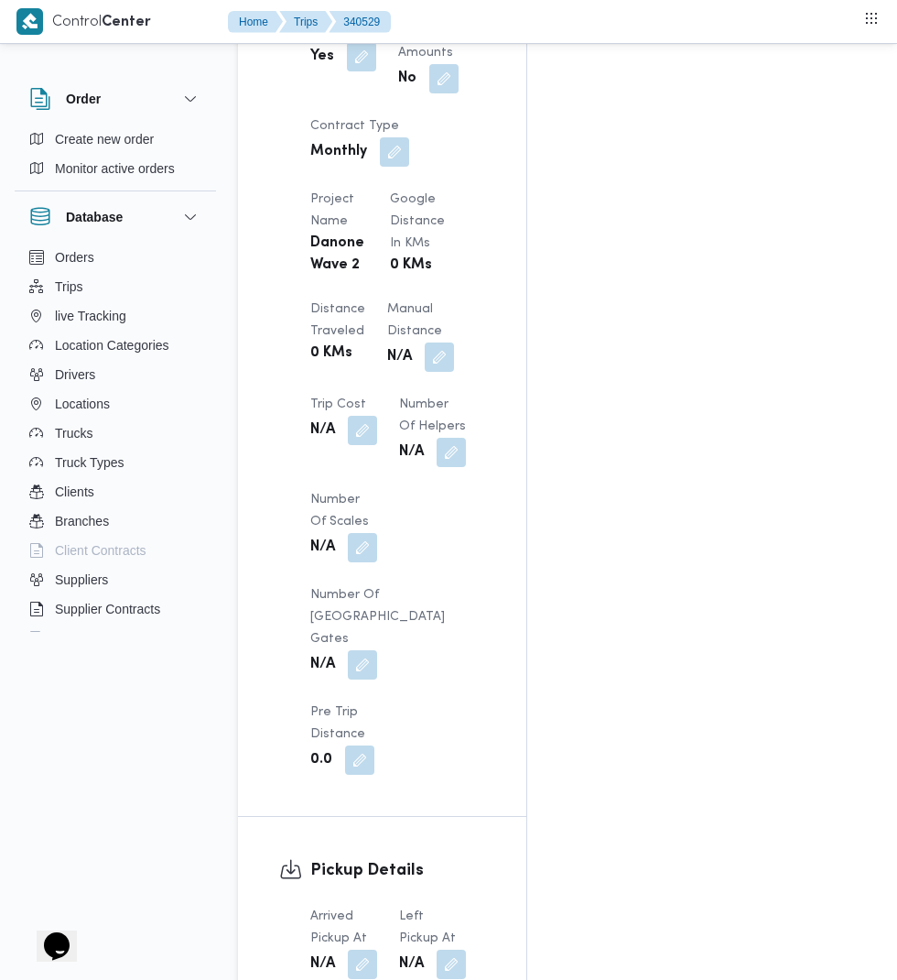
click at [364, 950] on button "button" at bounding box center [362, 964] width 29 height 29
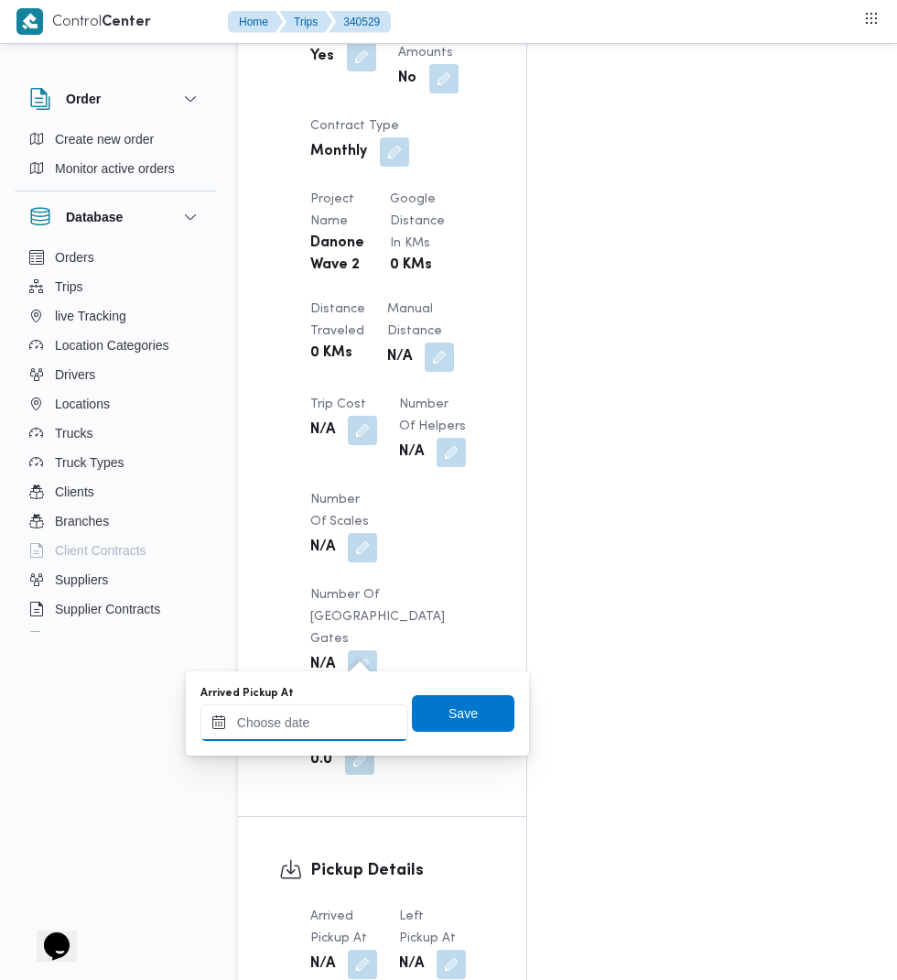
click at [326, 723] on input "Arrived Pickup At" at bounding box center [305, 722] width 208 height 37
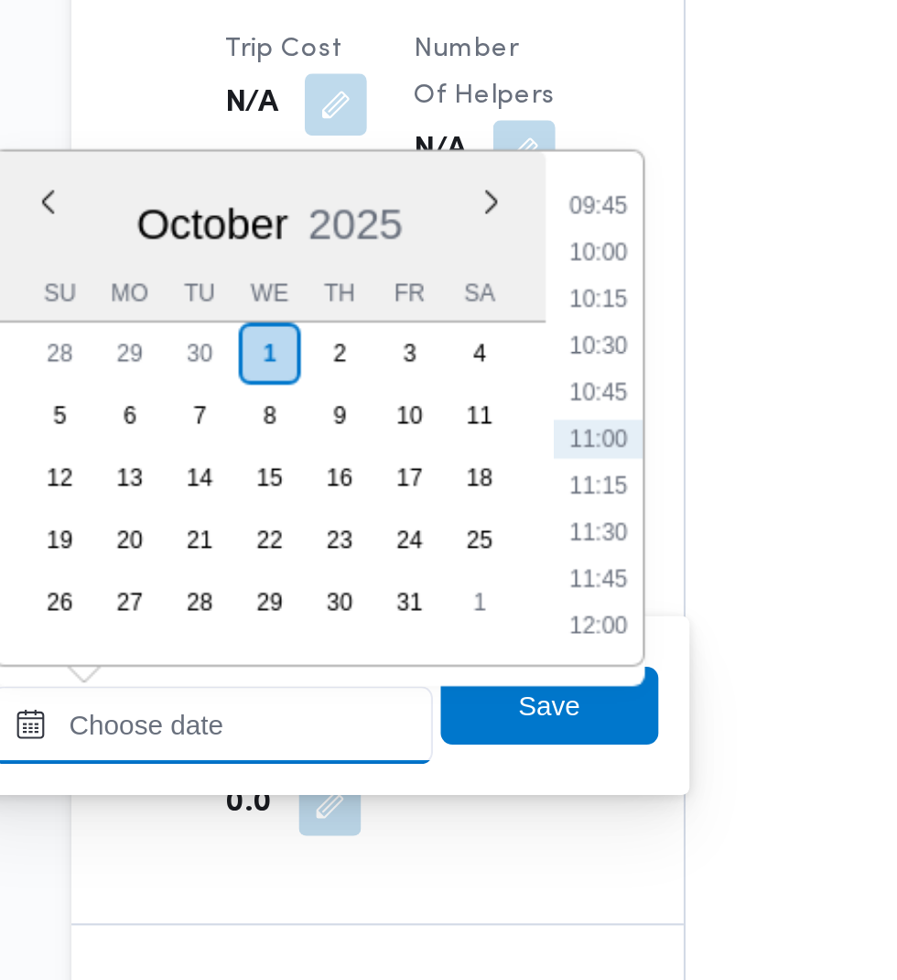
scroll to position [1457, 0]
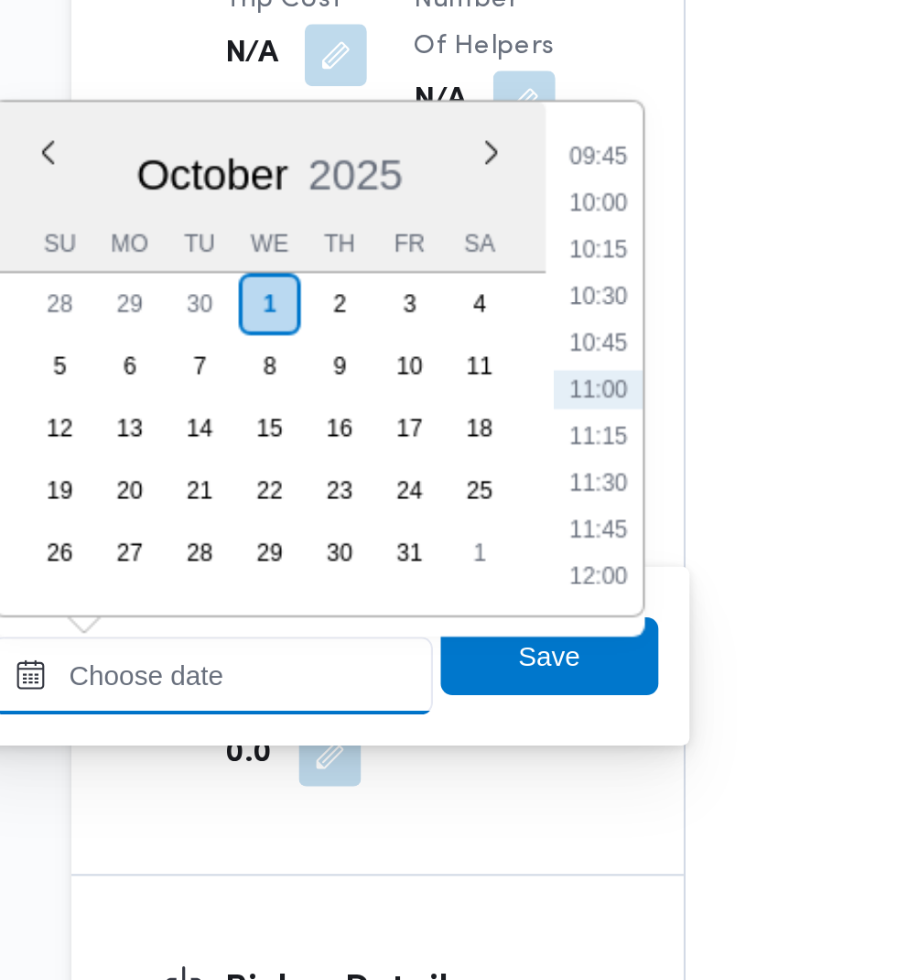
paste input "[DATE] 07:30"
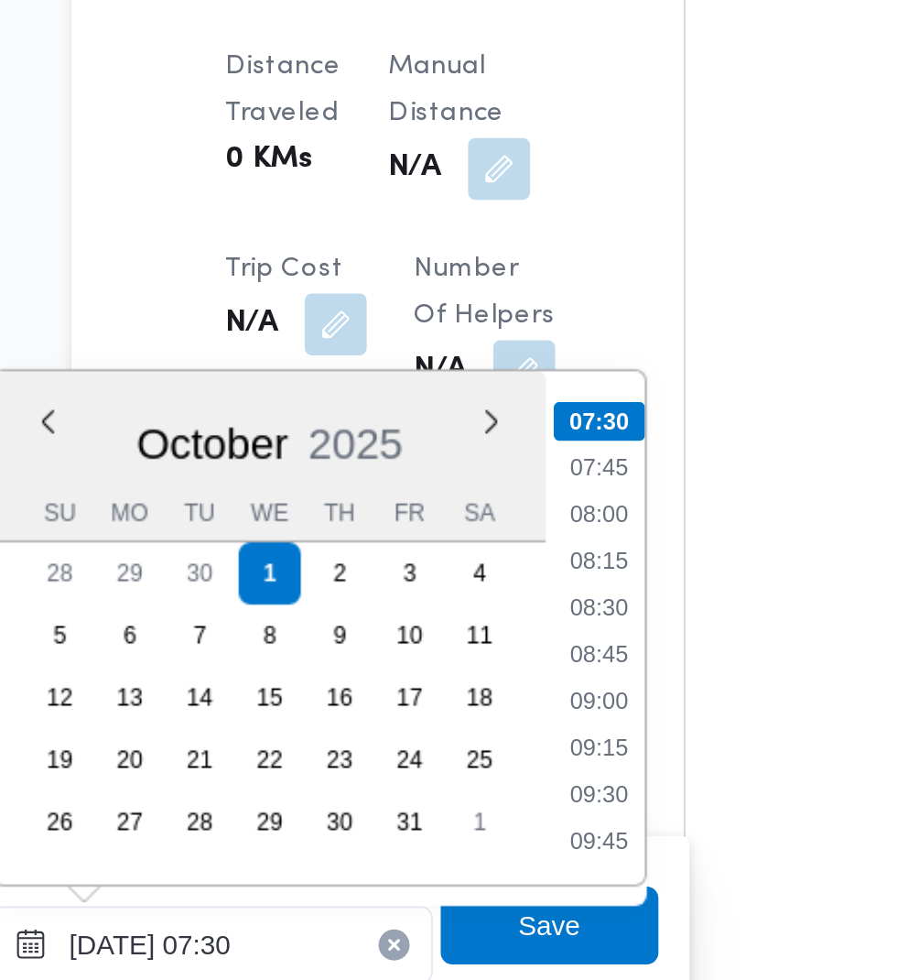
type input "[DATE] 07:30"
click at [495, 475] on li "07:30" at bounding box center [486, 476] width 43 height 18
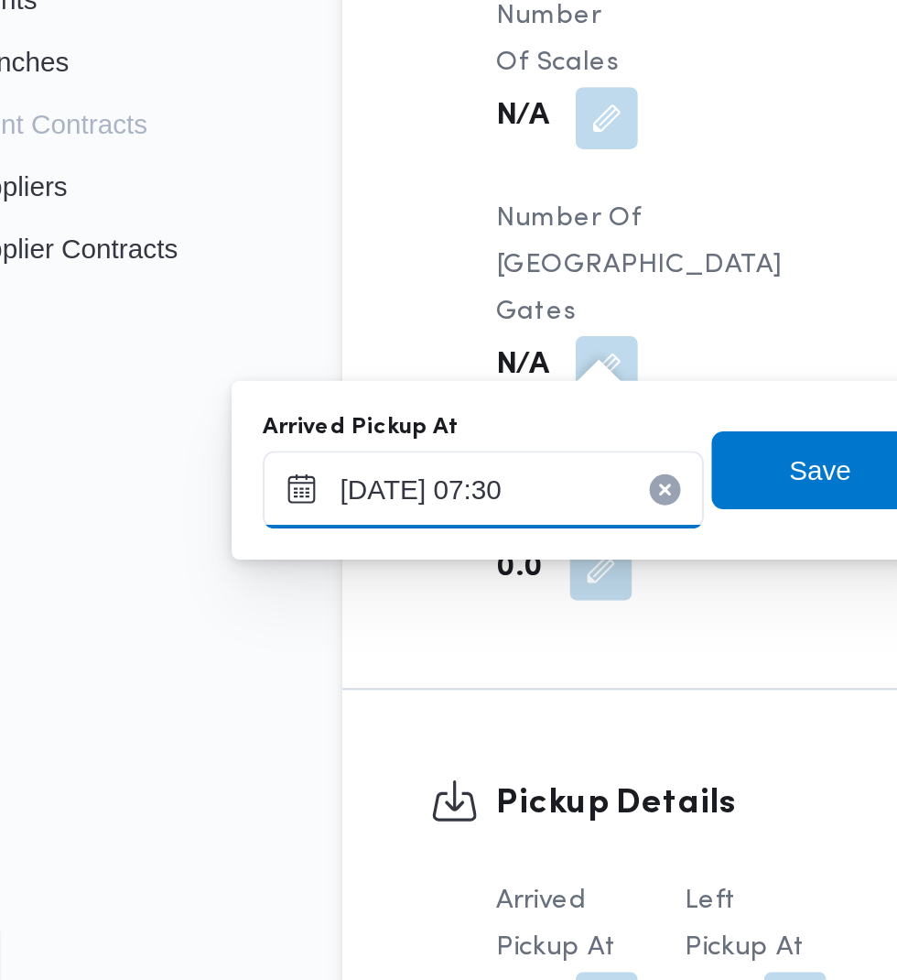
scroll to position [1458, 0]
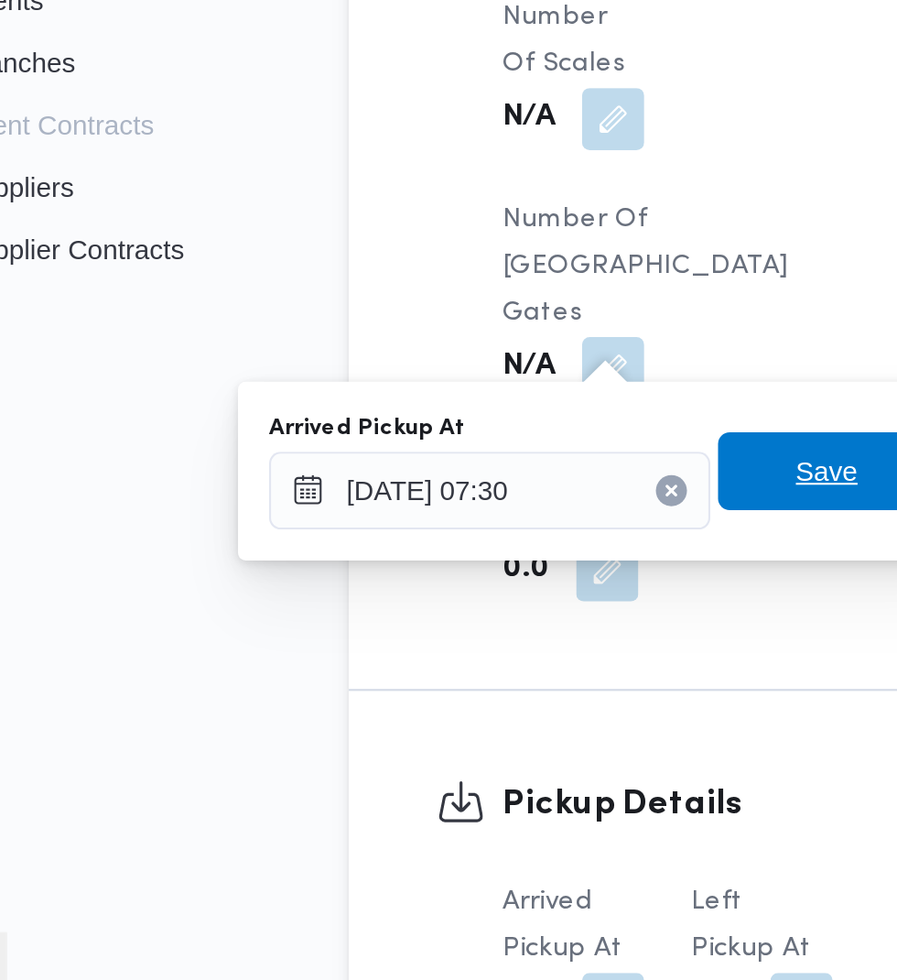
click at [451, 722] on span "Save" at bounding box center [463, 713] width 103 height 37
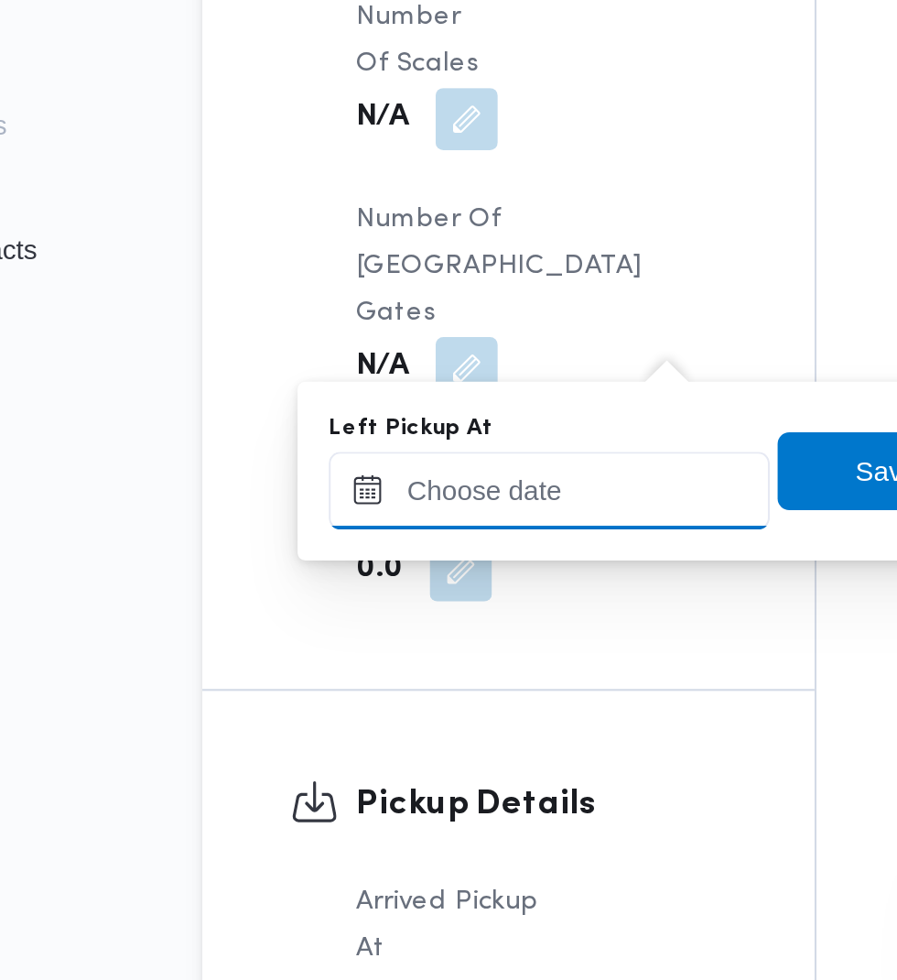
click at [419, 722] on input "Left Pickup At" at bounding box center [402, 722] width 208 height 37
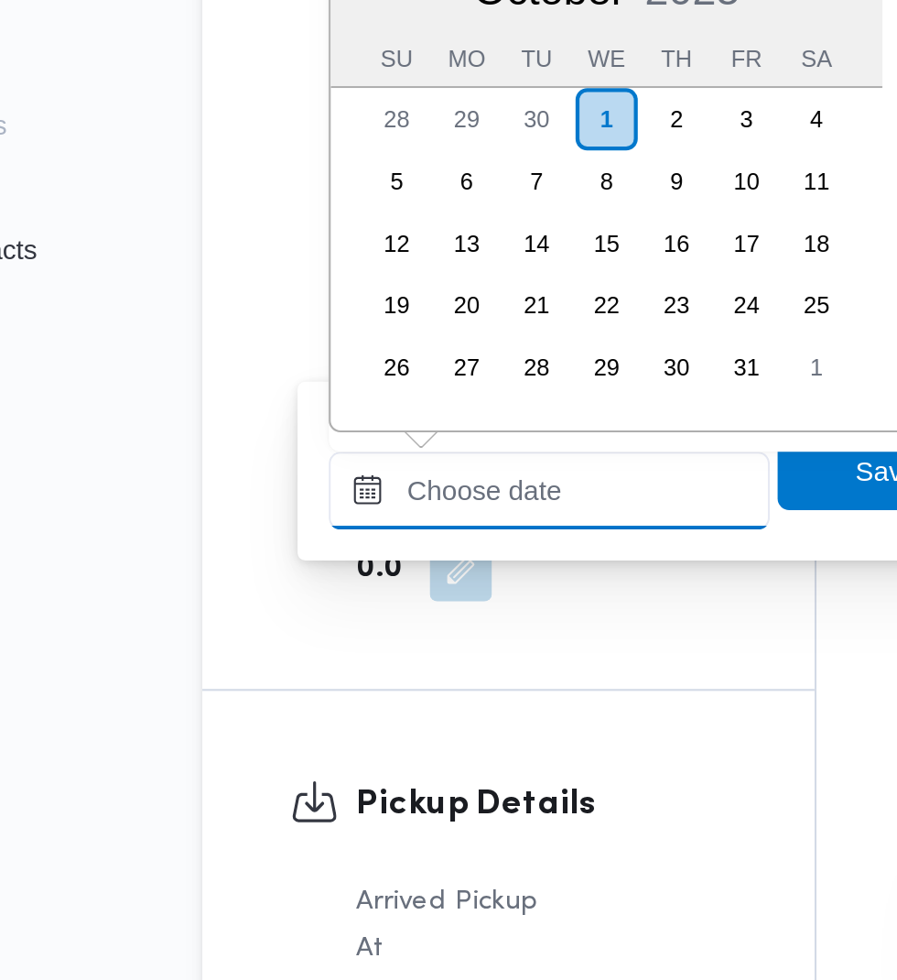
scroll to position [855, 0]
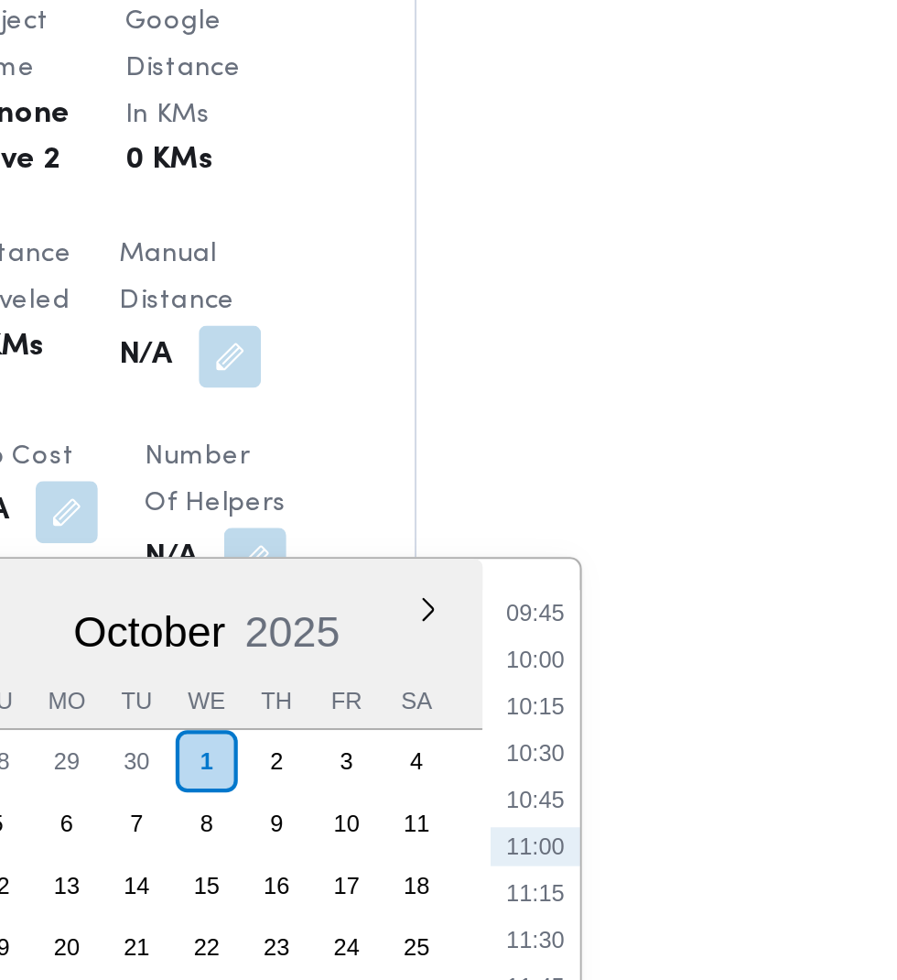
click at [592, 475] on li "09:45" at bounding box center [583, 478] width 42 height 18
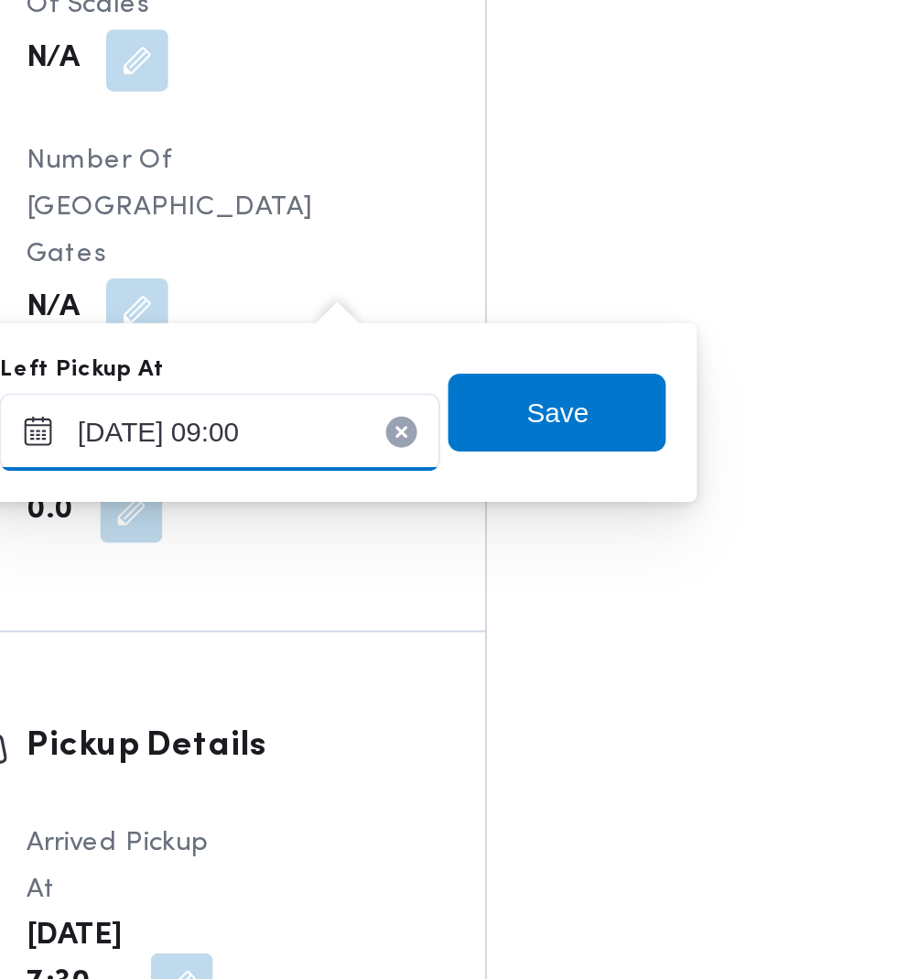
click at [455, 725] on input "[DATE] 09:00" at bounding box center [402, 722] width 208 height 37
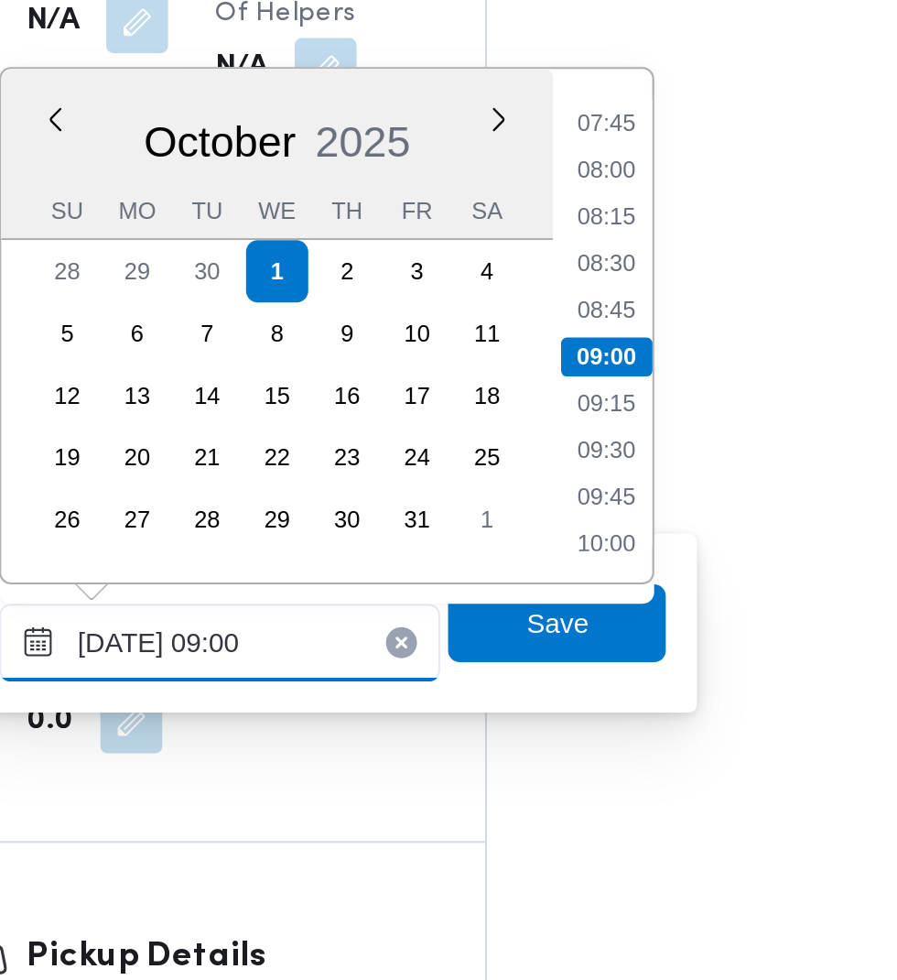
scroll to position [1457, 0]
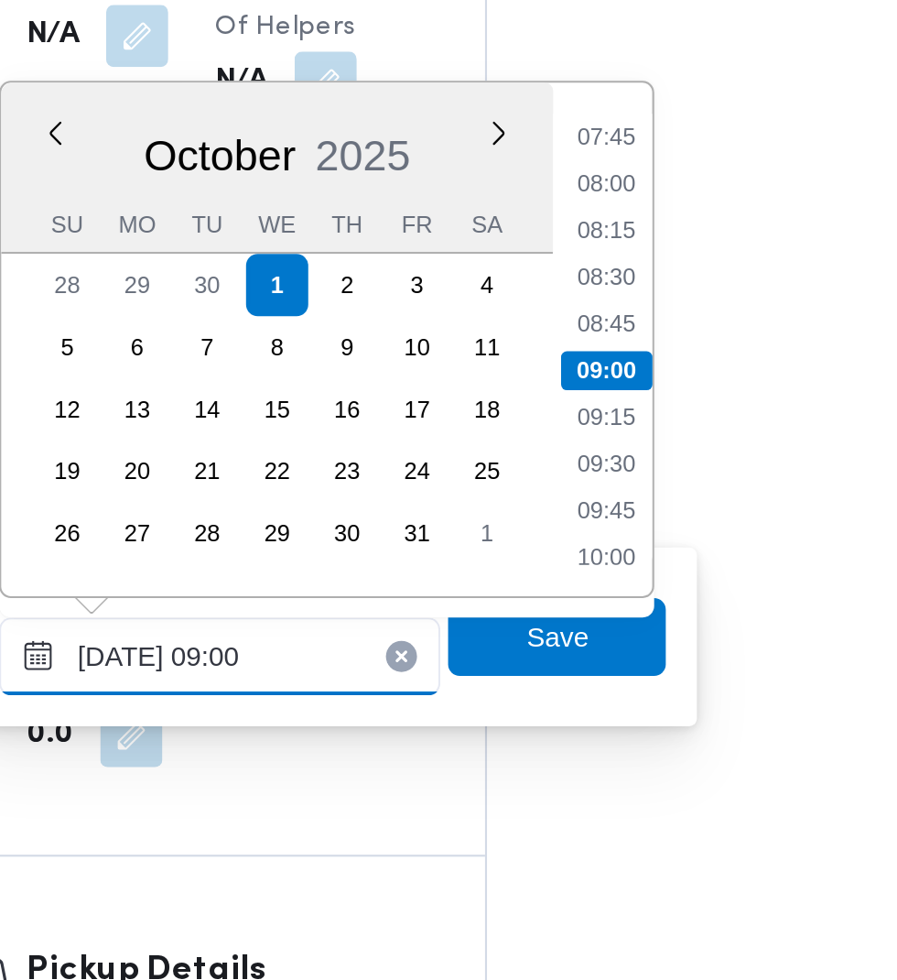
type input "[DATE] 09:00"
click at [585, 590] on li "09:00" at bounding box center [583, 588] width 43 height 18
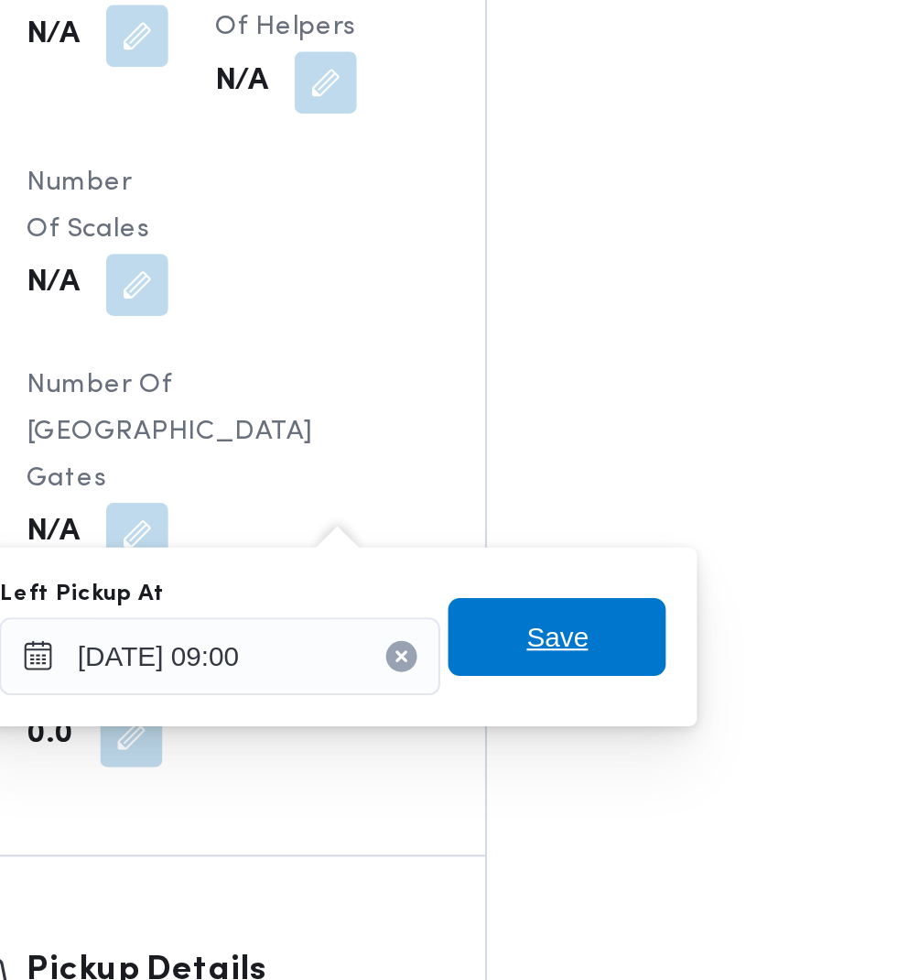
click at [582, 725] on span "Save" at bounding box center [560, 713] width 103 height 37
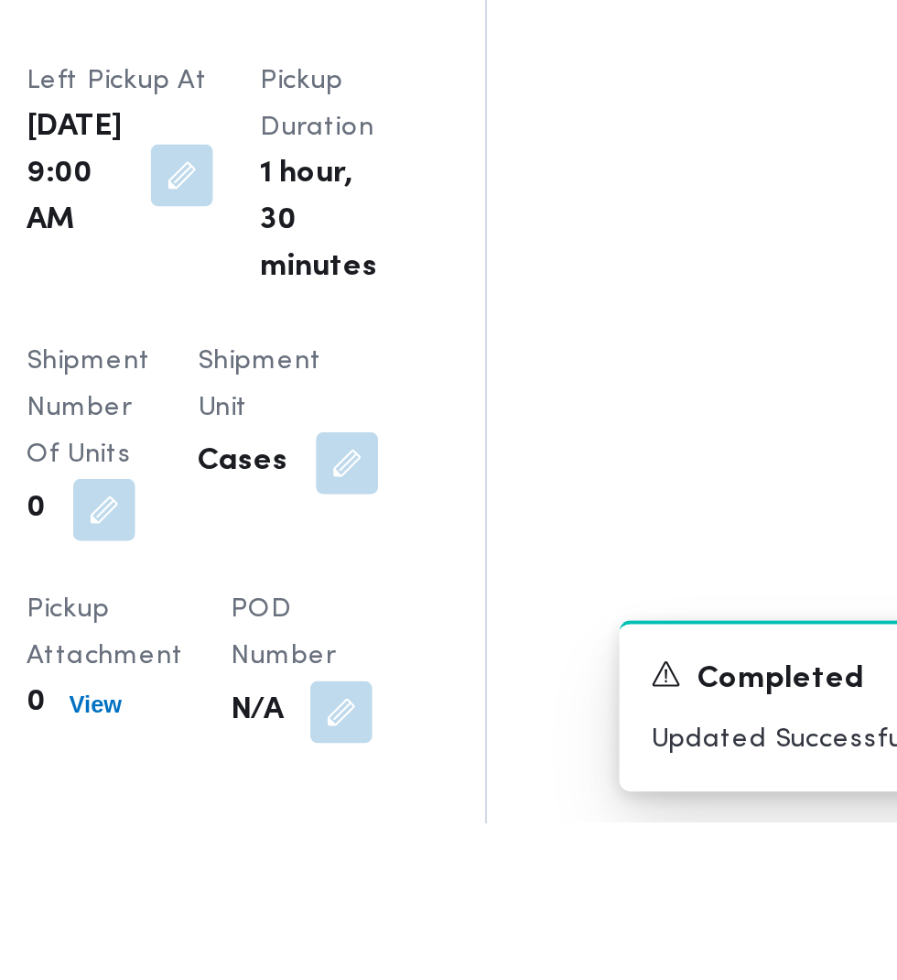
scroll to position [1880, 0]
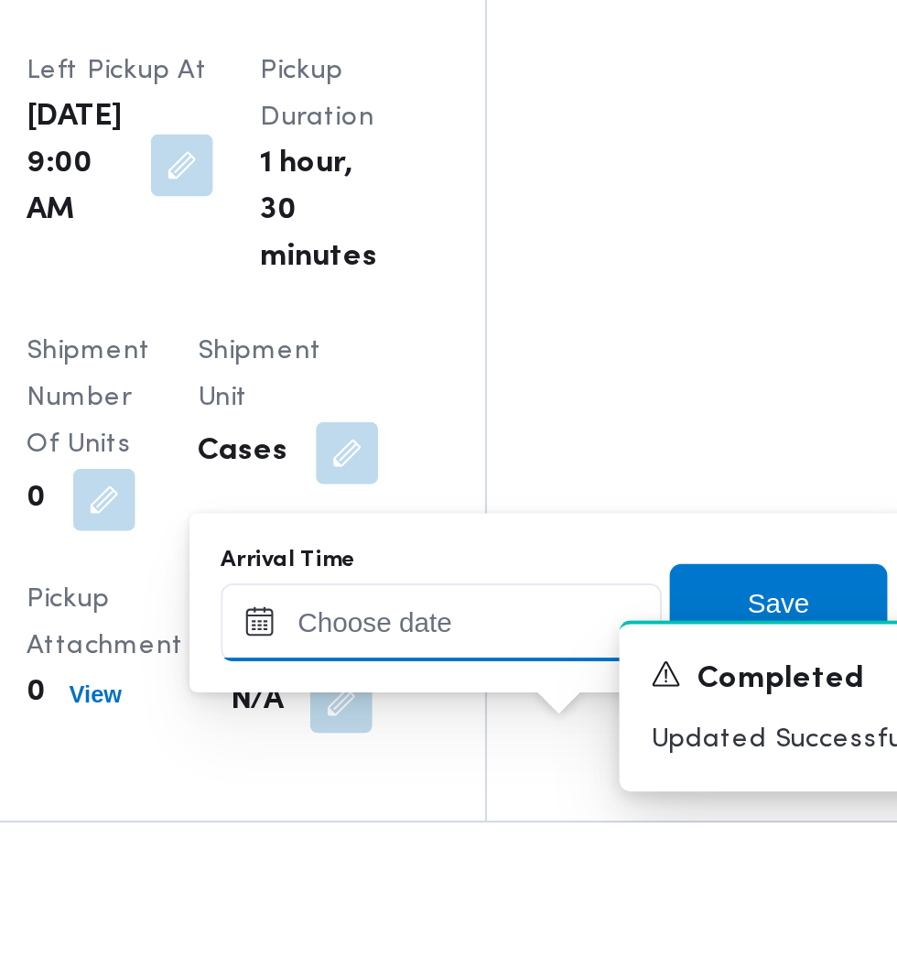
click at [540, 884] on input "Arrival Time" at bounding box center [506, 885] width 208 height 37
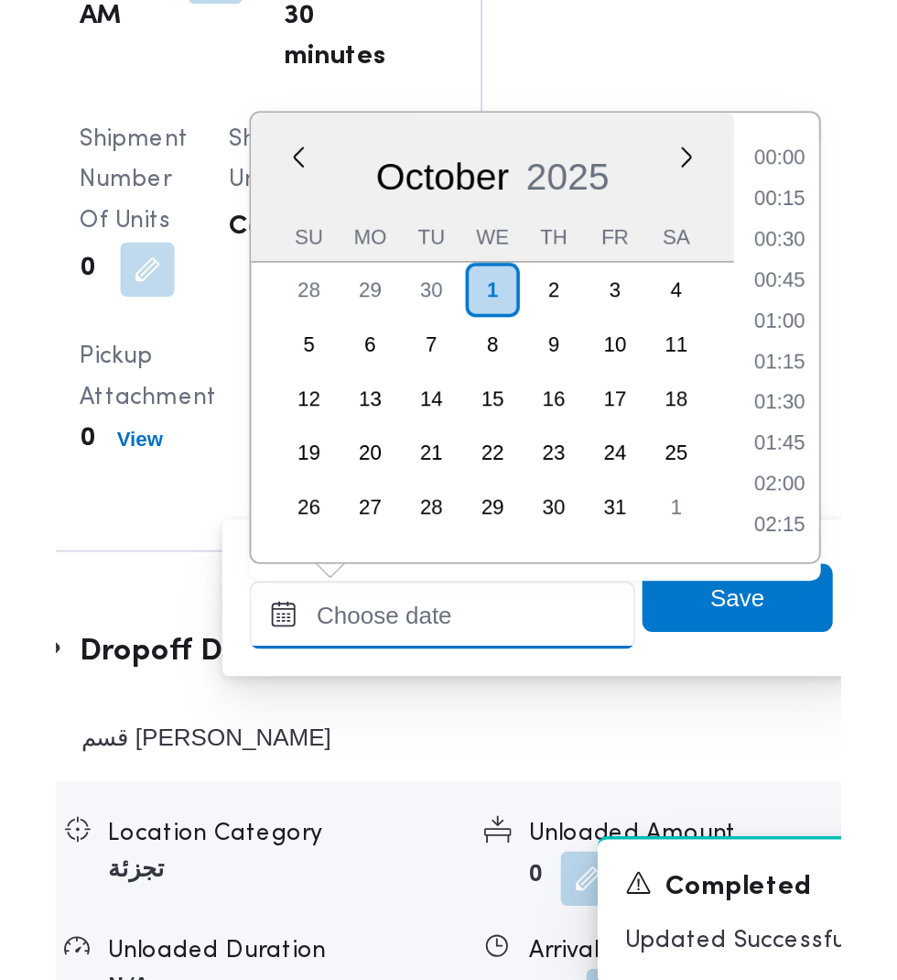
scroll to position [855, 0]
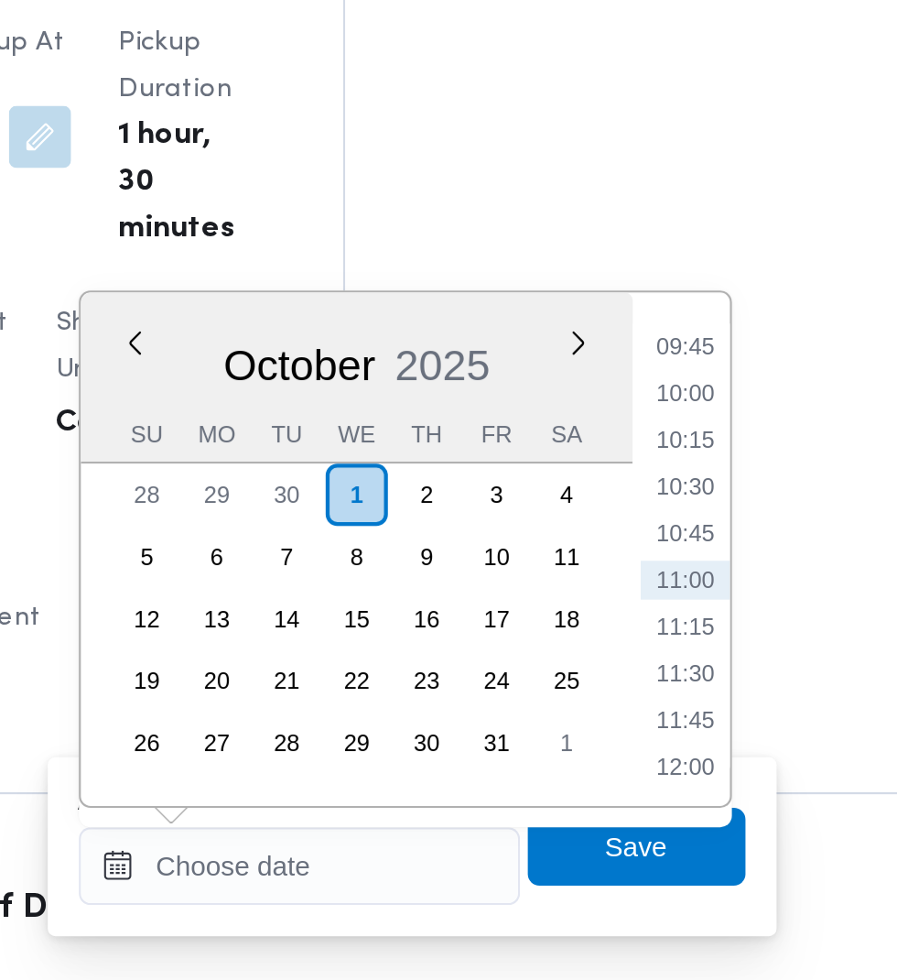
click at [701, 663] on li "09:45" at bounding box center [688, 661] width 42 height 18
type input "[DATE] 09:45"
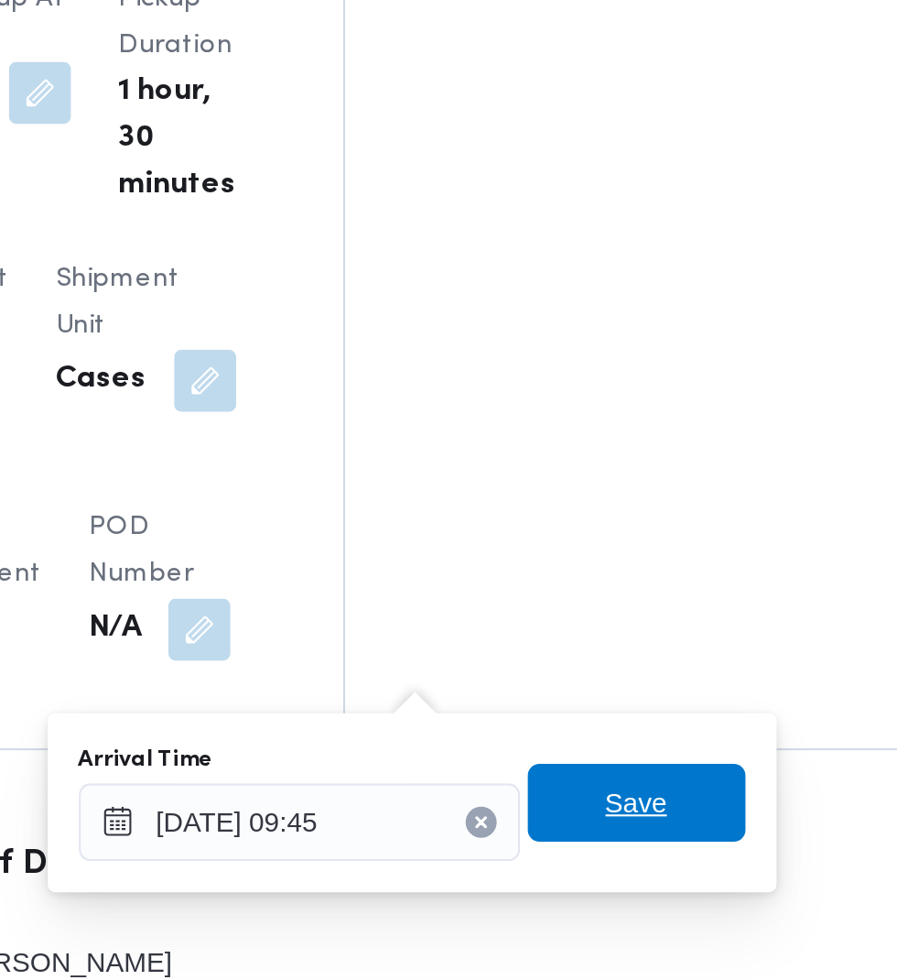
click at [665, 892] on span "Save" at bounding box center [664, 897] width 29 height 22
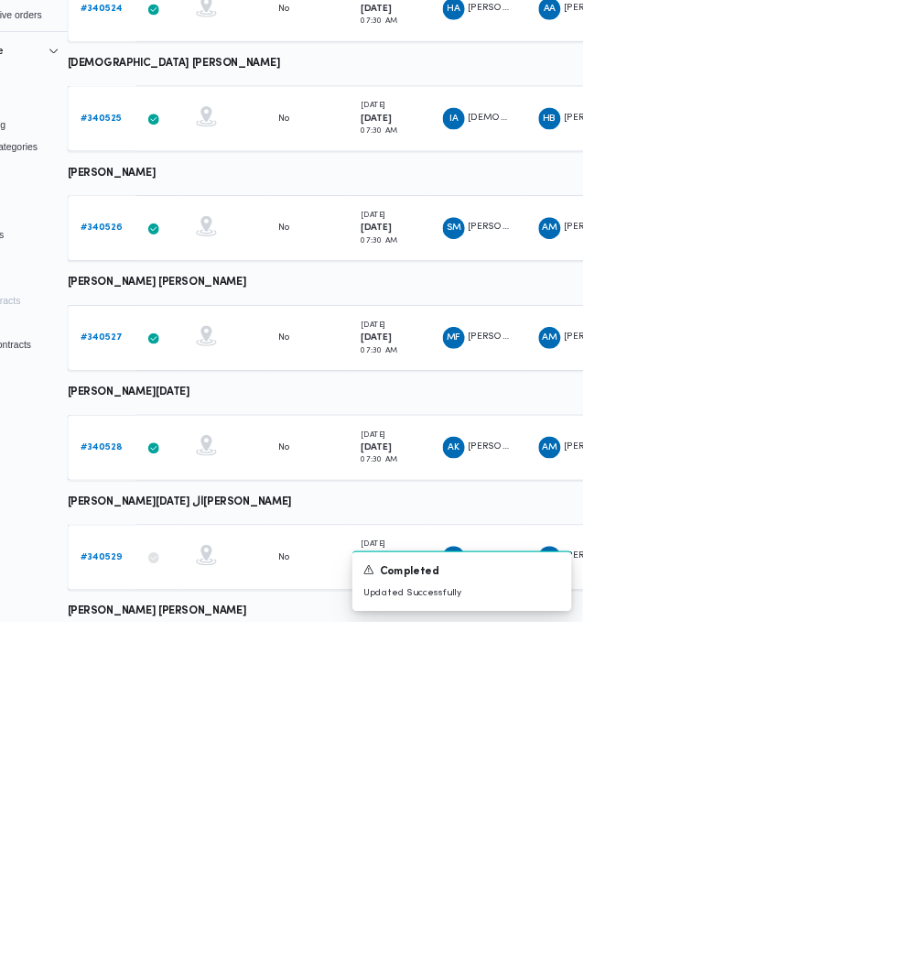
scroll to position [589, 29]
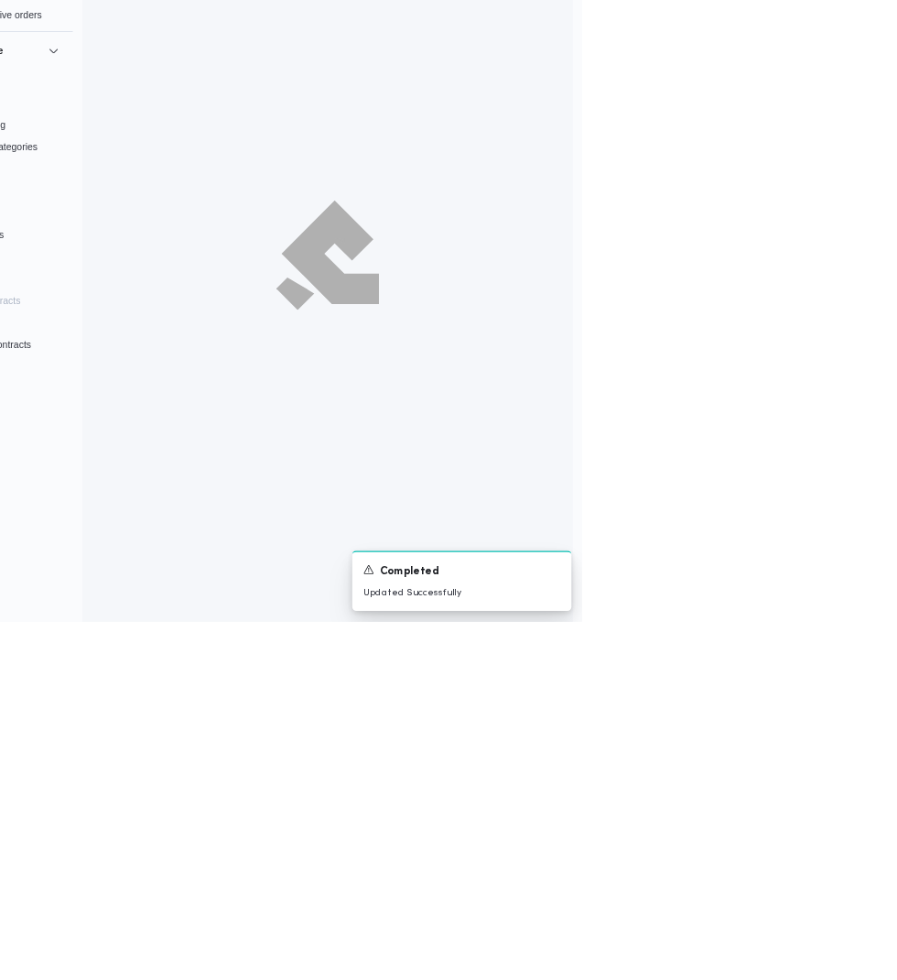
scroll to position [49, 0]
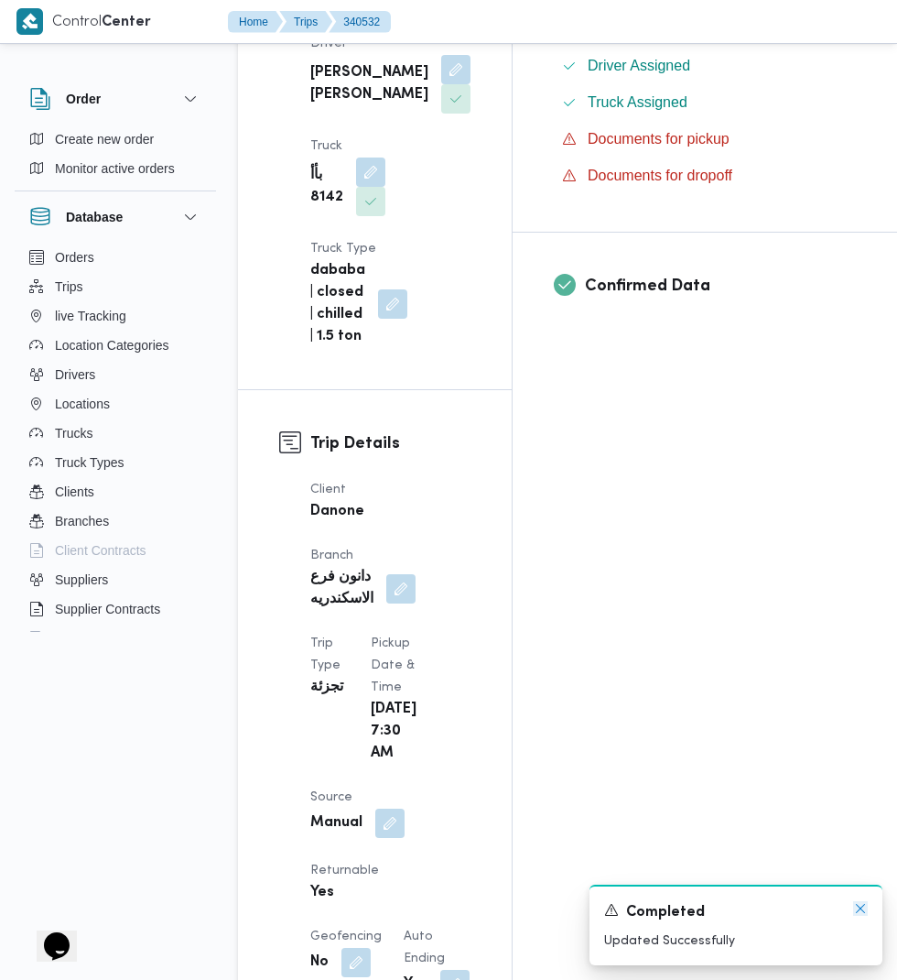
click at [861, 913] on icon "Dismiss toast" at bounding box center [860, 908] width 9 height 9
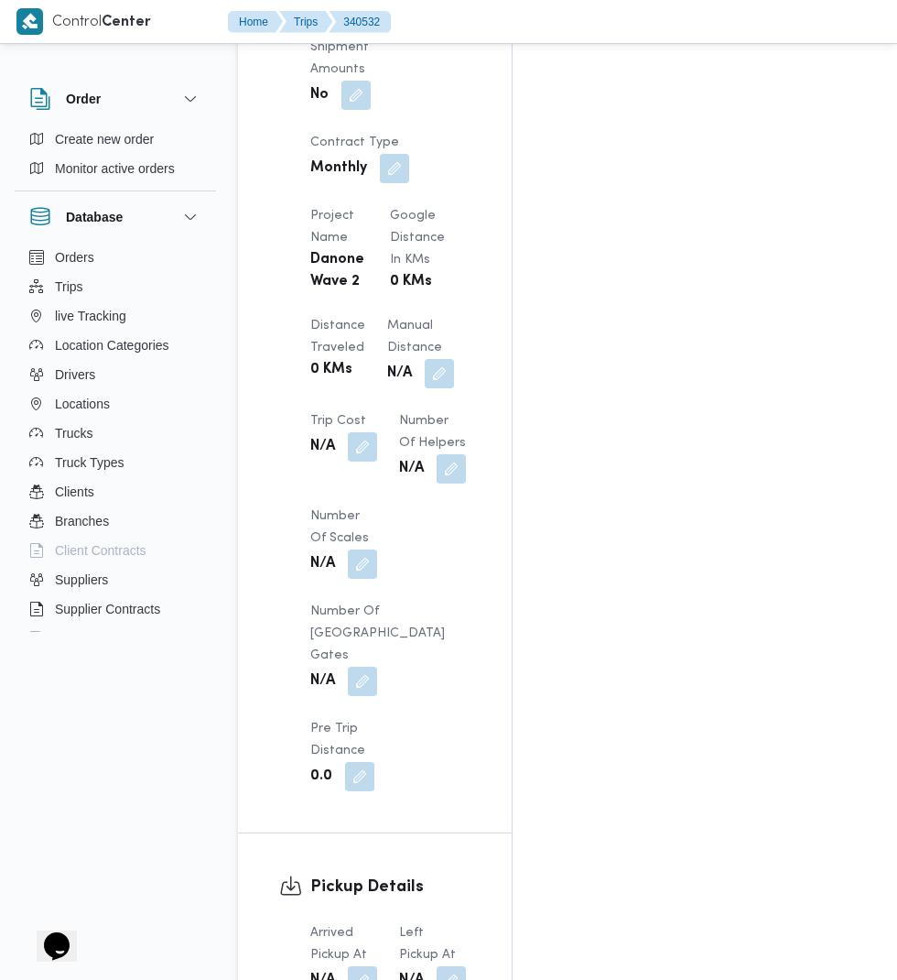
scroll to position [1570, 0]
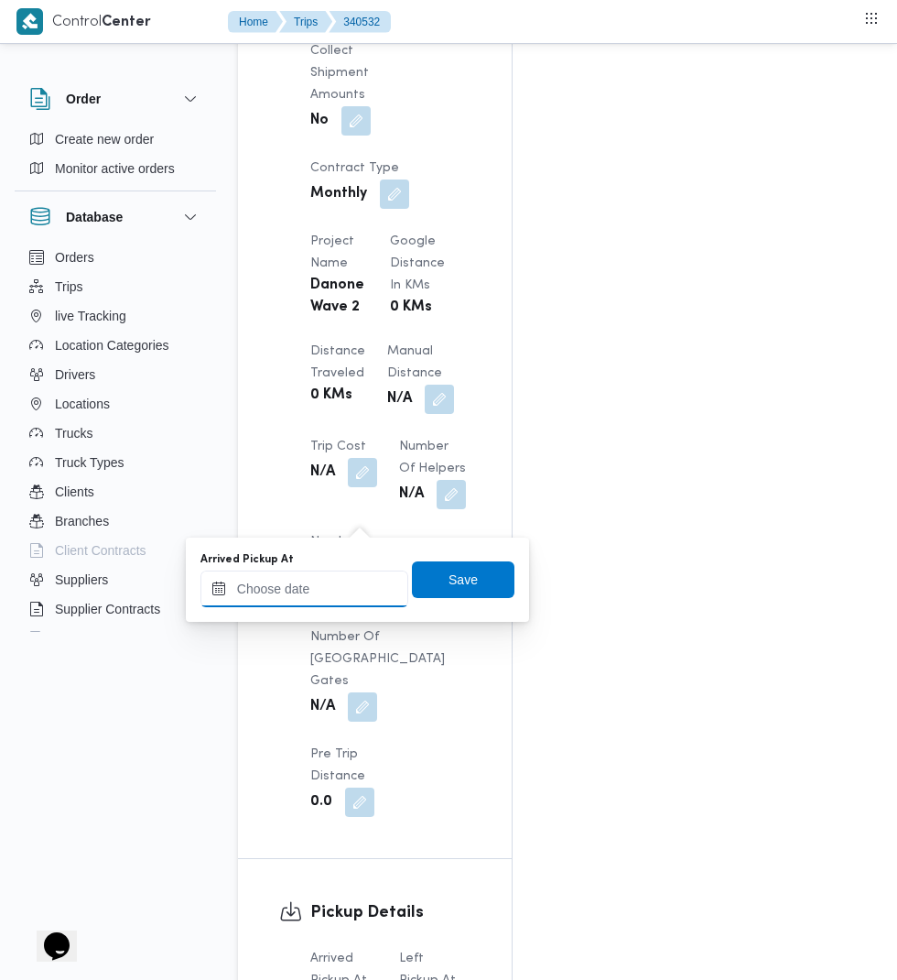
click at [345, 587] on input "Arrived Pickup At" at bounding box center [305, 589] width 208 height 37
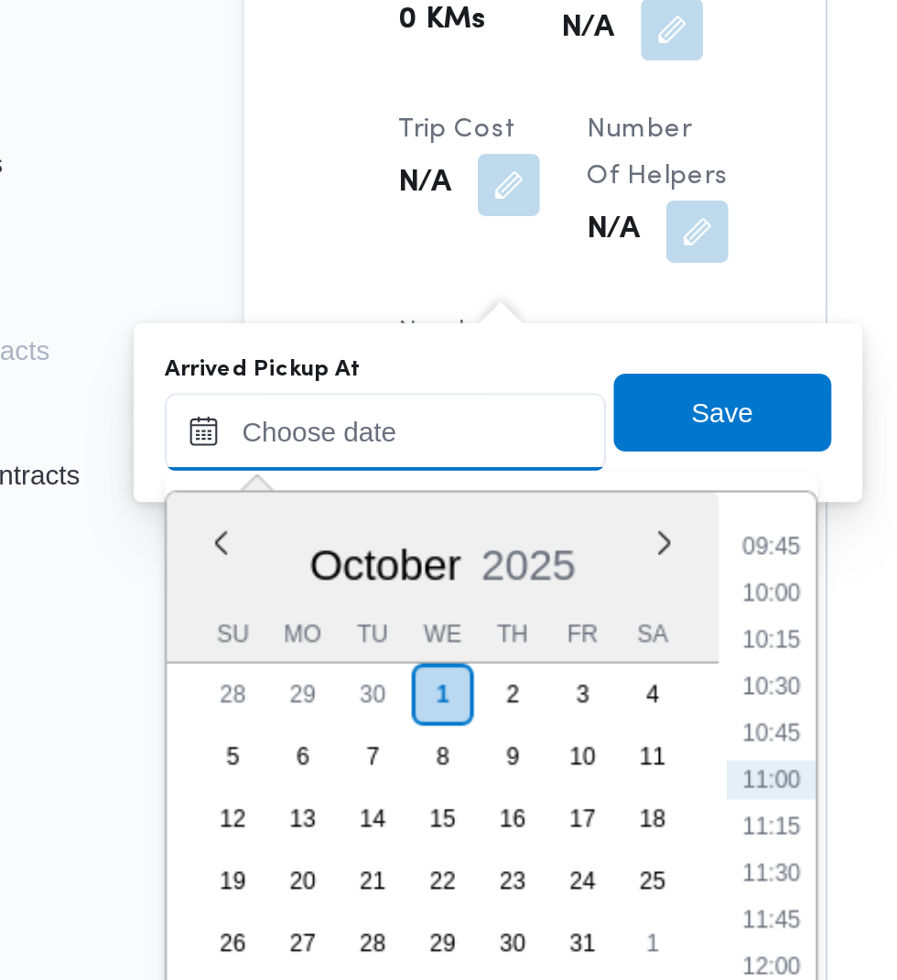
paste input "[DATE] 07:30"
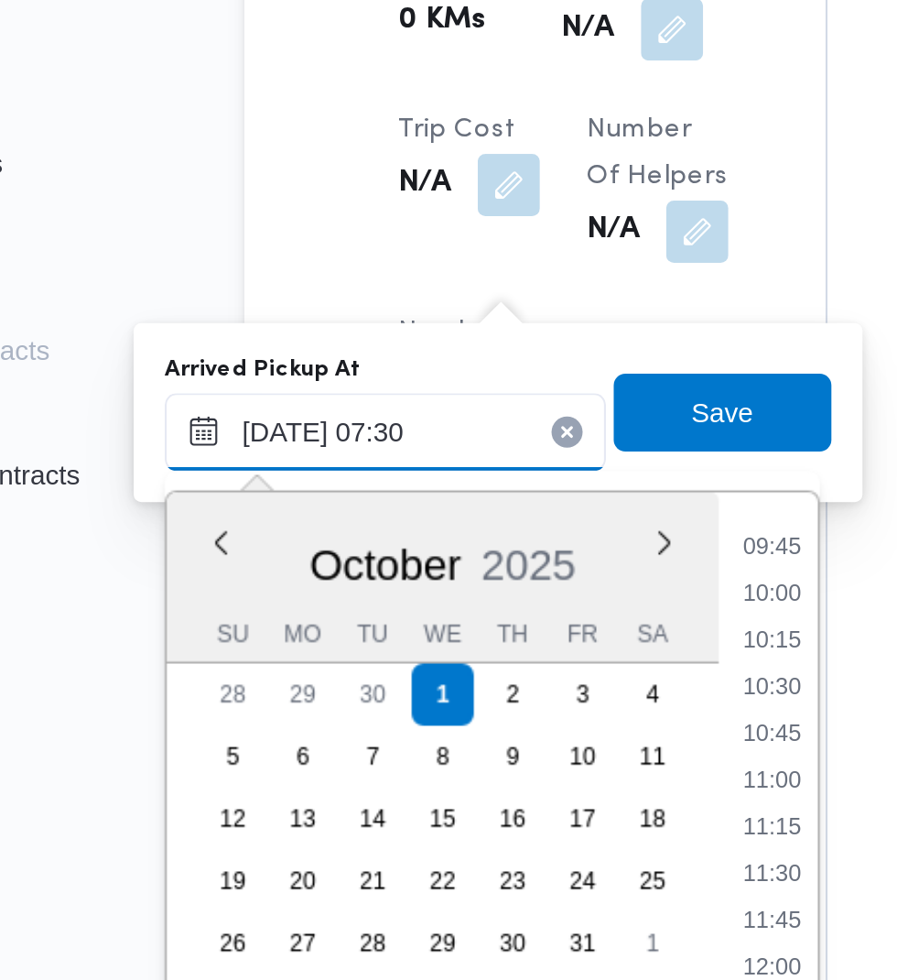
scroll to position [659, 0]
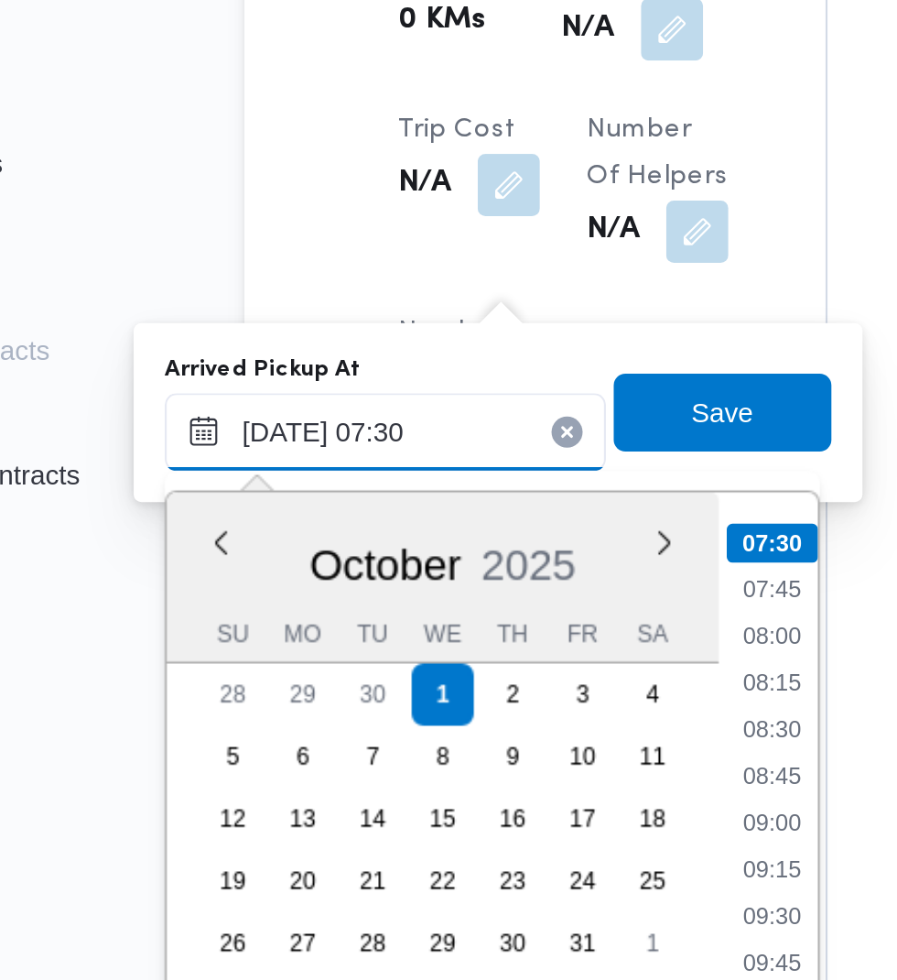
type input "[DATE] 07:30"
click at [497, 642] on li "07:30" at bounding box center [486, 641] width 43 height 18
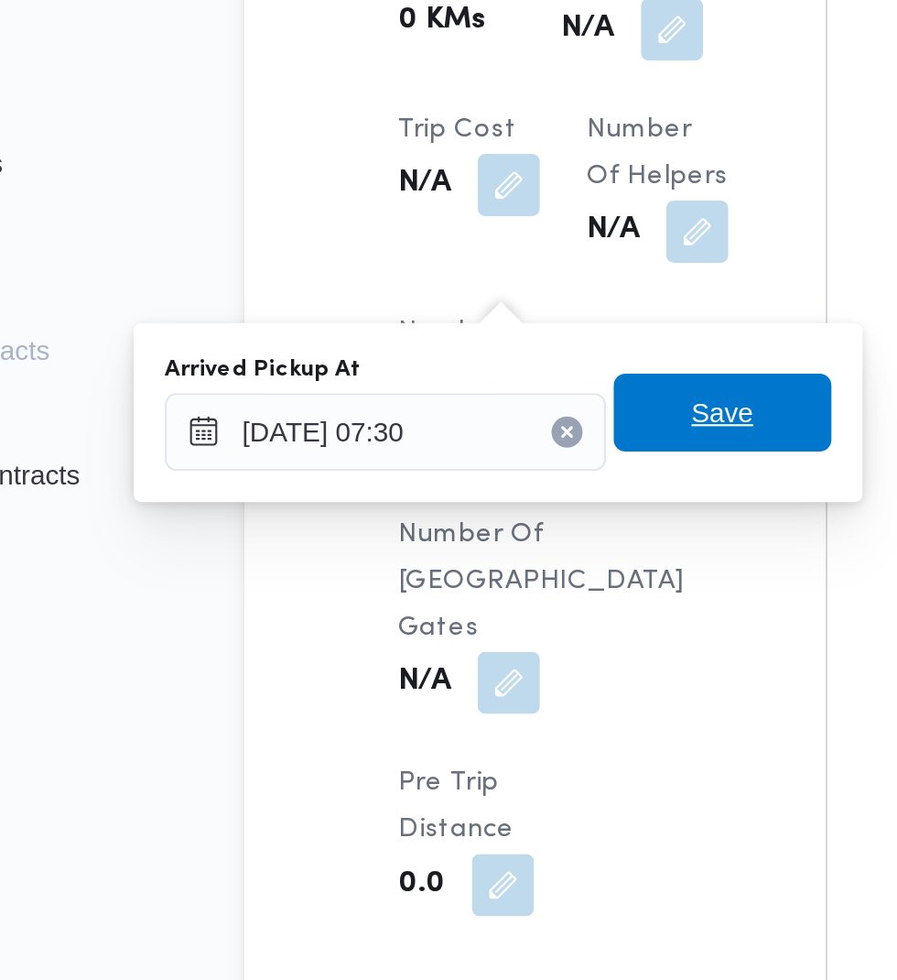
click at [492, 582] on span "Save" at bounding box center [463, 579] width 103 height 37
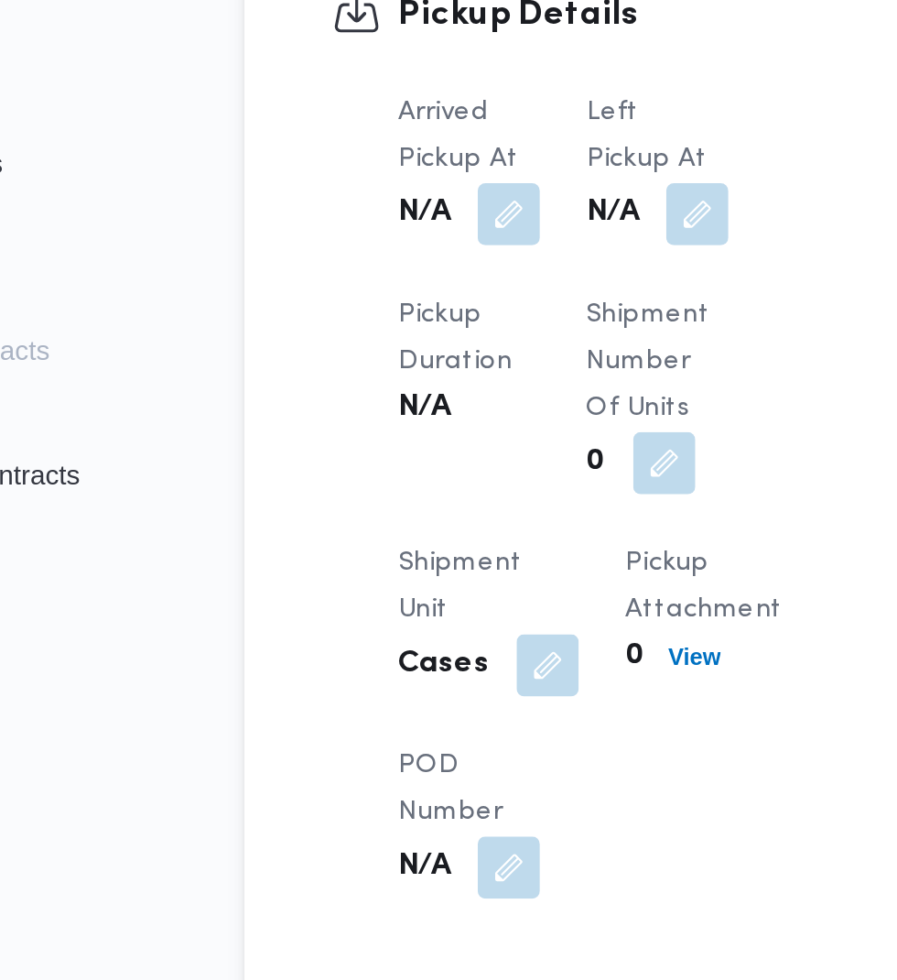
click at [463, 501] on button "button" at bounding box center [451, 486] width 29 height 29
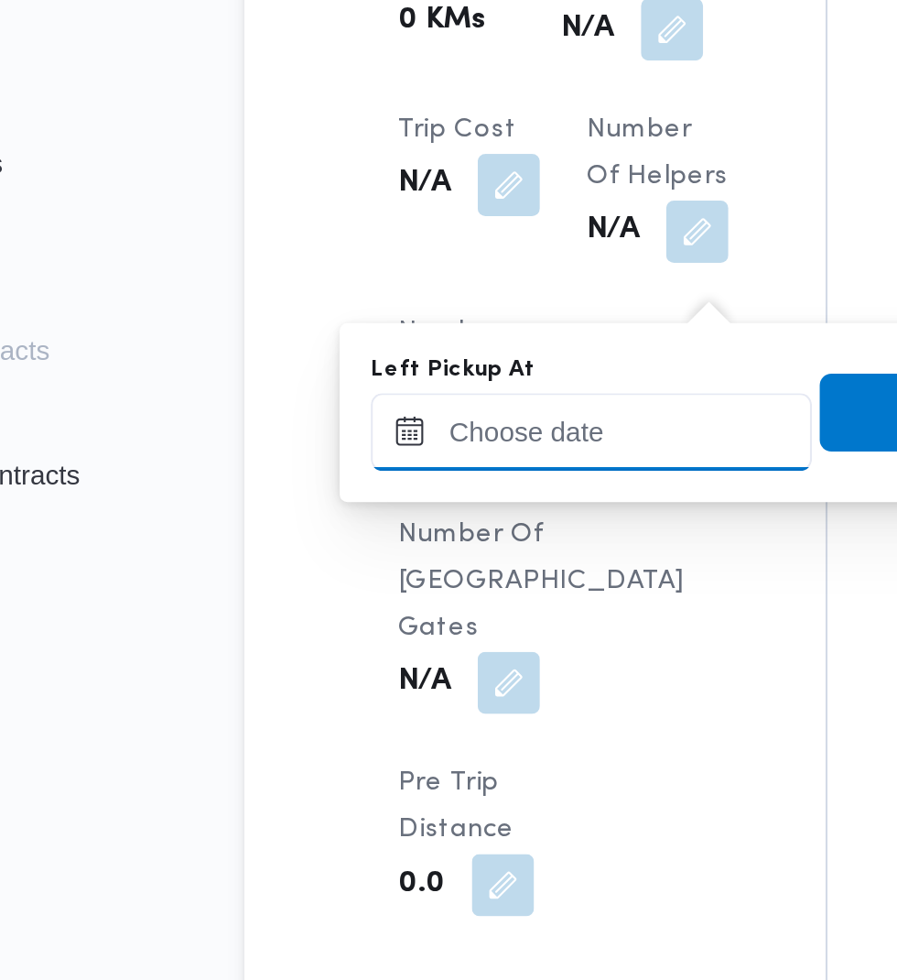
click at [434, 584] on input "Left Pickup At" at bounding box center [402, 589] width 208 height 37
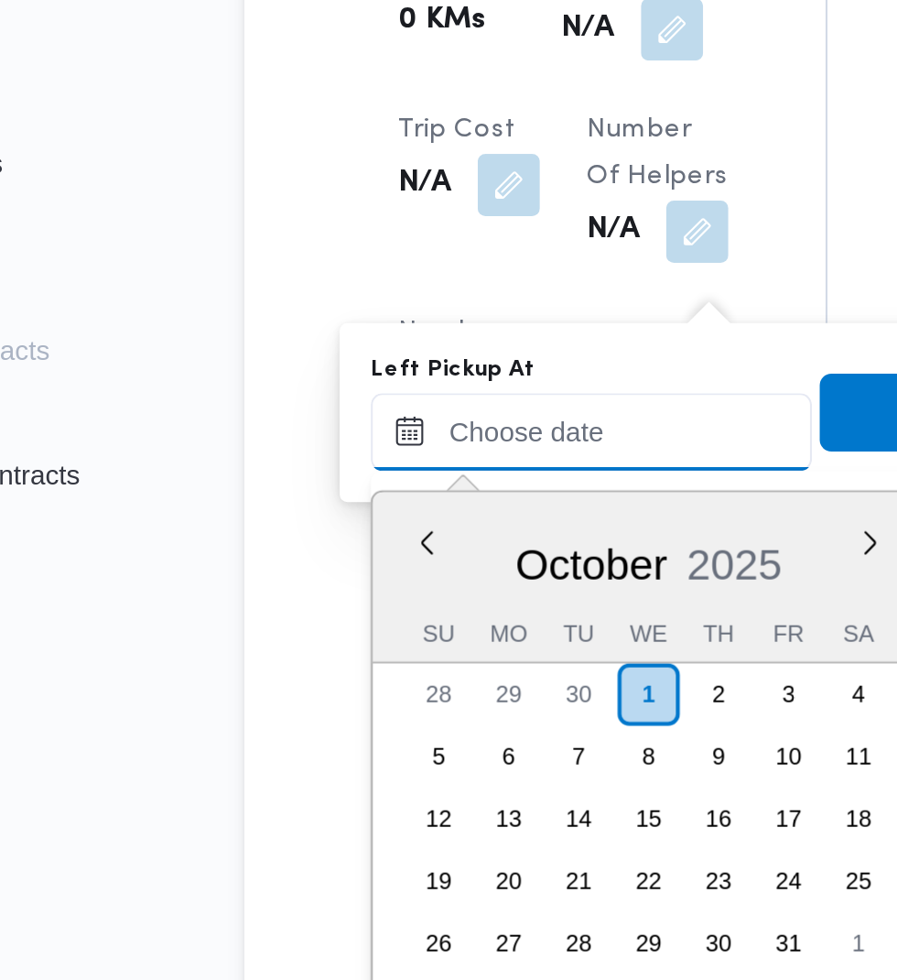
scroll to position [855, 0]
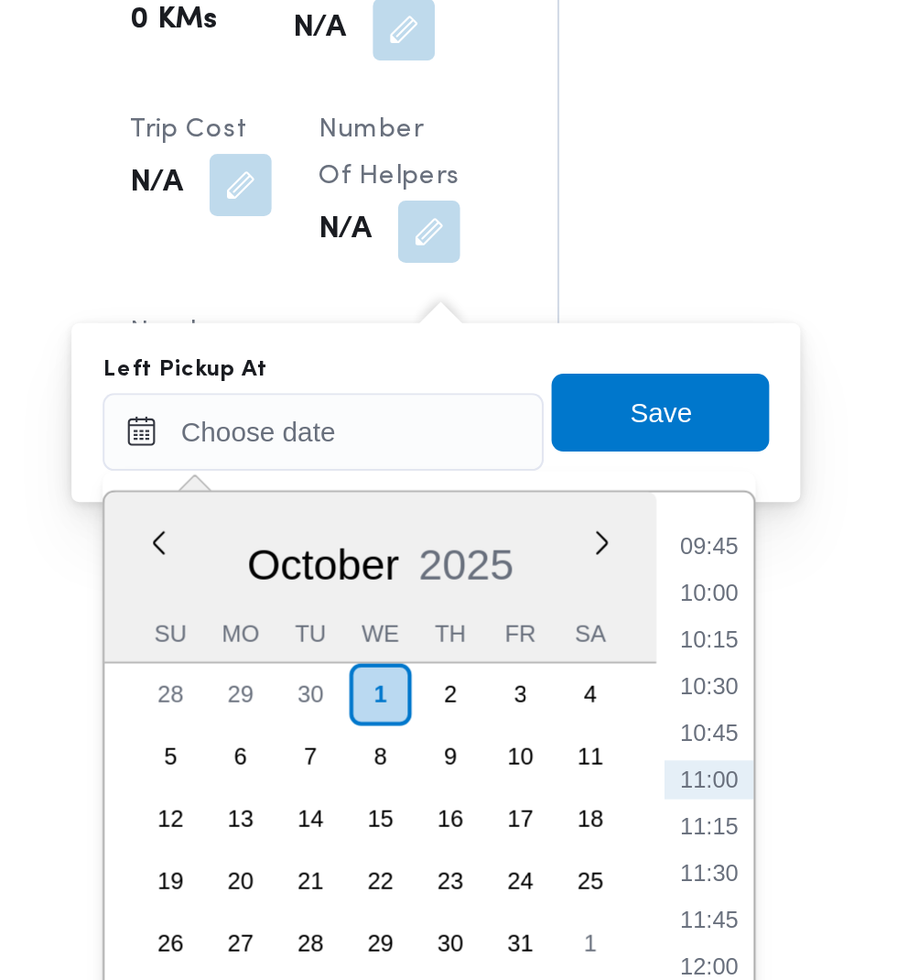
click at [594, 648] on li "09:45" at bounding box center [583, 643] width 42 height 18
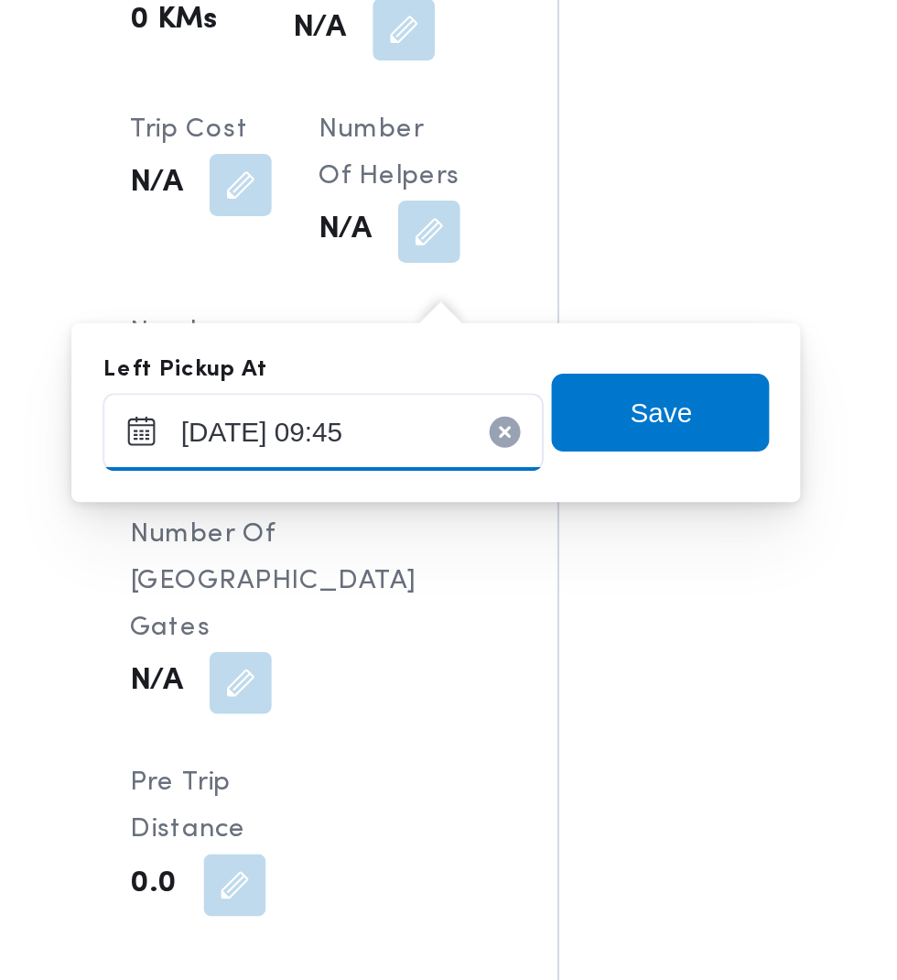
click at [458, 589] on input "[DATE] 09:45" at bounding box center [402, 589] width 208 height 37
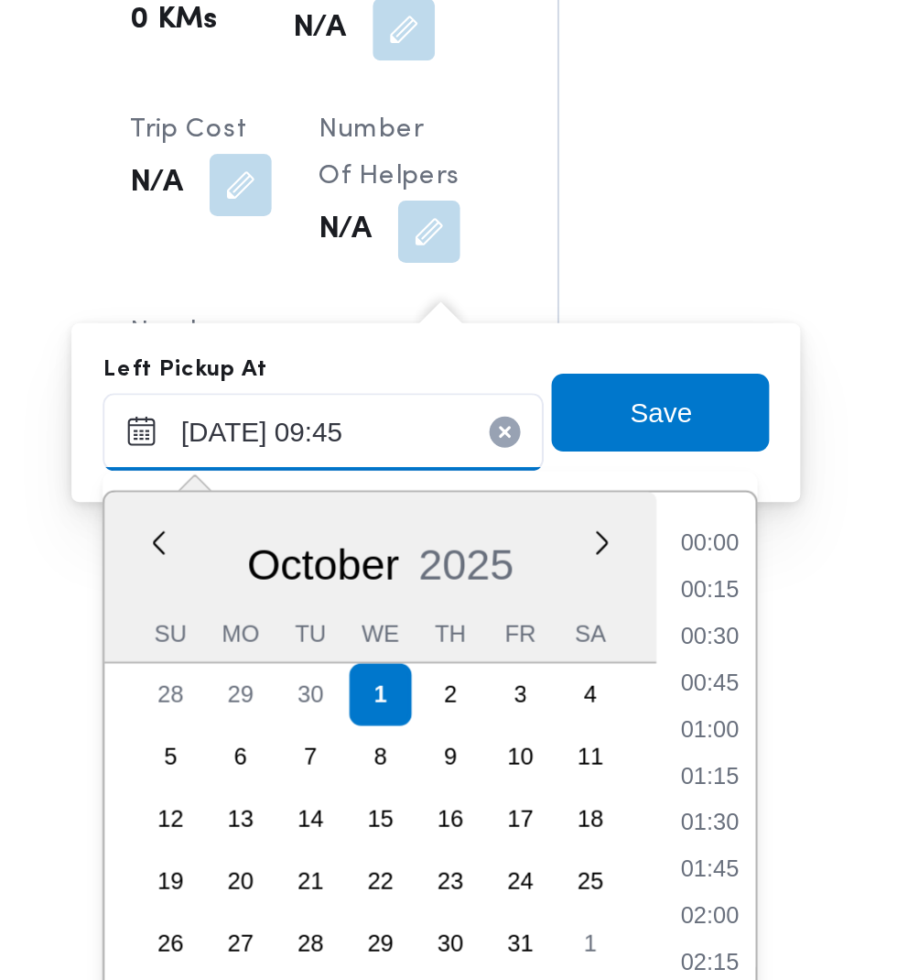
scroll to position [745, 0]
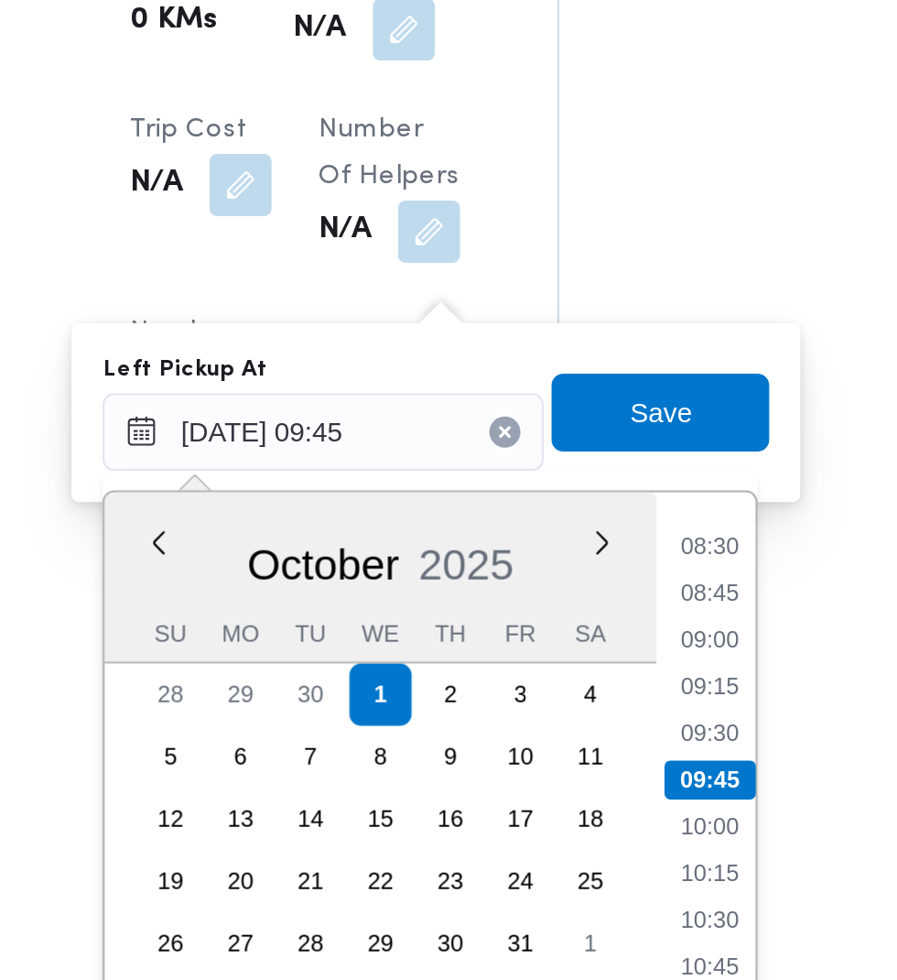
click at [596, 668] on li "08:45" at bounding box center [584, 665] width 42 height 18
type input "[DATE] 08:45"
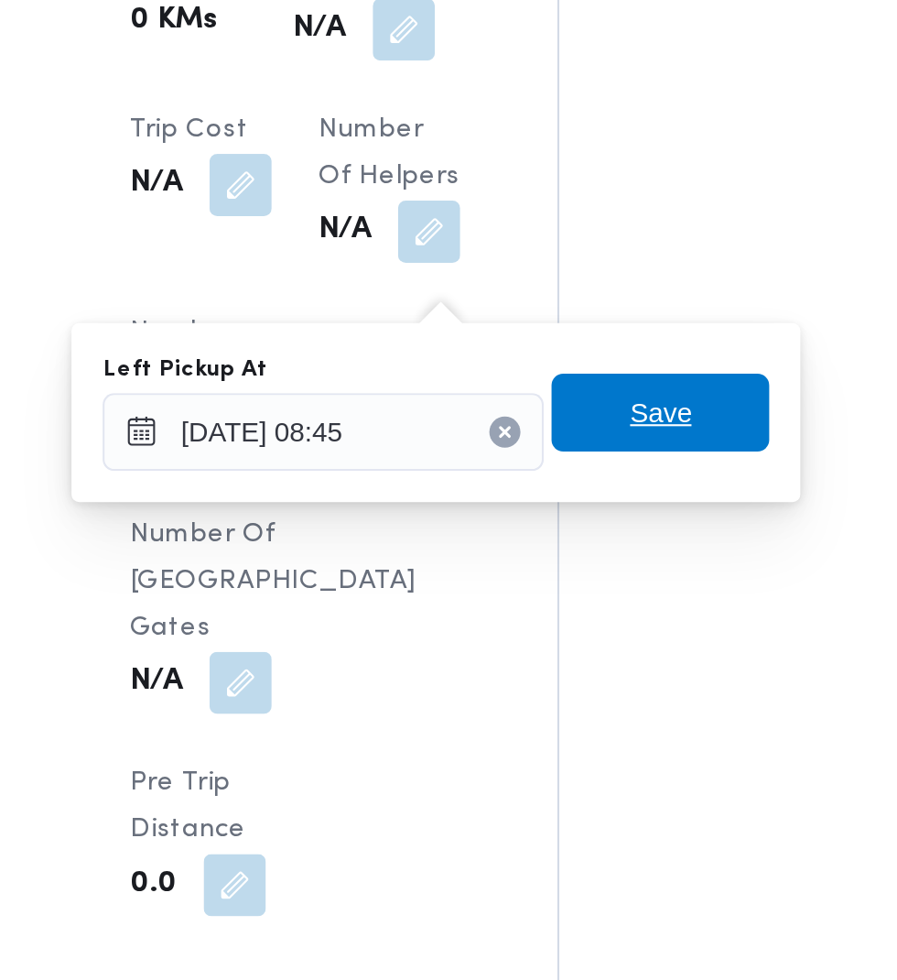
click at [565, 582] on span "Save" at bounding box center [560, 580] width 29 height 22
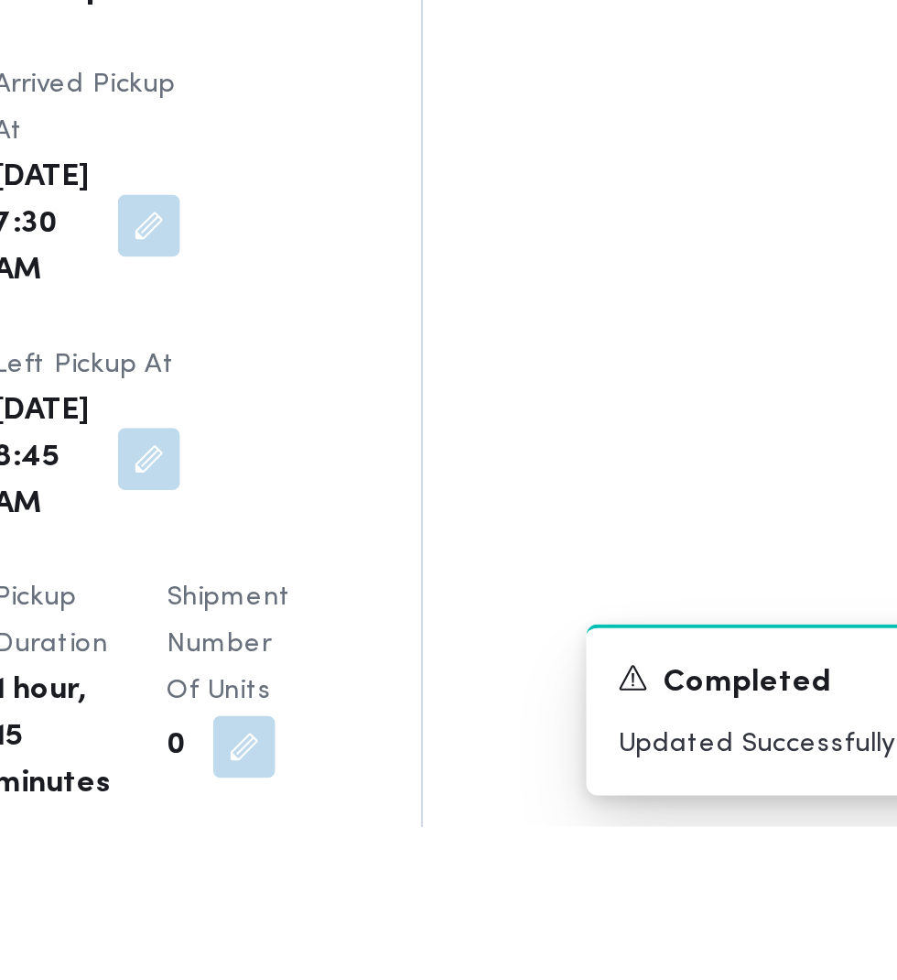
scroll to position [1897, 0]
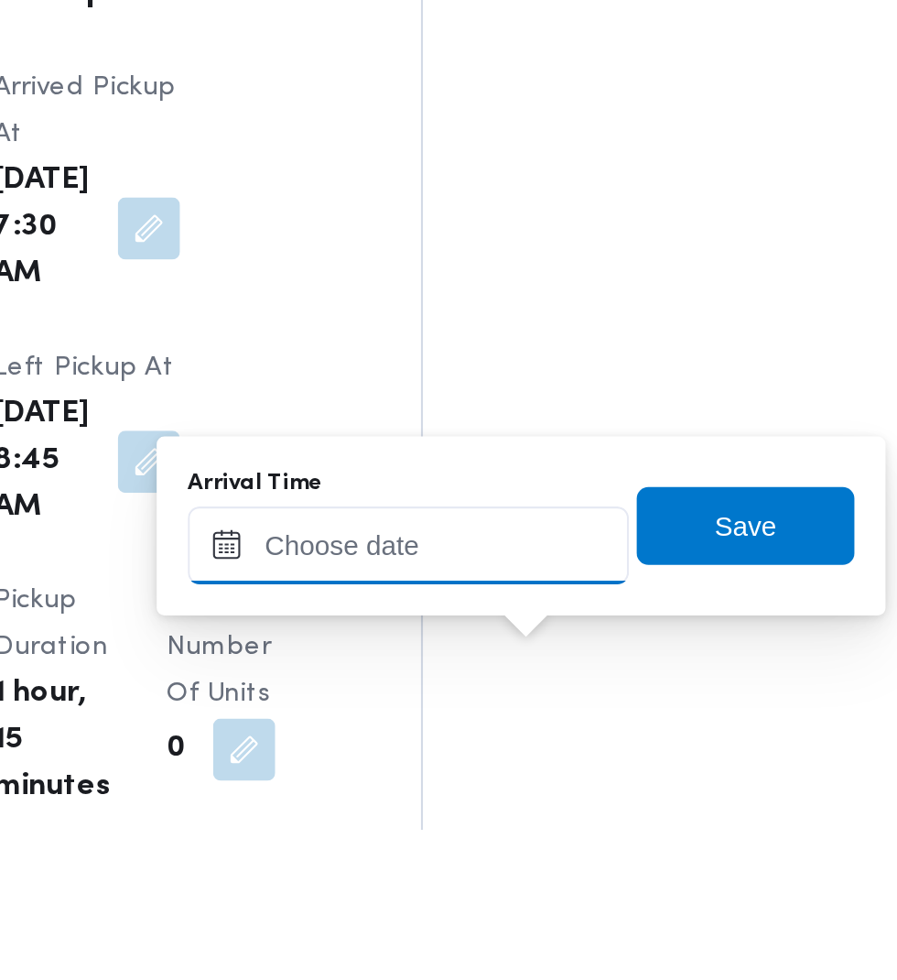
click at [561, 845] on input "Arrival Time" at bounding box center [506, 846] width 208 height 37
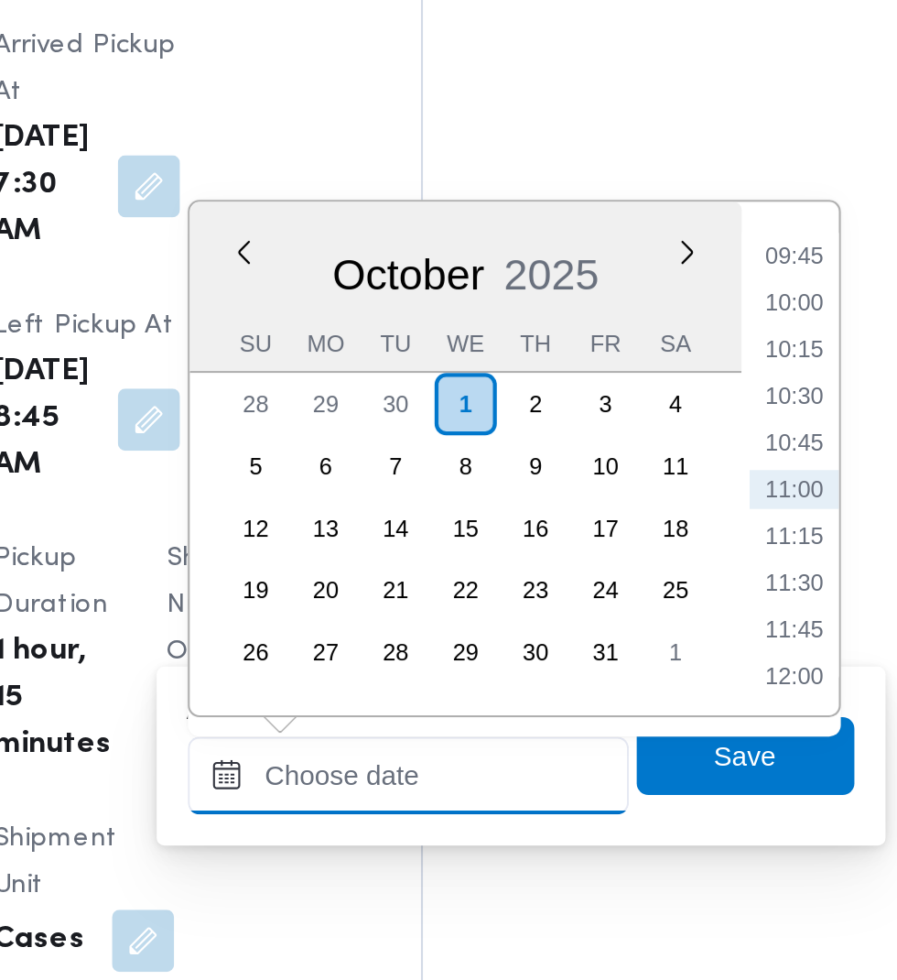
scroll to position [1991, 0]
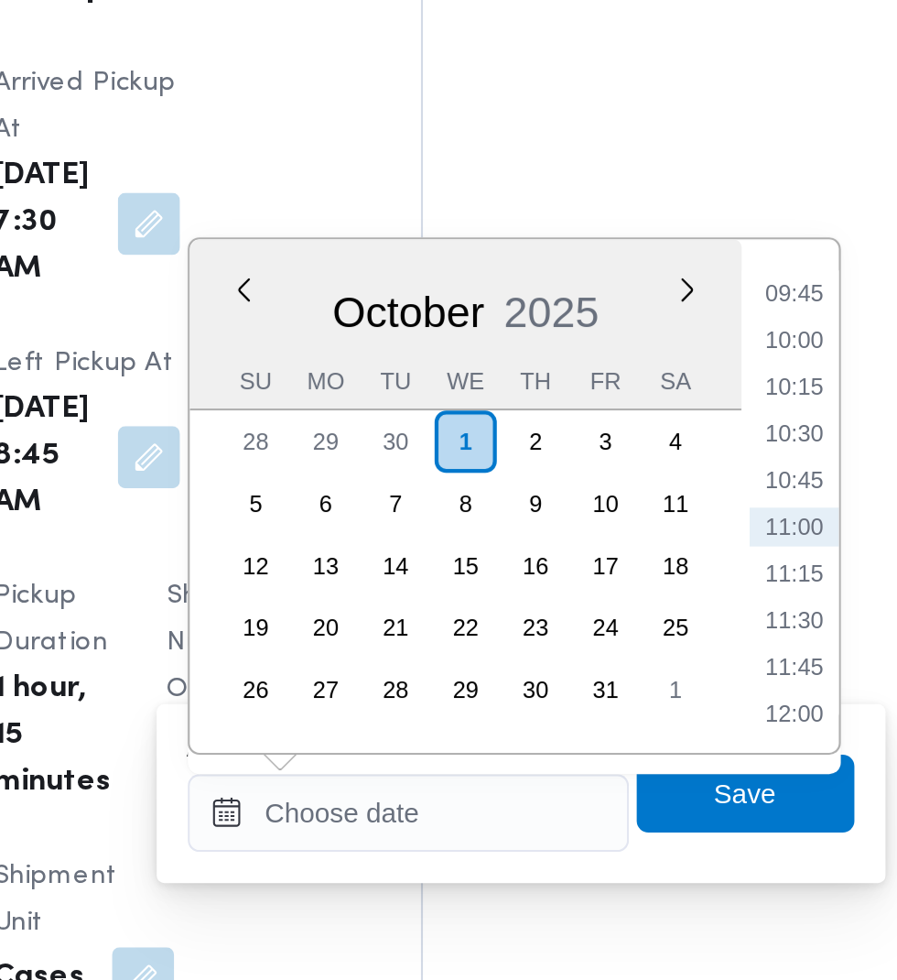
click at [699, 638] on li "09:45" at bounding box center [688, 636] width 42 height 18
type input "[DATE] 09:45"
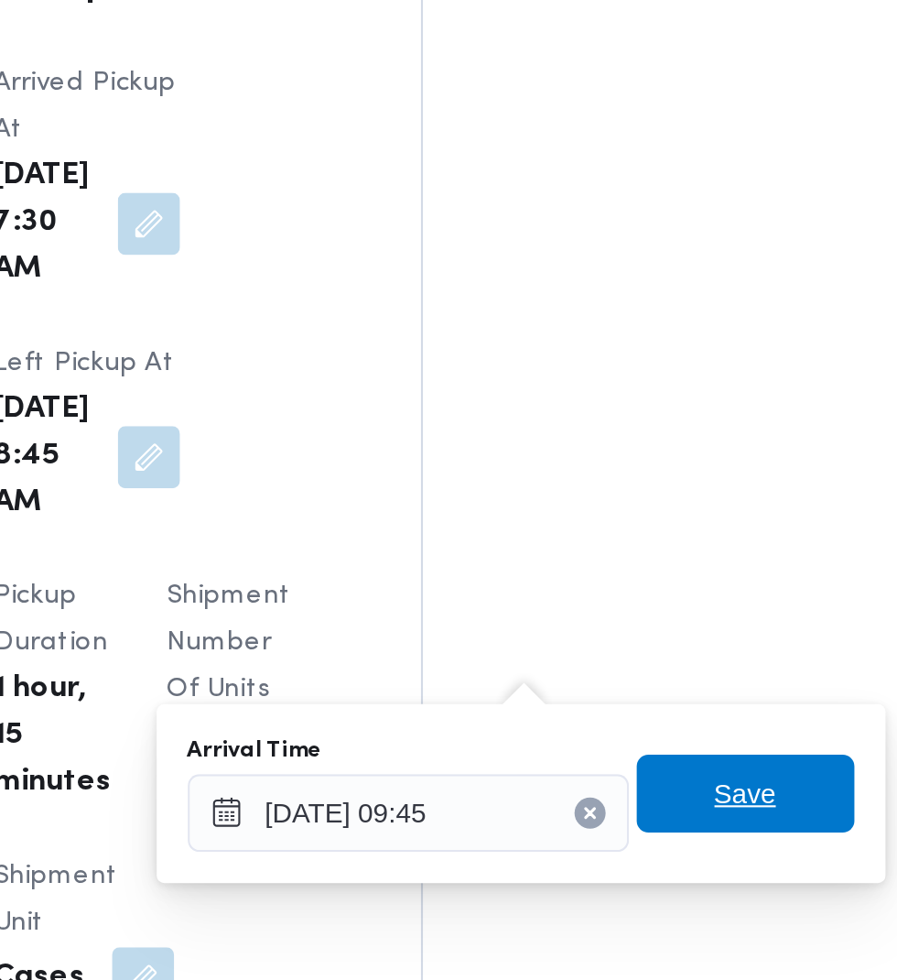
click at [677, 871] on span "Save" at bounding box center [664, 872] width 29 height 22
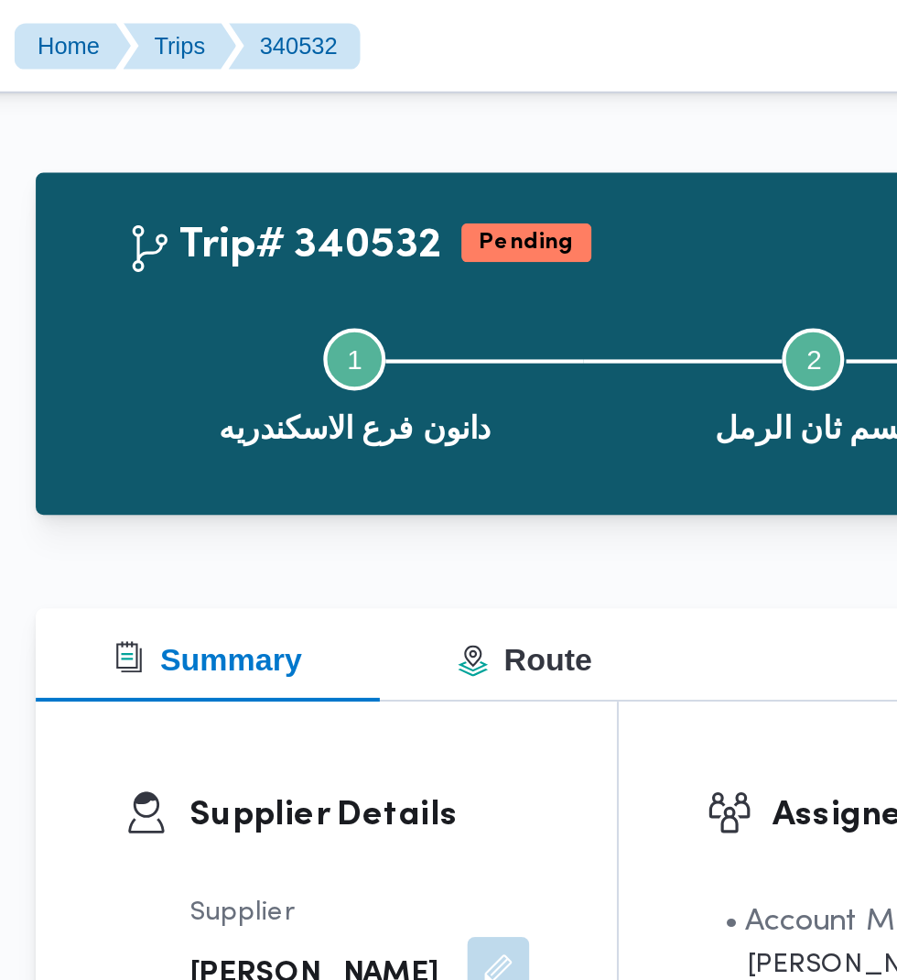
scroll to position [0, 0]
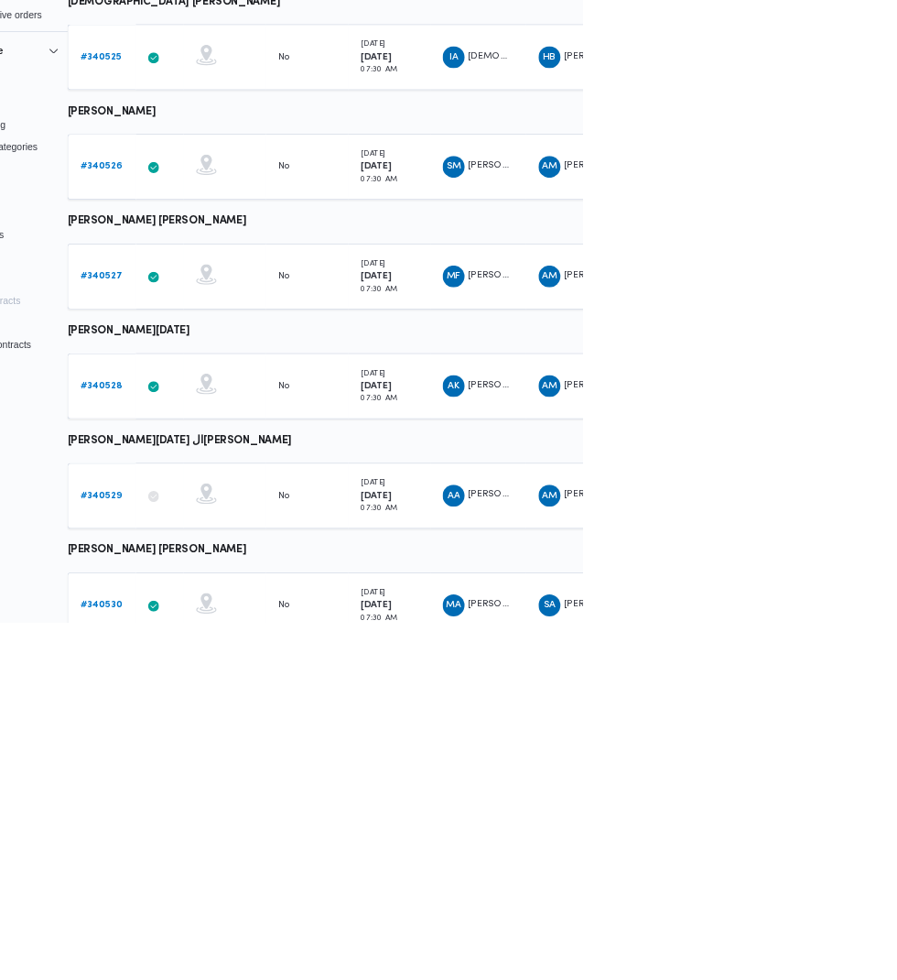
scroll to position [589, 29]
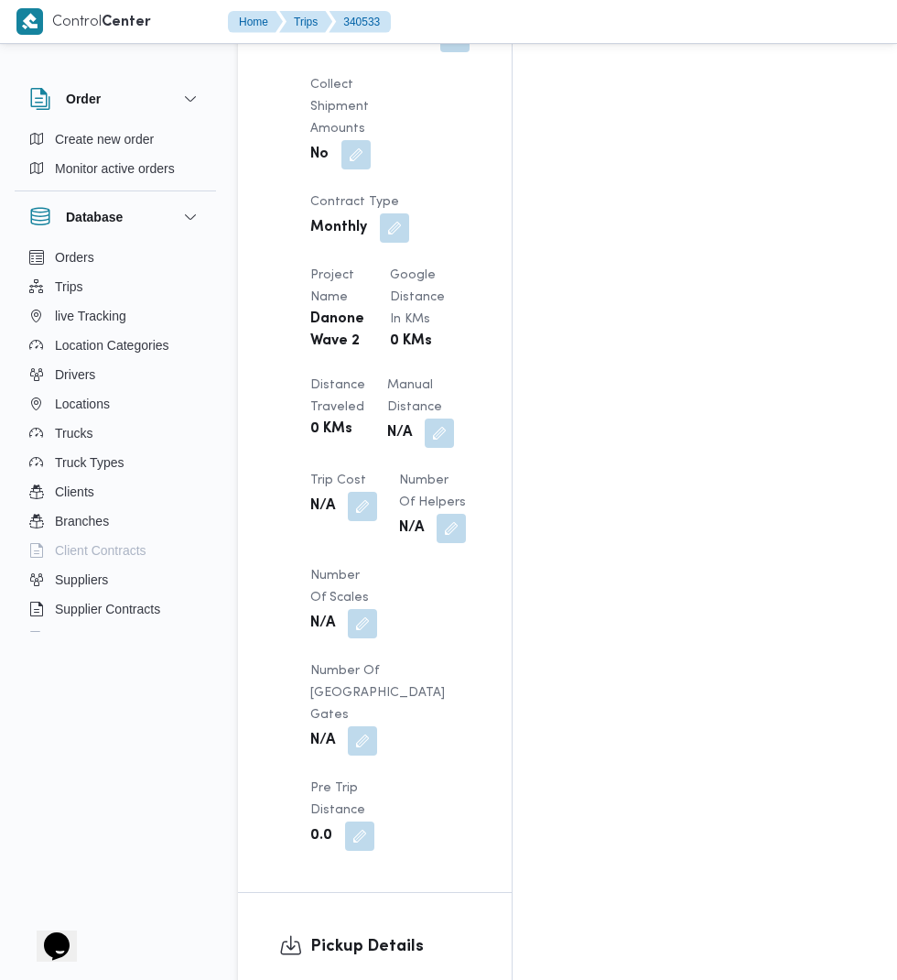
scroll to position [1562, 0]
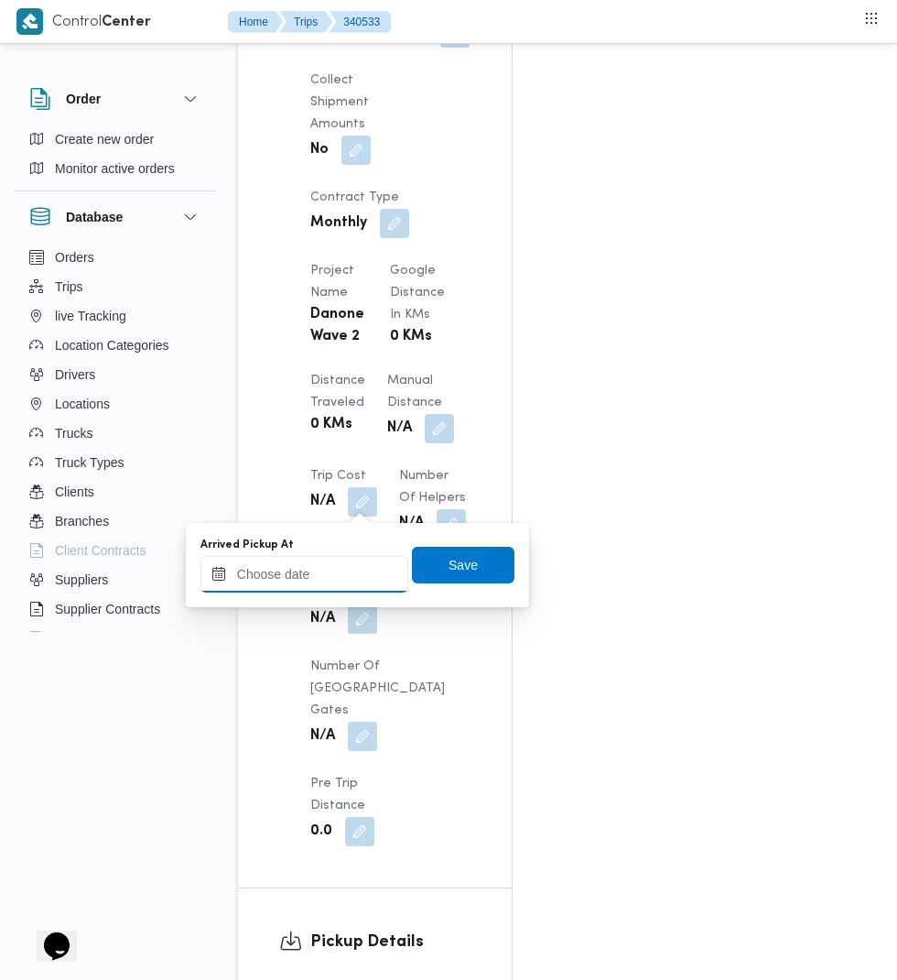
click at [323, 571] on input "Arrived Pickup At" at bounding box center [305, 574] width 208 height 37
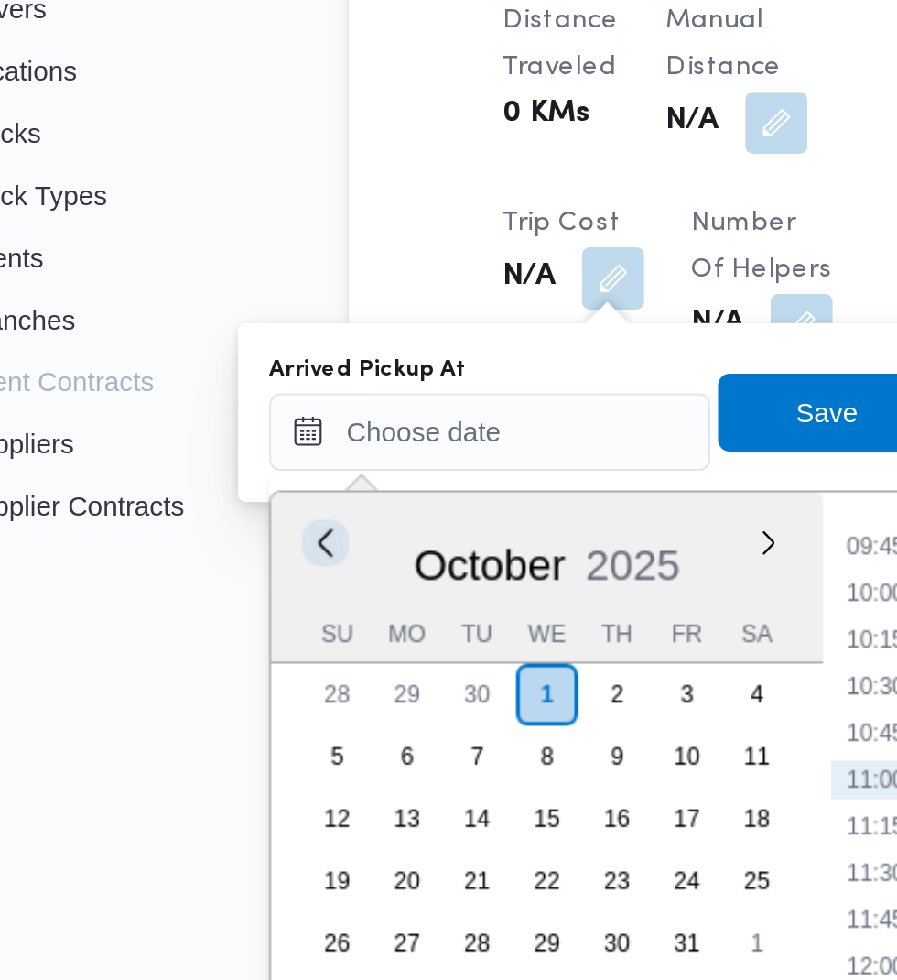
click at [228, 627] on button "Previous Month" at bounding box center [226, 625] width 17 height 17
type input "[DATE] 11:08"
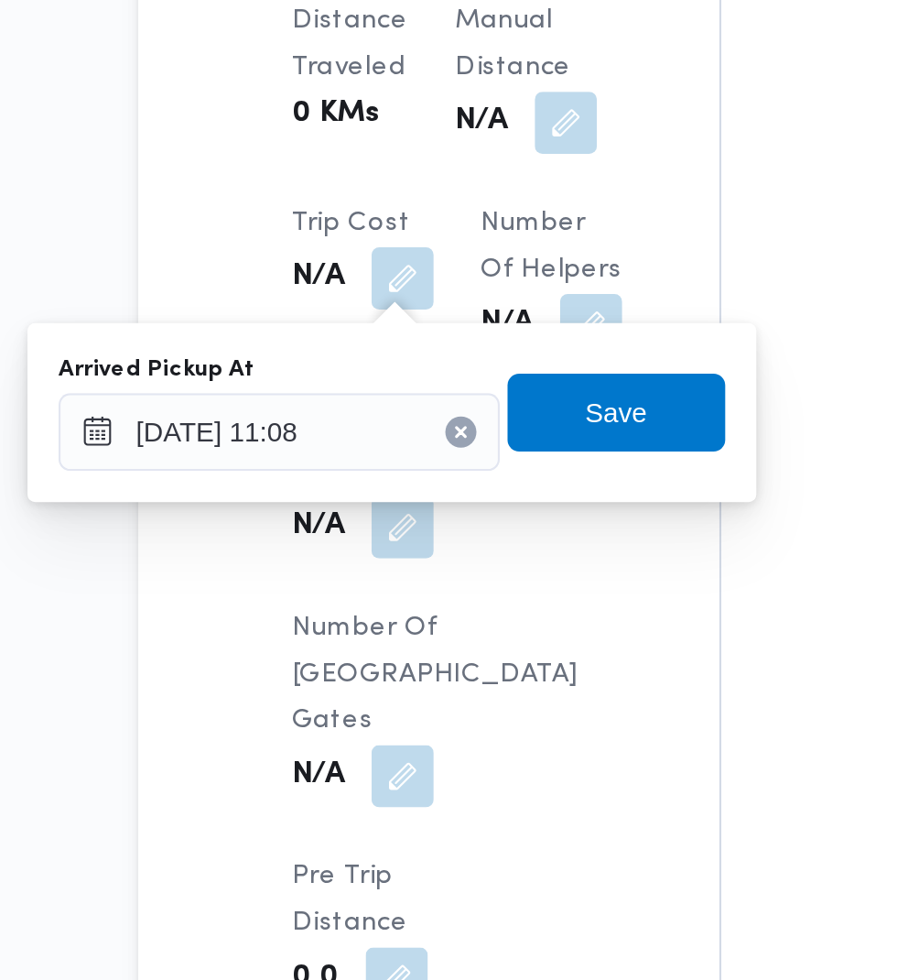
click at [390, 569] on button "Clear input" at bounding box center [390, 574] width 15 height 15
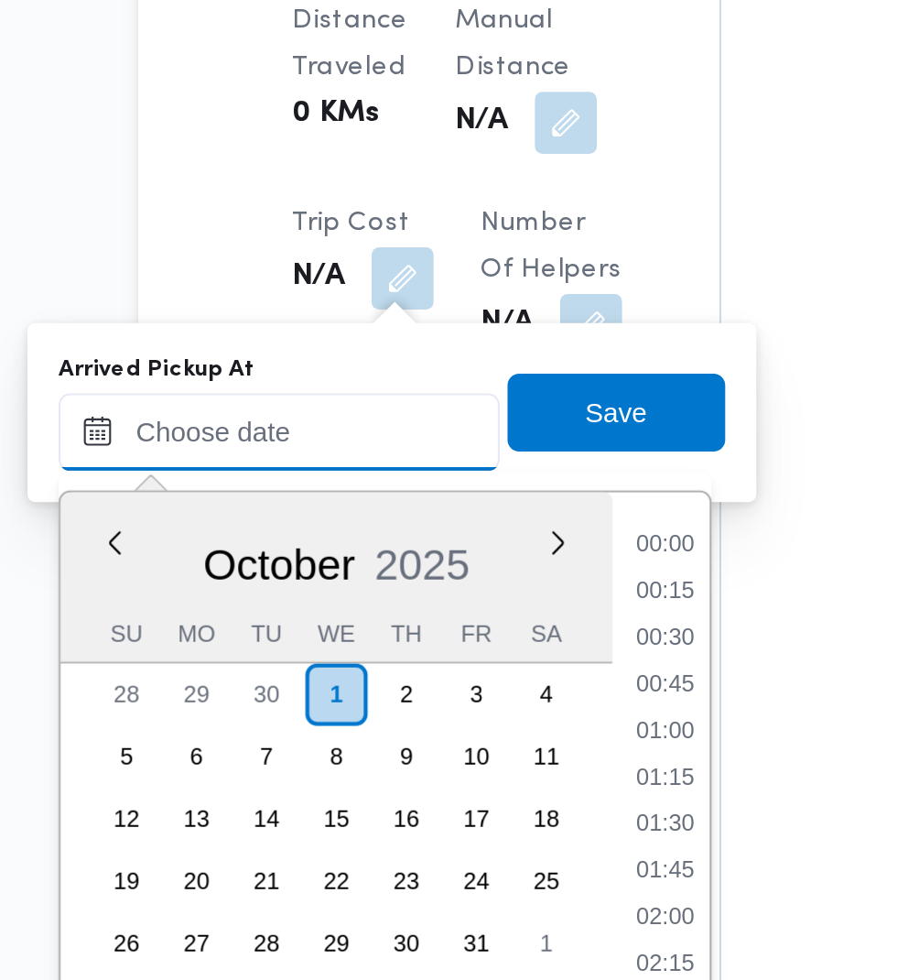
scroll to position [855, 0]
paste input "[DATE] 07:30"
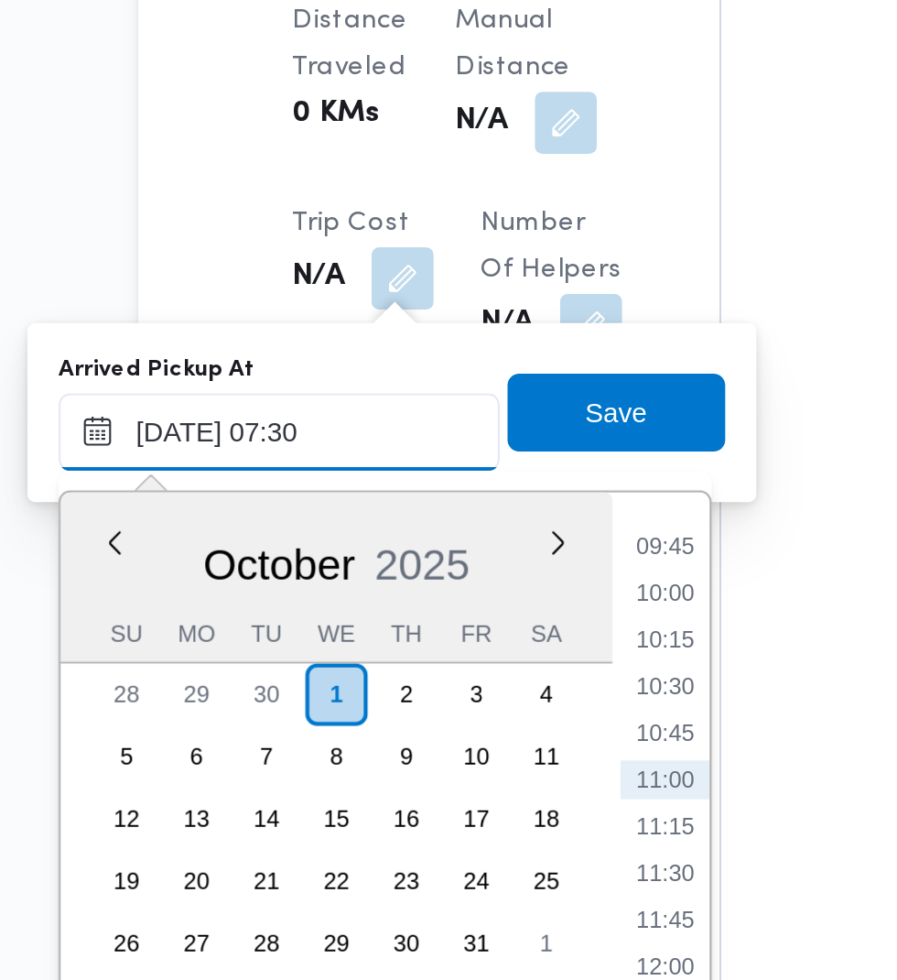
scroll to position [659, 0]
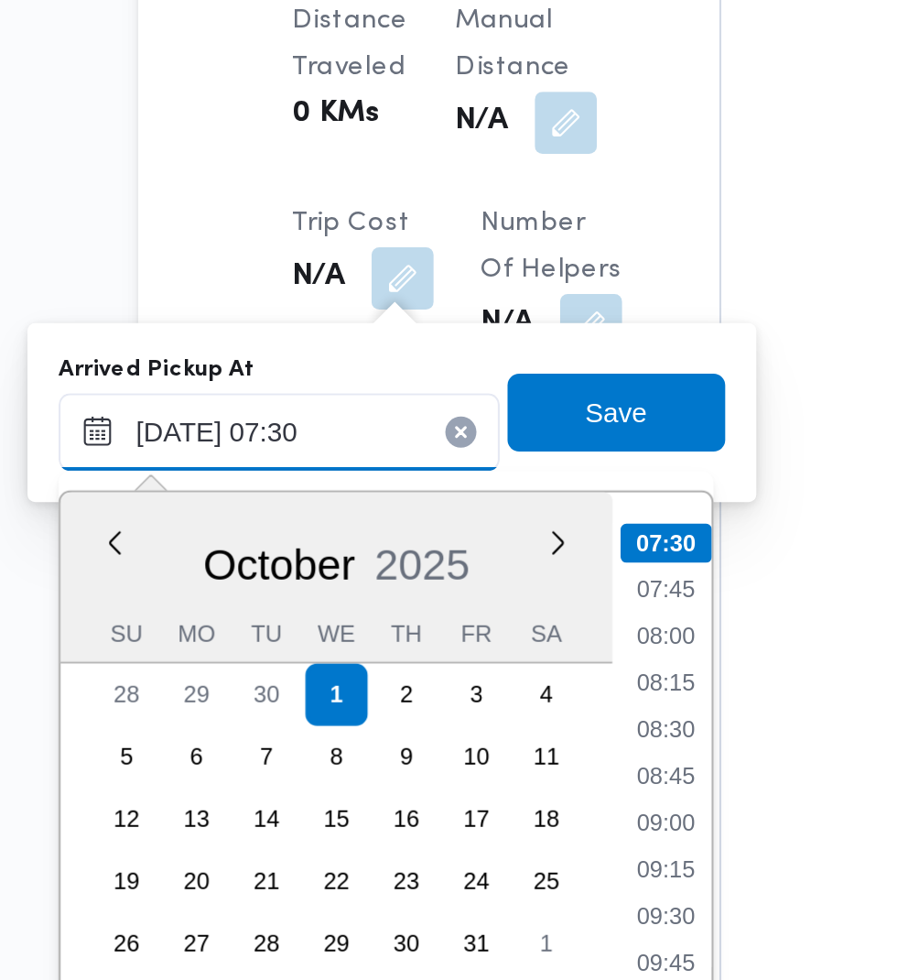
type input "[DATE] 07:30"
click at [494, 628] on li "07:30" at bounding box center [486, 626] width 43 height 18
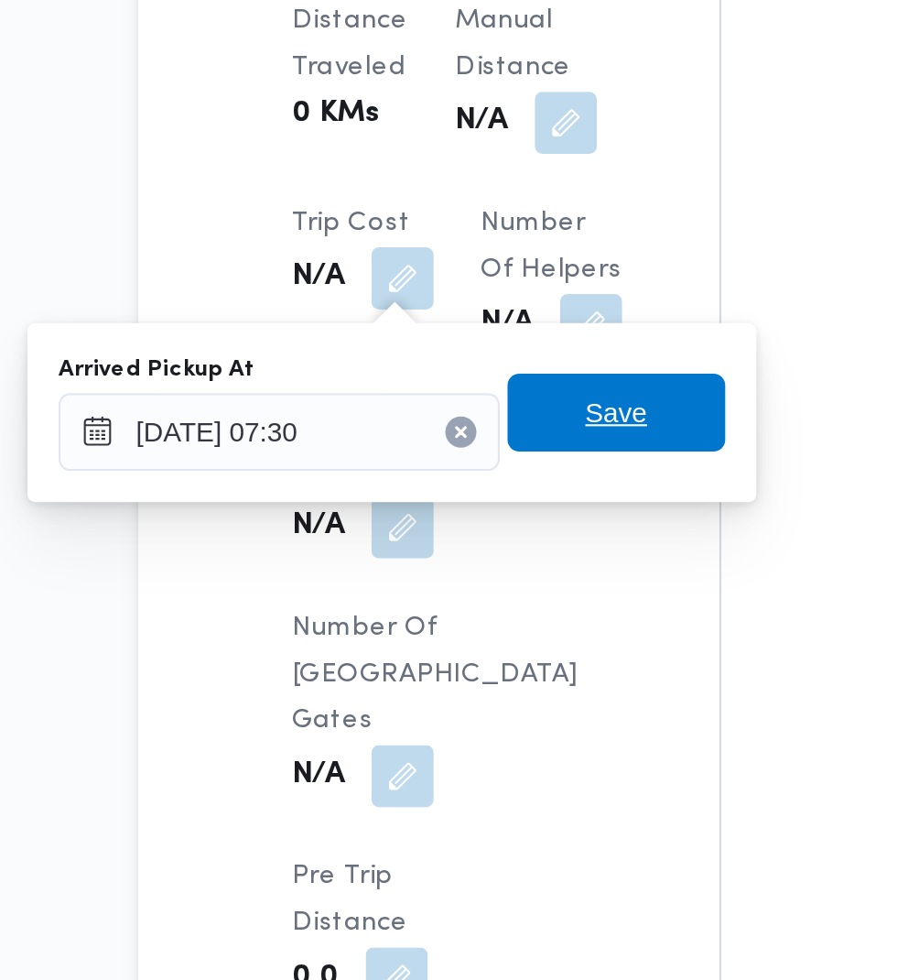
click at [488, 567] on span "Save" at bounding box center [463, 565] width 103 height 37
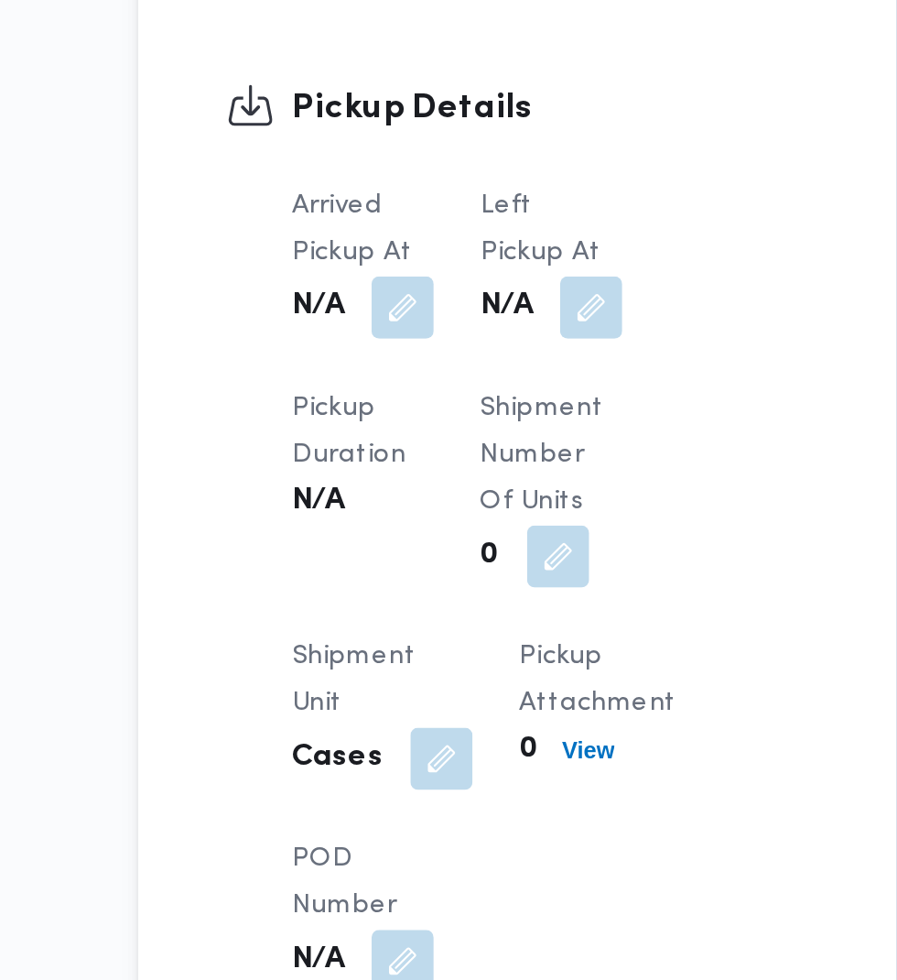
click at [461, 504] on button "button" at bounding box center [451, 515] width 29 height 29
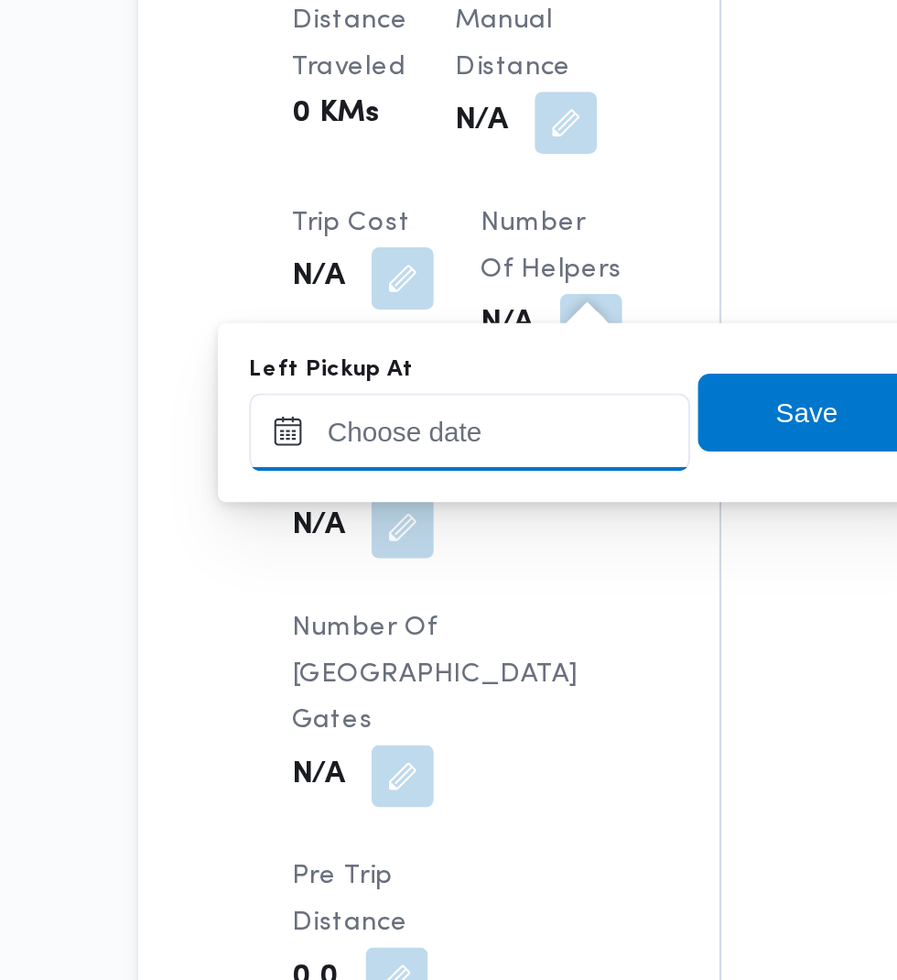
click at [454, 573] on input "Left Pickup At" at bounding box center [394, 574] width 208 height 37
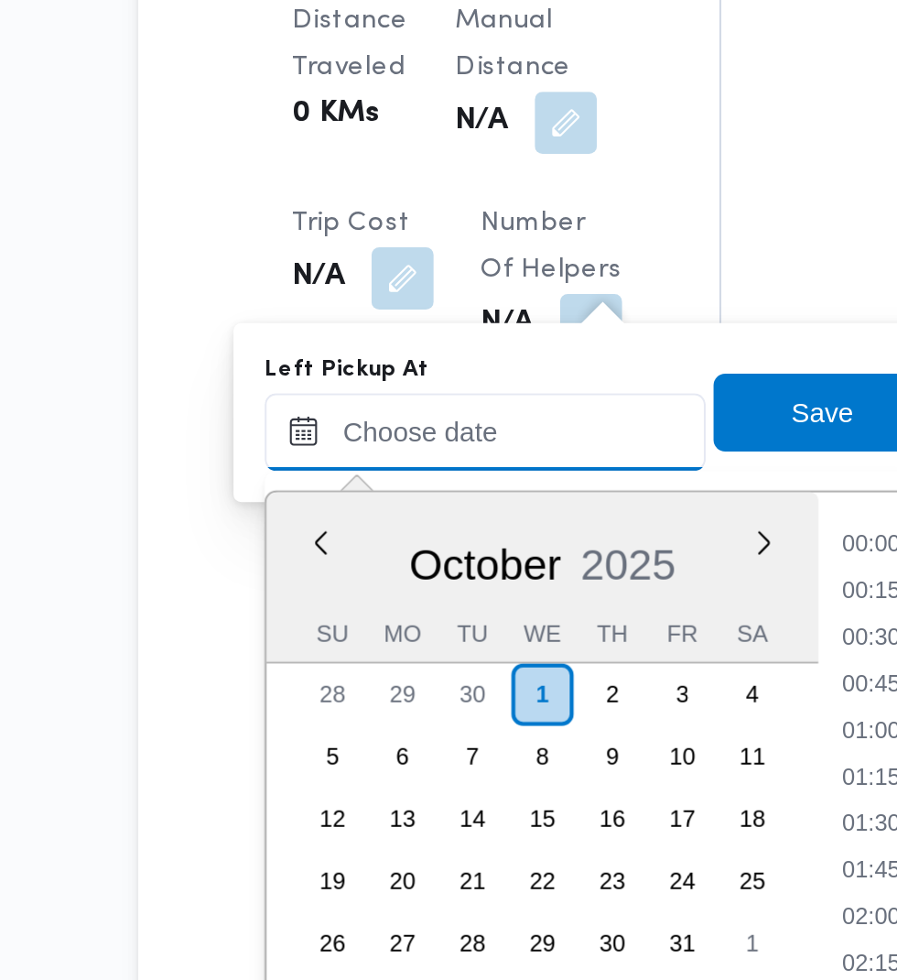
scroll to position [855, 0]
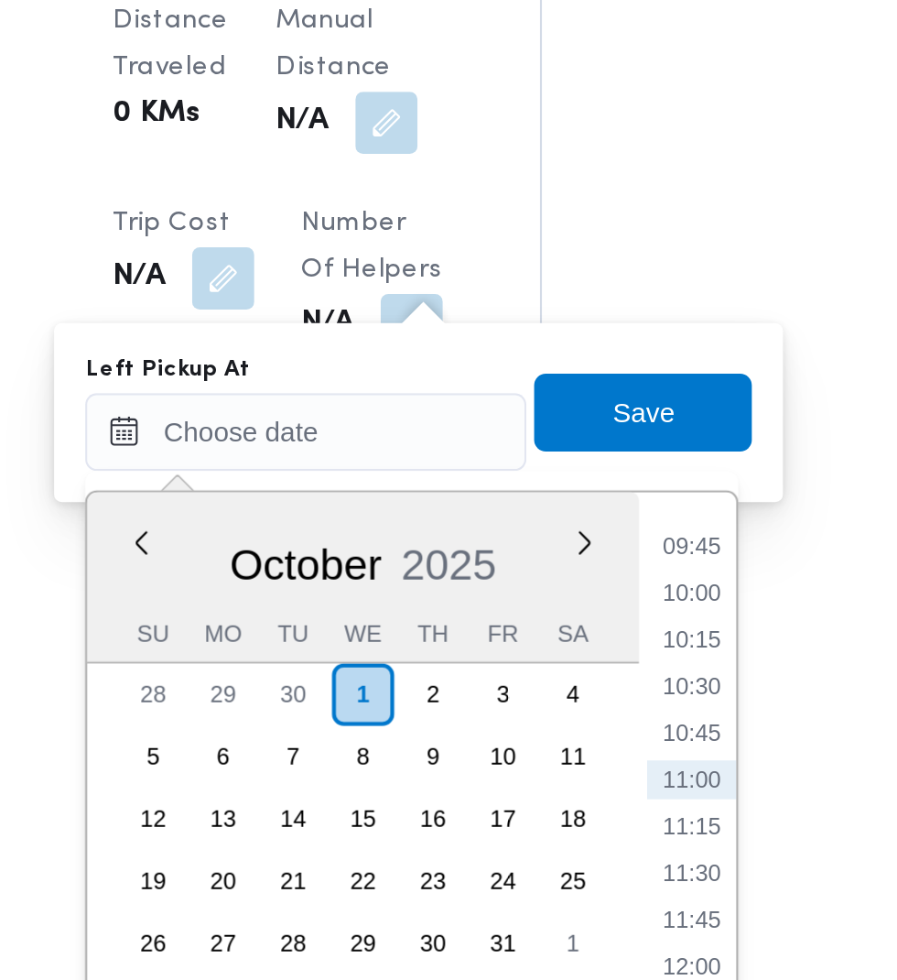
click at [588, 623] on li "09:45" at bounding box center [583, 628] width 42 height 18
type input "[DATE] 09:45"
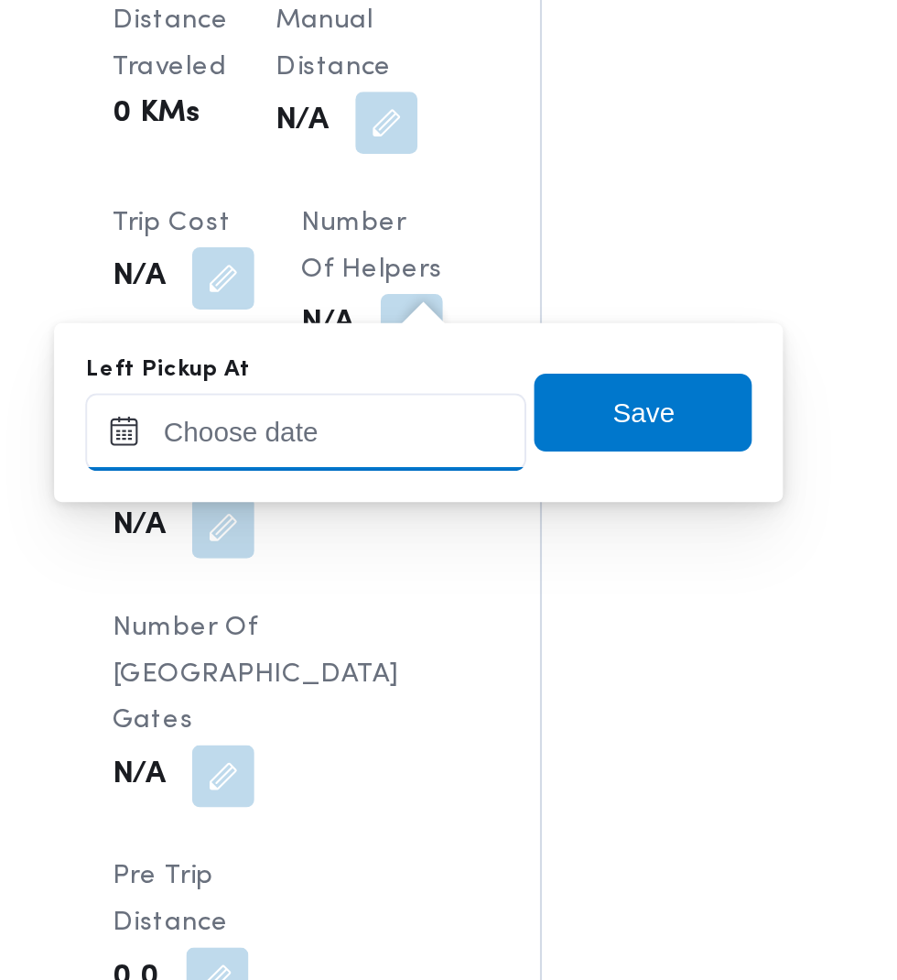
click at [446, 578] on input "Left Pickup At" at bounding box center [402, 574] width 208 height 37
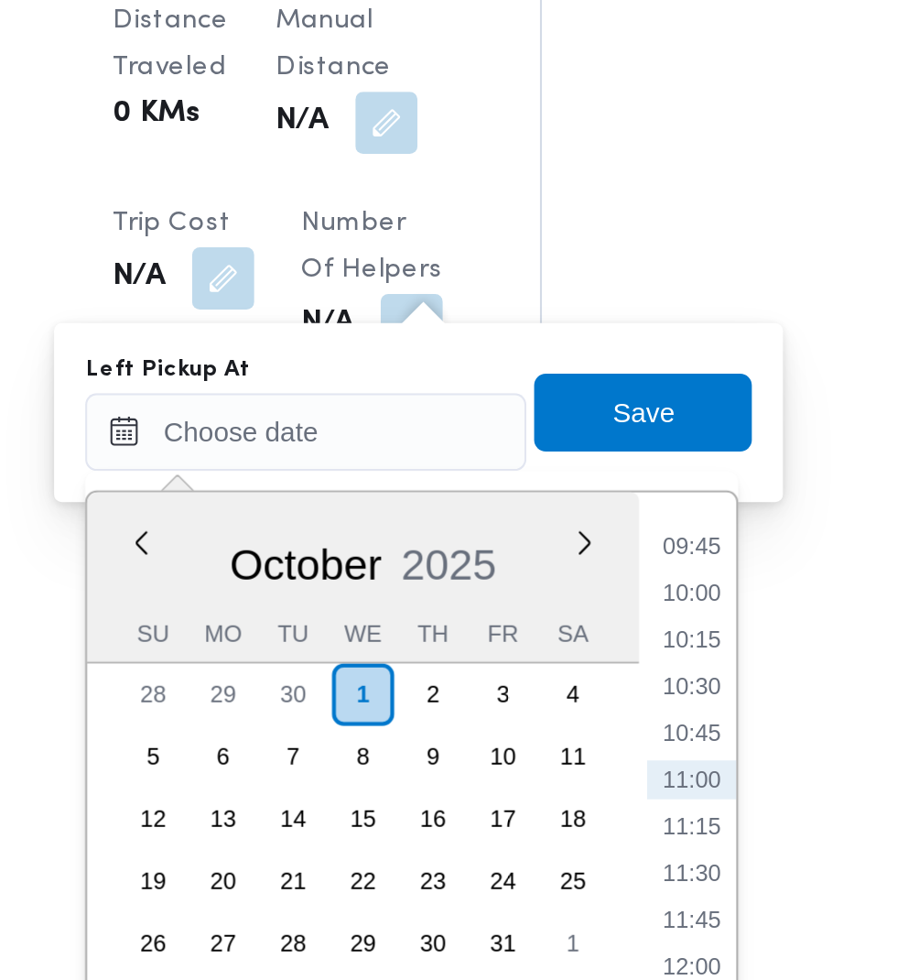
click at [592, 626] on li "09:45" at bounding box center [583, 628] width 42 height 18
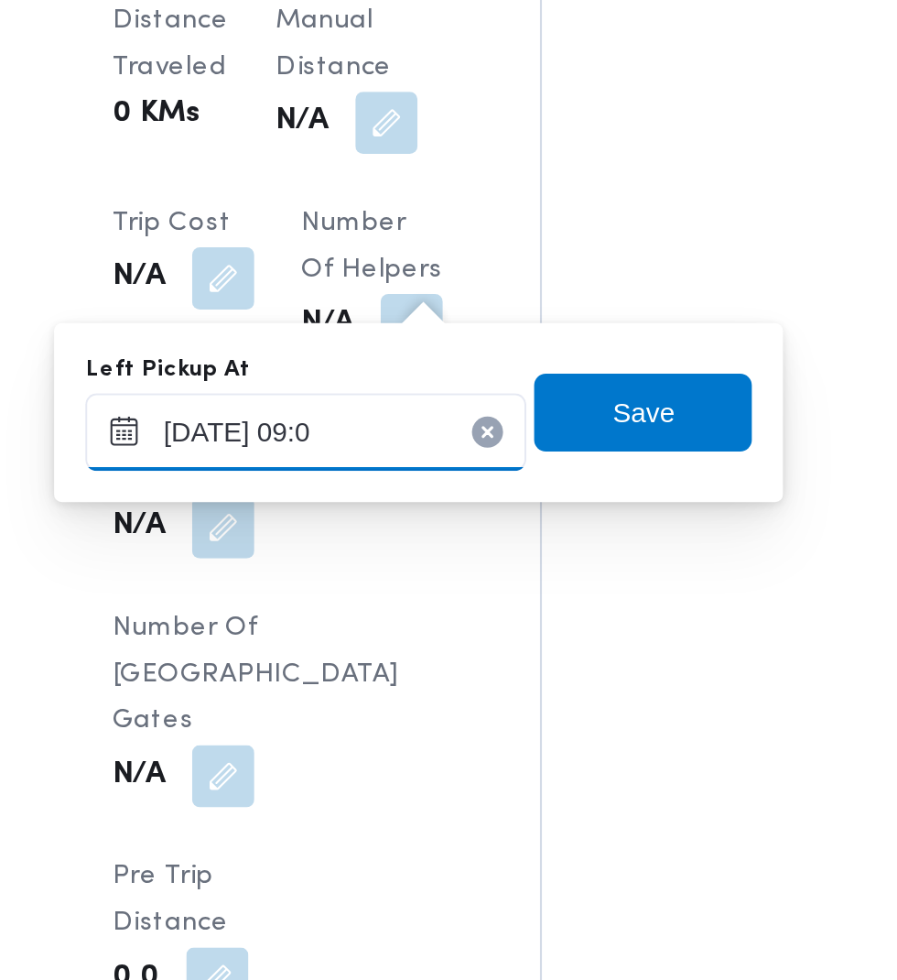
type input "[DATE] 09:00"
click at [572, 571] on span "Save" at bounding box center [560, 565] width 29 height 22
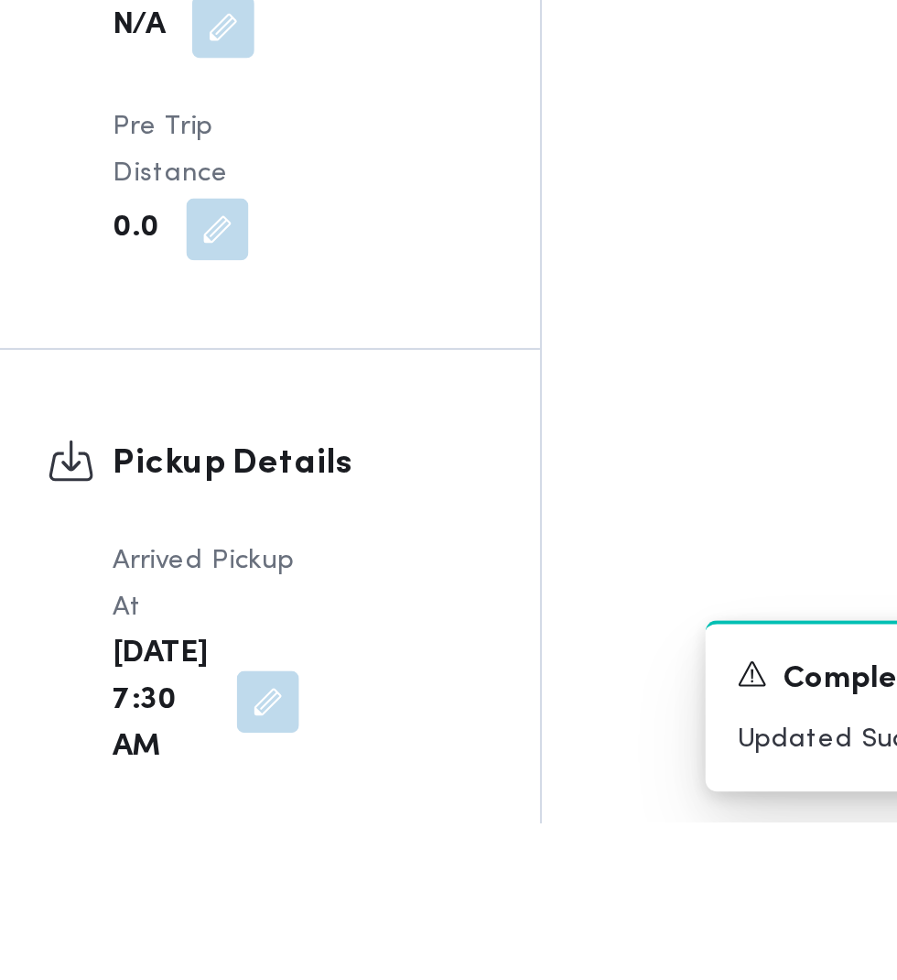
scroll to position [1702, 0]
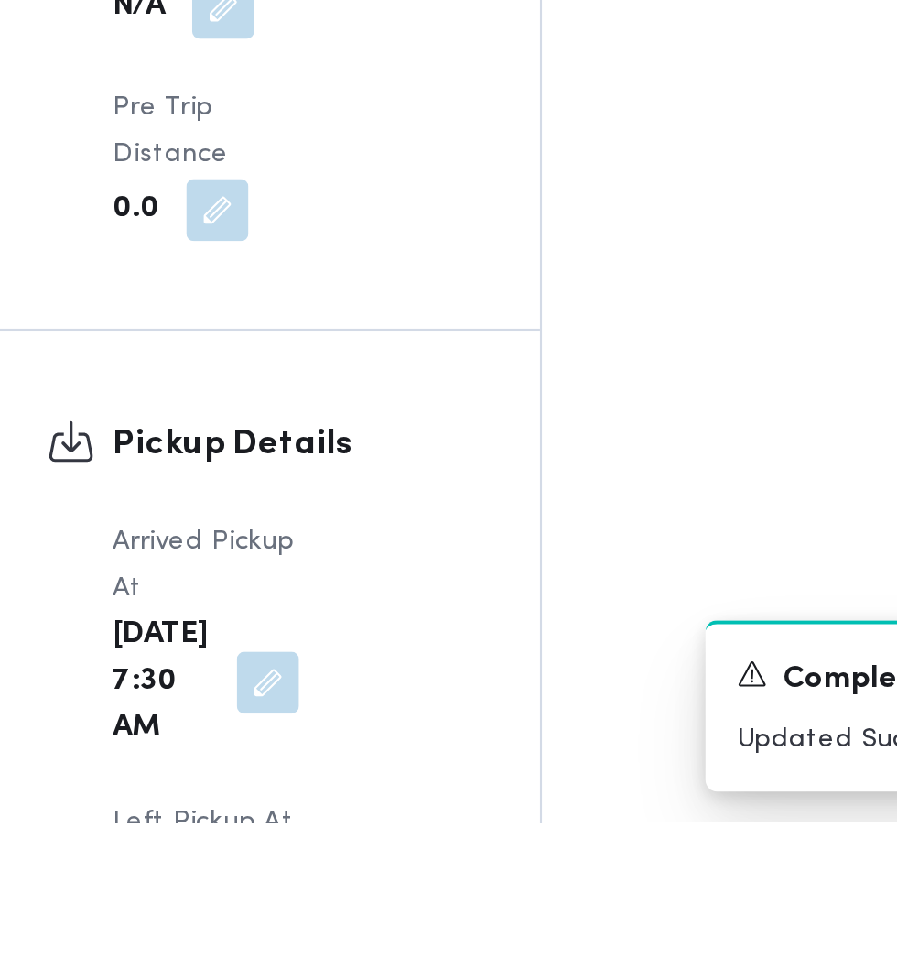
click at [571, 980] on div "A new notification appears Completed Updated Successfully" at bounding box center [714, 925] width 366 height 110
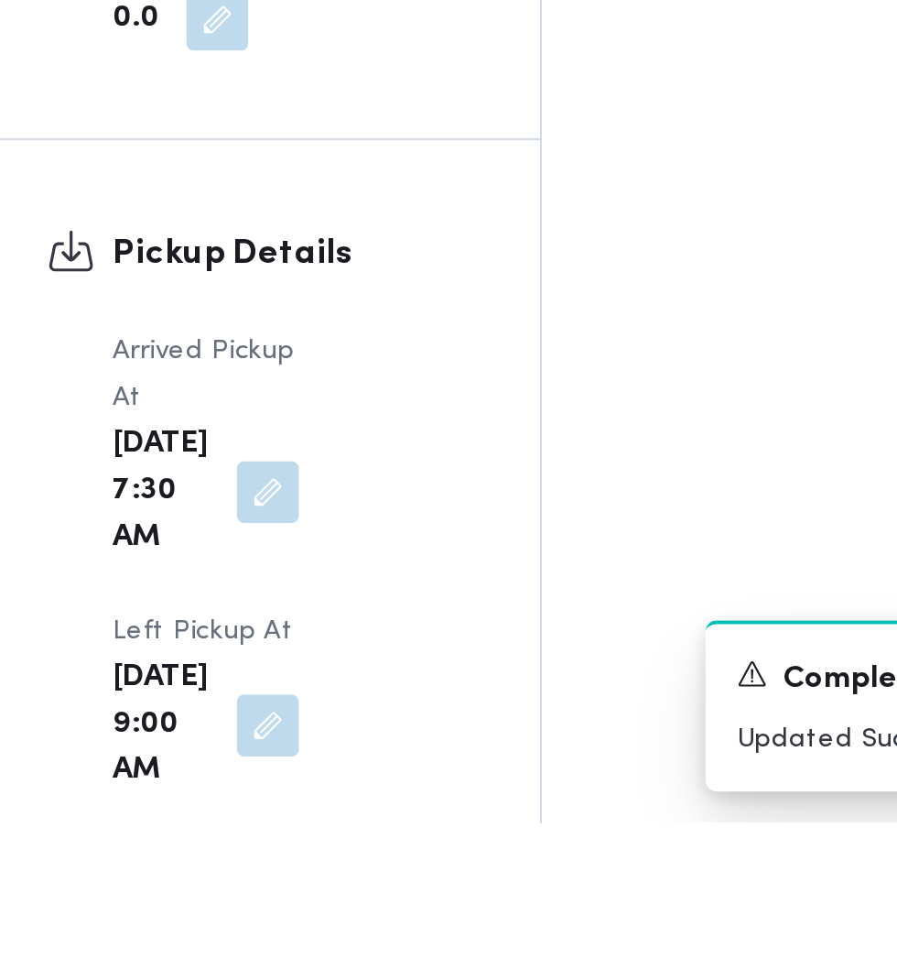
scroll to position [1810, 0]
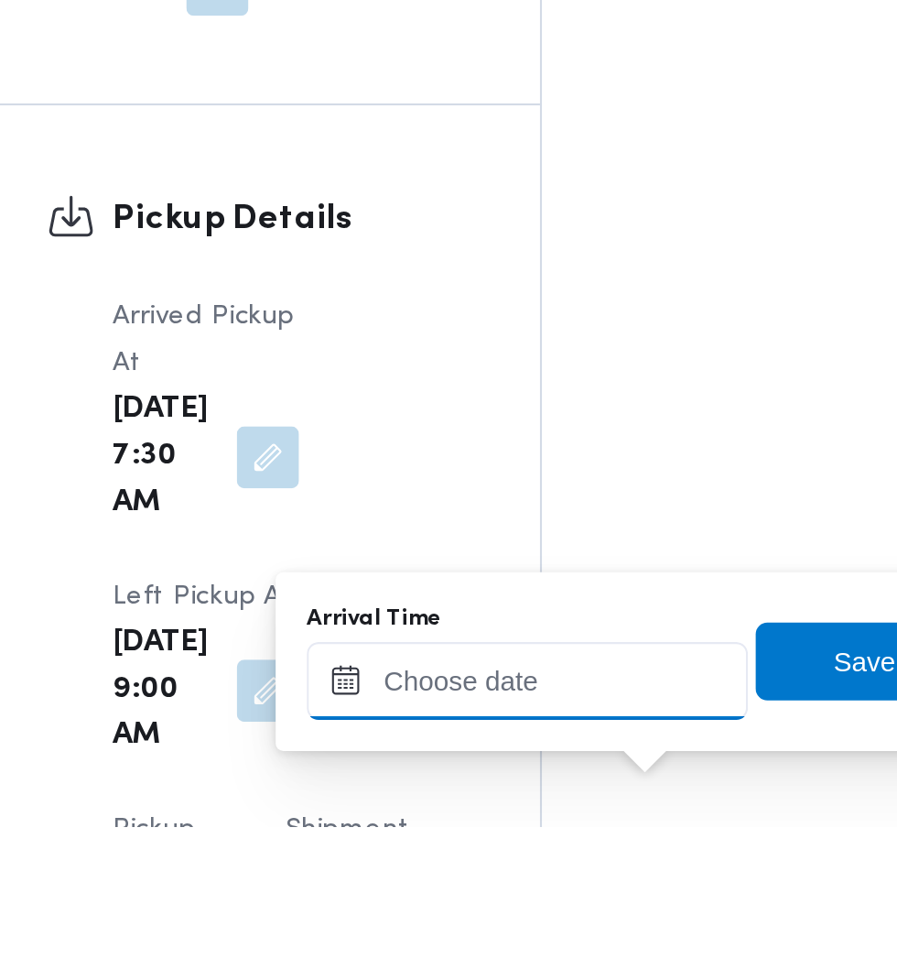
click at [519, 908] on input "Arrival Time" at bounding box center [506, 911] width 208 height 37
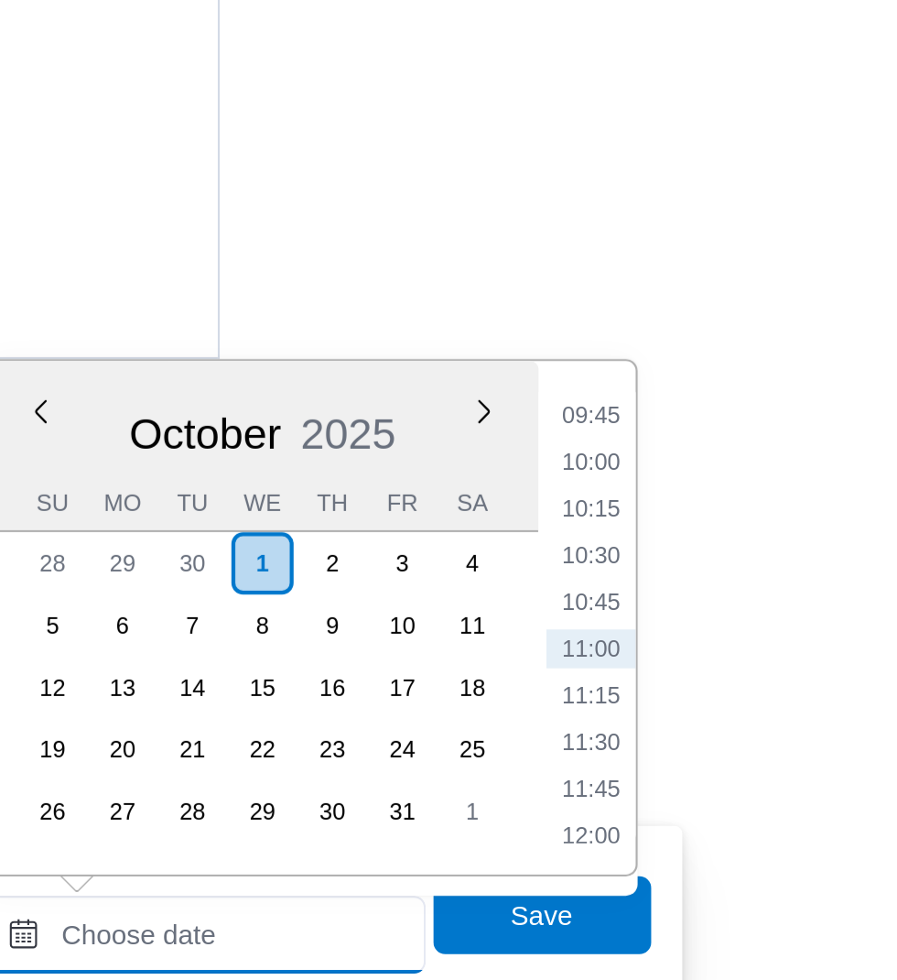
scroll to position [1915, 0]
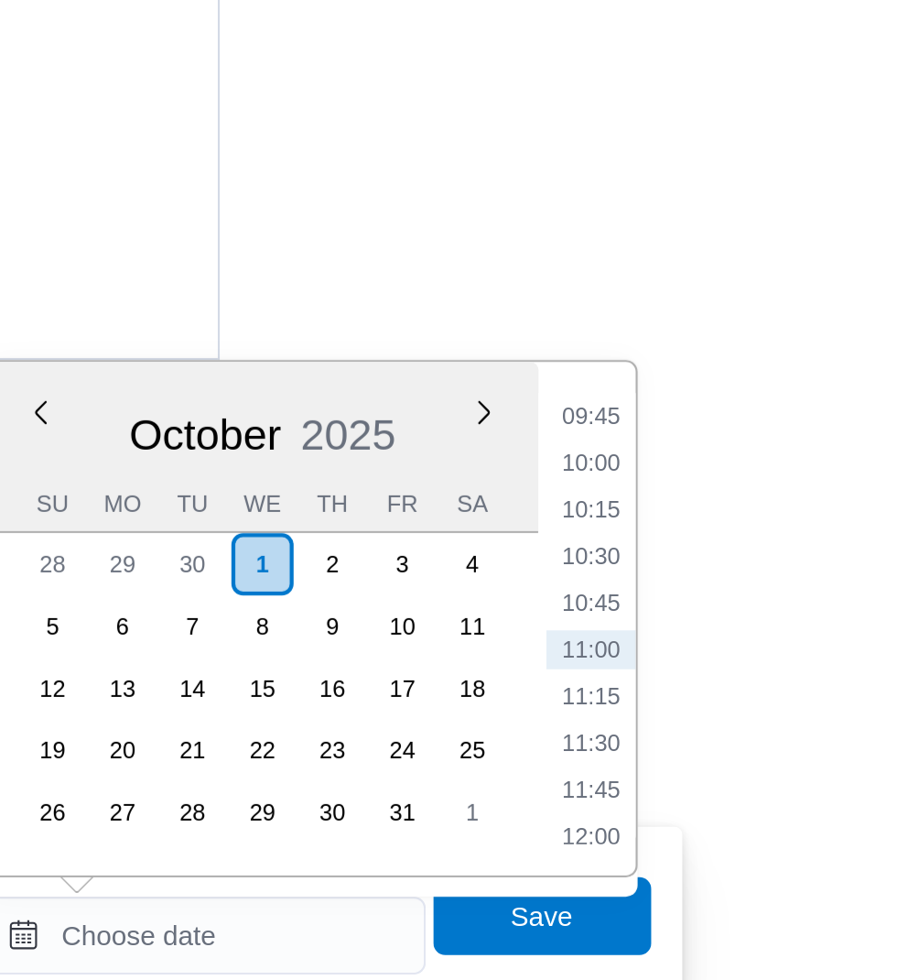
click at [701, 558] on li "09:45" at bounding box center [688, 562] width 42 height 18
type input "[DATE] 09:45"
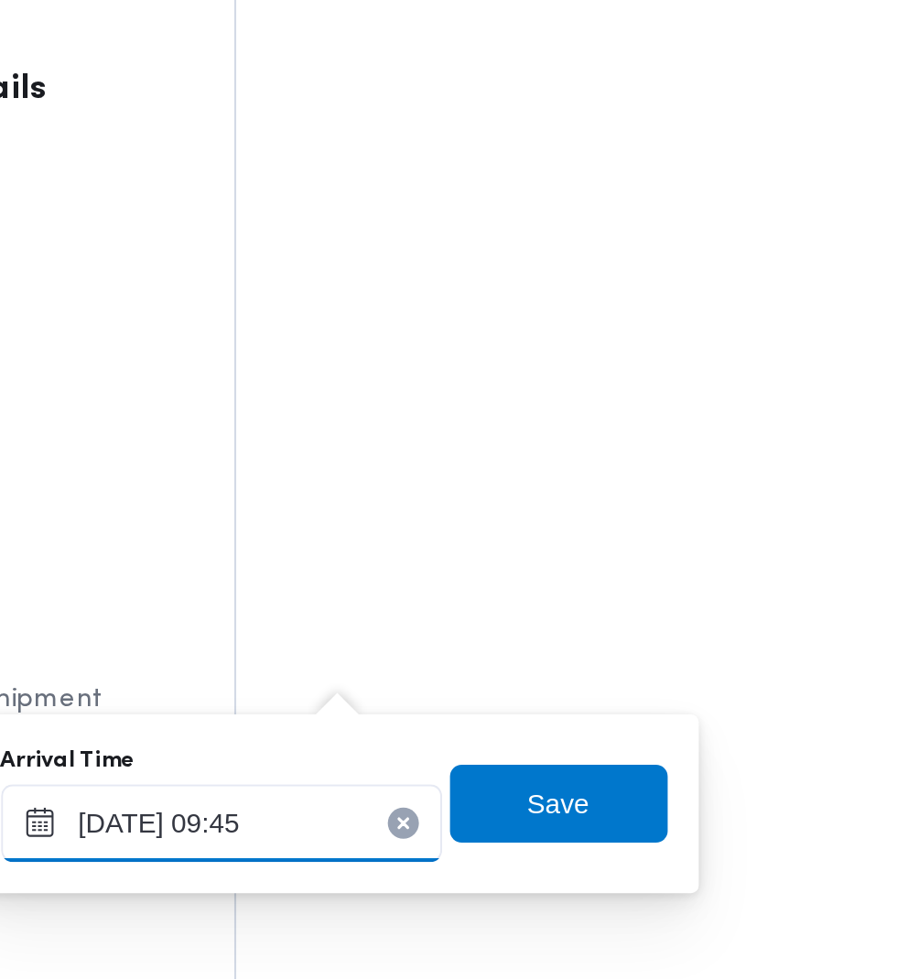
scroll to position [2080, 0]
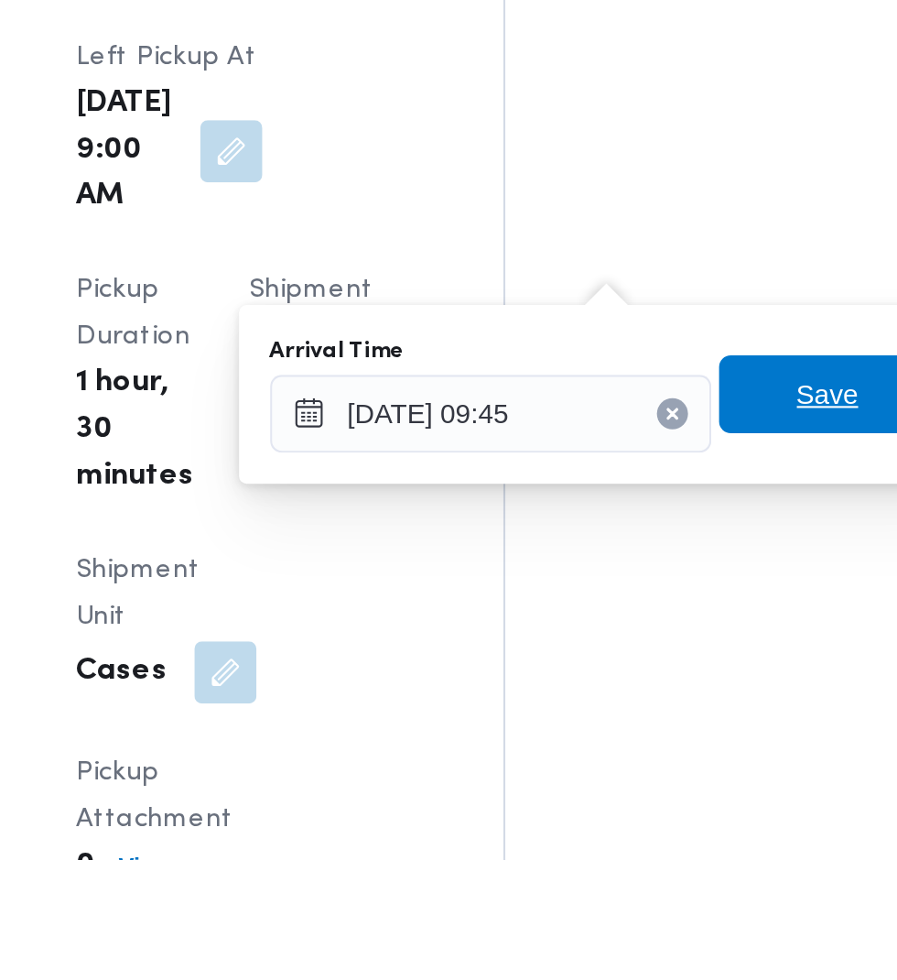
click at [661, 766] on span "Save" at bounding box center [664, 761] width 29 height 22
